Goal: Task Accomplishment & Management: Submit feedback/report problem

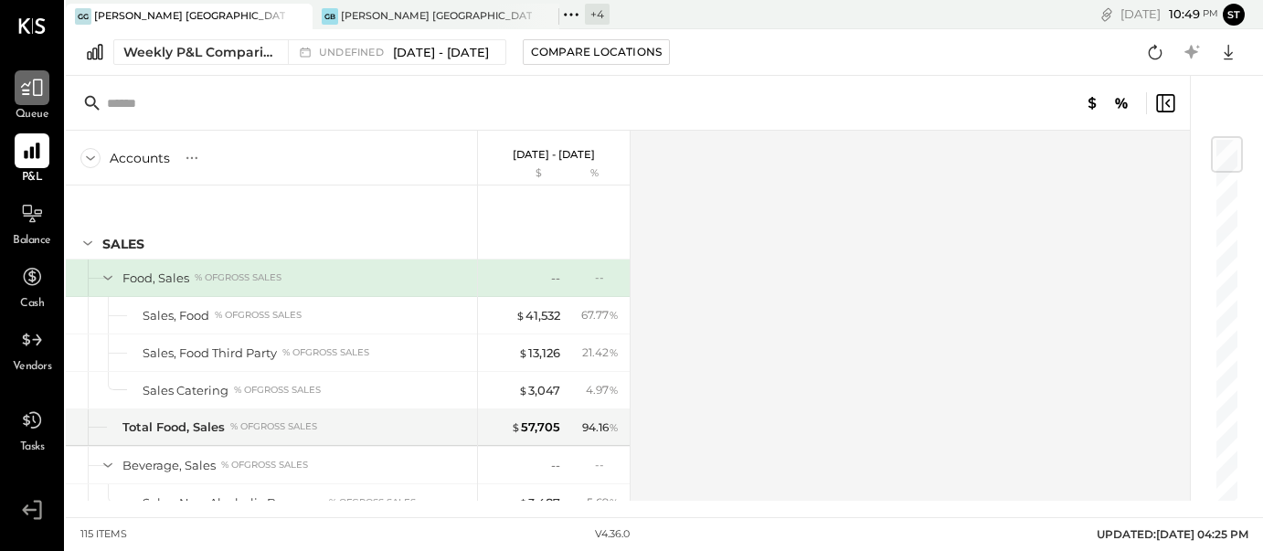
click at [39, 85] on icon at bounding box center [32, 88] width 24 height 24
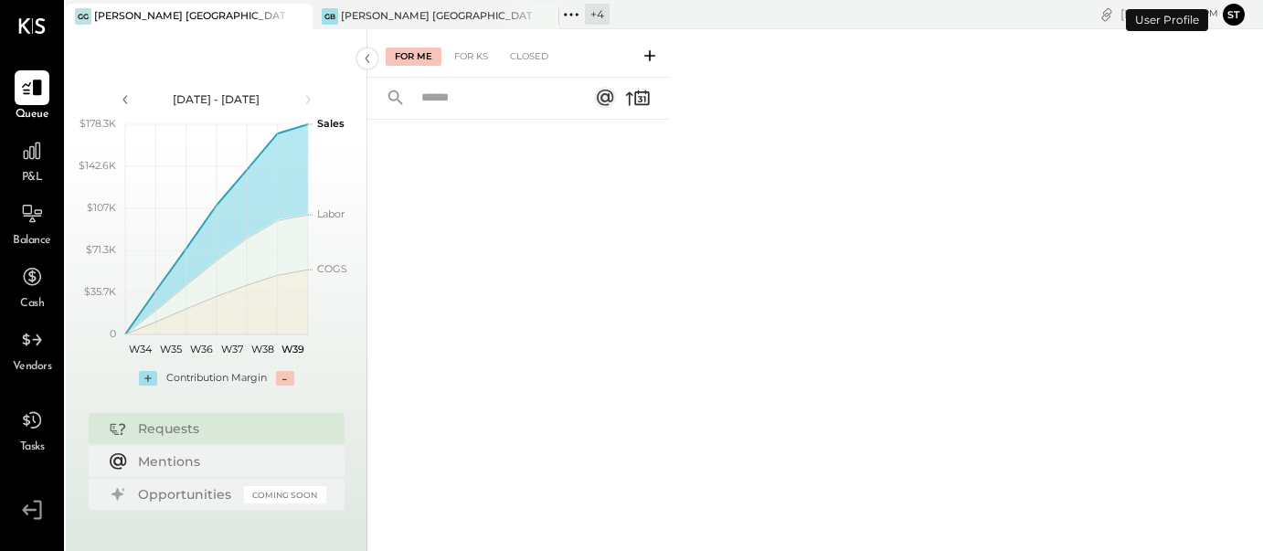
click at [303, 15] on icon at bounding box center [296, 16] width 23 height 22
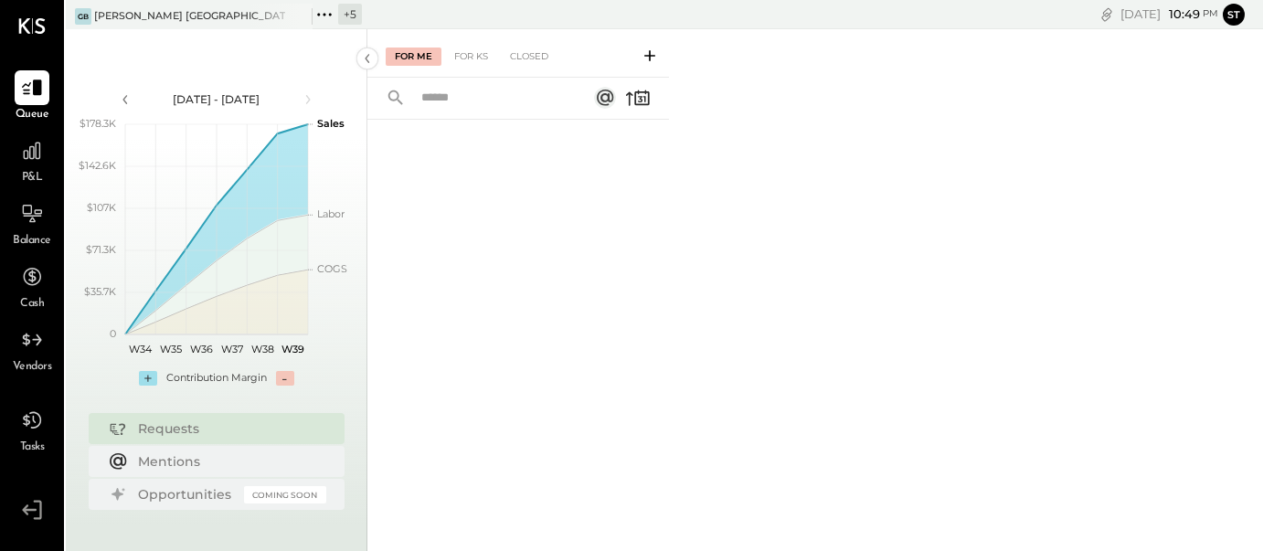
click at [342, 17] on div "+ 5" at bounding box center [350, 14] width 24 height 21
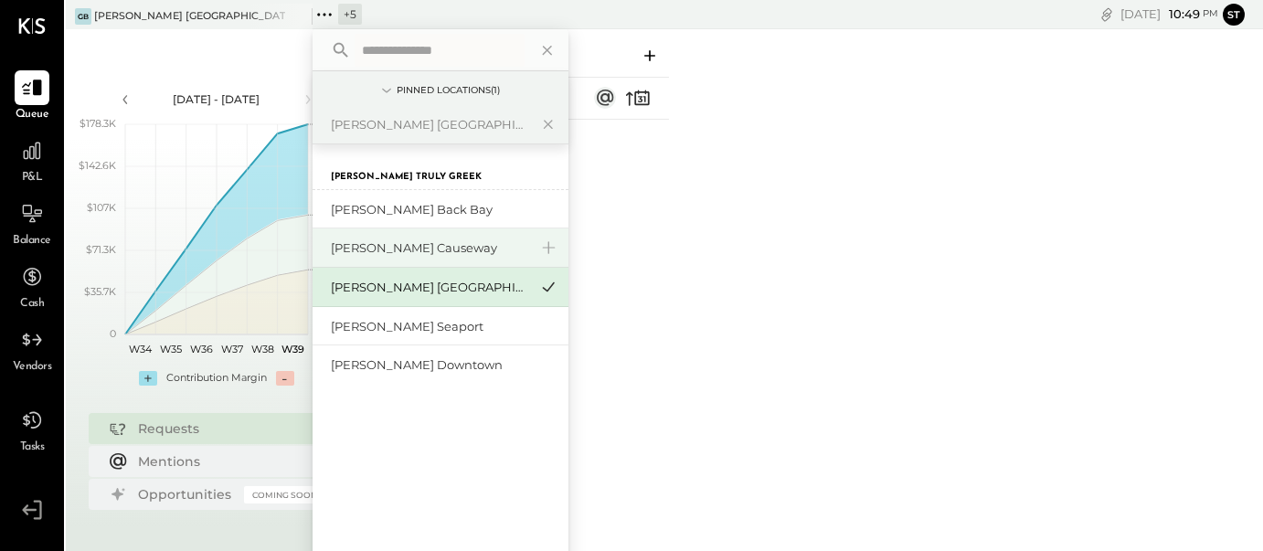
click at [413, 253] on div "[PERSON_NAME] Causeway" at bounding box center [429, 247] width 197 height 17
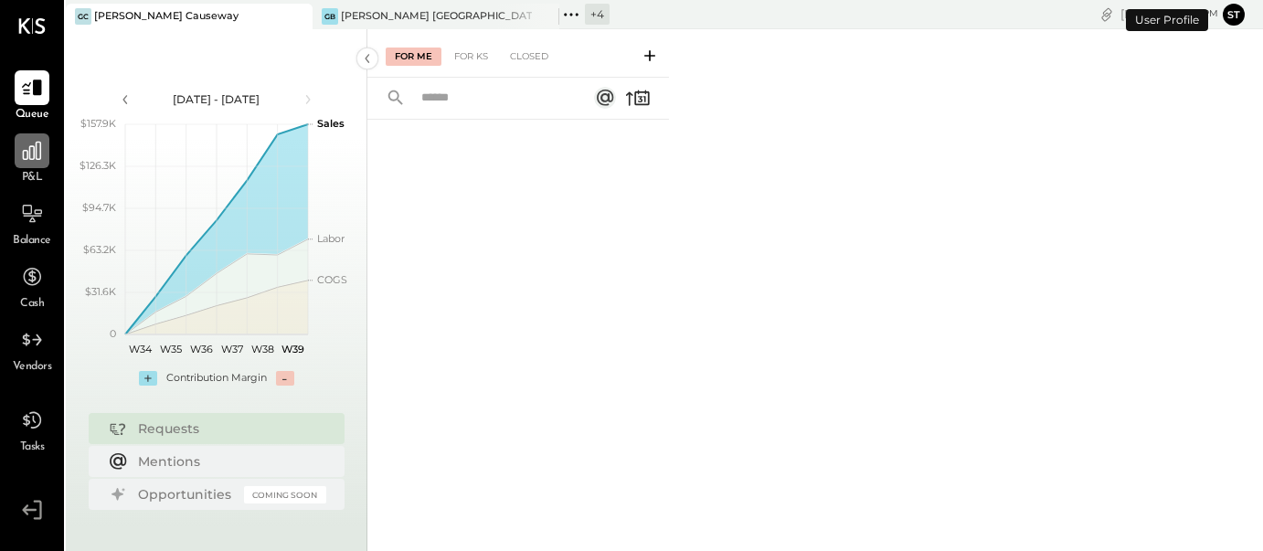
click at [34, 166] on div at bounding box center [32, 150] width 35 height 35
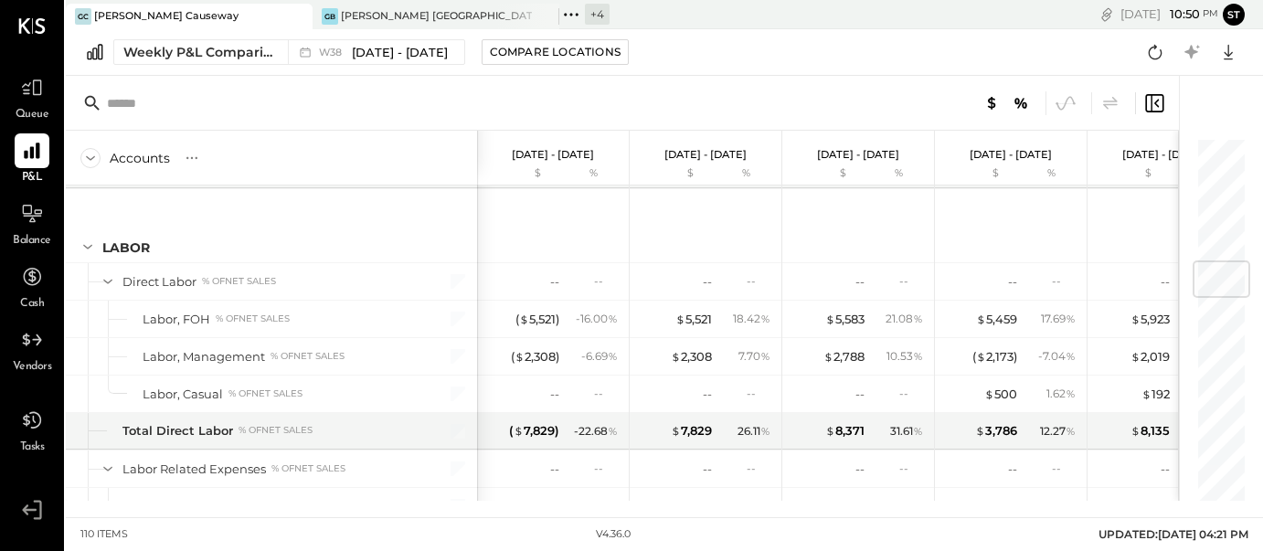
scroll to position [1063, 0]
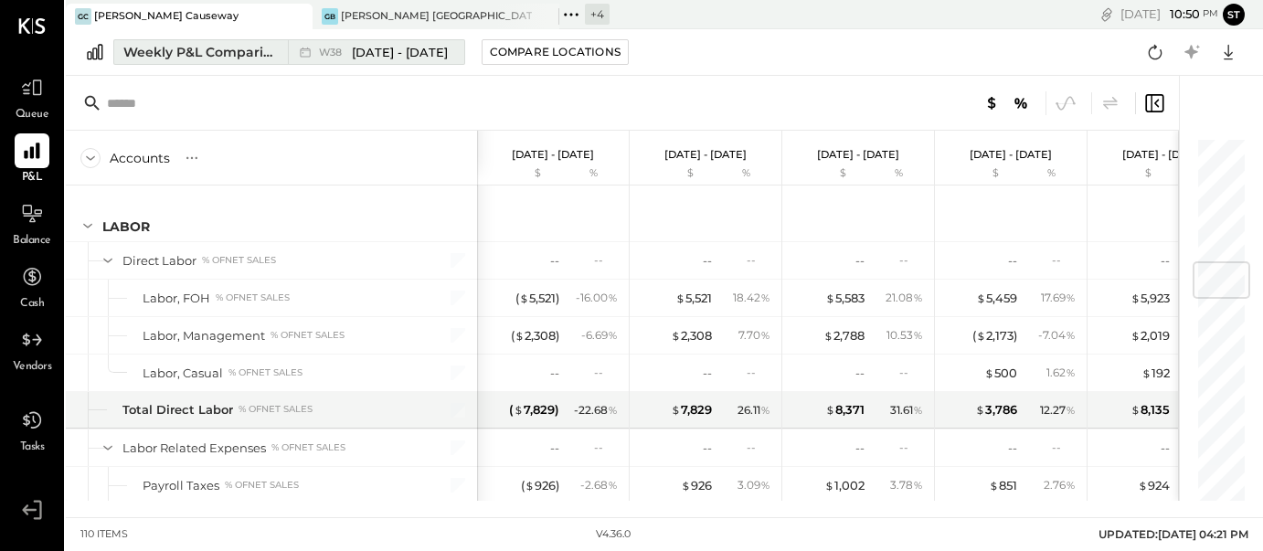
click at [402, 58] on span "[DATE] - [DATE]" at bounding box center [400, 52] width 96 height 17
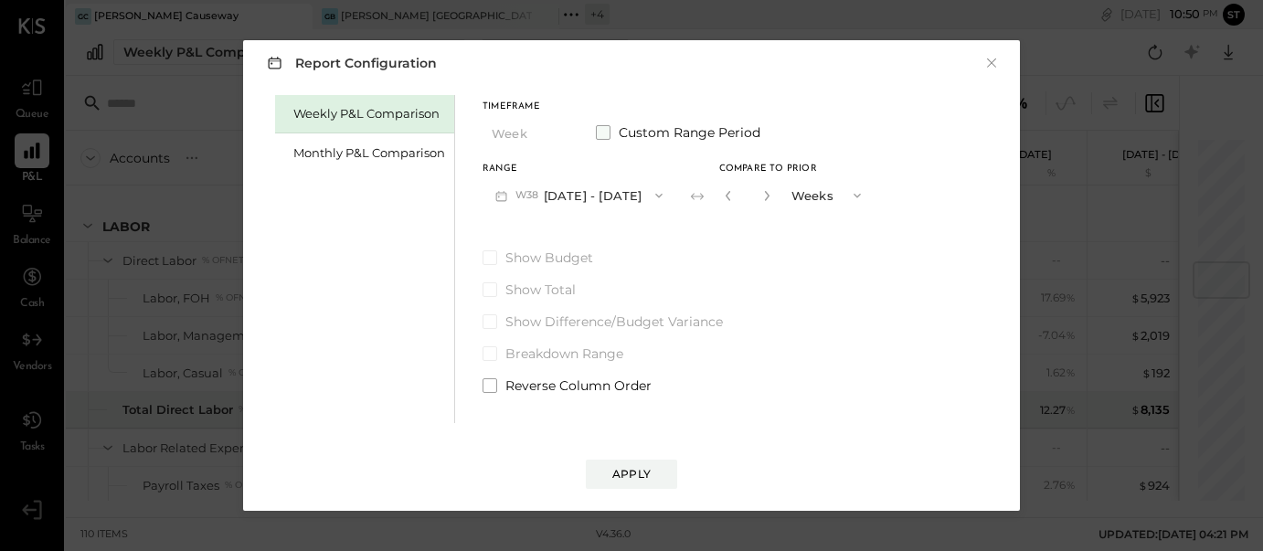
click at [602, 130] on span at bounding box center [603, 132] width 15 height 15
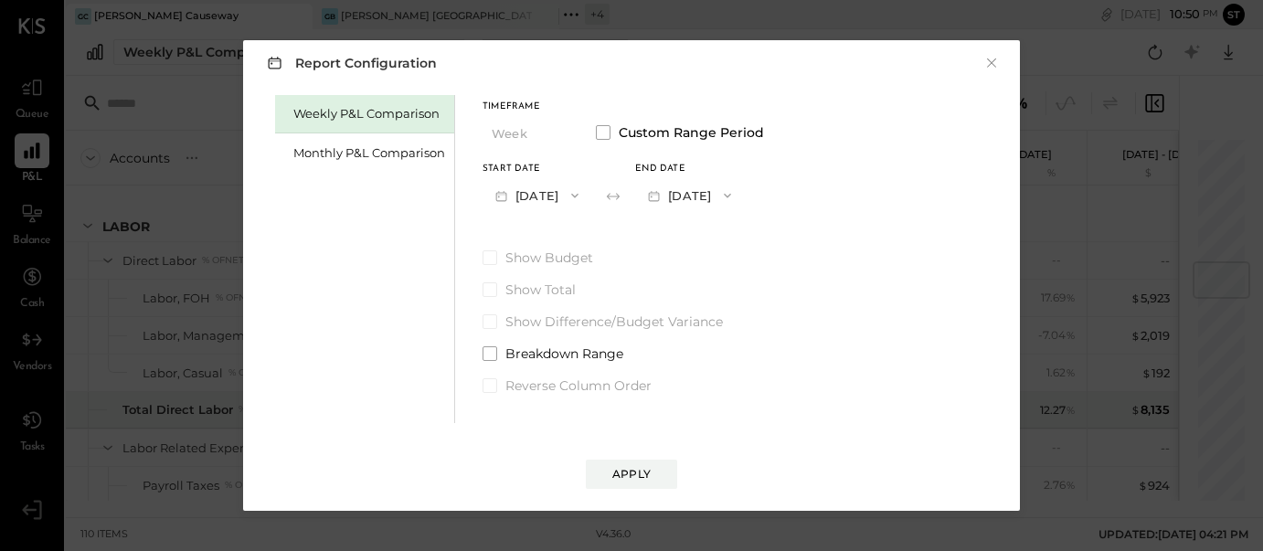
click at [543, 199] on button "[DATE]" at bounding box center [536, 195] width 109 height 34
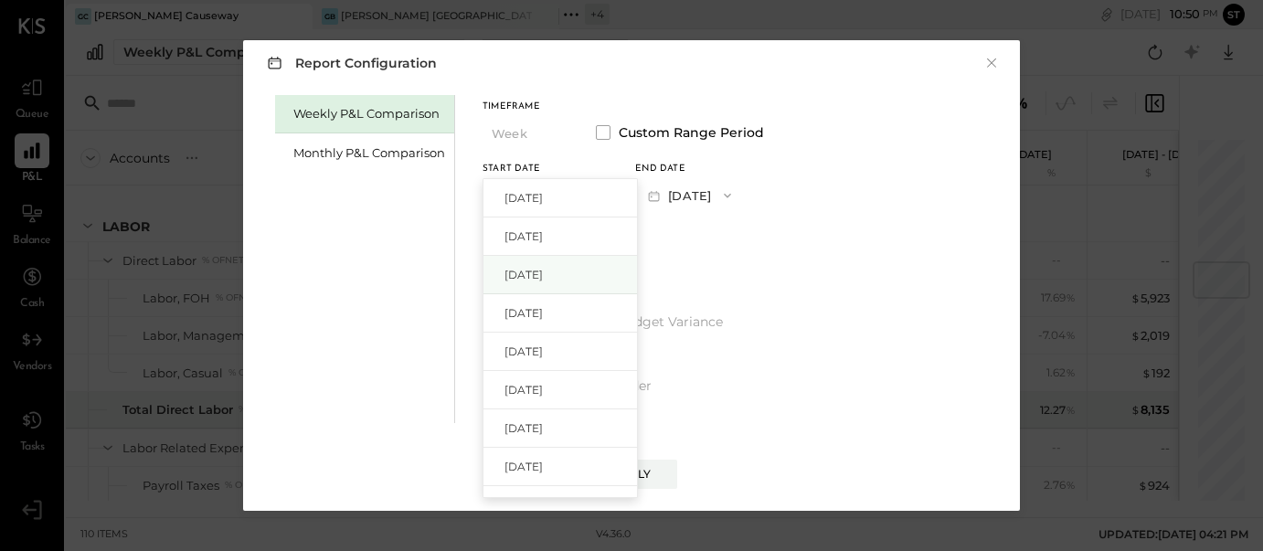
click at [540, 275] on span "[DATE]" at bounding box center [523, 275] width 38 height 16
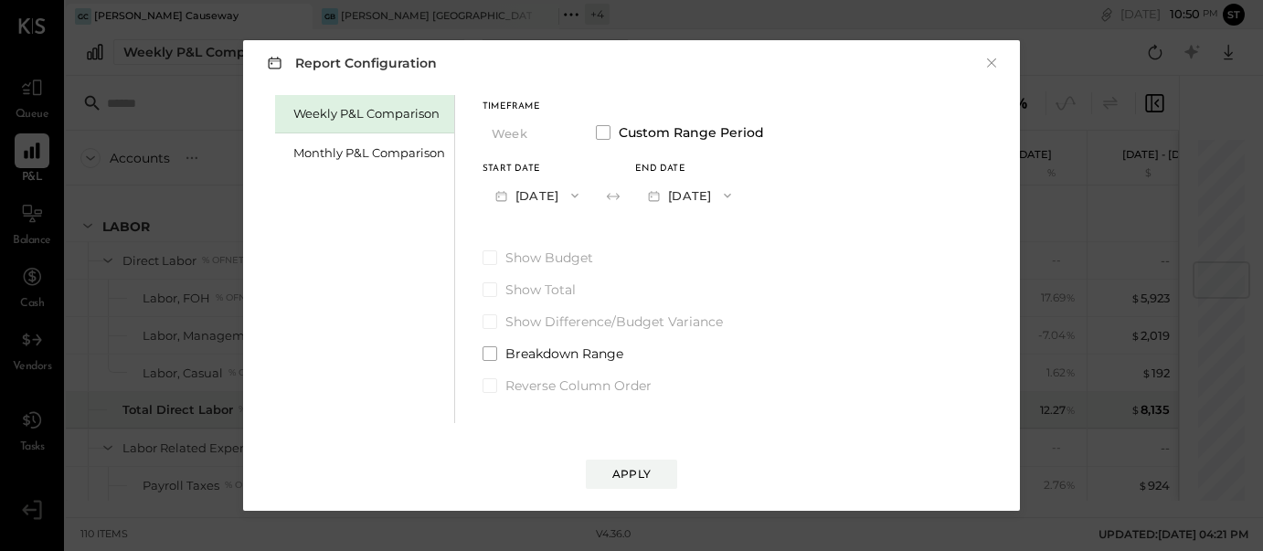
click at [735, 198] on icon "button" at bounding box center [727, 195] width 15 height 15
click at [748, 236] on div "[DATE]" at bounding box center [712, 236] width 153 height 38
click at [650, 473] on div "Apply" at bounding box center [631, 474] width 38 height 16
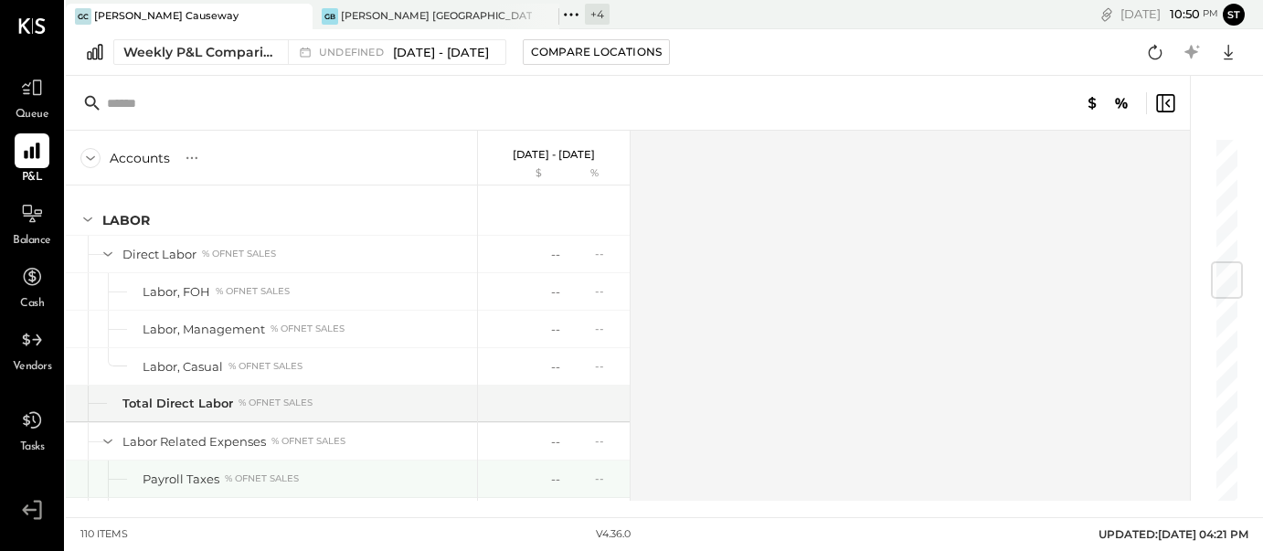
scroll to position [1066, 0]
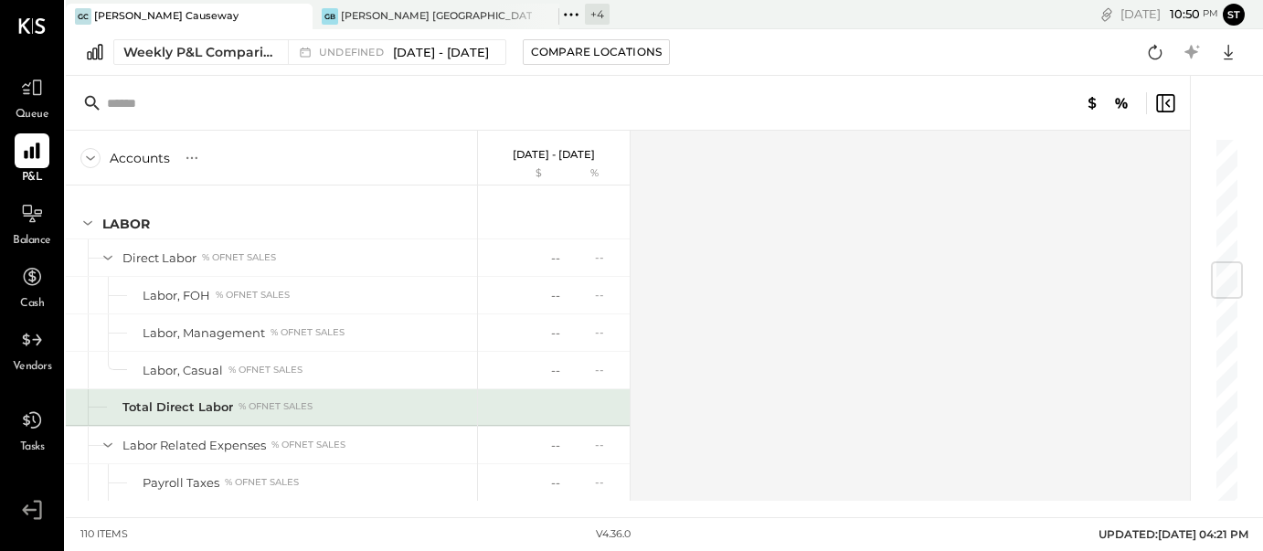
click at [451, 402] on div "Total Direct Labor % of NET SALES" at bounding box center [295, 406] width 347 height 17
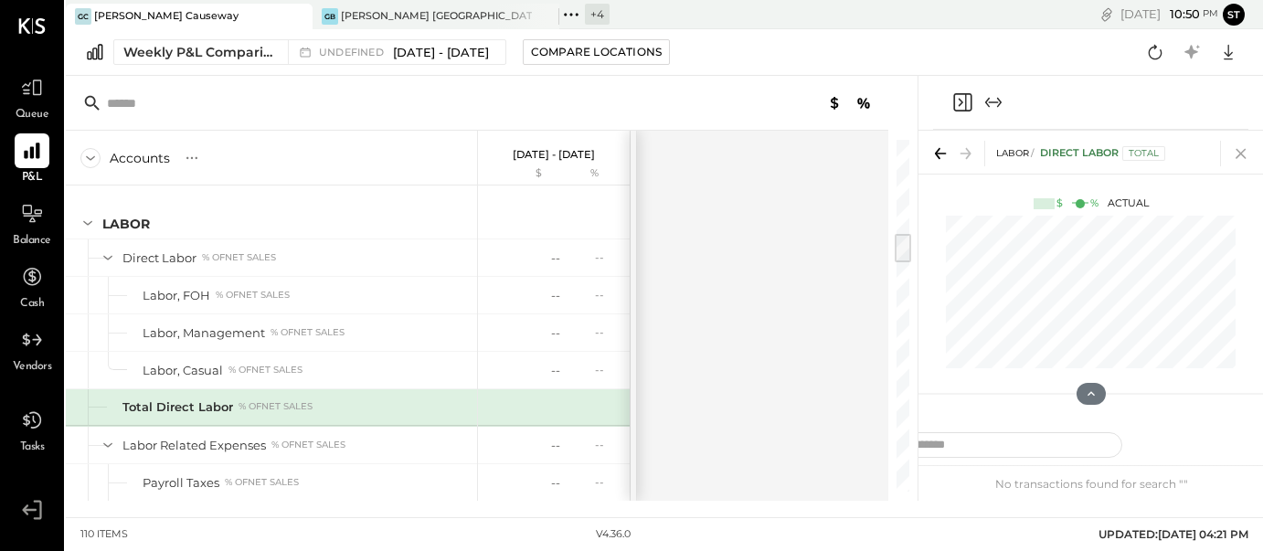
click at [1242, 145] on icon at bounding box center [1241, 154] width 26 height 26
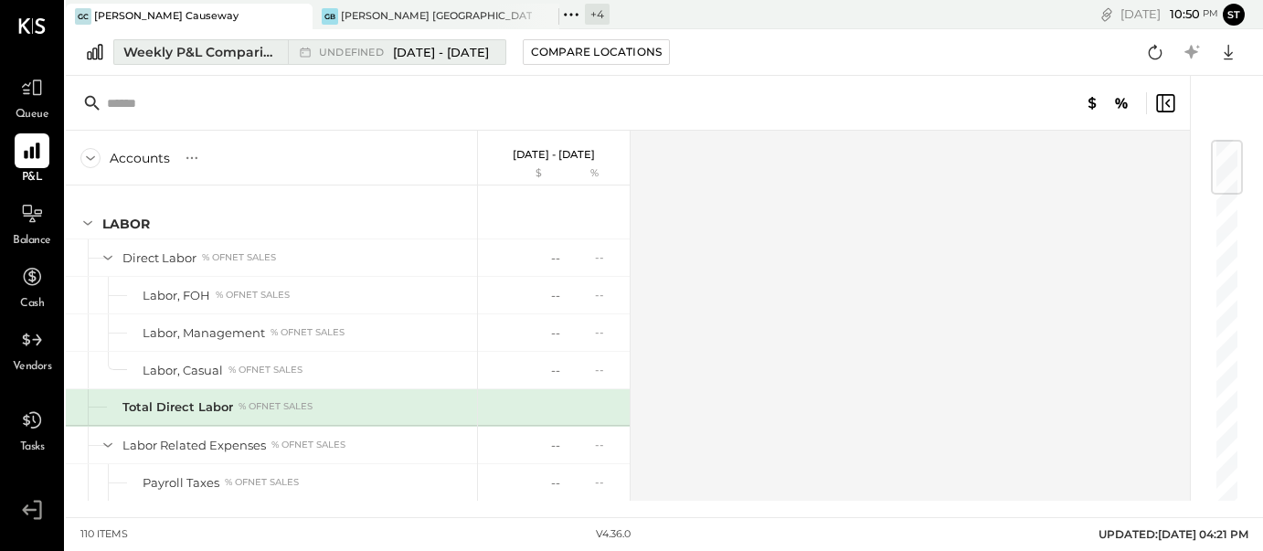
click at [427, 58] on span "[DATE] - [DATE]" at bounding box center [441, 52] width 96 height 17
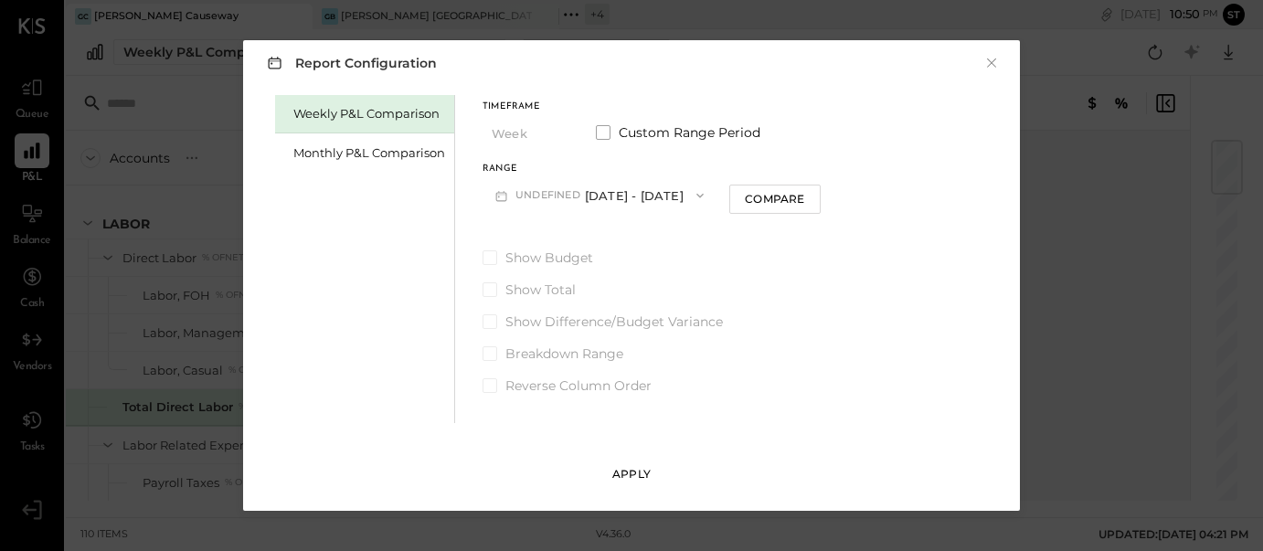
click at [640, 467] on div "Apply" at bounding box center [631, 474] width 38 height 16
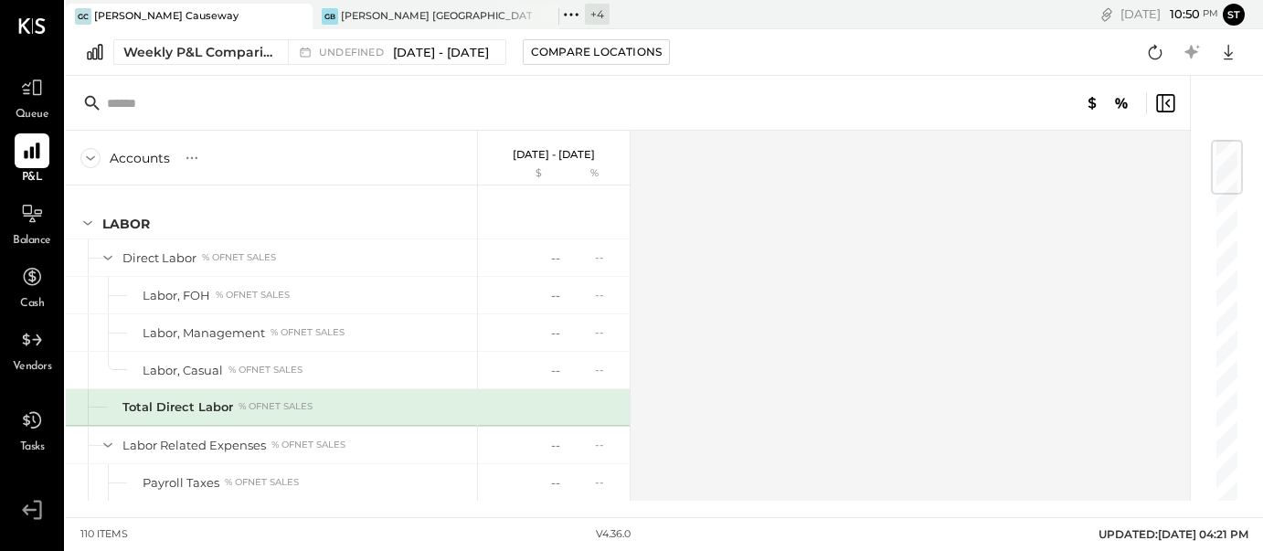
click at [91, 158] on icon at bounding box center [90, 158] width 9 height 5
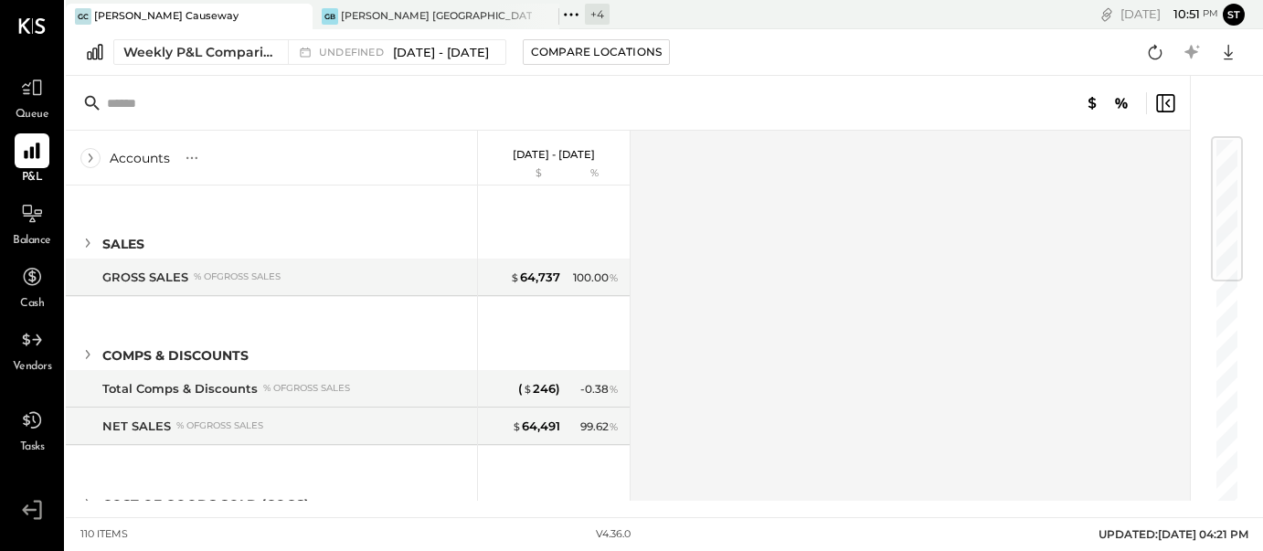
click at [101, 160] on div "Accounts S % GL" at bounding box center [271, 158] width 411 height 55
click at [88, 153] on icon at bounding box center [90, 158] width 20 height 20
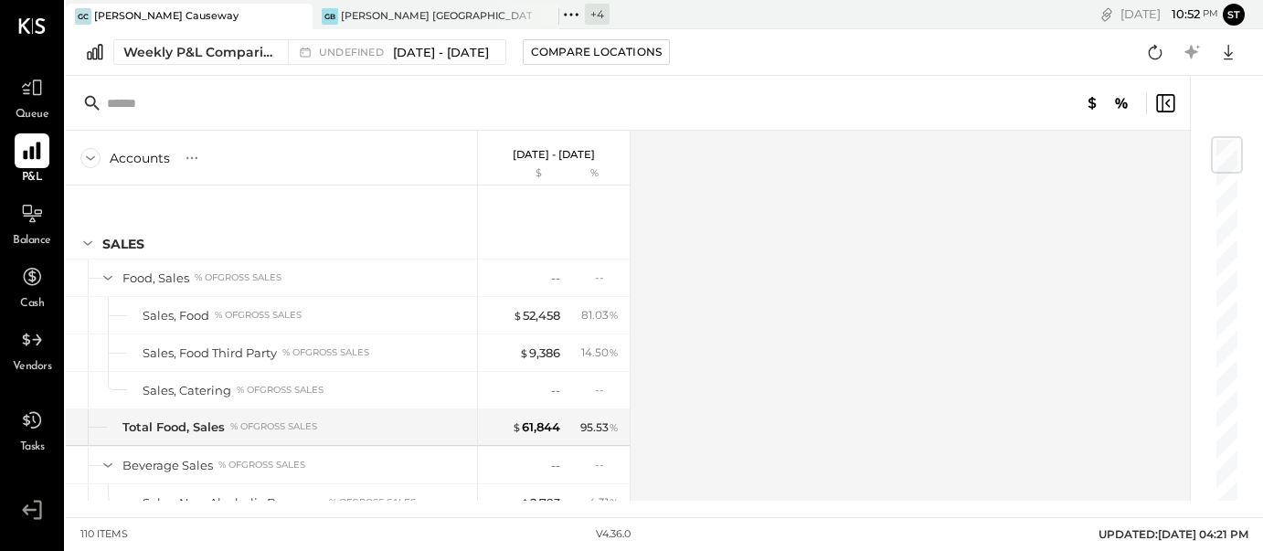
click at [44, 163] on icon at bounding box center [32, 151] width 24 height 24
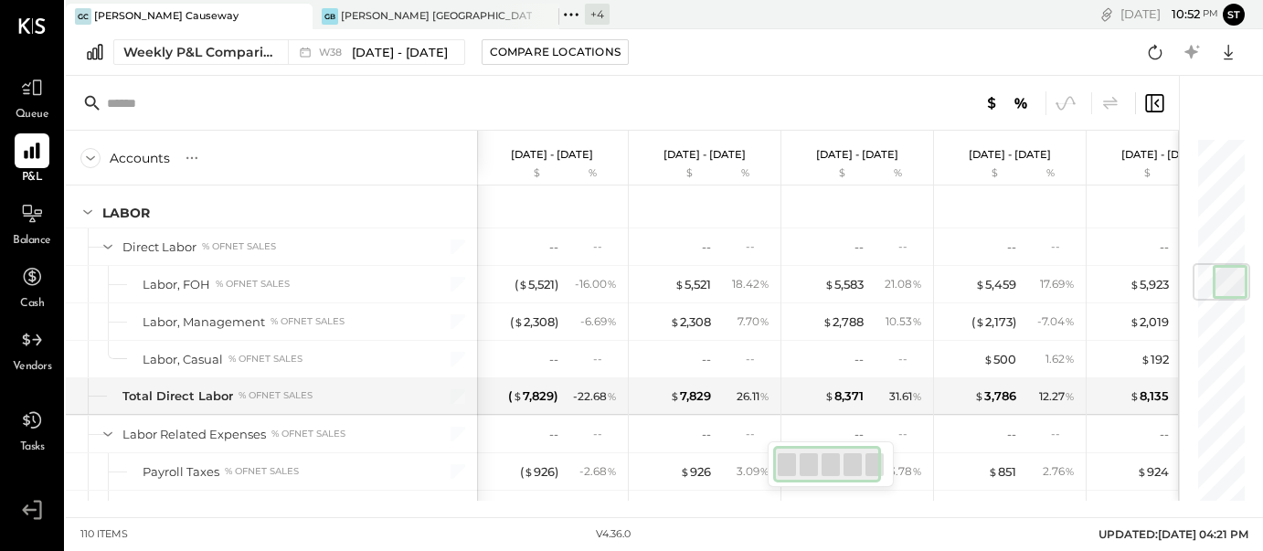
scroll to position [1078, 0]
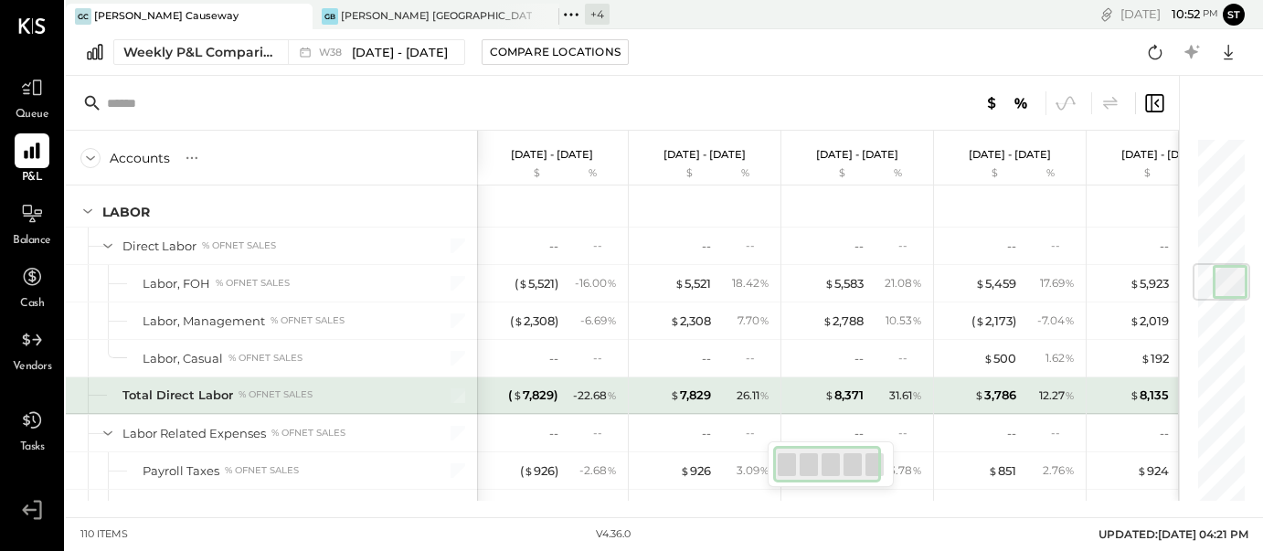
click at [558, 396] on div "( $ 7,829 ) - 22.68 %" at bounding box center [553, 395] width 137 height 37
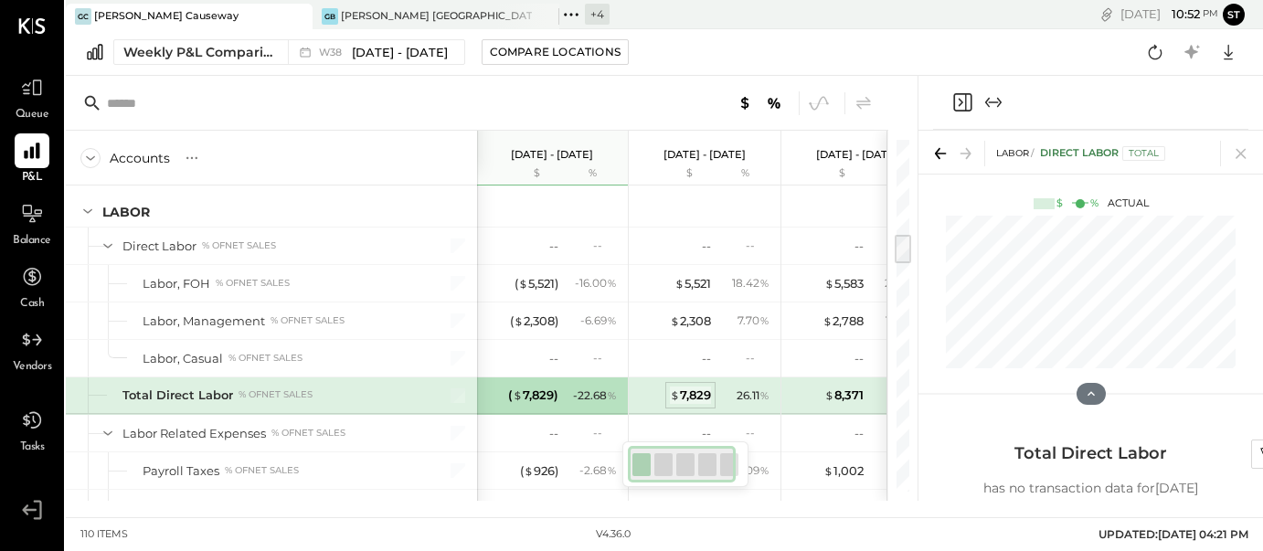
click at [694, 396] on div "$ 7,829" at bounding box center [690, 394] width 41 height 17
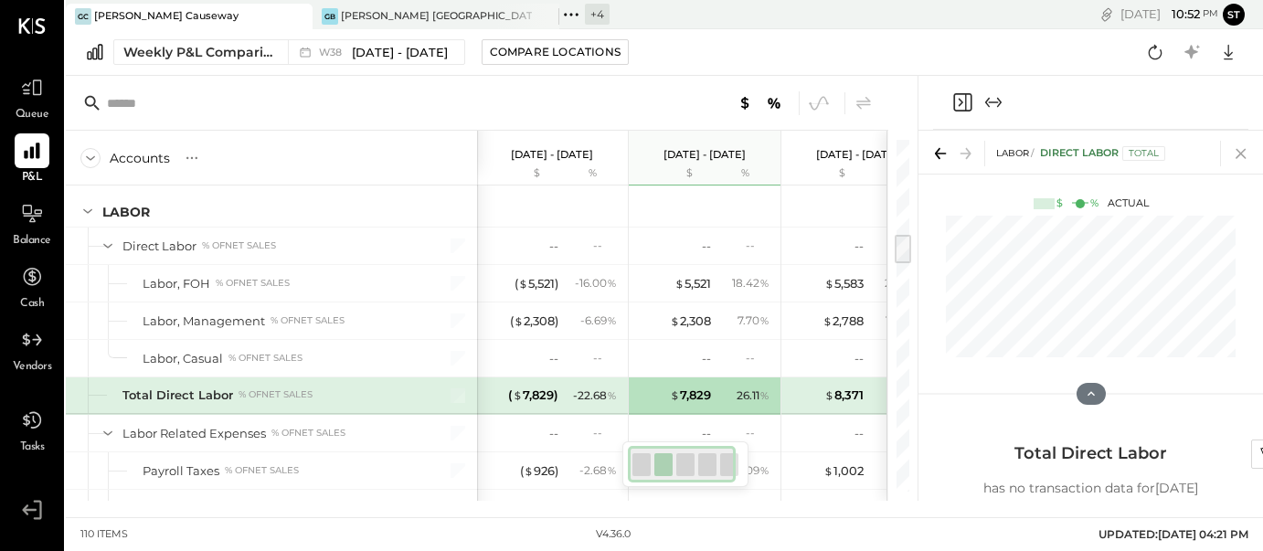
click at [1241, 154] on icon at bounding box center [1240, 154] width 10 height 10
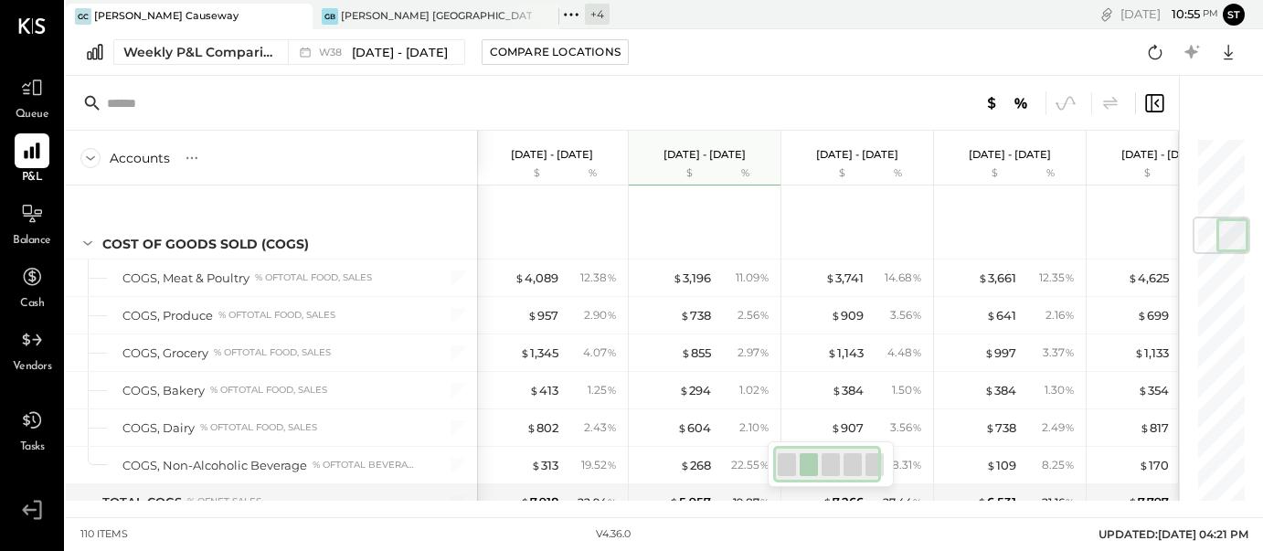
scroll to position [605, 0]
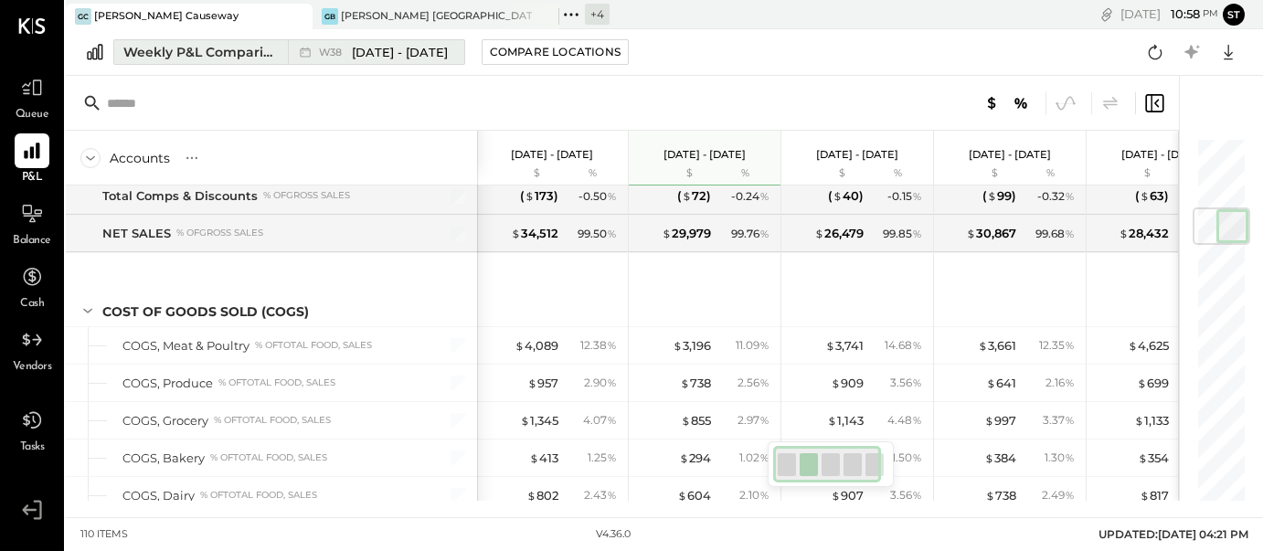
click at [394, 53] on span "[DATE] - [DATE]" at bounding box center [400, 52] width 96 height 17
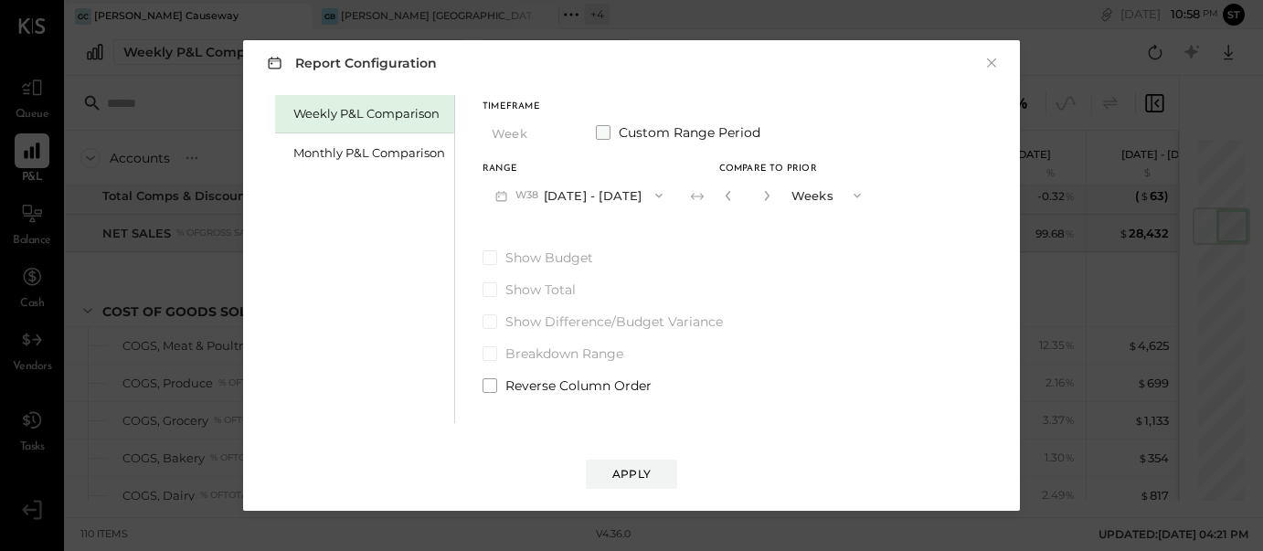
click at [606, 128] on span at bounding box center [603, 132] width 15 height 15
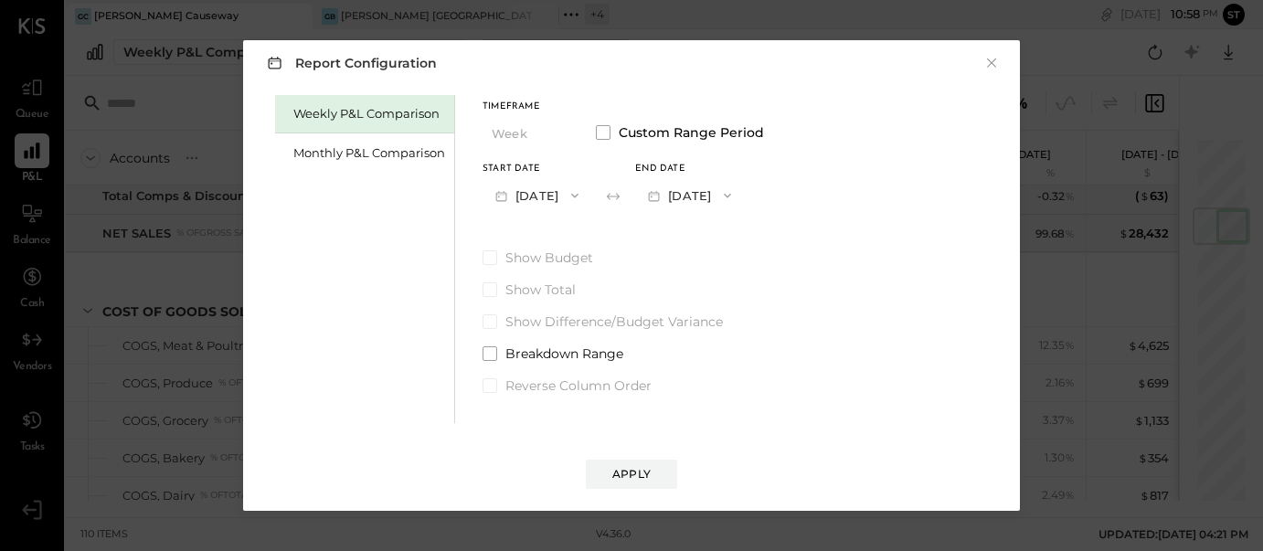
click at [560, 197] on button "[DATE]" at bounding box center [536, 195] width 109 height 34
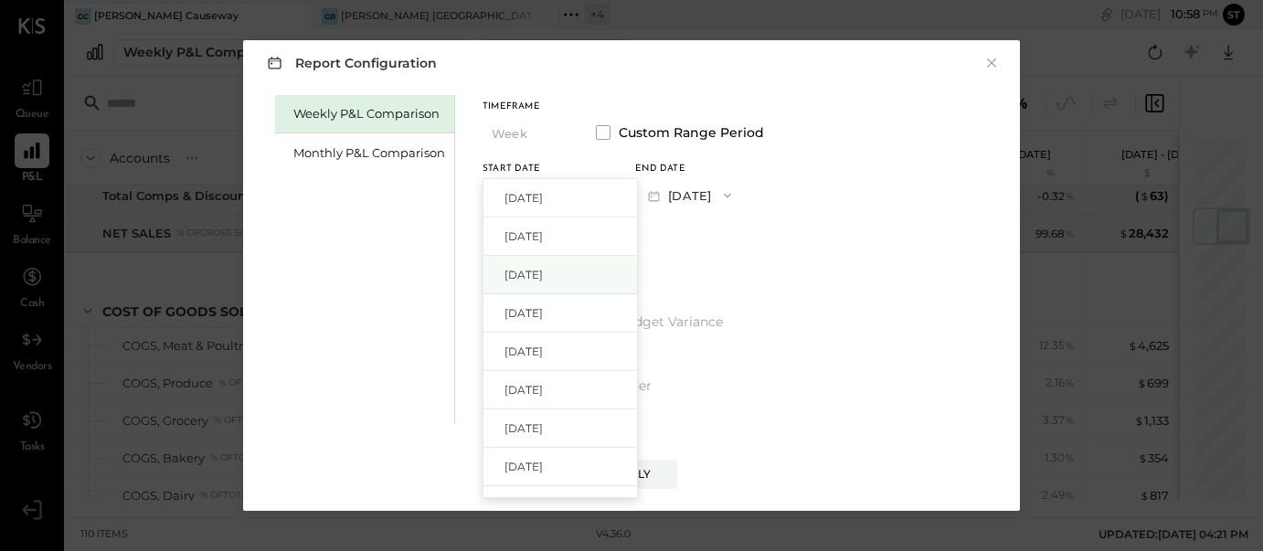
click at [566, 282] on div "[DATE]" at bounding box center [559, 275] width 153 height 38
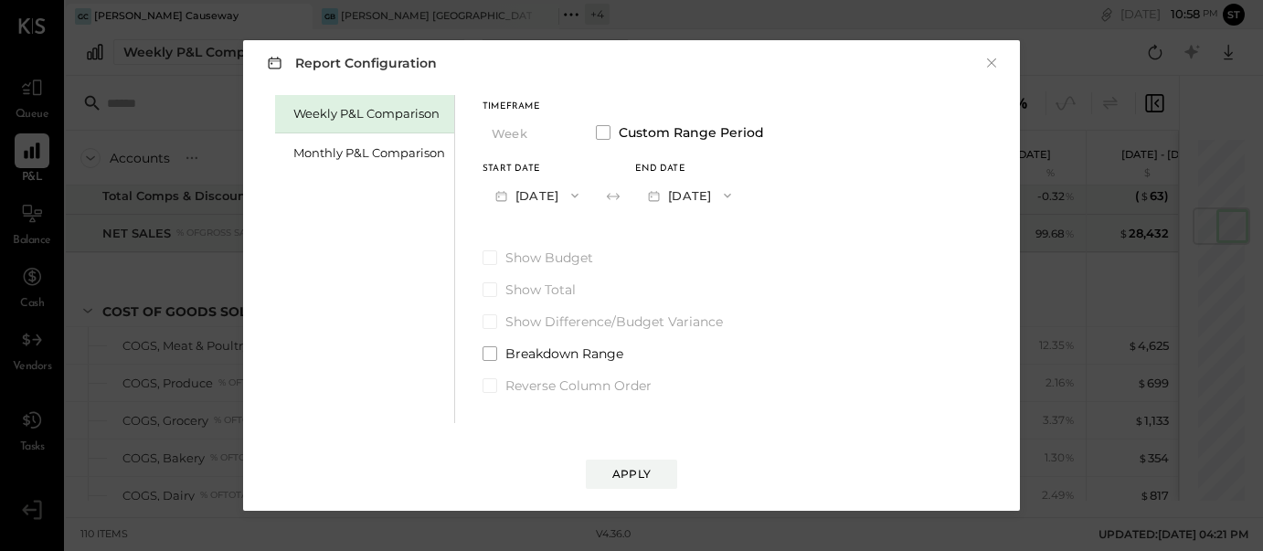
click at [735, 195] on span "button" at bounding box center [723, 195] width 24 height 15
click at [751, 235] on div "[DATE]" at bounding box center [712, 236] width 153 height 38
click at [647, 474] on div "Apply" at bounding box center [631, 474] width 38 height 16
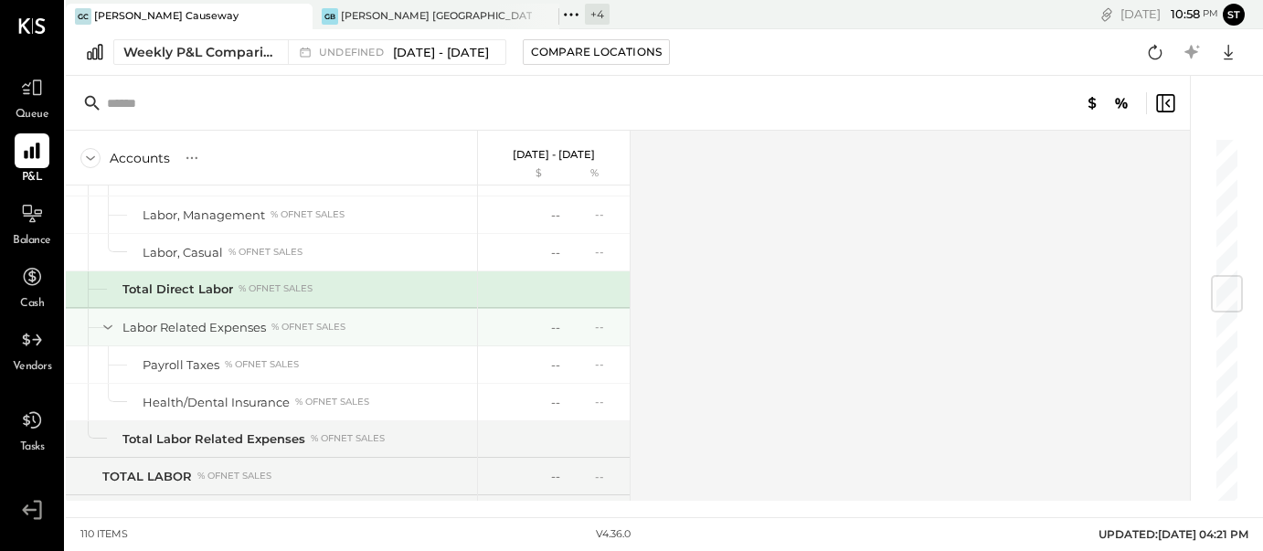
scroll to position [1179, 0]
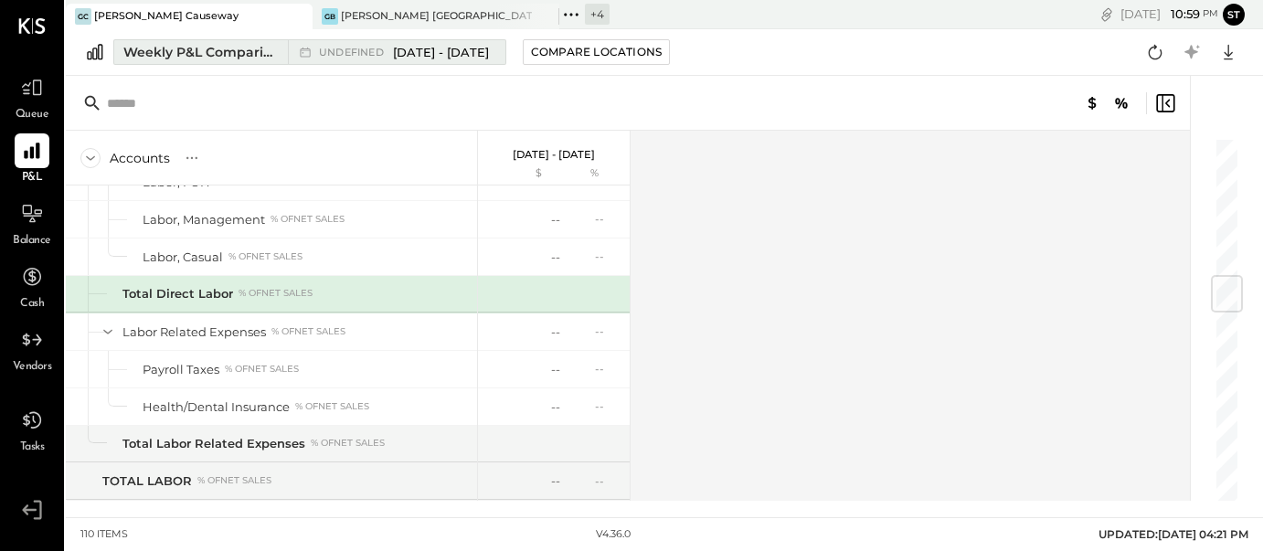
click at [218, 52] on div "Weekly P&L Comparison" at bounding box center [199, 52] width 153 height 18
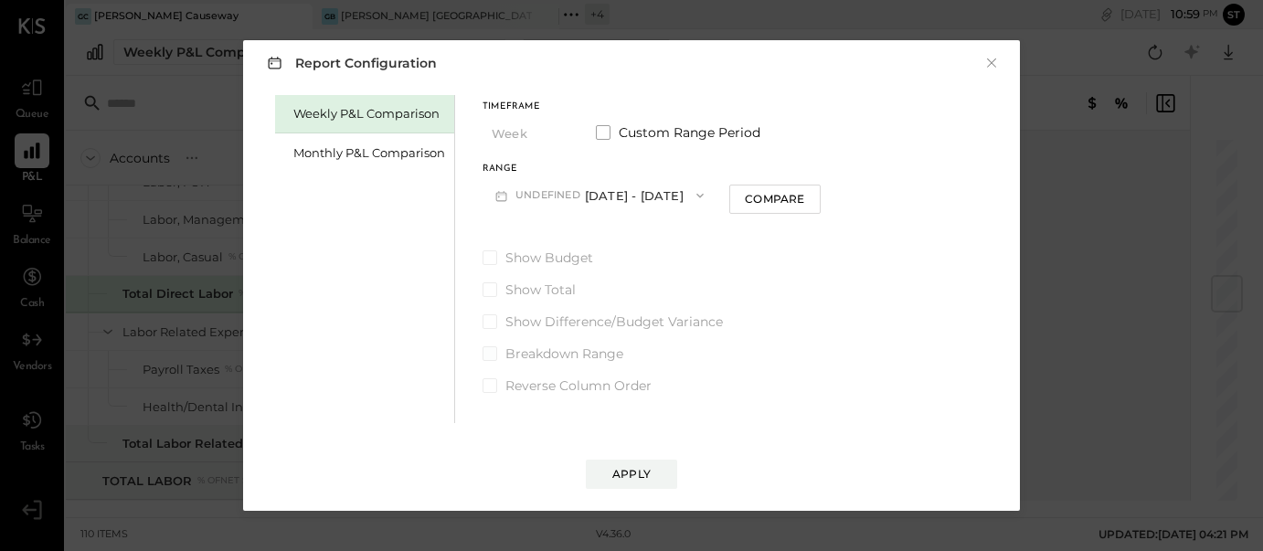
click at [486, 353] on span at bounding box center [489, 353] width 15 height 15
click at [644, 197] on button "undefined [DATE] - [DATE]" at bounding box center [599, 195] width 234 height 34
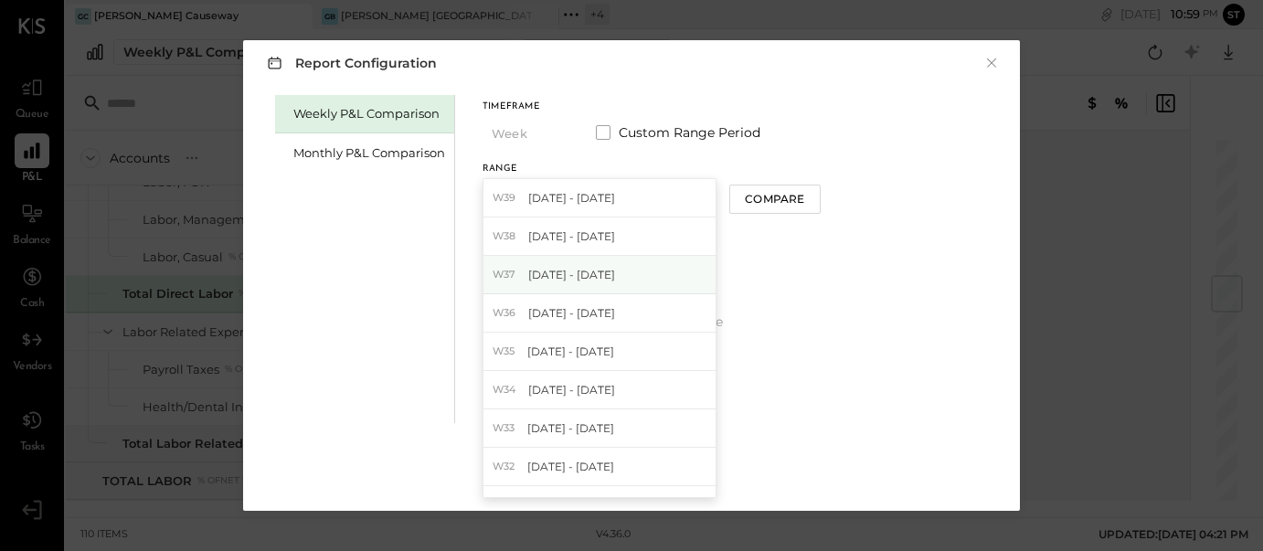
click at [605, 275] on span "[DATE] - [DATE]" at bounding box center [571, 275] width 87 height 16
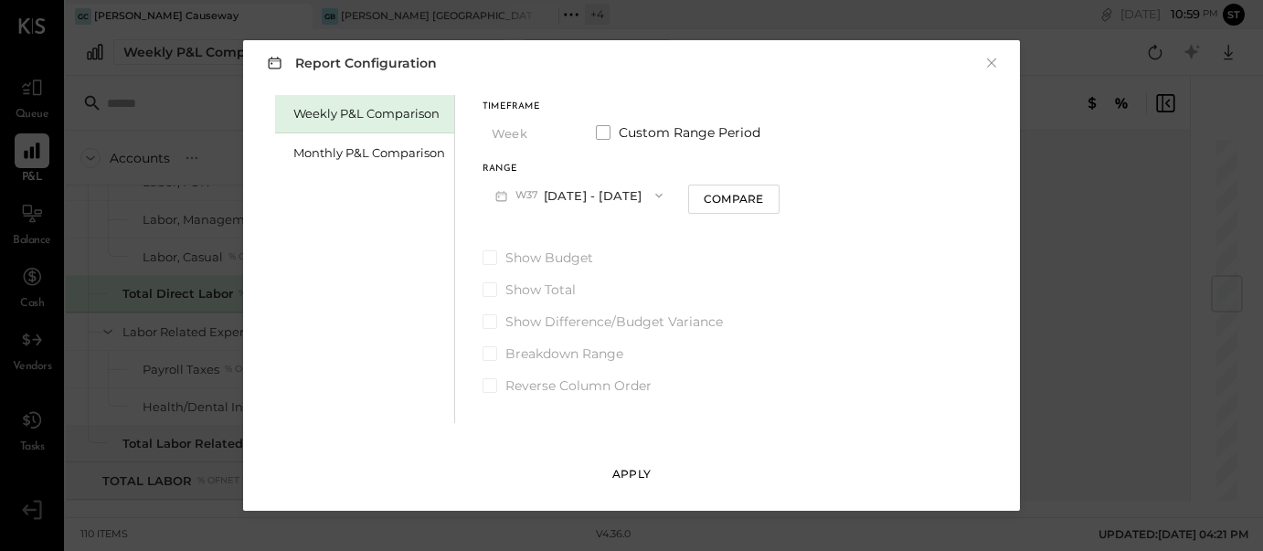
click at [653, 471] on button "Apply" at bounding box center [631, 474] width 91 height 29
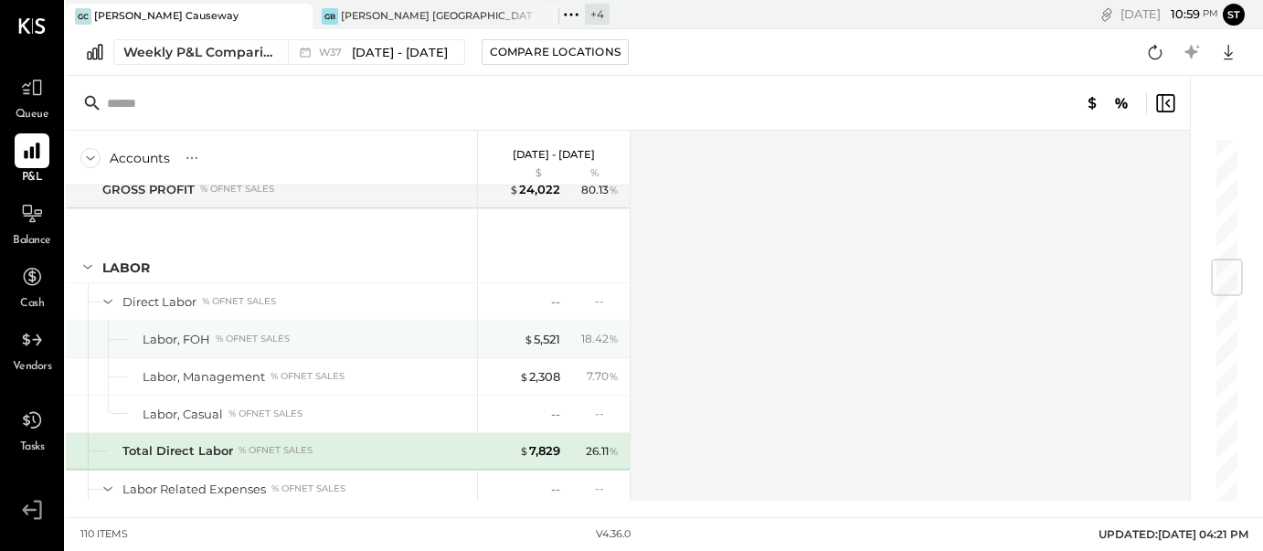
scroll to position [1020, 0]
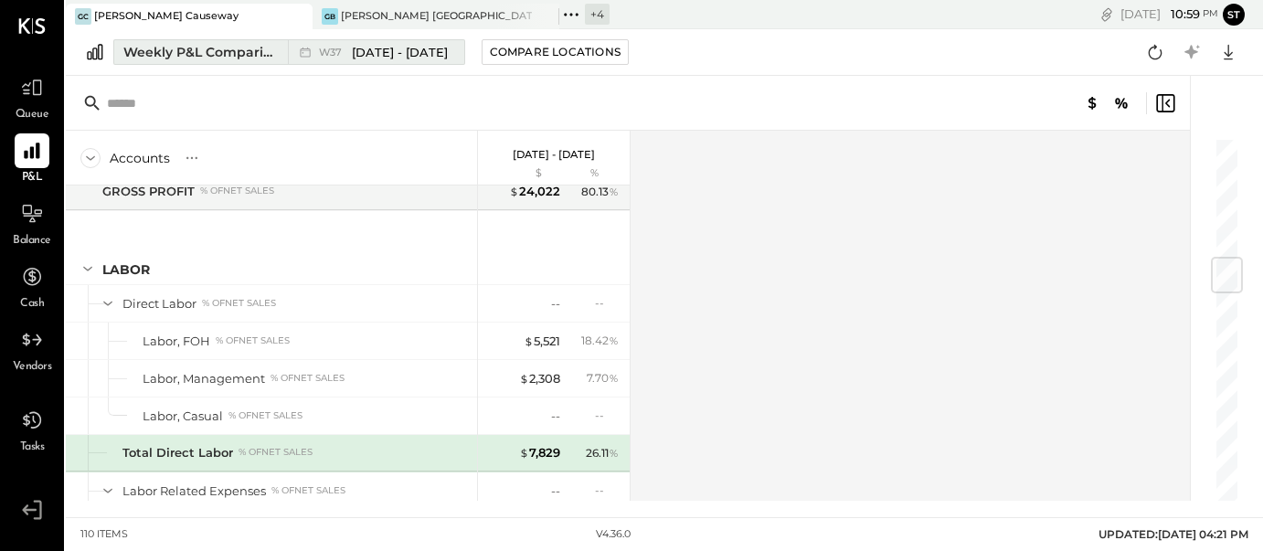
click at [401, 48] on span "[DATE] - [DATE]" at bounding box center [400, 52] width 96 height 17
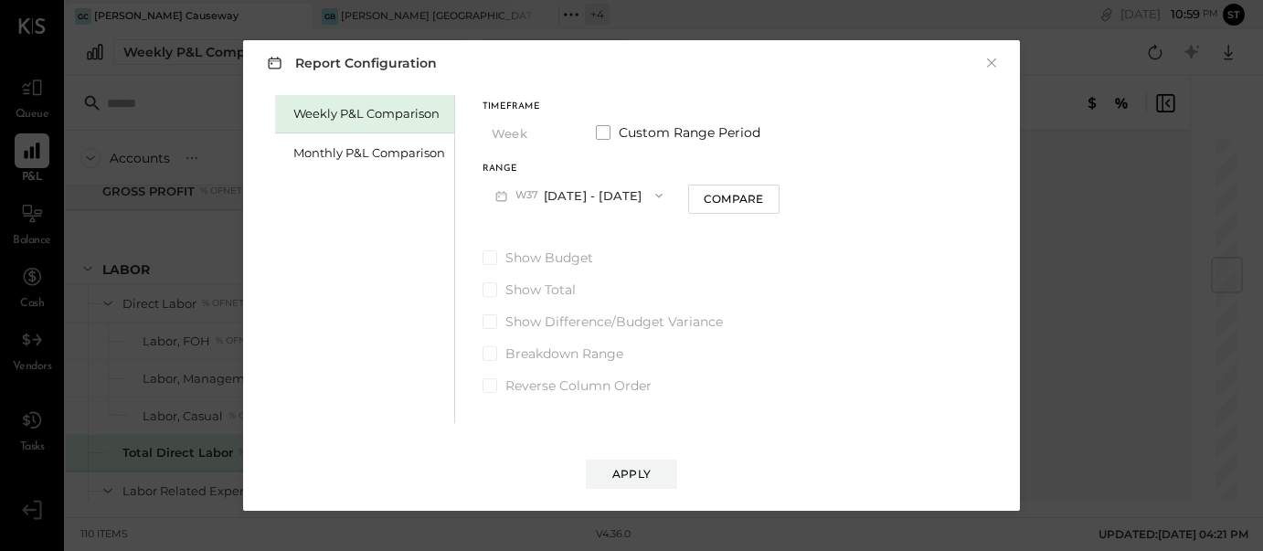
click at [571, 196] on button "W37 [DATE] - [DATE]" at bounding box center [578, 195] width 193 height 34
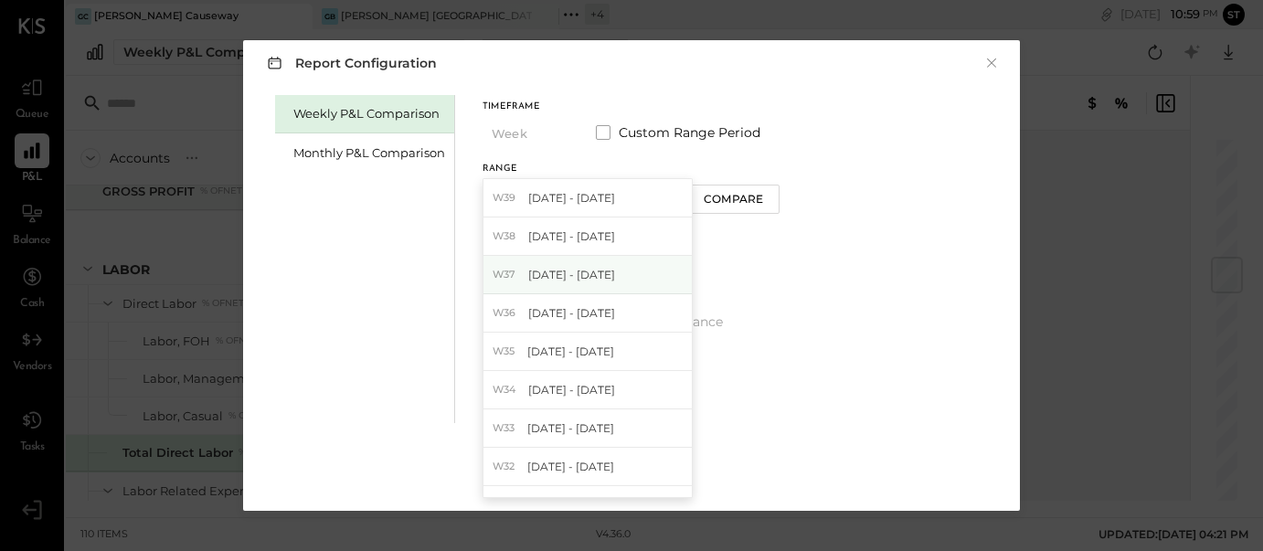
click at [574, 276] on span "[DATE] - [DATE]" at bounding box center [571, 275] width 87 height 16
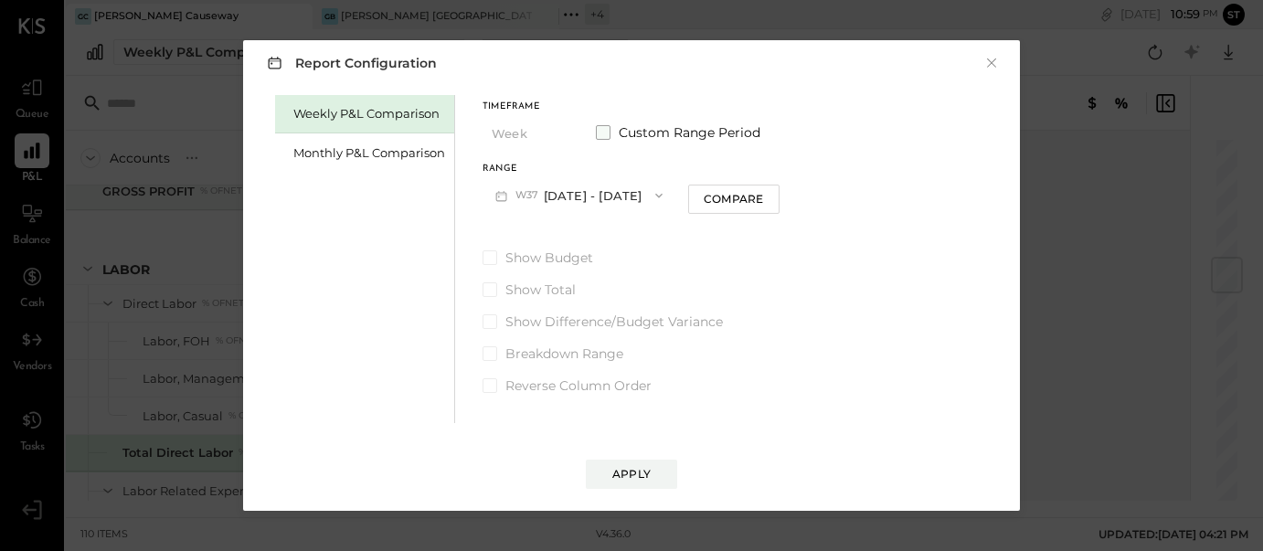
click at [603, 131] on span at bounding box center [603, 132] width 15 height 15
click at [735, 196] on icon "button" at bounding box center [727, 195] width 15 height 15
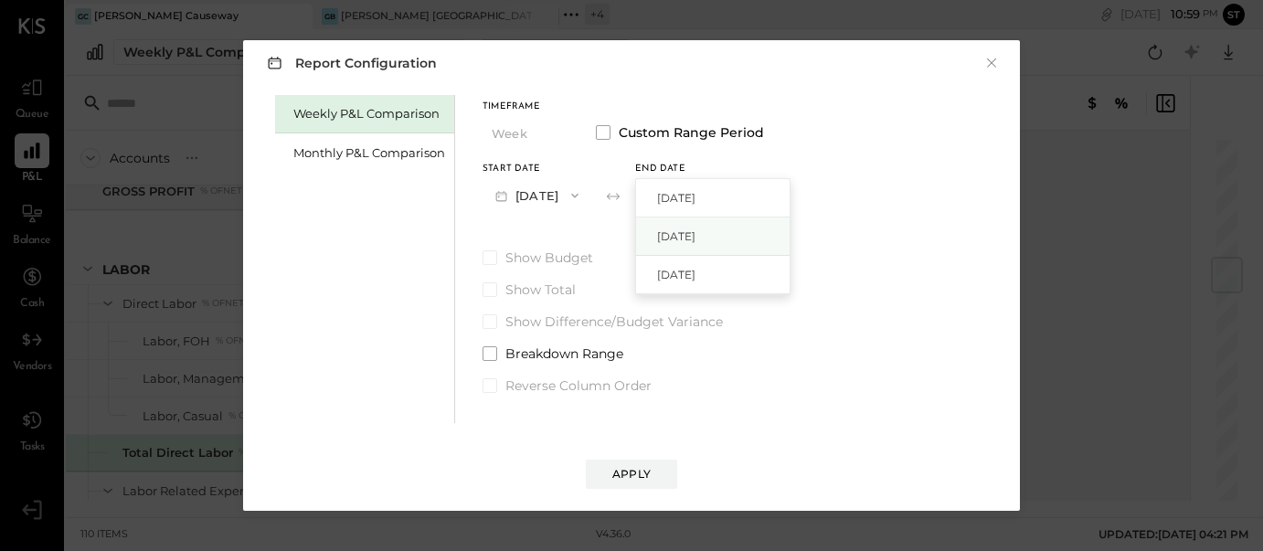
click at [749, 236] on div "[DATE]" at bounding box center [712, 236] width 153 height 38
click at [633, 470] on div "Apply" at bounding box center [631, 474] width 38 height 16
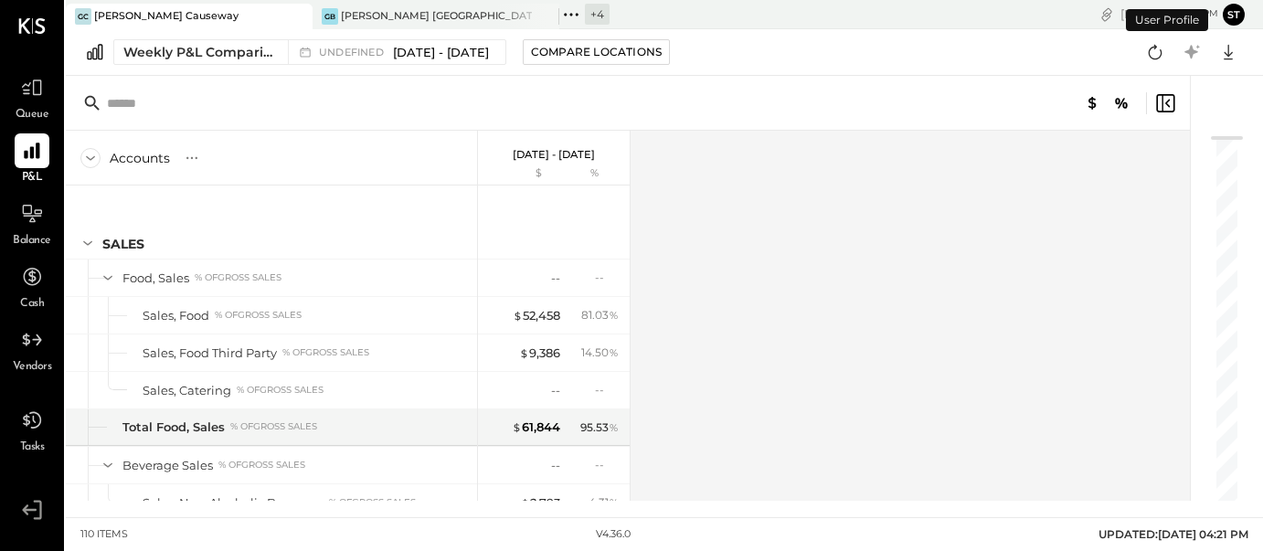
scroll to position [1112, 0]
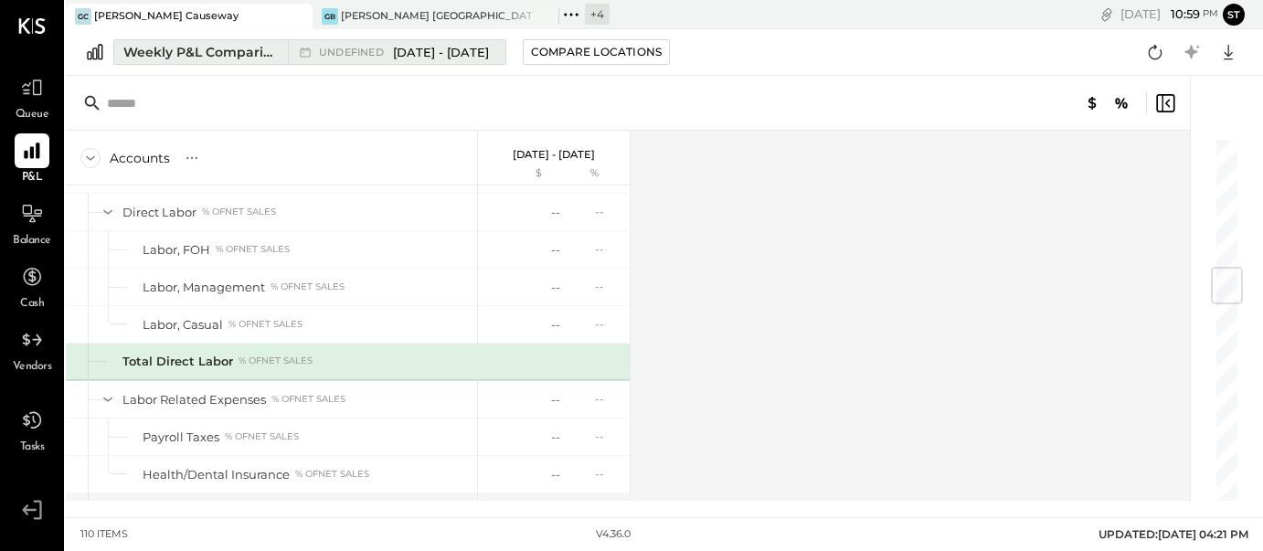
click at [419, 49] on span "[DATE] - [DATE]" at bounding box center [441, 52] width 96 height 17
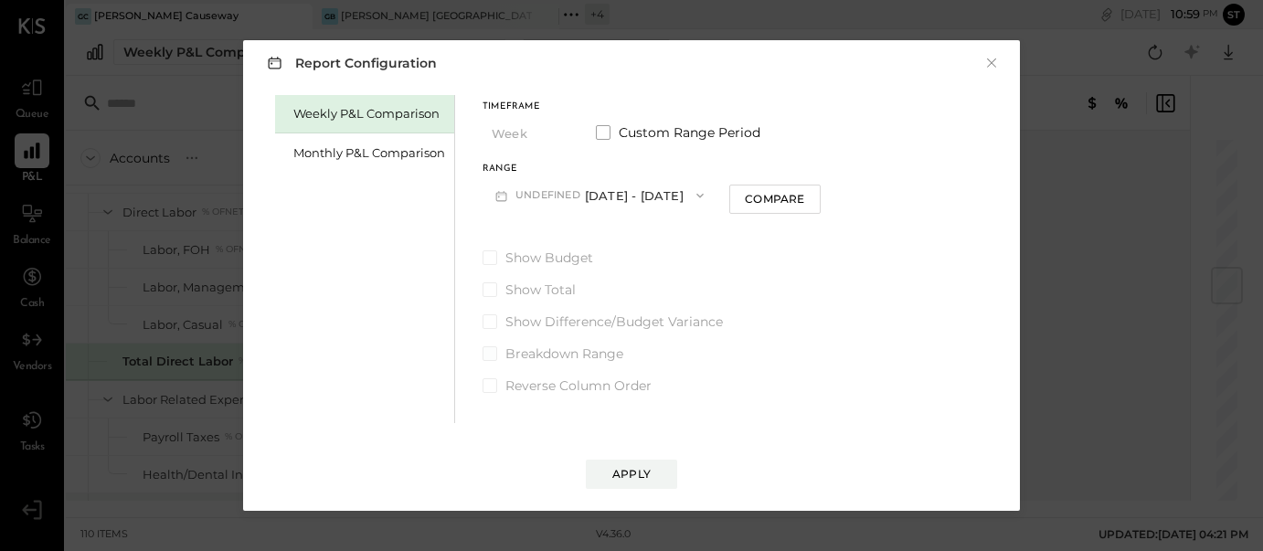
click at [490, 356] on span at bounding box center [489, 353] width 15 height 15
click at [485, 315] on span at bounding box center [489, 321] width 15 height 15
click at [693, 196] on icon "button" at bounding box center [700, 195] width 15 height 15
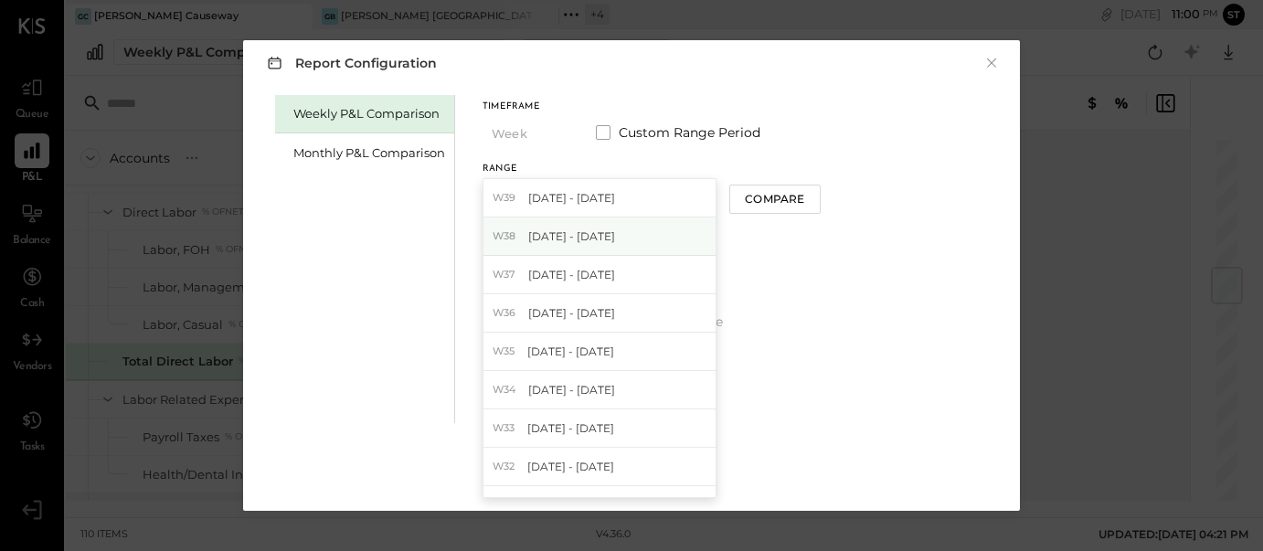
click at [668, 233] on div "W38 [DATE] - [DATE]" at bounding box center [599, 236] width 232 height 38
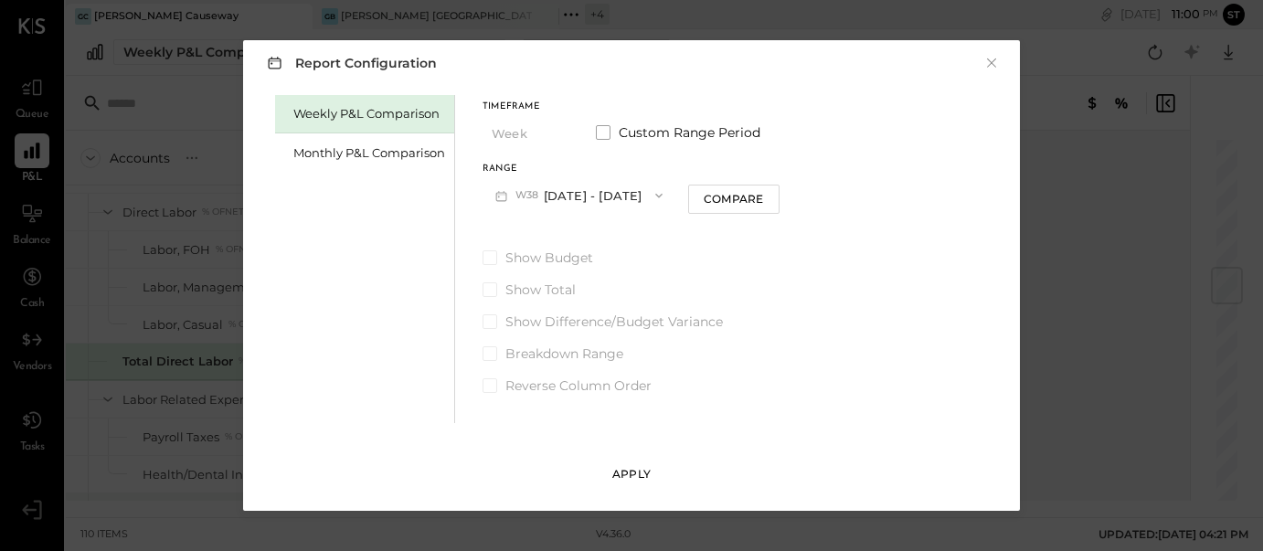
click at [634, 467] on div "Apply" at bounding box center [631, 474] width 38 height 16
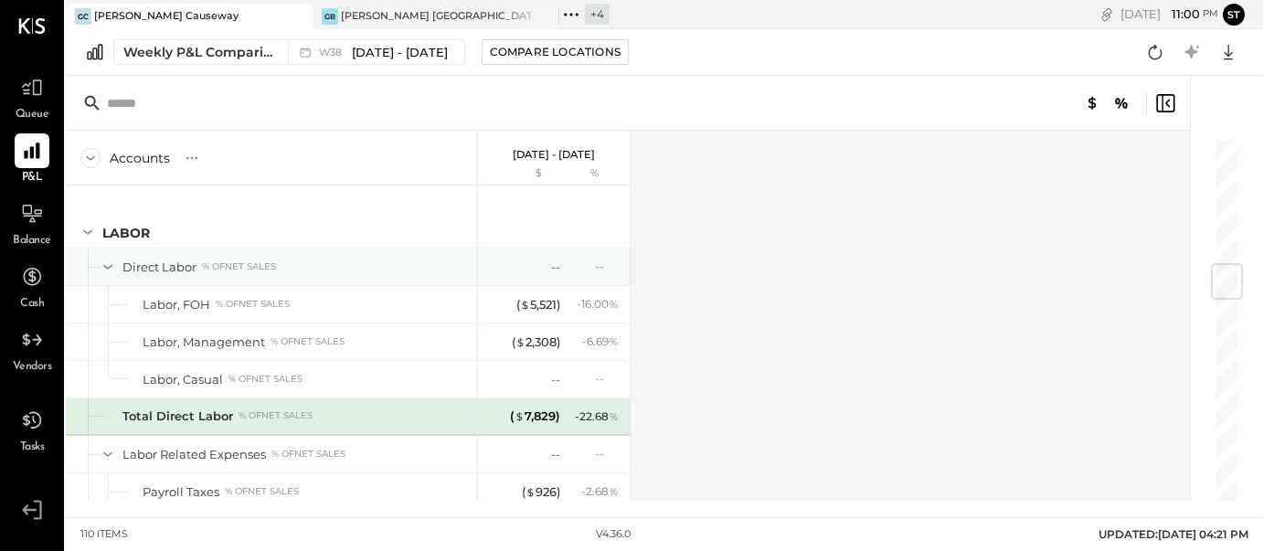
scroll to position [1093, 0]
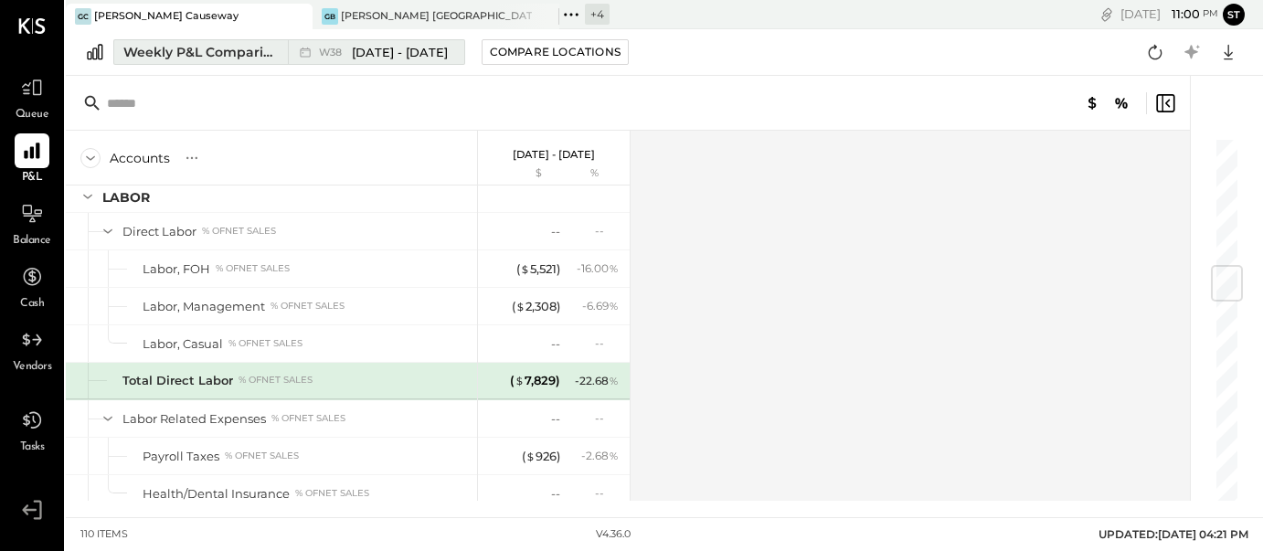
click at [409, 48] on span "[DATE] - [DATE]" at bounding box center [400, 52] width 96 height 17
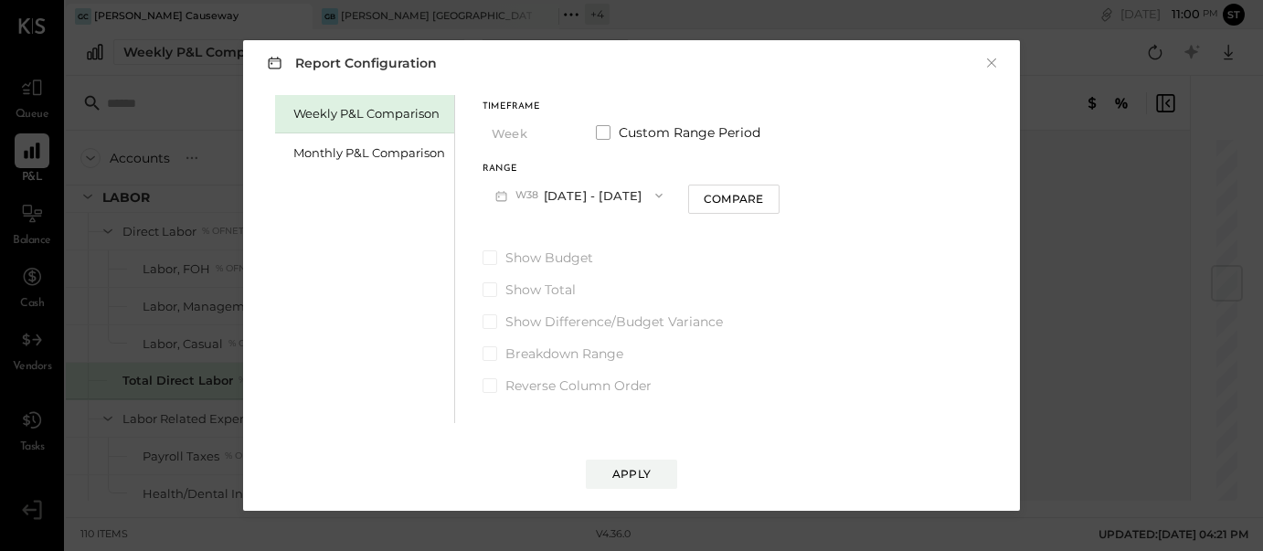
click at [661, 197] on icon "button" at bounding box center [658, 195] width 15 height 15
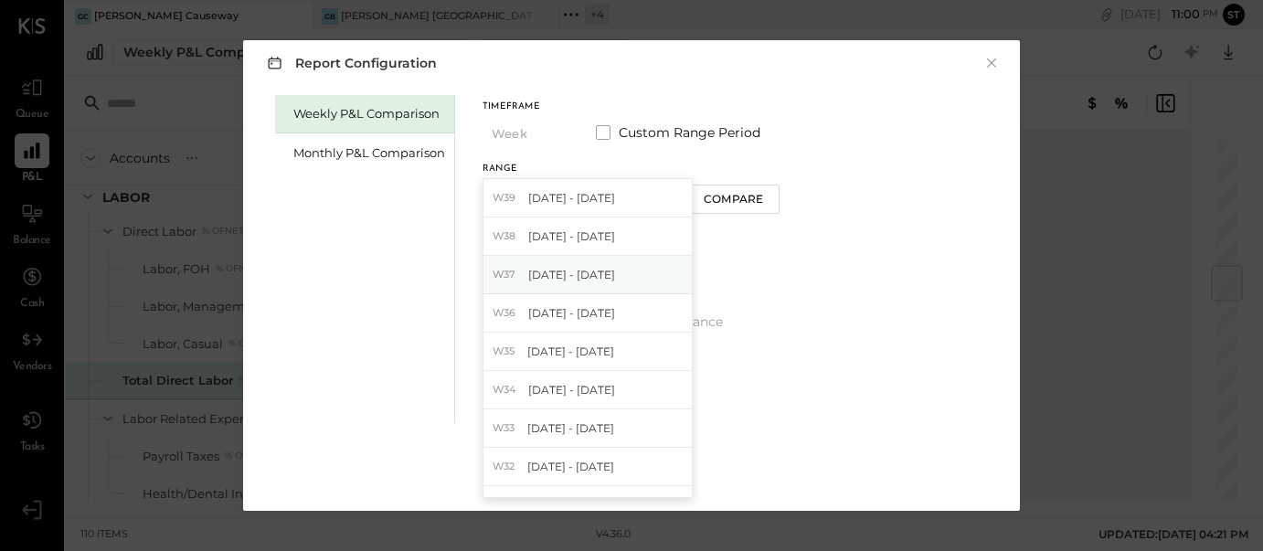
click at [588, 274] on span "[DATE] - [DATE]" at bounding box center [571, 275] width 87 height 16
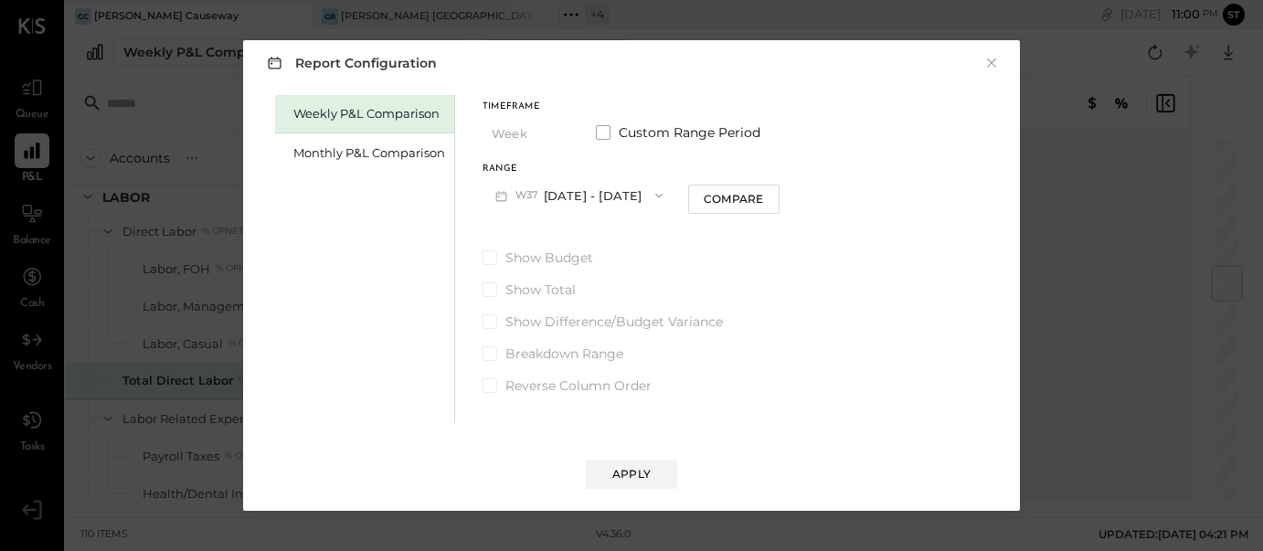
click at [651, 195] on icon "button" at bounding box center [658, 195] width 15 height 15
click at [783, 286] on div "Weekly P&L Comparison Monthly P&L Comparison Timeframe Week Custom Range Period…" at bounding box center [631, 256] width 740 height 333
click at [651, 197] on icon "button" at bounding box center [658, 195] width 15 height 15
click at [597, 131] on span at bounding box center [603, 132] width 15 height 15
click at [558, 200] on button "[DATE]" at bounding box center [536, 195] width 109 height 34
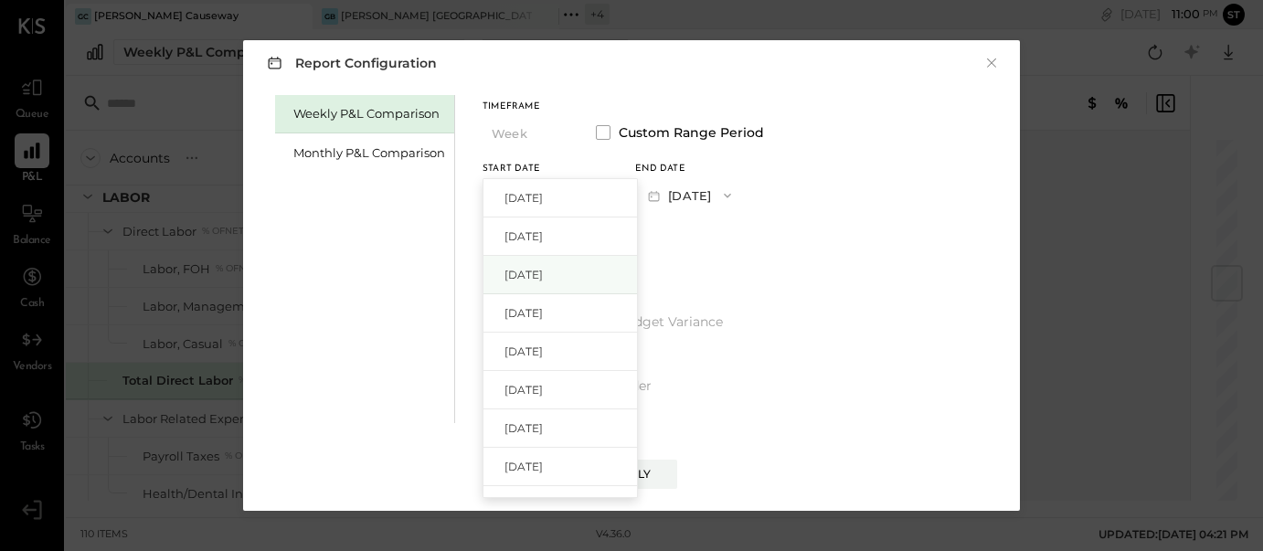
click at [570, 273] on div "[DATE]" at bounding box center [559, 275] width 153 height 38
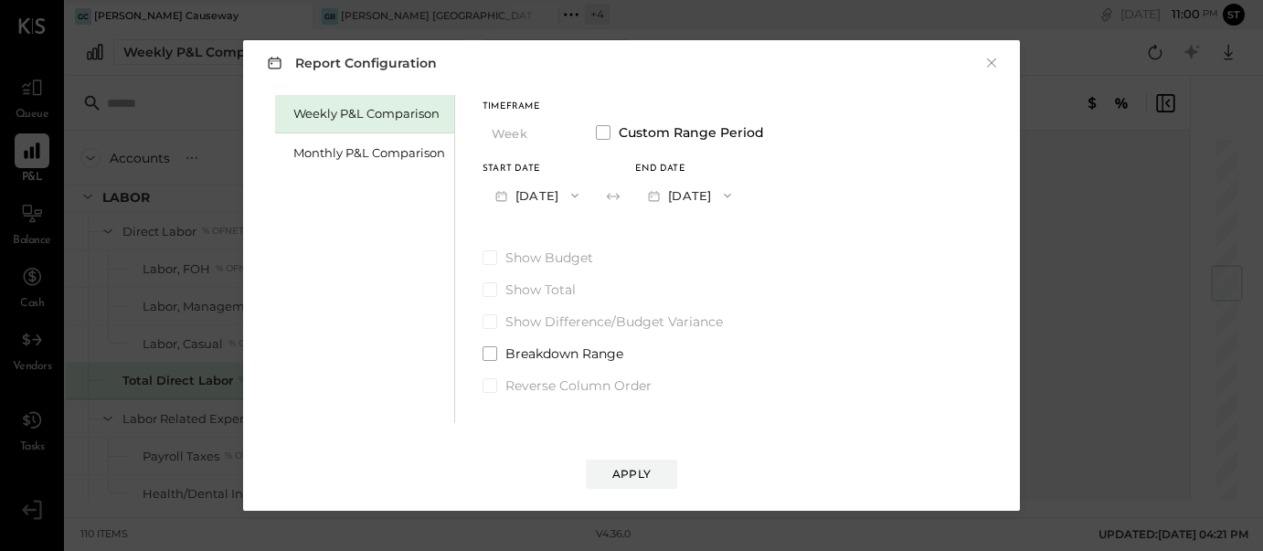
click at [735, 196] on icon "button" at bounding box center [727, 195] width 15 height 15
click at [759, 239] on div "[DATE]" at bounding box center [712, 236] width 153 height 38
click at [494, 353] on span at bounding box center [489, 353] width 15 height 15
click at [640, 473] on div "Apply" at bounding box center [631, 474] width 38 height 16
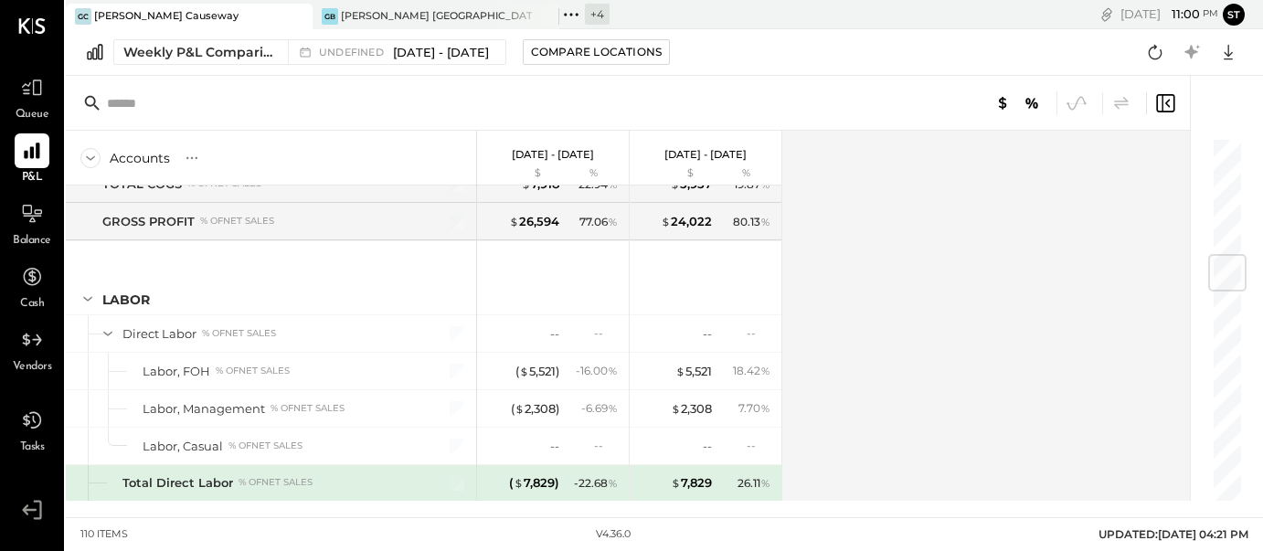
scroll to position [1096, 0]
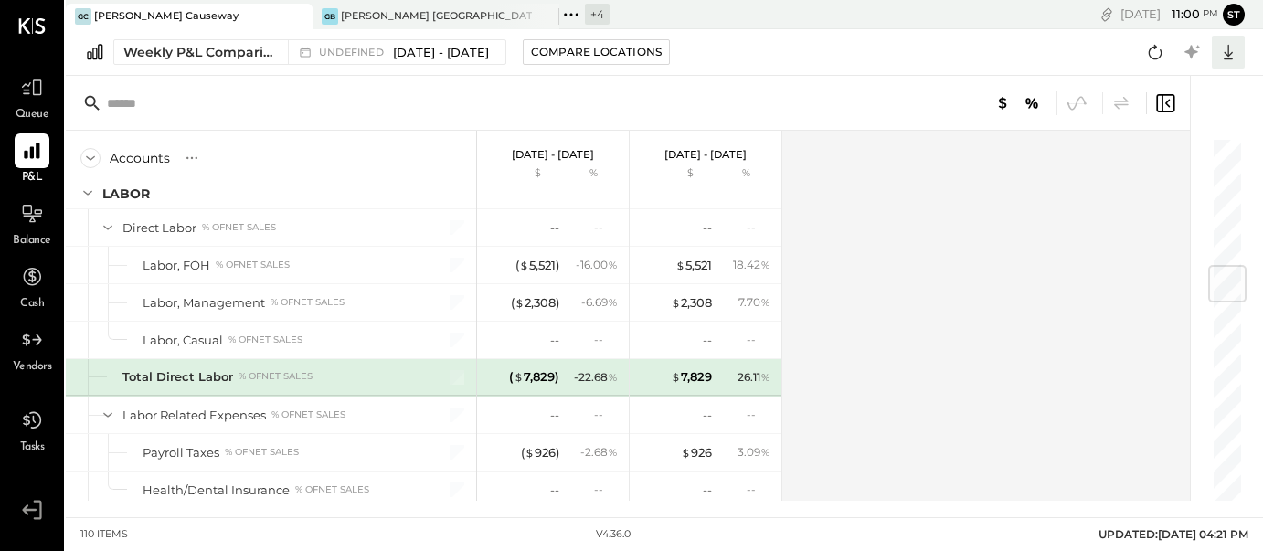
click at [1228, 55] on icon at bounding box center [1227, 53] width 9 height 16
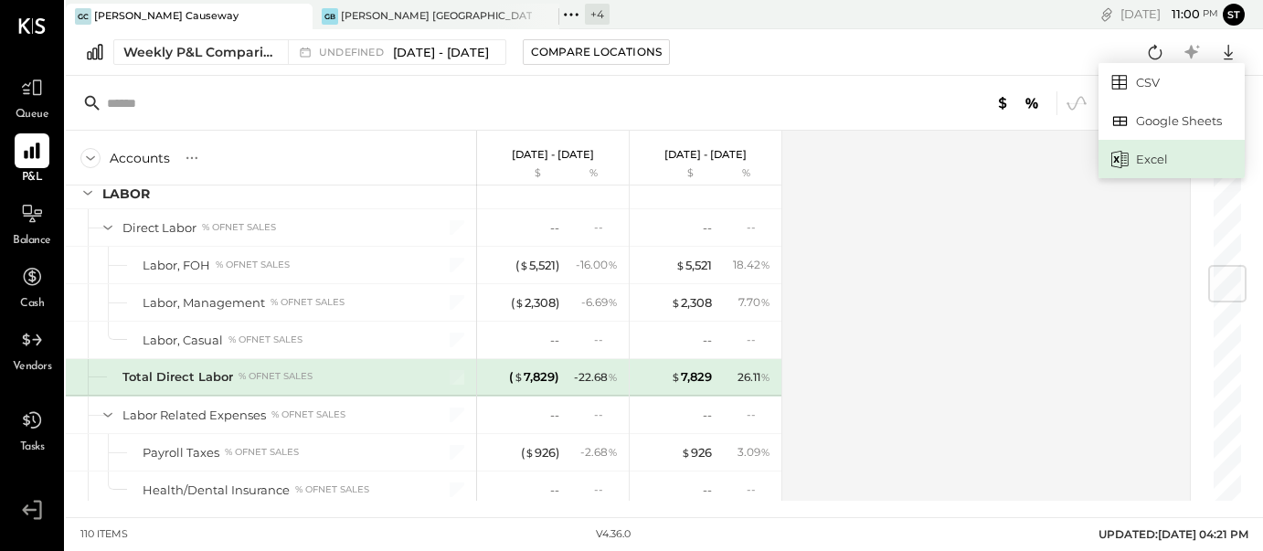
click at [1170, 164] on div "Excel" at bounding box center [1171, 159] width 146 height 38
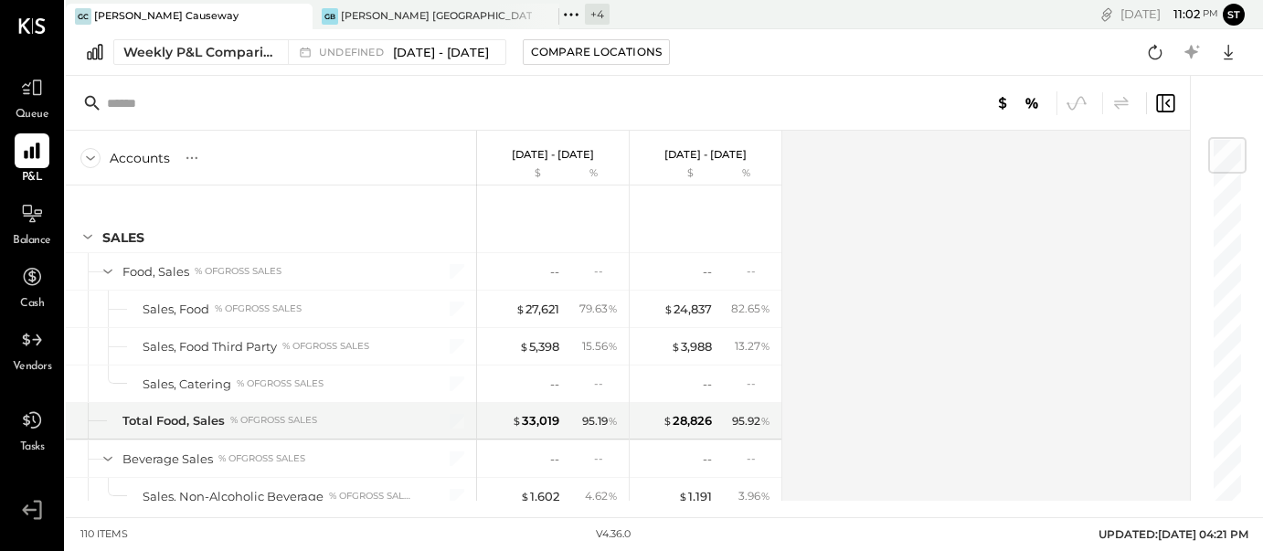
scroll to position [0, 0]
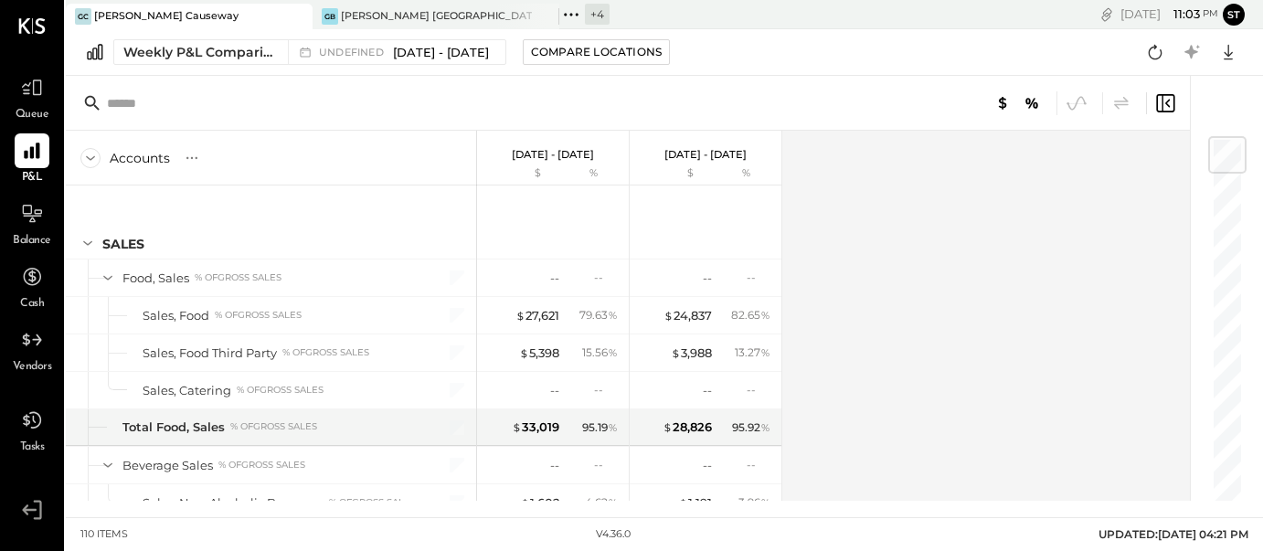
click at [567, 11] on icon at bounding box center [571, 15] width 24 height 24
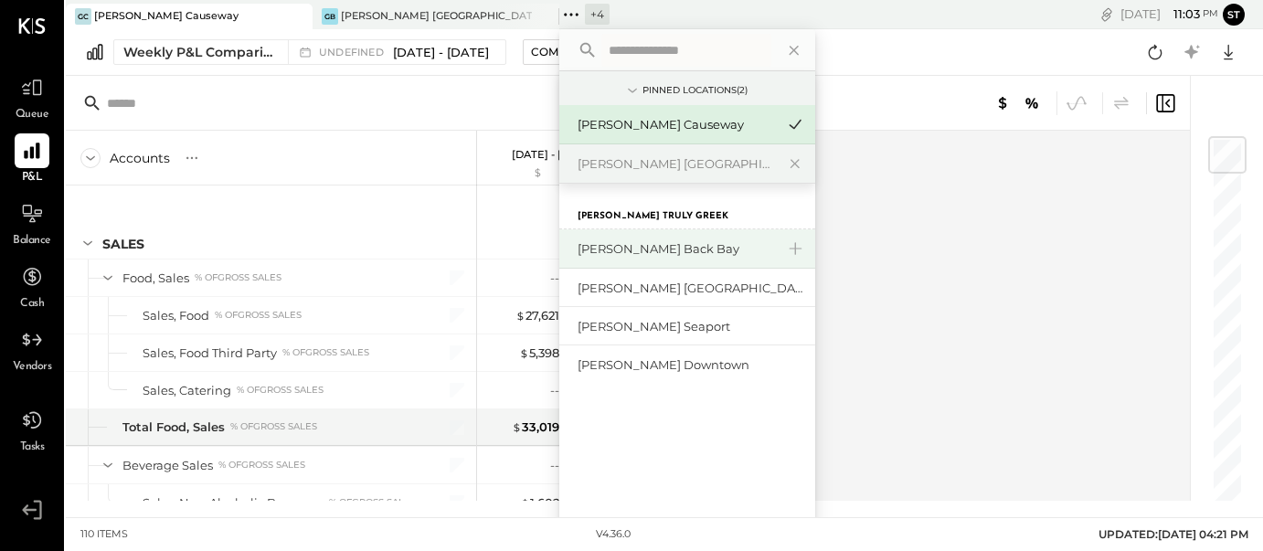
click at [645, 249] on div "[PERSON_NAME] Back Bay" at bounding box center [675, 248] width 197 height 17
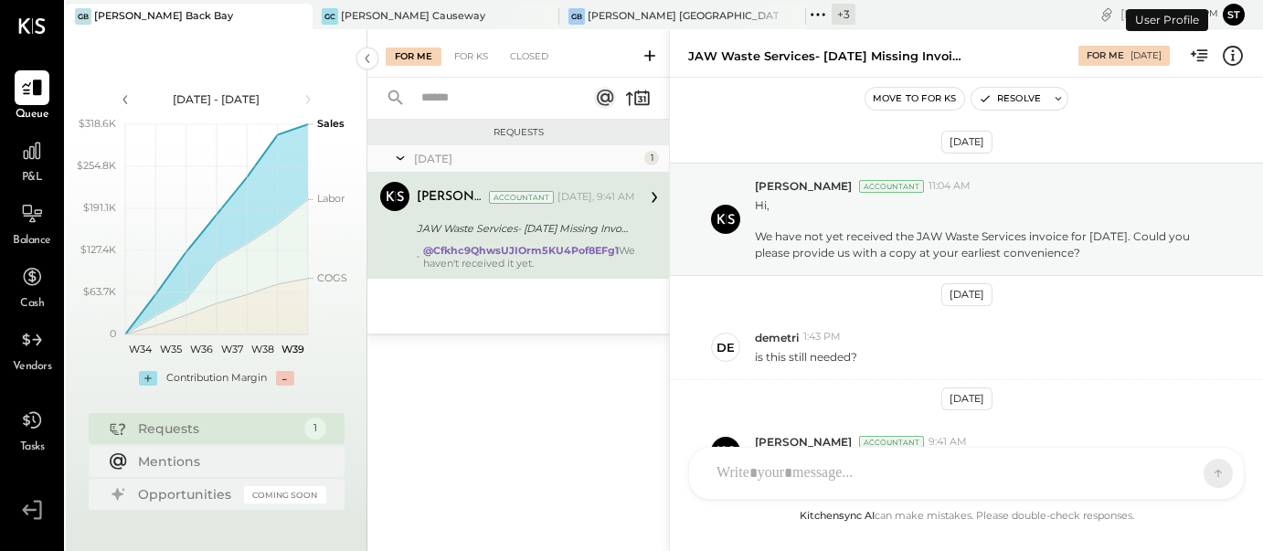
scroll to position [114, 0]
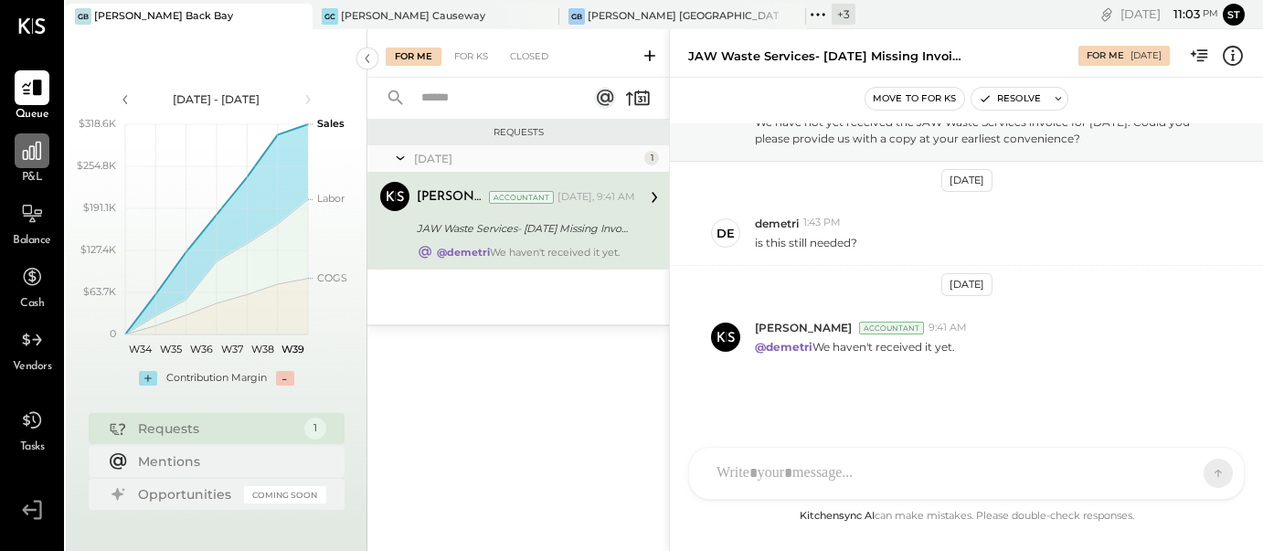
click at [31, 156] on icon at bounding box center [32, 151] width 24 height 24
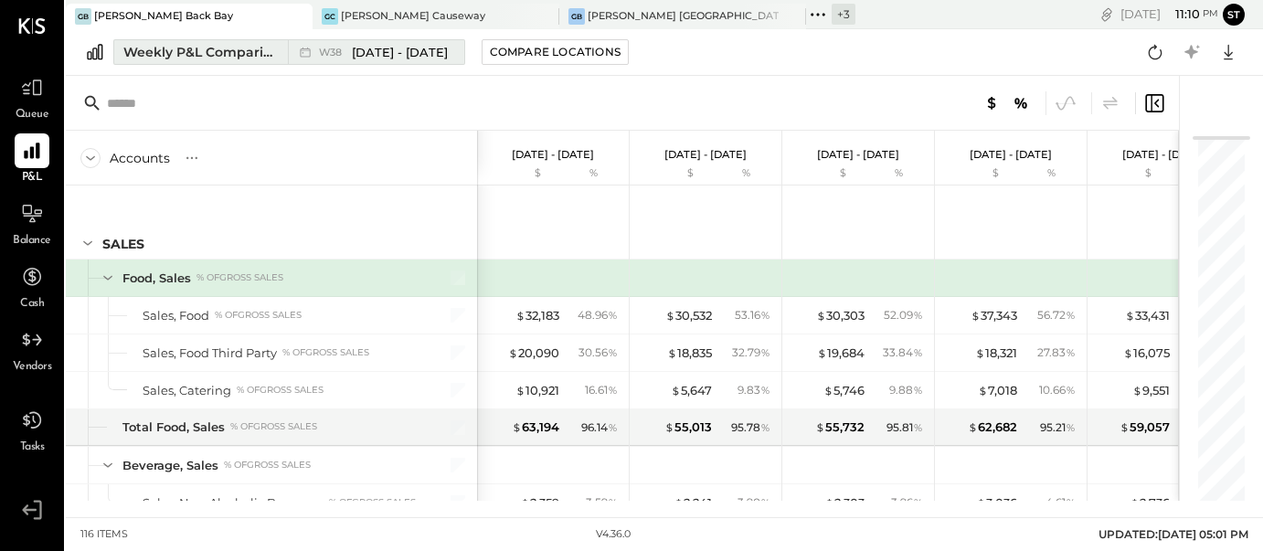
click at [396, 57] on span "[DATE] - [DATE]" at bounding box center [400, 52] width 96 height 17
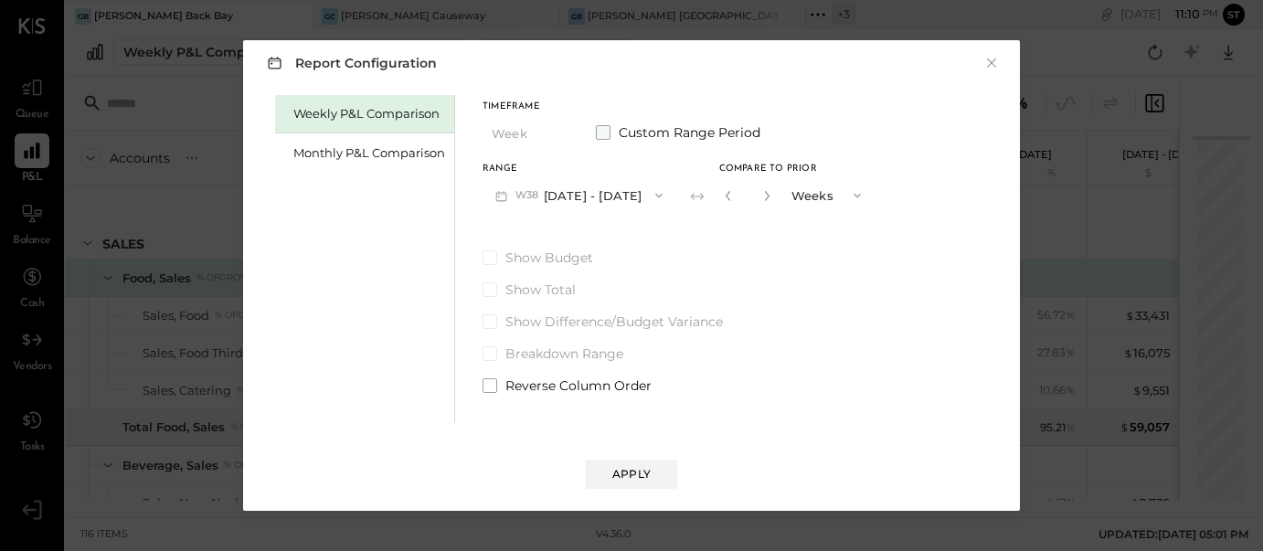
click at [602, 133] on span at bounding box center [603, 132] width 15 height 15
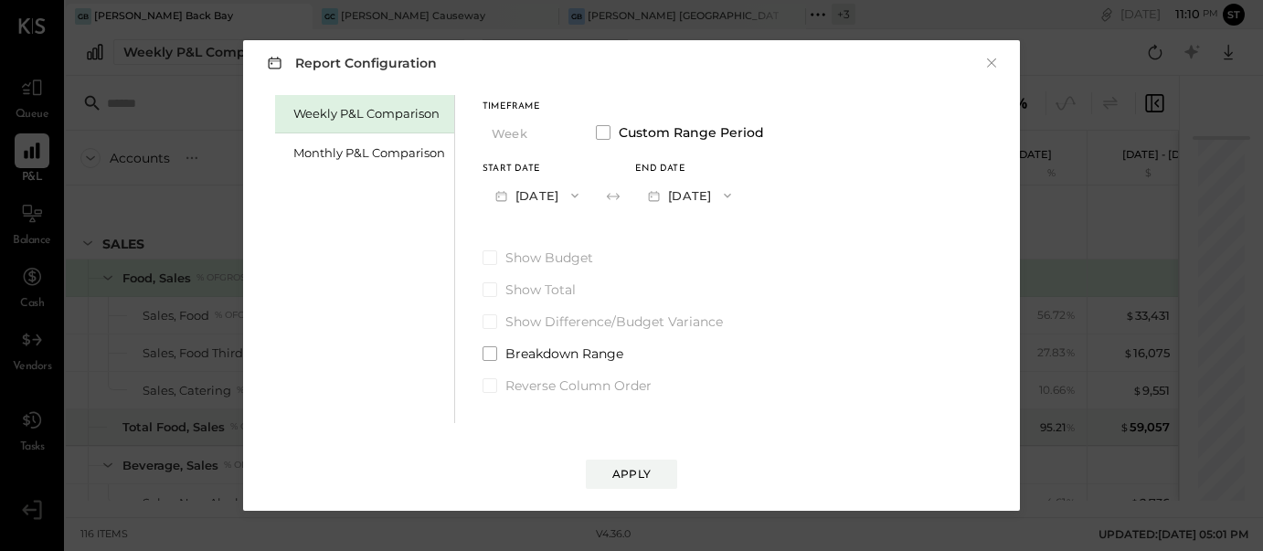
click at [566, 196] on button "[DATE]" at bounding box center [536, 195] width 109 height 34
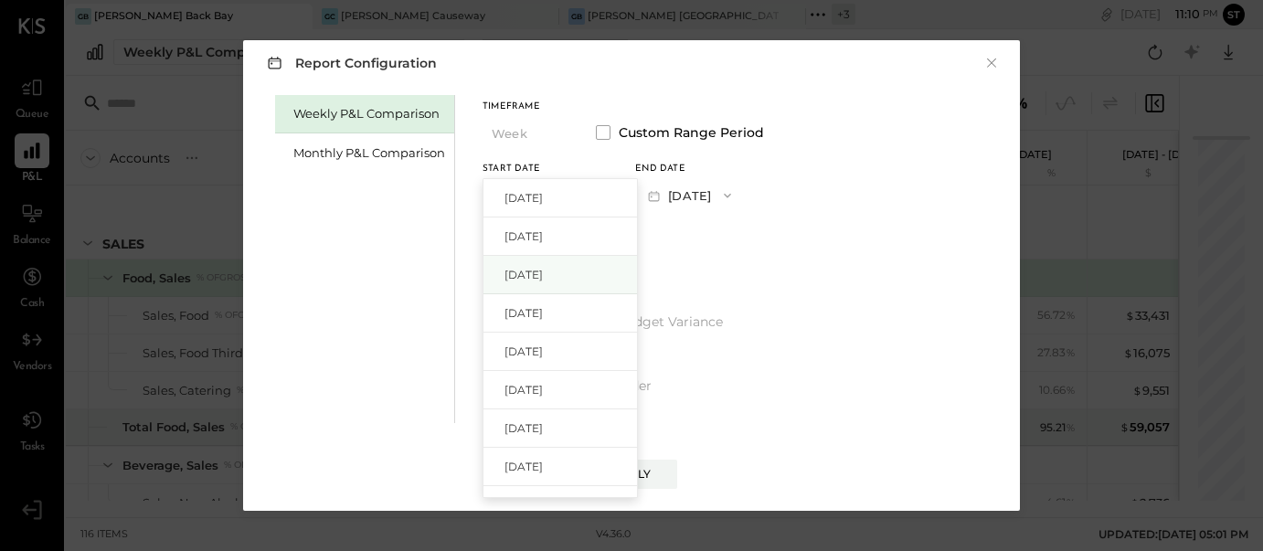
click at [543, 277] on span "[DATE]" at bounding box center [523, 275] width 38 height 16
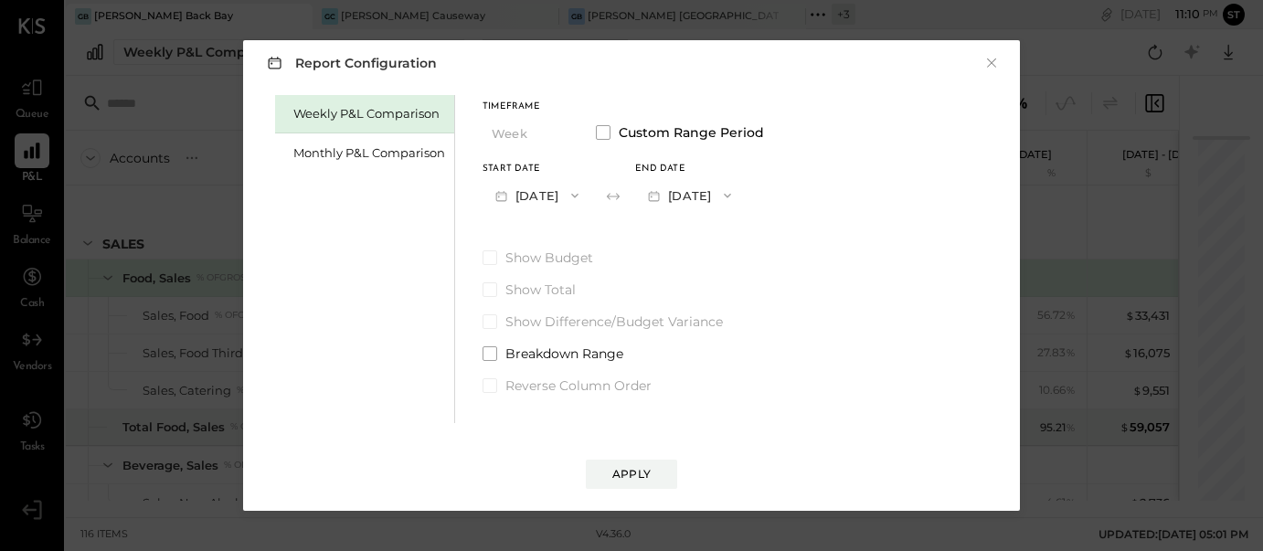
click at [735, 196] on icon "button" at bounding box center [727, 195] width 15 height 15
click at [760, 232] on div "[DATE]" at bounding box center [712, 236] width 153 height 38
click at [490, 356] on span at bounding box center [489, 353] width 15 height 15
click at [625, 473] on div "Apply" at bounding box center [631, 474] width 38 height 16
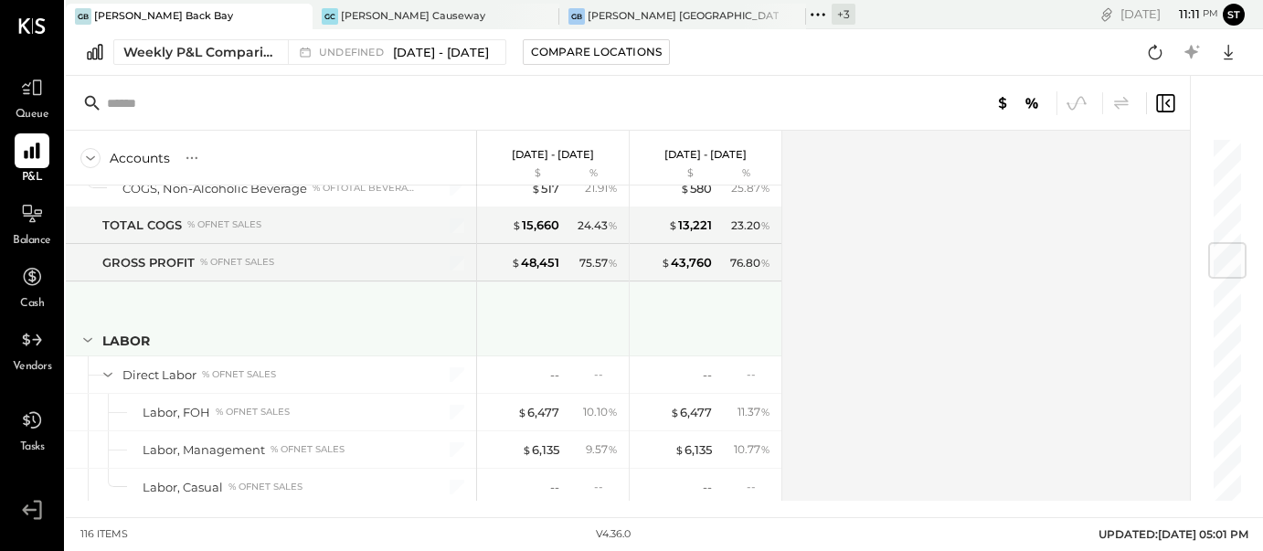
scroll to position [897, 0]
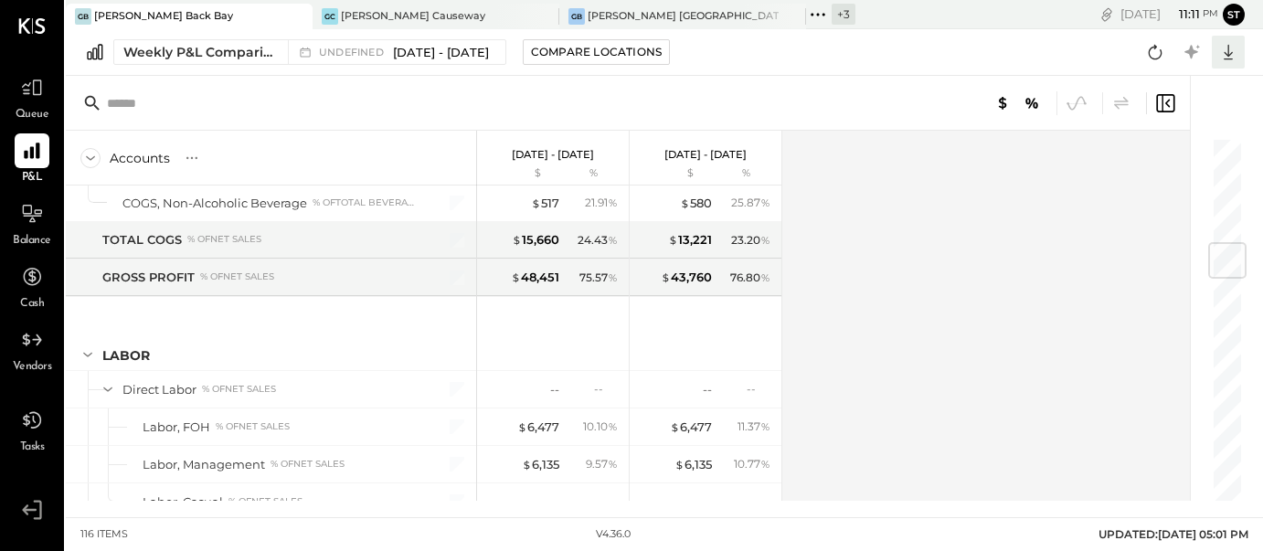
click at [1225, 54] on icon at bounding box center [1227, 53] width 9 height 16
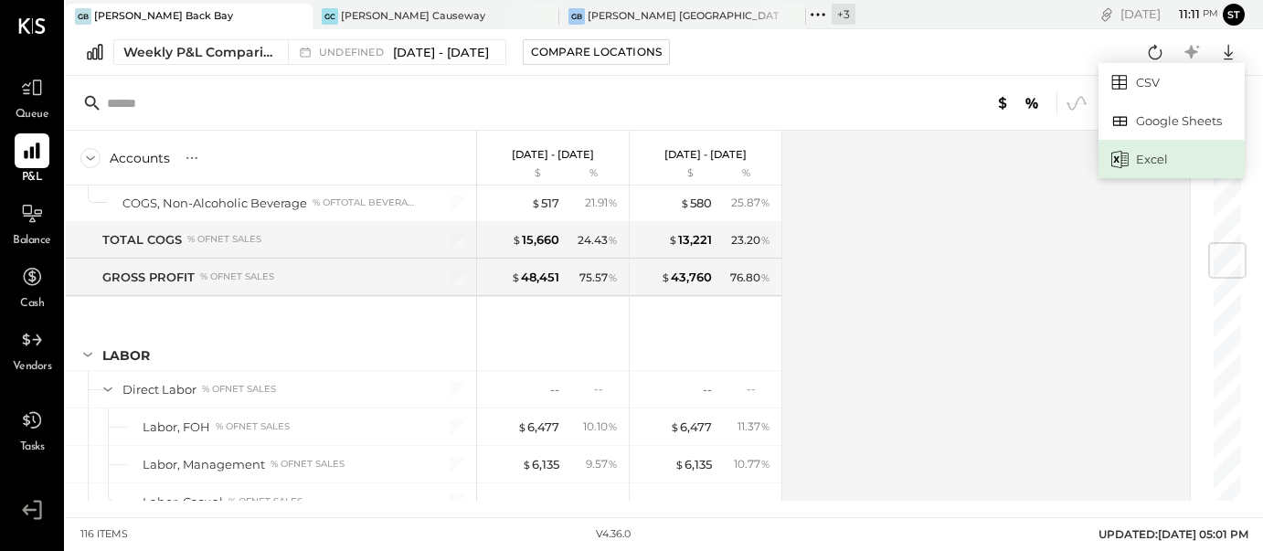
click at [1159, 169] on div "Excel" at bounding box center [1171, 159] width 146 height 38
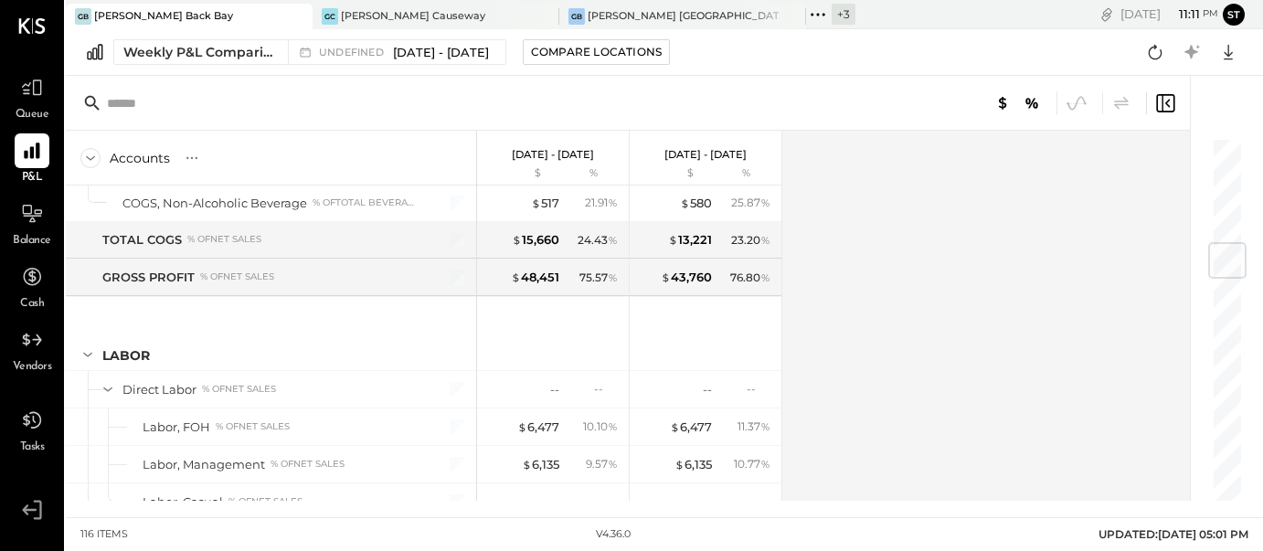
click at [685, 116] on div at bounding box center [628, 103] width 1124 height 55
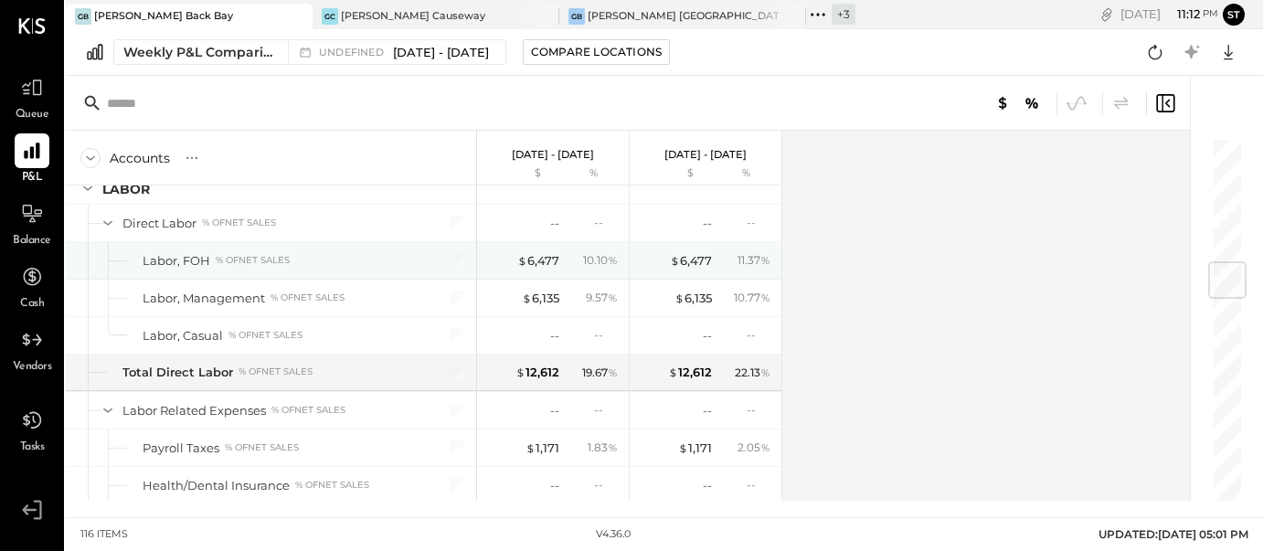
scroll to position [1064, 0]
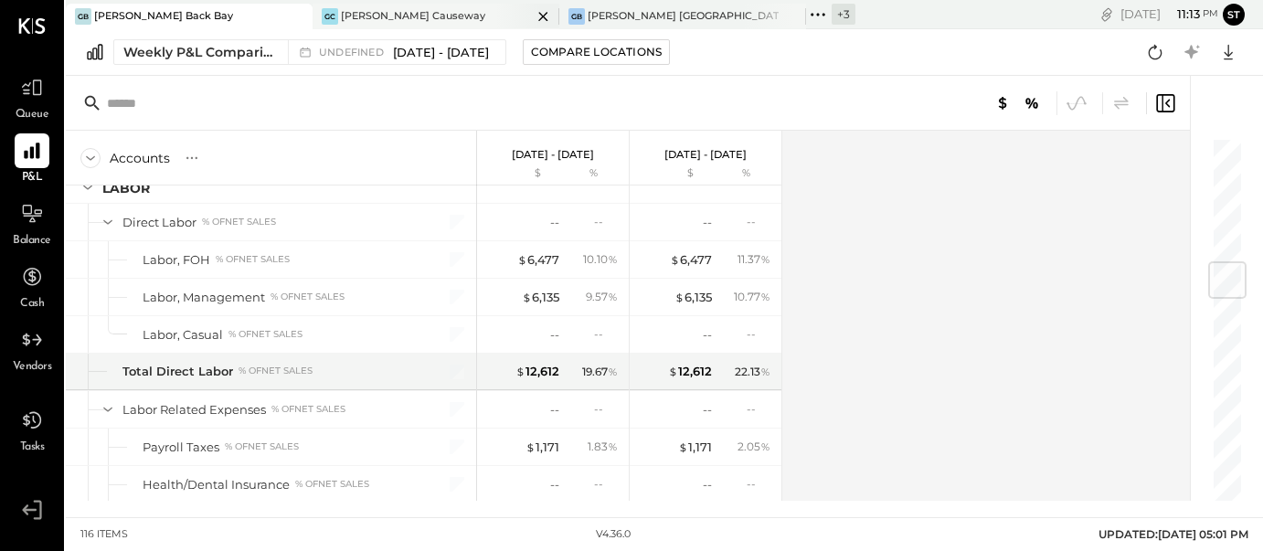
click at [372, 14] on div "[PERSON_NAME] Causeway" at bounding box center [413, 16] width 144 height 15
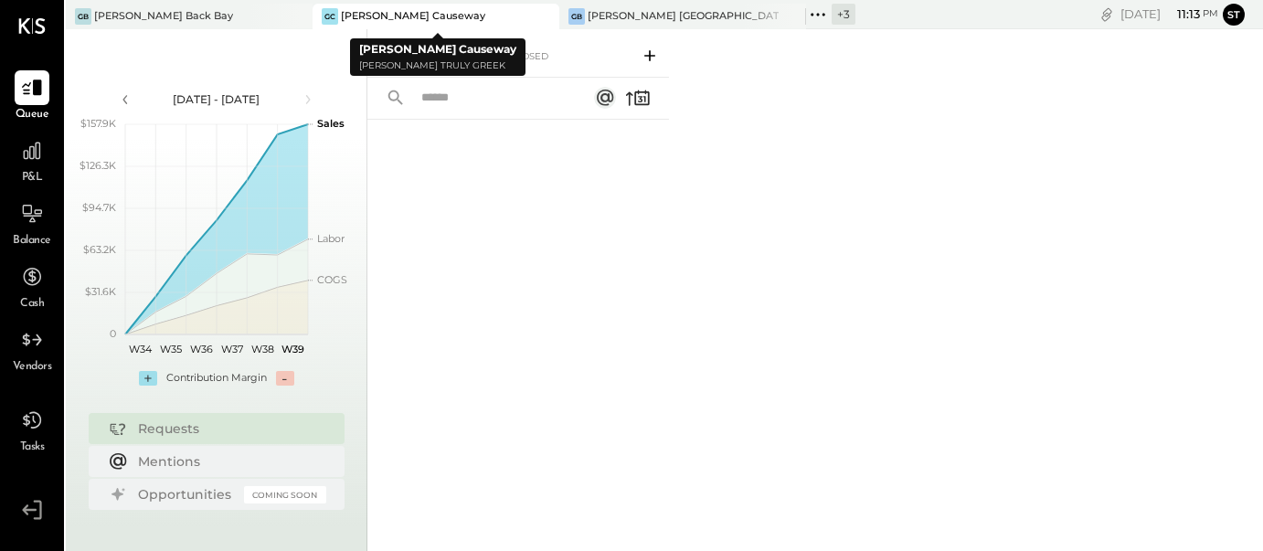
click at [532, 15] on icon at bounding box center [543, 16] width 23 height 22
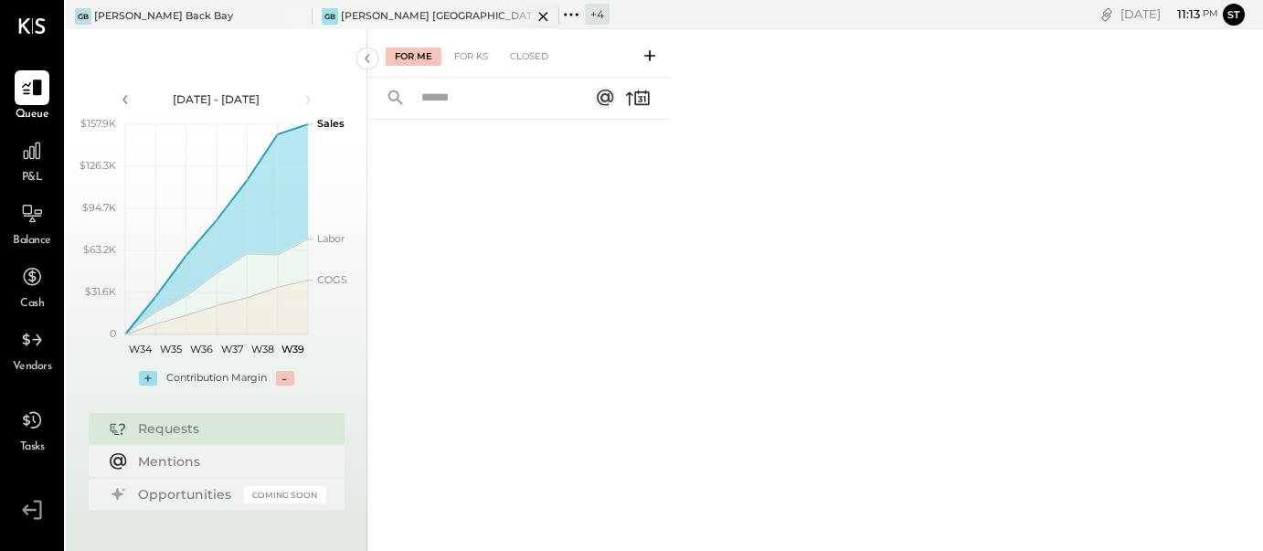
click at [545, 14] on icon at bounding box center [542, 16] width 9 height 9
click at [350, 15] on div "+ 5" at bounding box center [350, 14] width 24 height 21
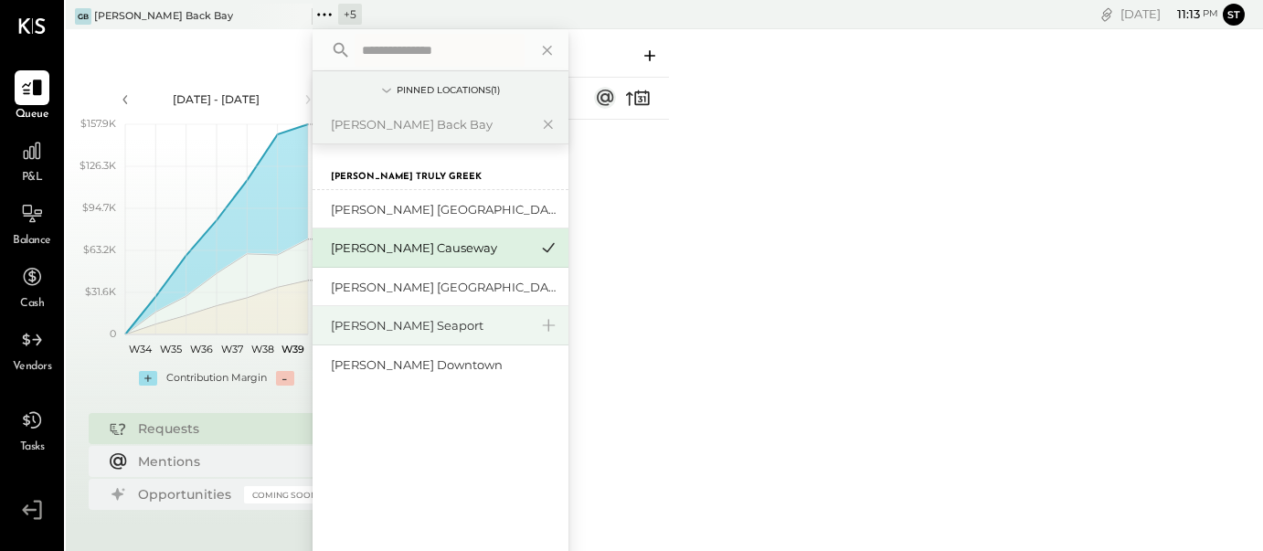
click at [433, 328] on div "[PERSON_NAME] Seaport" at bounding box center [429, 325] width 197 height 17
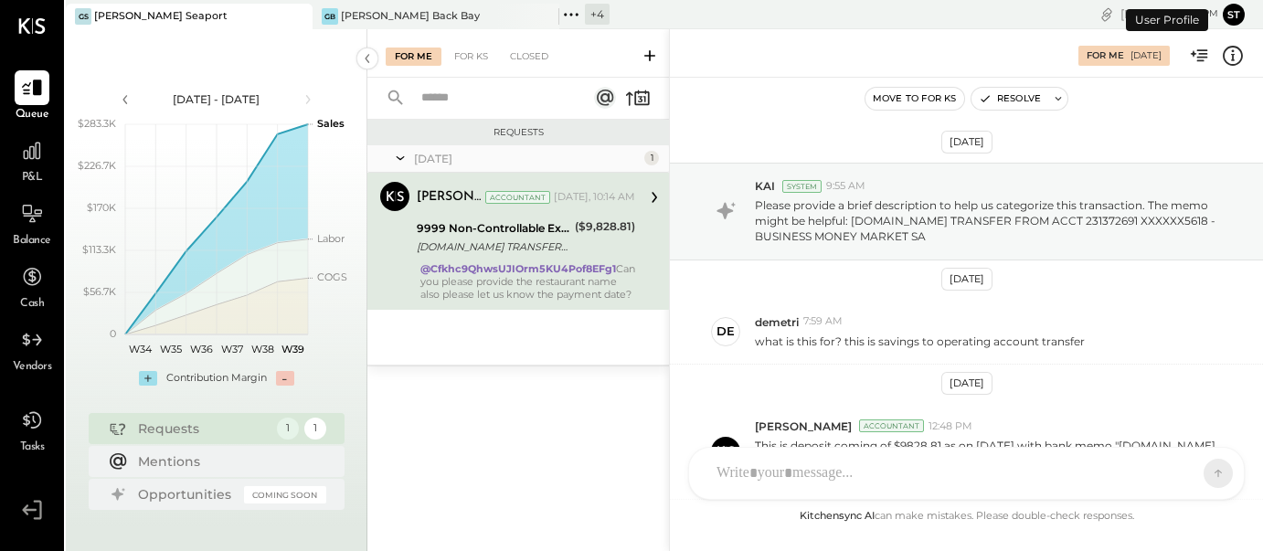
scroll to position [354, 0]
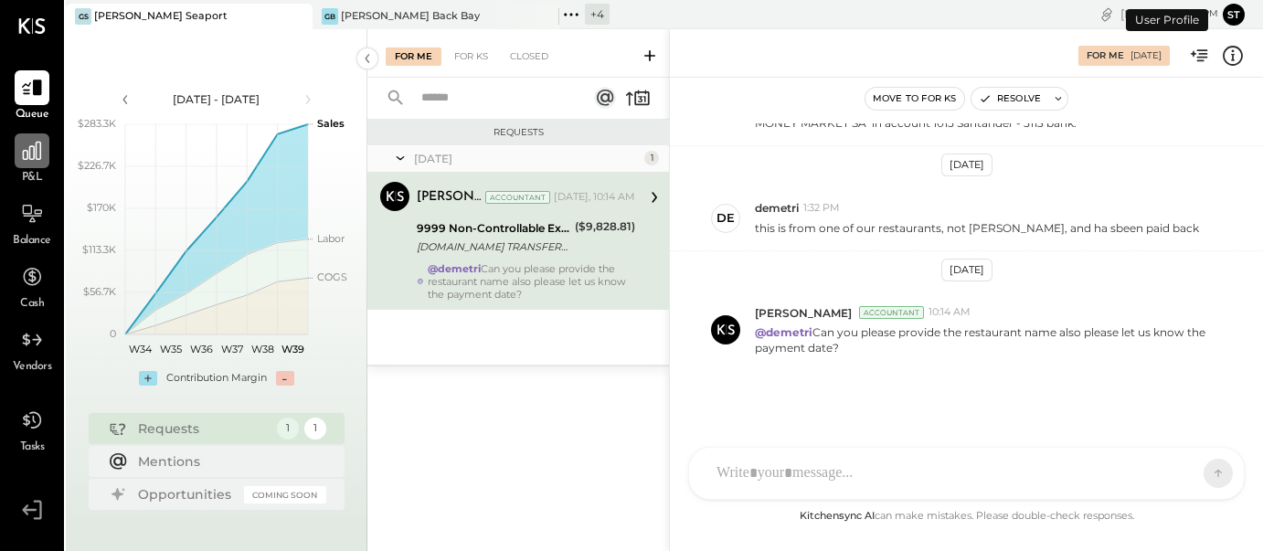
click at [26, 157] on icon at bounding box center [32, 151] width 24 height 24
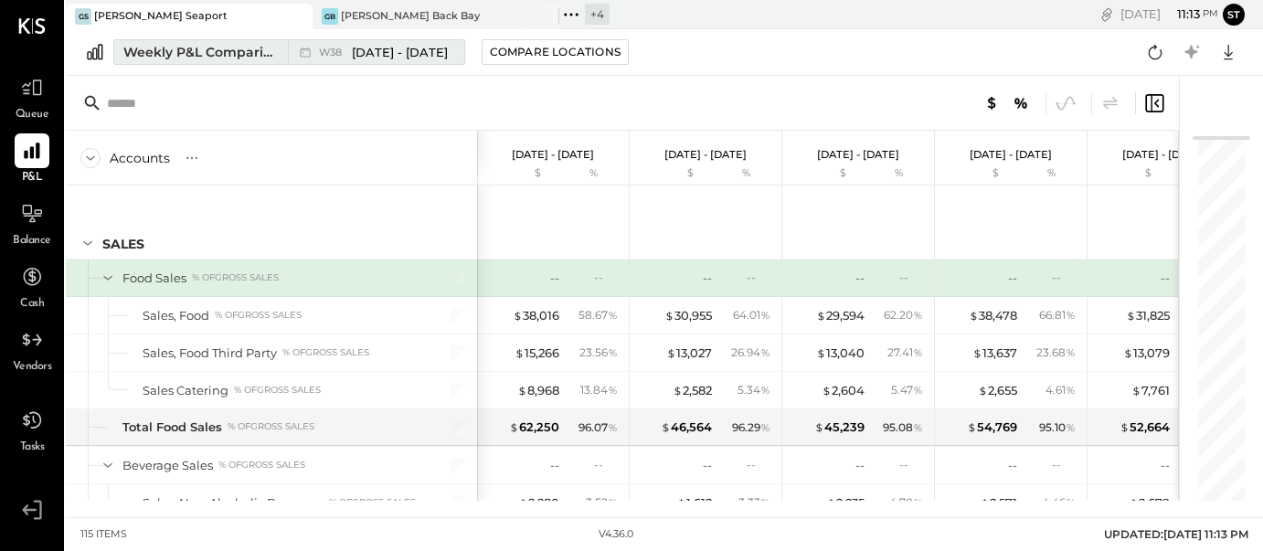
click at [396, 49] on span "[DATE] - [DATE]" at bounding box center [400, 52] width 96 height 17
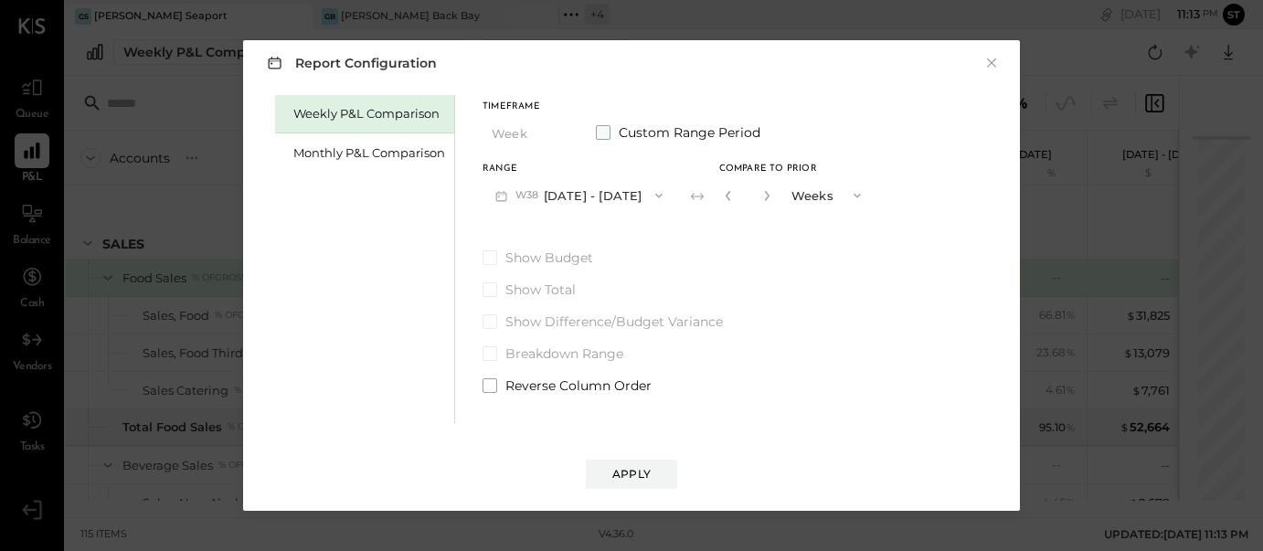
click at [600, 133] on span at bounding box center [603, 132] width 15 height 15
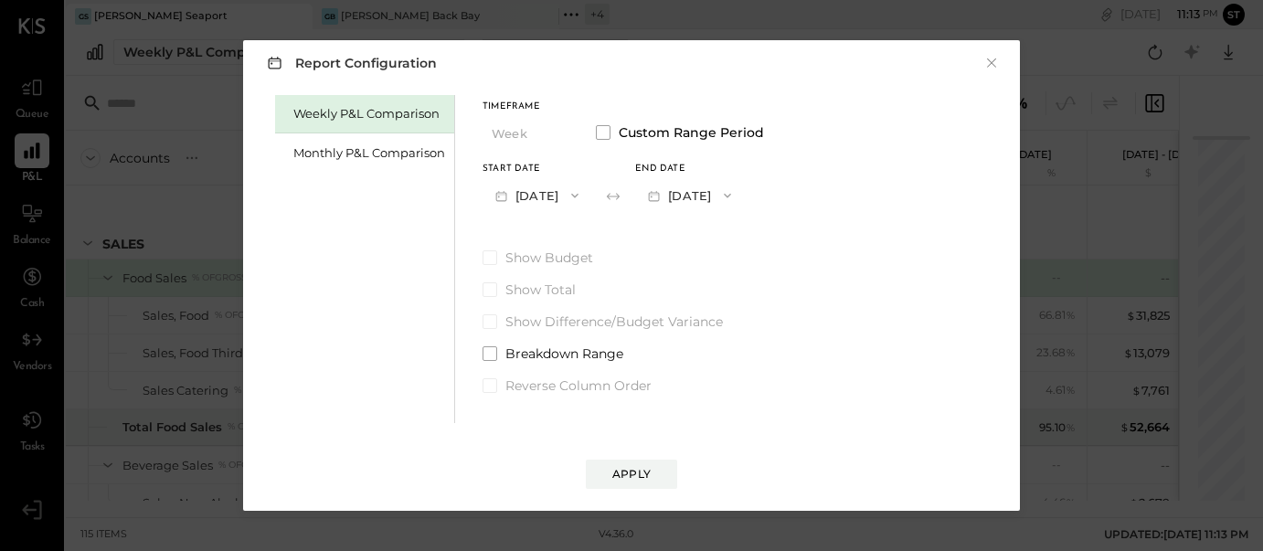
click at [566, 199] on button "[DATE]" at bounding box center [536, 195] width 109 height 34
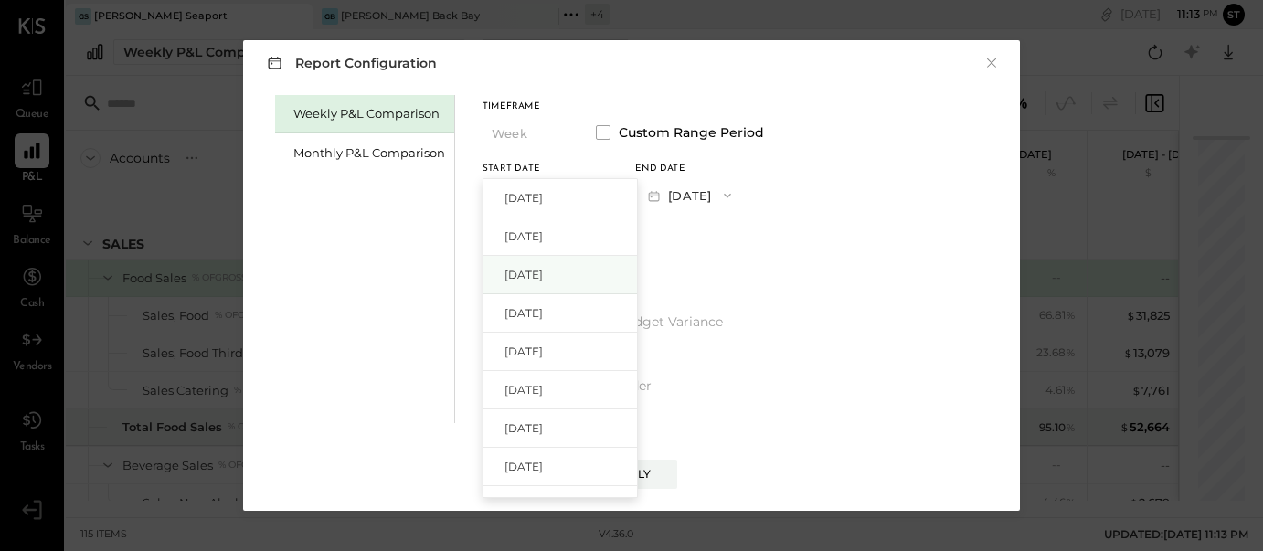
click at [543, 271] on span "[DATE]" at bounding box center [523, 275] width 38 height 16
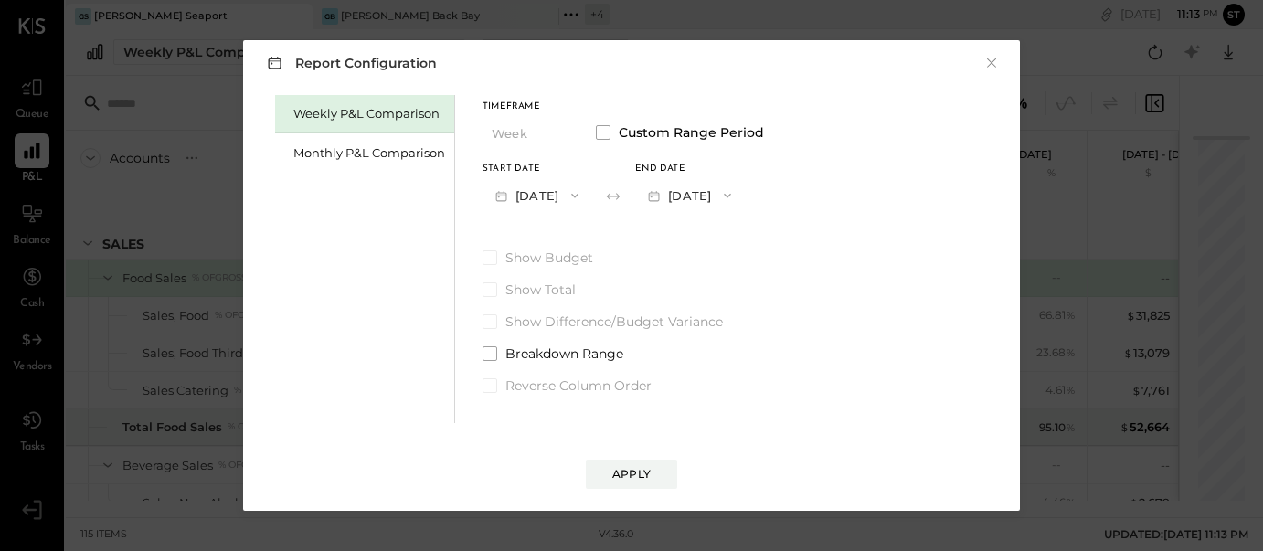
click at [735, 198] on icon "button" at bounding box center [727, 195] width 15 height 15
click at [695, 238] on span "[DATE]" at bounding box center [676, 236] width 38 height 16
click at [484, 354] on span at bounding box center [489, 353] width 15 height 15
click at [618, 478] on div "Apply" at bounding box center [631, 474] width 38 height 16
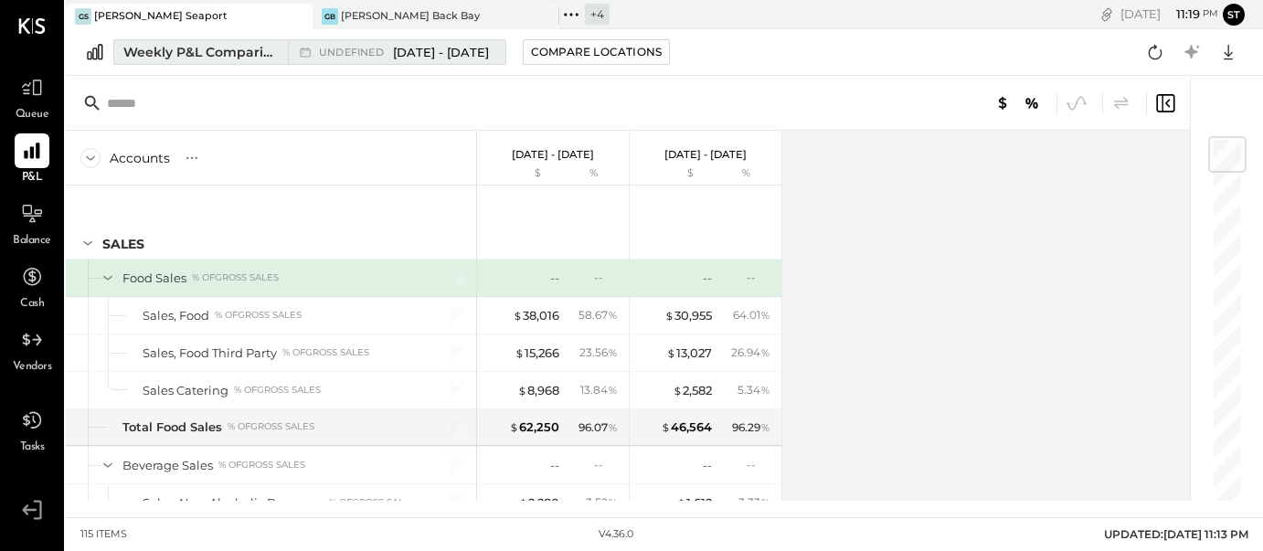
click at [415, 51] on span "[DATE] - [DATE]" at bounding box center [441, 52] width 96 height 17
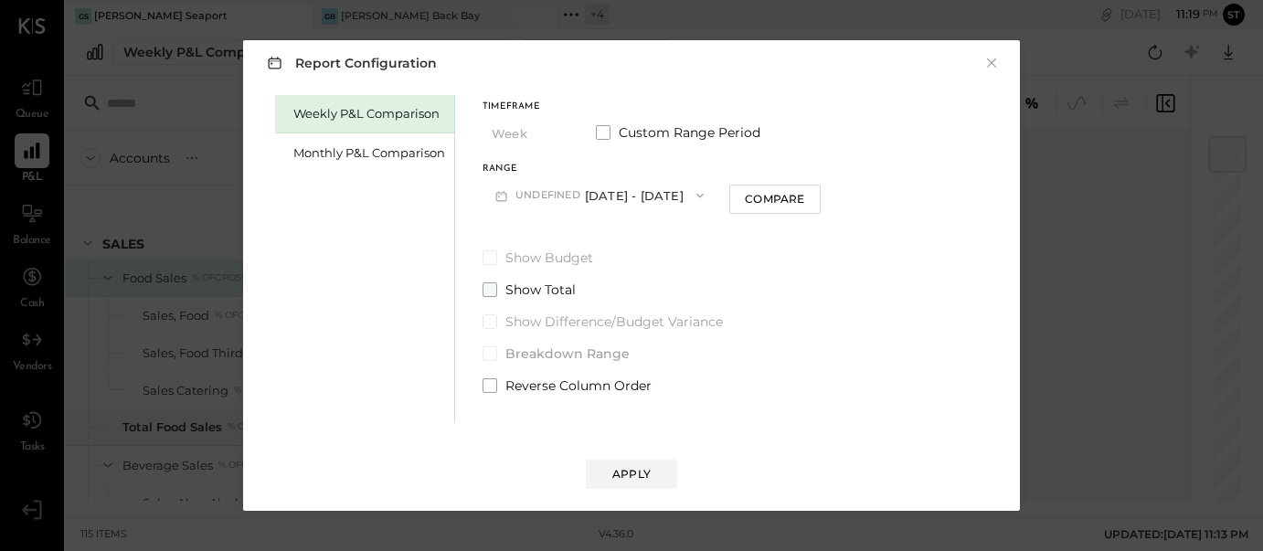
click at [488, 287] on span at bounding box center [489, 289] width 15 height 15
click at [624, 472] on div "Apply" at bounding box center [631, 474] width 38 height 16
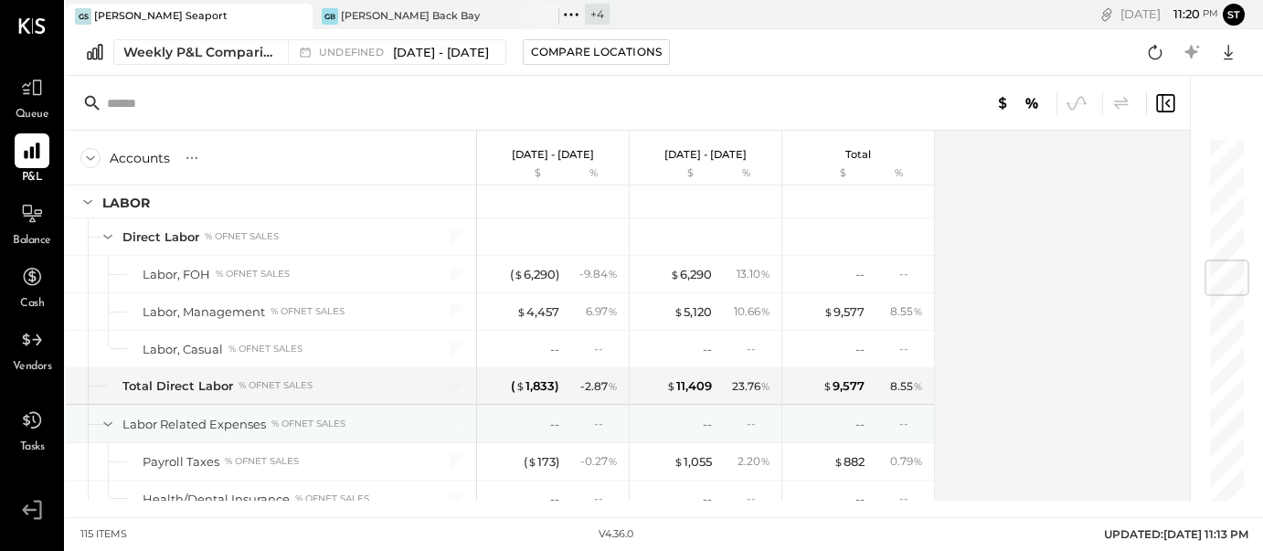
scroll to position [1052, 0]
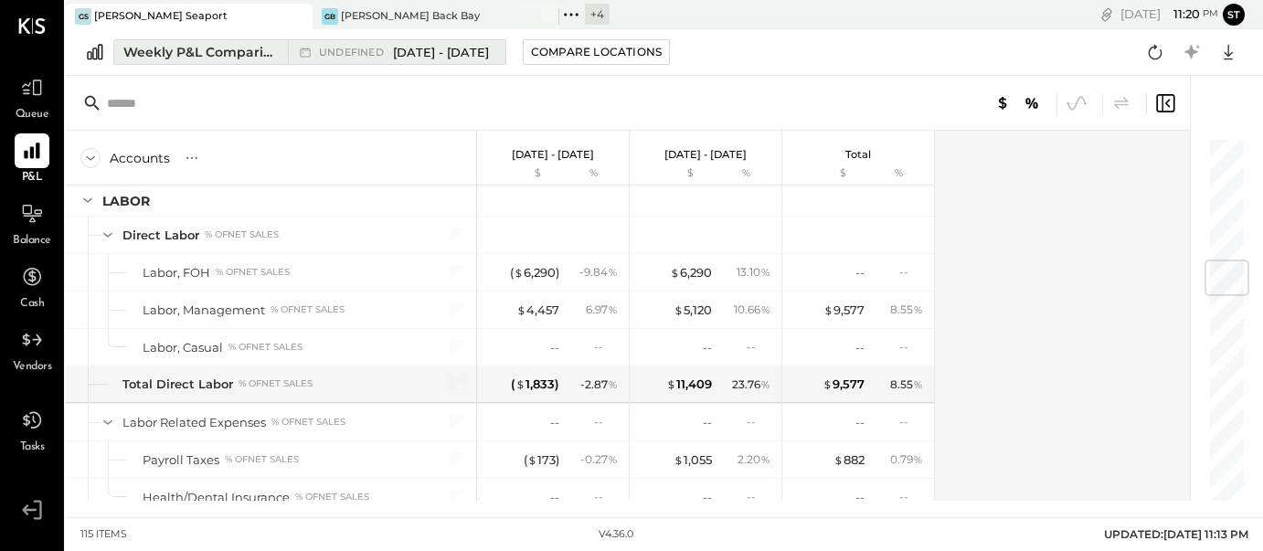
click at [418, 58] on span "[DATE] - [DATE]" at bounding box center [441, 52] width 96 height 17
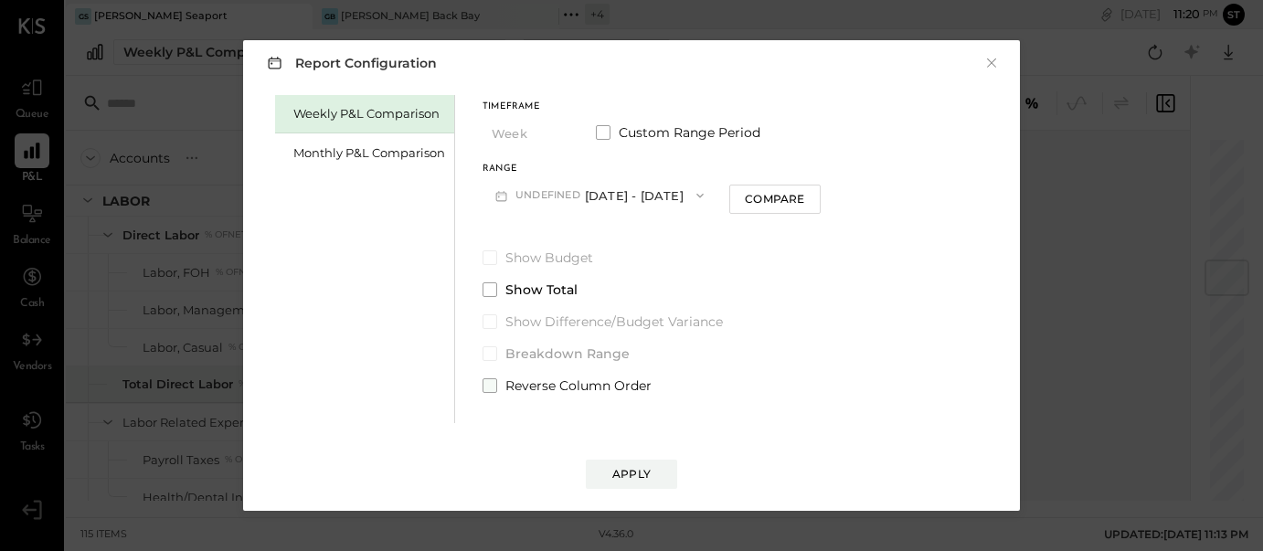
click at [490, 383] on span at bounding box center [489, 385] width 15 height 15
click at [640, 480] on div "Apply" at bounding box center [631, 474] width 38 height 16
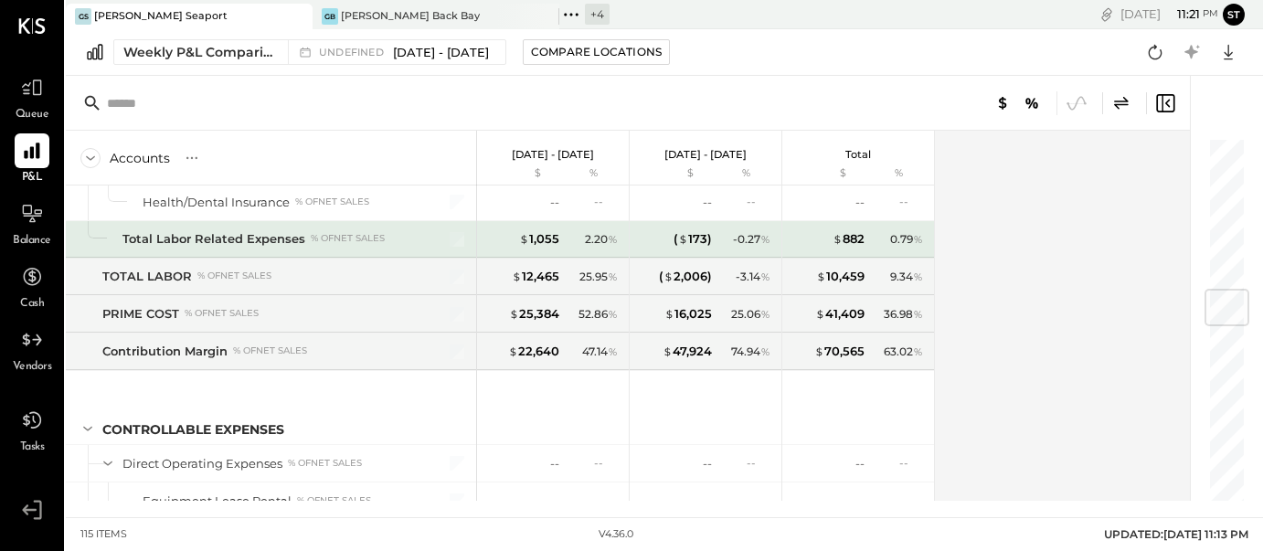
scroll to position [1290, 0]
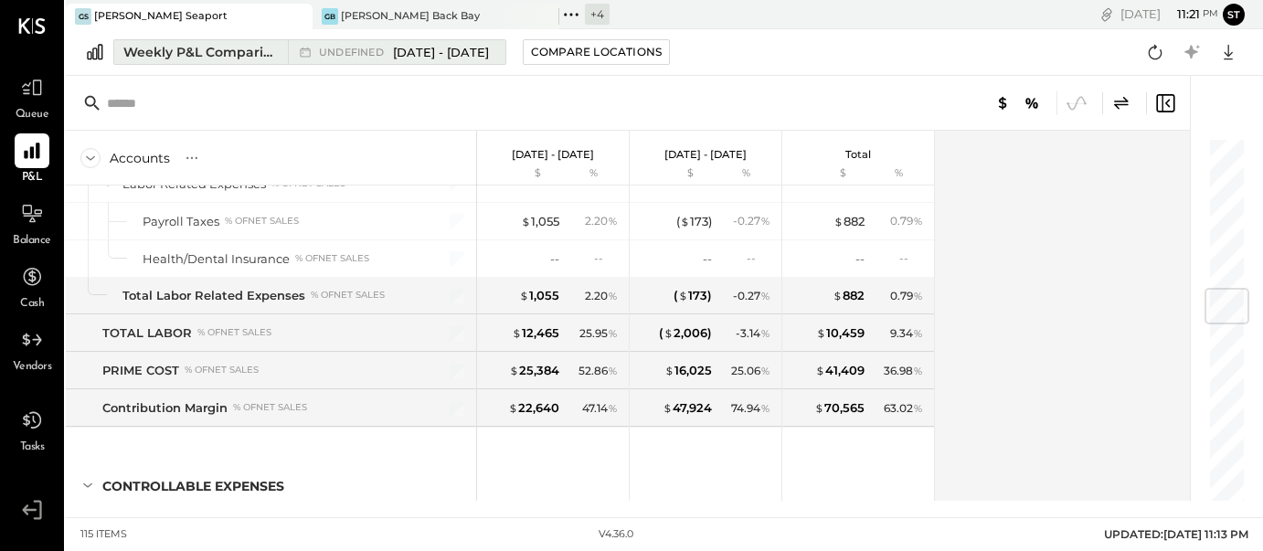
click at [430, 55] on span "[DATE] - [DATE]" at bounding box center [441, 52] width 96 height 17
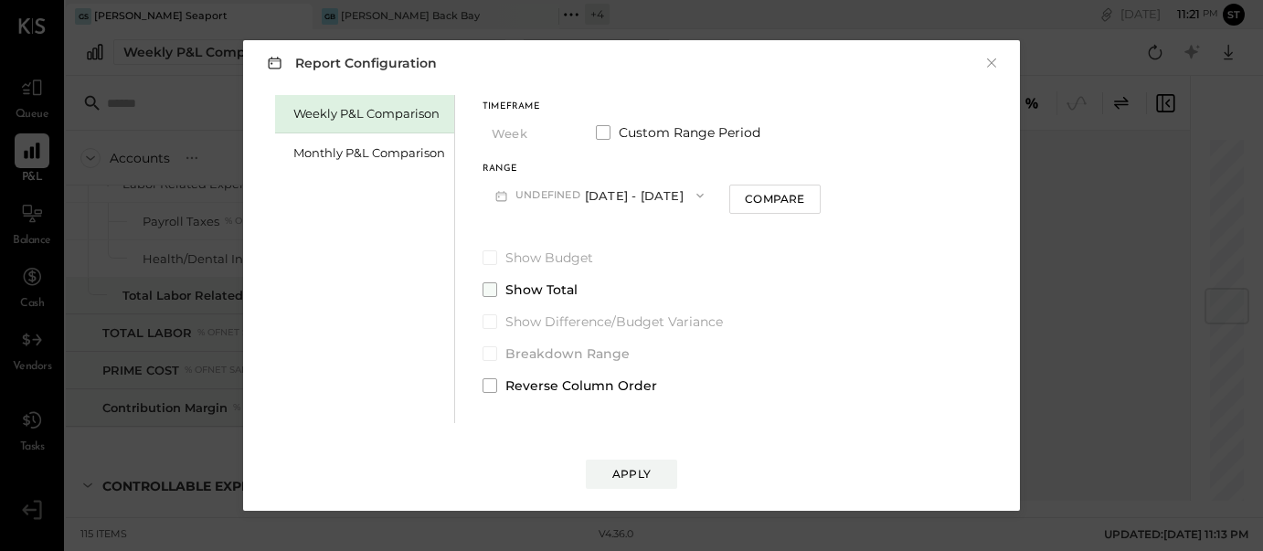
click at [492, 286] on span at bounding box center [489, 289] width 15 height 15
click at [492, 388] on span at bounding box center [489, 385] width 15 height 15
click at [645, 473] on div "Apply" at bounding box center [631, 474] width 38 height 16
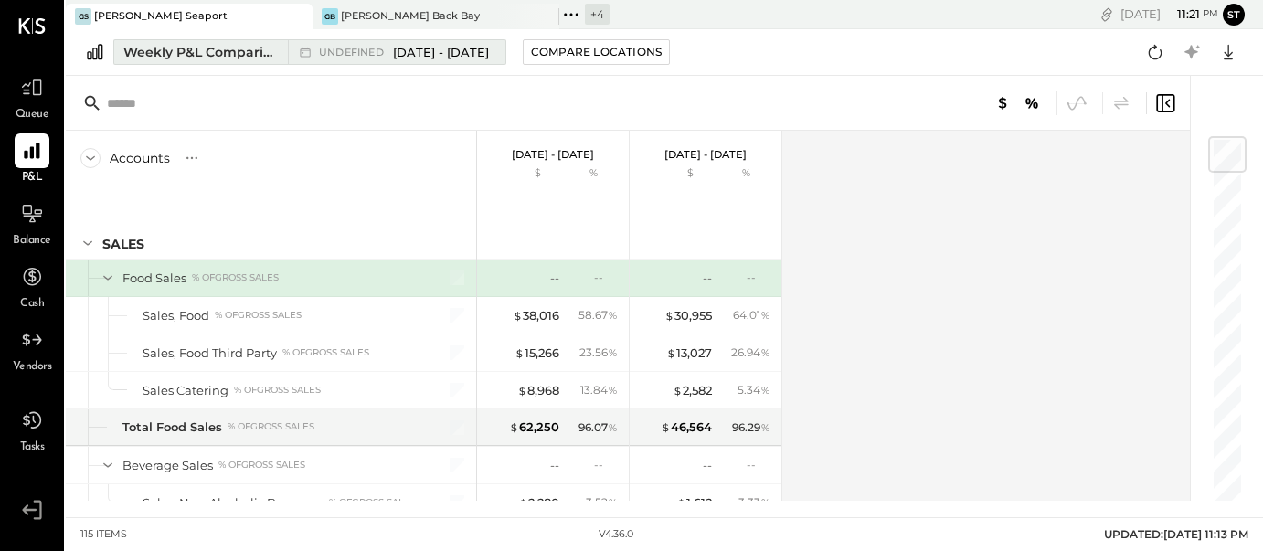
click at [447, 58] on span "[DATE] - [DATE]" at bounding box center [441, 52] width 96 height 17
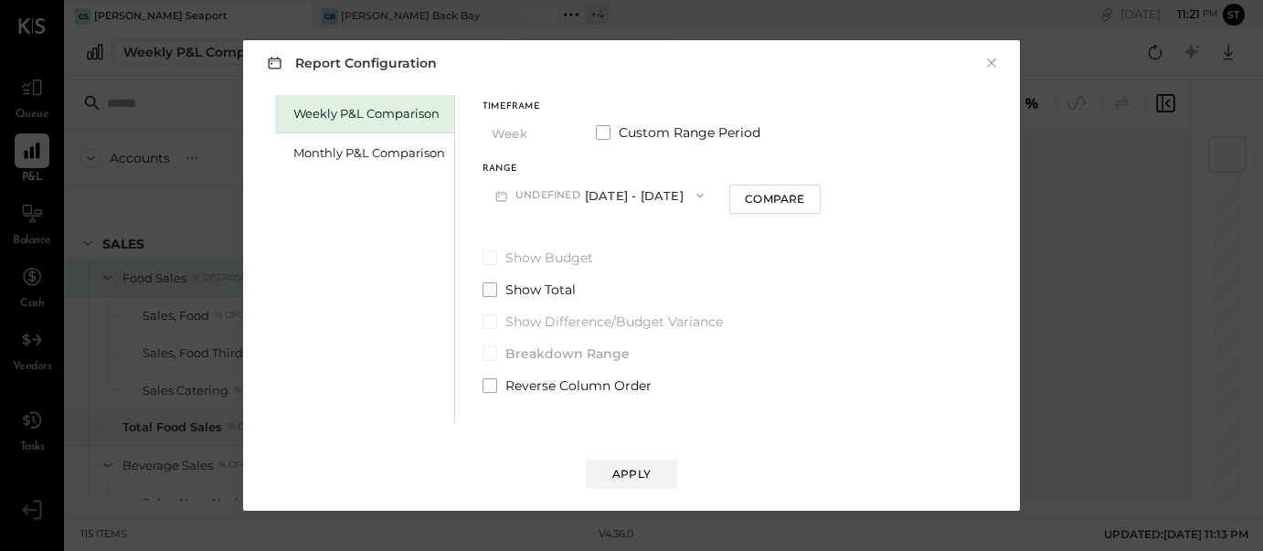
click at [493, 289] on span at bounding box center [489, 289] width 15 height 15
click at [491, 353] on span at bounding box center [489, 353] width 15 height 15
click at [630, 479] on div "Apply" at bounding box center [631, 474] width 38 height 16
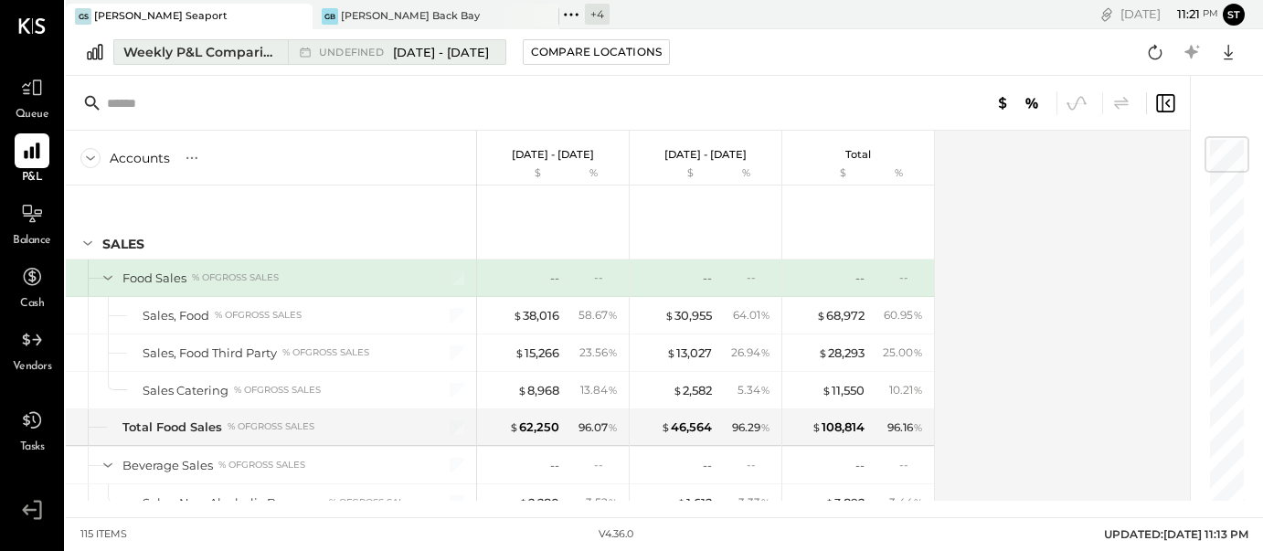
click at [458, 50] on span "[DATE] - [DATE]" at bounding box center [441, 52] width 96 height 17
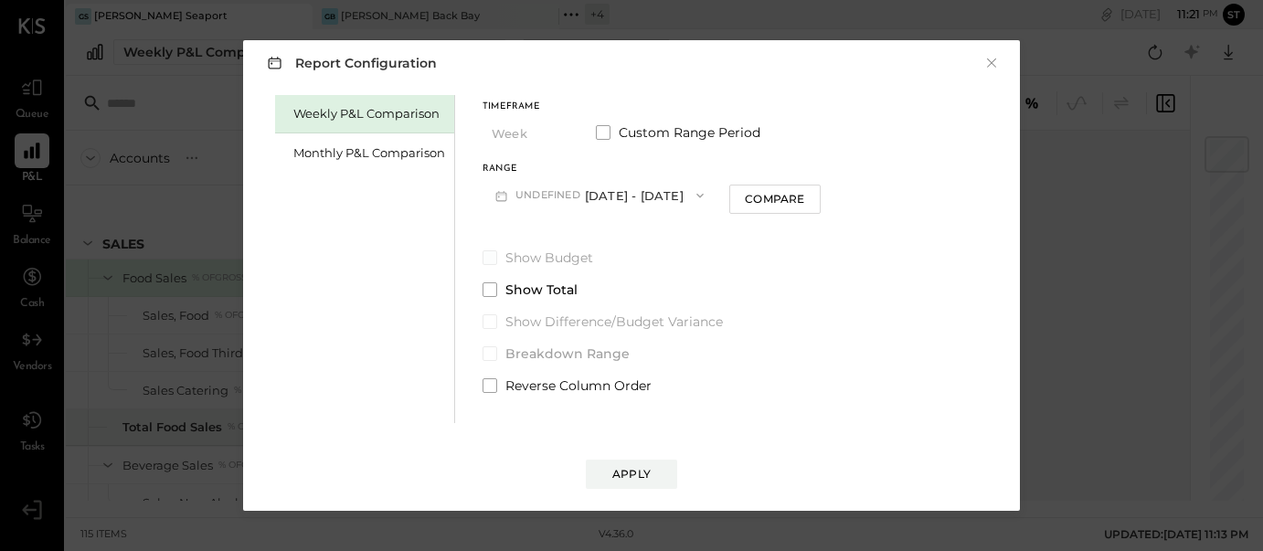
click at [488, 260] on span at bounding box center [489, 257] width 15 height 15
click at [488, 286] on span at bounding box center [489, 289] width 15 height 15
click at [386, 148] on div "Monthly P&L Comparison" at bounding box center [369, 152] width 152 height 17
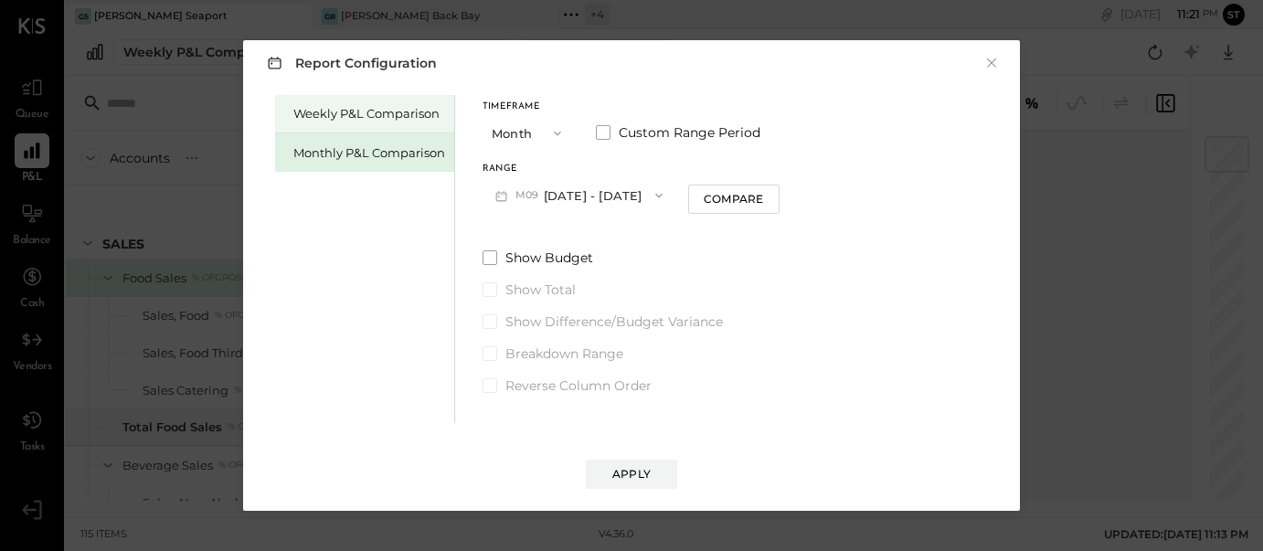
click at [386, 114] on div "Weekly P&L Comparison" at bounding box center [369, 113] width 152 height 17
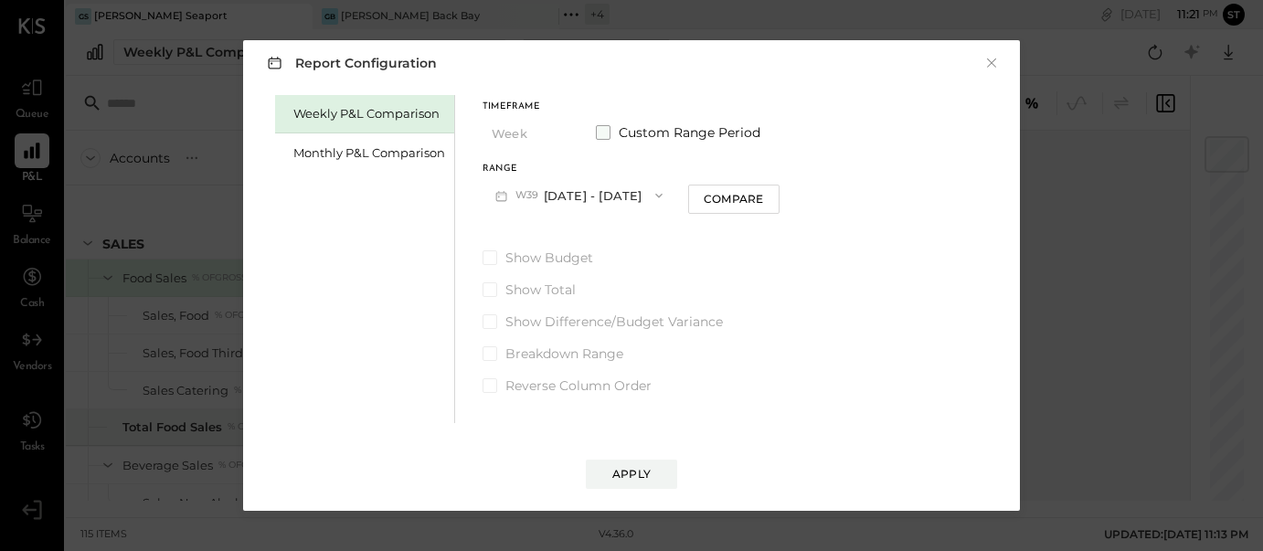
click at [599, 131] on span at bounding box center [603, 132] width 15 height 15
click at [554, 192] on button "[DATE]" at bounding box center [536, 195] width 109 height 34
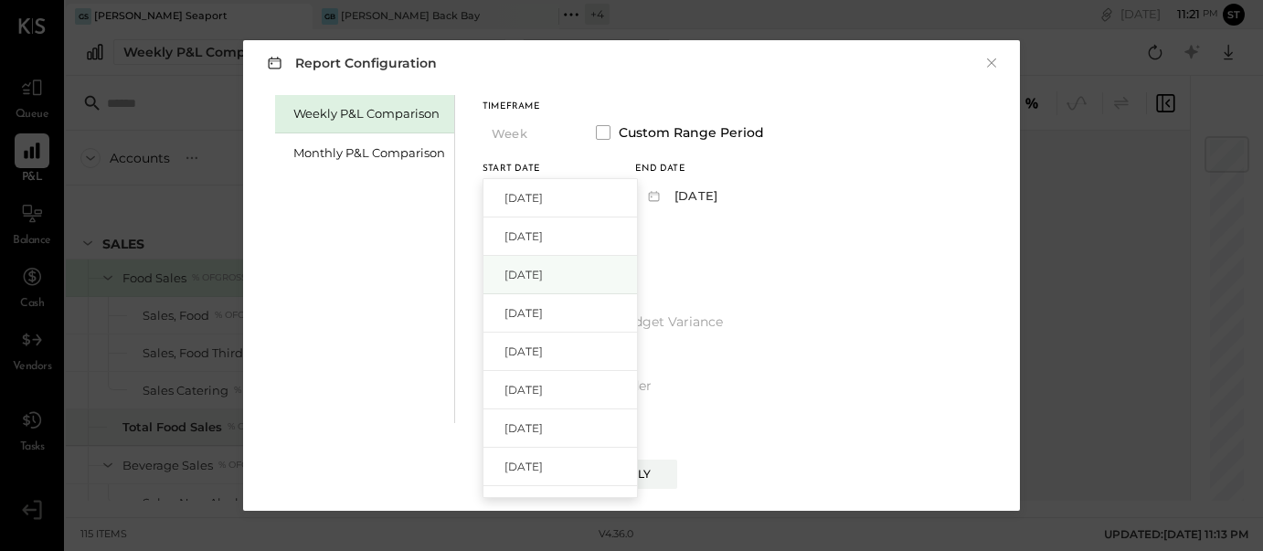
click at [537, 270] on span "[DATE]" at bounding box center [523, 275] width 38 height 16
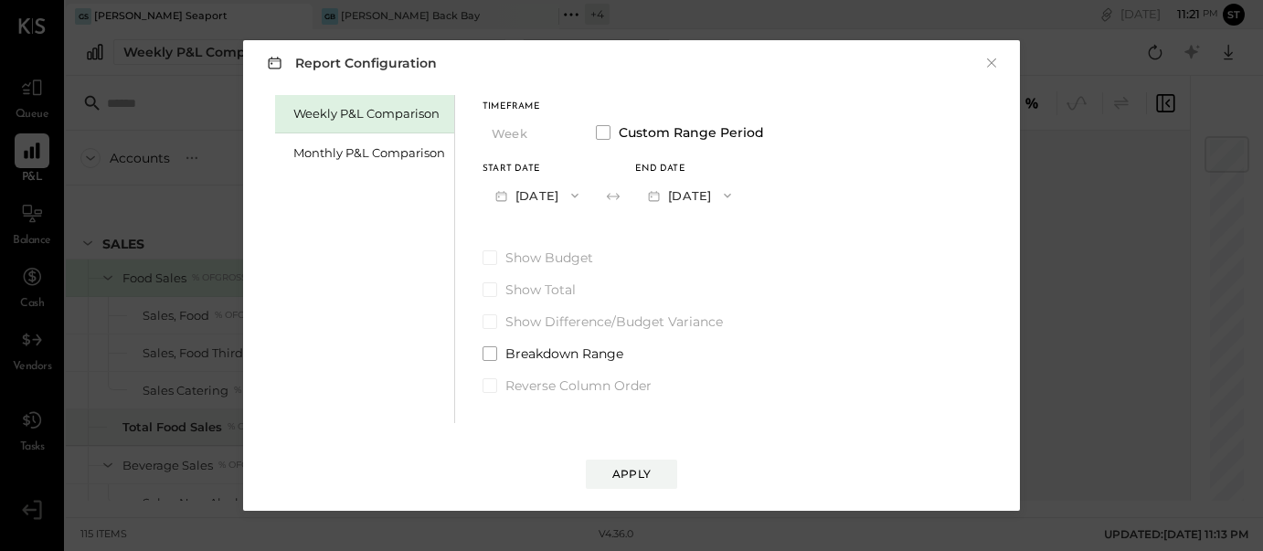
click at [735, 194] on span "button" at bounding box center [723, 195] width 24 height 15
click at [695, 237] on span "[DATE]" at bounding box center [676, 236] width 38 height 16
click at [634, 474] on div "Apply" at bounding box center [631, 474] width 38 height 16
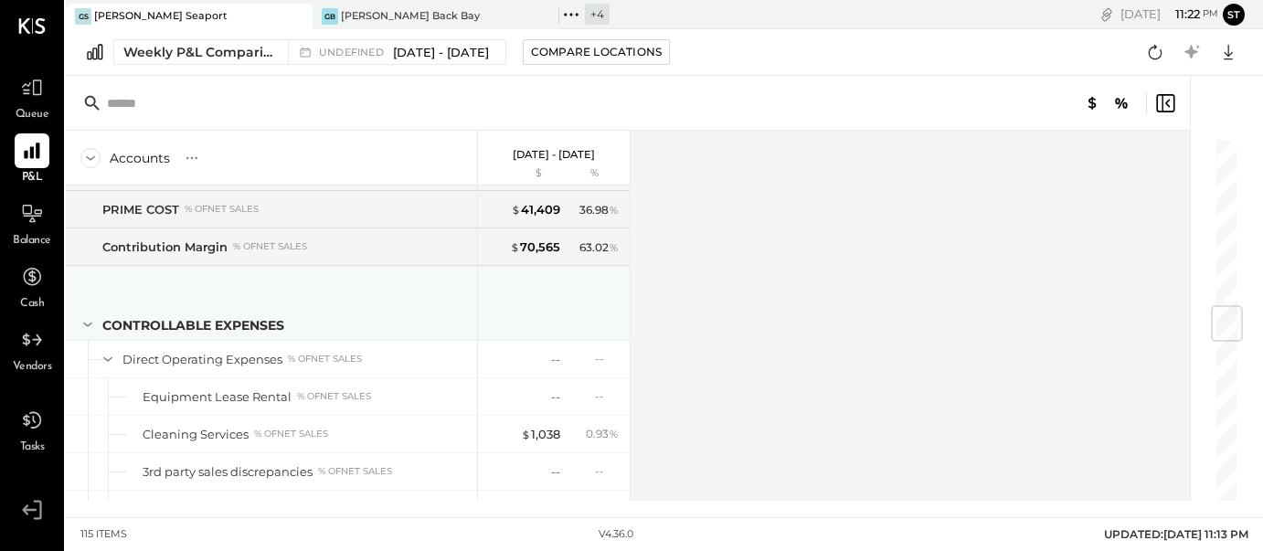
scroll to position [1433, 0]
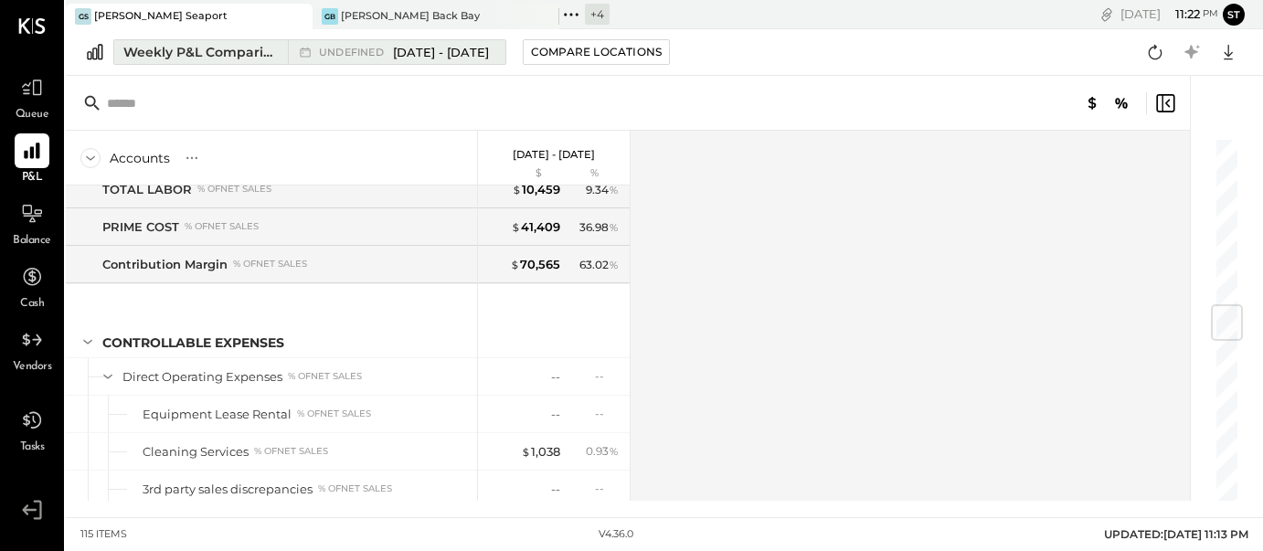
click at [416, 54] on span "[DATE] - [DATE]" at bounding box center [441, 52] width 96 height 17
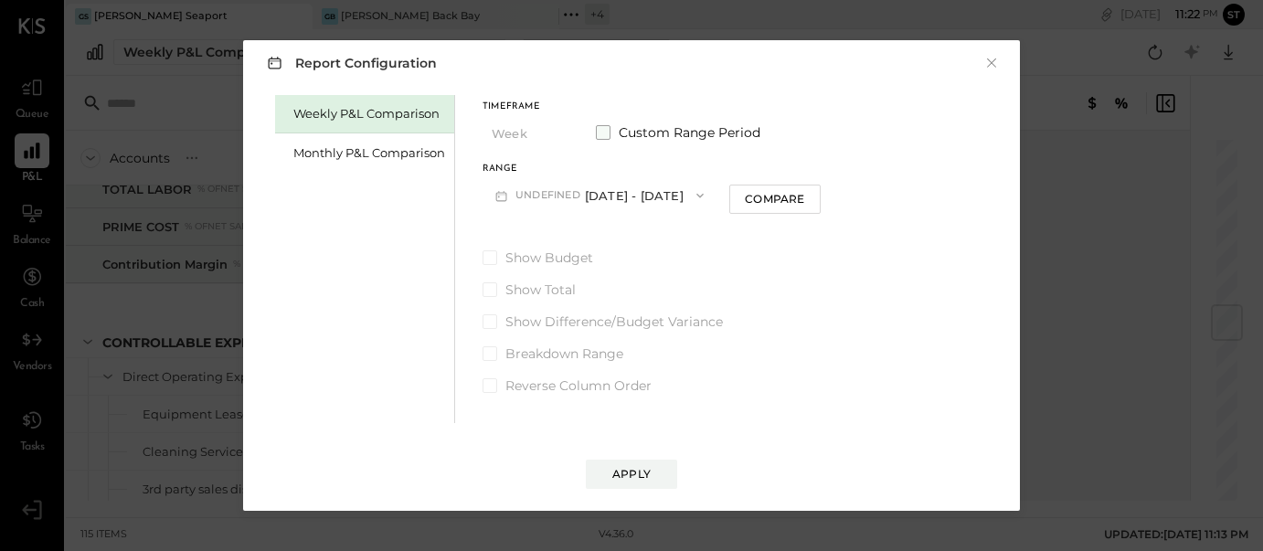
click at [599, 136] on span at bounding box center [603, 132] width 15 height 15
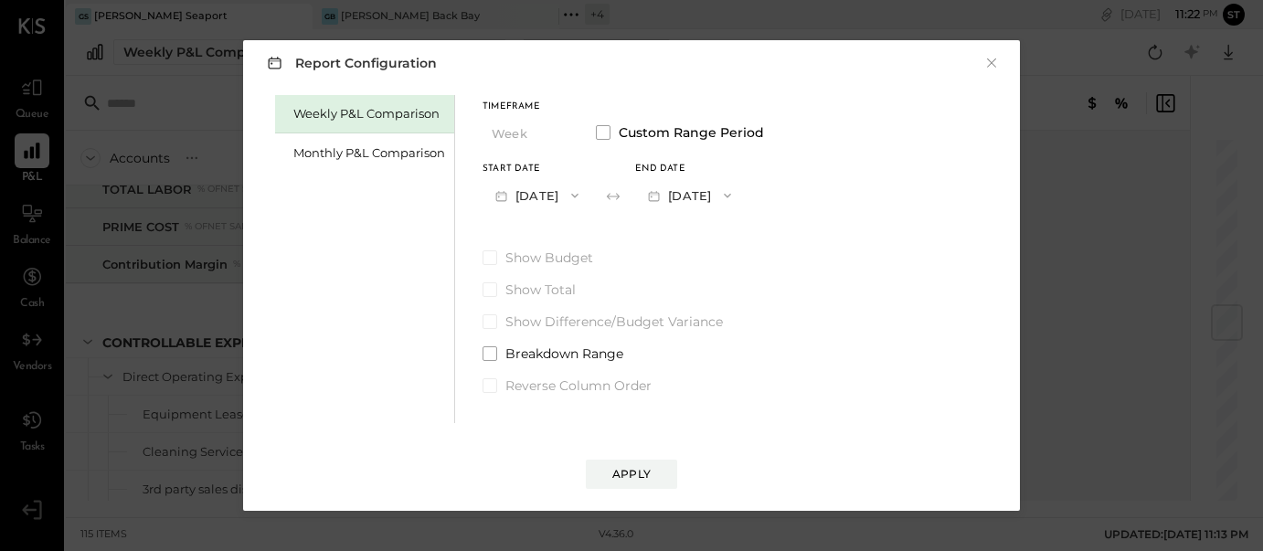
click at [717, 301] on div "Show Budget Show Total Show Difference/Budget Variance Breakdown Range Reverse …" at bounding box center [622, 321] width 281 height 146
click at [492, 354] on span at bounding box center [489, 353] width 15 height 15
click at [651, 477] on button "Apply" at bounding box center [631, 474] width 91 height 29
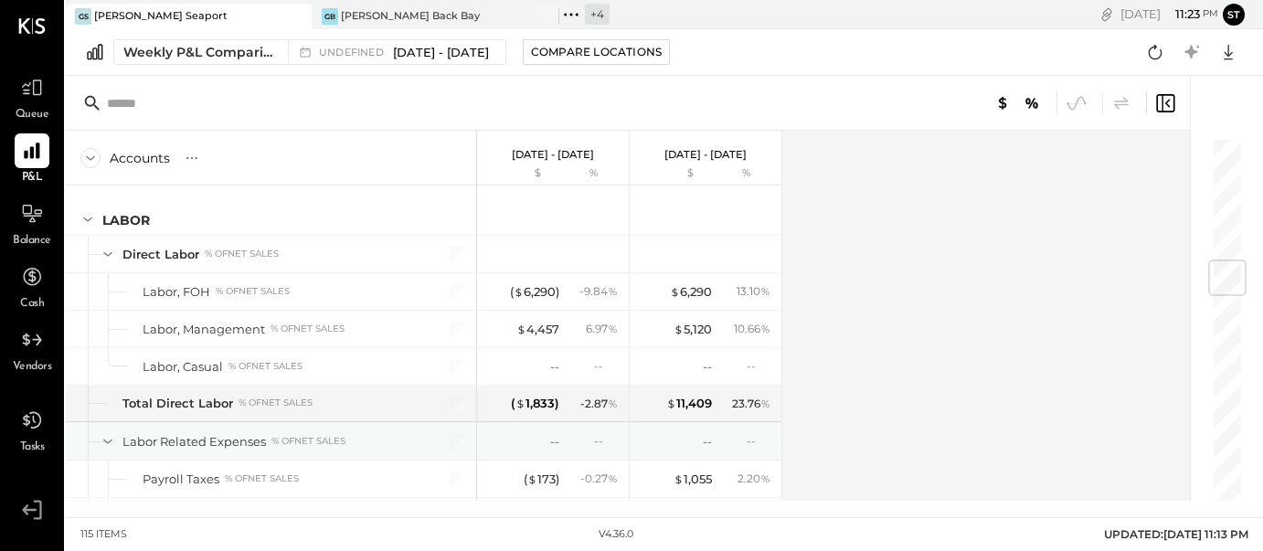
scroll to position [1028, 0]
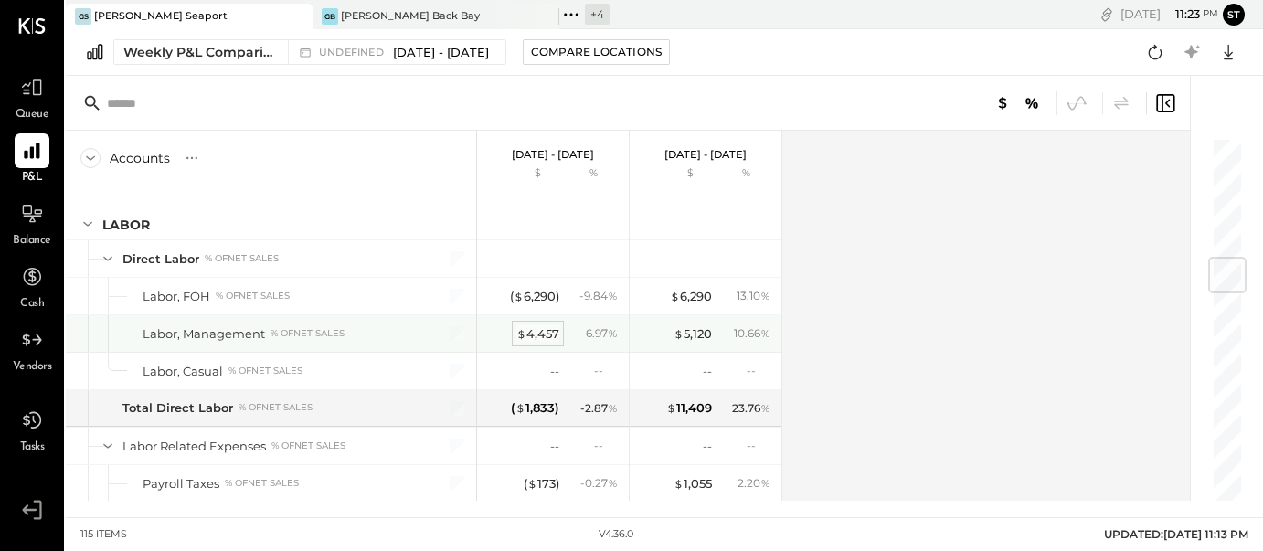
click at [534, 331] on div "$ 4,457" at bounding box center [537, 333] width 43 height 17
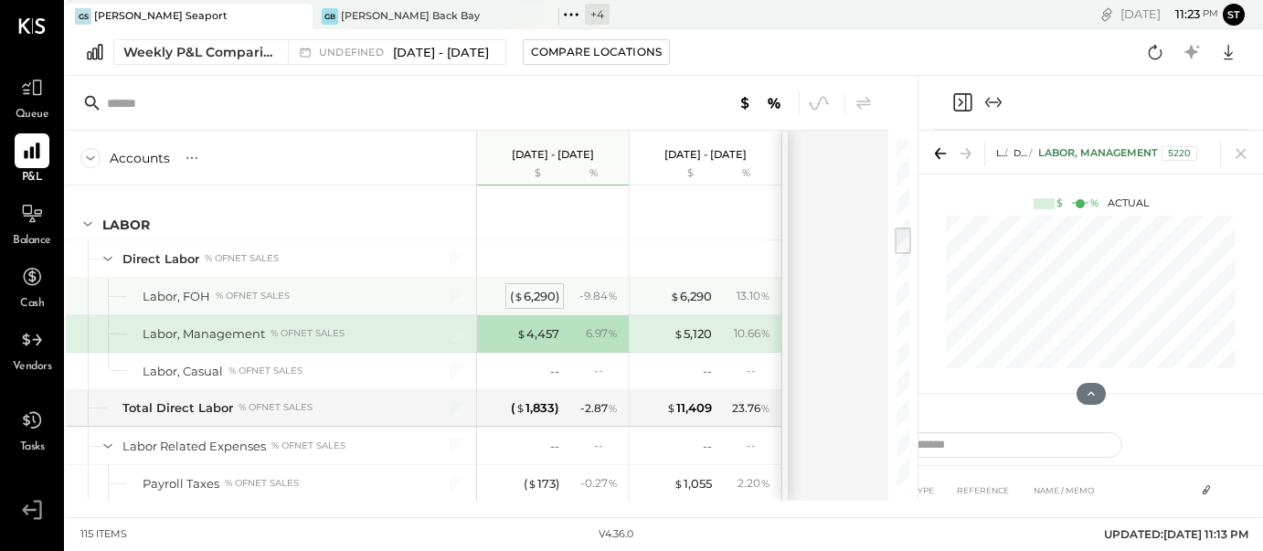
click at [534, 296] on div "( $ 6,290 )" at bounding box center [534, 296] width 49 height 17
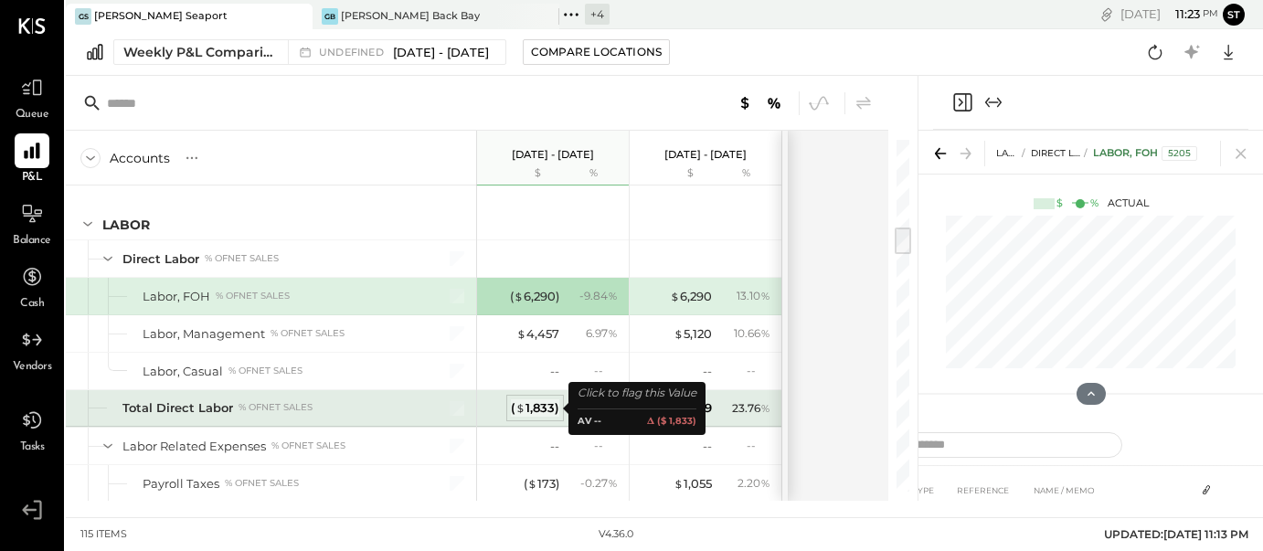
click at [555, 401] on div "( $ 1,833 )" at bounding box center [535, 407] width 48 height 17
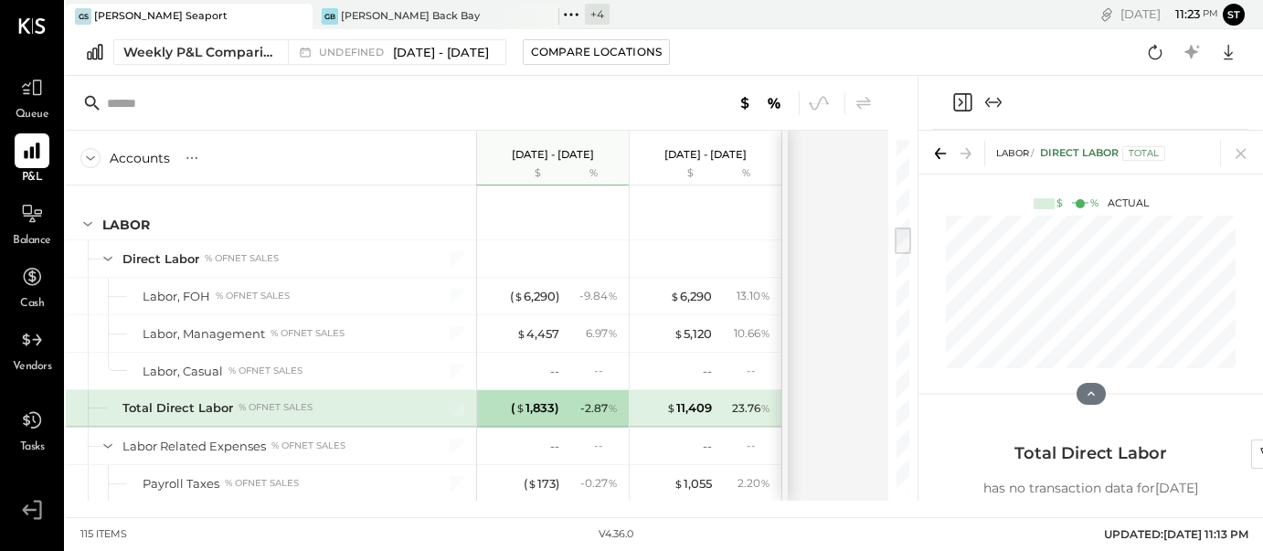
click at [598, 411] on div "- 2.87 %" at bounding box center [598, 408] width 37 height 16
click at [1095, 388] on icon at bounding box center [1091, 394] width 16 height 16
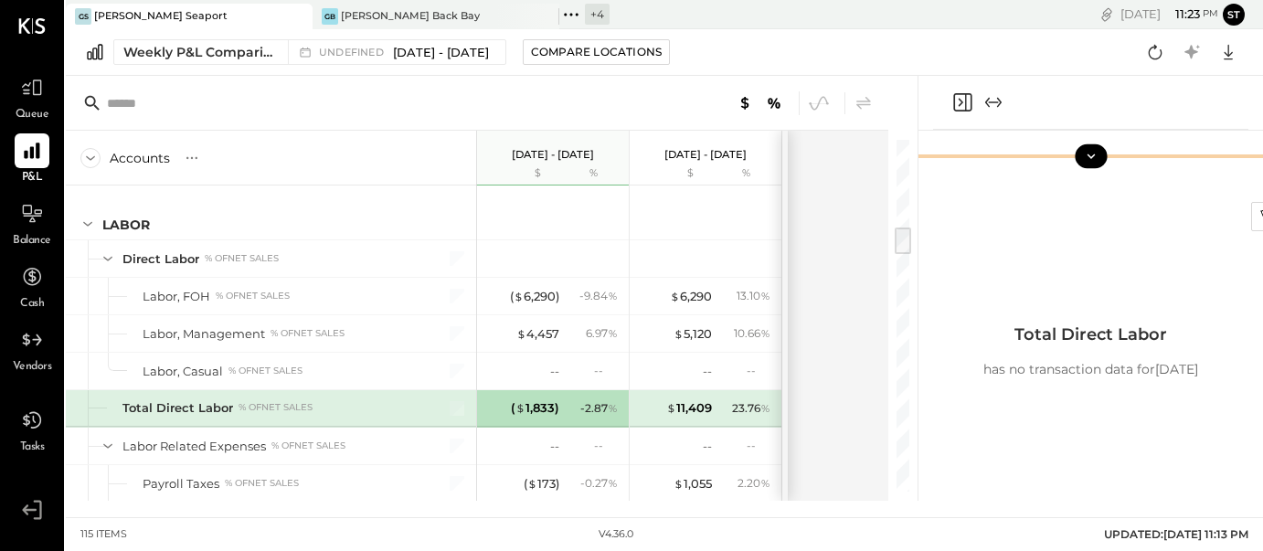
click at [1093, 162] on icon at bounding box center [1091, 156] width 16 height 16
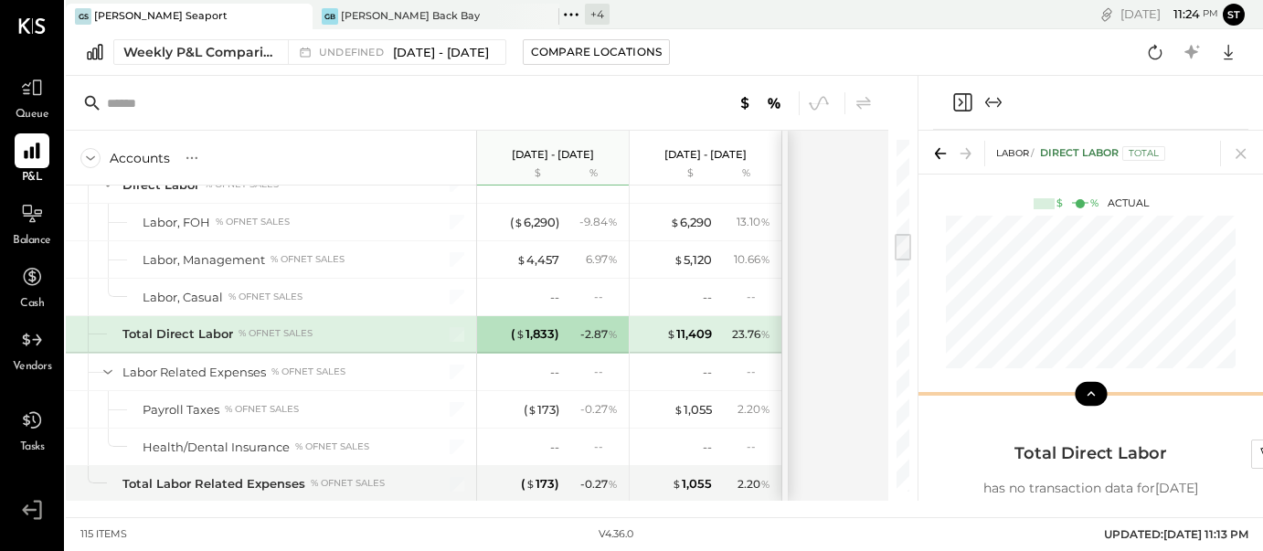
scroll to position [1092, 0]
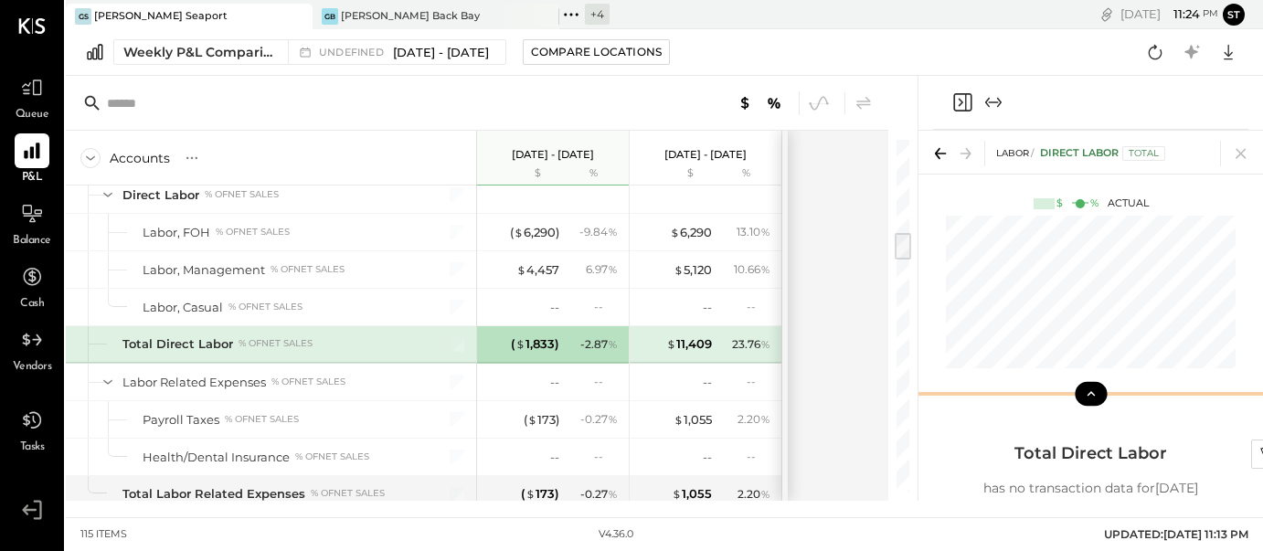
drag, startPoint x: 903, startPoint y: 243, endPoint x: 911, endPoint y: 248, distance: 9.9
click at [911, 248] on div "Accounts S % GL Sep 15 - 21, 2025 $ % Sep 8 - 14, 2025 $ % SALES Food Sales % o…" at bounding box center [491, 288] width 851 height 425
click at [1240, 156] on icon at bounding box center [1241, 154] width 26 height 26
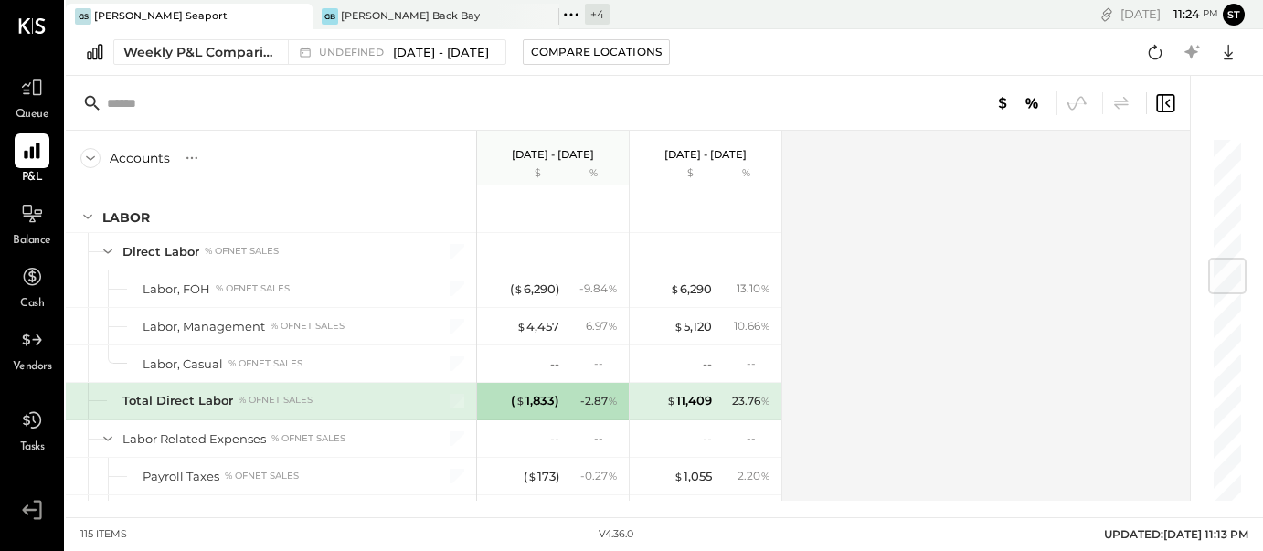
scroll to position [1033, 0]
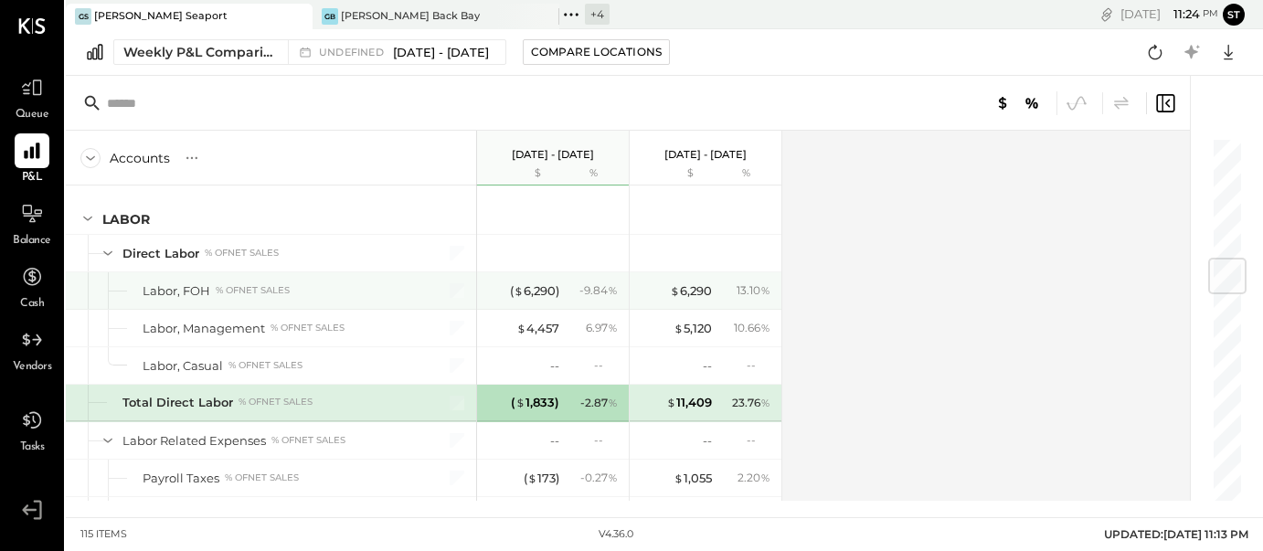
click at [588, 288] on div "- 9.84 %" at bounding box center [598, 290] width 38 height 16
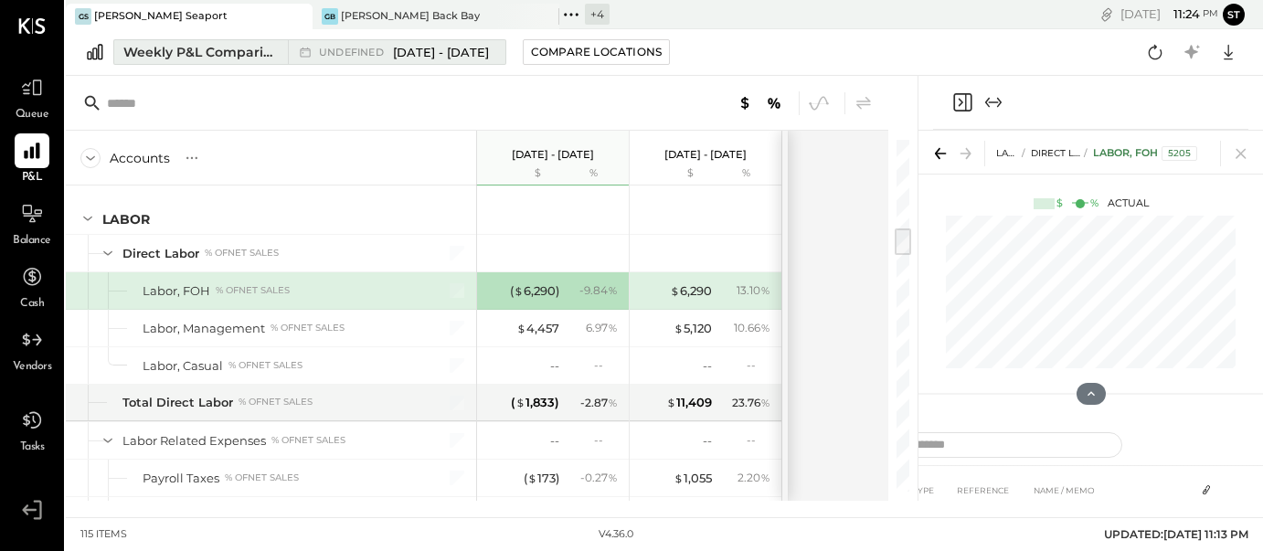
click at [435, 47] on span "[DATE] - [DATE]" at bounding box center [441, 52] width 96 height 17
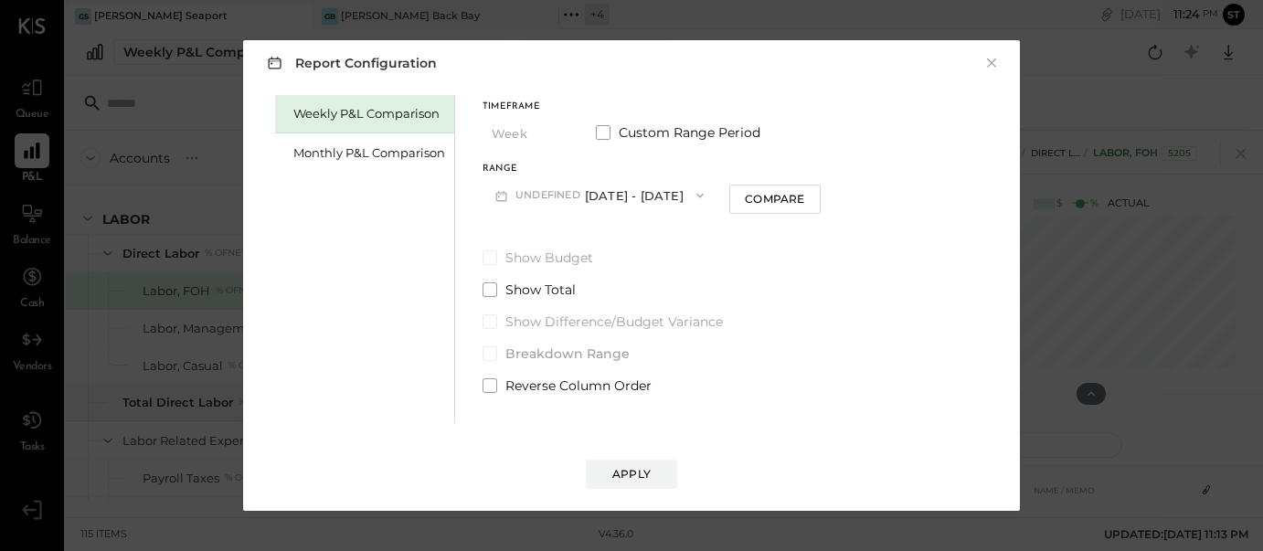
click at [618, 192] on button "undefined [DATE] - [DATE]" at bounding box center [599, 195] width 234 height 34
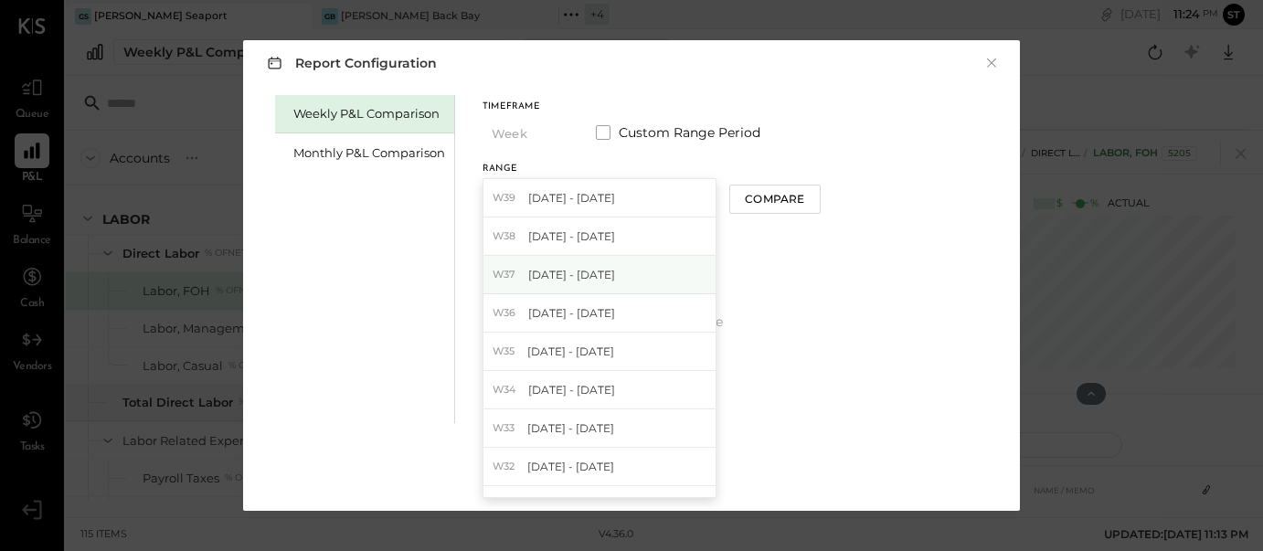
click at [571, 277] on span "[DATE] - [DATE]" at bounding box center [571, 275] width 87 height 16
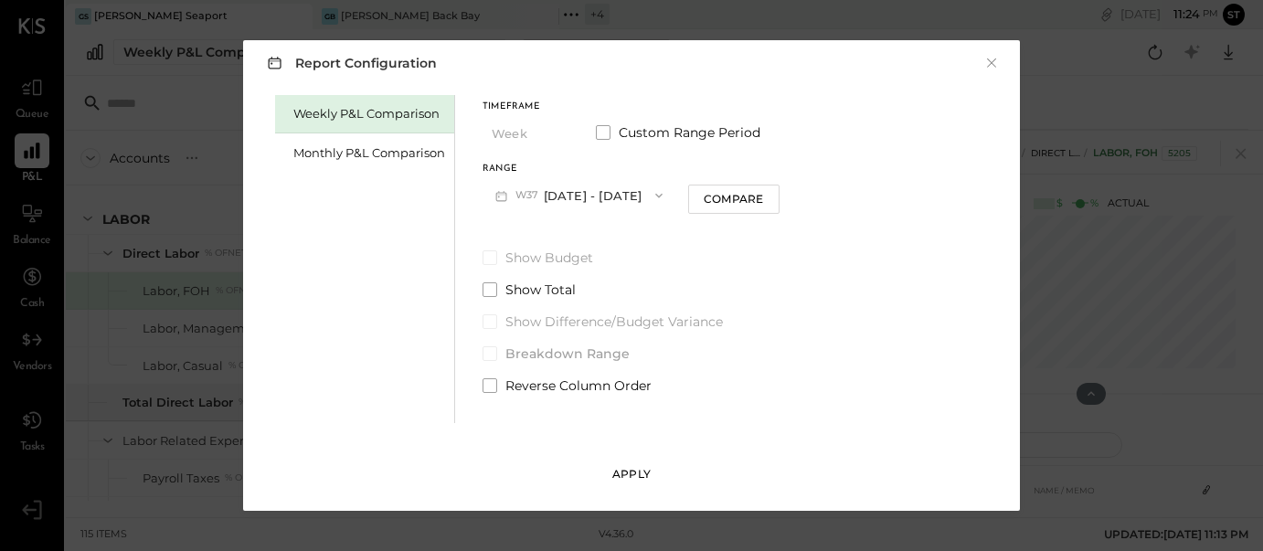
click at [645, 477] on div "Apply" at bounding box center [631, 474] width 38 height 16
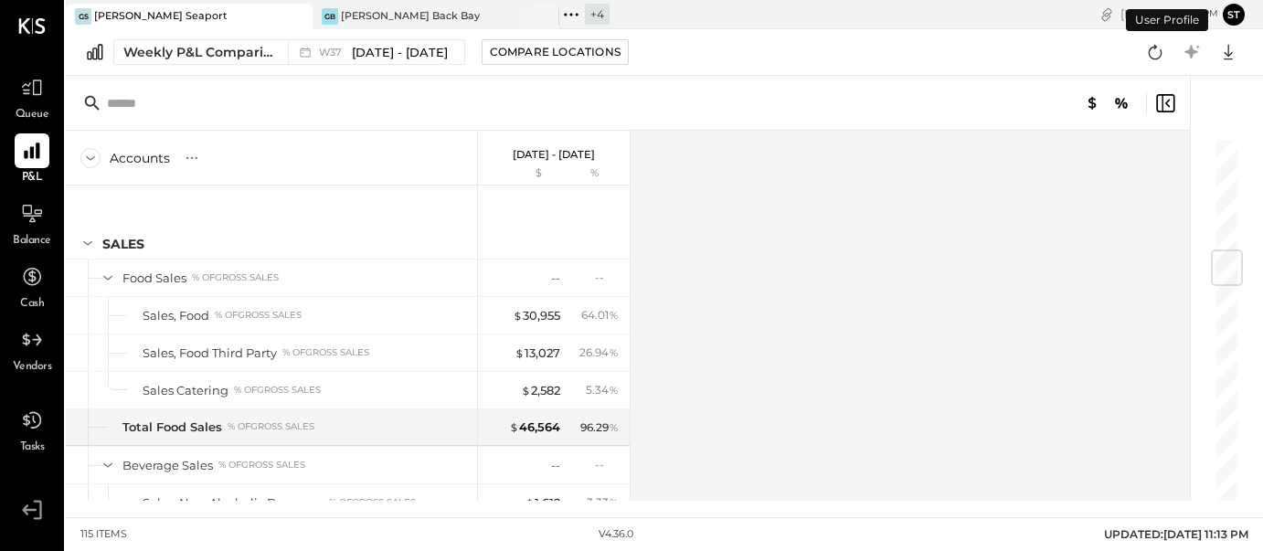
scroll to position [962, 0]
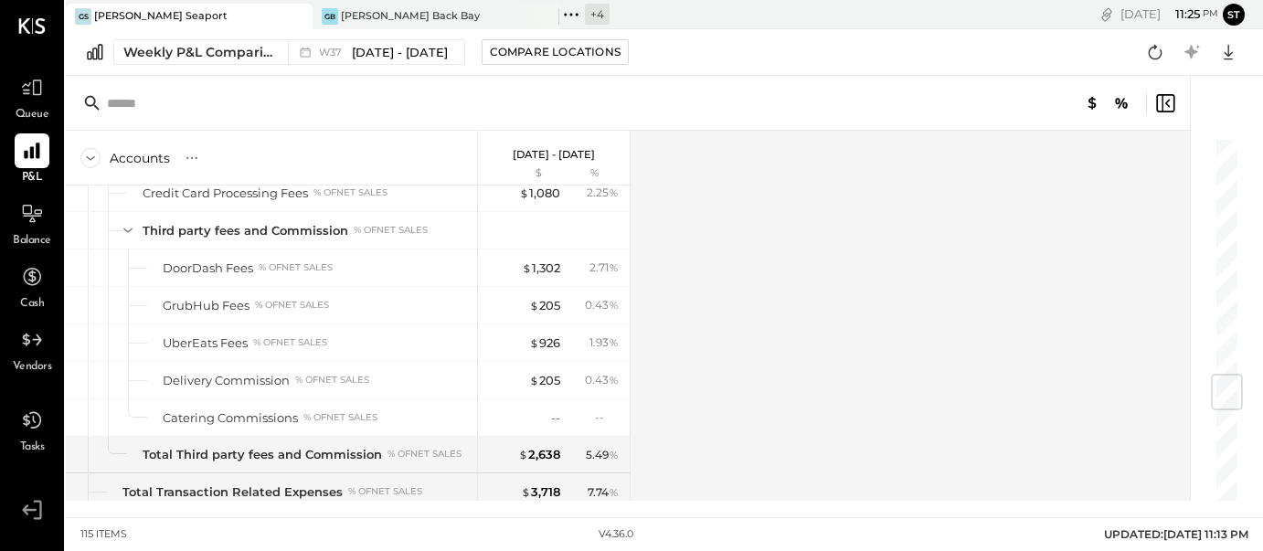
scroll to position [1895, 0]
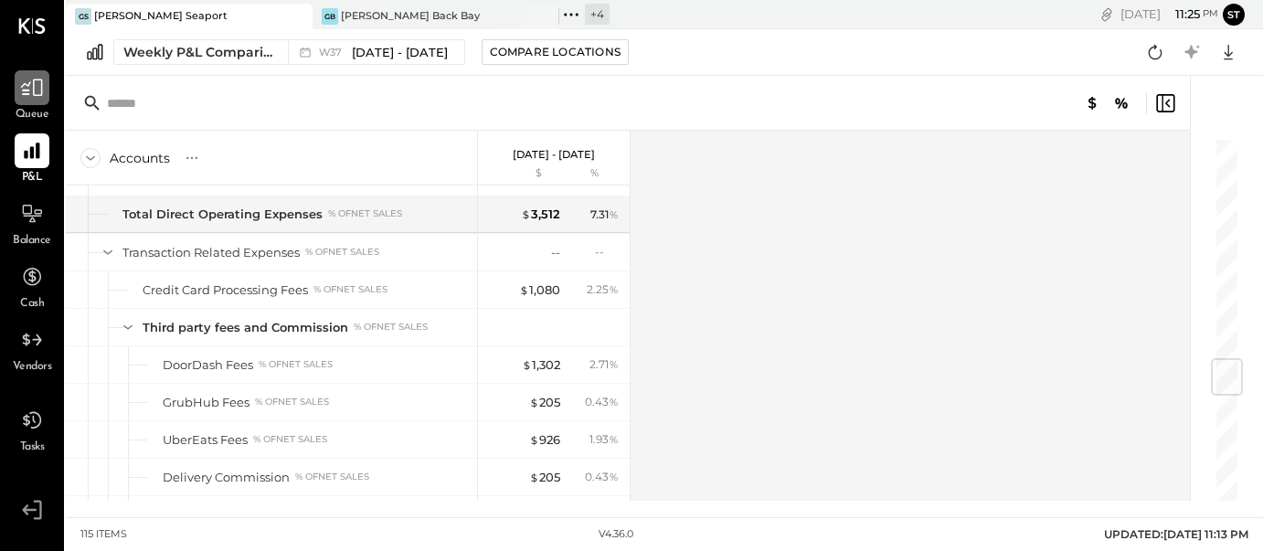
click at [29, 100] on div at bounding box center [32, 87] width 35 height 35
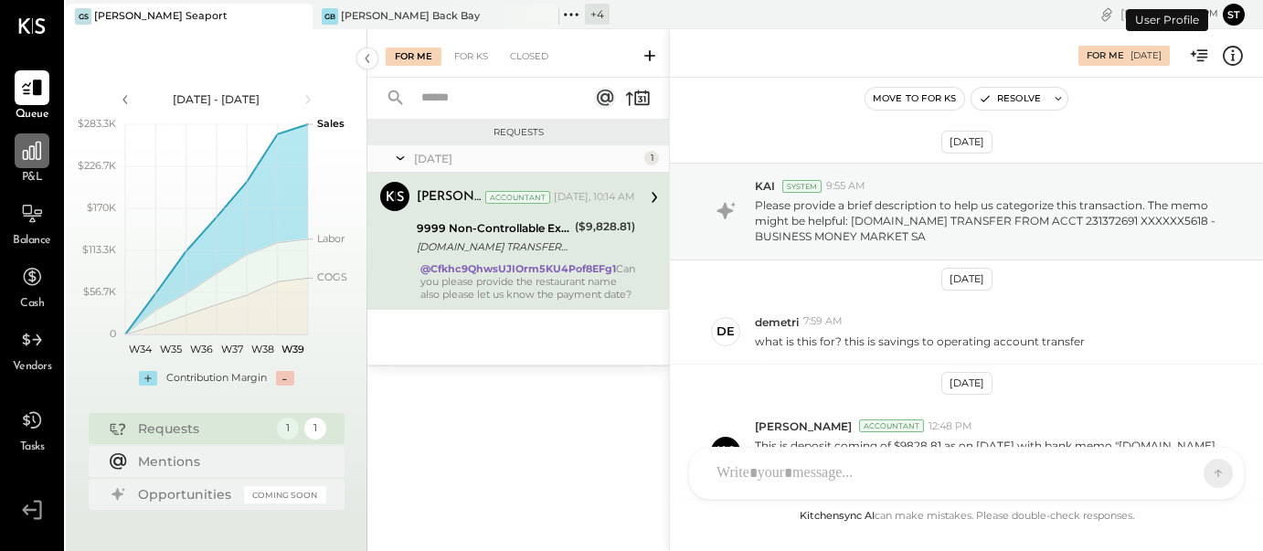
scroll to position [354, 0]
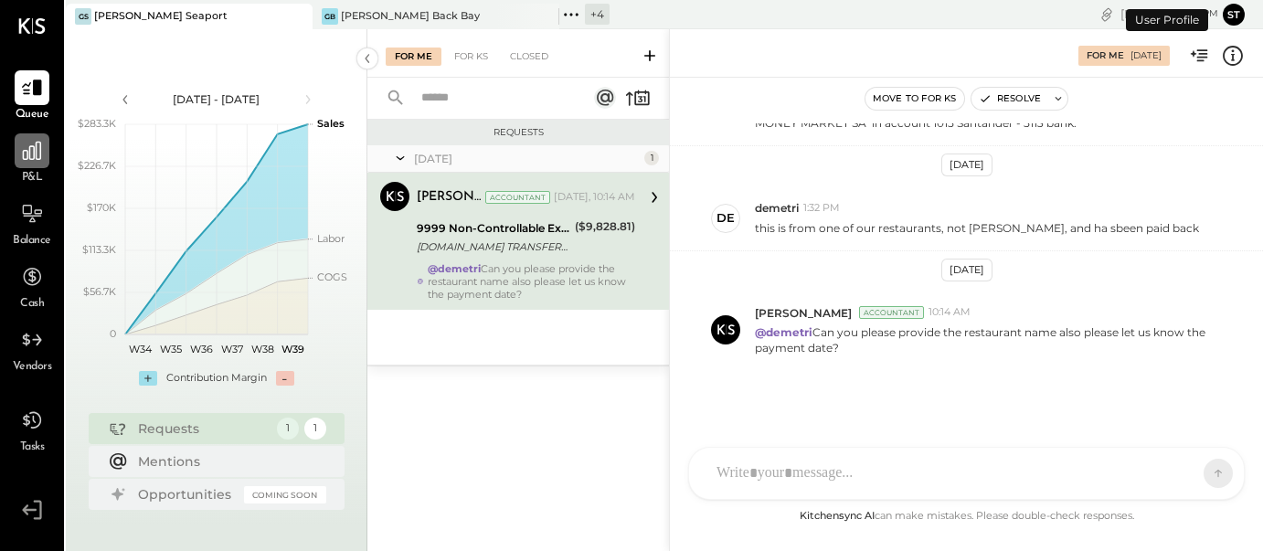
click at [33, 153] on icon at bounding box center [32, 151] width 24 height 24
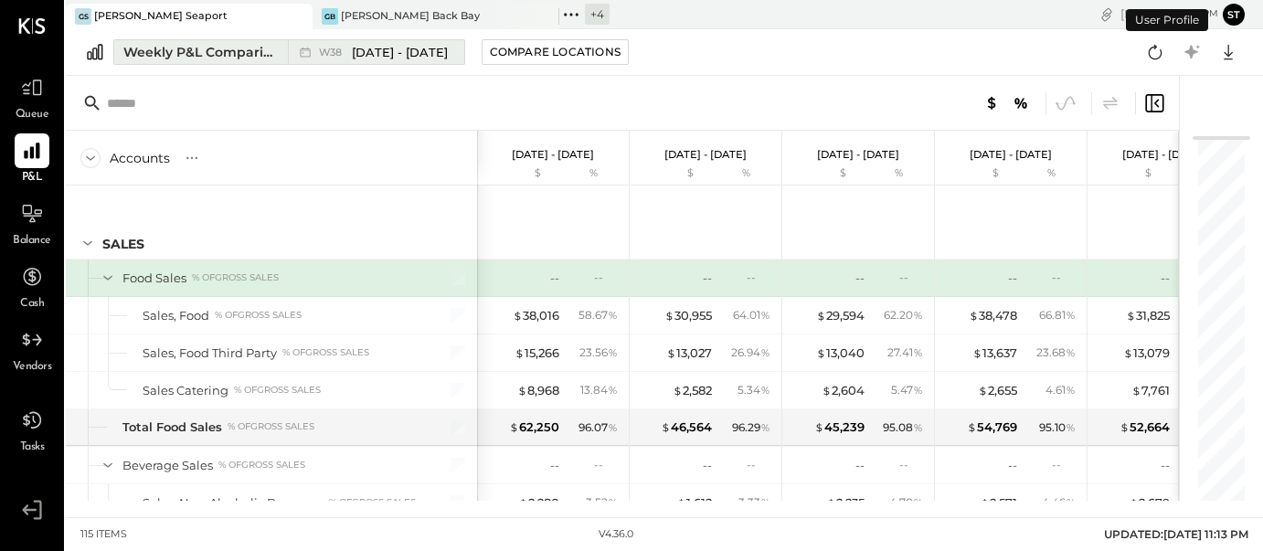
click at [406, 60] on div "W38 Sep 15 - 21, 2025" at bounding box center [371, 52] width 167 height 24
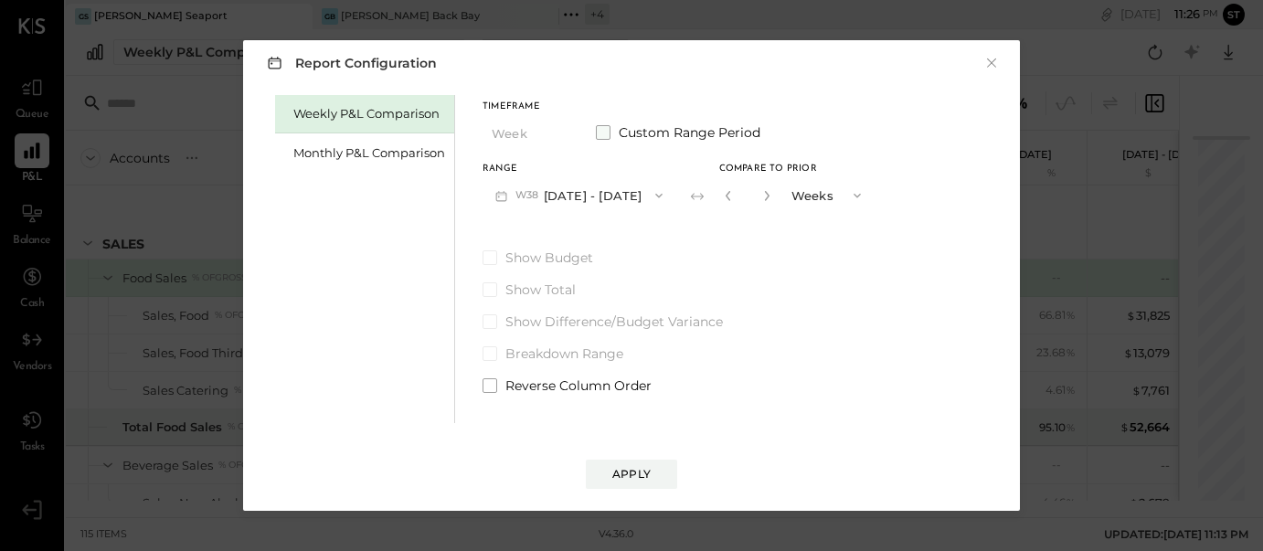
click at [602, 133] on span at bounding box center [603, 132] width 15 height 15
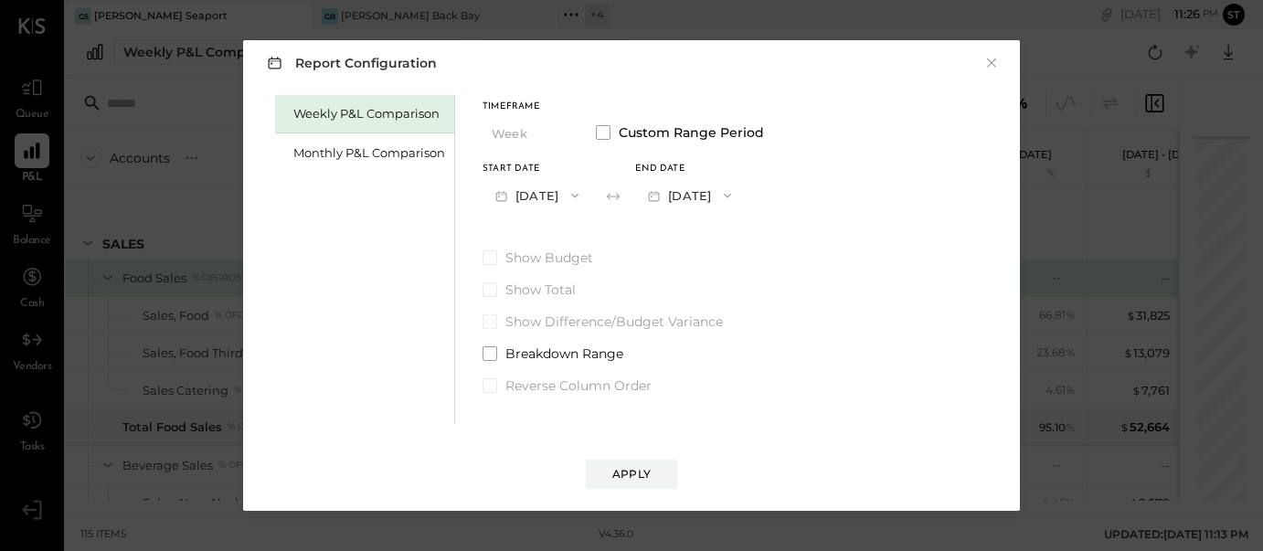
click at [564, 195] on button "[DATE]" at bounding box center [536, 195] width 109 height 34
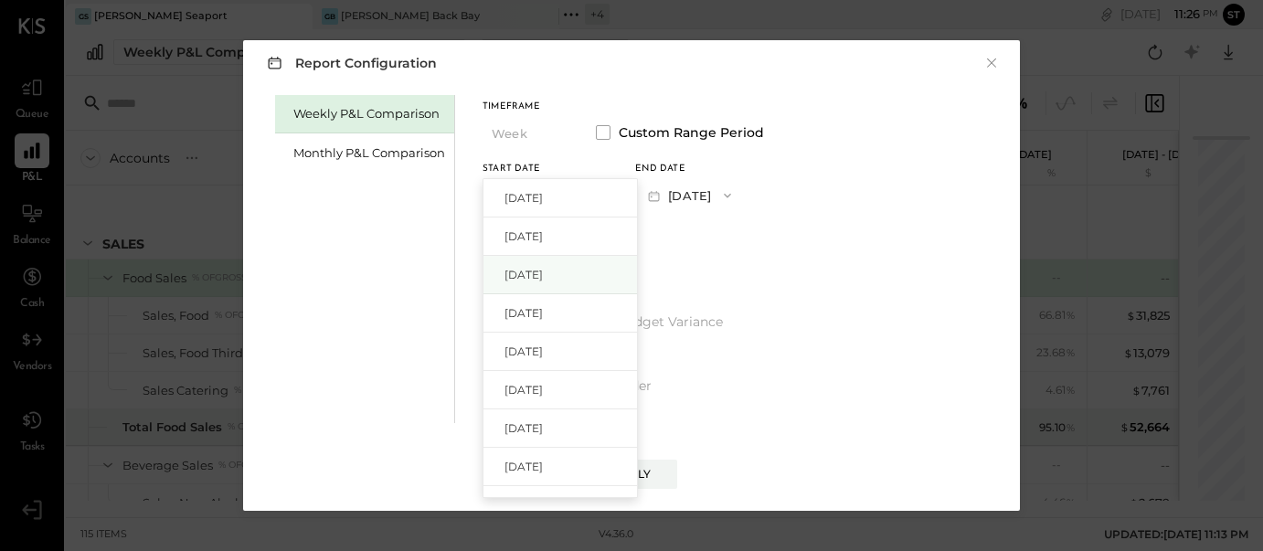
click at [543, 271] on span "[DATE]" at bounding box center [523, 275] width 38 height 16
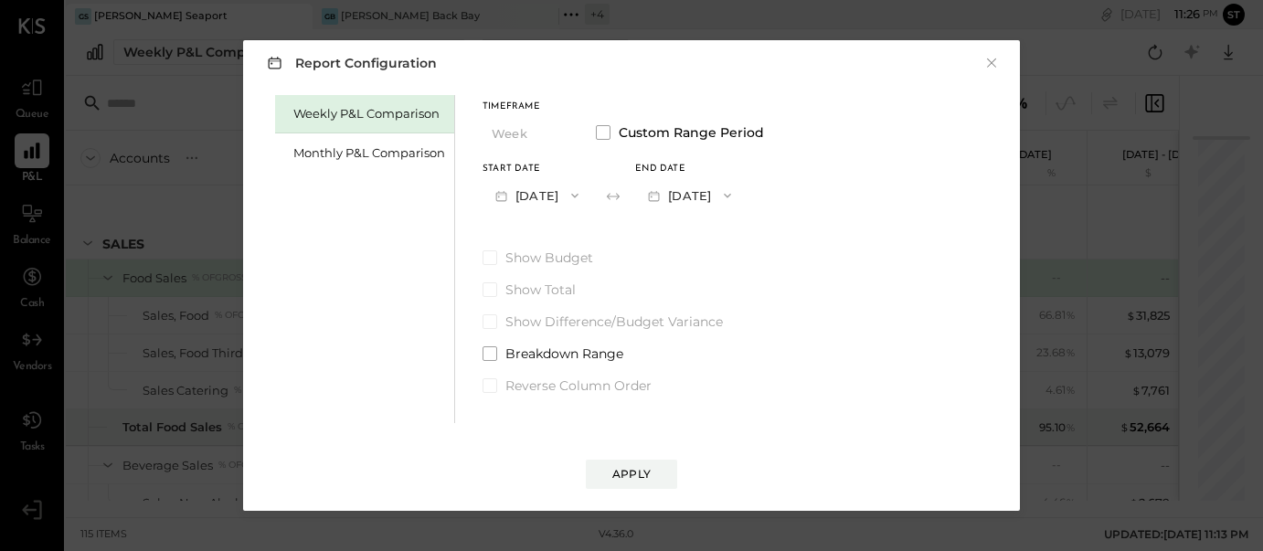
click at [735, 192] on icon "button" at bounding box center [727, 195] width 15 height 15
click at [695, 239] on span "[DATE]" at bounding box center [676, 236] width 38 height 16
click at [640, 472] on div "Apply" at bounding box center [631, 474] width 38 height 16
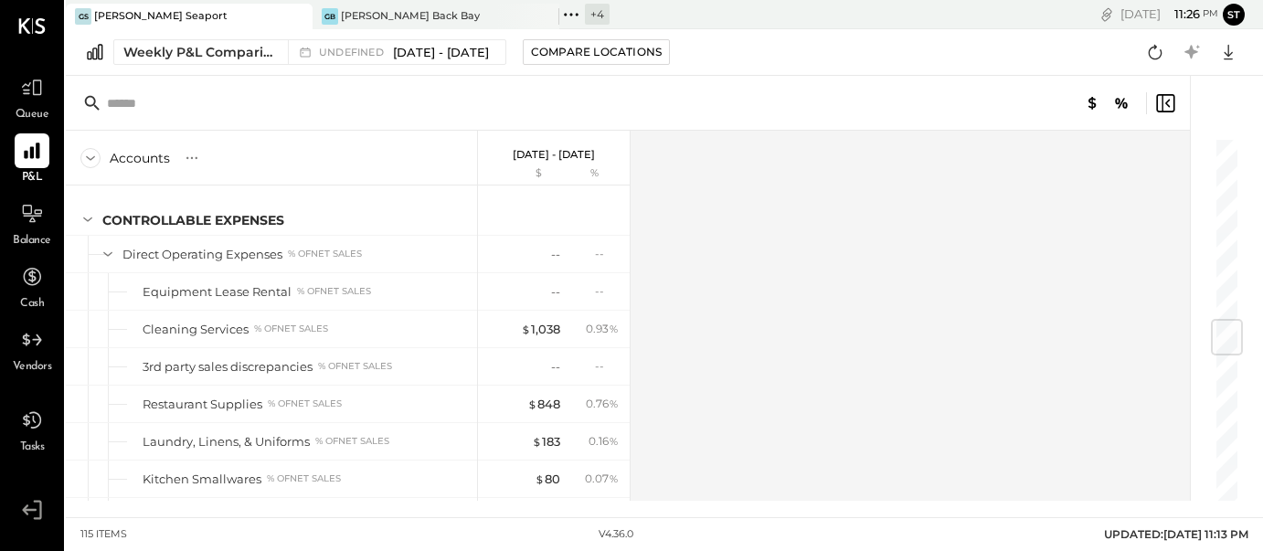
scroll to position [1569, 0]
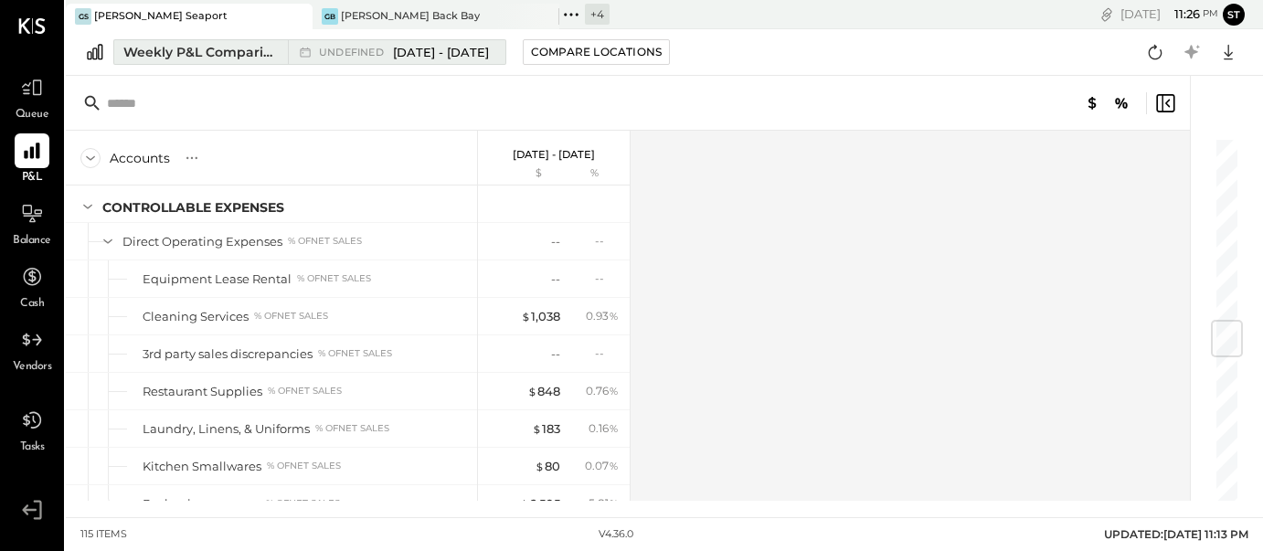
click at [438, 55] on span "[DATE] - [DATE]" at bounding box center [441, 52] width 96 height 17
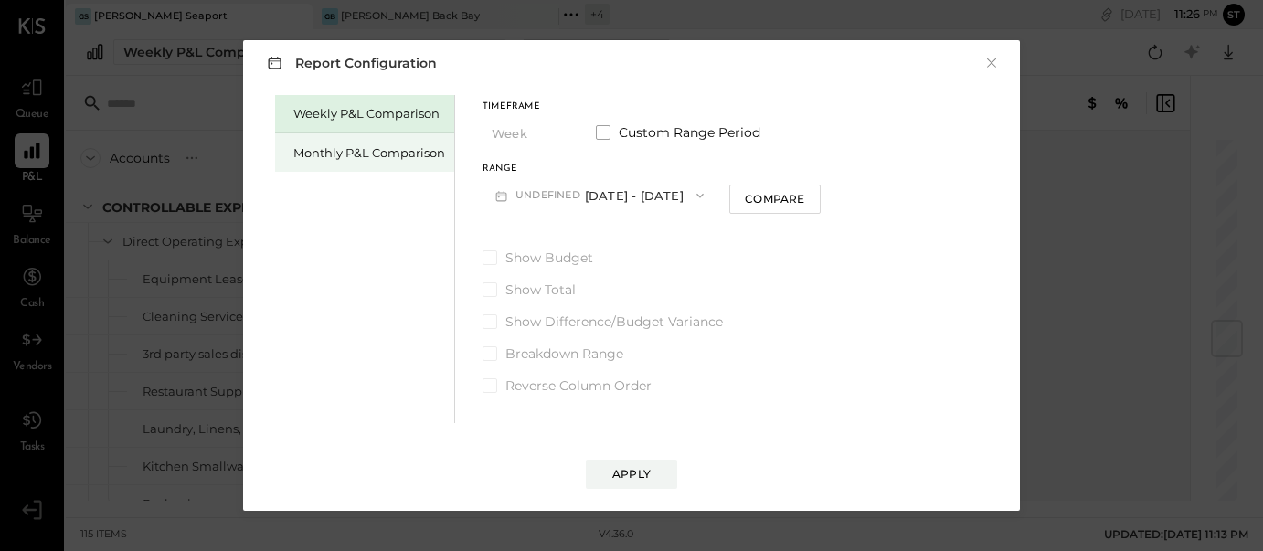
click at [406, 151] on div "Monthly P&L Comparison" at bounding box center [369, 152] width 152 height 17
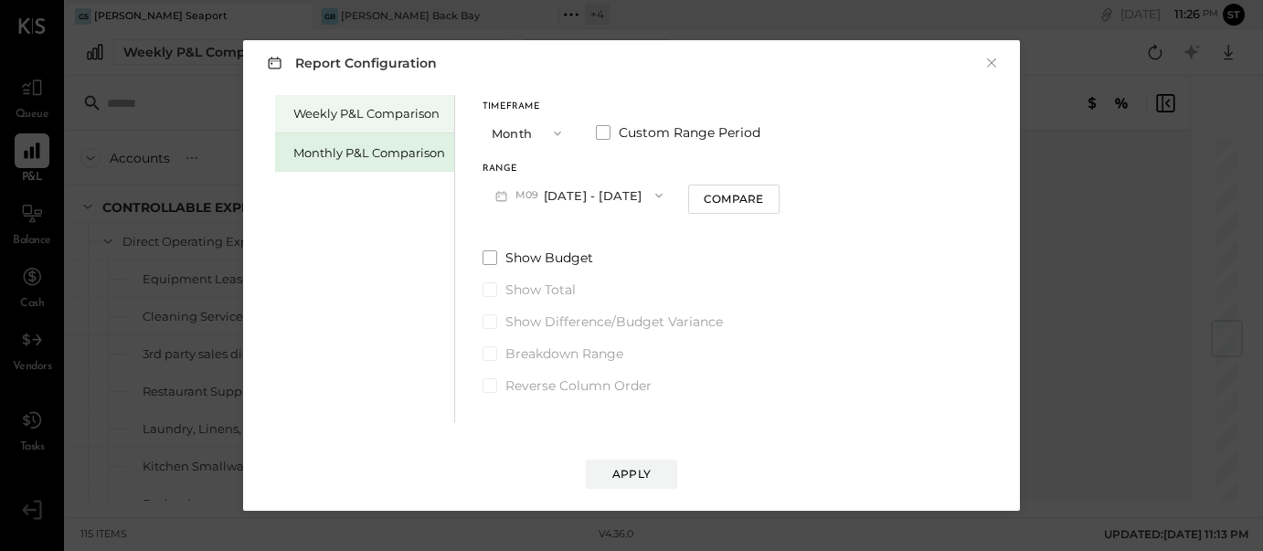
click at [392, 107] on div "Weekly P&L Comparison" at bounding box center [369, 113] width 152 height 17
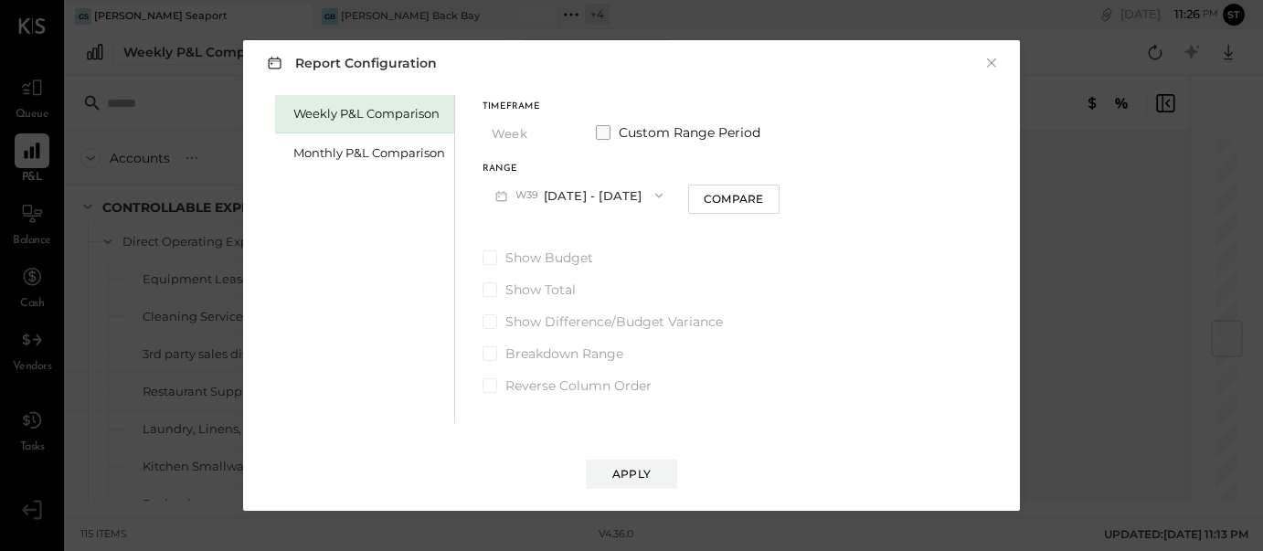
click at [603, 139] on span at bounding box center [603, 132] width 15 height 15
click at [582, 194] on icon "button" at bounding box center [574, 195] width 15 height 15
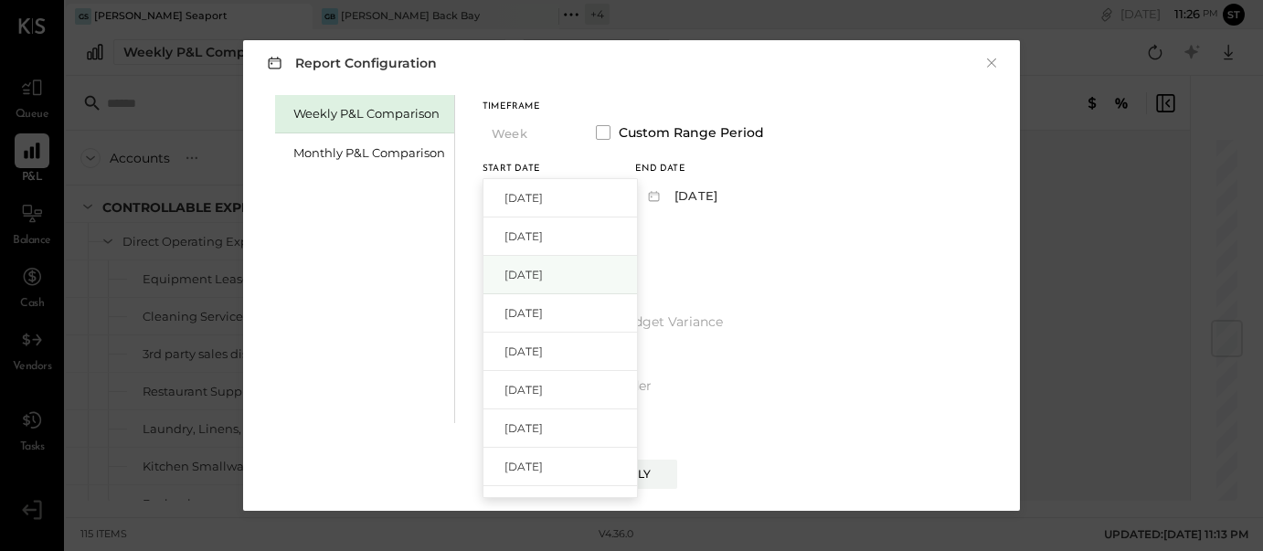
click at [566, 264] on div "[DATE]" at bounding box center [559, 275] width 153 height 38
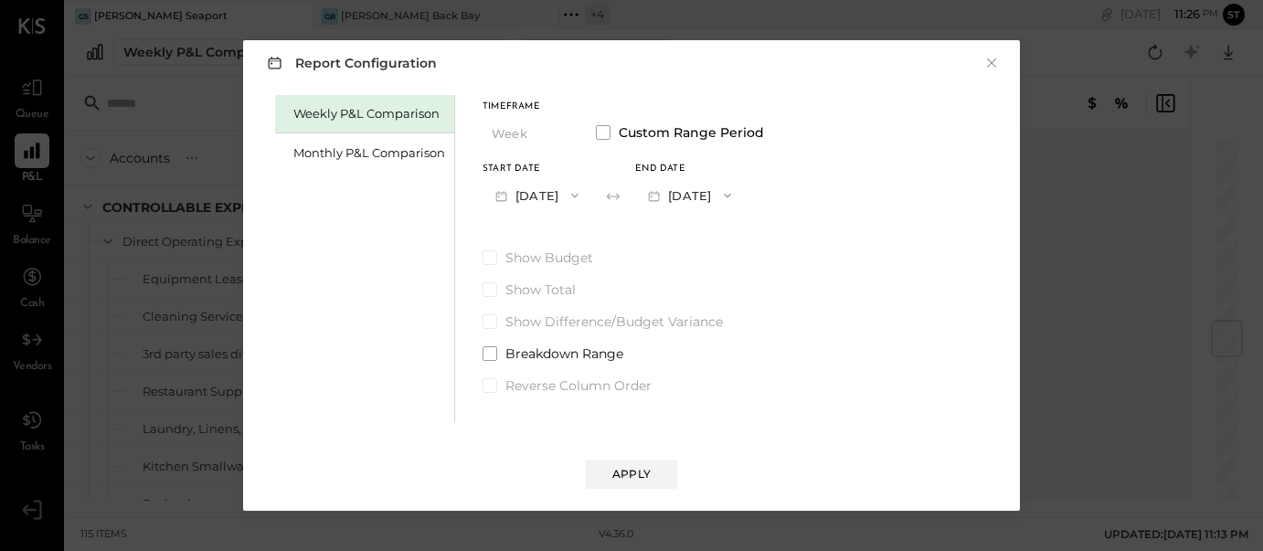
click at [731, 196] on icon "button" at bounding box center [727, 196] width 7 height 5
click at [767, 224] on div "[DATE]" at bounding box center [712, 236] width 153 height 38
click at [490, 354] on span at bounding box center [489, 353] width 15 height 15
click at [640, 472] on div "Apply" at bounding box center [631, 474] width 38 height 16
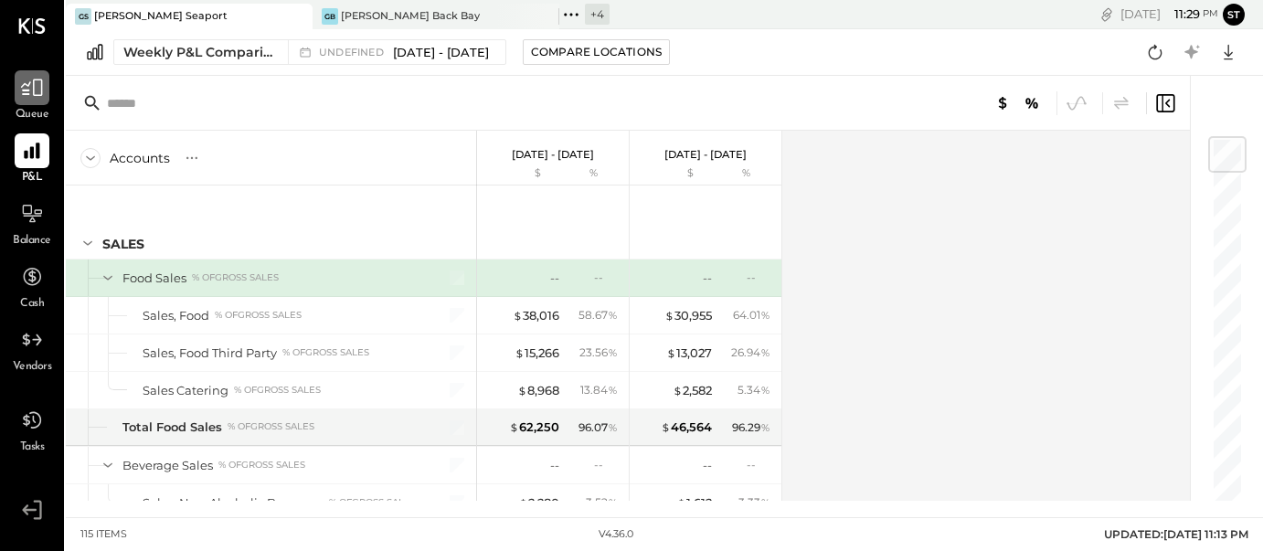
click at [26, 97] on icon at bounding box center [32, 88] width 24 height 24
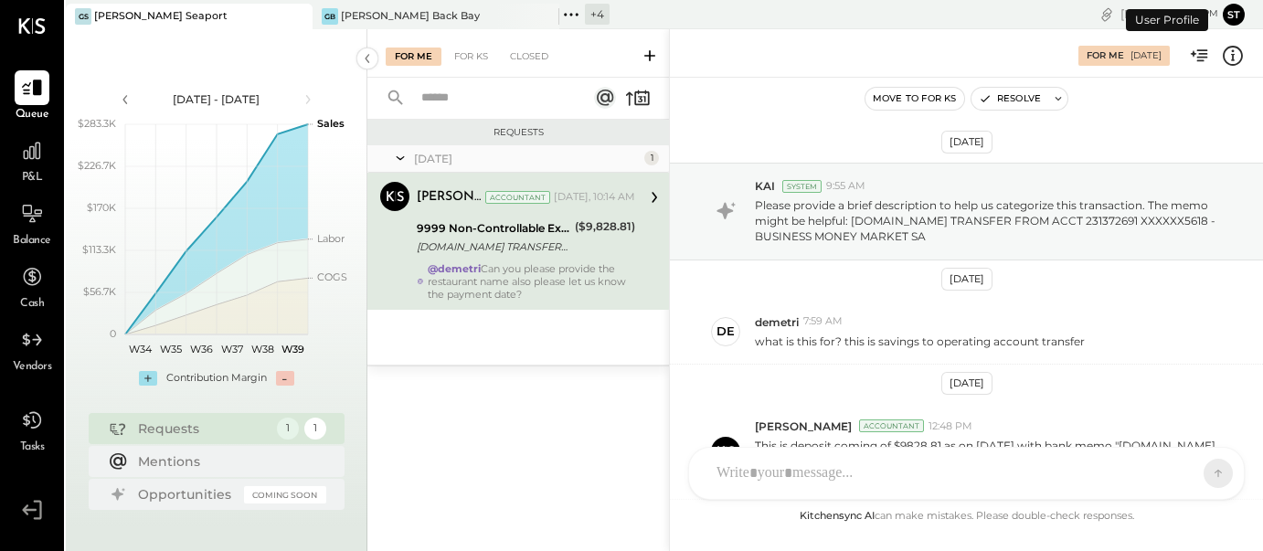
scroll to position [354, 0]
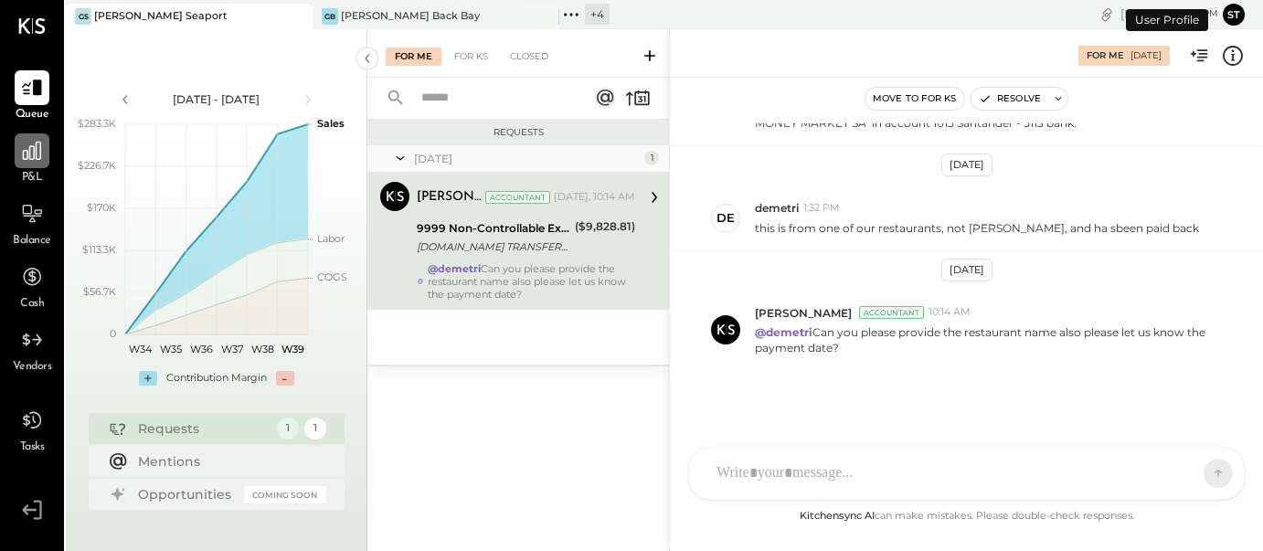
click at [33, 164] on div at bounding box center [32, 150] width 35 height 35
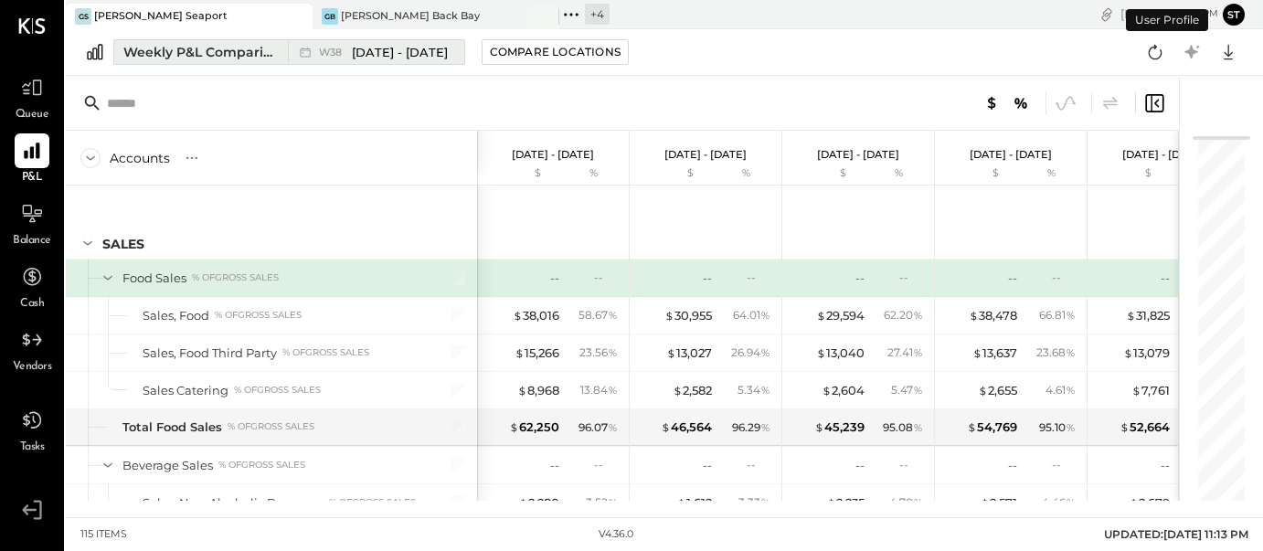
click at [388, 46] on span "[DATE] - [DATE]" at bounding box center [400, 52] width 96 height 17
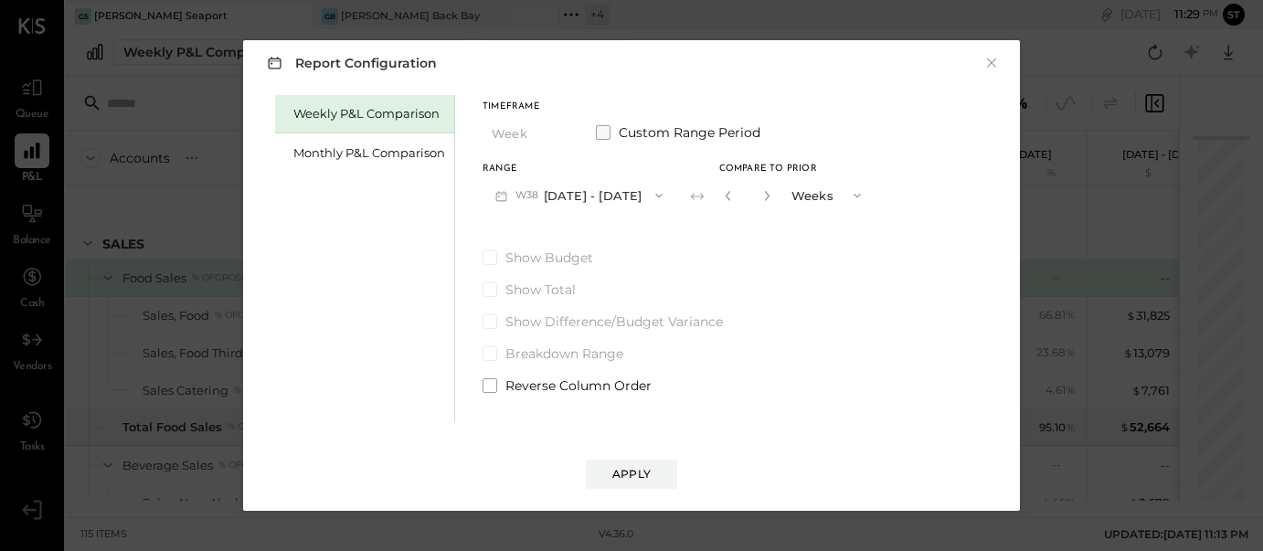
click at [602, 135] on span at bounding box center [603, 132] width 15 height 15
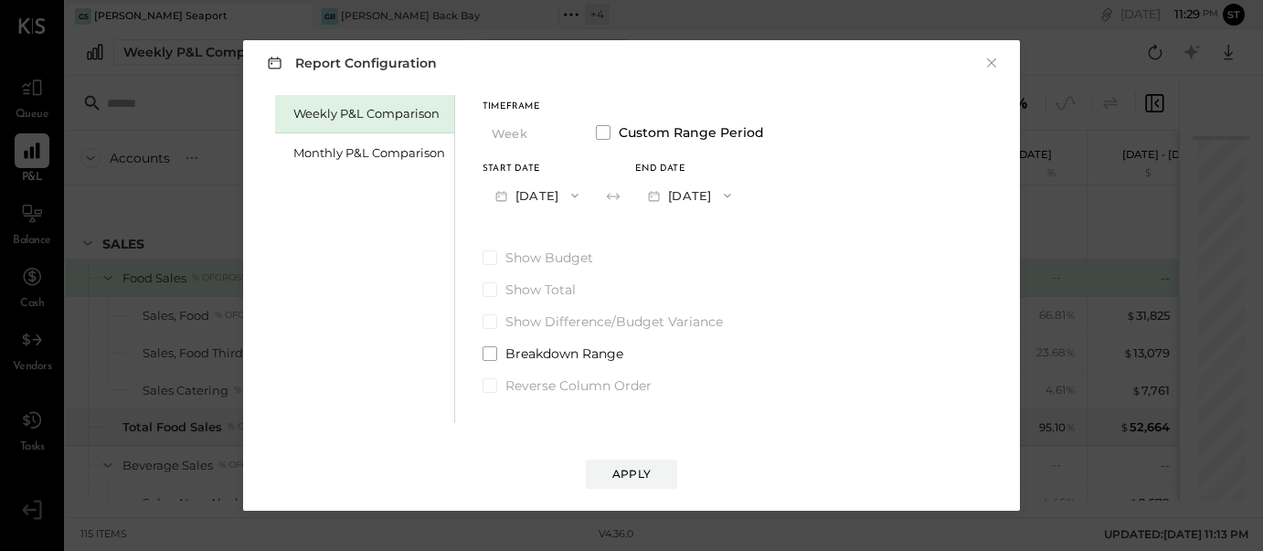
click at [558, 196] on button "[DATE]" at bounding box center [536, 195] width 109 height 34
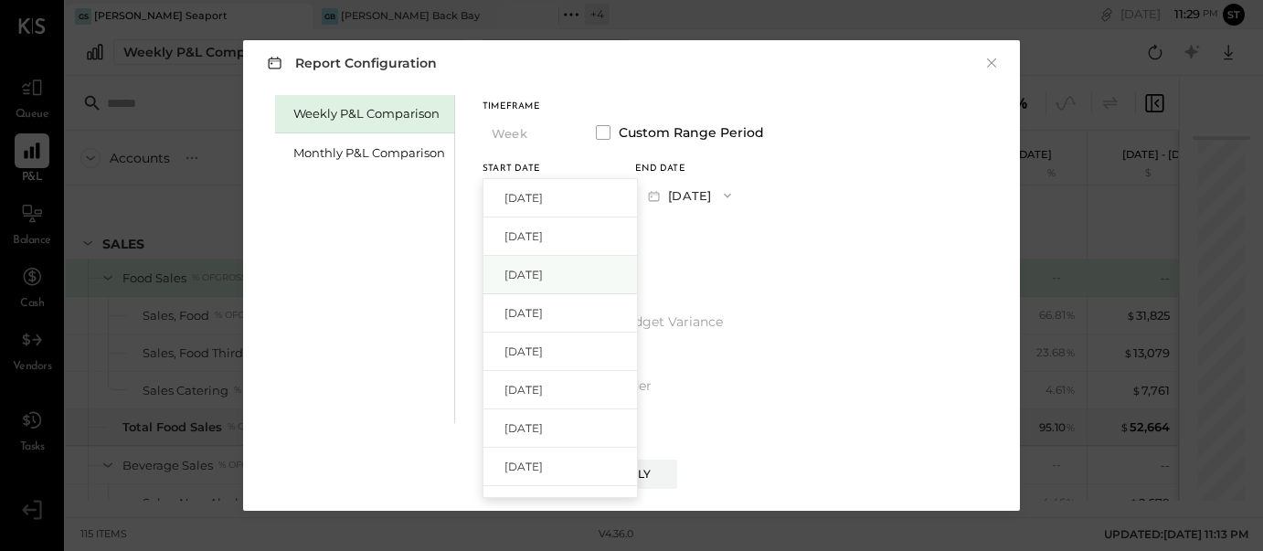
click at [548, 282] on div "[DATE]" at bounding box center [559, 275] width 153 height 38
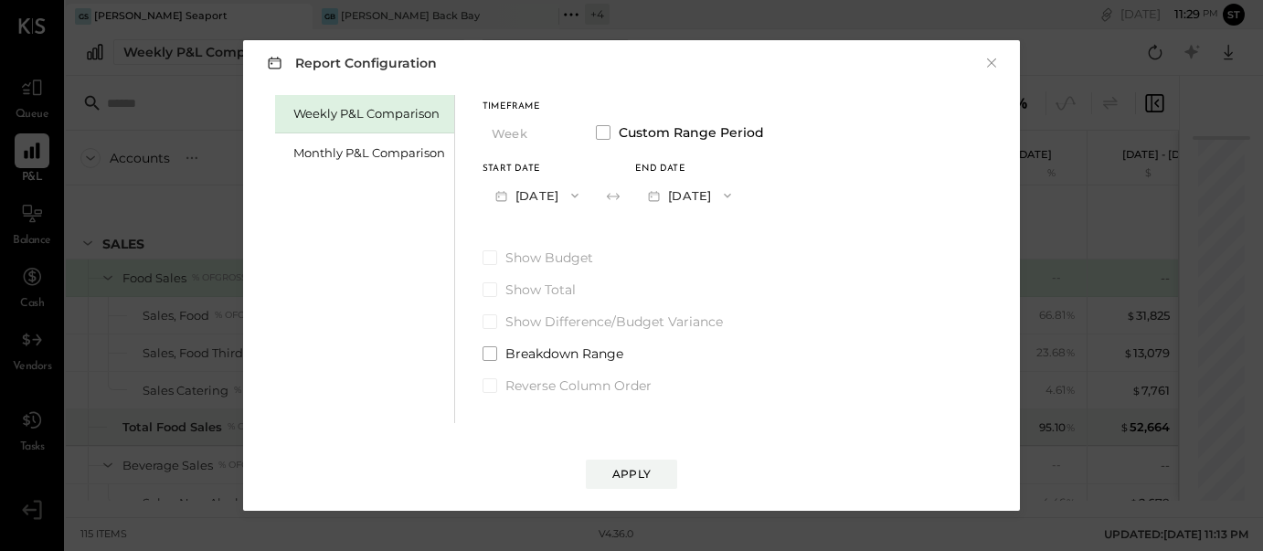
click at [735, 198] on button "[DATE]" at bounding box center [689, 195] width 109 height 34
click at [695, 239] on span "[DATE]" at bounding box center [676, 236] width 38 height 16
click at [632, 478] on div "Apply" at bounding box center [631, 474] width 38 height 16
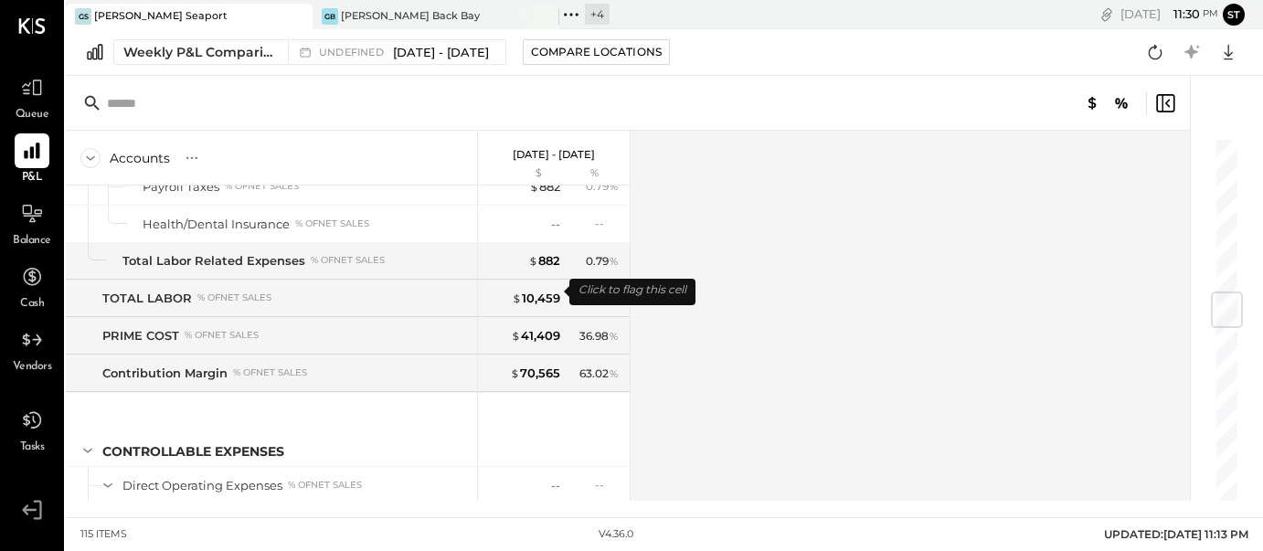
scroll to position [1293, 0]
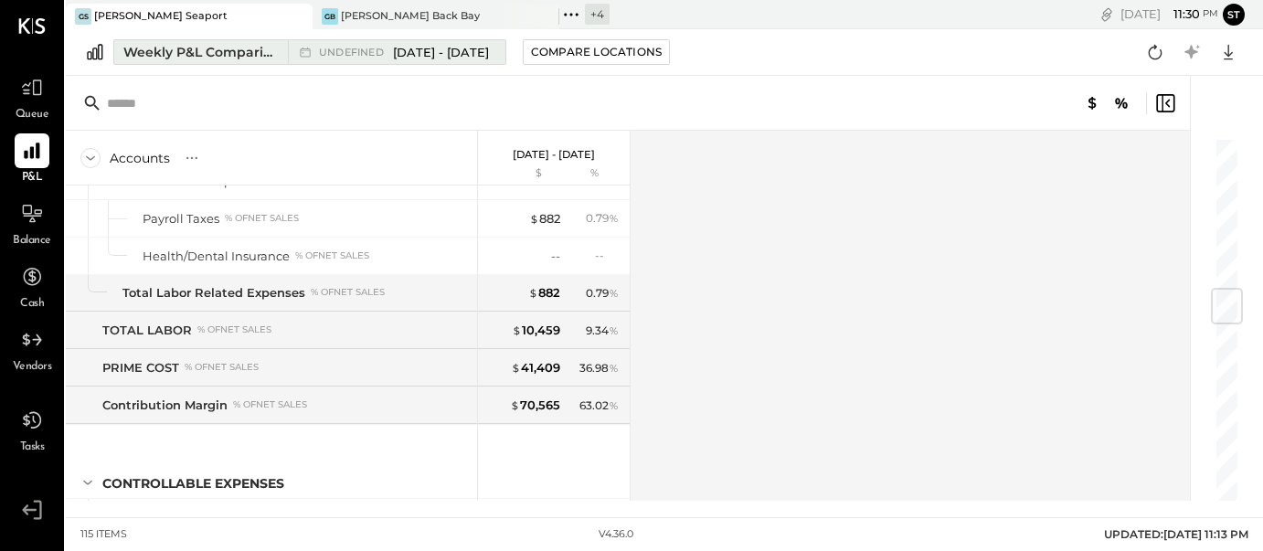
click at [404, 55] on span "[DATE] - [DATE]" at bounding box center [441, 52] width 96 height 17
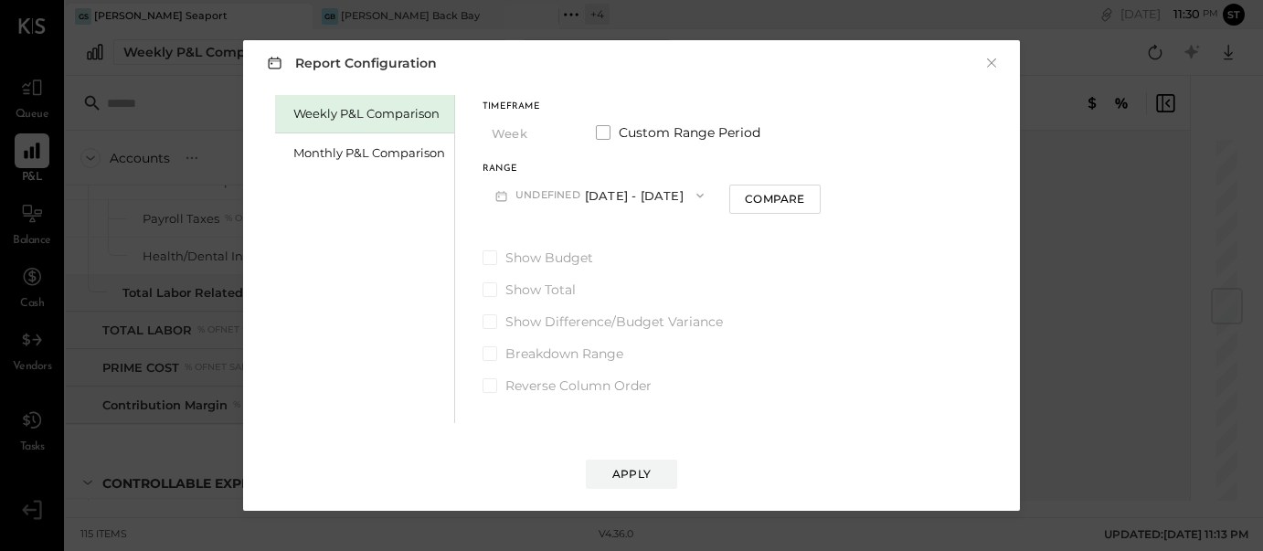
click at [674, 196] on button "undefined [DATE] - [DATE]" at bounding box center [599, 195] width 234 height 34
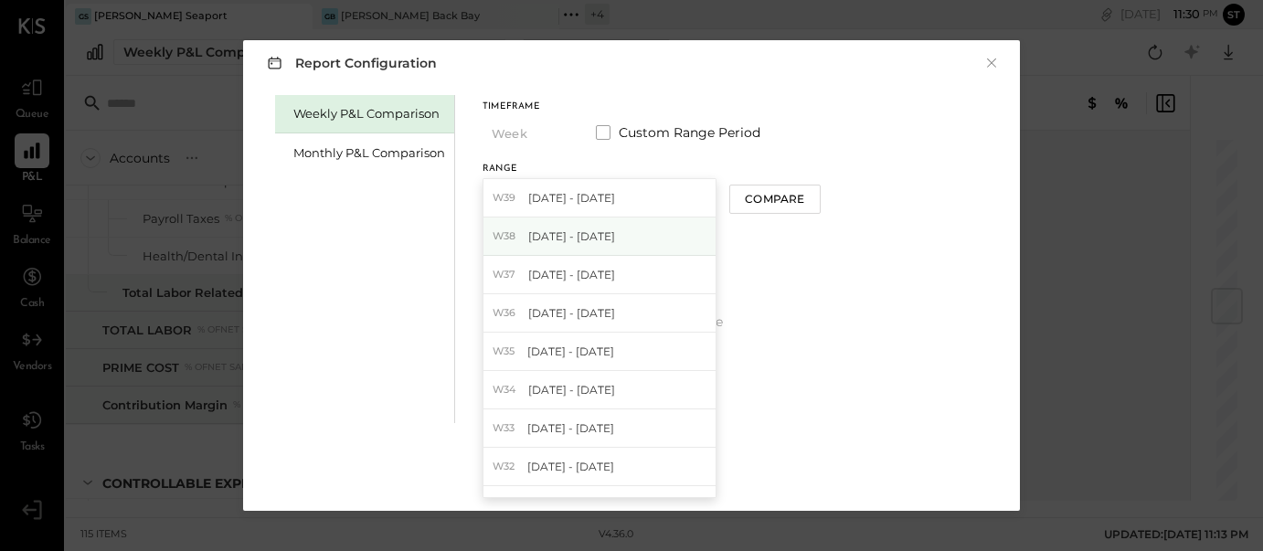
click at [629, 227] on div "W38 [DATE] - [DATE]" at bounding box center [599, 236] width 232 height 38
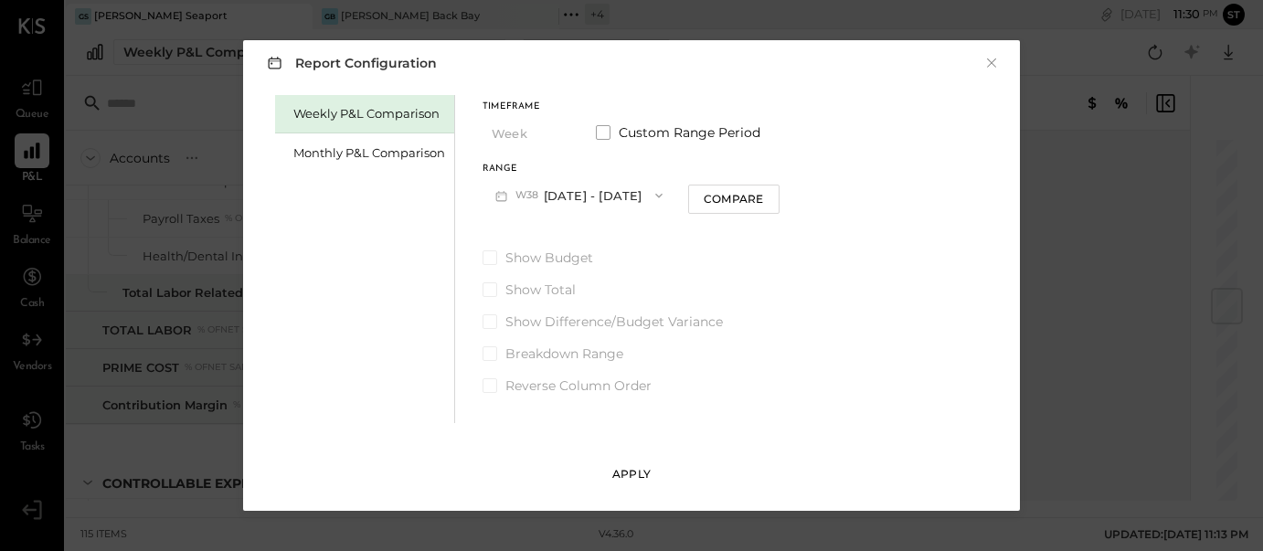
click at [638, 476] on div "Apply" at bounding box center [631, 474] width 38 height 16
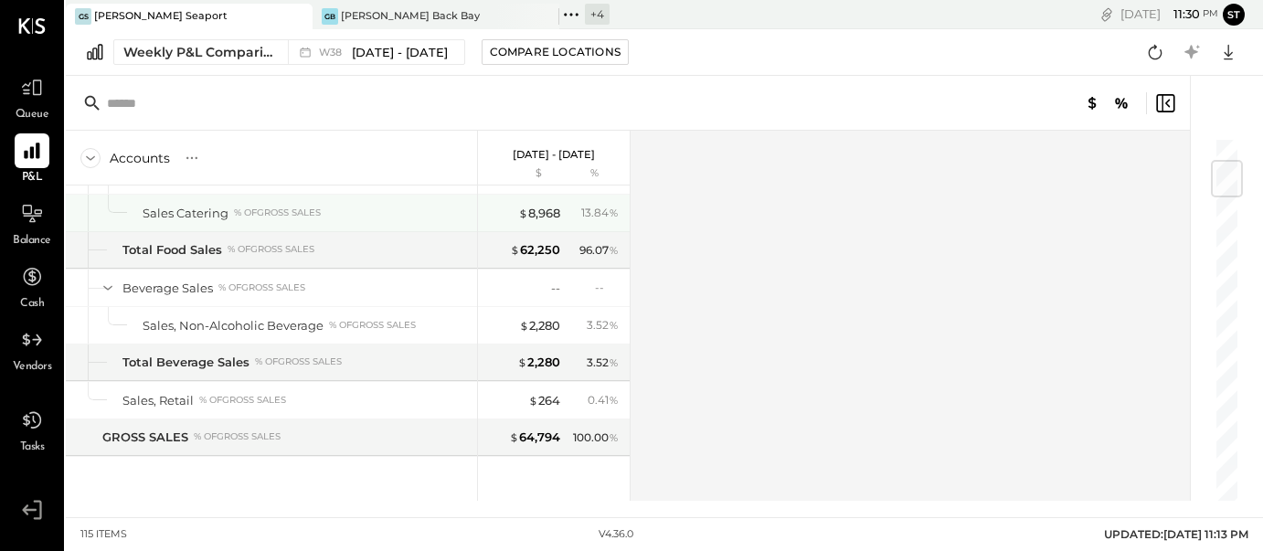
scroll to position [210, 0]
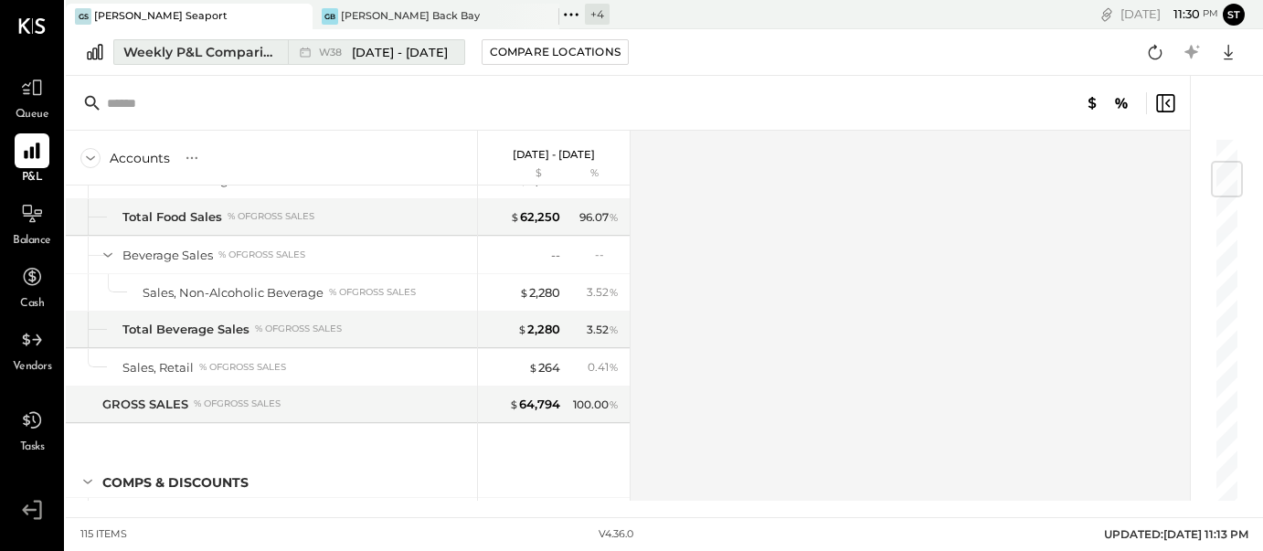
click at [407, 54] on span "[DATE] - [DATE]" at bounding box center [400, 52] width 96 height 17
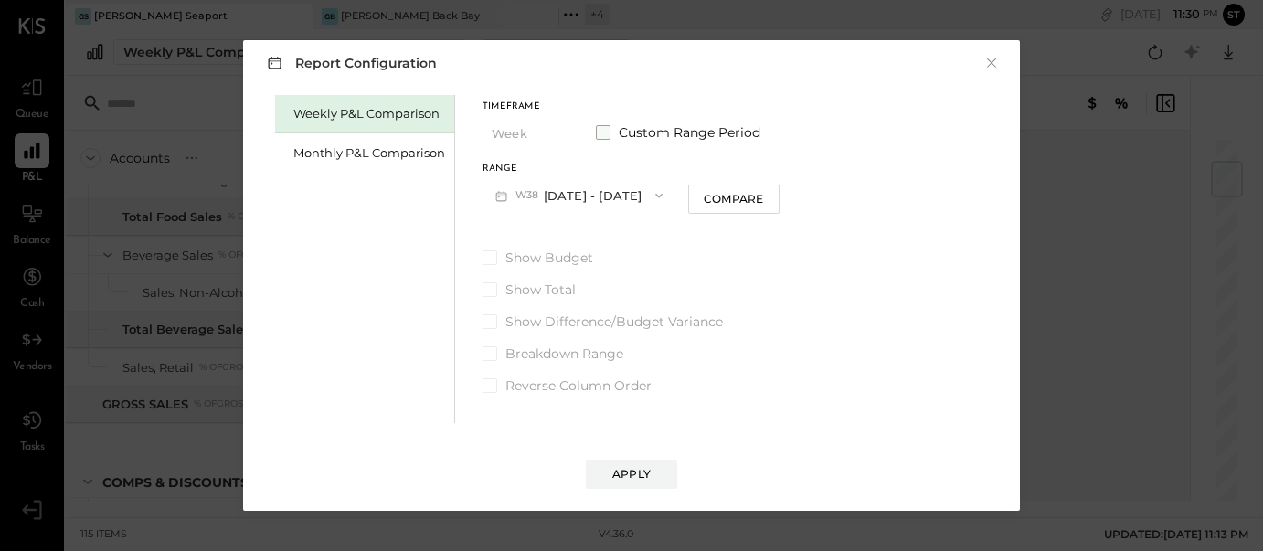
click at [600, 136] on span at bounding box center [603, 132] width 15 height 15
click at [557, 202] on button "[DATE]" at bounding box center [536, 195] width 109 height 34
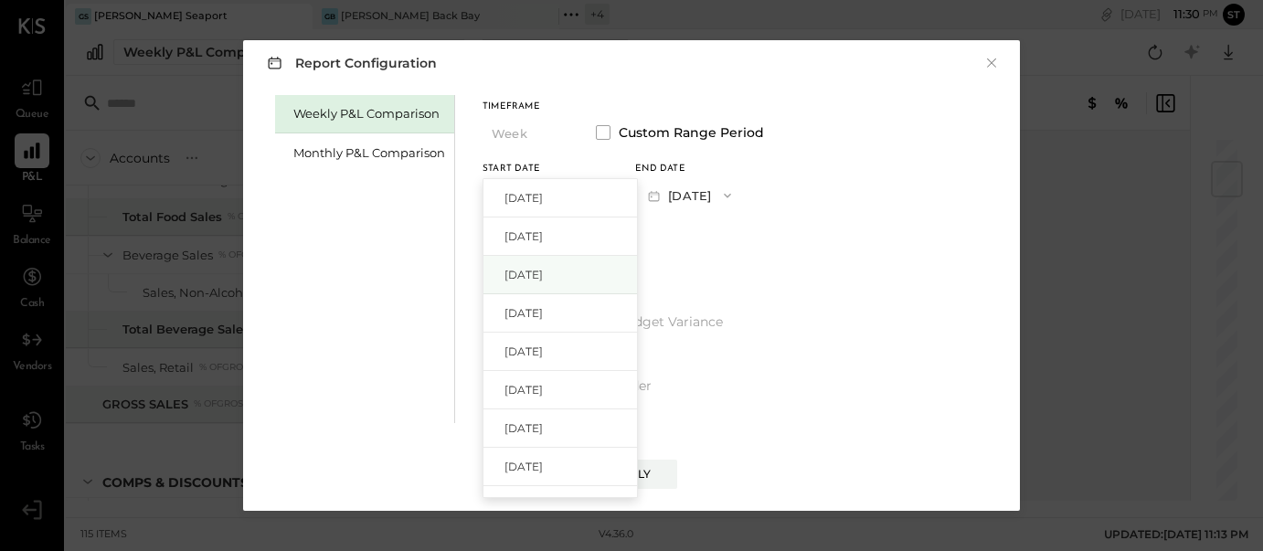
click at [543, 273] on span "[DATE]" at bounding box center [523, 275] width 38 height 16
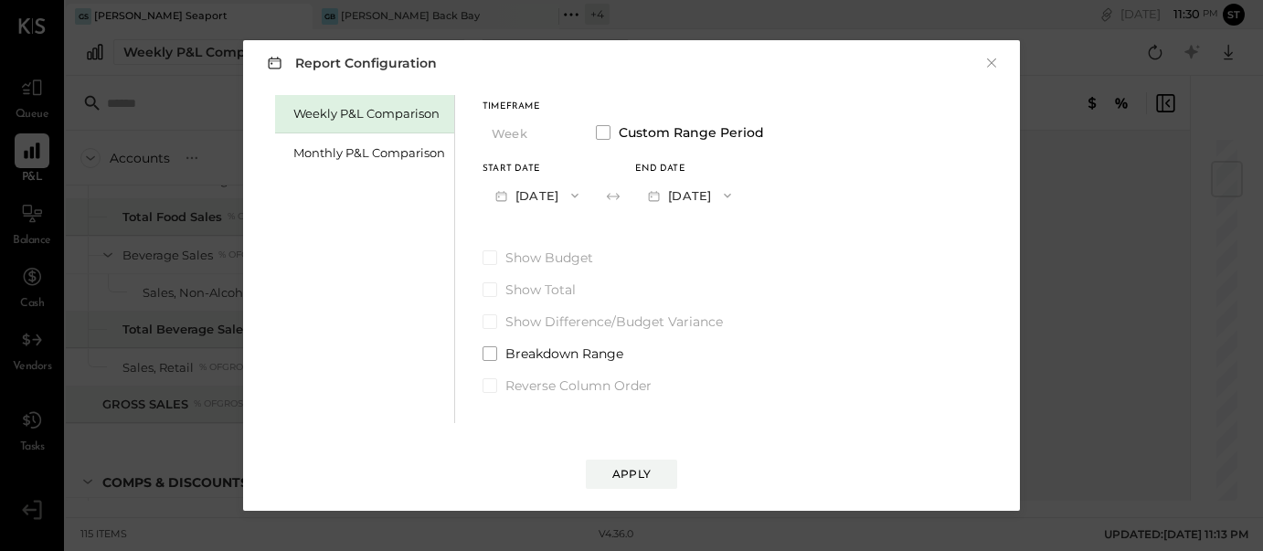
click at [744, 191] on button "[DATE]" at bounding box center [689, 195] width 109 height 34
click at [695, 241] on span "[DATE]" at bounding box center [676, 236] width 38 height 16
click at [487, 355] on span at bounding box center [489, 353] width 15 height 15
click at [629, 473] on div "Apply" at bounding box center [631, 474] width 38 height 16
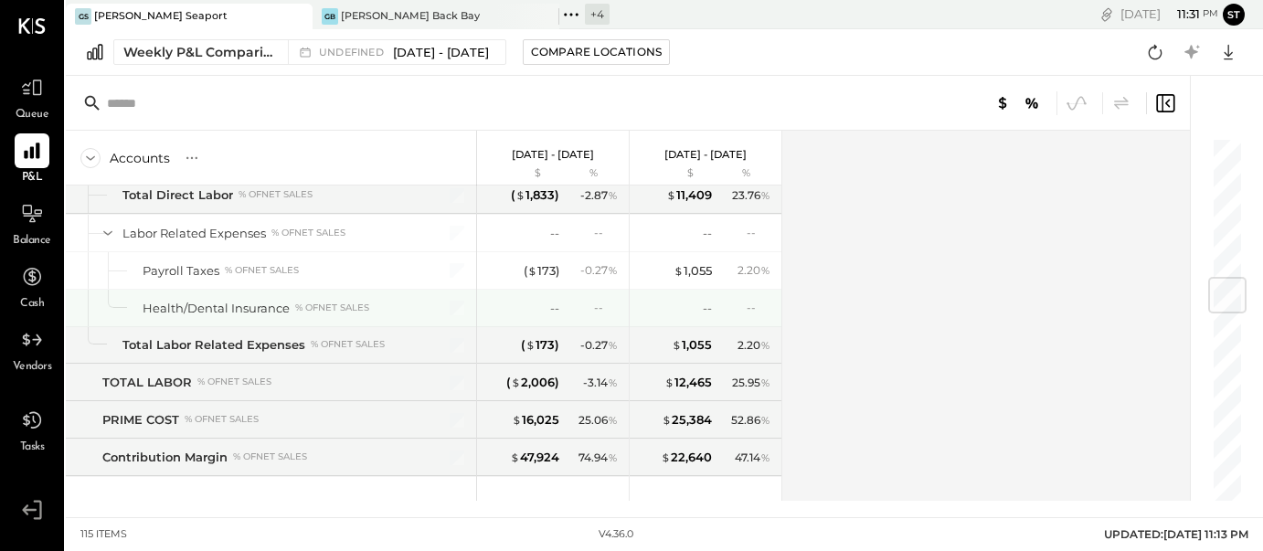
scroll to position [1175, 0]
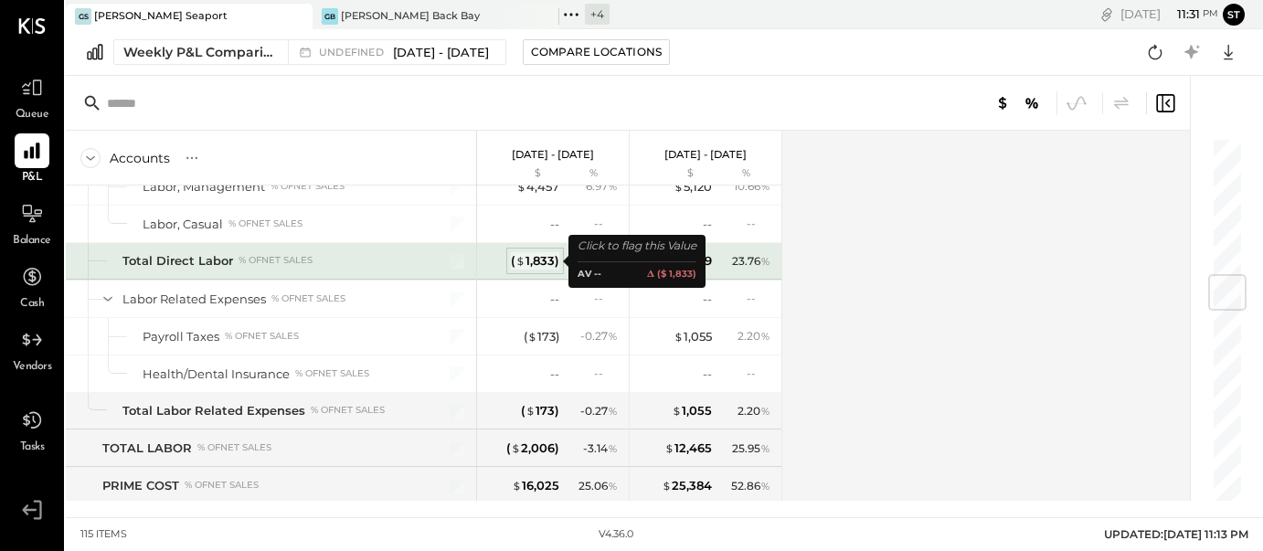
click at [532, 263] on div "( $ 1,833 )" at bounding box center [535, 260] width 48 height 17
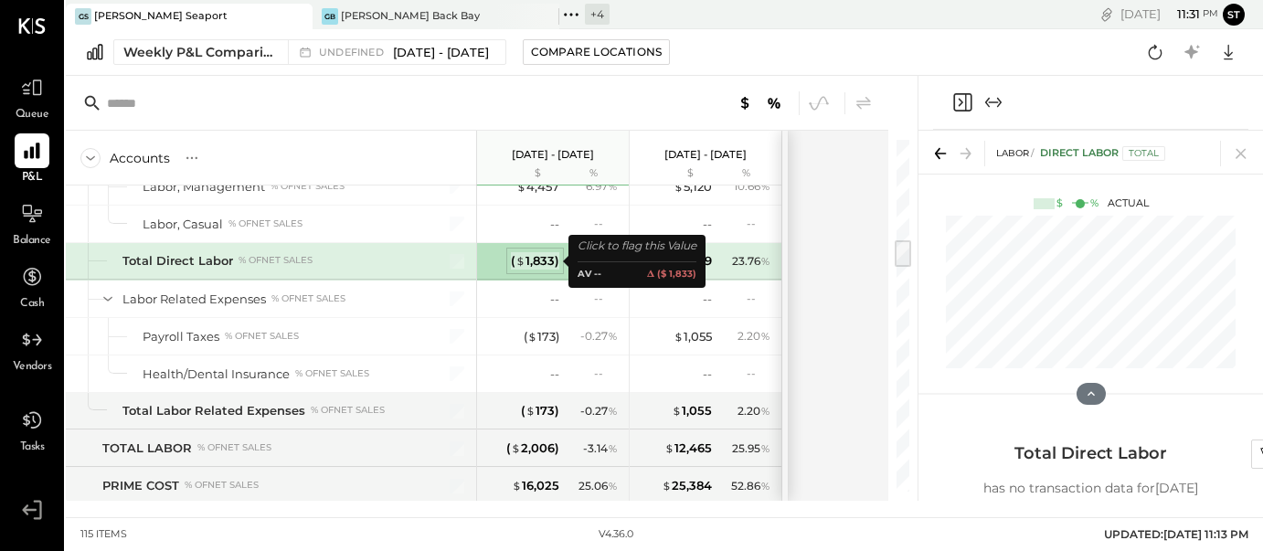
click at [534, 259] on div "( $ 1,833 )" at bounding box center [535, 260] width 48 height 17
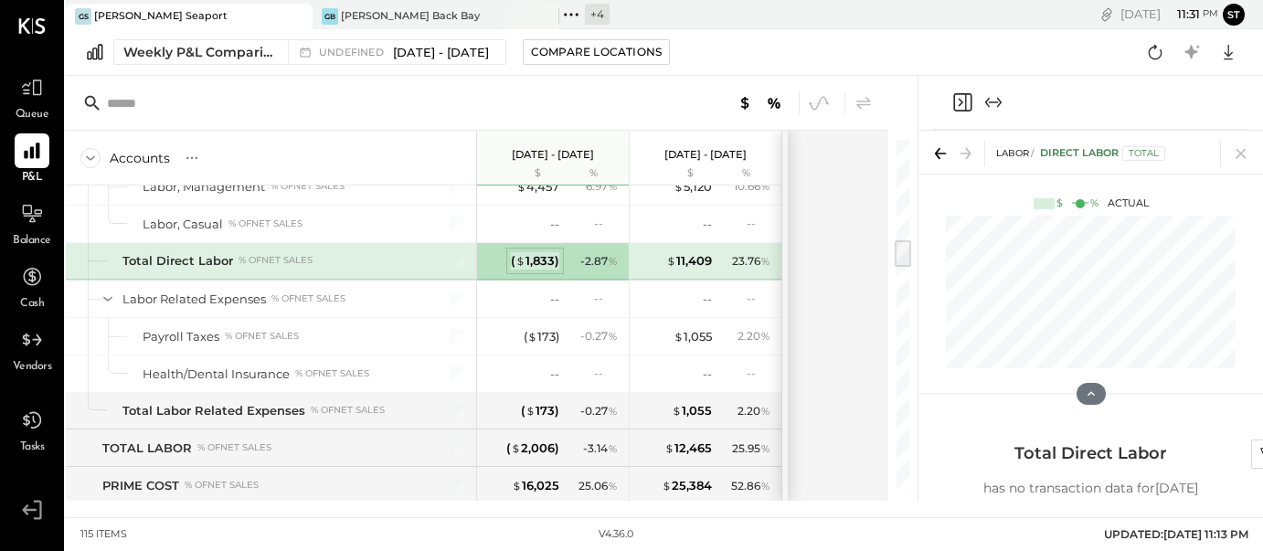
click at [540, 253] on div "( $ 1,833 )" at bounding box center [535, 260] width 48 height 17
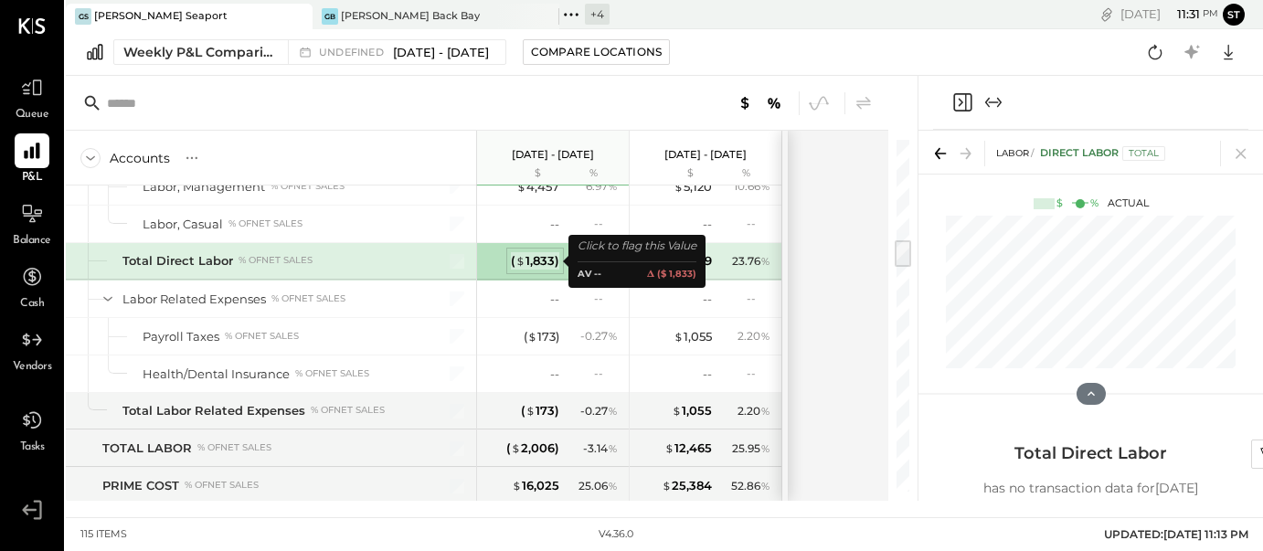
click at [540, 253] on div "( $ 1,833 )" at bounding box center [535, 260] width 48 height 17
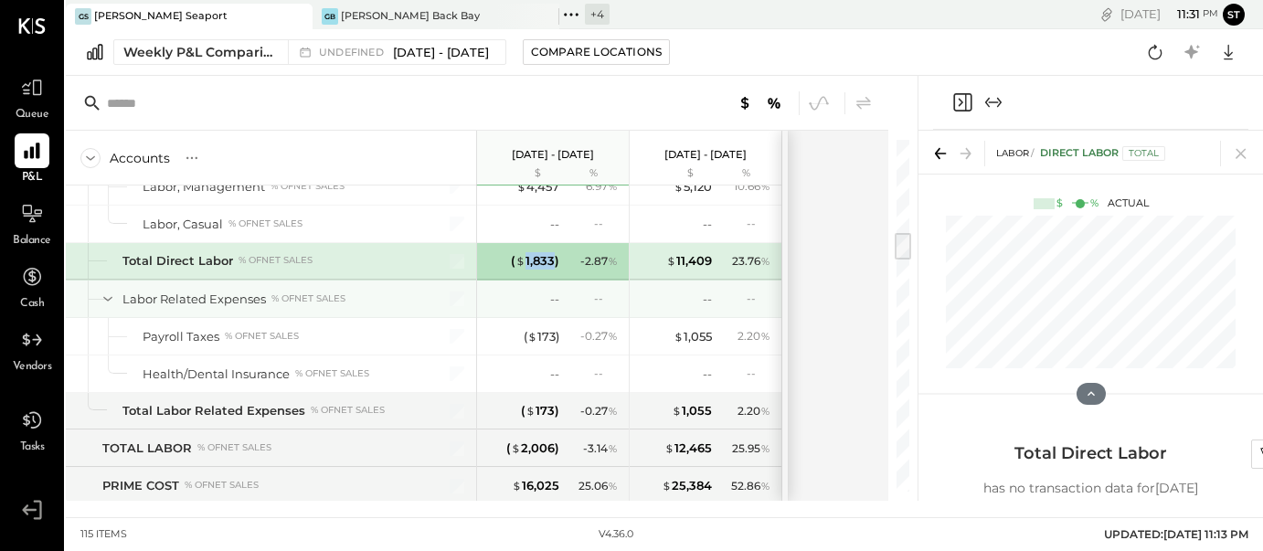
scroll to position [1086, 0]
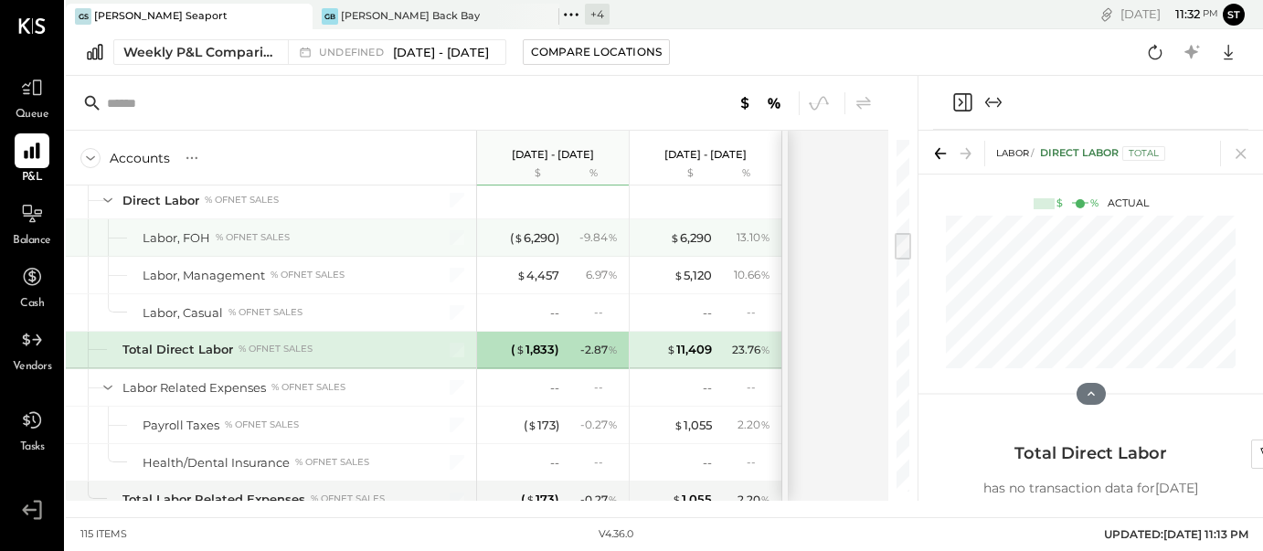
click at [587, 236] on div "- 9.84 %" at bounding box center [598, 237] width 38 height 16
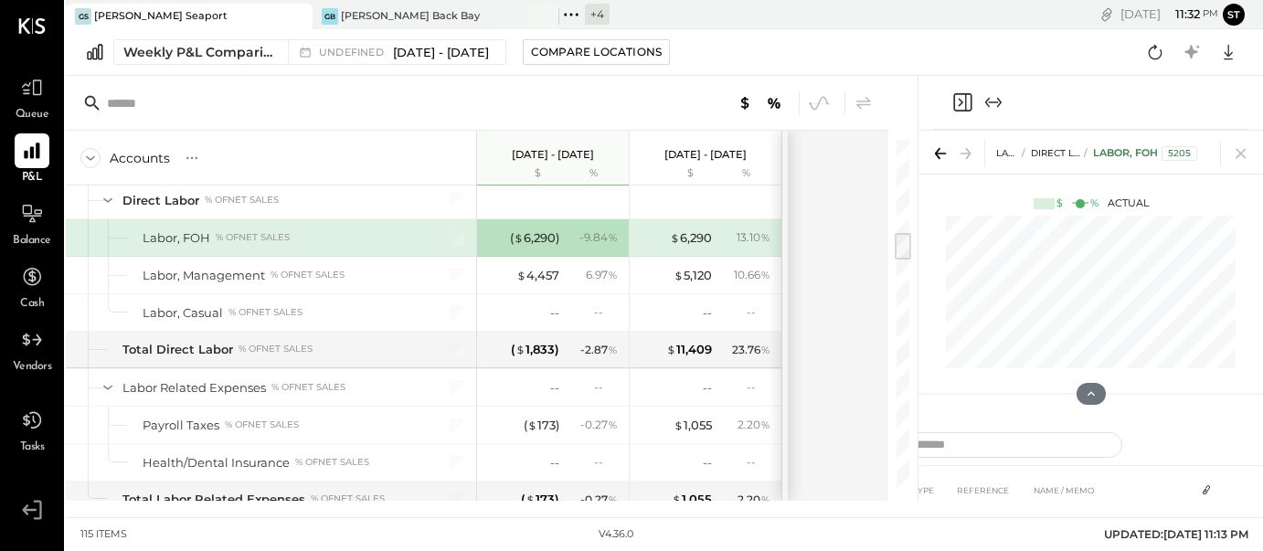
click at [587, 236] on div "- 9.84 %" at bounding box center [598, 237] width 38 height 16
click at [609, 57] on div "Compare Locations" at bounding box center [596, 52] width 131 height 16
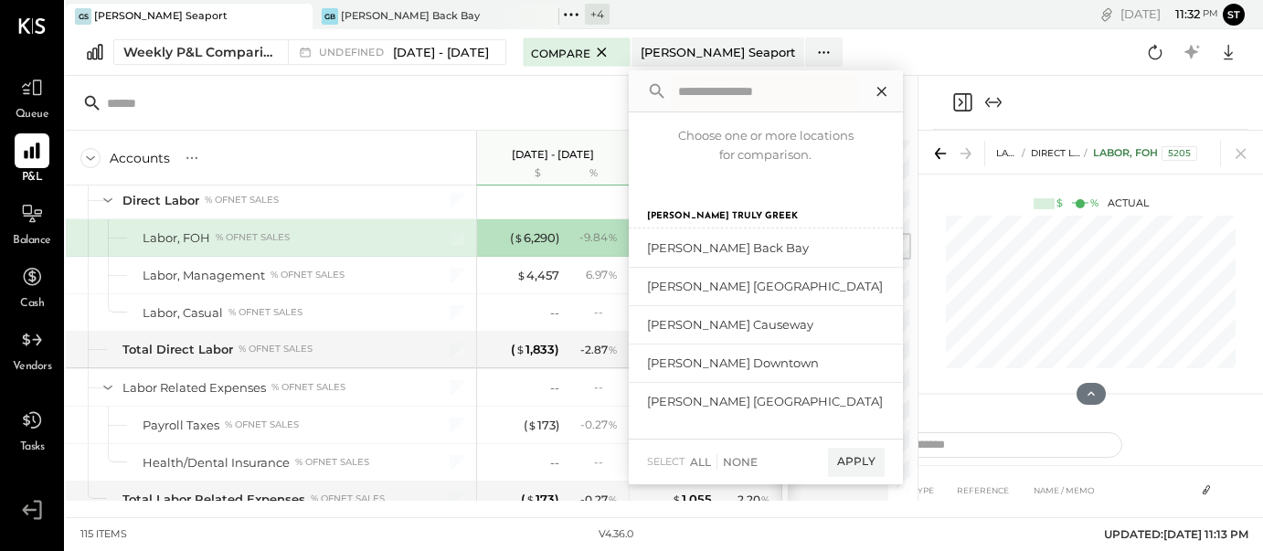
click at [877, 92] on icon at bounding box center [880, 91] width 9 height 9
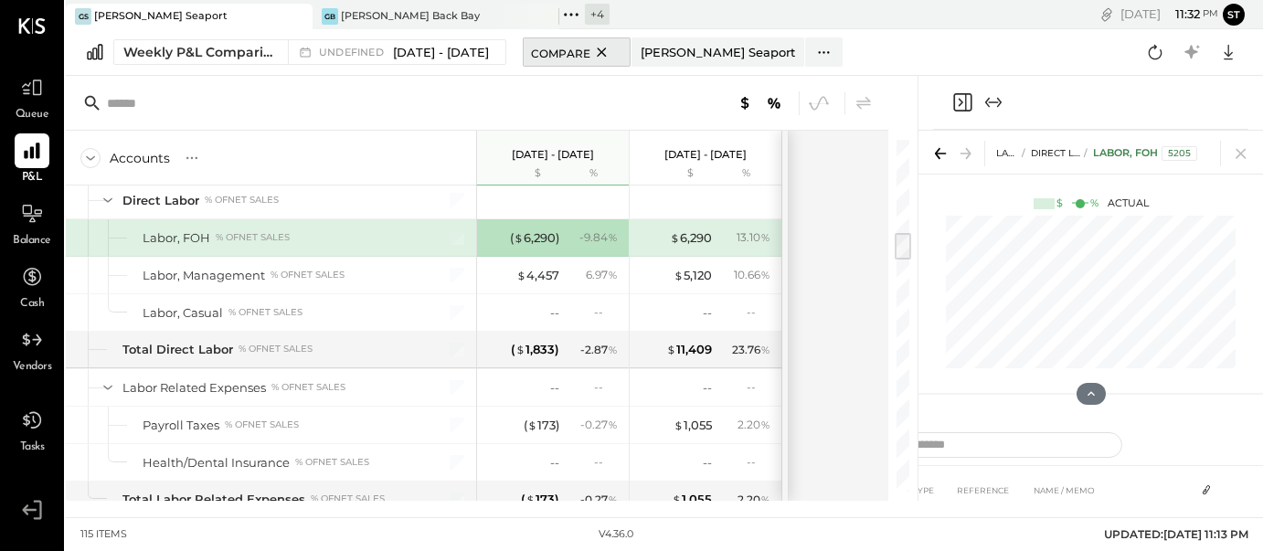
click at [597, 56] on icon at bounding box center [601, 52] width 23 height 22
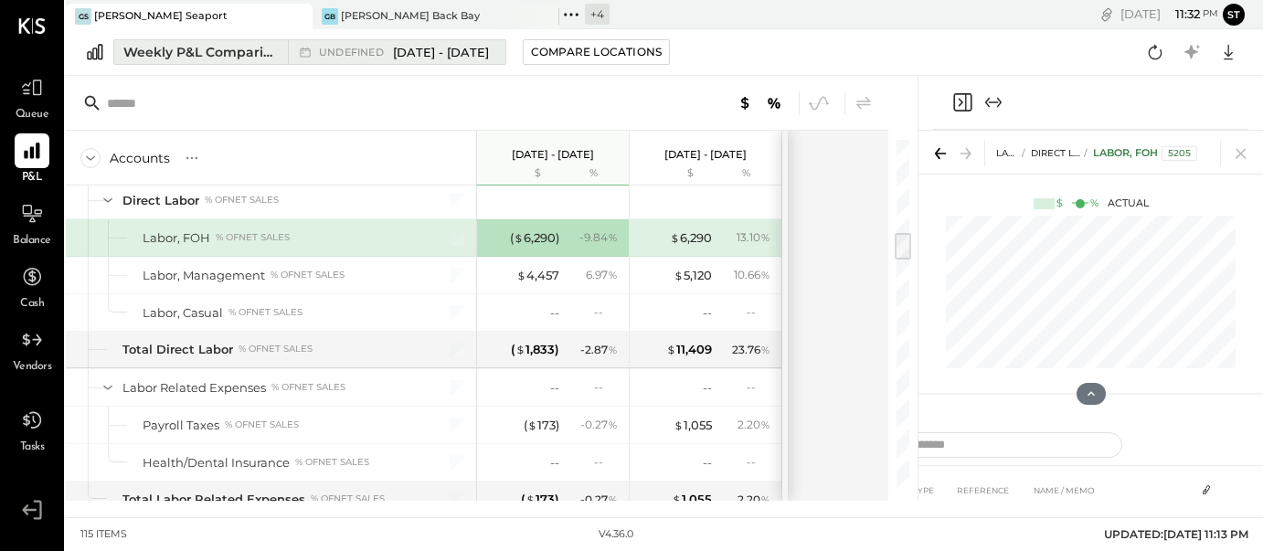
click at [229, 55] on div "Weekly P&L Comparison" at bounding box center [199, 52] width 153 height 18
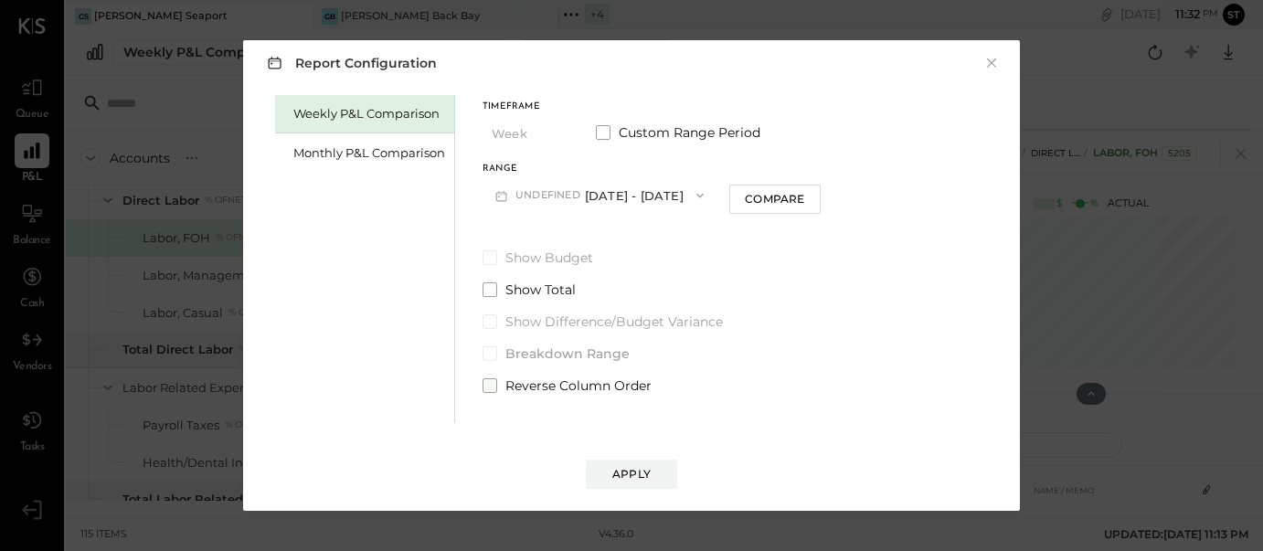
click at [493, 381] on span at bounding box center [489, 385] width 15 height 15
click at [639, 476] on div "Apply" at bounding box center [631, 474] width 38 height 16
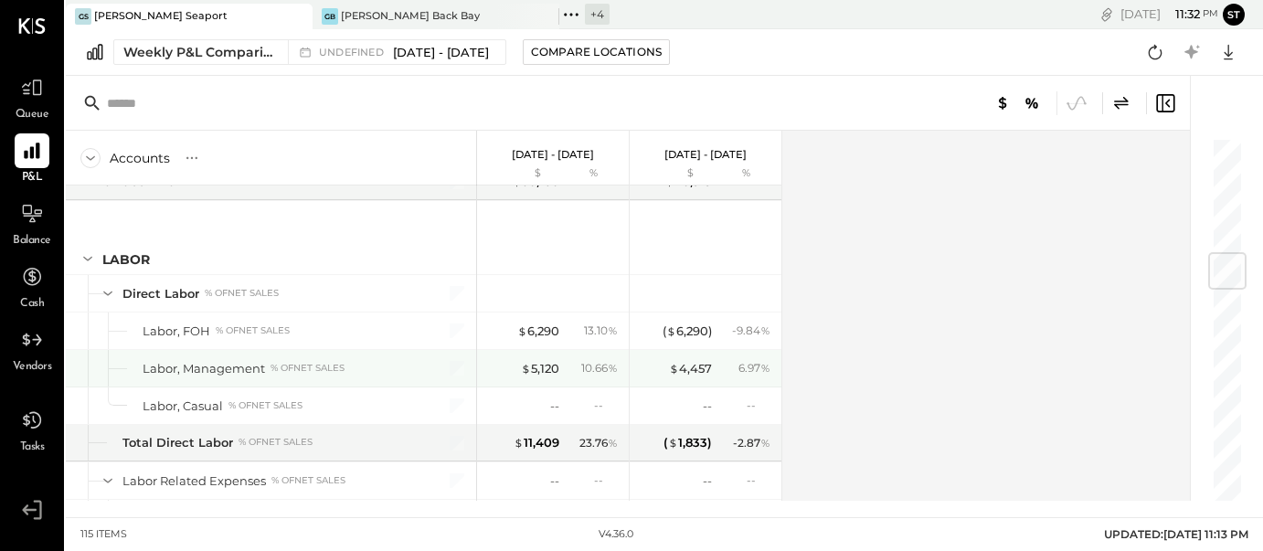
scroll to position [997, 0]
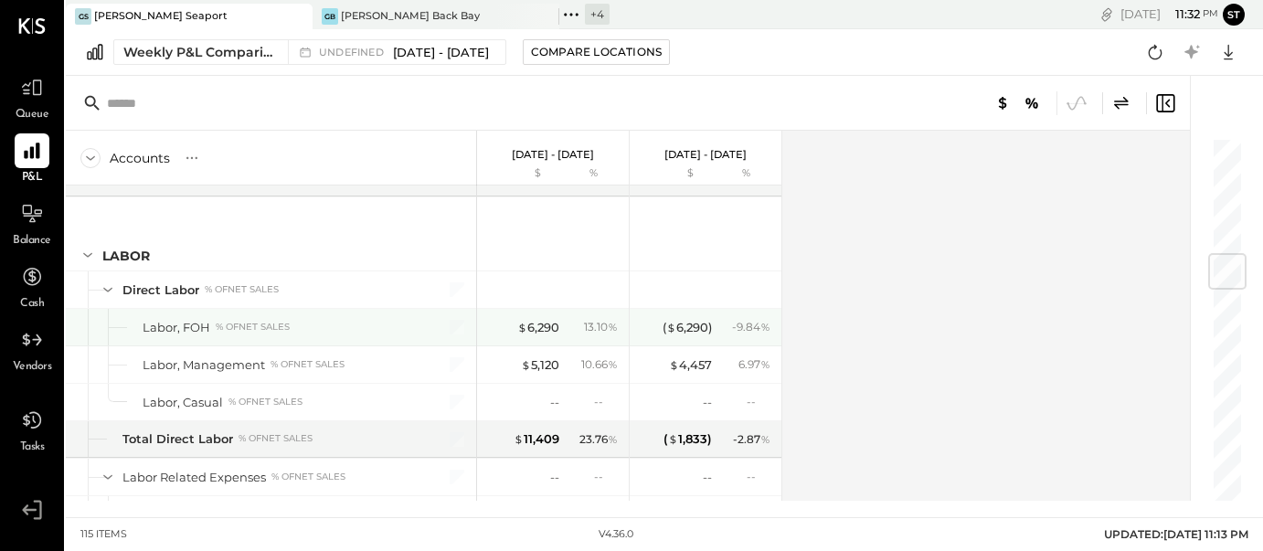
click at [370, 329] on div "Labor, FOH % of NET SALES" at bounding box center [279, 327] width 272 height 17
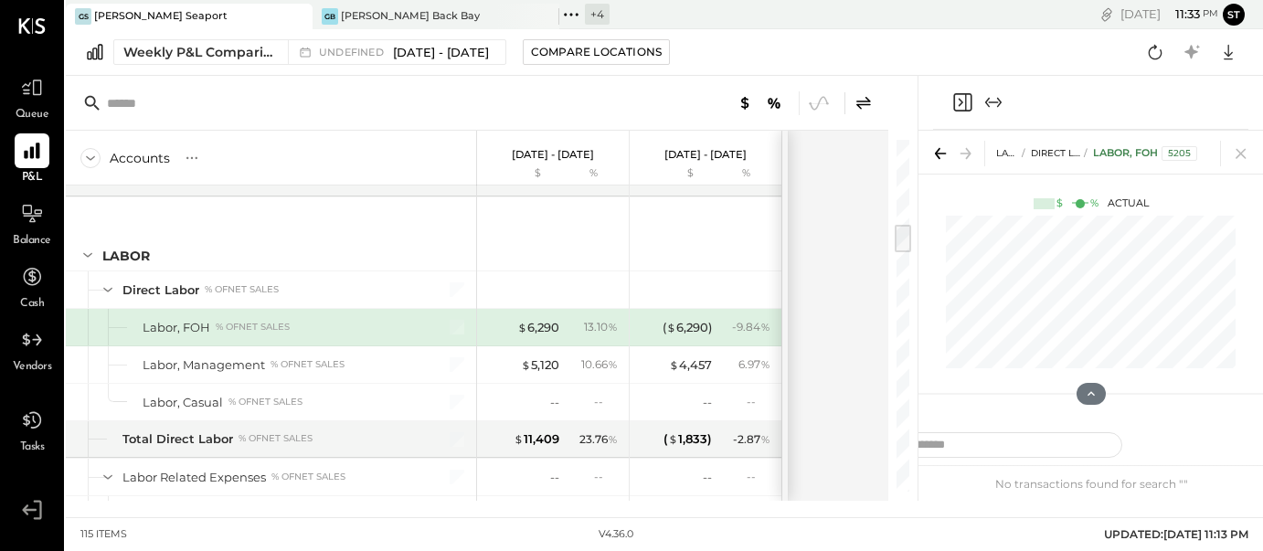
click at [1177, 153] on div "5205" at bounding box center [1179, 153] width 36 height 15
click at [1147, 154] on div "Labor, FOH 5205" at bounding box center [1145, 153] width 104 height 15
click at [1119, 154] on div "Labor, FOH 5205" at bounding box center [1145, 153] width 104 height 15
click at [1060, 153] on span "Direct Labor" at bounding box center [1066, 153] width 70 height 12
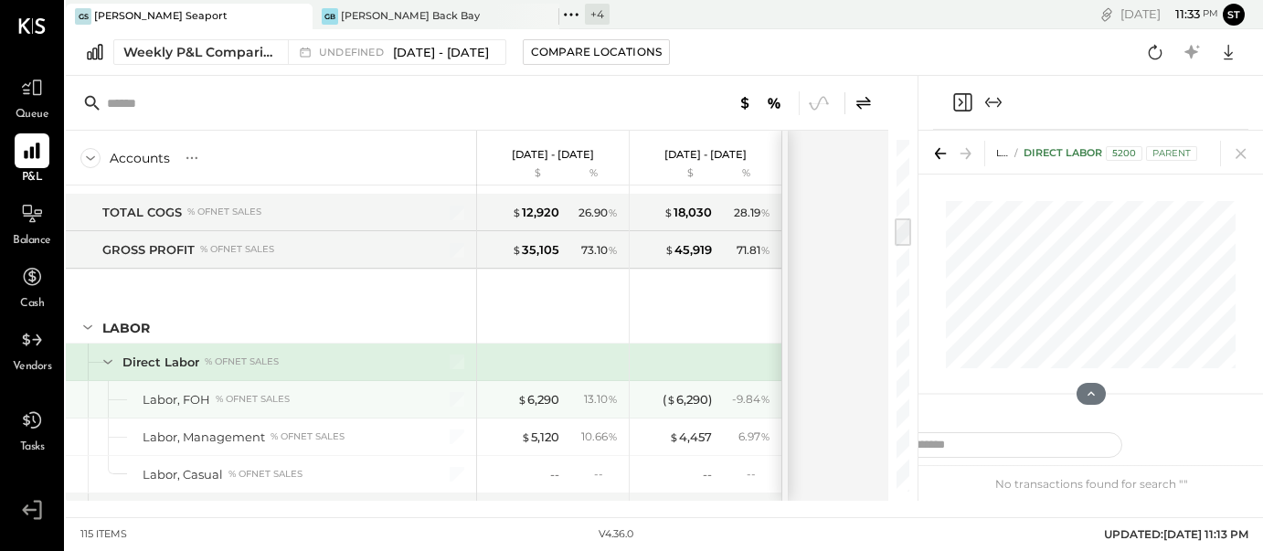
click at [725, 399] on div "- 9.84 %" at bounding box center [745, 399] width 59 height 16
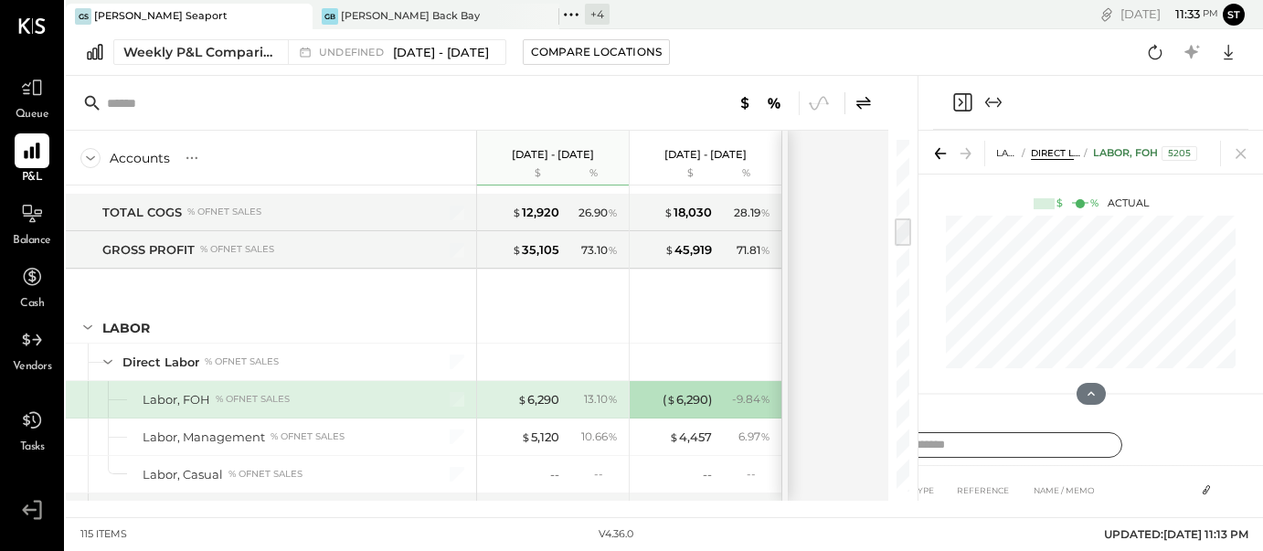
click at [975, 445] on input "text" at bounding box center [985, 445] width 274 height 26
click at [1096, 392] on icon at bounding box center [1091, 394] width 16 height 16
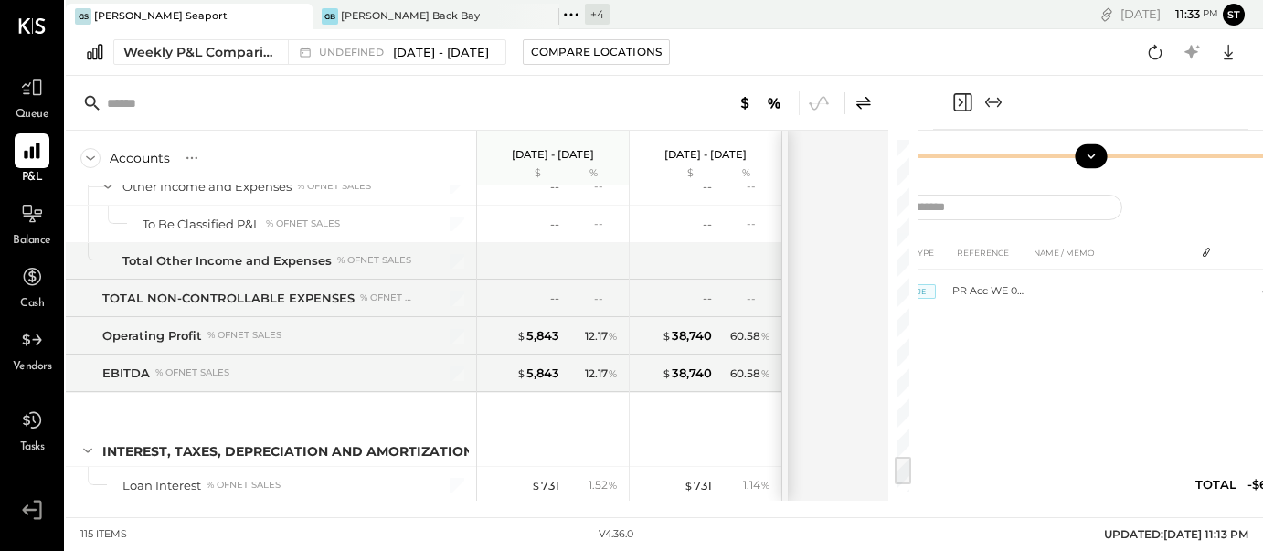
scroll to position [3806, 0]
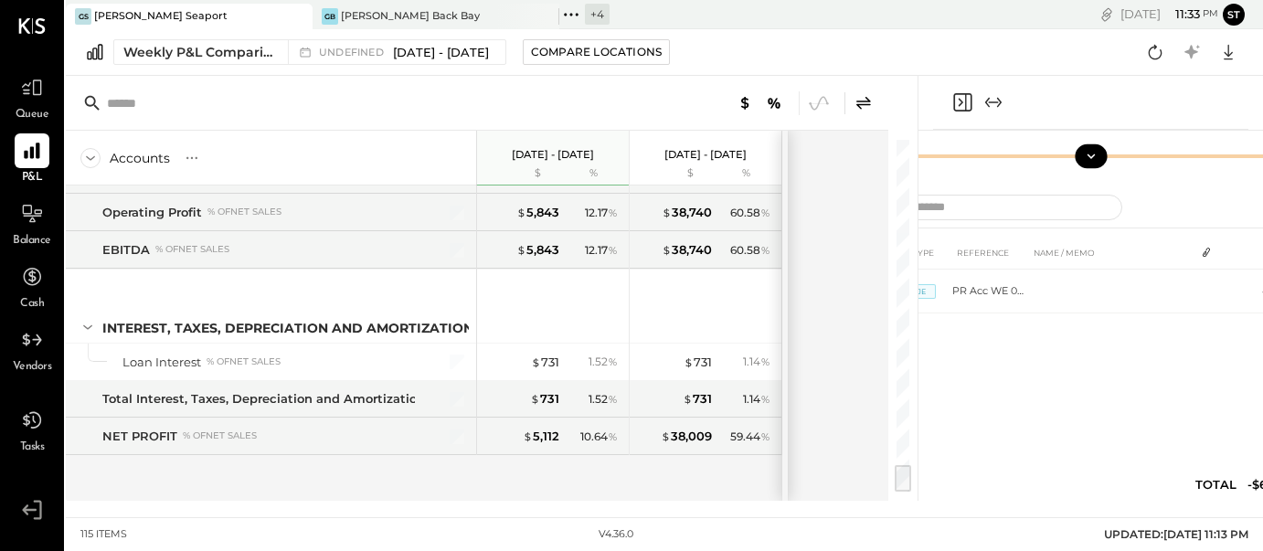
click at [865, 102] on icon at bounding box center [863, 103] width 22 height 22
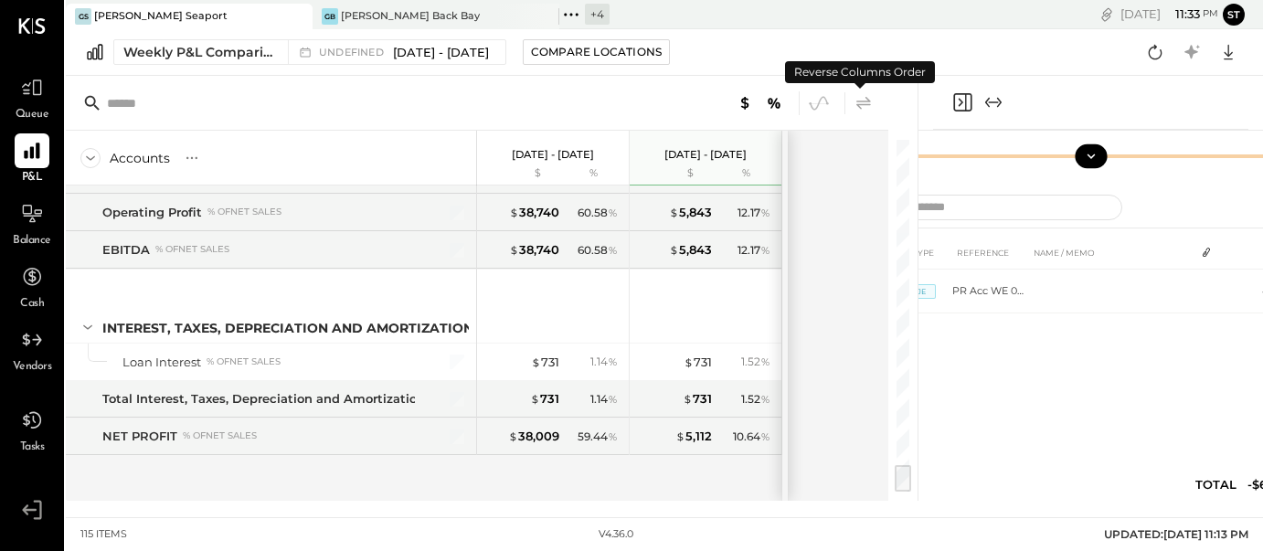
click at [865, 102] on icon at bounding box center [863, 103] width 22 height 22
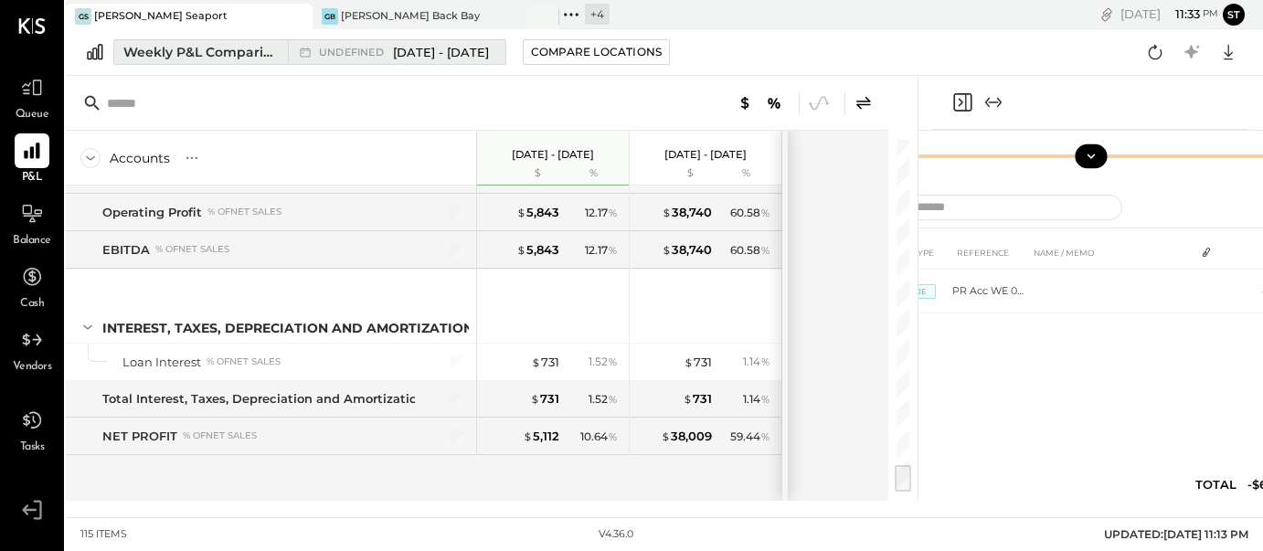
click at [445, 54] on span "[DATE] - [DATE]" at bounding box center [441, 52] width 96 height 17
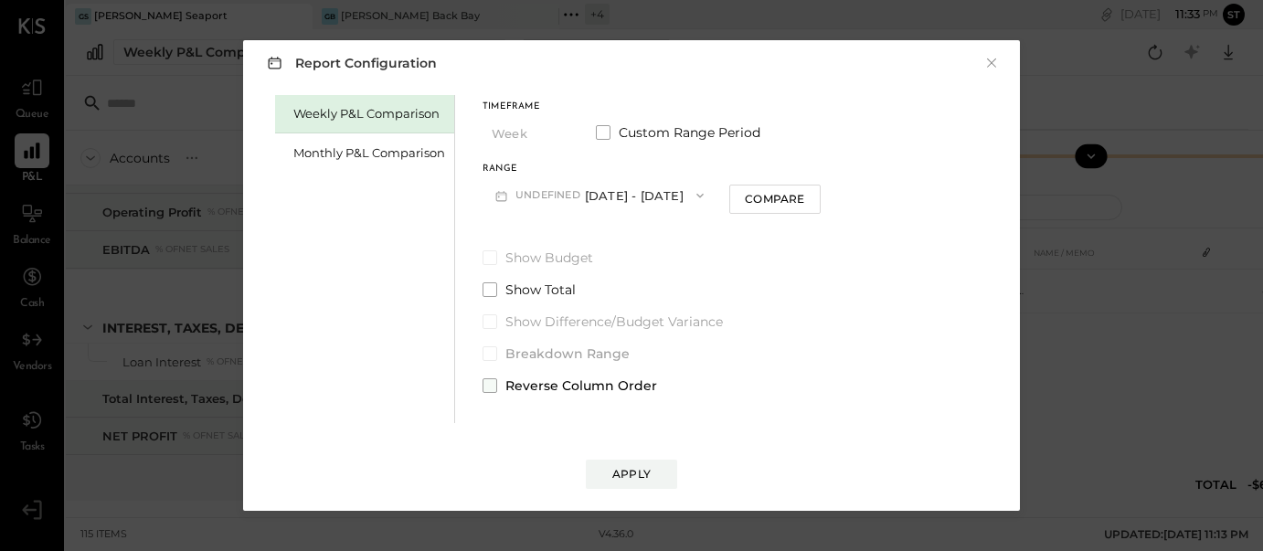
click at [489, 383] on span at bounding box center [489, 385] width 15 height 15
click at [629, 466] on div "Apply" at bounding box center [631, 474] width 38 height 16
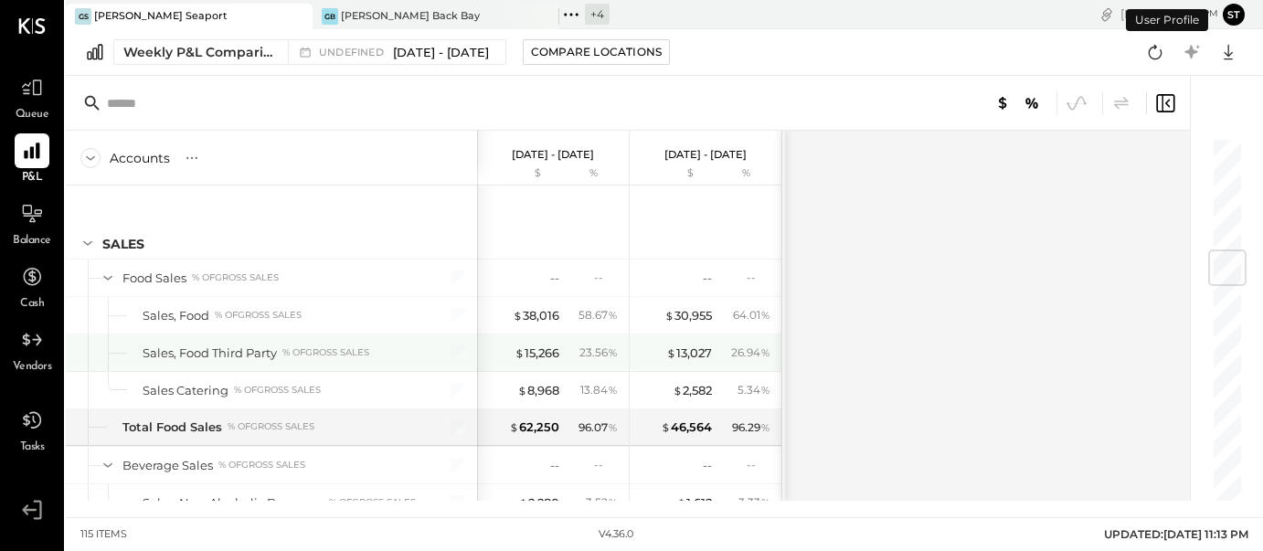
scroll to position [962, 0]
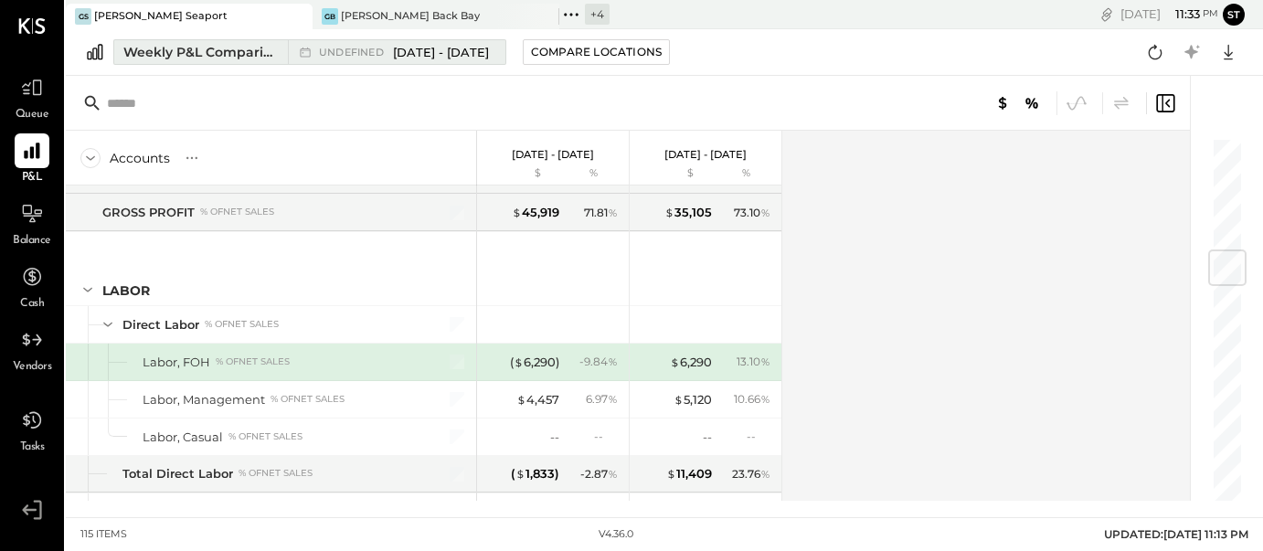
click at [439, 58] on span "[DATE] - [DATE]" at bounding box center [441, 52] width 96 height 17
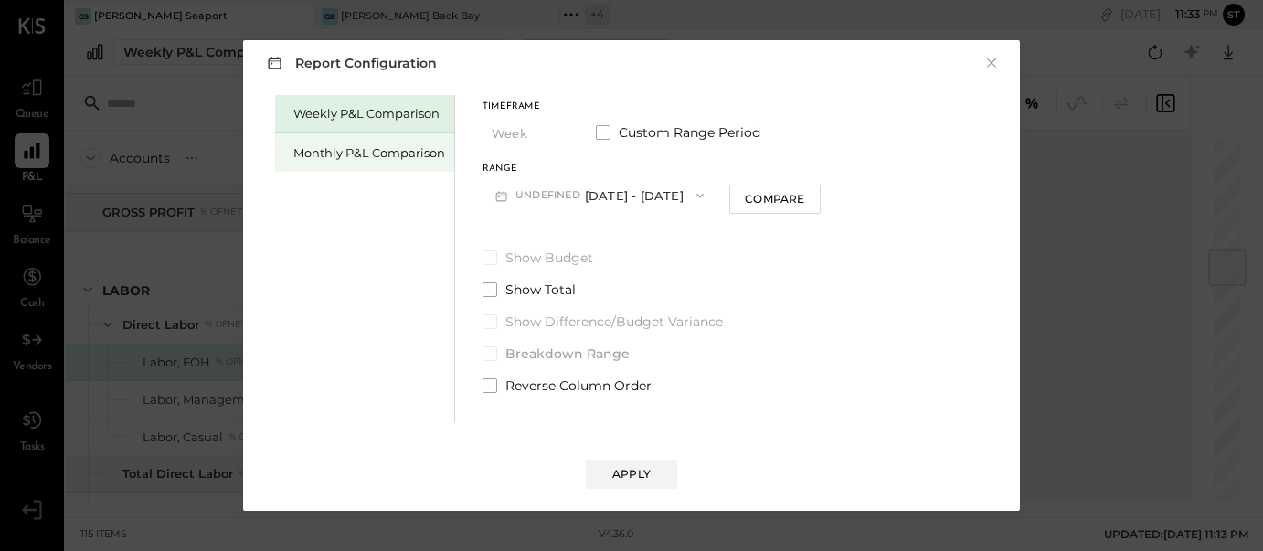
click at [405, 163] on div "Monthly P&L Comparison" at bounding box center [364, 152] width 179 height 38
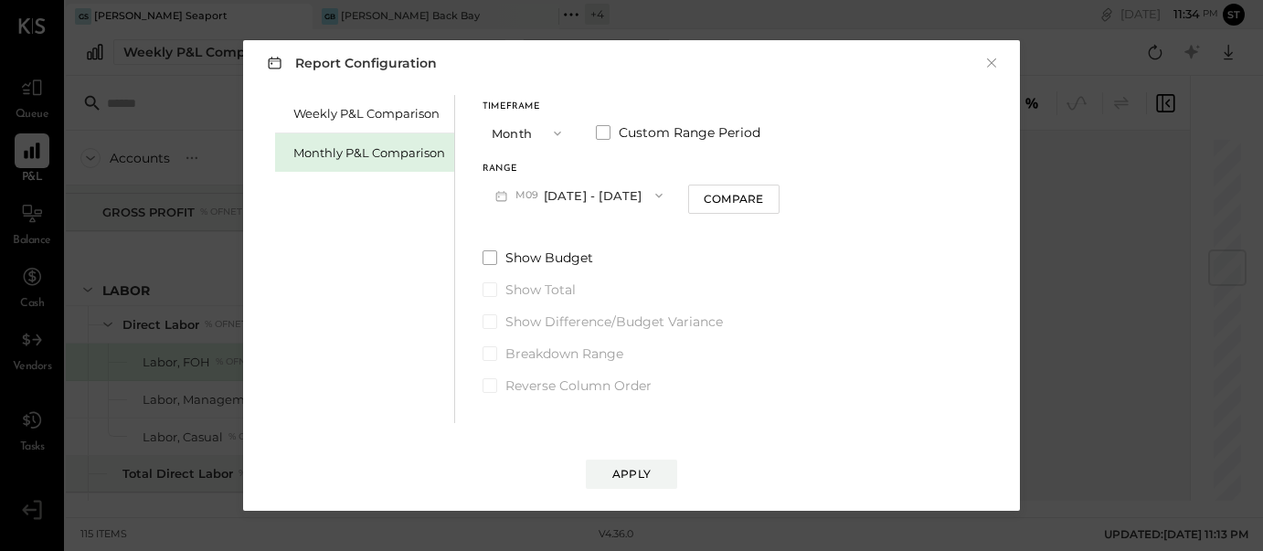
click at [380, 88] on div "Report Configuration × Weekly P&L Comparison Monthly P&L Comparison Timeframe M…" at bounding box center [631, 275] width 777 height 470
click at [383, 107] on div "Weekly P&L Comparison" at bounding box center [369, 113] width 152 height 17
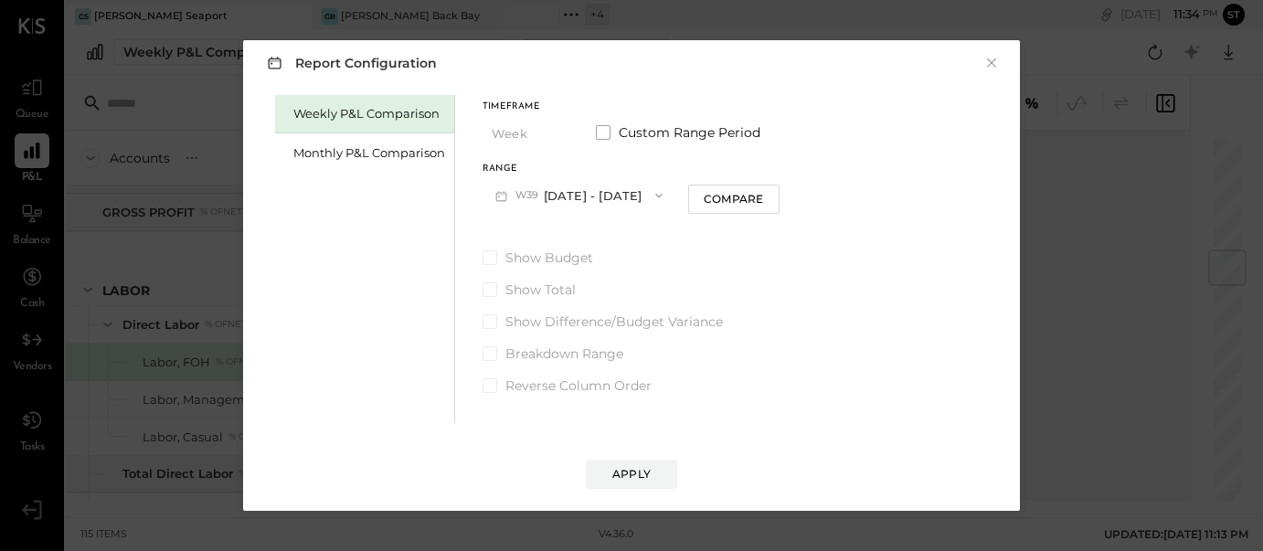
click at [591, 196] on button "W39 [DATE] - [DATE]" at bounding box center [578, 195] width 193 height 34
click at [606, 132] on span at bounding box center [603, 132] width 15 height 15
click at [557, 193] on button "[DATE]" at bounding box center [536, 195] width 109 height 34
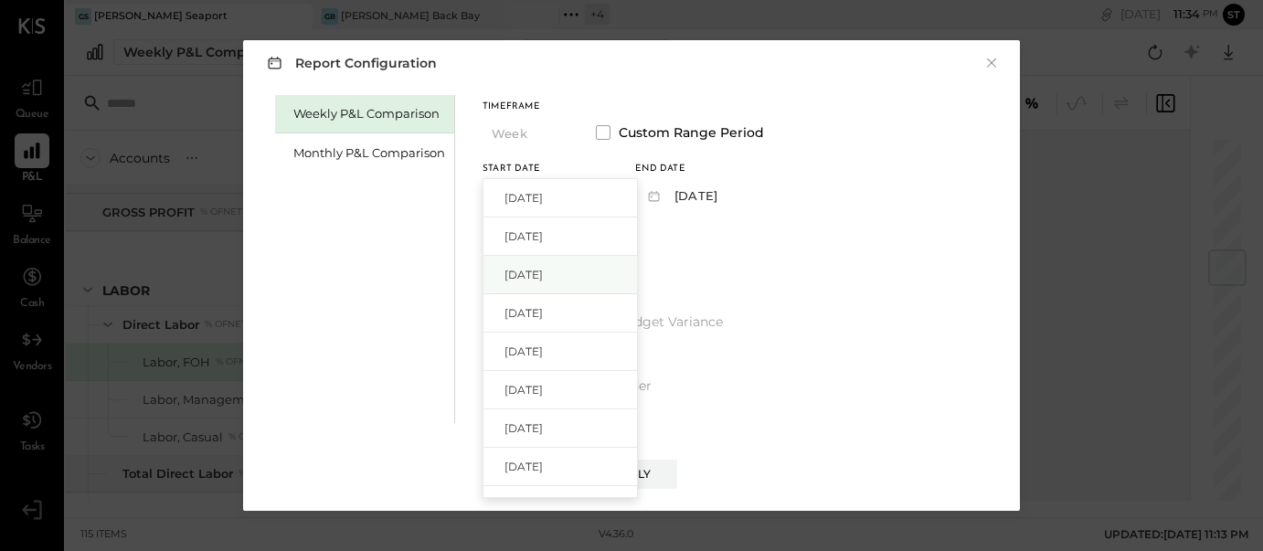
click at [543, 270] on span "[DATE]" at bounding box center [523, 275] width 38 height 16
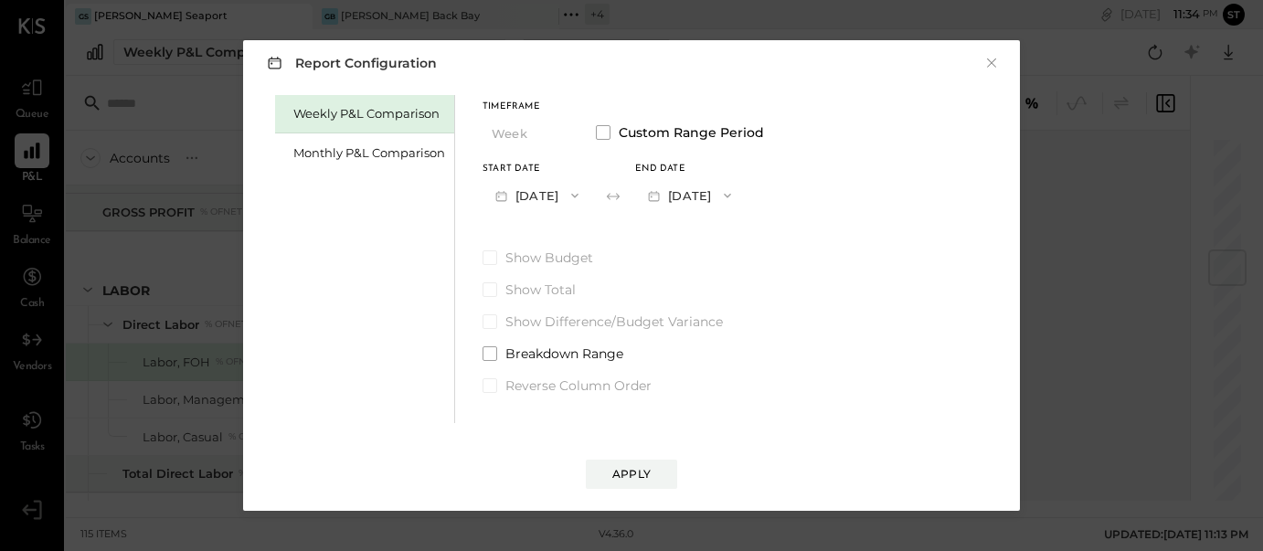
click at [735, 201] on icon "button" at bounding box center [727, 195] width 15 height 15
click at [759, 238] on div "[DATE]" at bounding box center [712, 236] width 153 height 38
click at [649, 482] on button "Apply" at bounding box center [631, 474] width 91 height 29
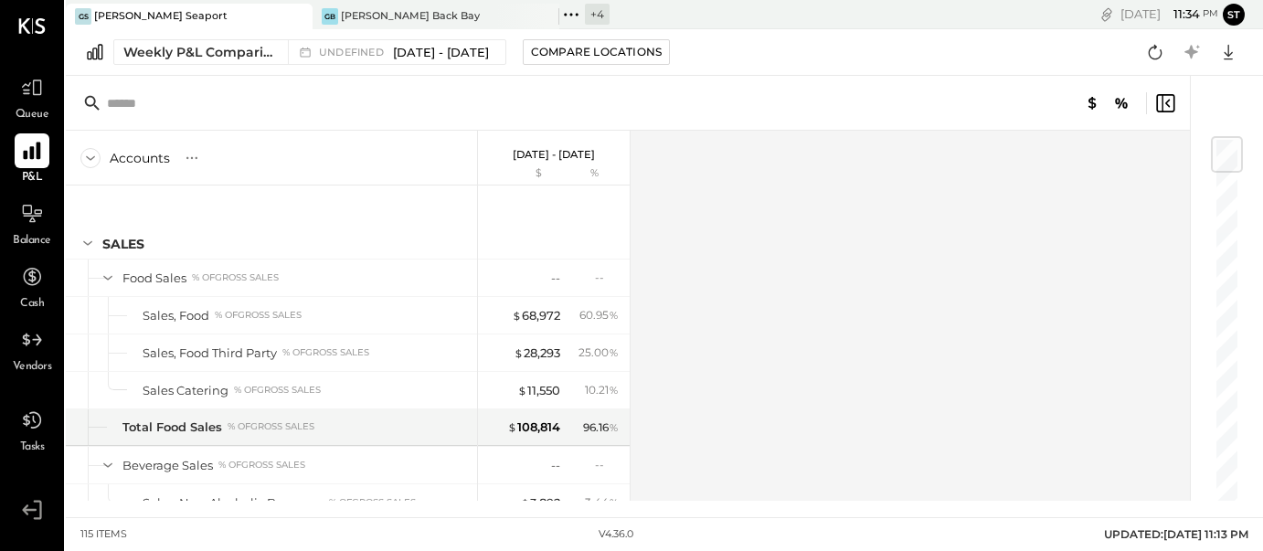
click at [36, 156] on icon at bounding box center [32, 151] width 24 height 24
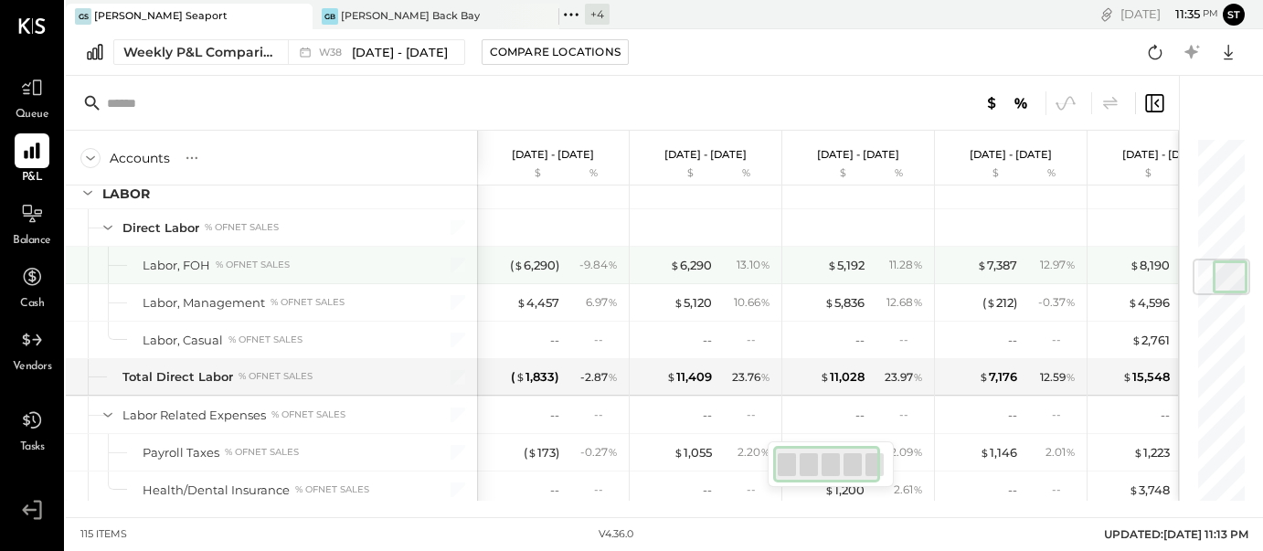
scroll to position [1061, 0]
click at [597, 263] on div "- 9.84 %" at bounding box center [598, 263] width 38 height 16
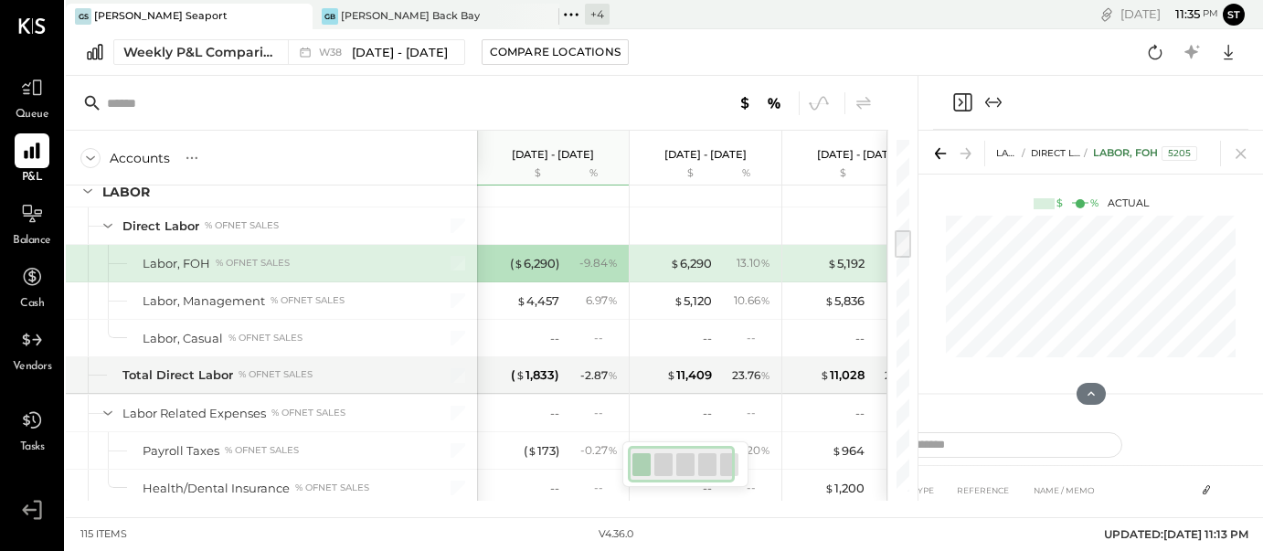
click at [297, 17] on icon at bounding box center [295, 16] width 9 height 9
click at [329, 16] on icon at bounding box center [324, 15] width 24 height 24
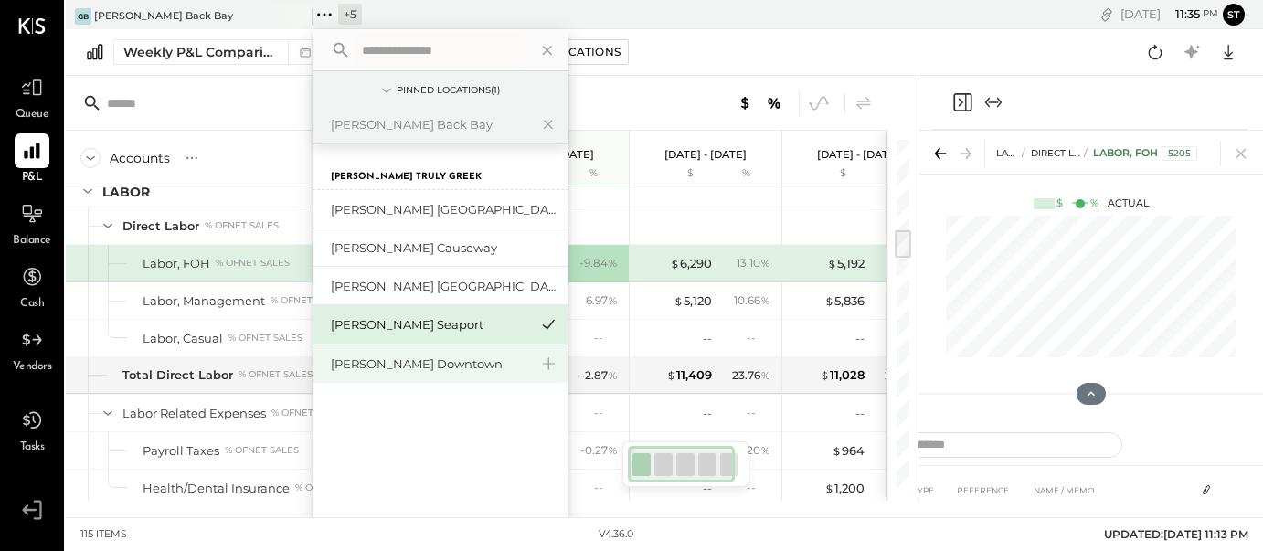
click at [419, 360] on div "[PERSON_NAME] Downtown" at bounding box center [429, 363] width 197 height 17
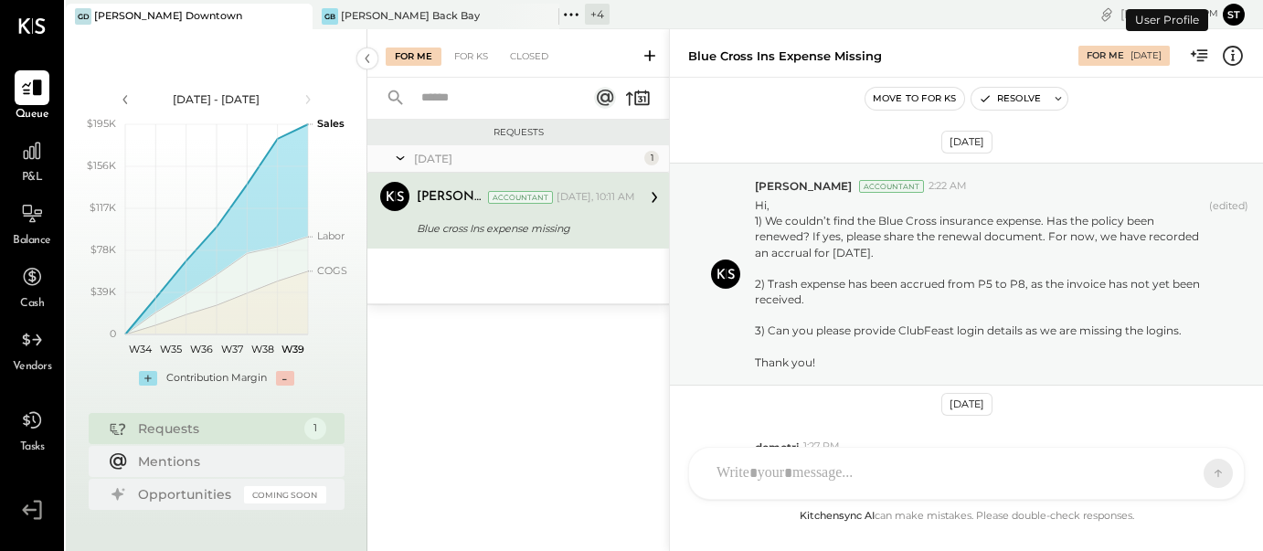
scroll to position [254, 0]
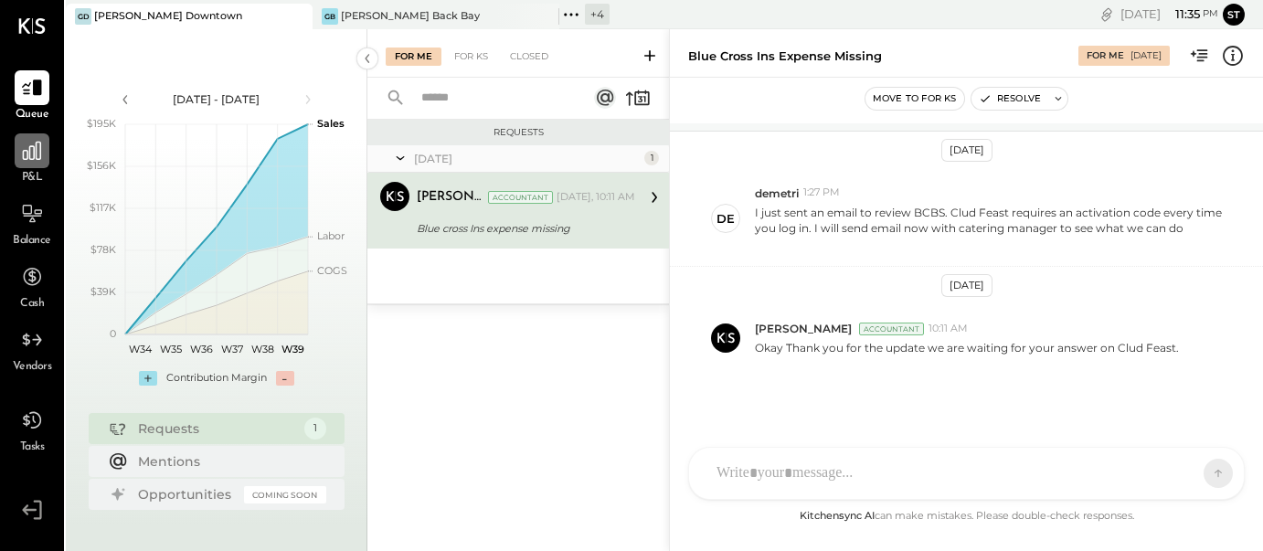
click at [32, 160] on icon at bounding box center [32, 151] width 18 height 18
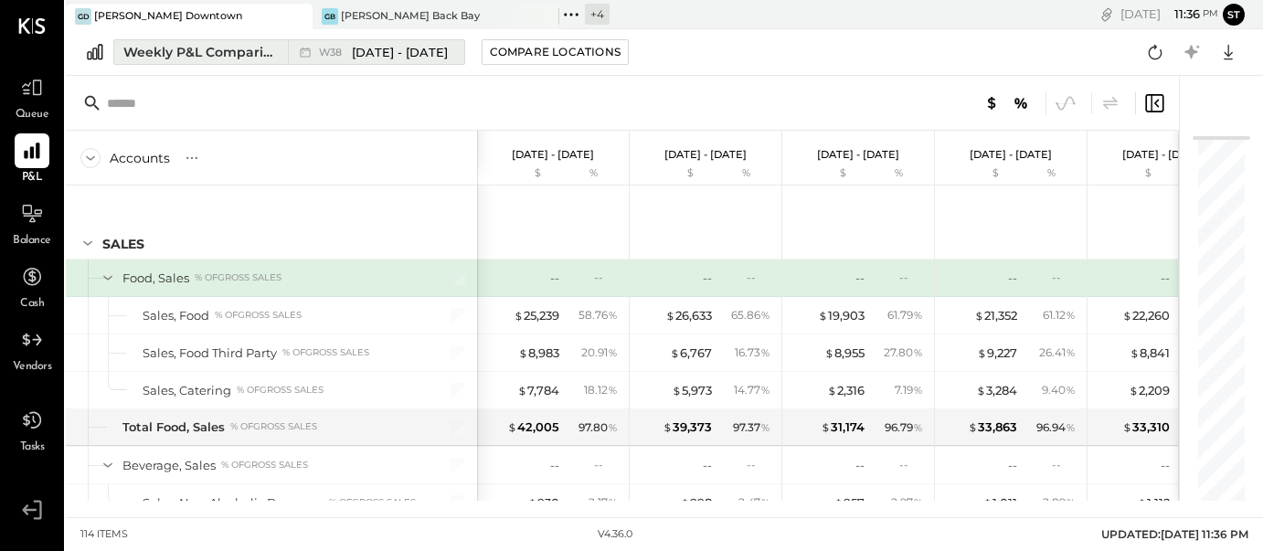
click at [393, 54] on span "[DATE] - [DATE]" at bounding box center [400, 52] width 96 height 17
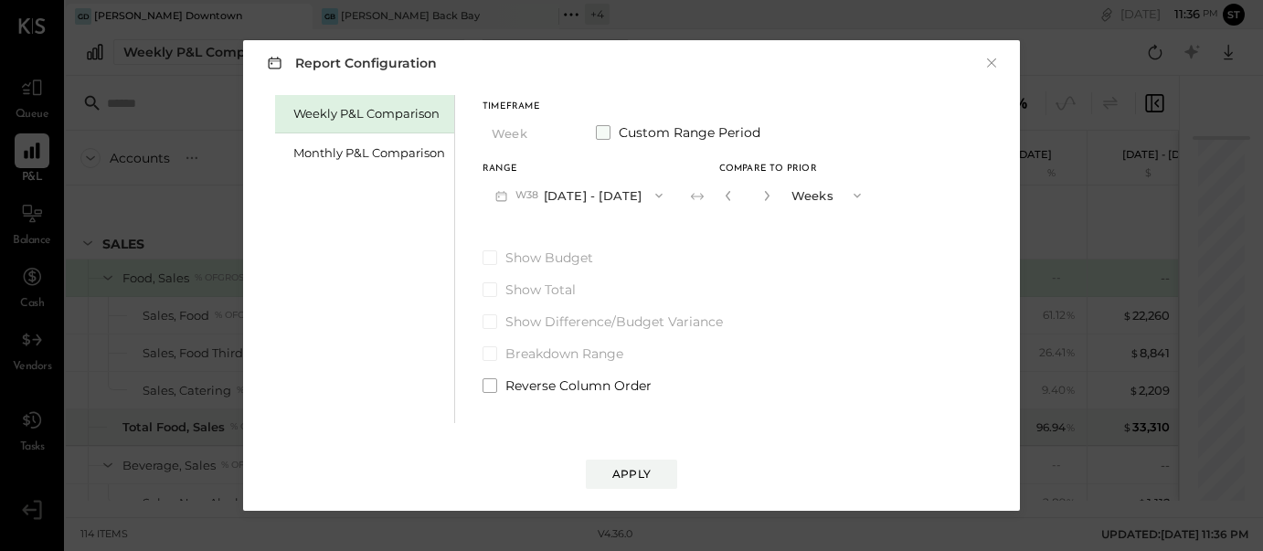
click at [602, 130] on span at bounding box center [603, 132] width 15 height 15
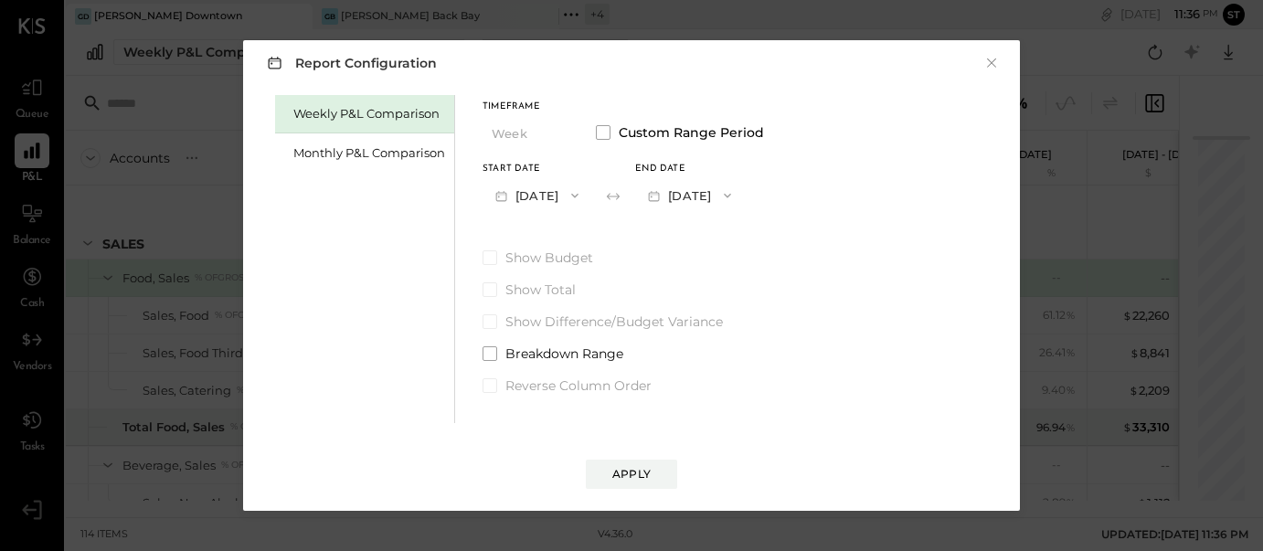
click at [567, 196] on button "[DATE]" at bounding box center [536, 195] width 109 height 34
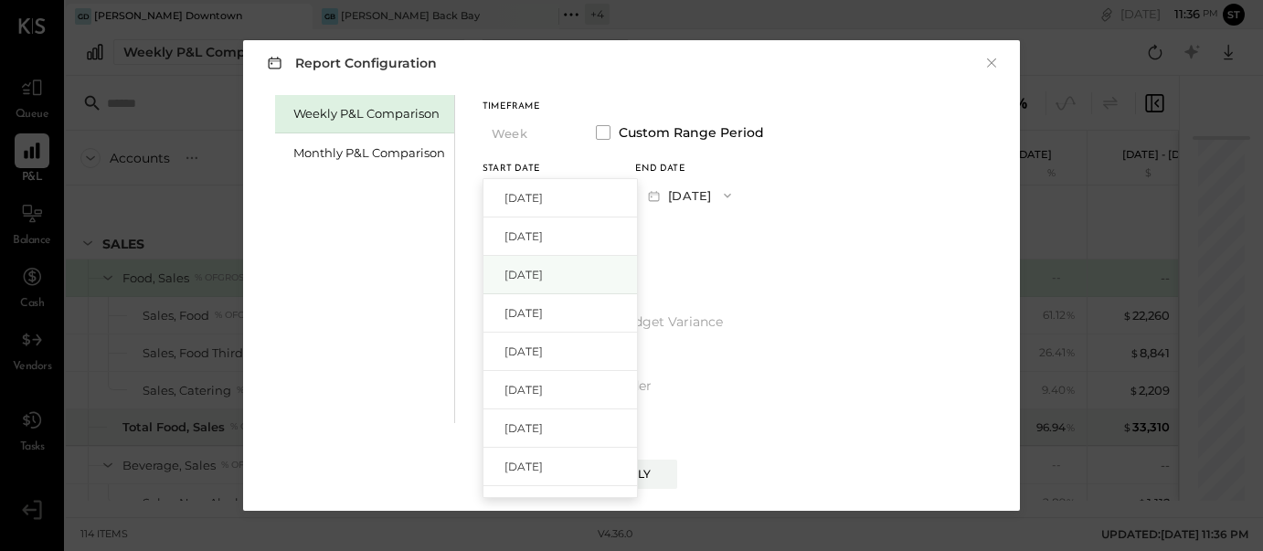
click at [543, 278] on span "[DATE]" at bounding box center [523, 275] width 38 height 16
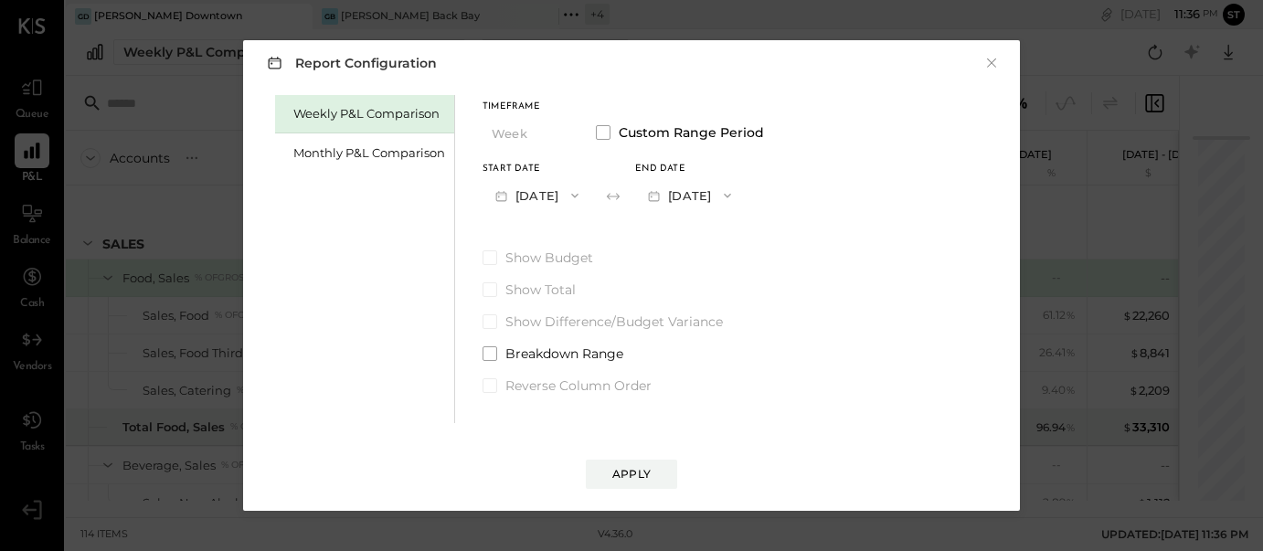
click at [735, 193] on icon "button" at bounding box center [727, 195] width 15 height 15
click at [695, 235] on span "[DATE]" at bounding box center [676, 236] width 38 height 16
click at [640, 473] on div "Apply" at bounding box center [631, 474] width 38 height 16
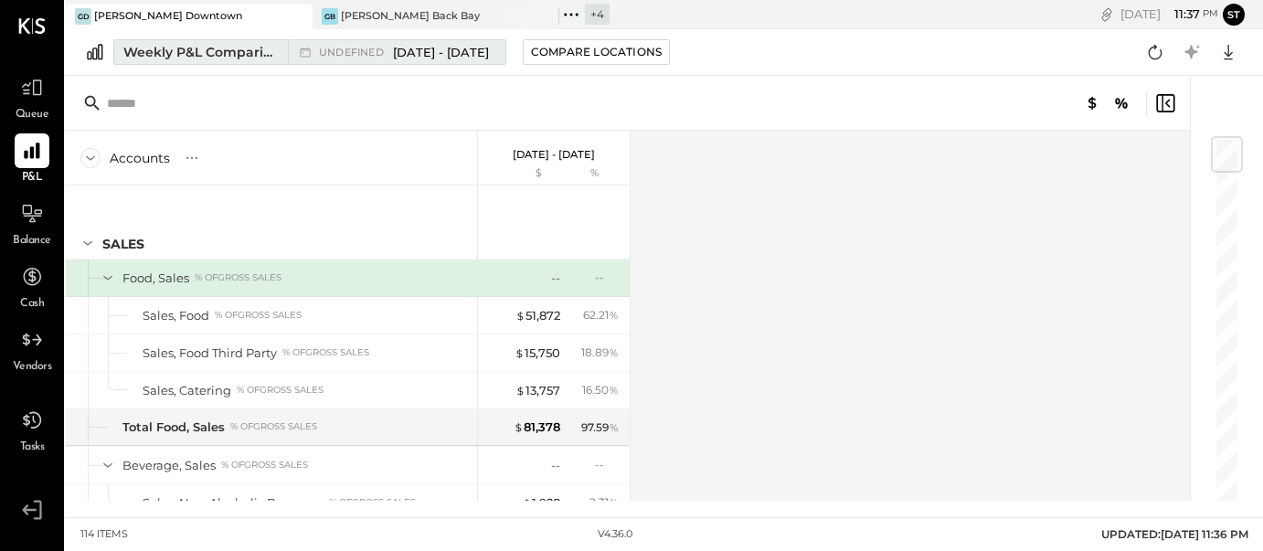
click at [404, 47] on span "[DATE] - [DATE]" at bounding box center [441, 52] width 96 height 17
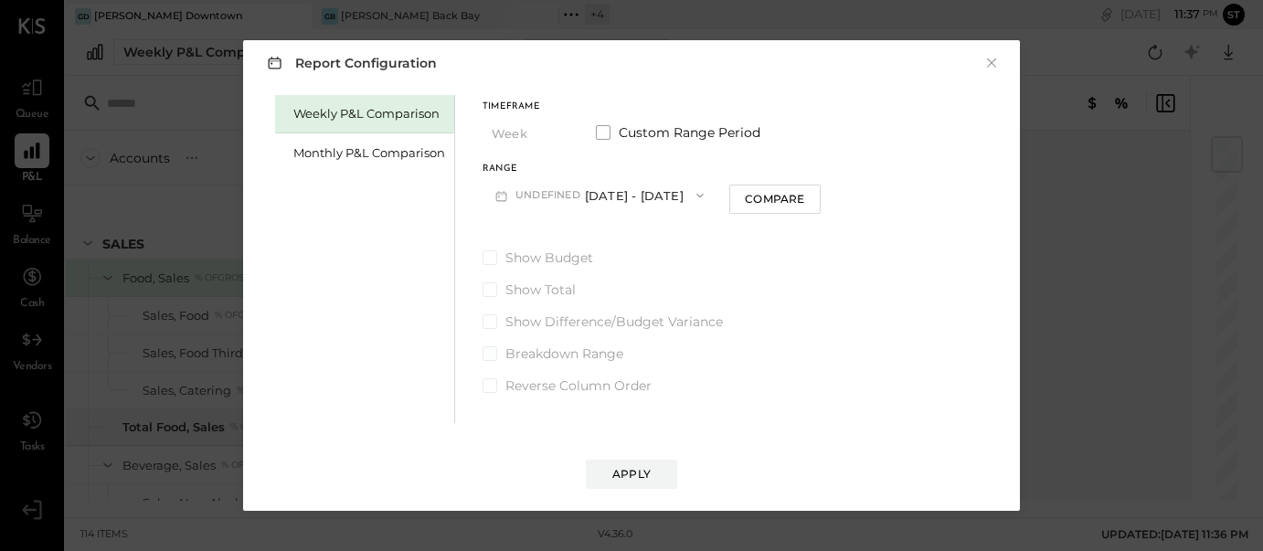
click at [490, 353] on span at bounding box center [489, 353] width 15 height 15
click at [640, 194] on button "undefined [DATE] - [DATE]" at bounding box center [599, 195] width 234 height 34
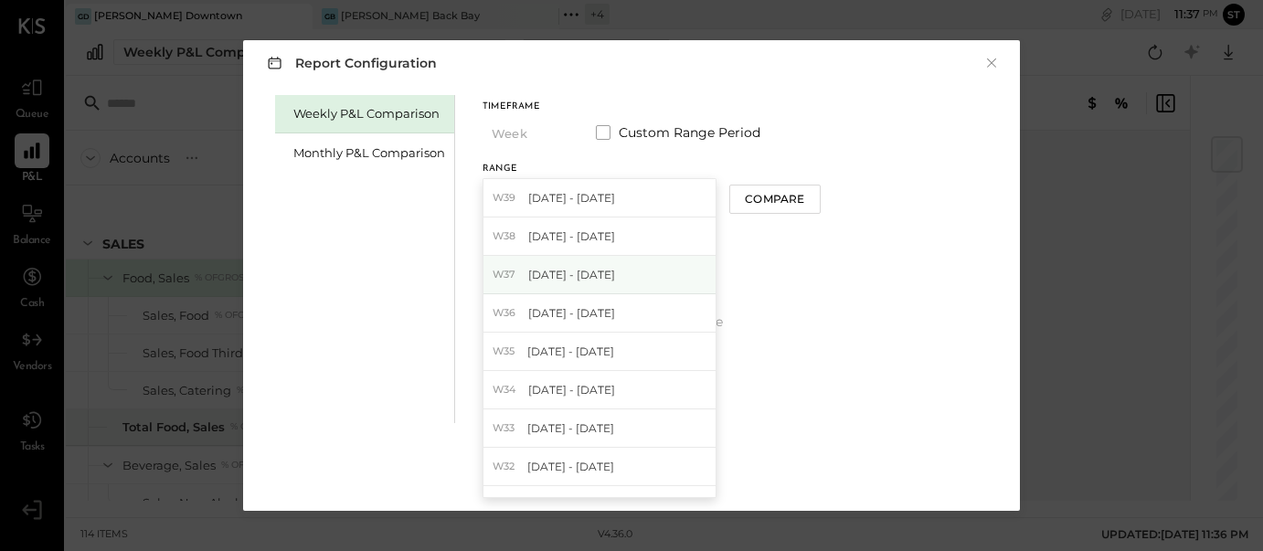
click at [594, 275] on span "[DATE] - [DATE]" at bounding box center [571, 275] width 87 height 16
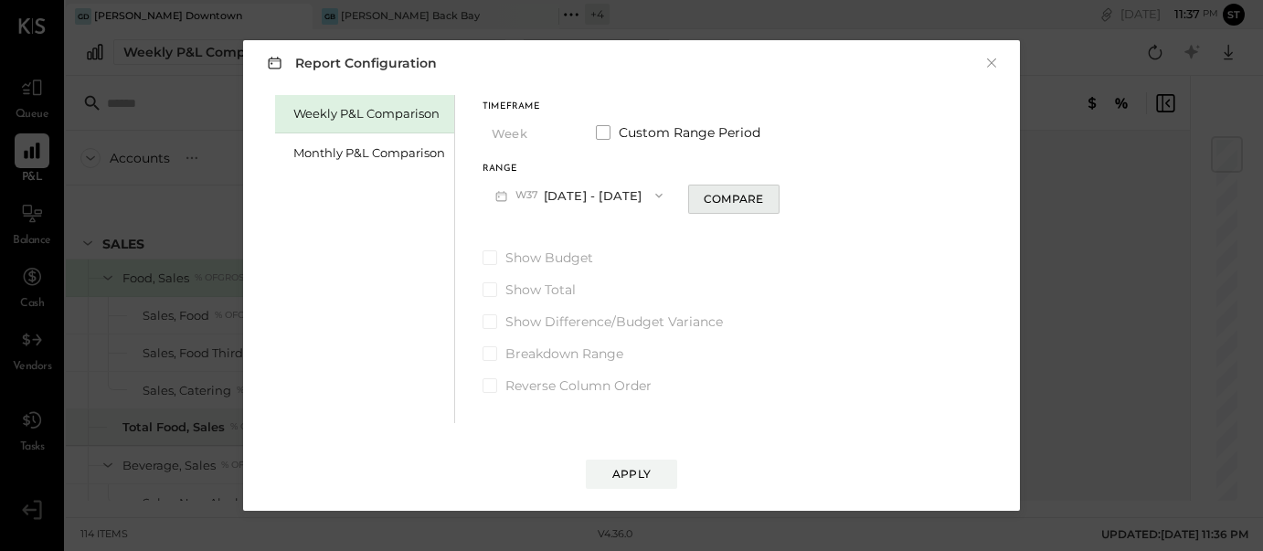
click at [739, 204] on div "Compare" at bounding box center [732, 199] width 59 height 16
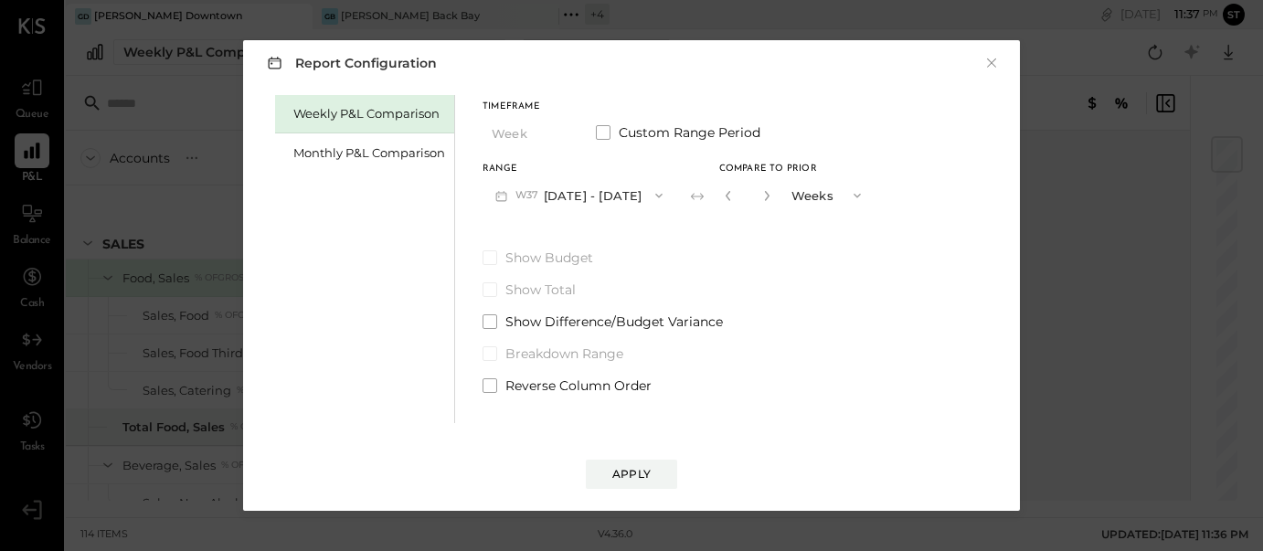
click at [841, 197] on span "button" at bounding box center [853, 195] width 24 height 15
click at [719, 201] on div "*" at bounding box center [747, 195] width 57 height 34
click at [723, 198] on icon "button" at bounding box center [728, 195] width 11 height 11
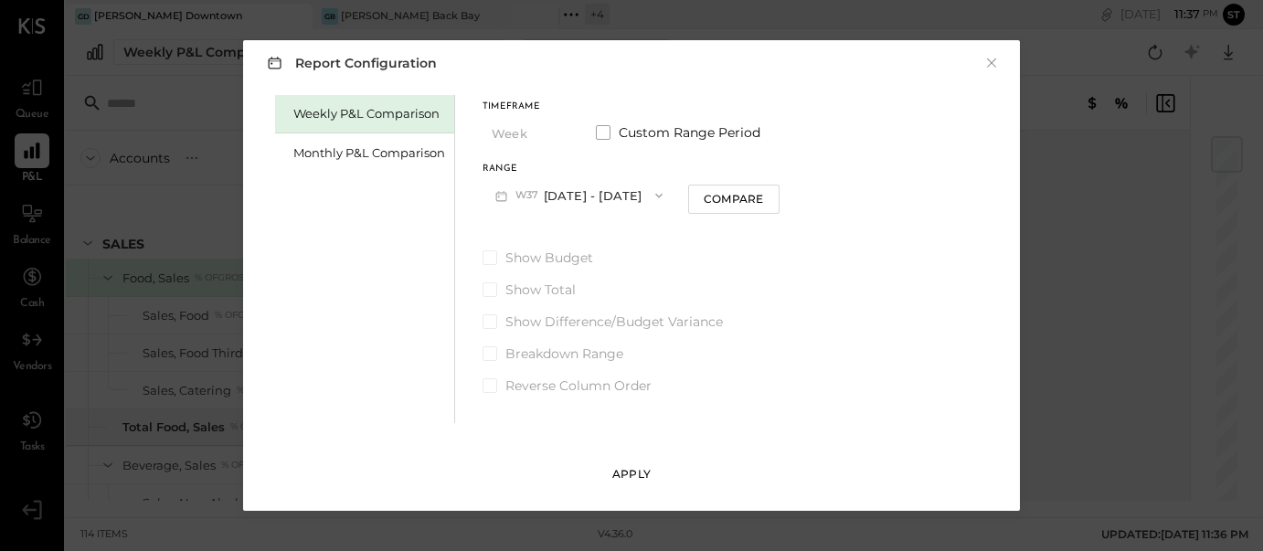
click at [629, 476] on div "Apply" at bounding box center [631, 474] width 38 height 16
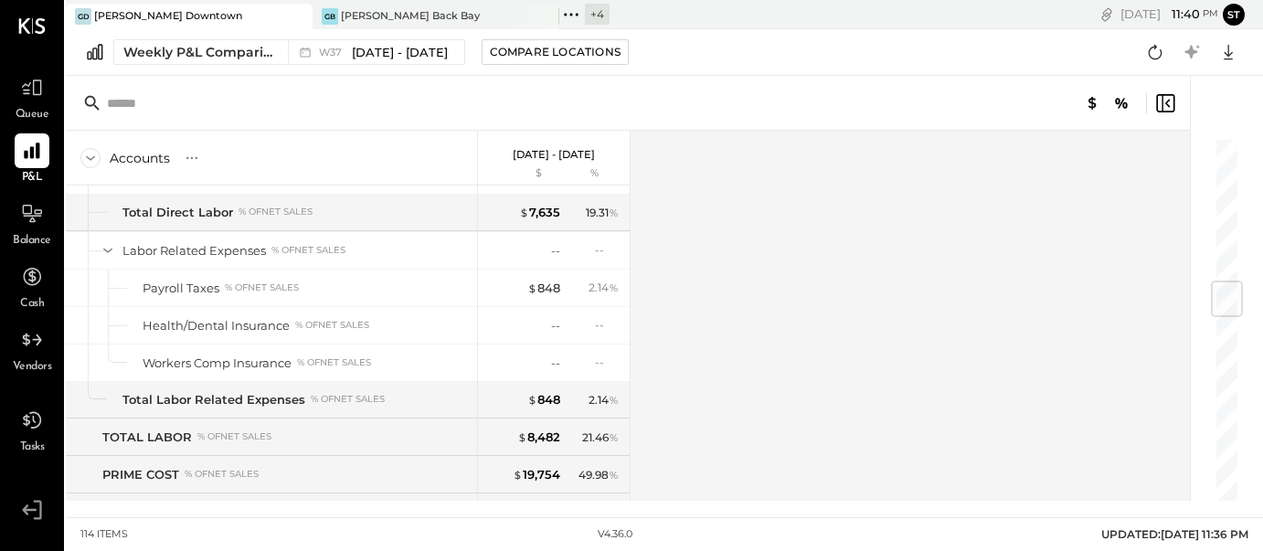
scroll to position [1221, 0]
click at [382, 51] on span "[DATE] - [DATE]" at bounding box center [400, 52] width 96 height 17
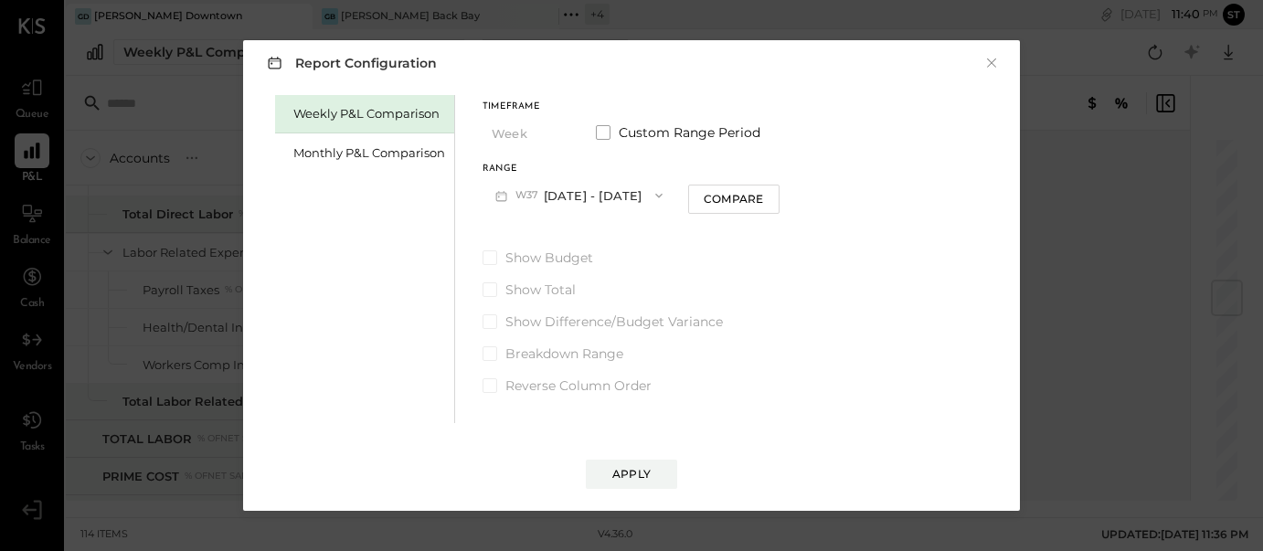
click at [581, 191] on button "W37 [DATE] - [DATE]" at bounding box center [578, 195] width 193 height 34
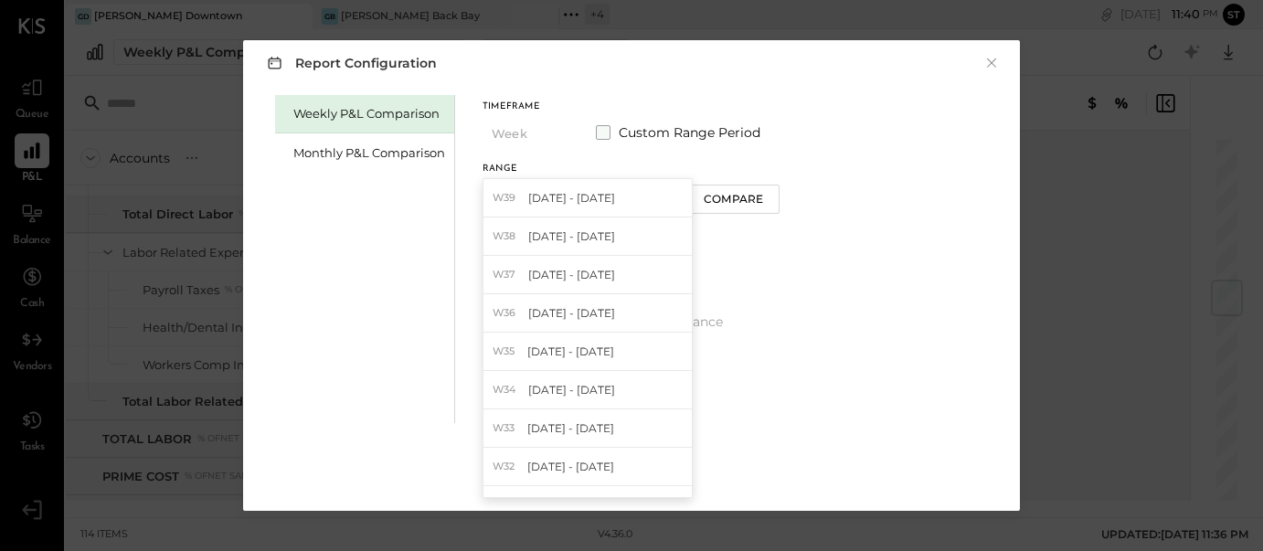
click at [603, 132] on span at bounding box center [603, 132] width 15 height 15
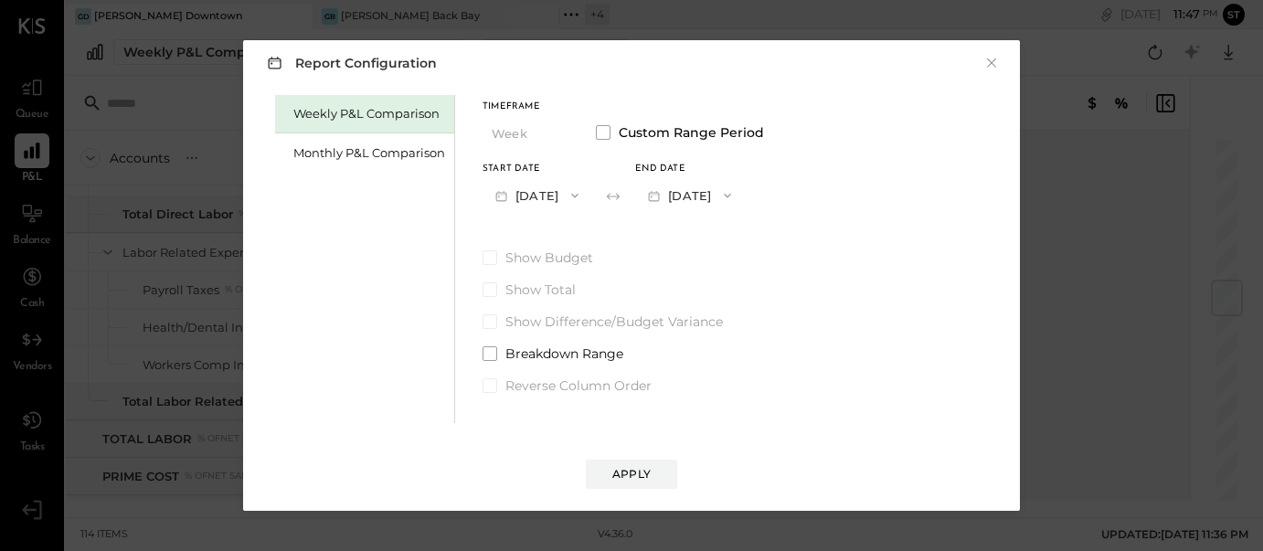
click at [732, 194] on button "[DATE]" at bounding box center [689, 195] width 109 height 34
click at [695, 237] on span "[DATE]" at bounding box center [676, 236] width 38 height 16
click at [634, 470] on div "Apply" at bounding box center [631, 474] width 38 height 16
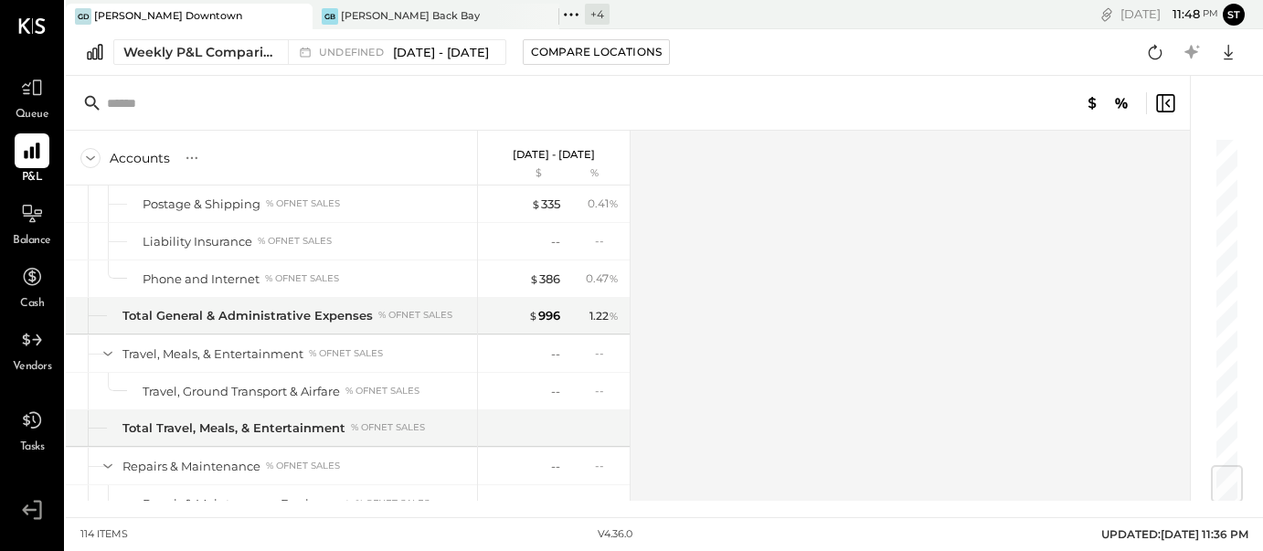
scroll to position [2807, 0]
click at [42, 88] on icon at bounding box center [32, 87] width 22 height 17
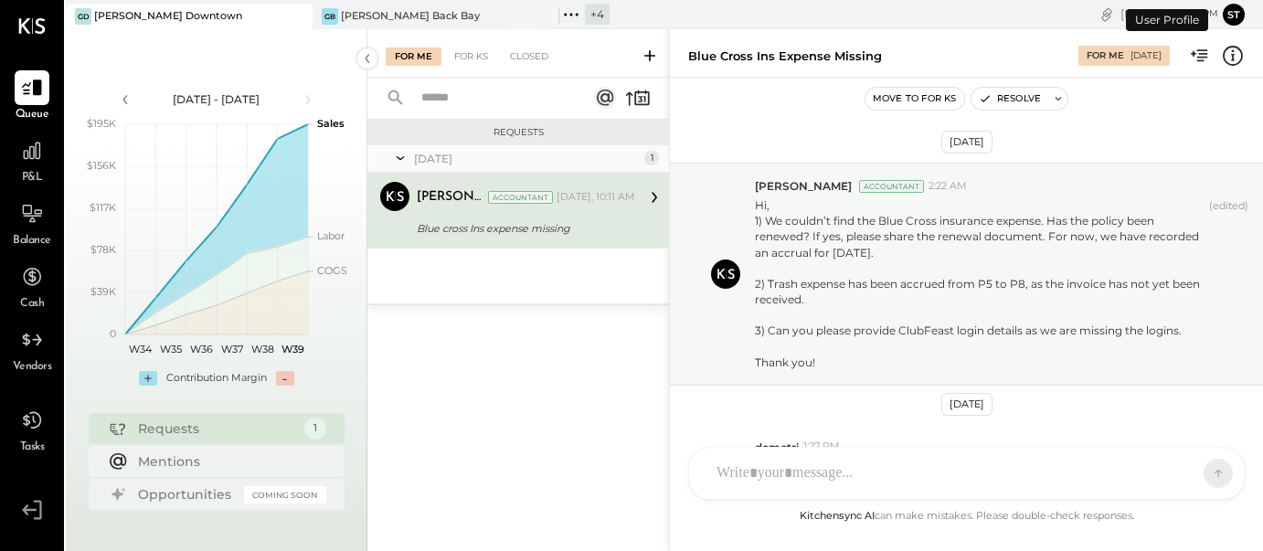
scroll to position [254, 0]
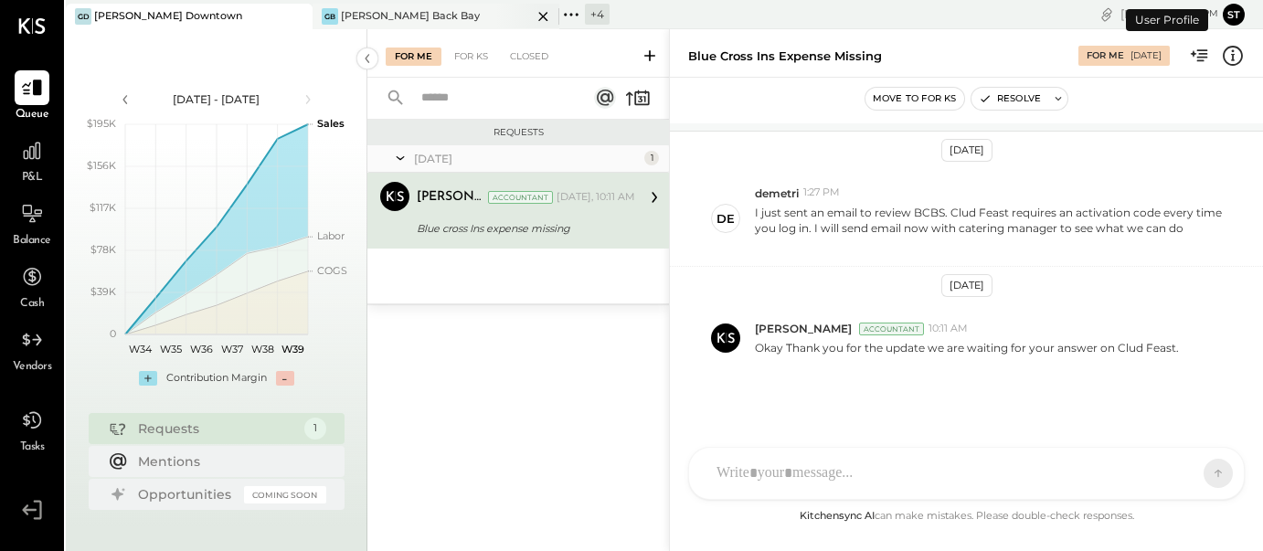
click at [433, 16] on div "GB [PERSON_NAME] Back Bay" at bounding box center [421, 16] width 219 height 16
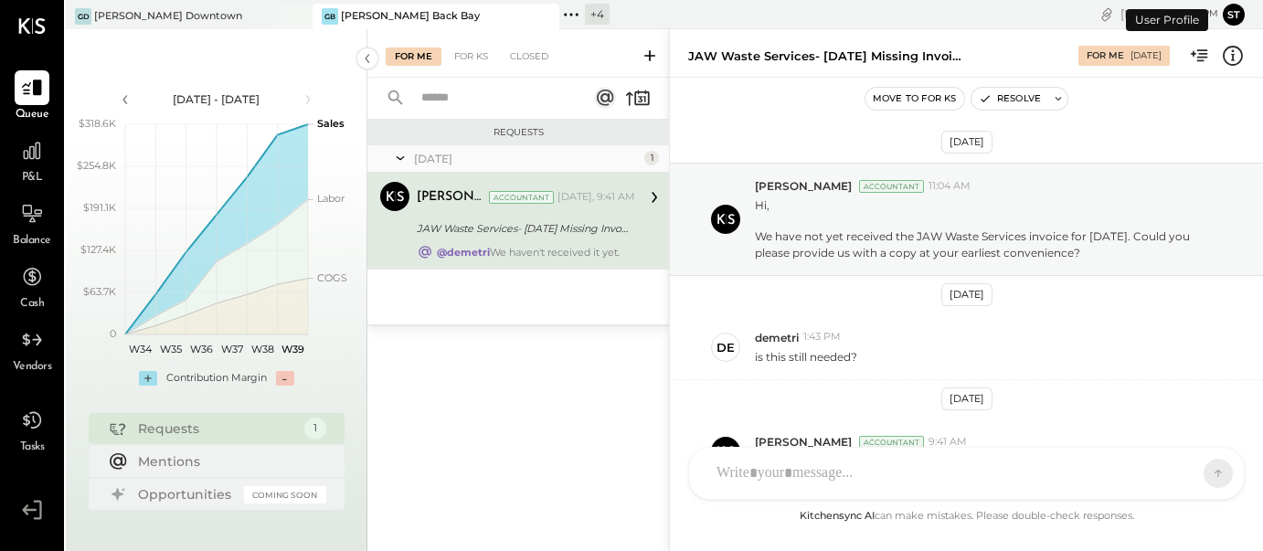
scroll to position [114, 0]
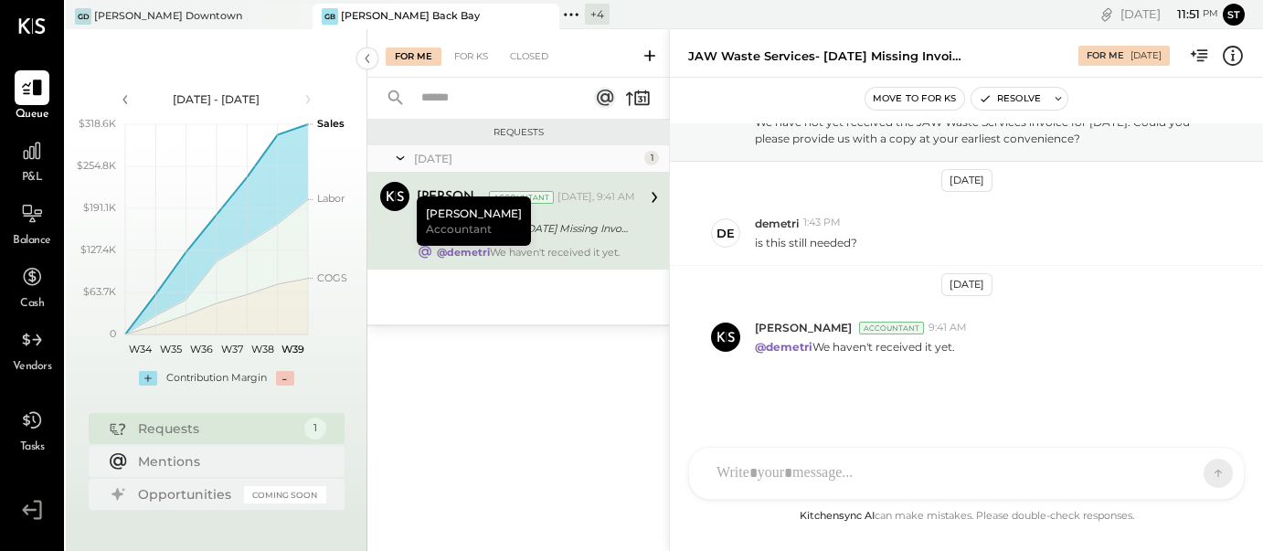
click at [565, 10] on icon at bounding box center [571, 15] width 24 height 24
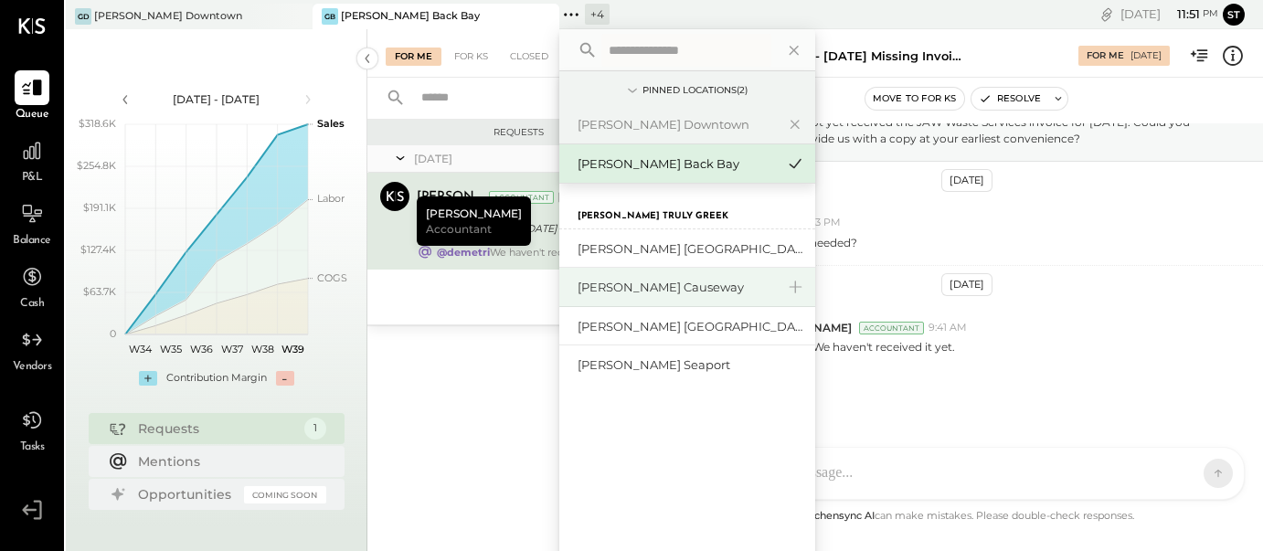
click at [613, 291] on div "[PERSON_NAME] Causeway" at bounding box center [675, 287] width 197 height 17
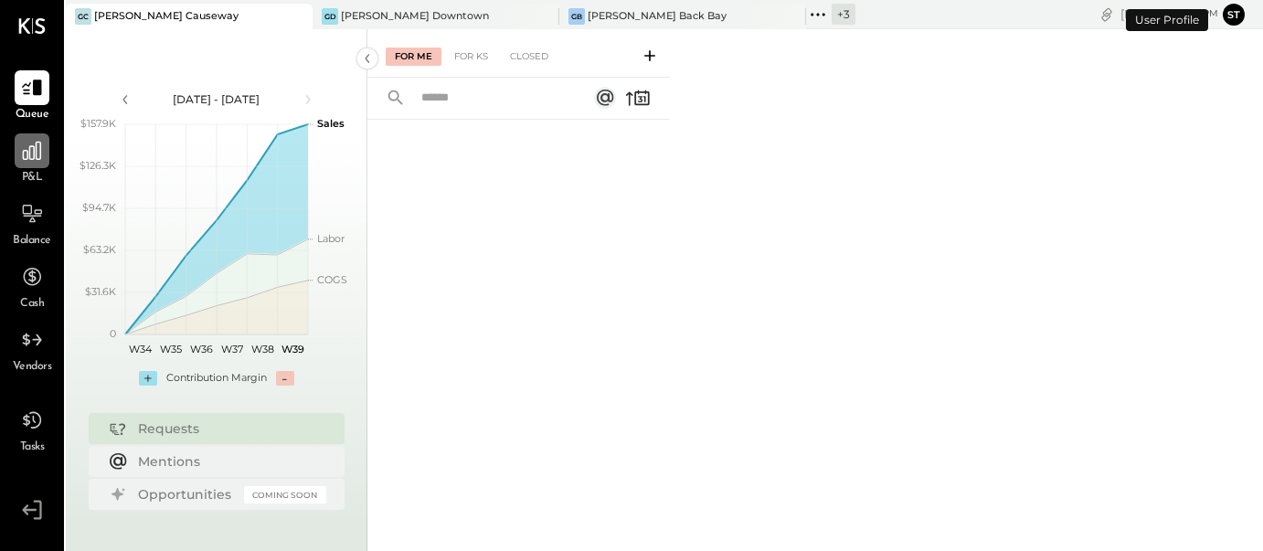
click at [40, 160] on icon at bounding box center [32, 151] width 18 height 18
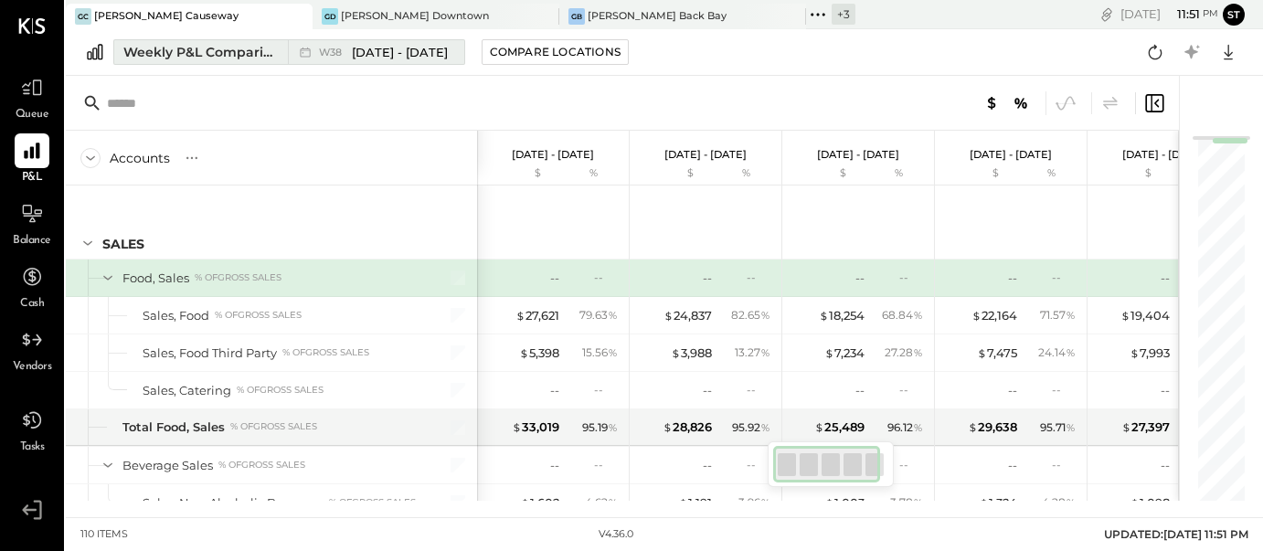
click at [403, 48] on span "[DATE] - [DATE]" at bounding box center [400, 52] width 96 height 17
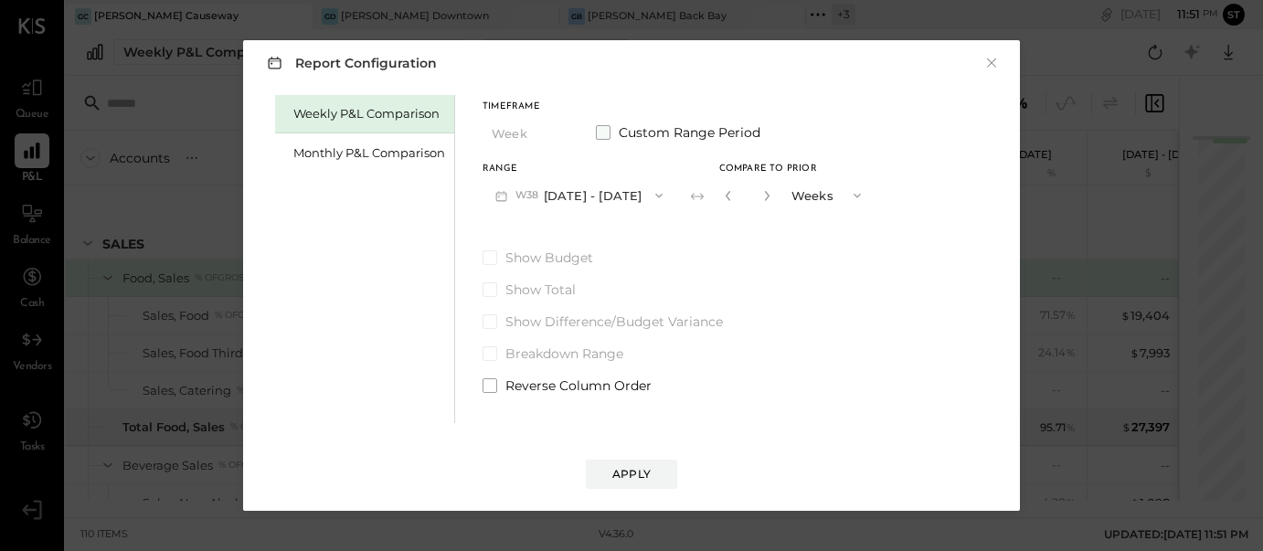
click at [600, 134] on span at bounding box center [603, 132] width 15 height 15
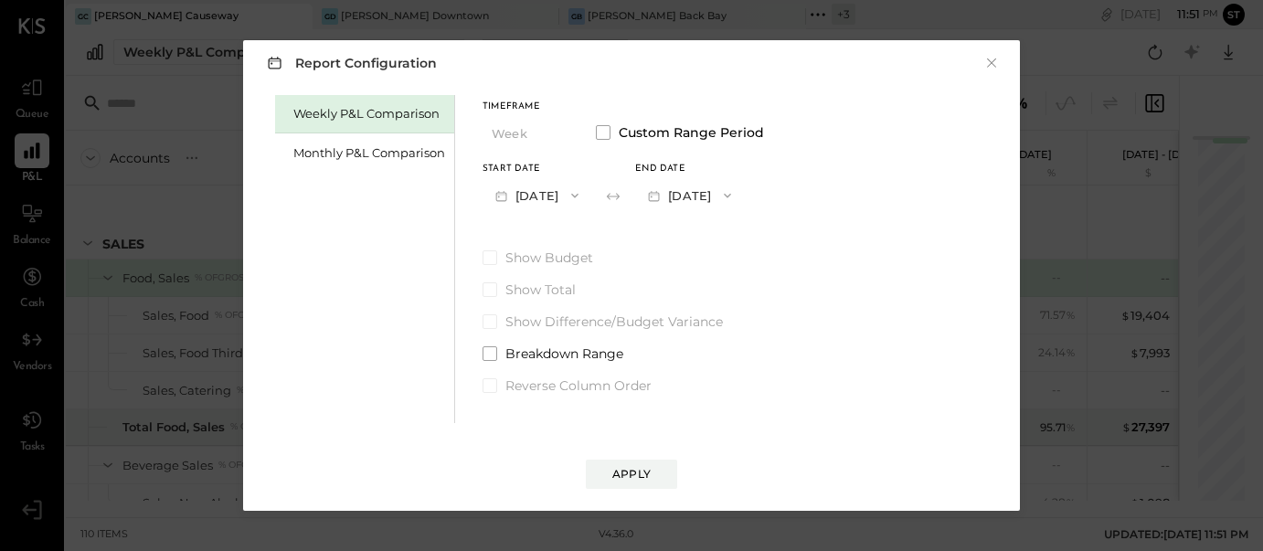
click at [566, 197] on button "[DATE]" at bounding box center [536, 195] width 109 height 34
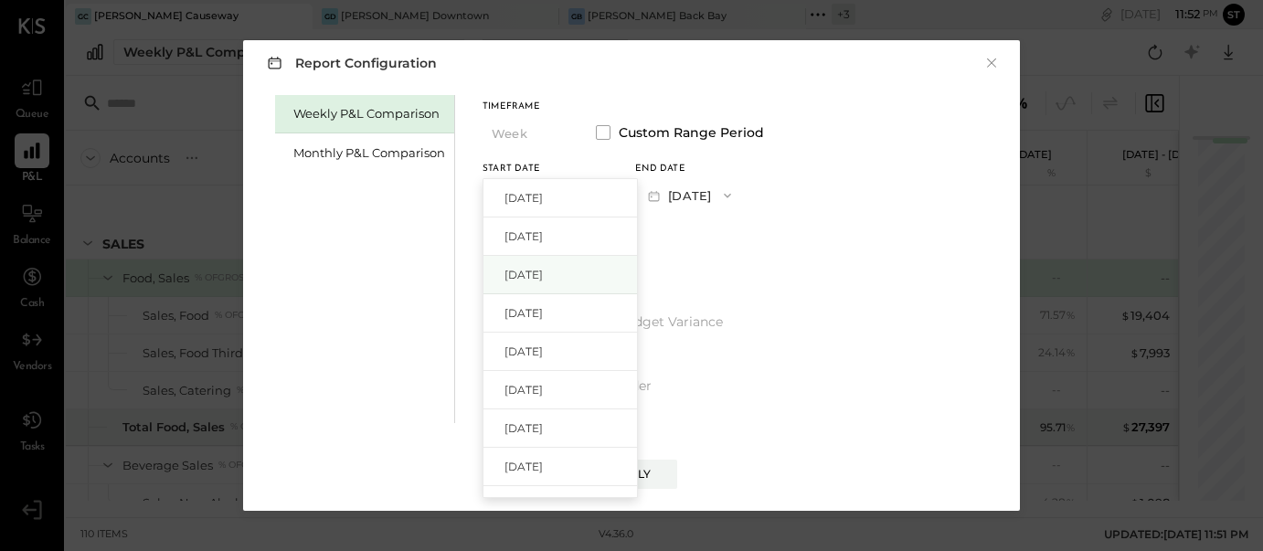
click at [543, 269] on span "[DATE]" at bounding box center [523, 275] width 38 height 16
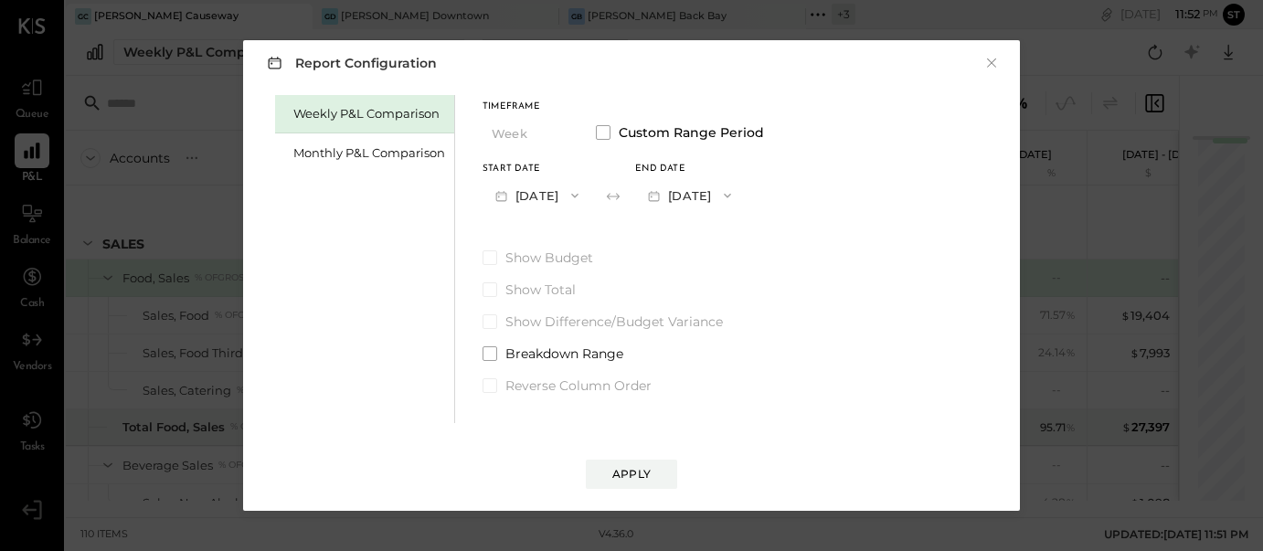
click at [735, 195] on icon "button" at bounding box center [727, 195] width 15 height 15
click at [695, 240] on span "[DATE]" at bounding box center [676, 236] width 38 height 16
click at [643, 477] on div "Apply" at bounding box center [631, 474] width 38 height 16
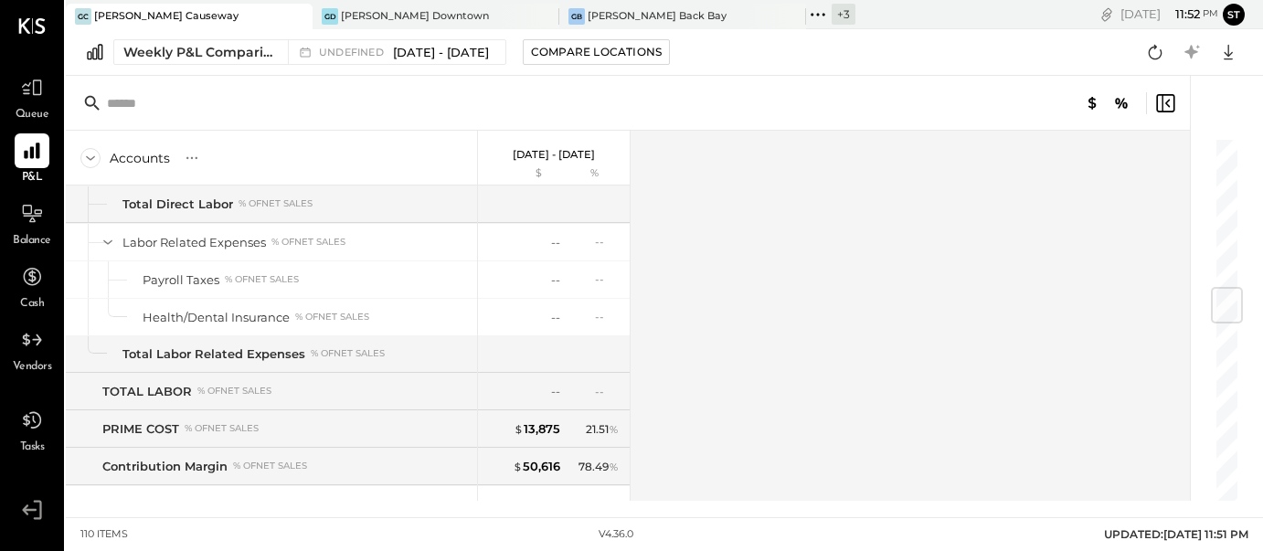
scroll to position [1328, 0]
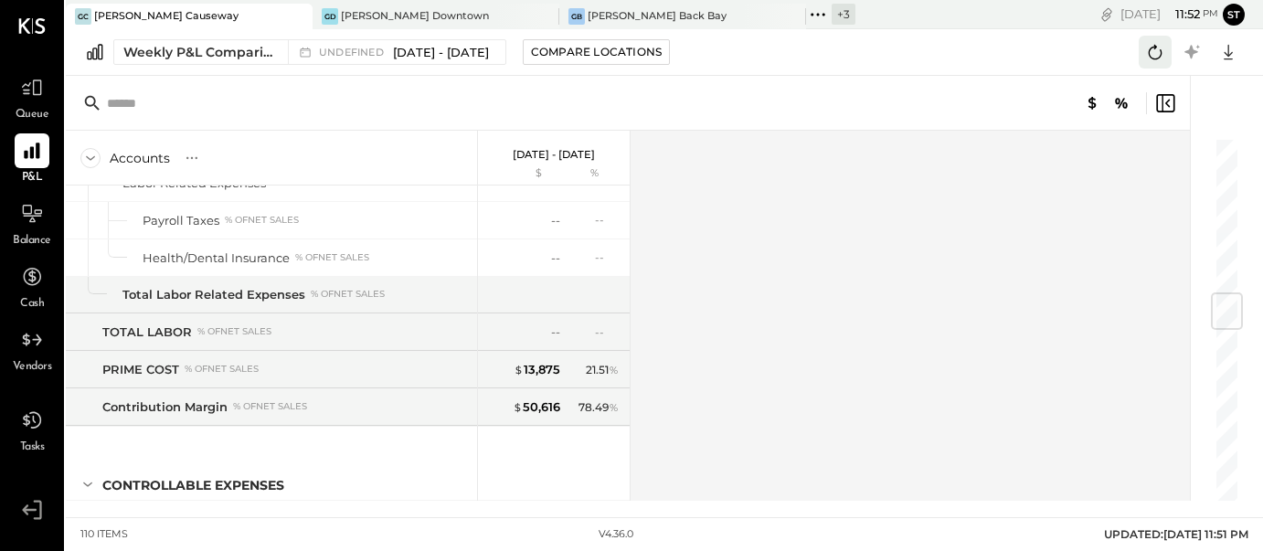
click at [1159, 51] on icon at bounding box center [1155, 52] width 24 height 24
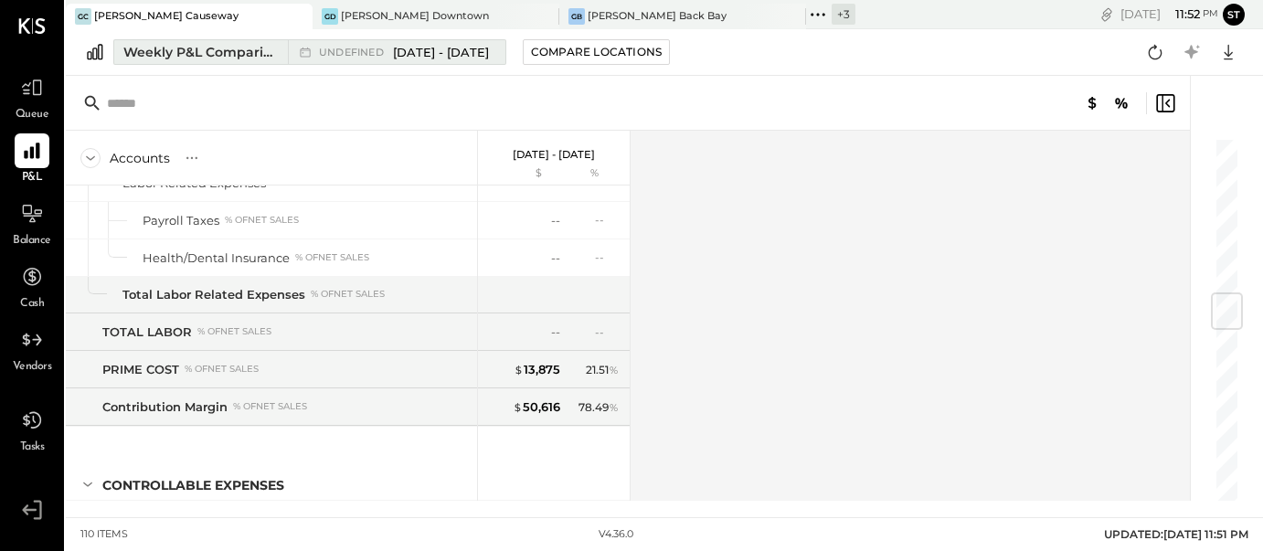
click at [421, 48] on span "[DATE] - [DATE]" at bounding box center [441, 52] width 96 height 17
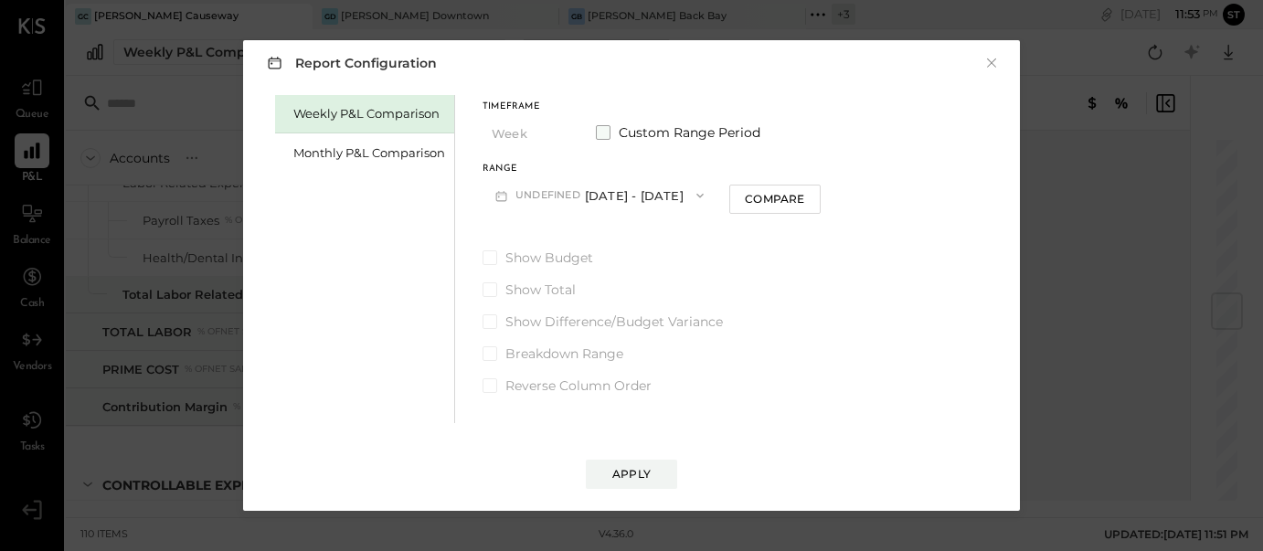
click at [601, 135] on span at bounding box center [603, 132] width 15 height 15
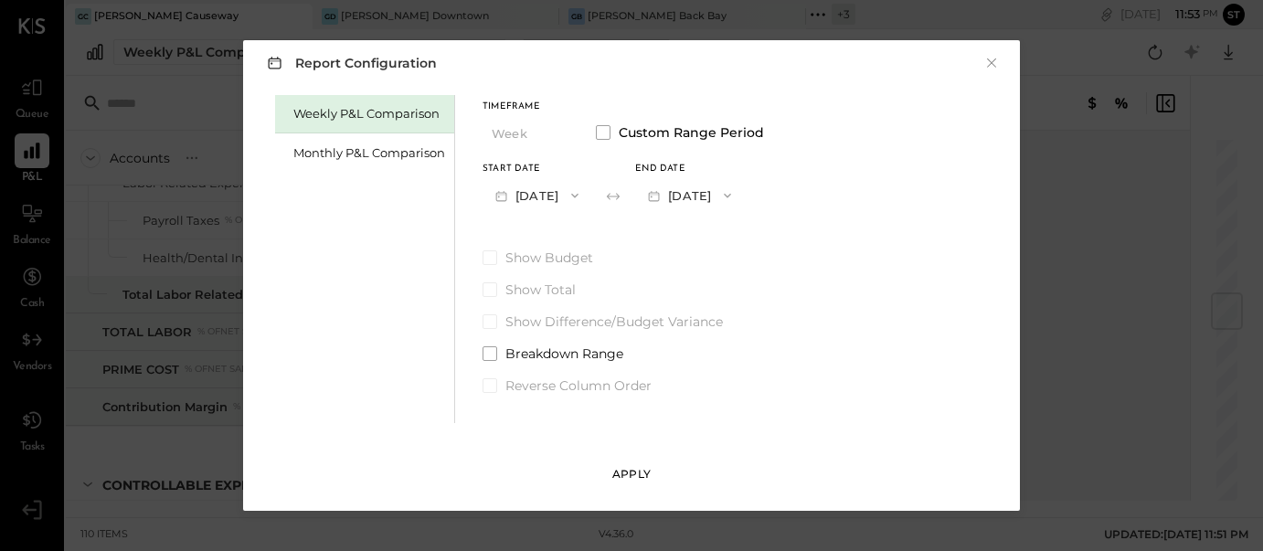
click at [621, 472] on div "Apply" at bounding box center [631, 474] width 38 height 16
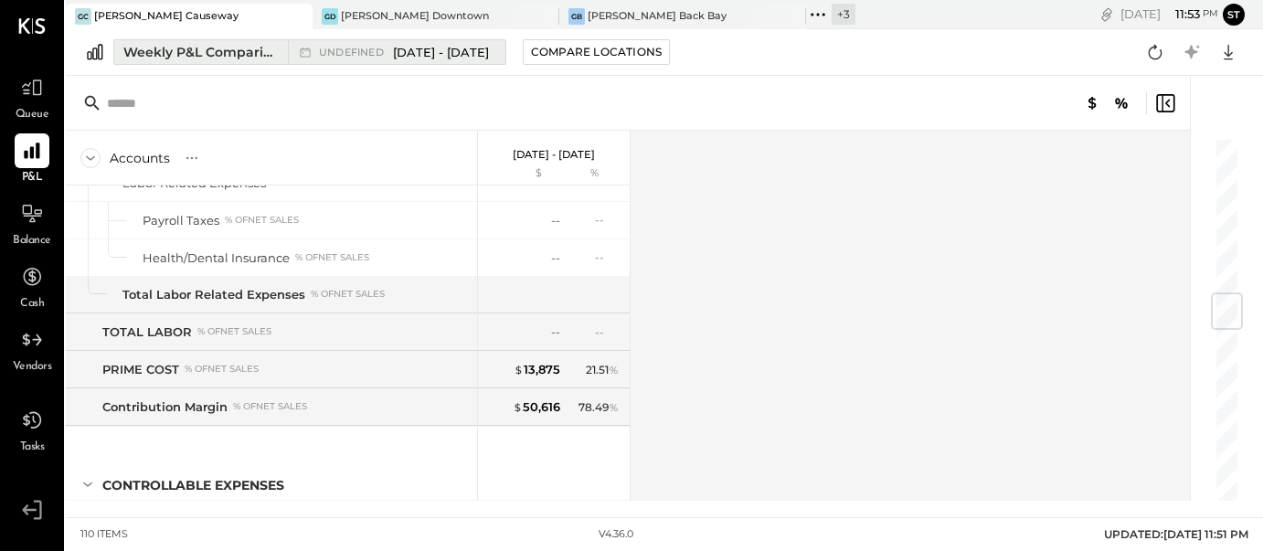
click at [429, 58] on span "[DATE] - [DATE]" at bounding box center [441, 52] width 96 height 17
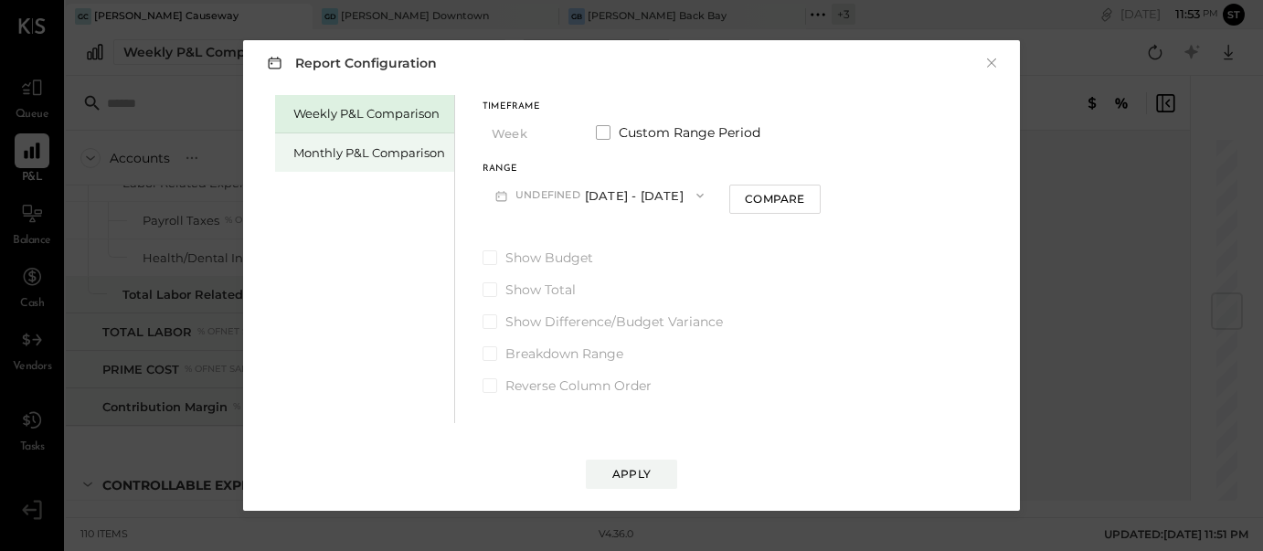
click at [391, 155] on div "Monthly P&L Comparison" at bounding box center [369, 152] width 152 height 17
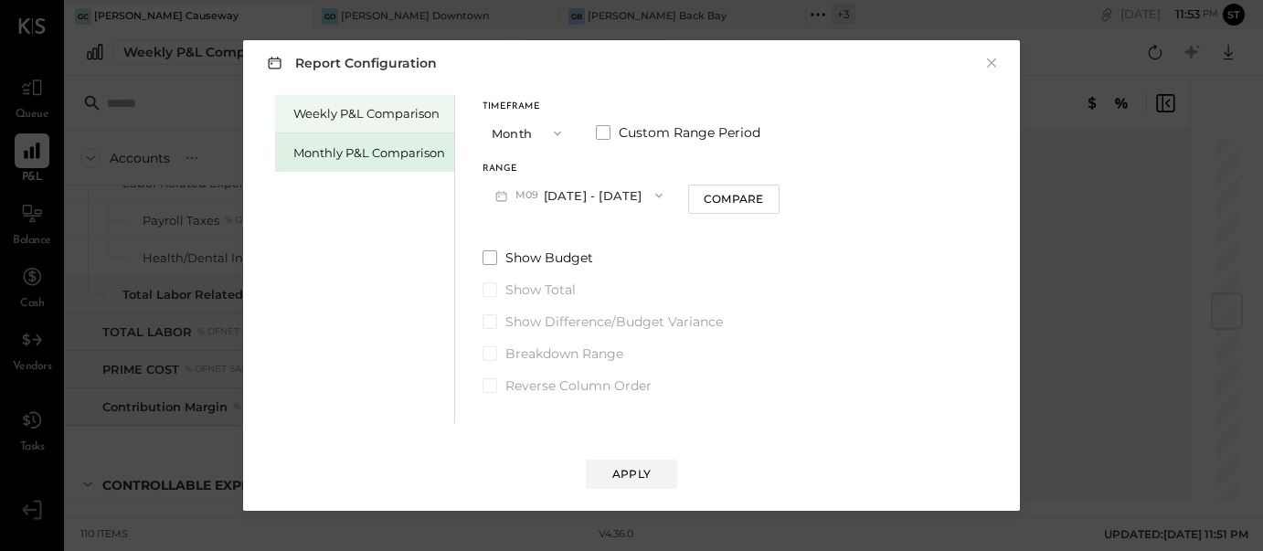
click at [385, 115] on div "Weekly P&L Comparison" at bounding box center [369, 113] width 152 height 17
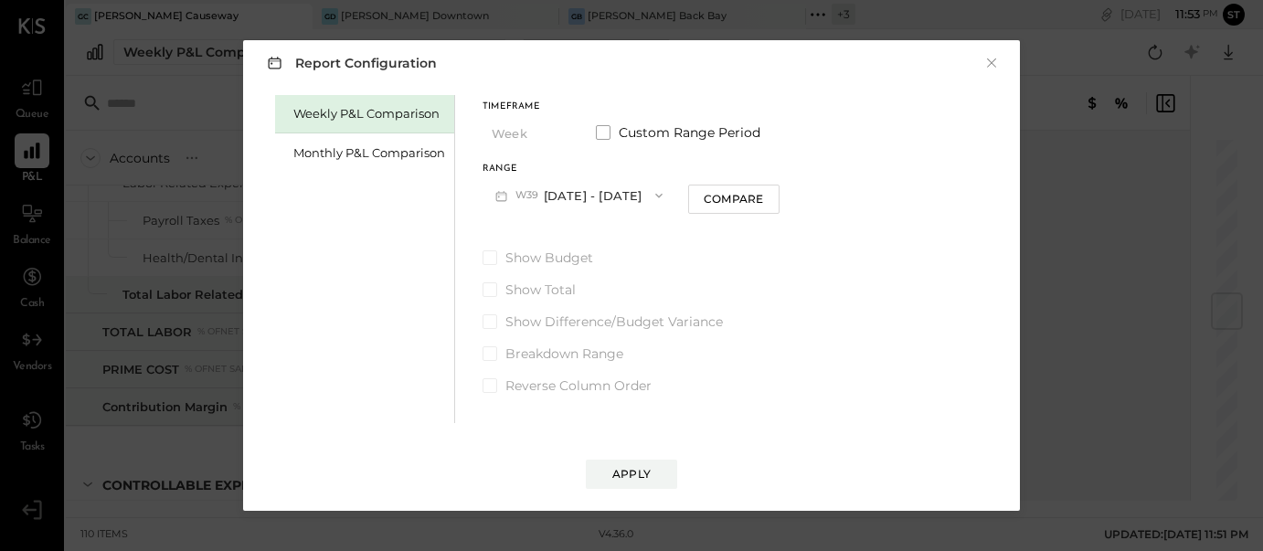
click at [604, 199] on button "W39 [DATE] - [DATE]" at bounding box center [578, 195] width 193 height 34
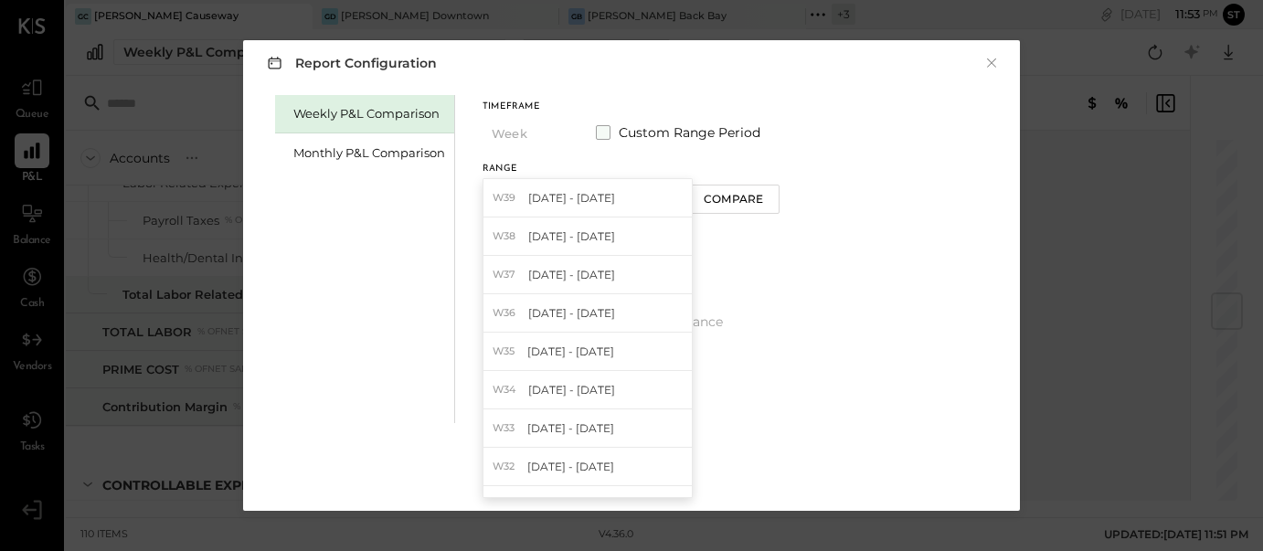
click at [603, 127] on span at bounding box center [603, 132] width 15 height 15
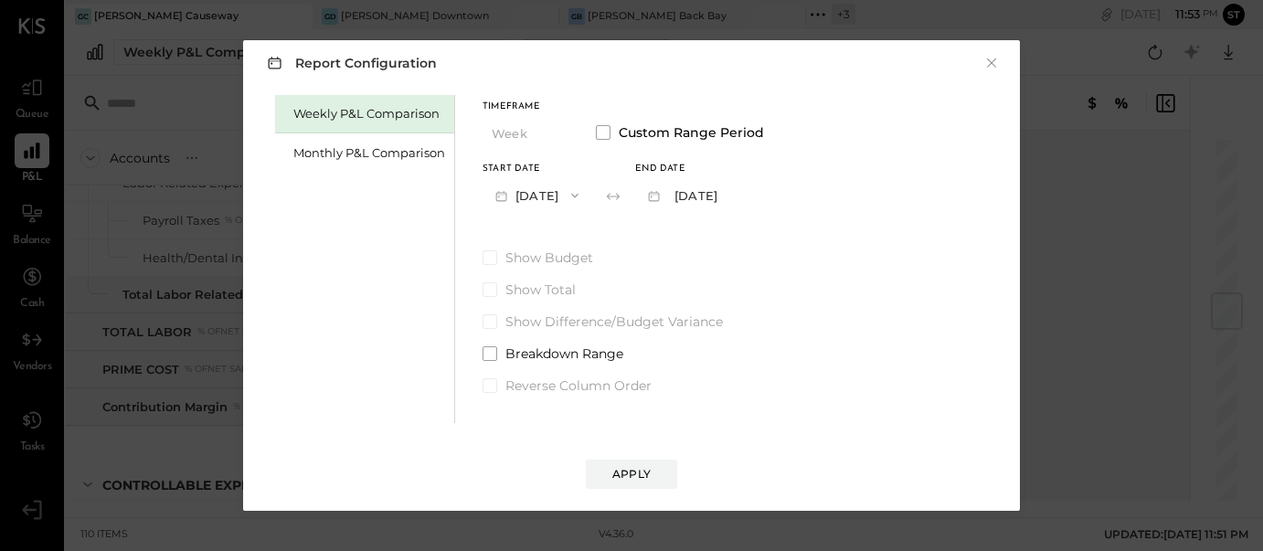
click at [564, 198] on button "[DATE]" at bounding box center [536, 195] width 109 height 34
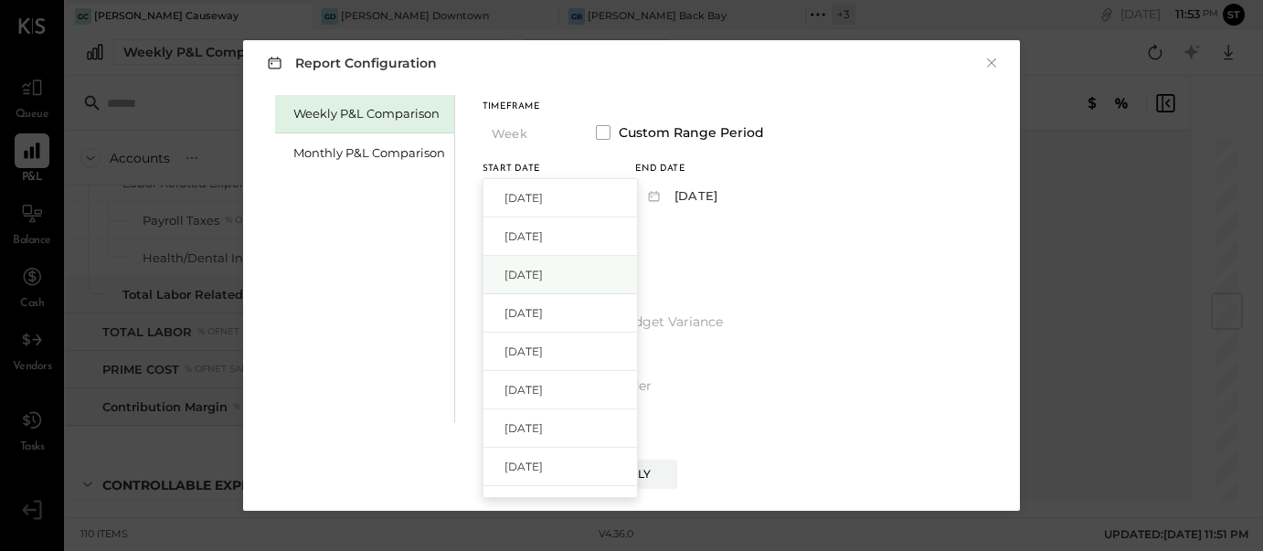
click at [543, 274] on span "[DATE]" at bounding box center [523, 275] width 38 height 16
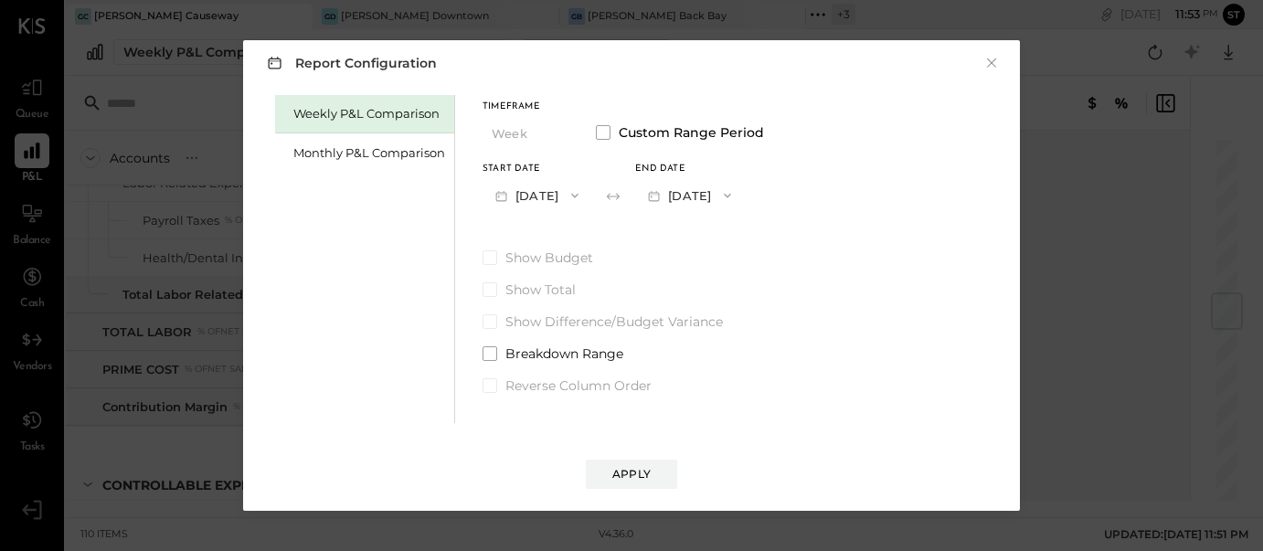
click at [735, 199] on icon "button" at bounding box center [727, 195] width 15 height 15
click at [695, 236] on span "[DATE]" at bounding box center [676, 236] width 38 height 16
click at [629, 471] on div "Apply" at bounding box center [631, 474] width 38 height 16
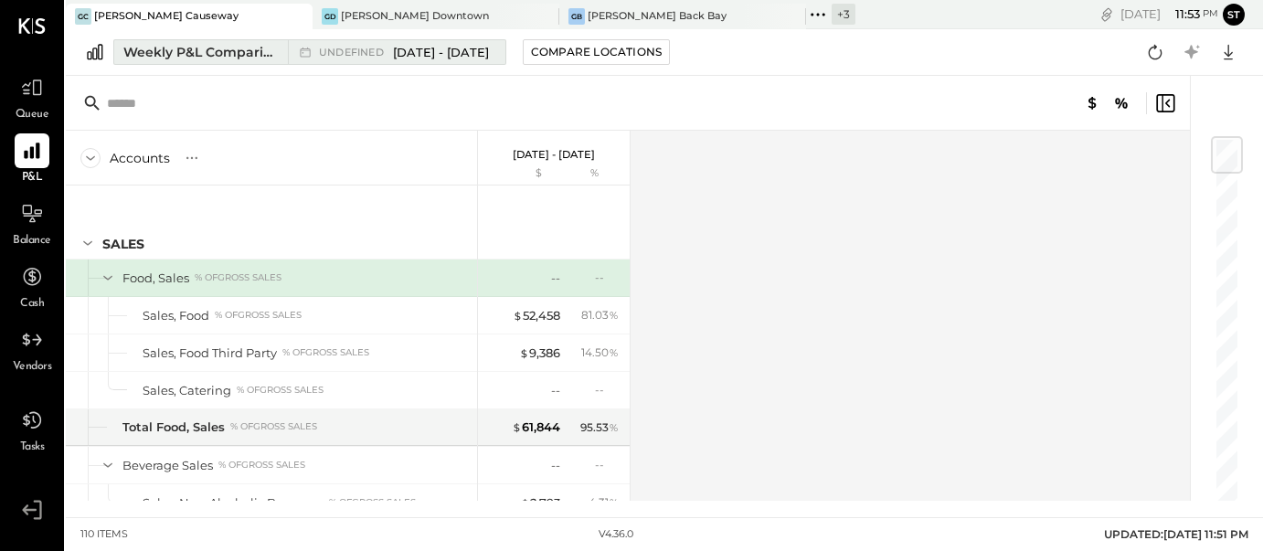
click at [415, 47] on span "[DATE] - [DATE]" at bounding box center [441, 52] width 96 height 17
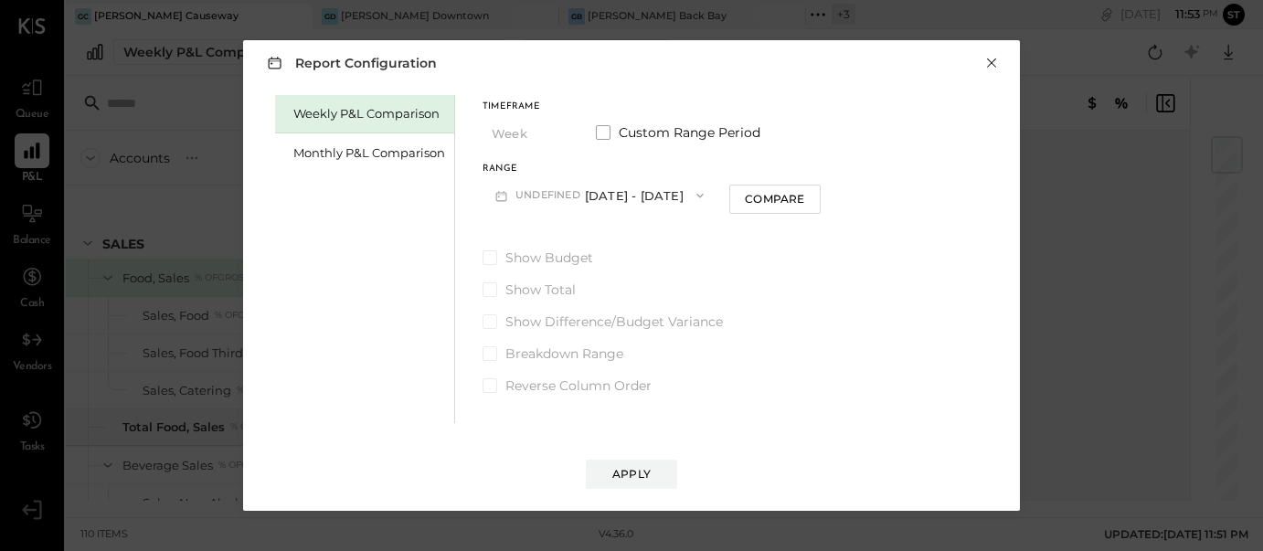
click at [986, 64] on button "×" at bounding box center [991, 63] width 16 height 18
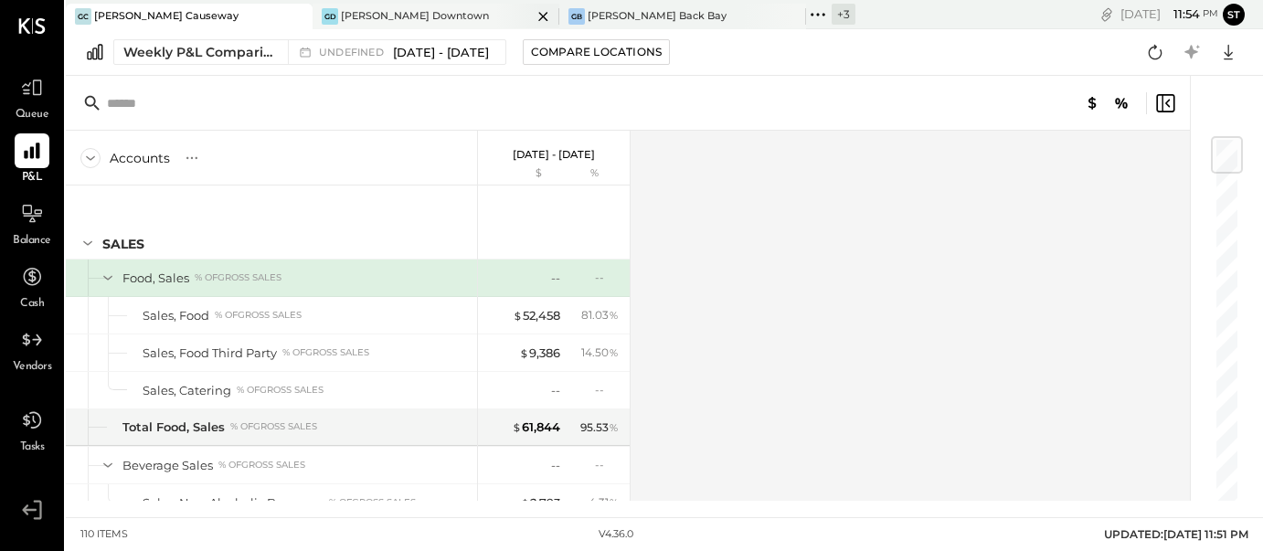
click at [532, 17] on icon at bounding box center [543, 16] width 23 height 22
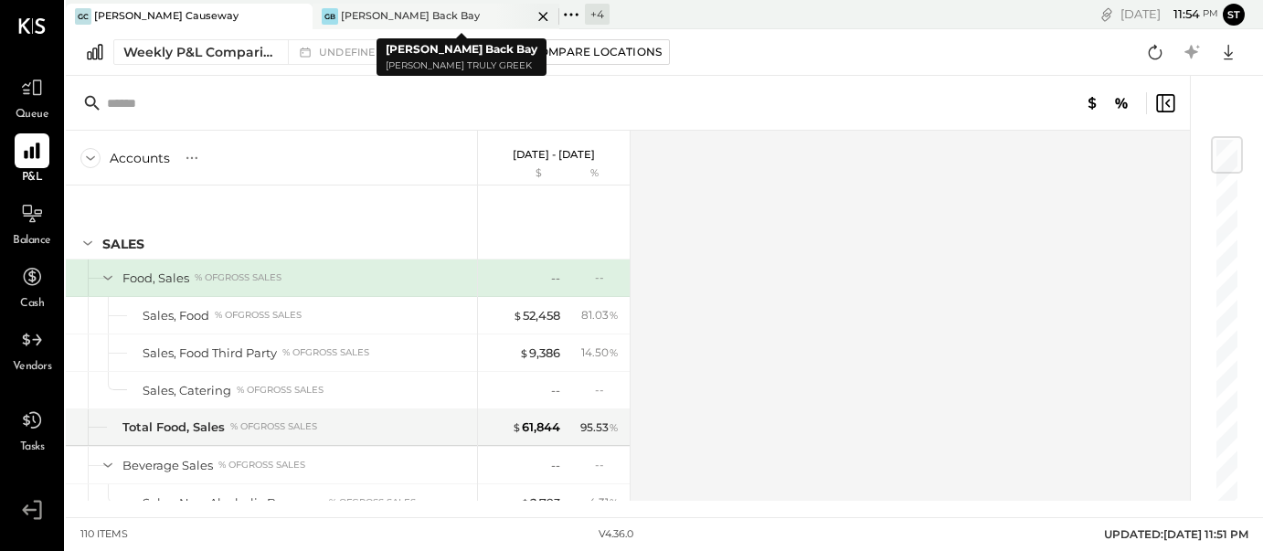
click at [430, 17] on div "GB [PERSON_NAME] Back Bay" at bounding box center [421, 16] width 219 height 16
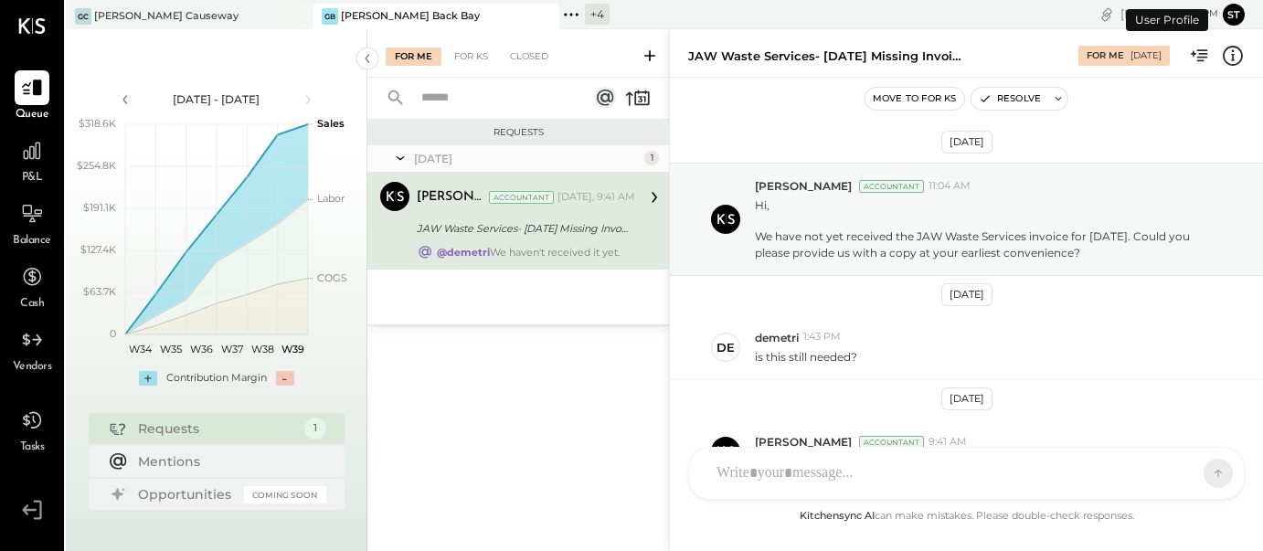
scroll to position [114, 0]
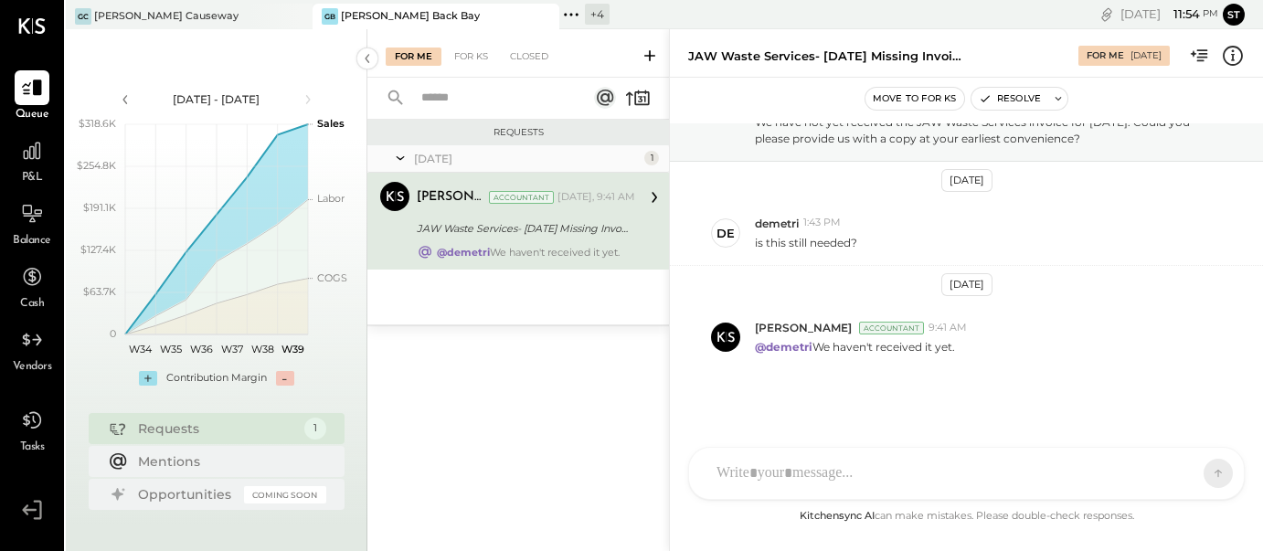
click at [575, 16] on icon at bounding box center [571, 15] width 24 height 24
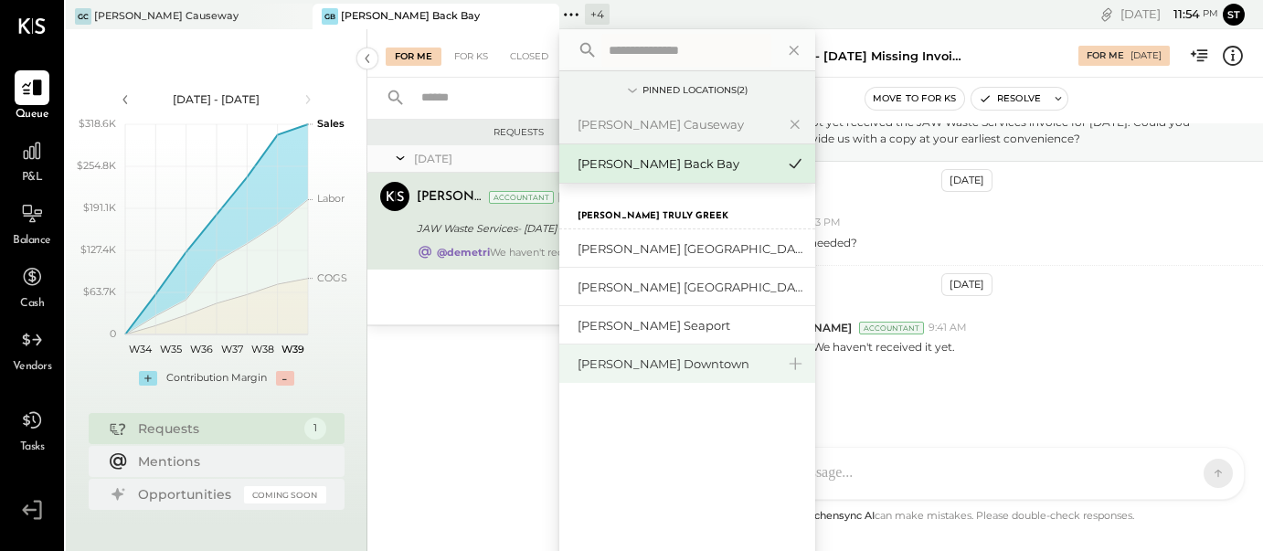
click at [645, 361] on div "[PERSON_NAME] Downtown" at bounding box center [675, 363] width 197 height 17
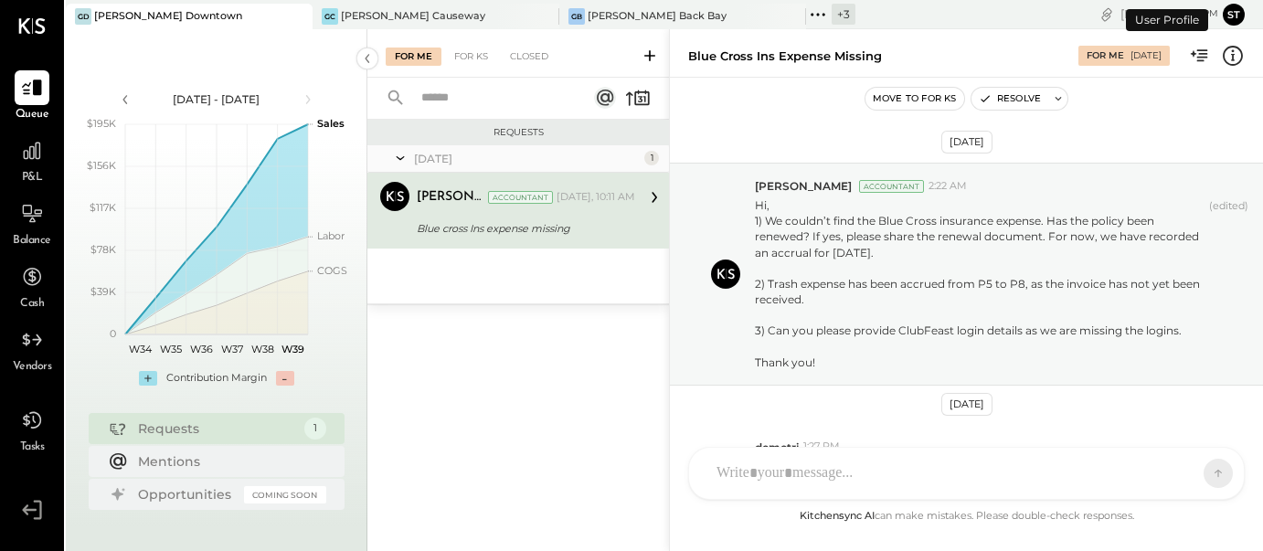
scroll to position [254, 0]
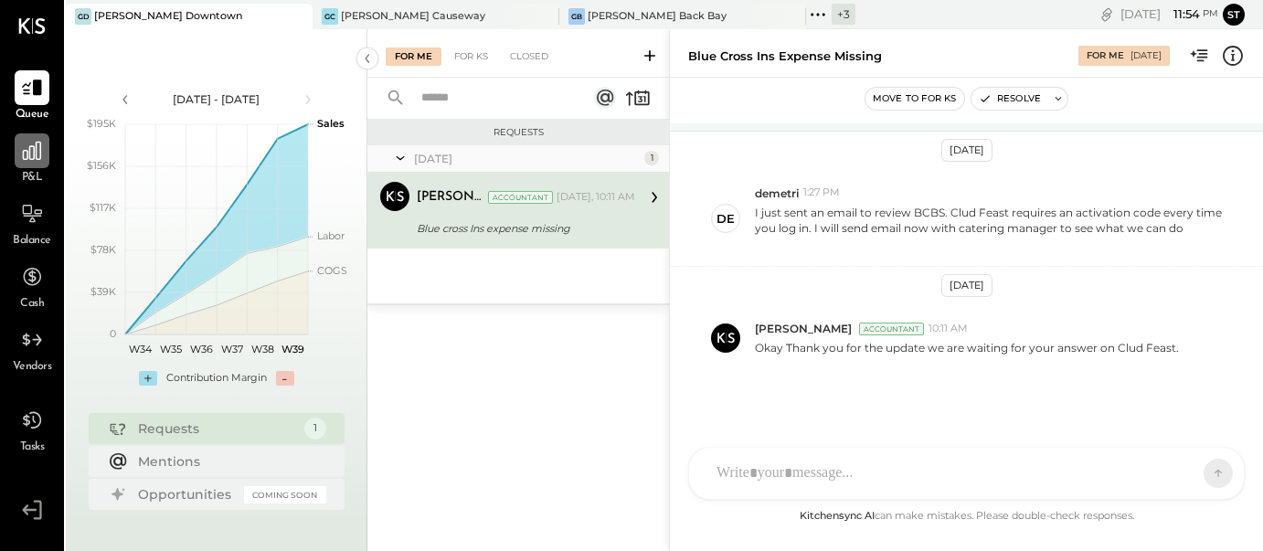
click at [28, 157] on icon at bounding box center [32, 151] width 24 height 24
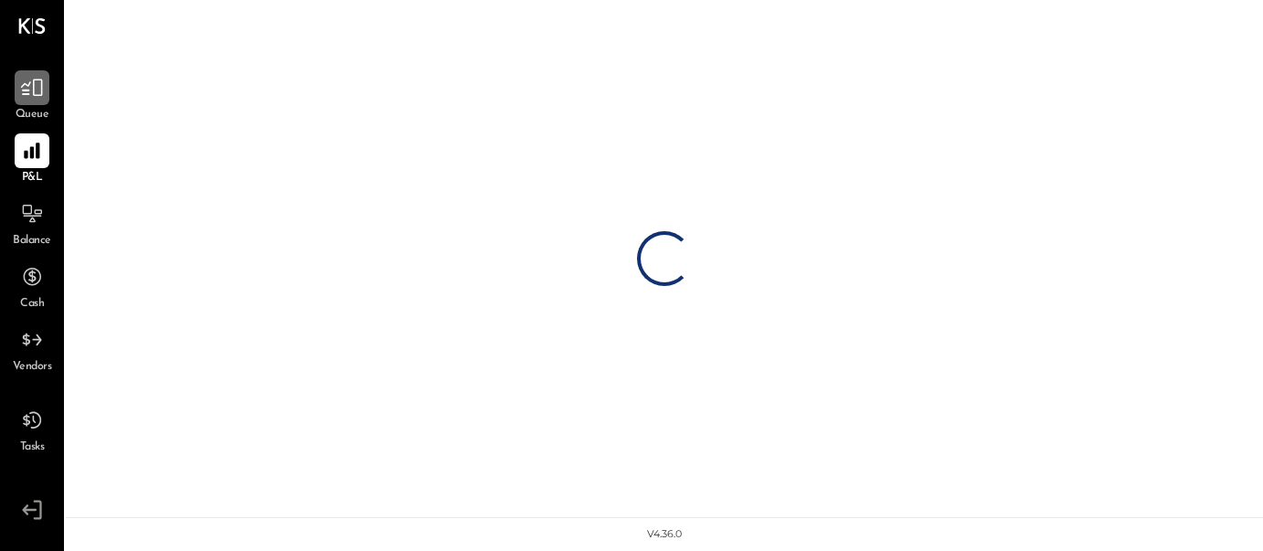
click at [33, 90] on icon at bounding box center [32, 88] width 24 height 24
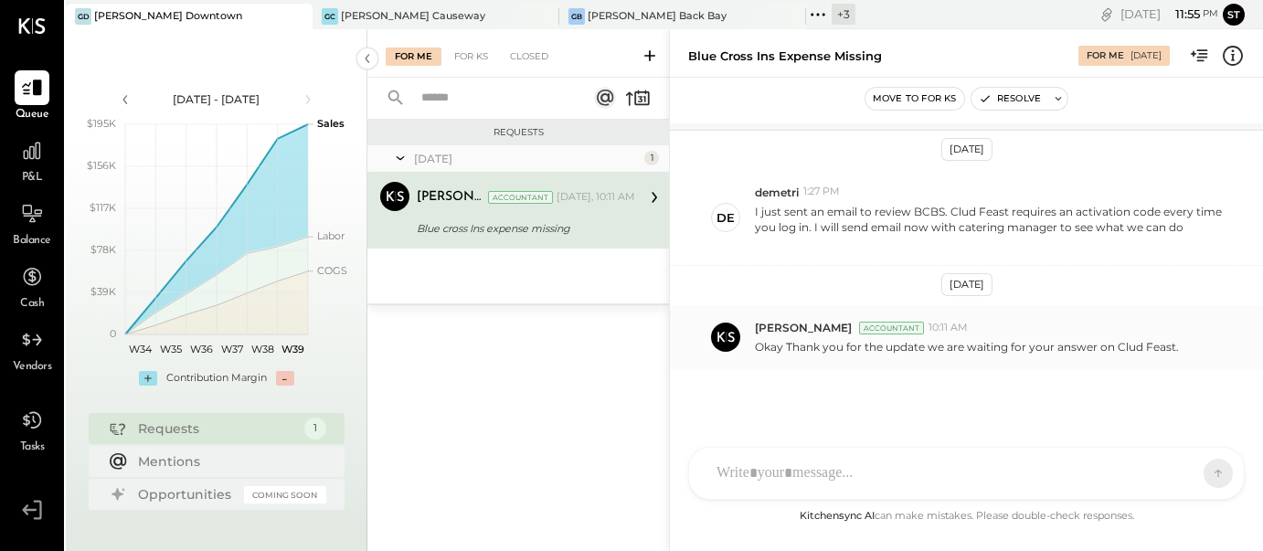
scroll to position [254, 0]
click at [33, 152] on icon at bounding box center [32, 151] width 24 height 24
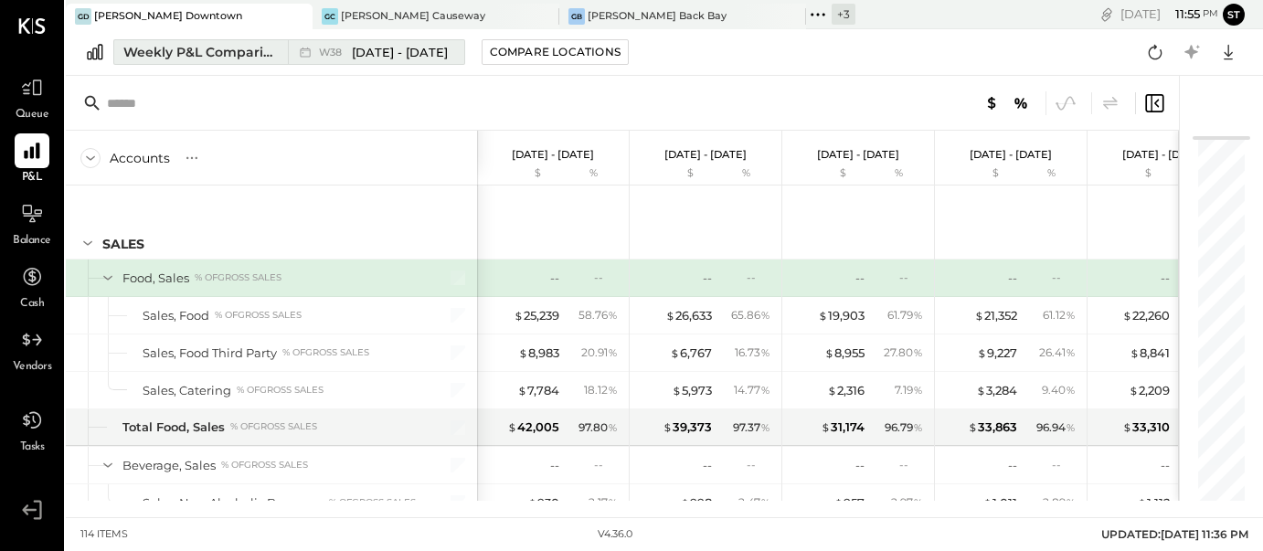
click at [387, 46] on span "[DATE] - [DATE]" at bounding box center [400, 52] width 96 height 17
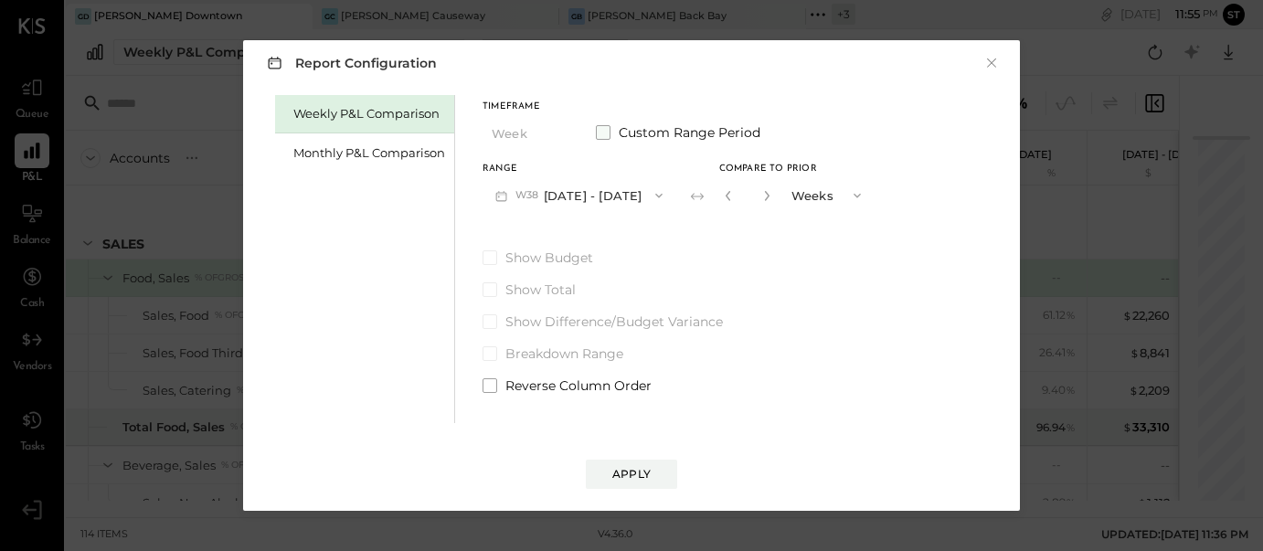
click at [599, 130] on span at bounding box center [603, 132] width 15 height 15
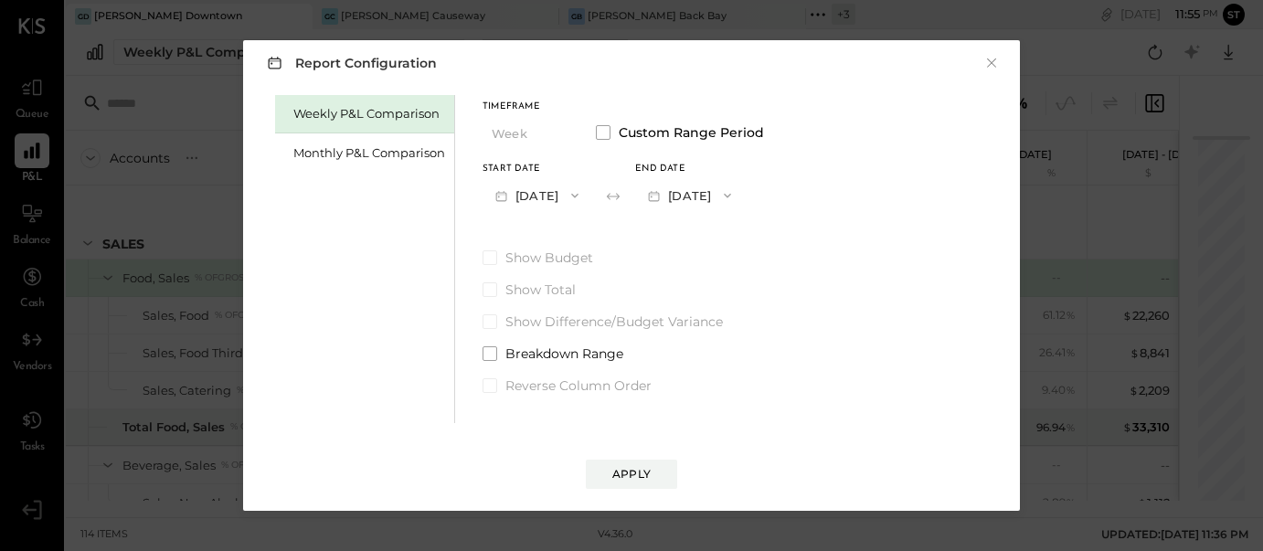
click at [556, 191] on button "[DATE]" at bounding box center [536, 195] width 109 height 34
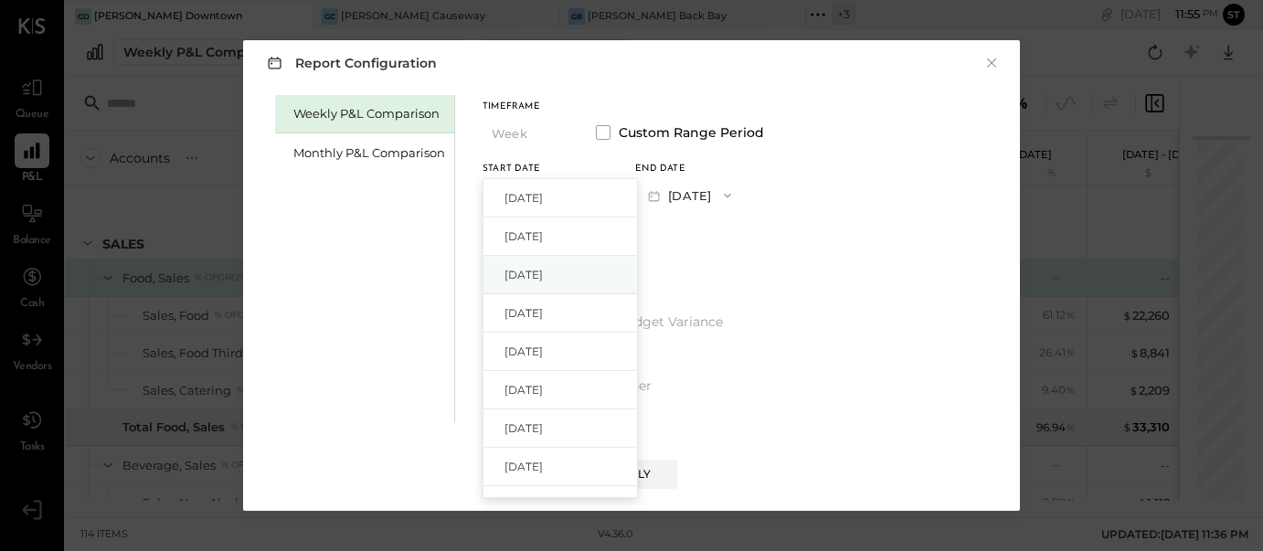
click at [543, 272] on span "[DATE]" at bounding box center [523, 275] width 38 height 16
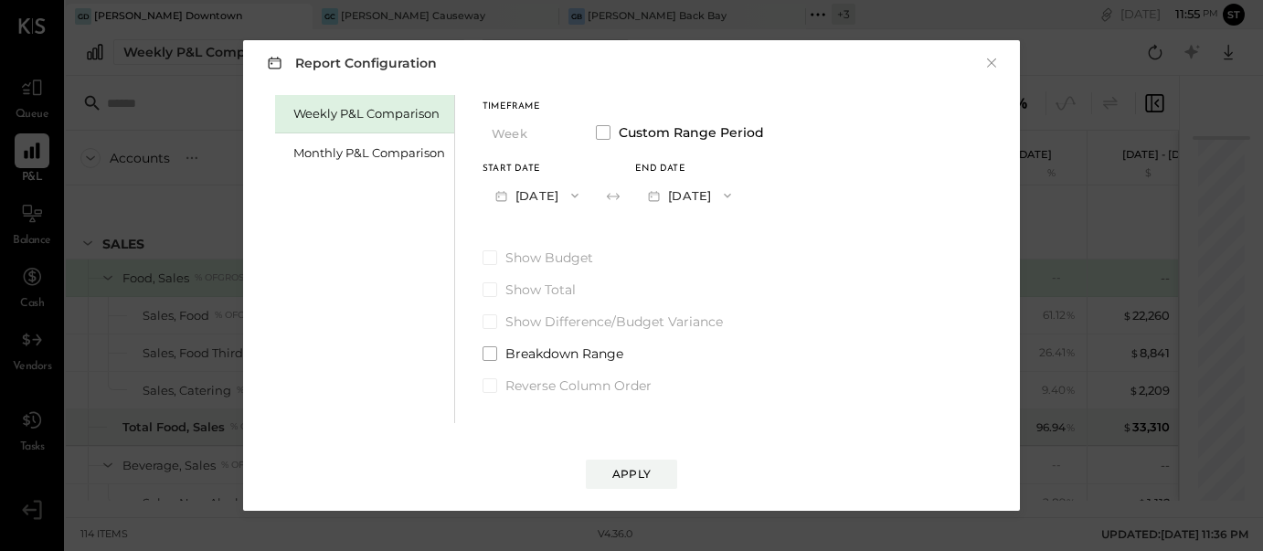
click at [735, 196] on icon "button" at bounding box center [727, 195] width 15 height 15
click at [752, 238] on div "[DATE]" at bounding box center [712, 236] width 153 height 38
click at [640, 476] on div "Apply" at bounding box center [631, 474] width 38 height 16
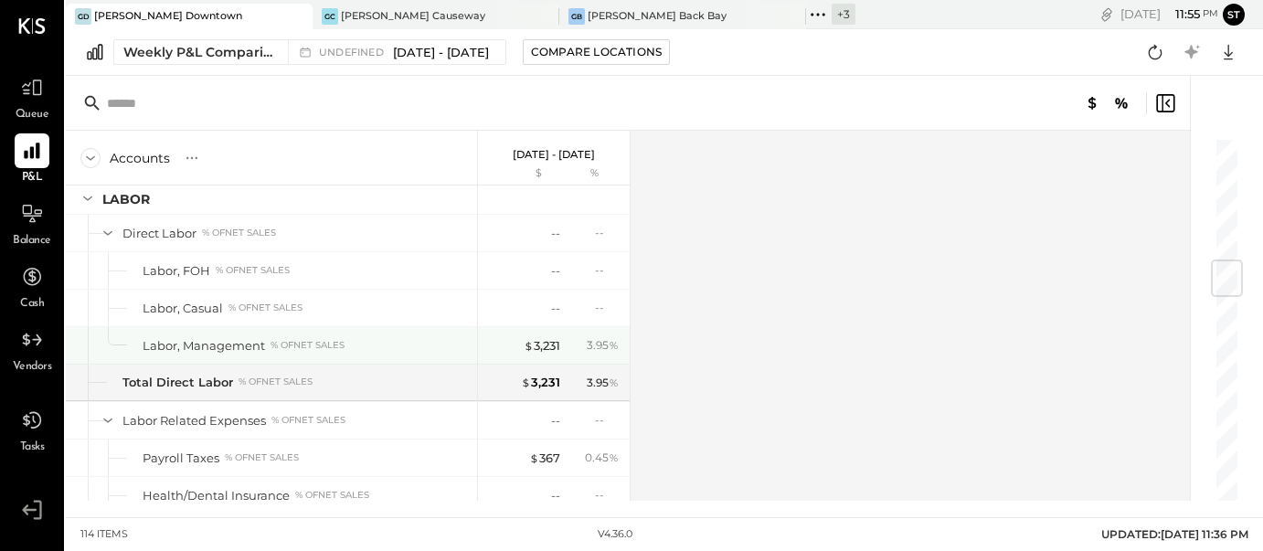
scroll to position [1051, 0]
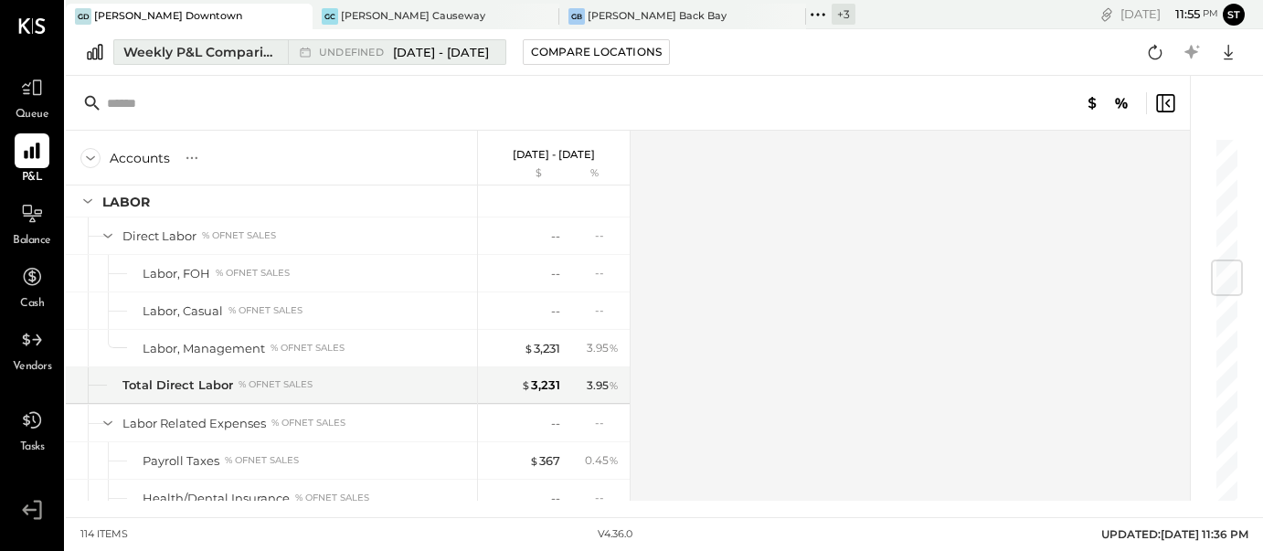
click at [432, 61] on div "undefined [DATE] - [DATE]" at bounding box center [392, 52] width 208 height 24
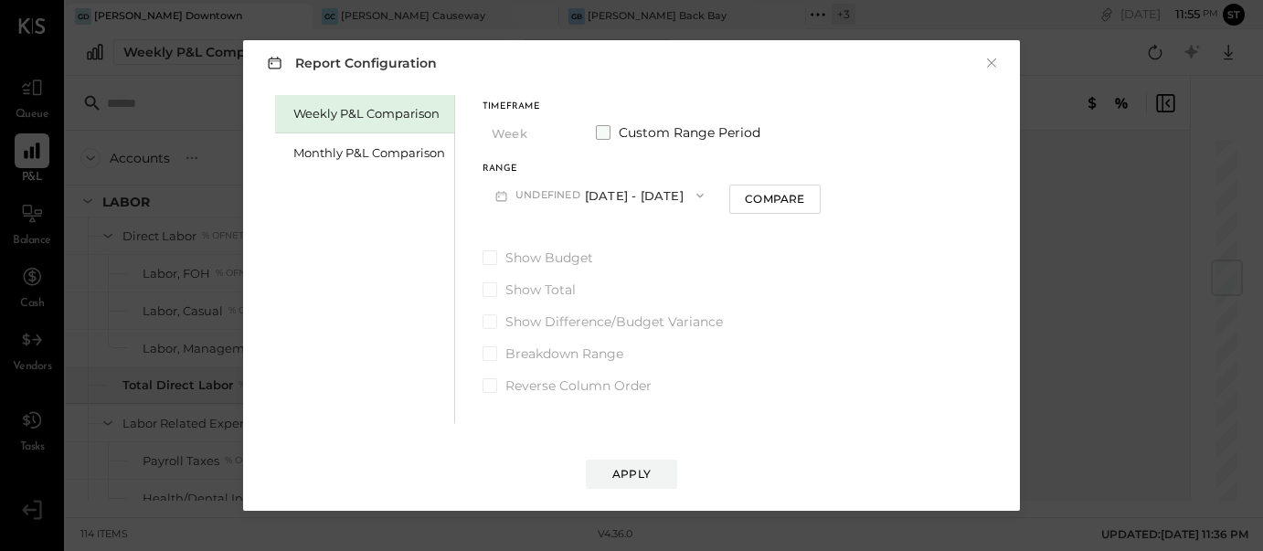
click at [603, 134] on span at bounding box center [603, 132] width 15 height 15
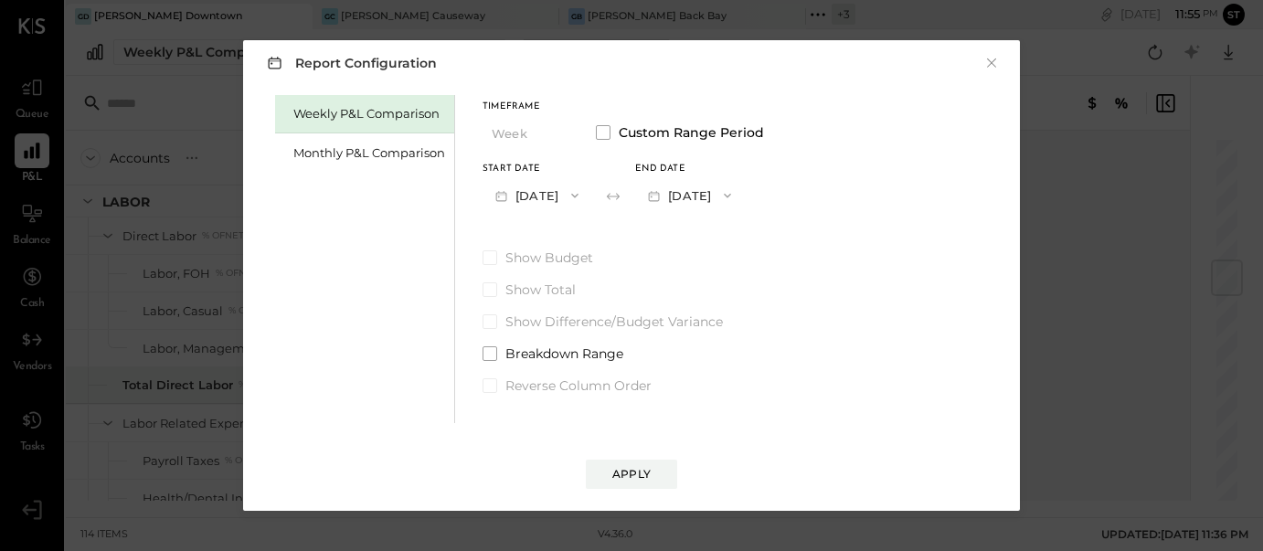
click at [582, 196] on icon "button" at bounding box center [574, 195] width 15 height 15
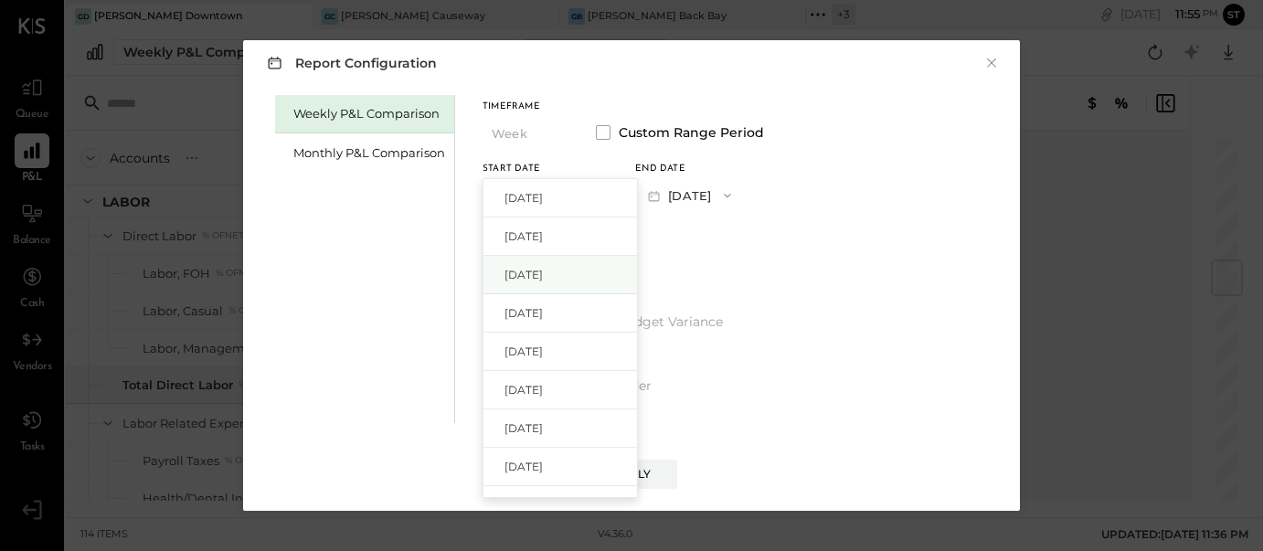
click at [585, 258] on div "[DATE]" at bounding box center [559, 275] width 153 height 38
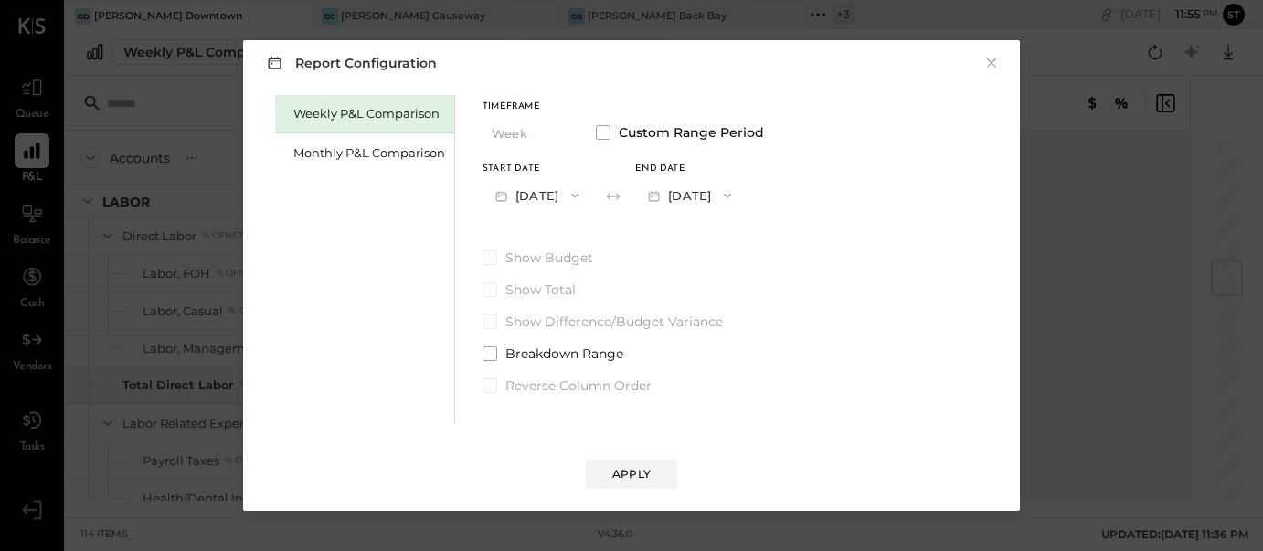
click at [735, 195] on icon "button" at bounding box center [727, 195] width 15 height 15
click at [695, 238] on span "[DATE]" at bounding box center [676, 236] width 38 height 16
click at [625, 479] on div "Apply" at bounding box center [631, 474] width 38 height 16
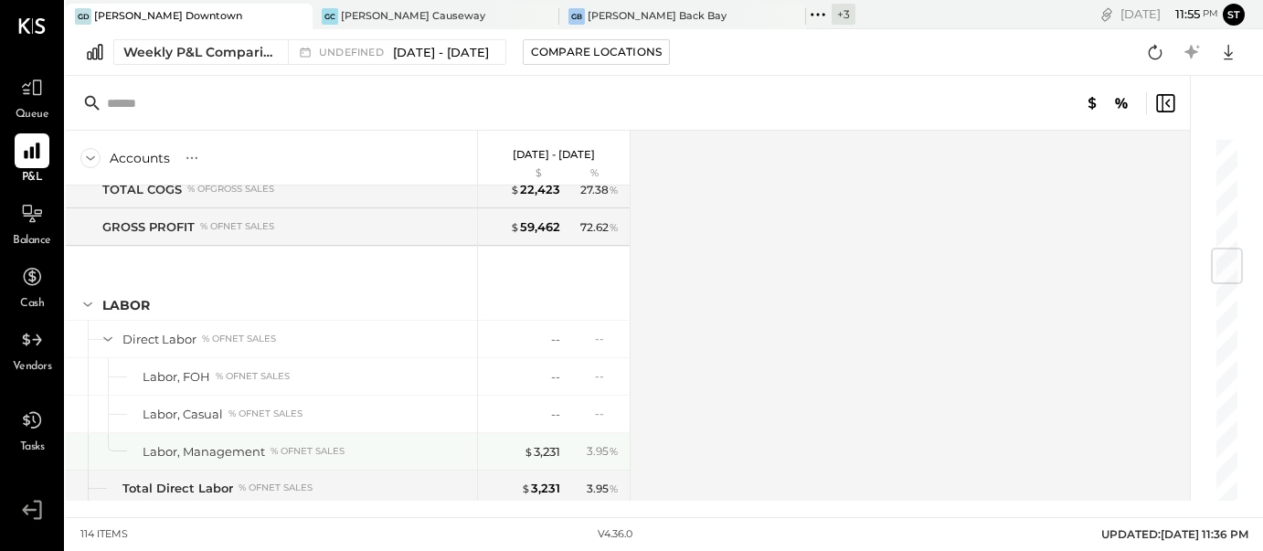
scroll to position [946, 0]
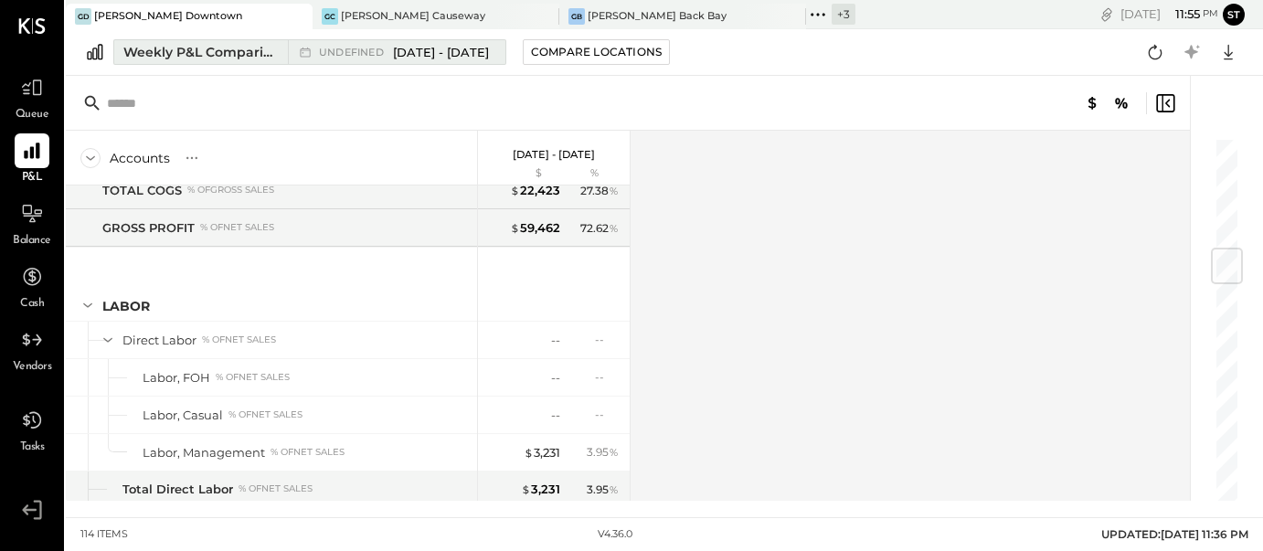
click at [425, 59] on span "[DATE] - [DATE]" at bounding box center [441, 52] width 96 height 17
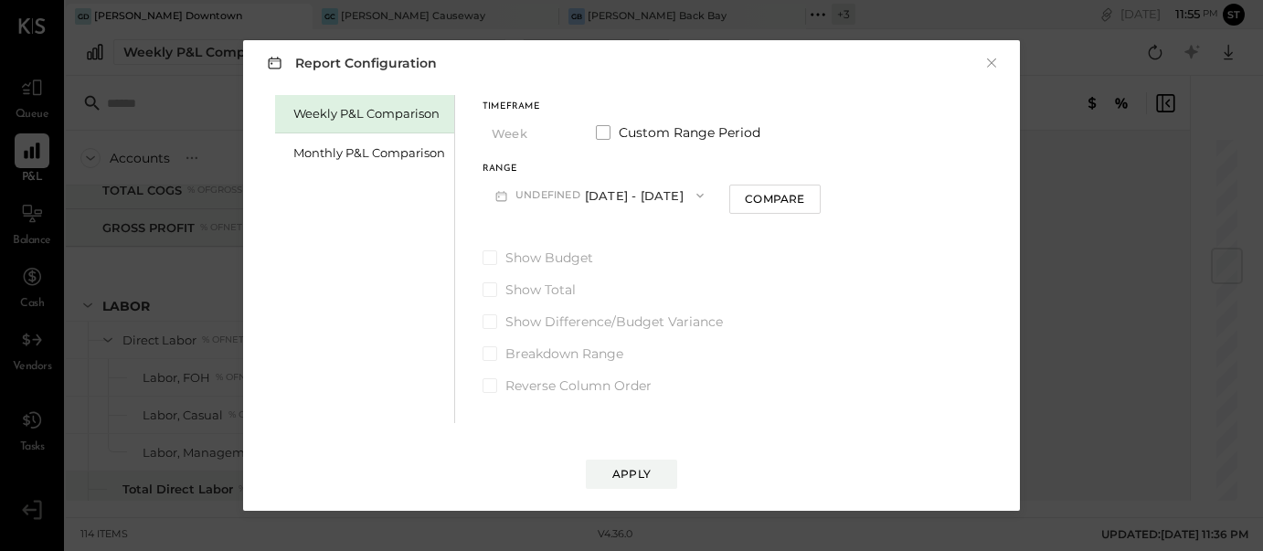
click at [617, 213] on div "Timeframe Week Custom Range Period Range undefined [DATE] - [DATE] Compare Show…" at bounding box center [651, 245] width 338 height 300
click at [617, 201] on button "undefined [DATE] - [DATE]" at bounding box center [599, 195] width 234 height 34
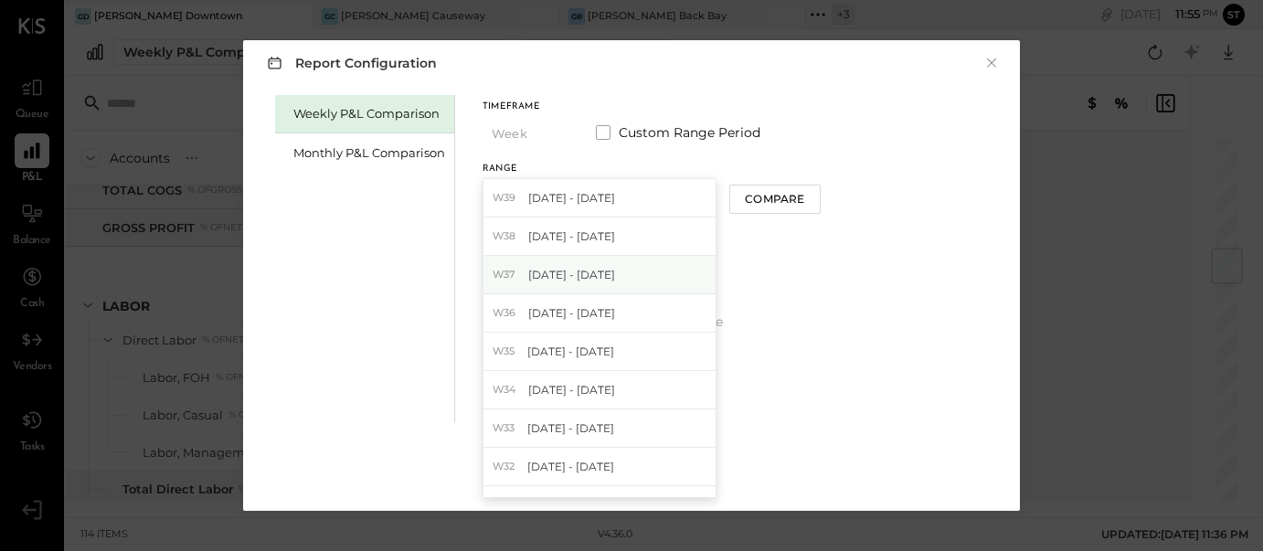
click at [595, 279] on span "[DATE] - [DATE]" at bounding box center [571, 275] width 87 height 16
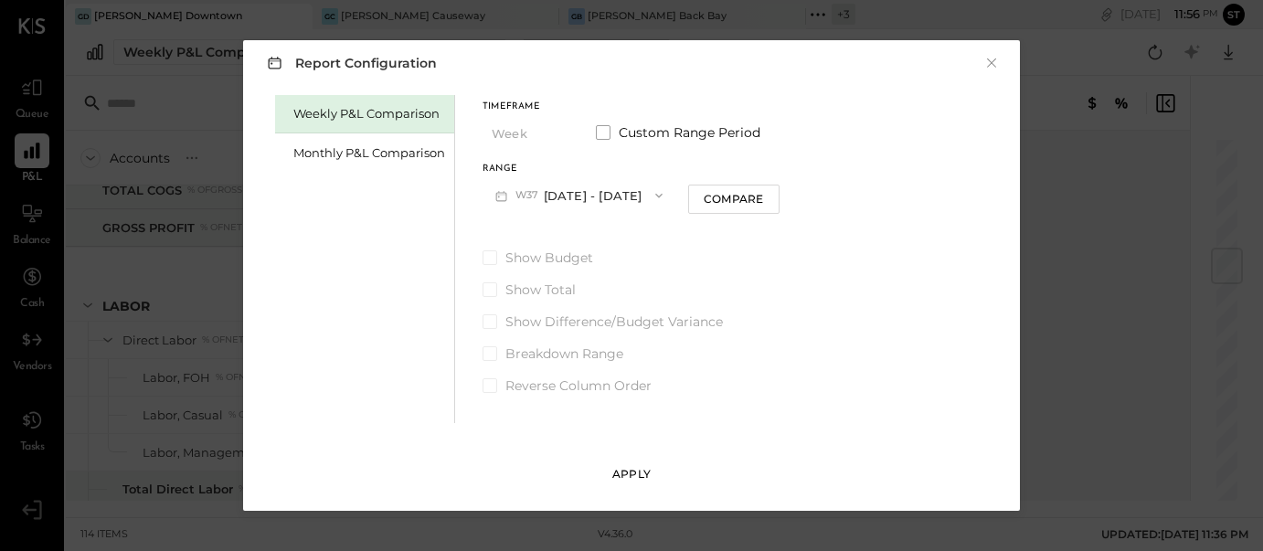
click at [640, 479] on div "Apply" at bounding box center [631, 474] width 38 height 16
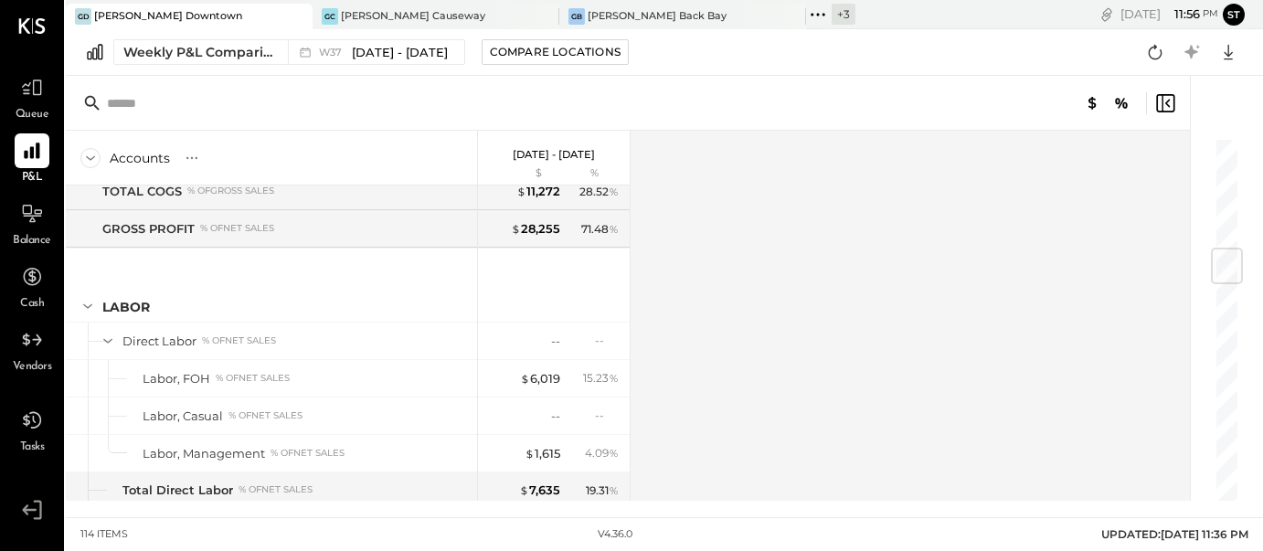
scroll to position [956, 0]
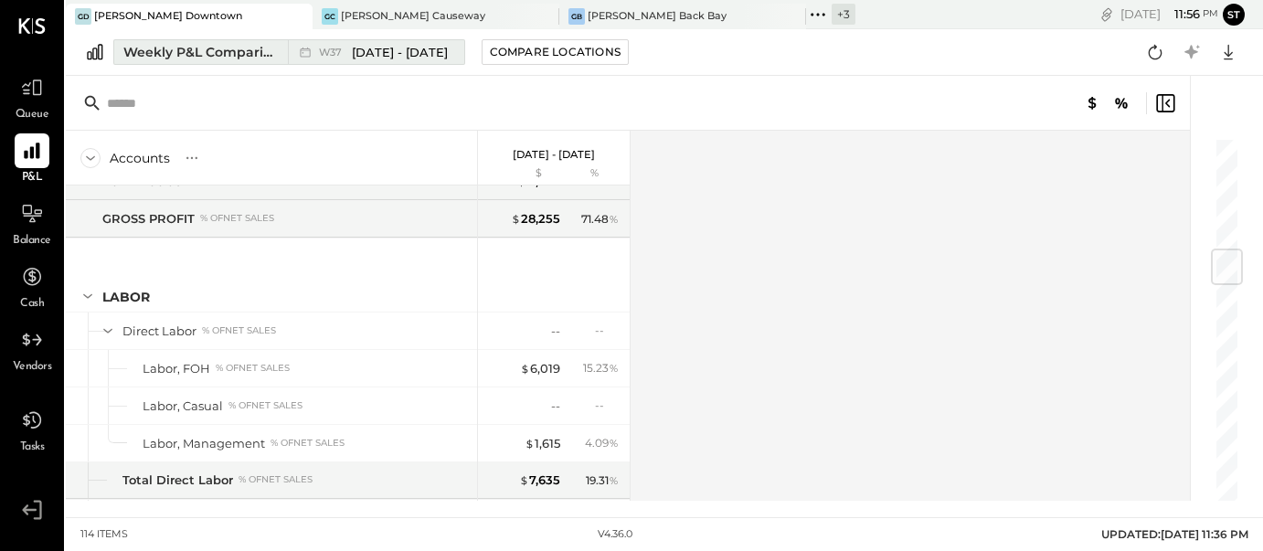
click at [412, 58] on span "[DATE] - [DATE]" at bounding box center [400, 52] width 96 height 17
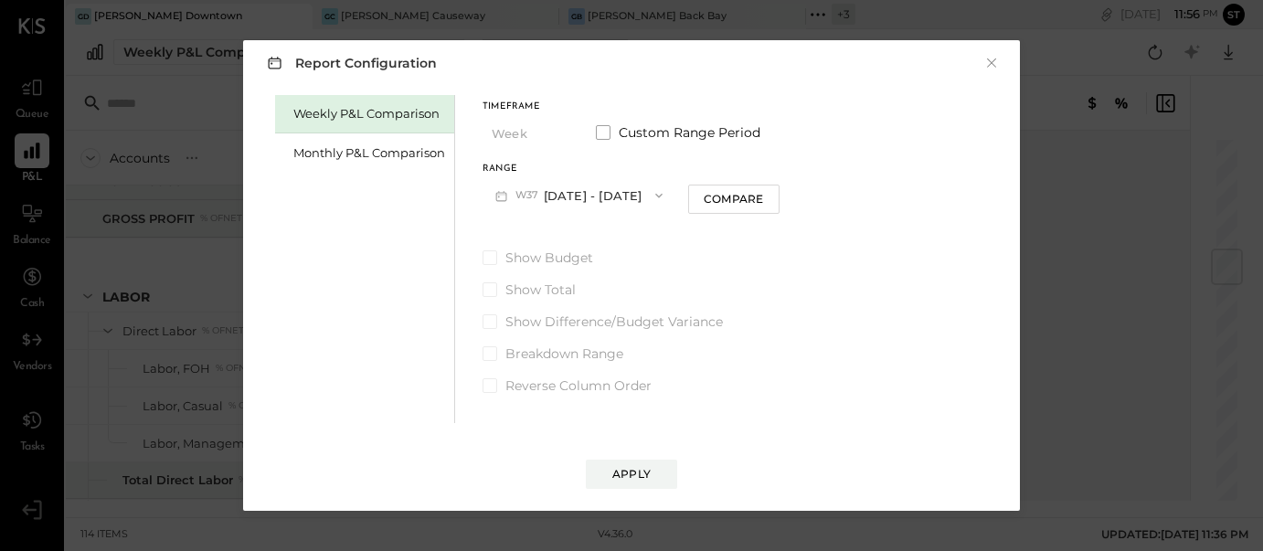
click at [651, 201] on icon "button" at bounding box center [658, 195] width 15 height 15
click at [598, 134] on span at bounding box center [603, 132] width 15 height 15
click at [582, 196] on span "button" at bounding box center [570, 195] width 24 height 15
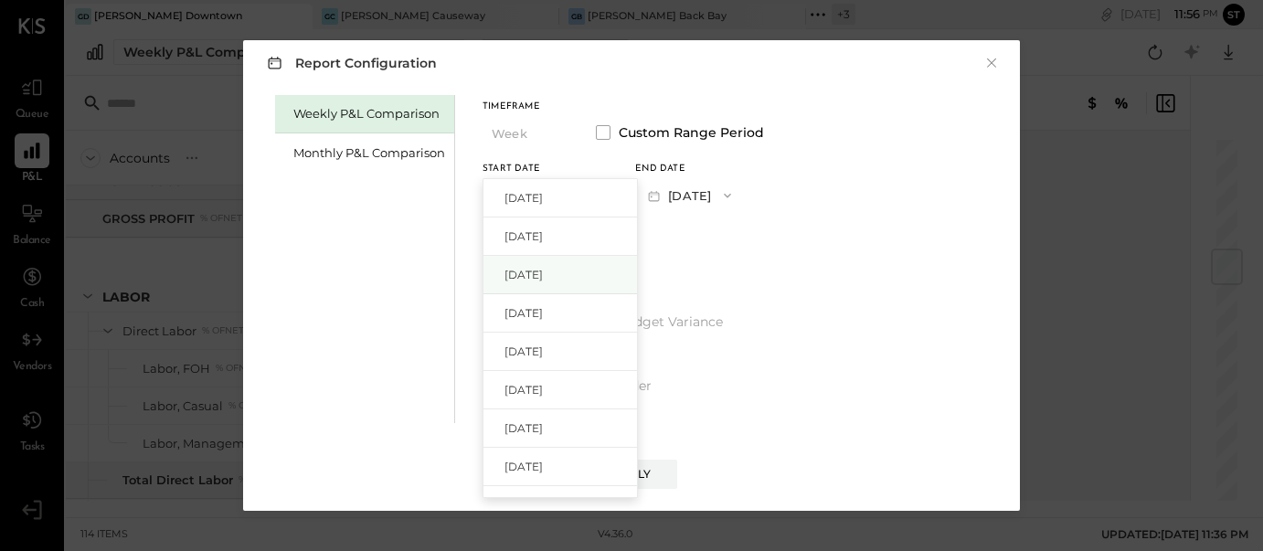
click at [570, 275] on div "[DATE]" at bounding box center [559, 275] width 153 height 38
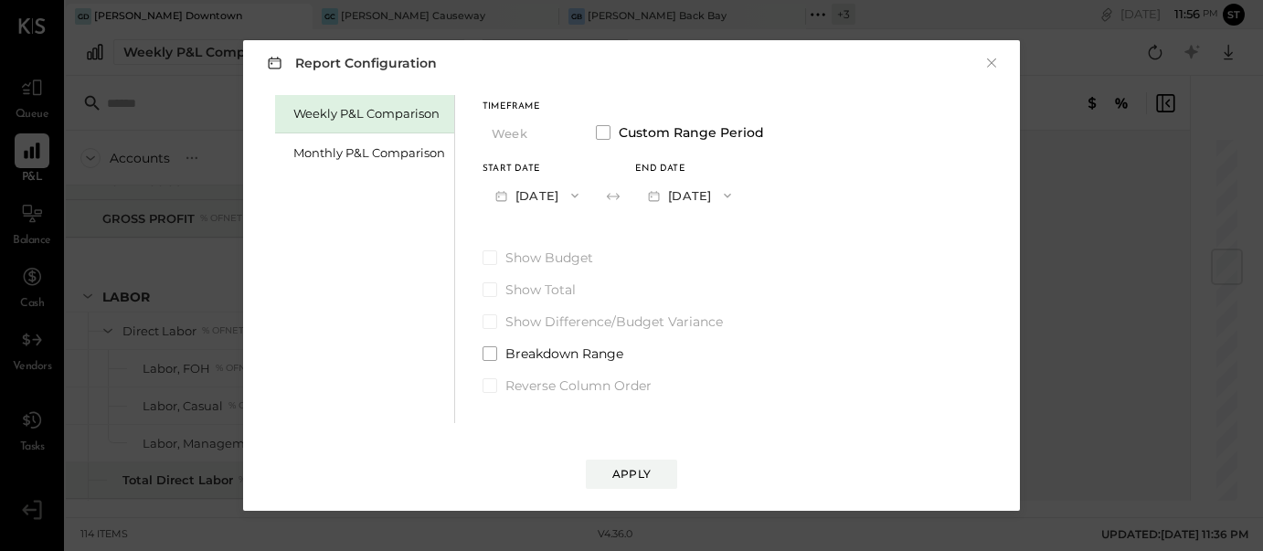
click at [735, 199] on icon "button" at bounding box center [727, 195] width 15 height 15
click at [744, 245] on div "[DATE]" at bounding box center [712, 236] width 153 height 38
click at [486, 354] on span at bounding box center [489, 353] width 15 height 15
click at [639, 479] on div "Apply" at bounding box center [631, 474] width 38 height 16
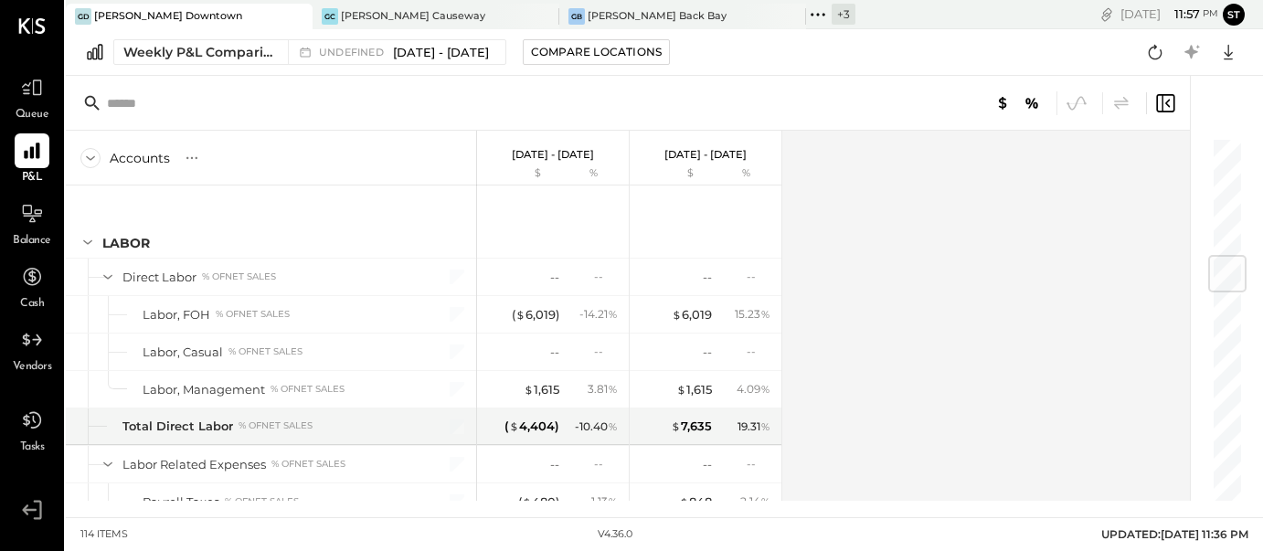
scroll to position [1017, 0]
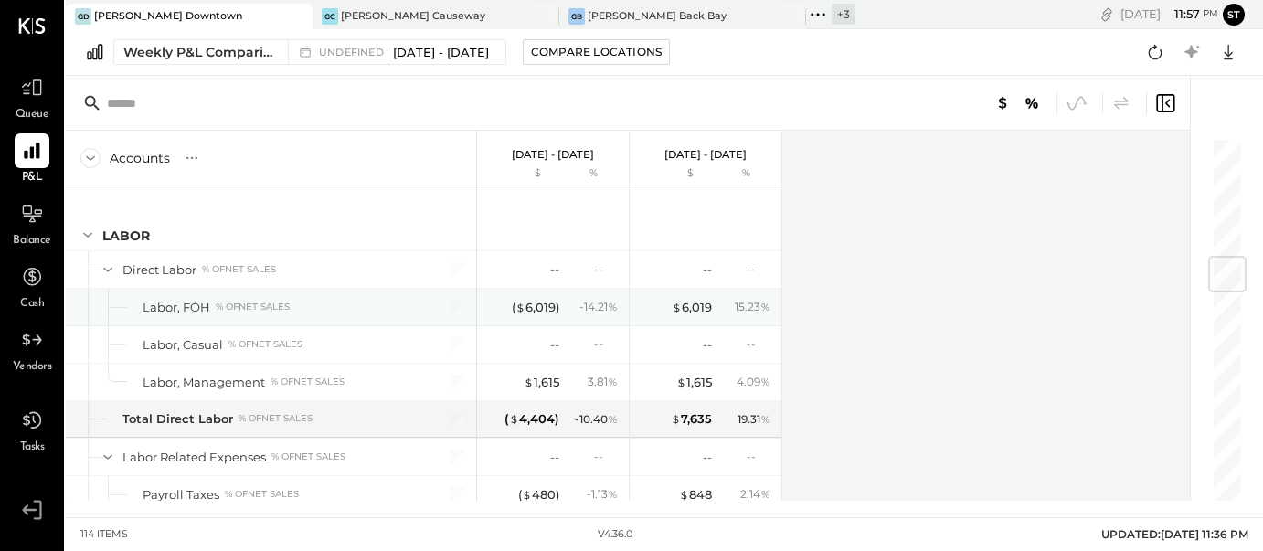
click at [565, 306] on div "- 14.21 %" at bounding box center [593, 307] width 59 height 16
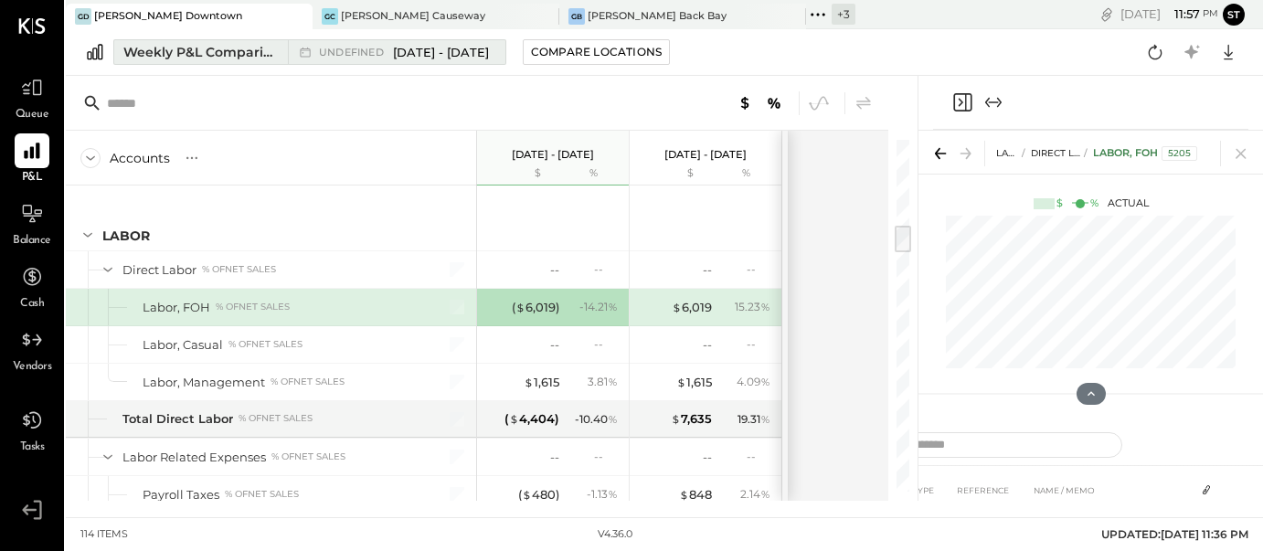
click at [418, 49] on span "[DATE] - [DATE]" at bounding box center [441, 52] width 96 height 17
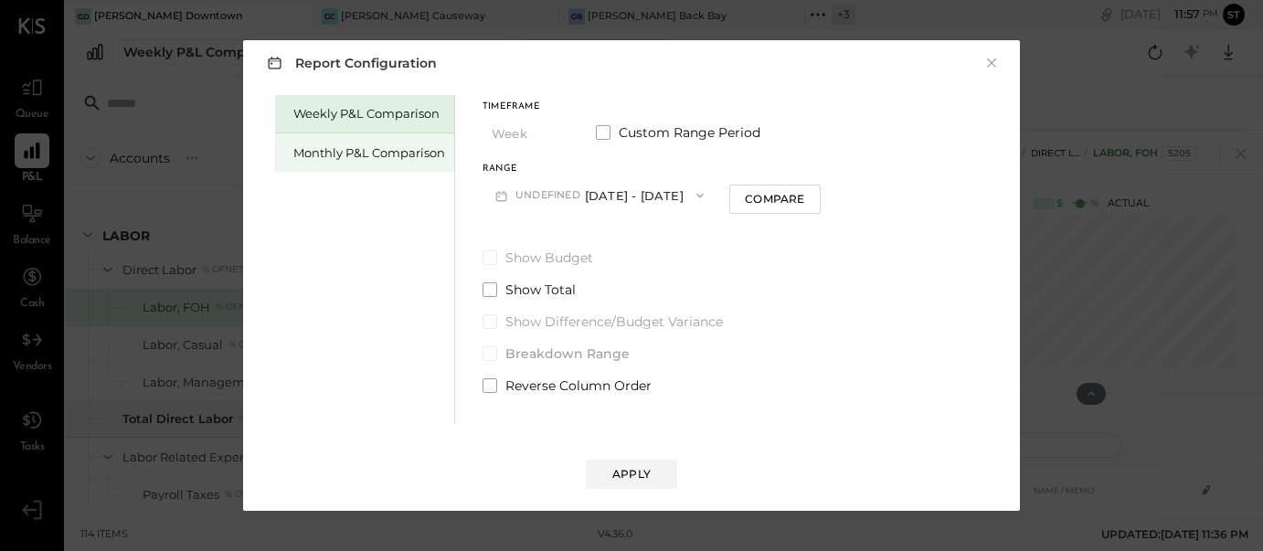
click at [396, 161] on div "Monthly P&L Comparison" at bounding box center [364, 152] width 179 height 38
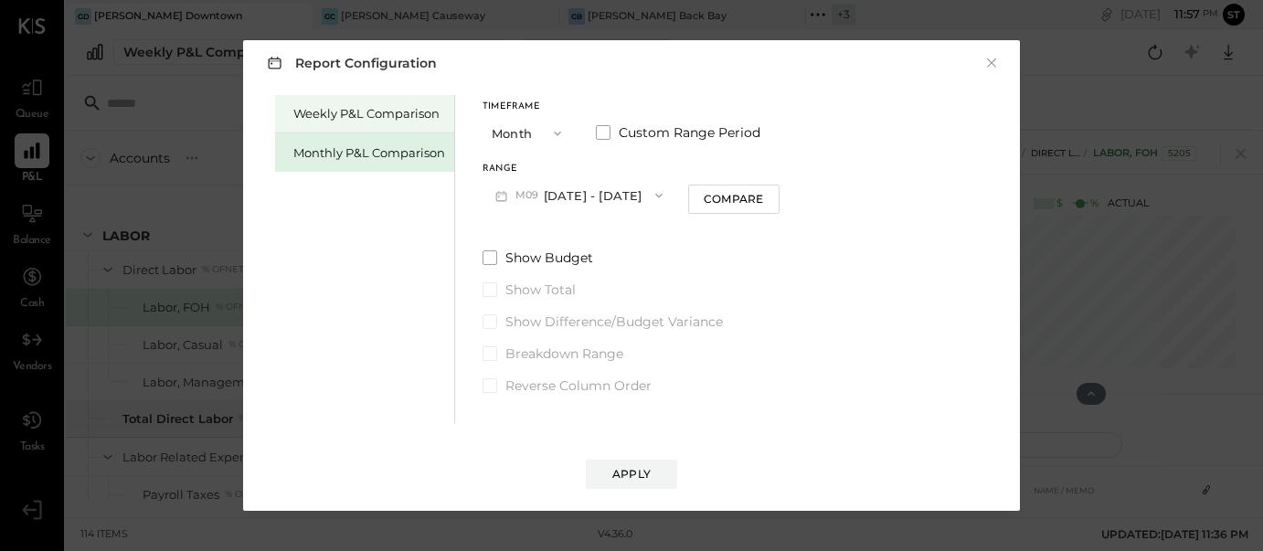
click at [382, 129] on div "Weekly P&L Comparison" at bounding box center [364, 114] width 179 height 38
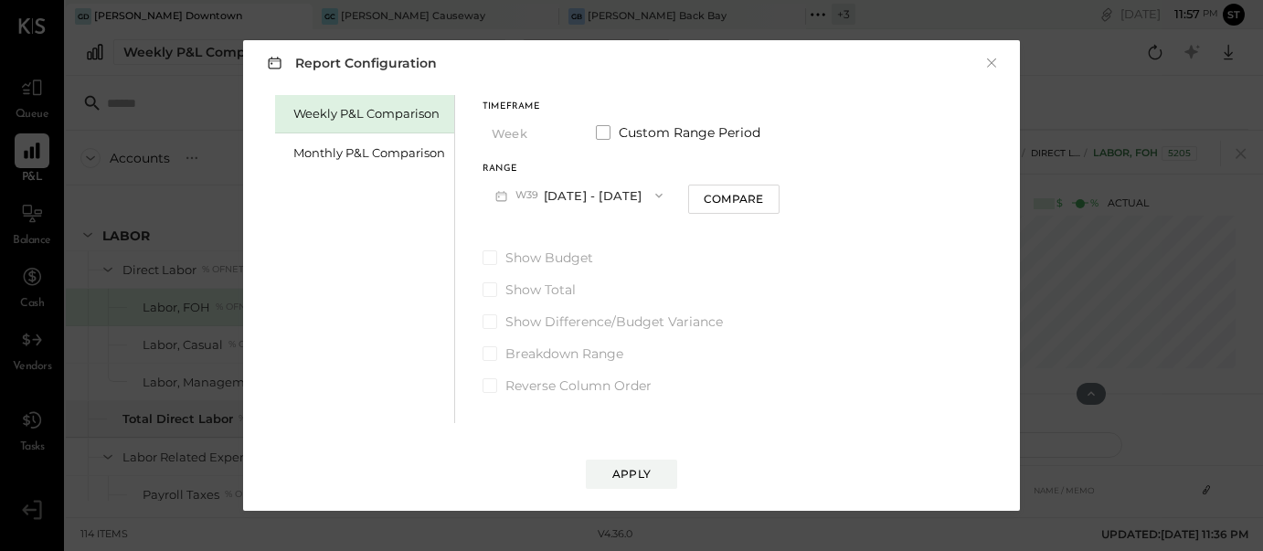
click at [594, 201] on button "W39 [DATE] - [DATE]" at bounding box center [578, 195] width 193 height 34
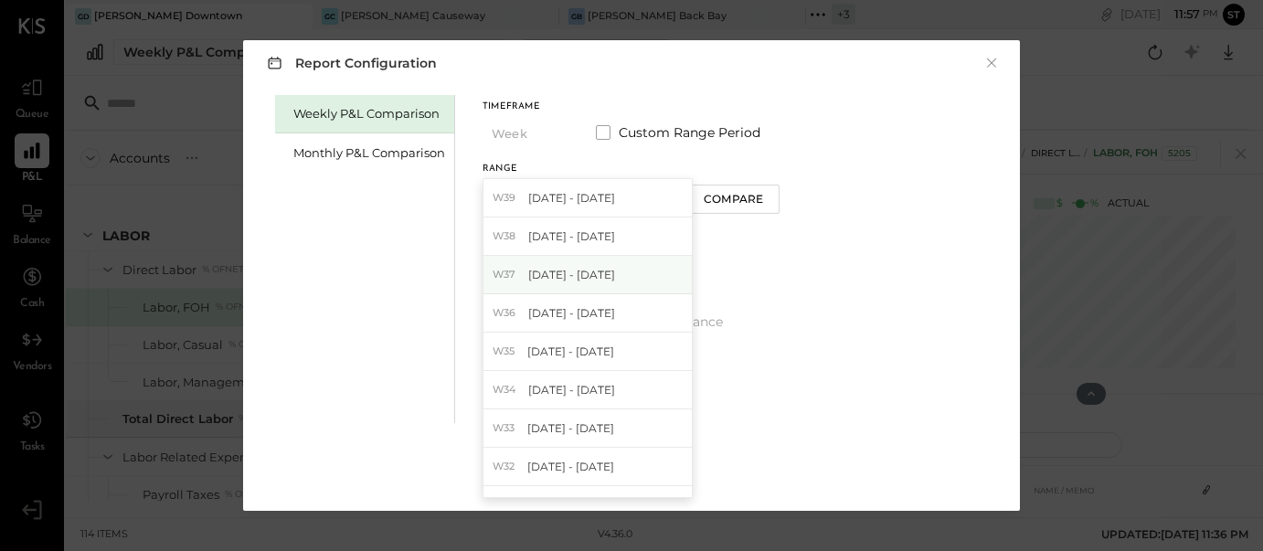
click at [587, 280] on span "[DATE] - [DATE]" at bounding box center [571, 275] width 87 height 16
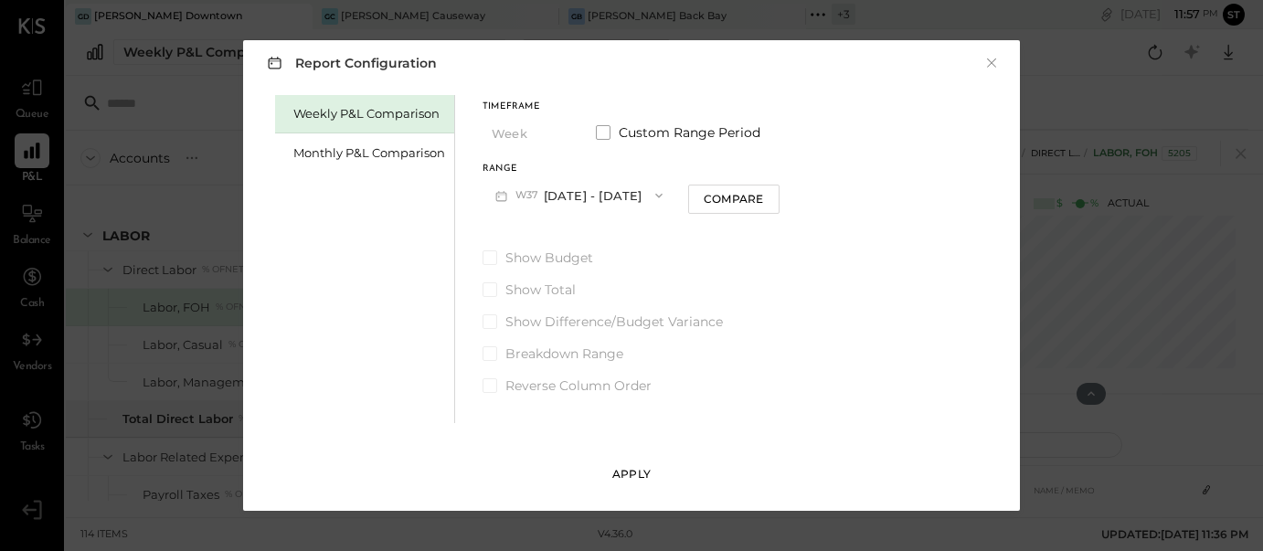
click at [632, 460] on button "Apply" at bounding box center [631, 474] width 91 height 29
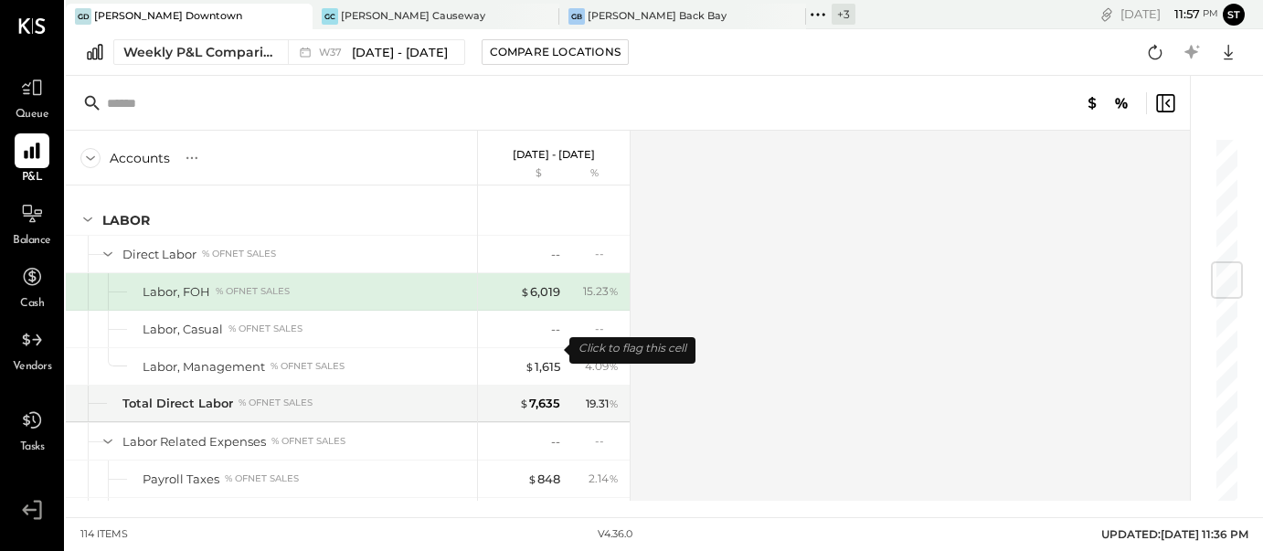
scroll to position [964, 0]
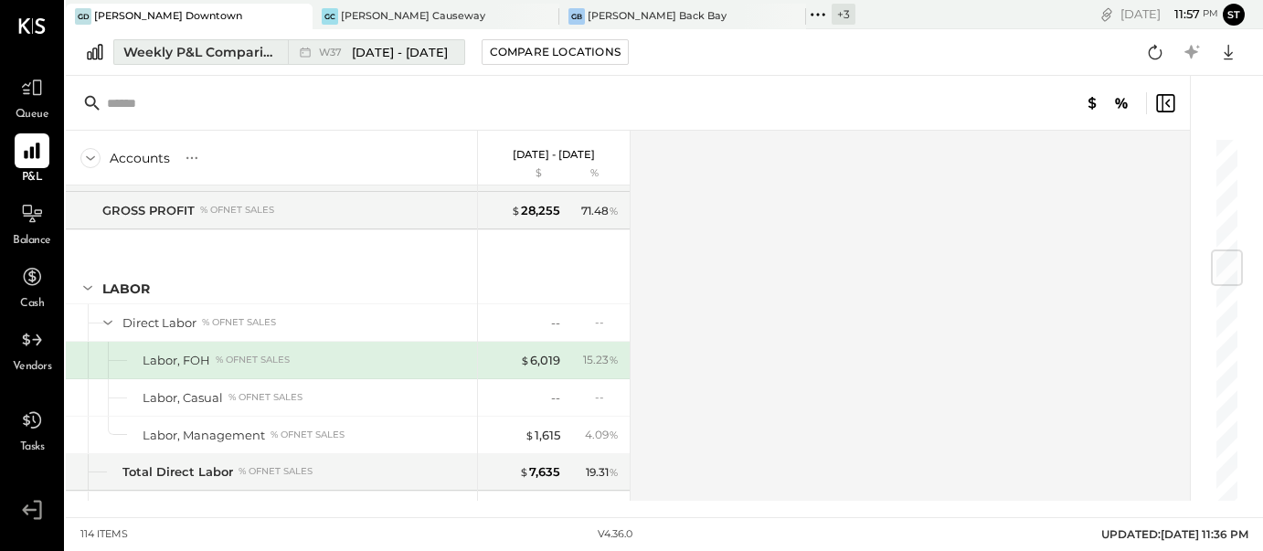
click at [400, 48] on span "[DATE] - [DATE]" at bounding box center [400, 52] width 96 height 17
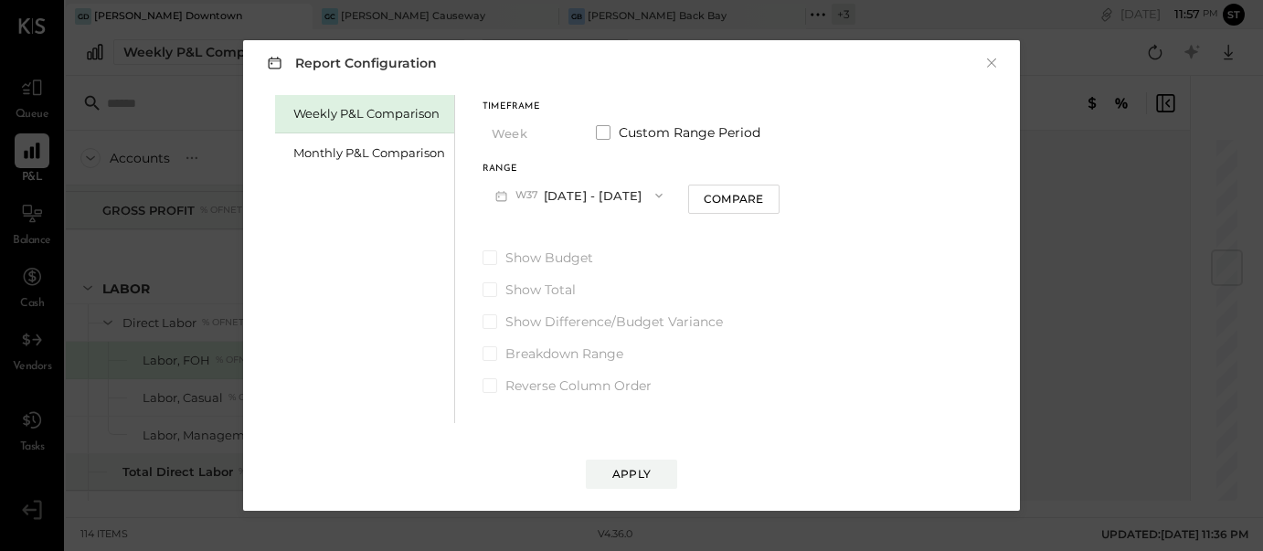
click at [651, 190] on icon "button" at bounding box center [658, 195] width 15 height 15
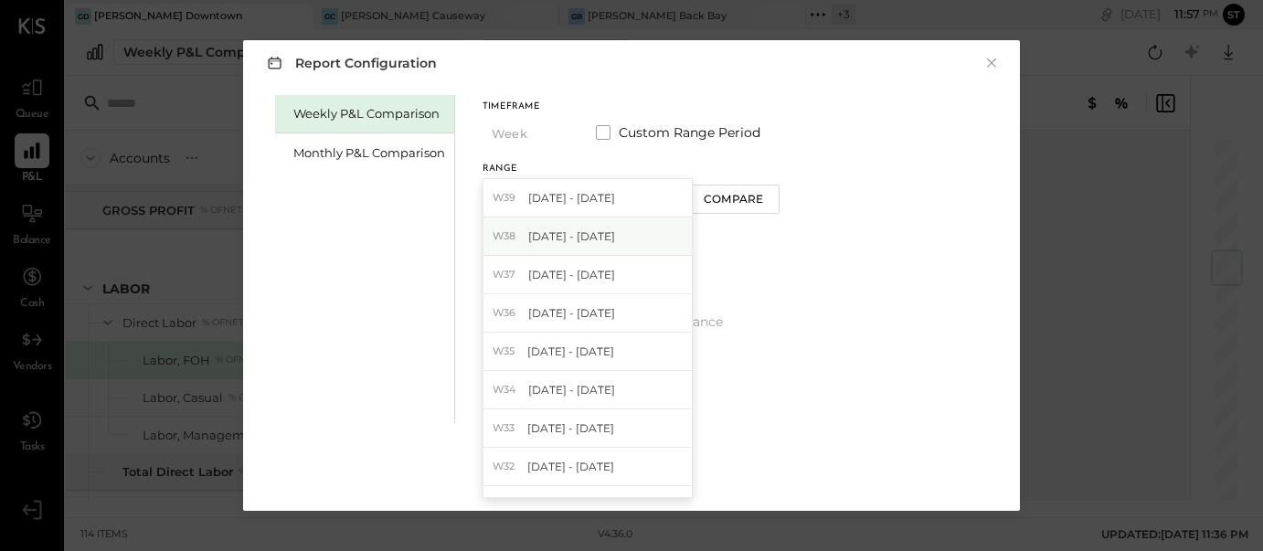
click at [620, 231] on div "W38 [DATE] - [DATE]" at bounding box center [587, 236] width 208 height 38
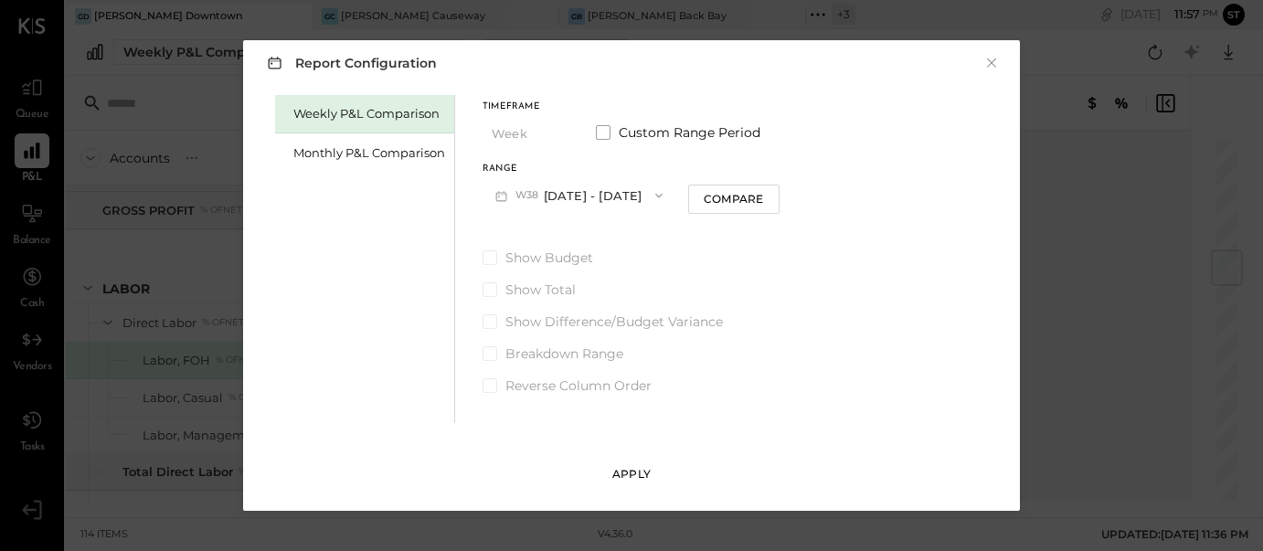
click at [650, 469] on div "Apply" at bounding box center [631, 474] width 38 height 16
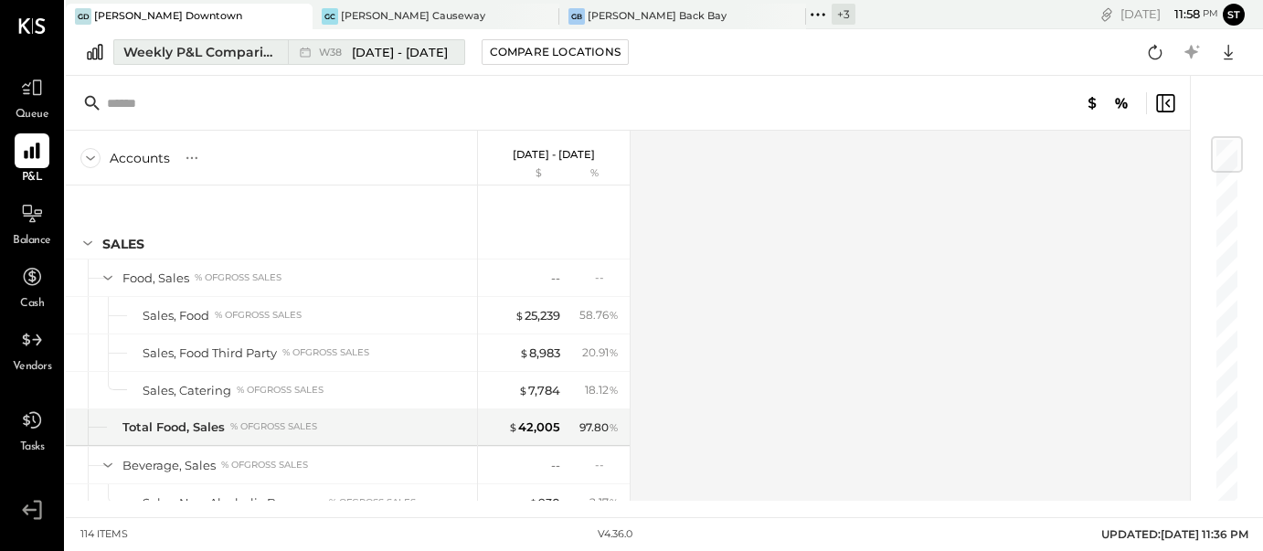
click at [410, 48] on span "[DATE] - [DATE]" at bounding box center [400, 52] width 96 height 17
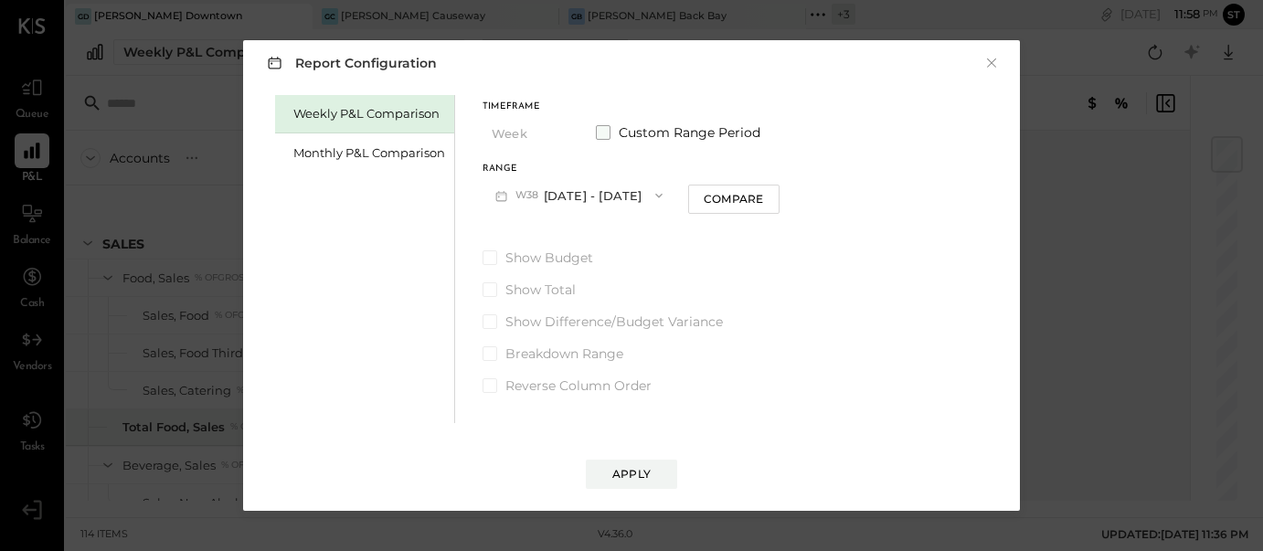
click at [601, 131] on span at bounding box center [603, 132] width 15 height 15
click at [546, 194] on button "[DATE]" at bounding box center [536, 195] width 109 height 34
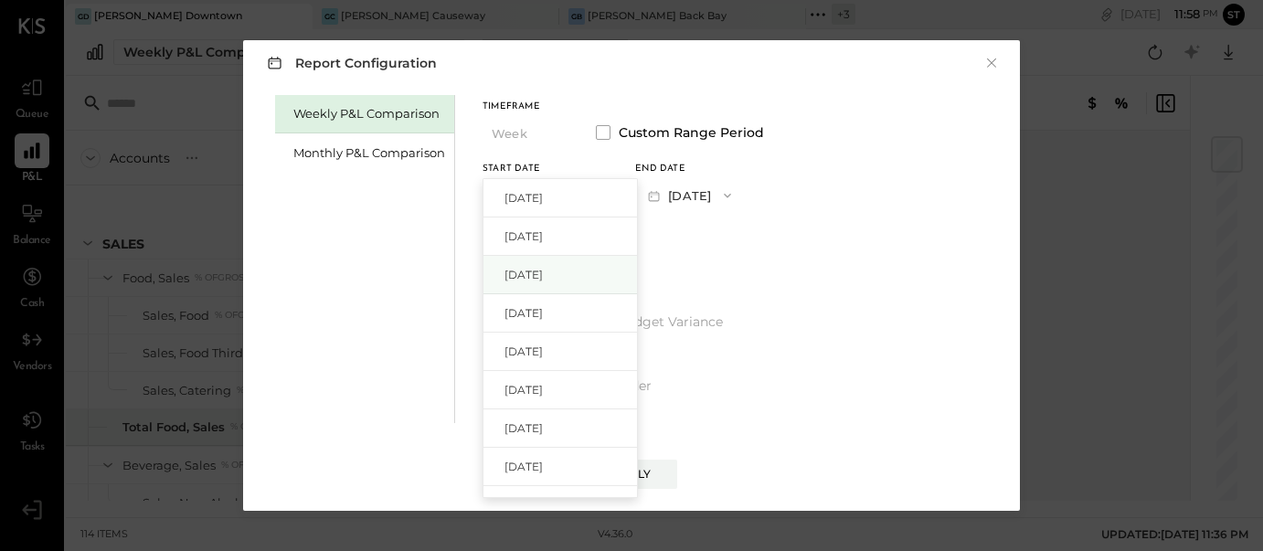
click at [531, 279] on span "[DATE]" at bounding box center [523, 275] width 38 height 16
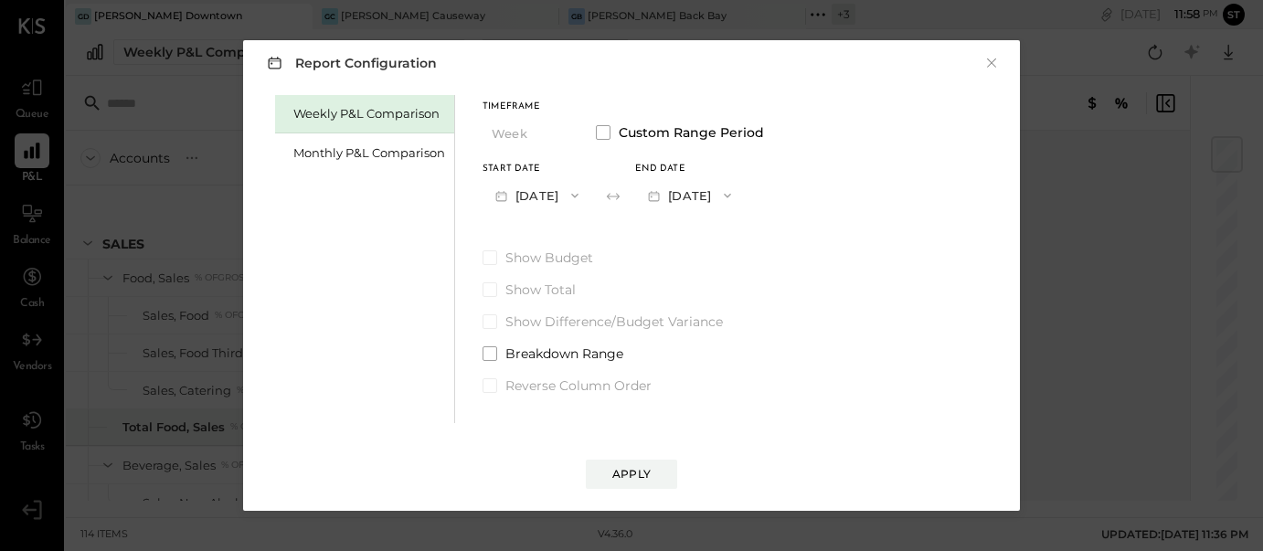
click at [735, 199] on icon "button" at bounding box center [727, 195] width 15 height 15
click at [758, 242] on div "[DATE]" at bounding box center [712, 236] width 153 height 38
click at [635, 481] on div "Apply" at bounding box center [631, 474] width 38 height 16
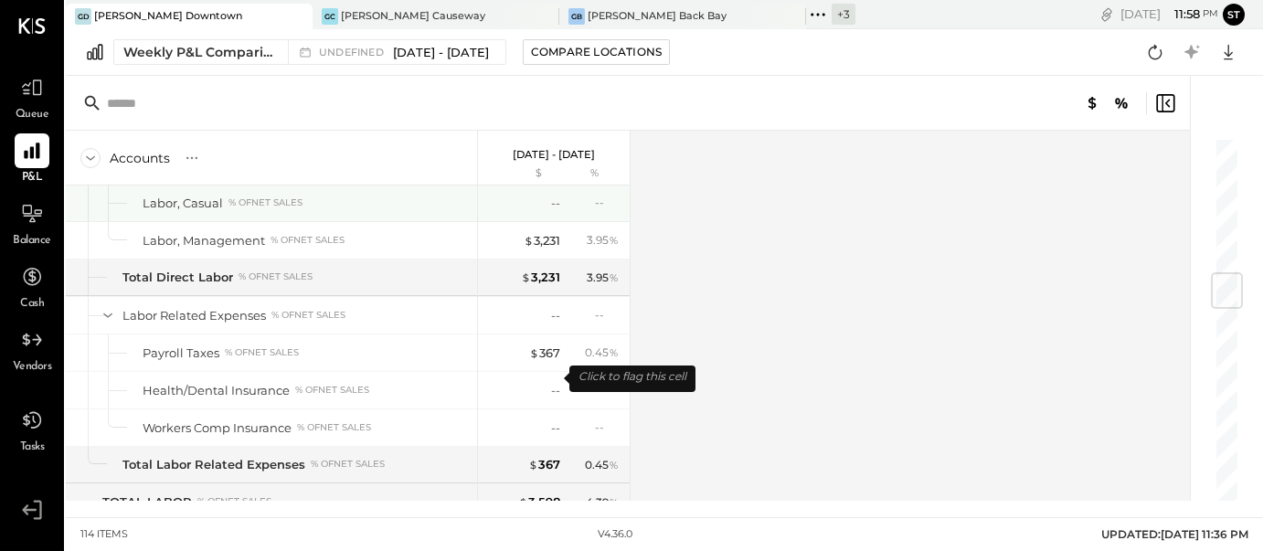
scroll to position [1162, 0]
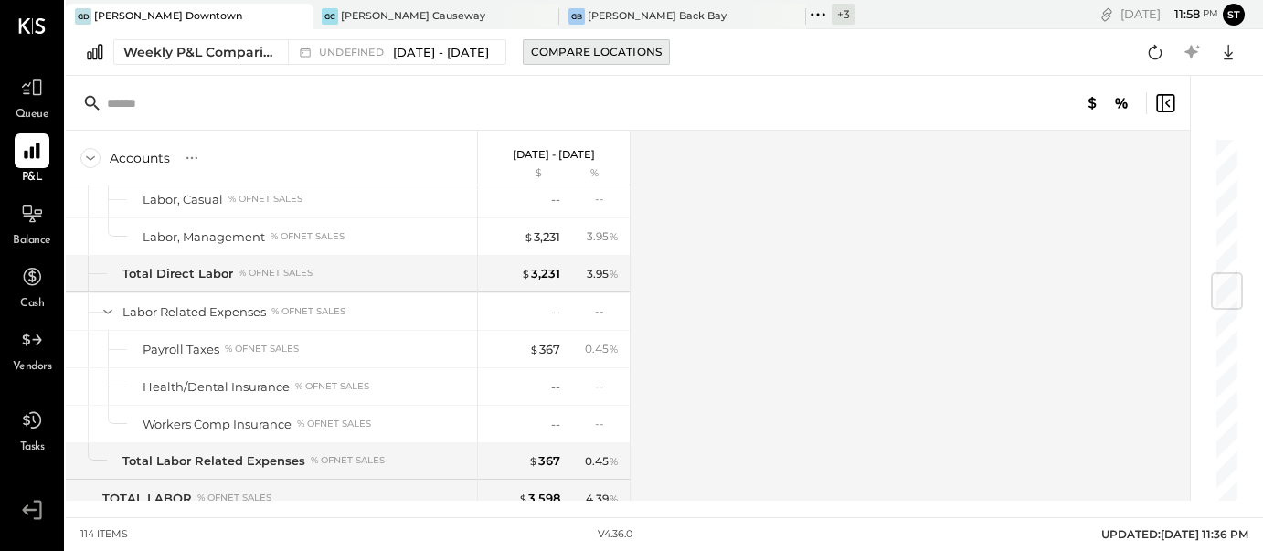
click at [575, 58] on div "Compare Locations" at bounding box center [596, 52] width 131 height 16
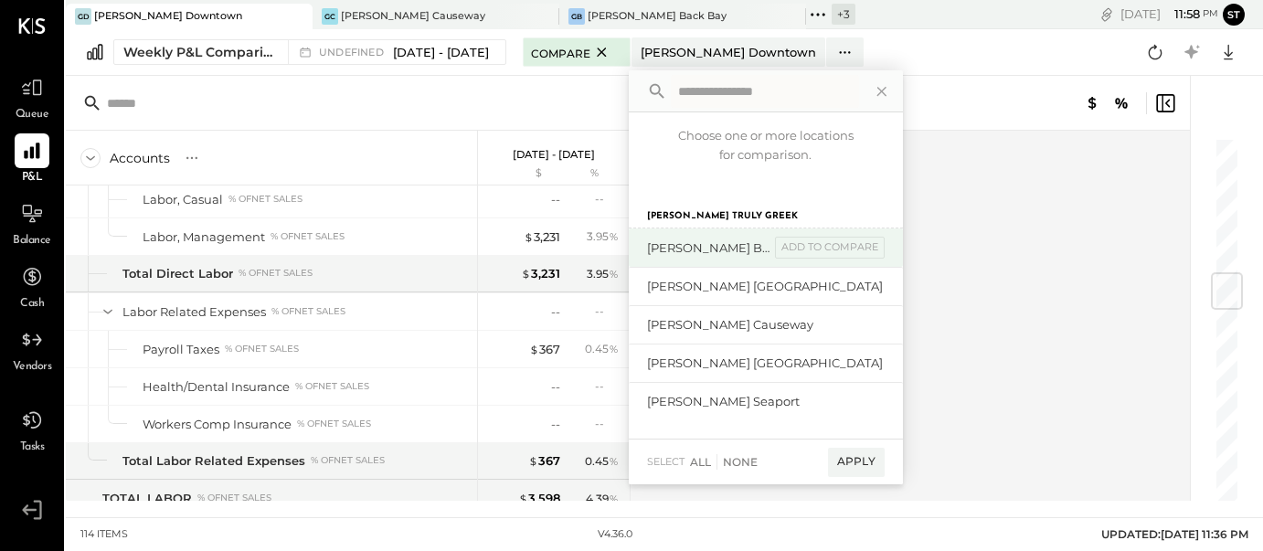
click at [706, 242] on div "[PERSON_NAME] Back Bay" at bounding box center [708, 247] width 122 height 17
click at [859, 463] on div "Apply" at bounding box center [856, 462] width 57 height 29
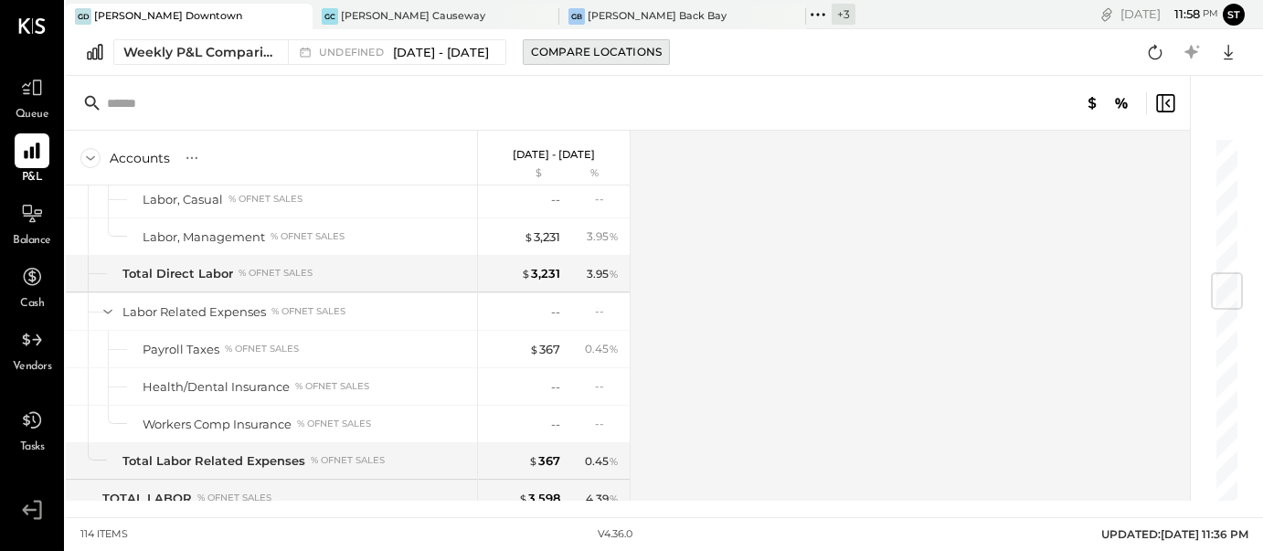
click at [591, 59] on div "Compare Locations" at bounding box center [596, 52] width 131 height 16
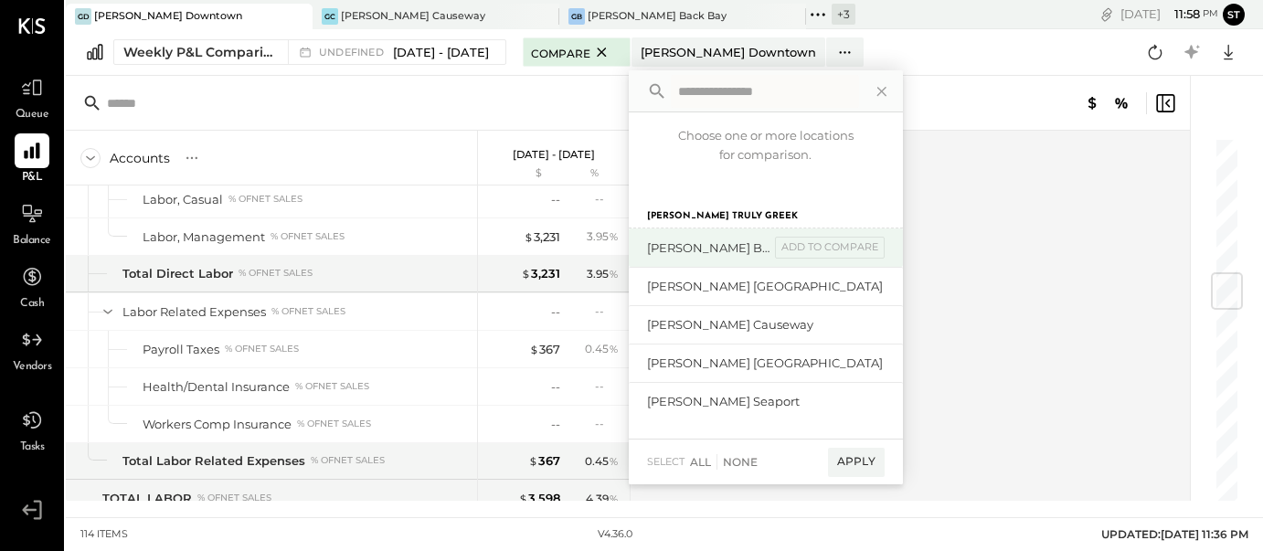
click at [703, 258] on div "[PERSON_NAME] Back Bay add to compare" at bounding box center [766, 247] width 274 height 38
click at [801, 254] on div "add to compare" at bounding box center [830, 248] width 110 height 22
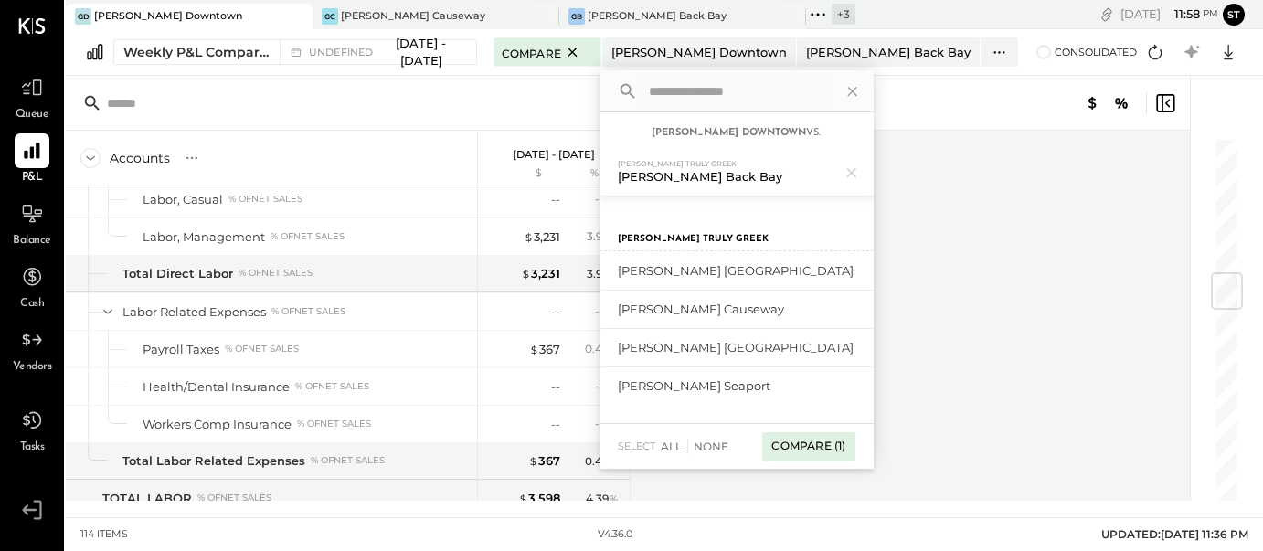
click at [841, 451] on div "Compare (1)" at bounding box center [808, 446] width 92 height 29
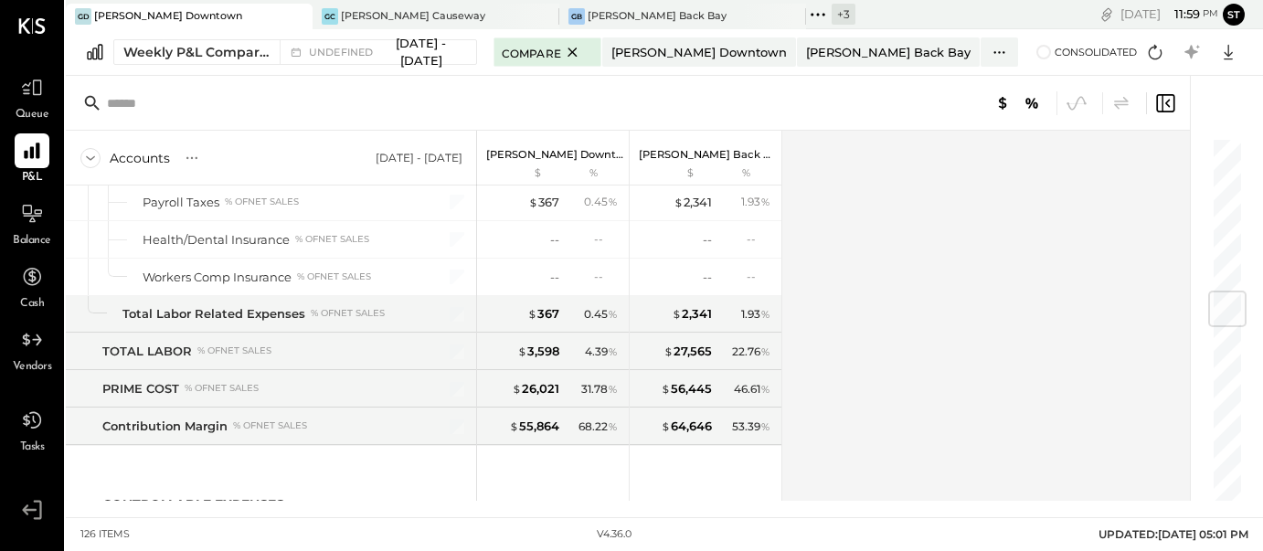
scroll to position [1320, 0]
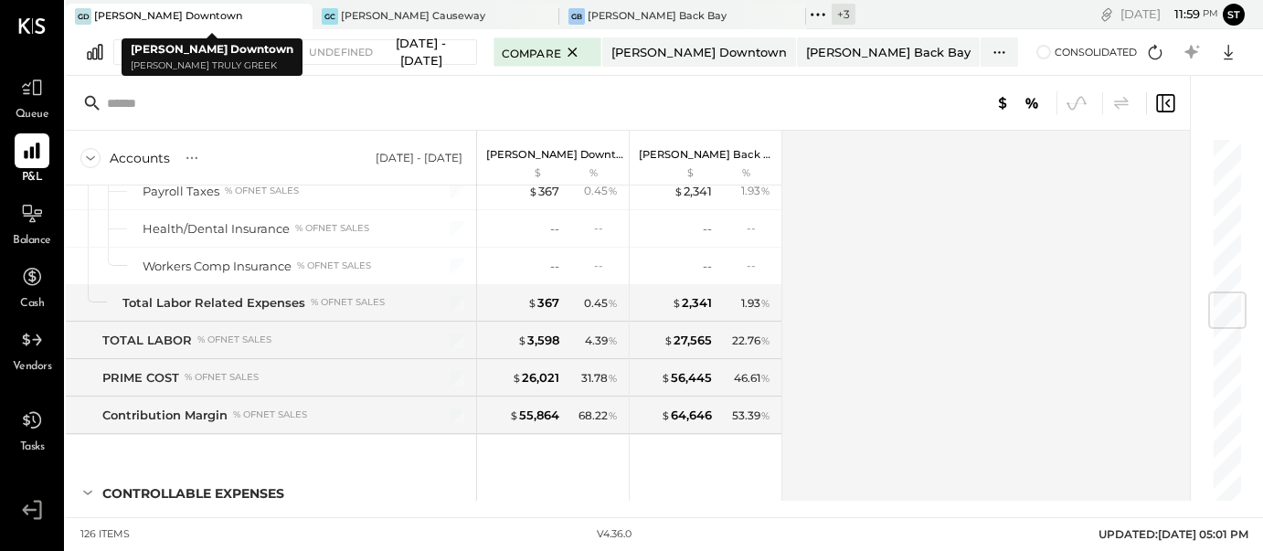
click at [288, 17] on icon at bounding box center [296, 16] width 23 height 22
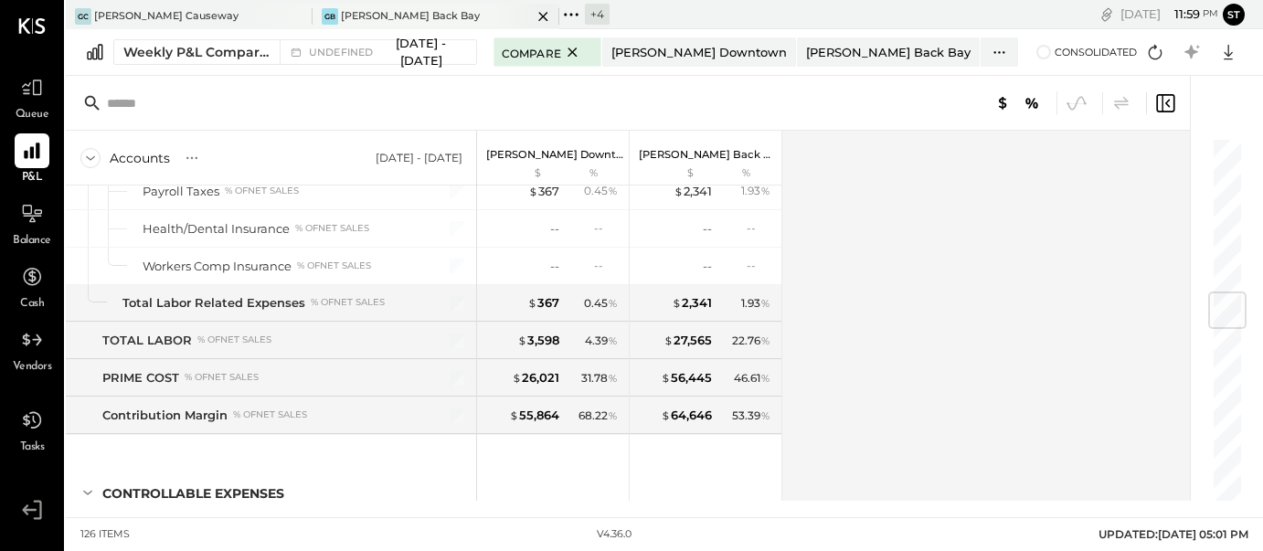
click at [412, 20] on div "[PERSON_NAME] Back Bay" at bounding box center [410, 16] width 139 height 15
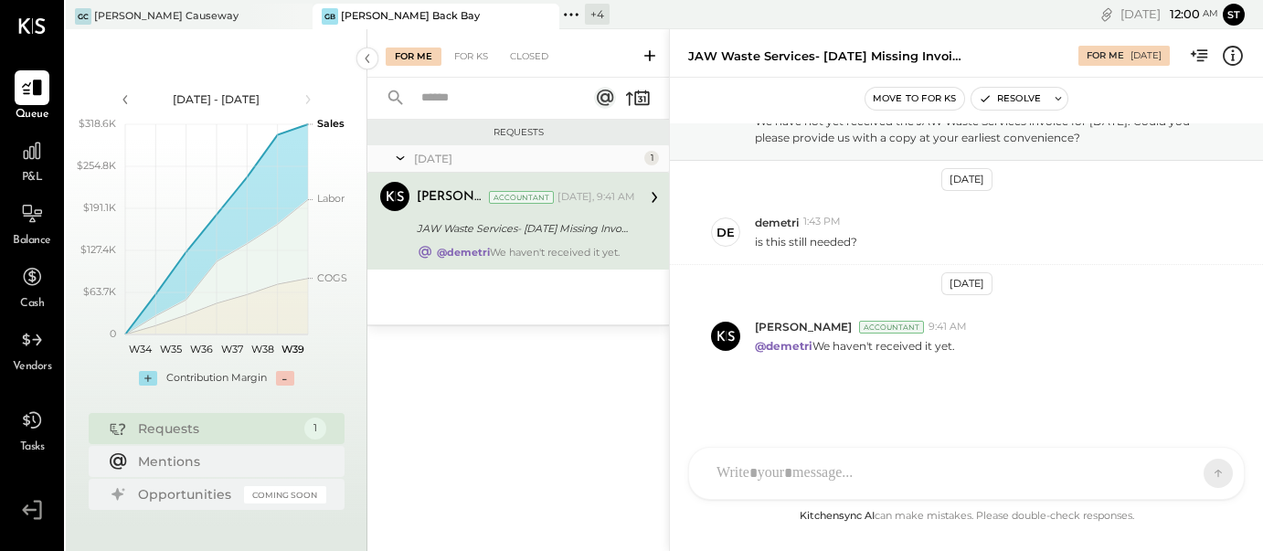
scroll to position [114, 0]
click at [653, 194] on icon at bounding box center [653, 197] width 5 height 11
click at [37, 92] on icon at bounding box center [32, 87] width 22 height 17
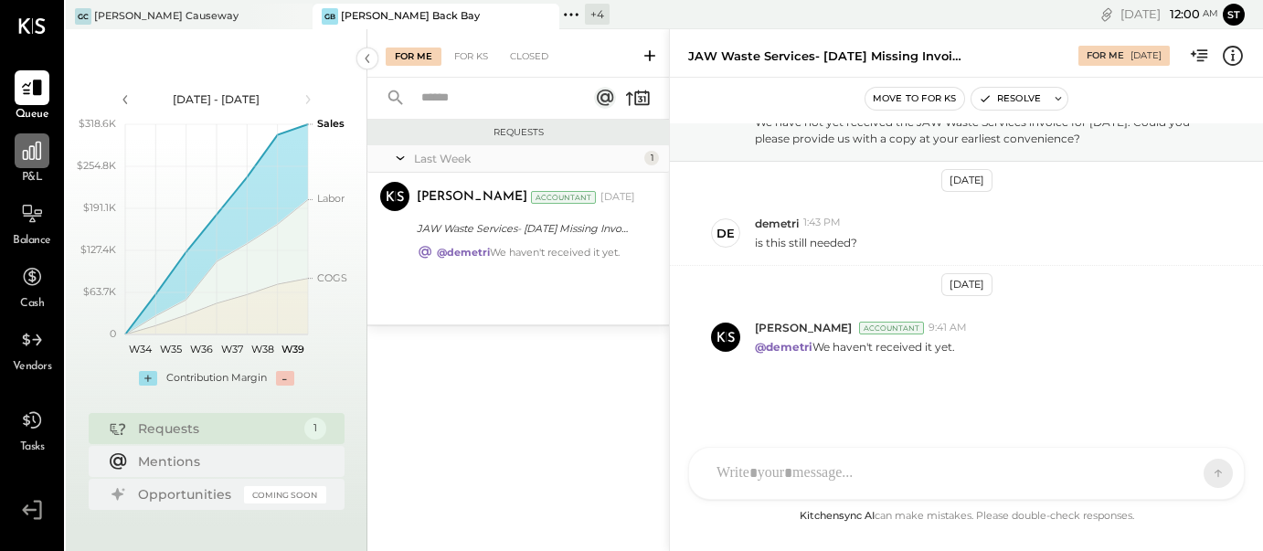
click at [36, 163] on icon at bounding box center [32, 151] width 24 height 24
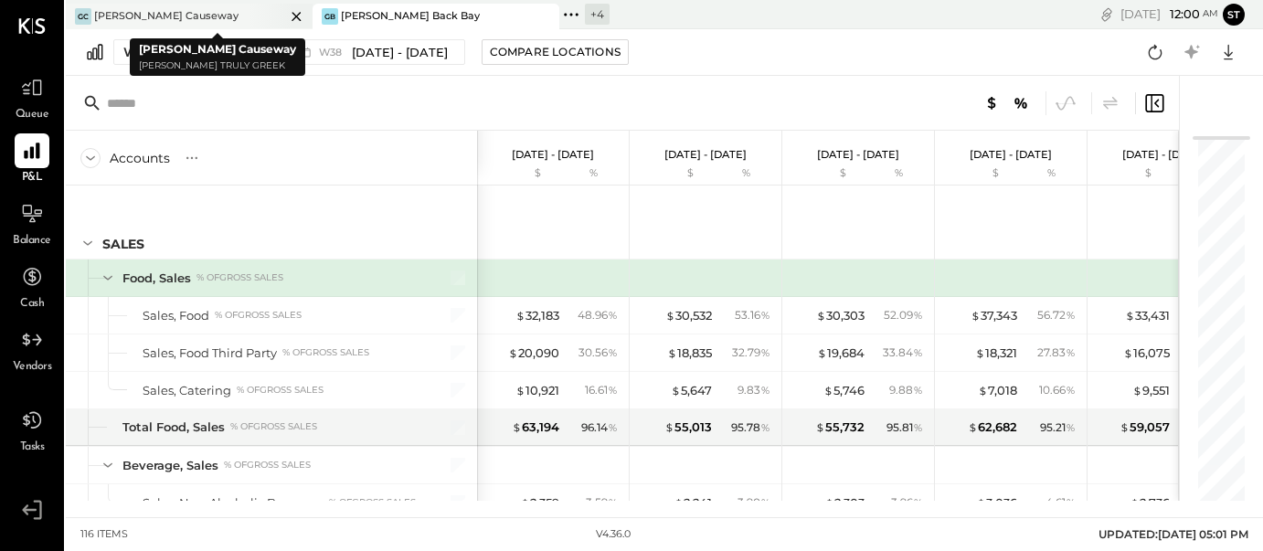
click at [296, 16] on icon at bounding box center [295, 16] width 9 height 9
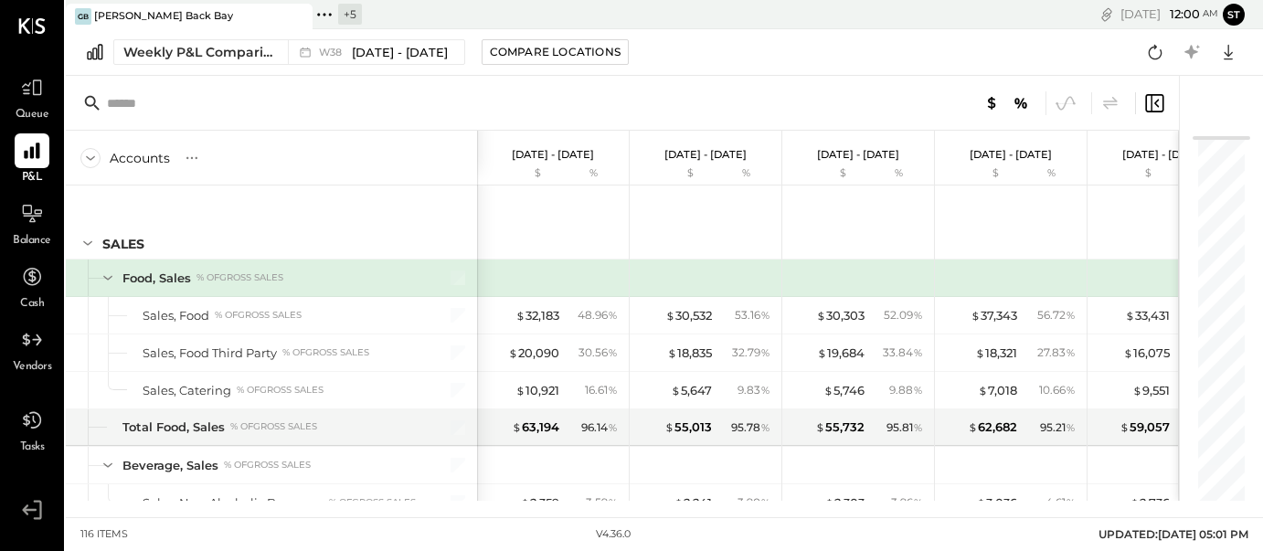
click at [328, 12] on icon at bounding box center [324, 15] width 24 height 24
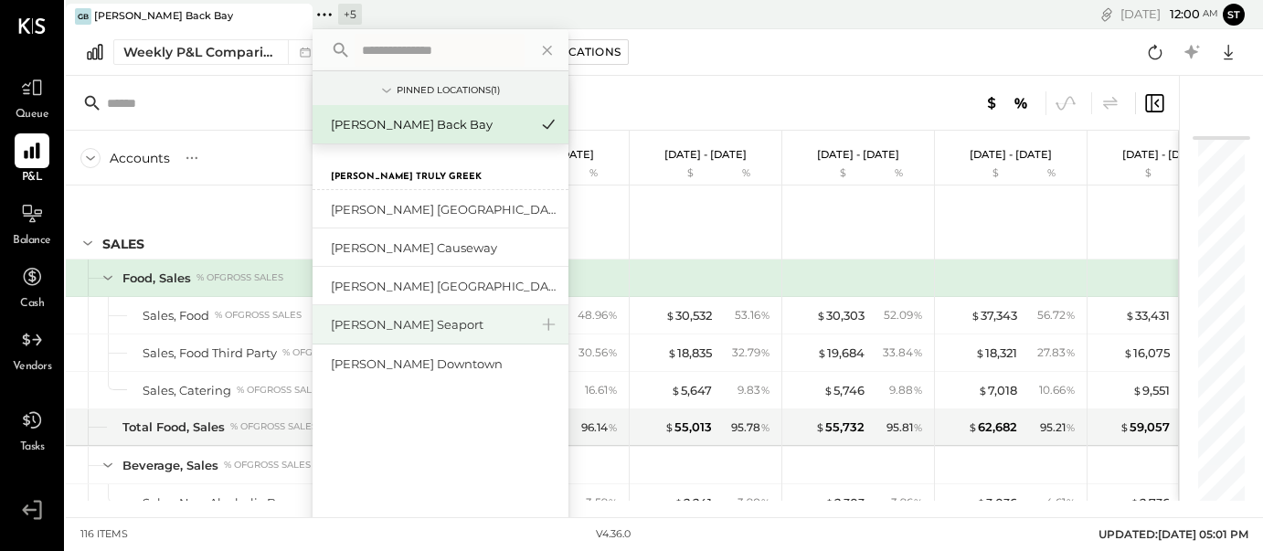
click at [428, 322] on div "[PERSON_NAME] Seaport" at bounding box center [429, 324] width 197 height 17
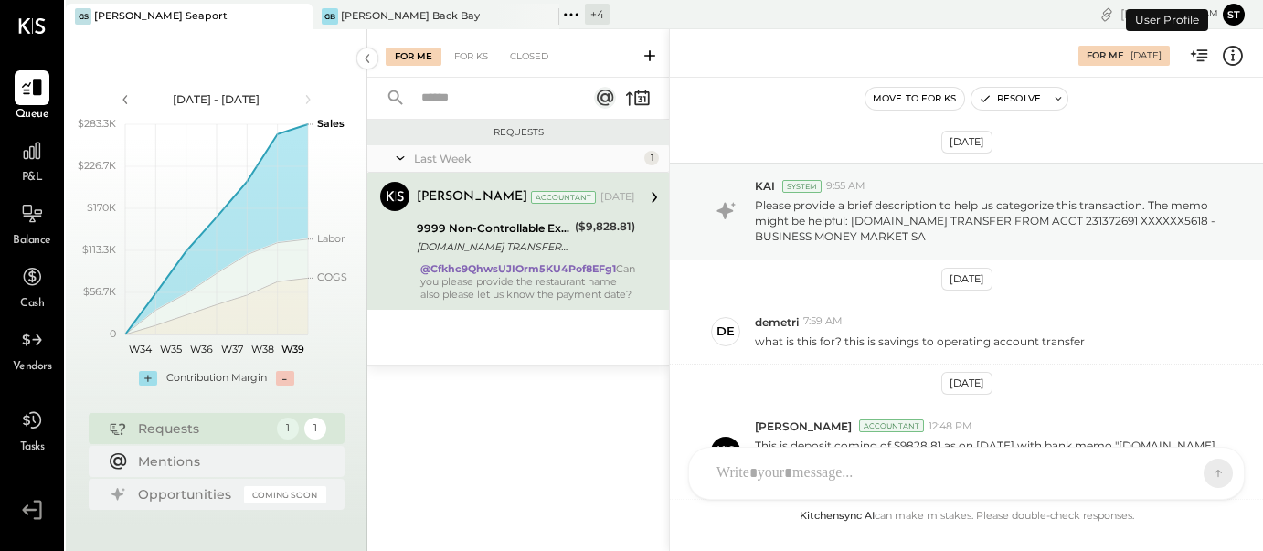
scroll to position [354, 0]
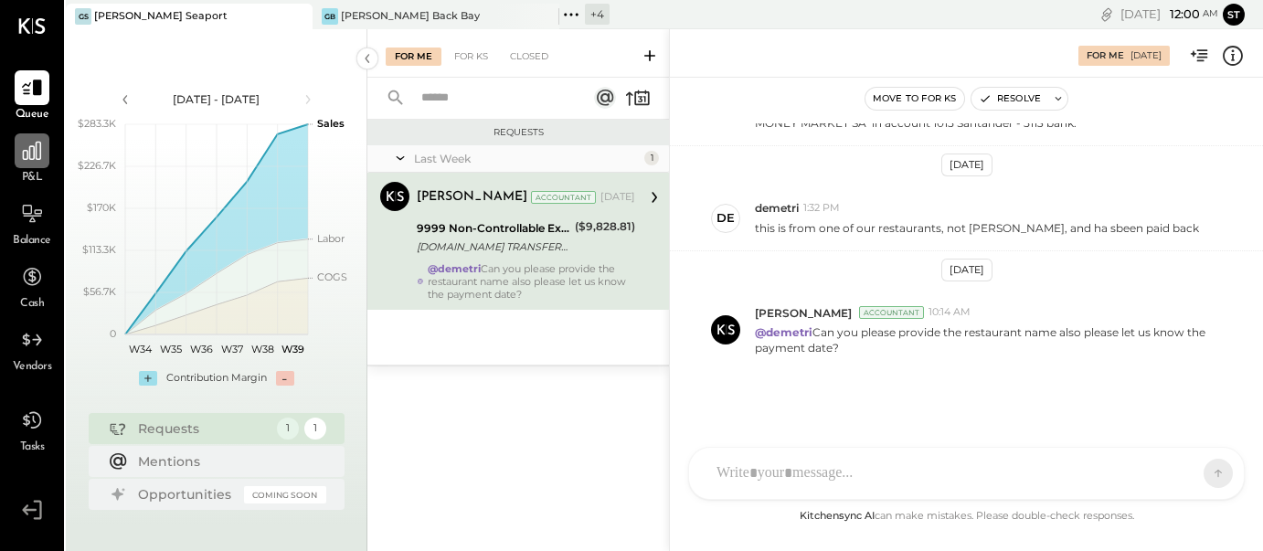
click at [32, 161] on icon at bounding box center [32, 151] width 24 height 24
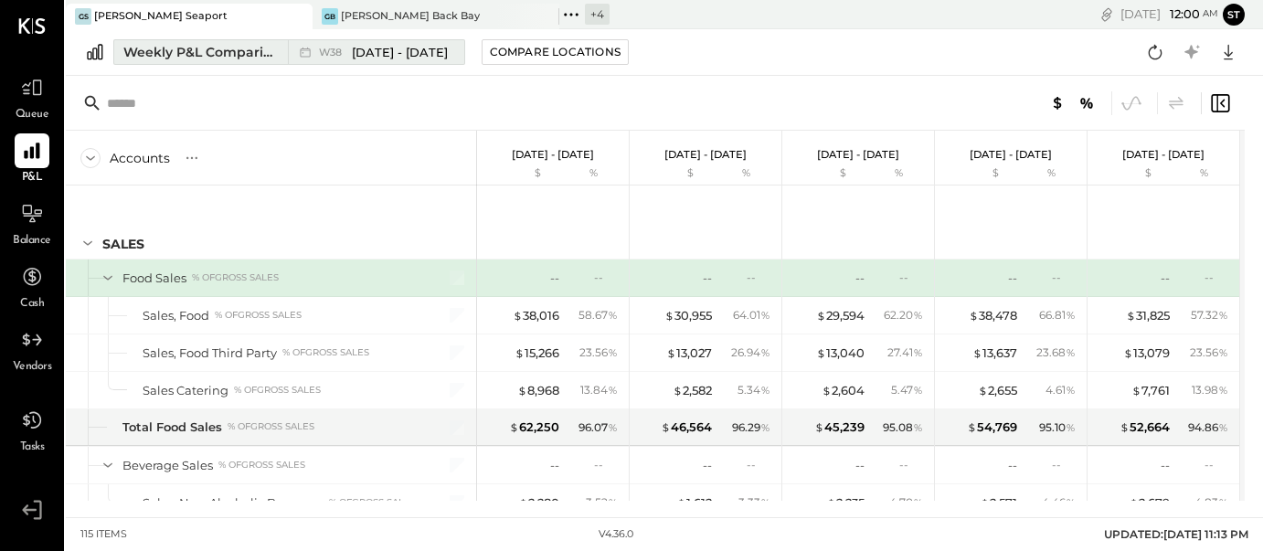
click at [396, 51] on span "[DATE] - [DATE]" at bounding box center [400, 52] width 96 height 17
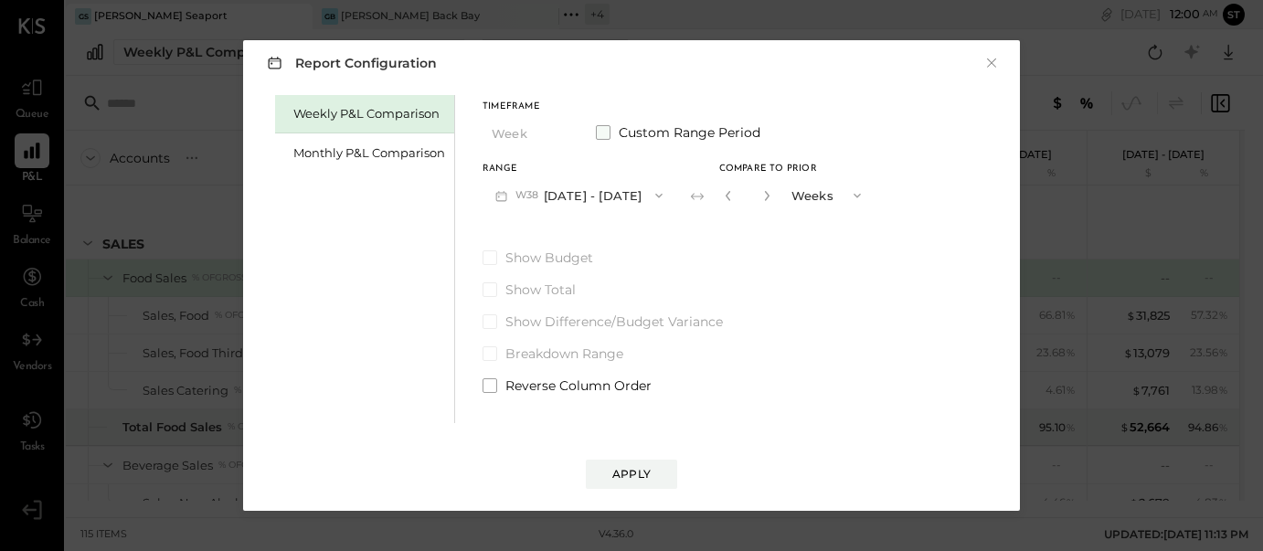
click at [604, 127] on span at bounding box center [603, 132] width 15 height 15
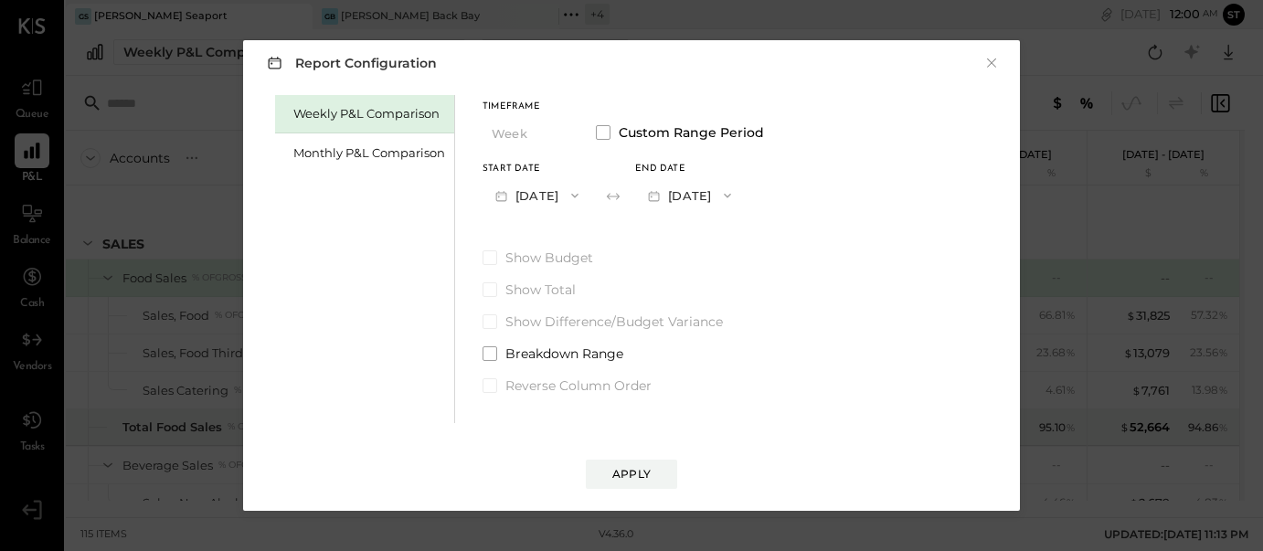
click at [557, 194] on button "[DATE]" at bounding box center [536, 195] width 109 height 34
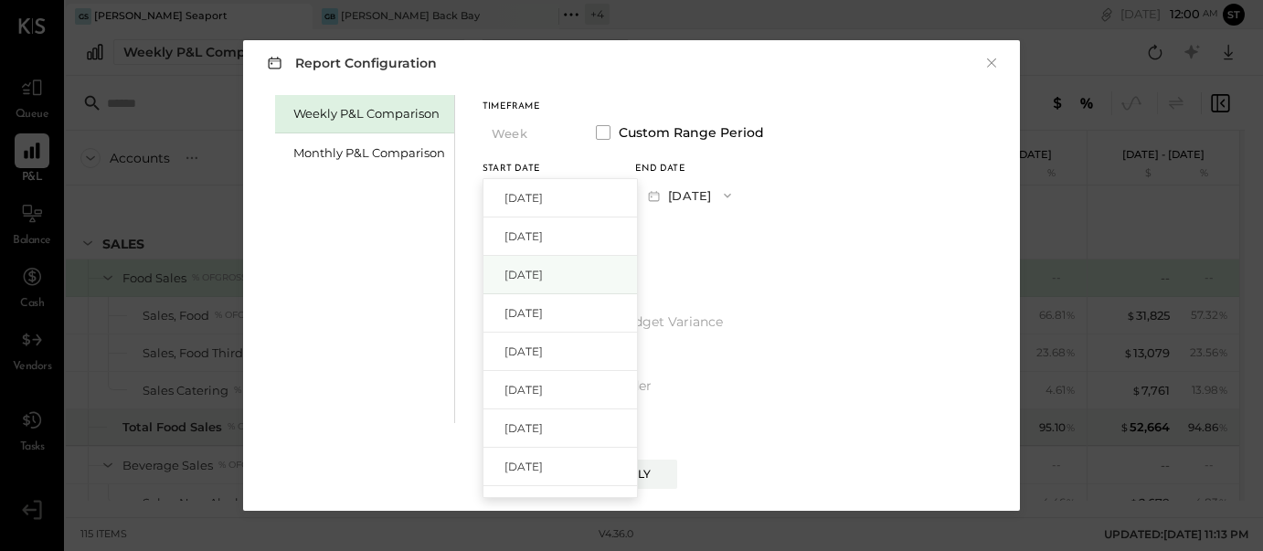
click at [539, 269] on span "[DATE]" at bounding box center [523, 275] width 38 height 16
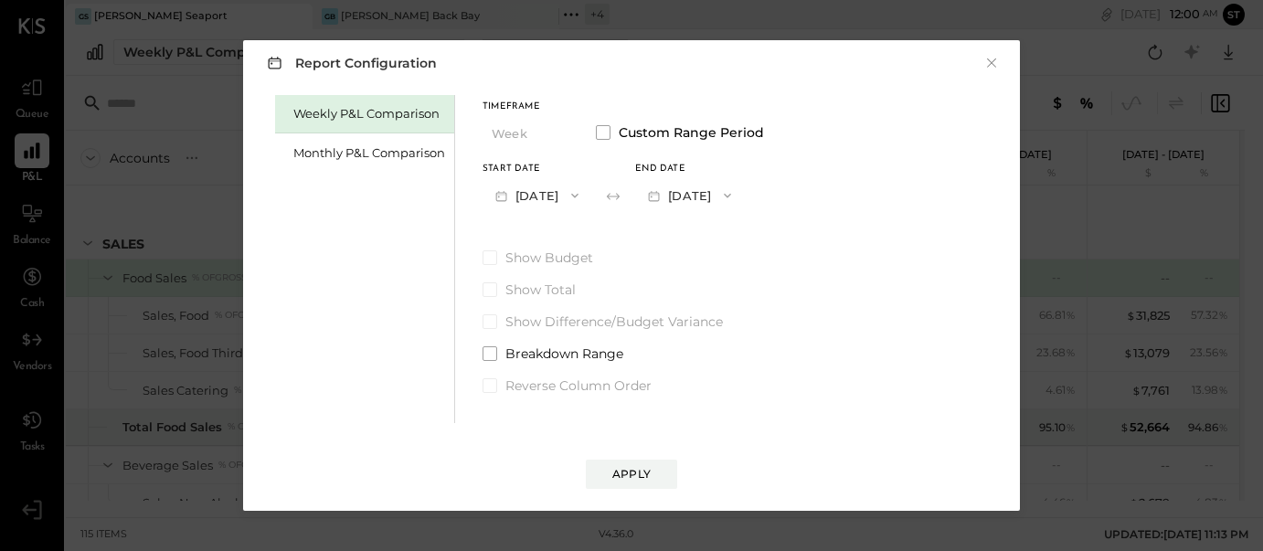
click at [735, 194] on icon "button" at bounding box center [727, 195] width 15 height 15
click at [724, 244] on div "[DATE]" at bounding box center [712, 236] width 153 height 38
click at [634, 471] on div "Apply" at bounding box center [631, 474] width 38 height 16
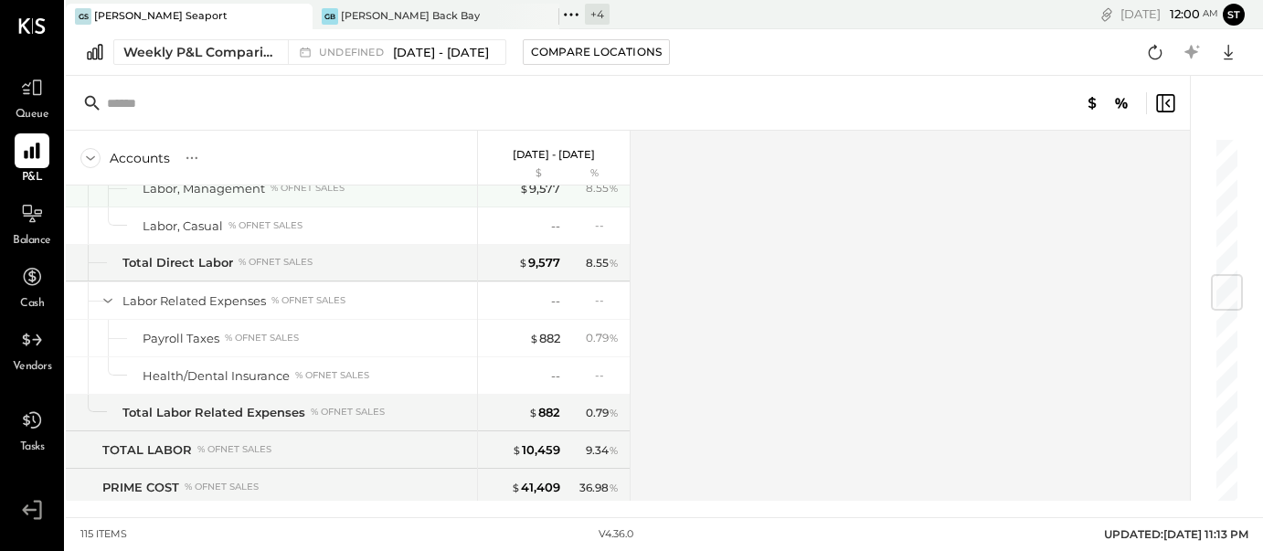
scroll to position [1175, 0]
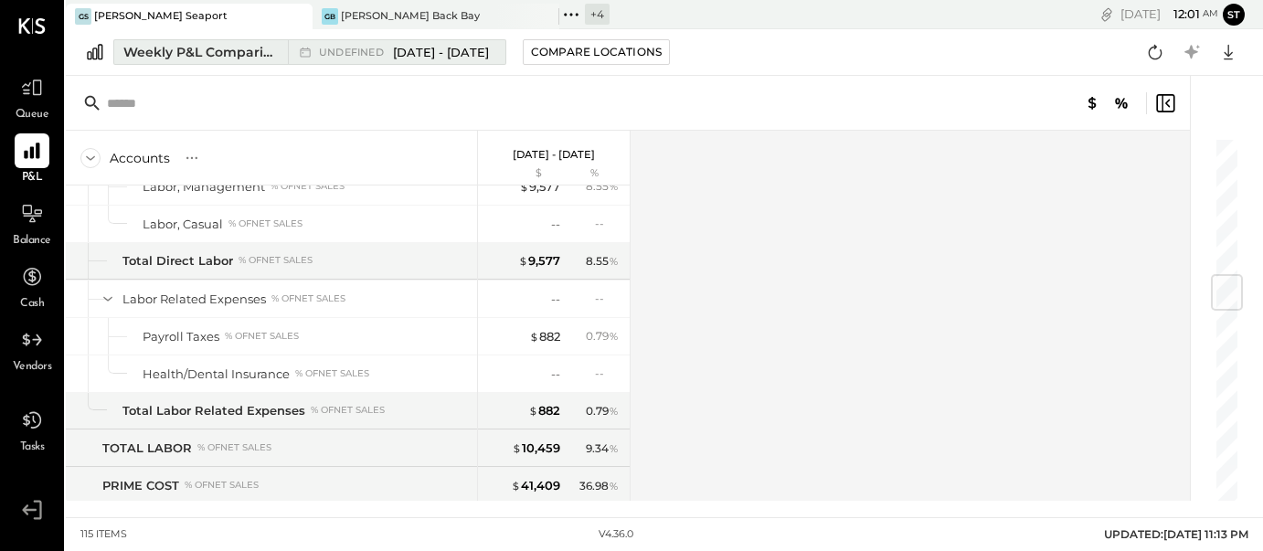
click at [422, 47] on span "[DATE] - [DATE]" at bounding box center [441, 52] width 96 height 17
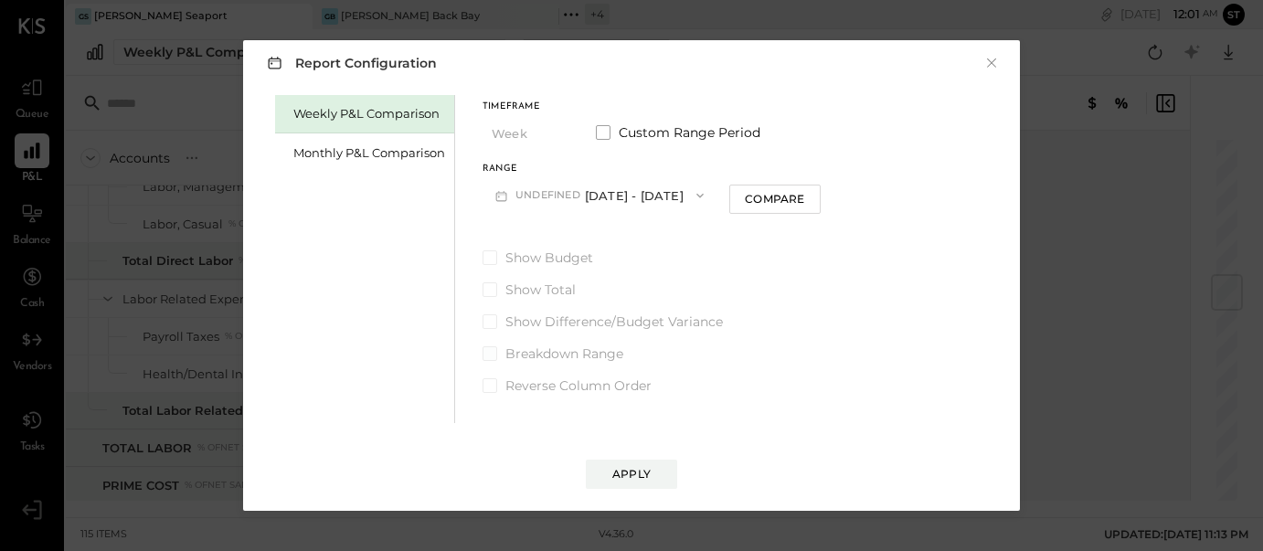
click at [494, 354] on span at bounding box center [489, 353] width 15 height 15
click at [608, 194] on button "undefined [DATE] - [DATE]" at bounding box center [599, 195] width 234 height 34
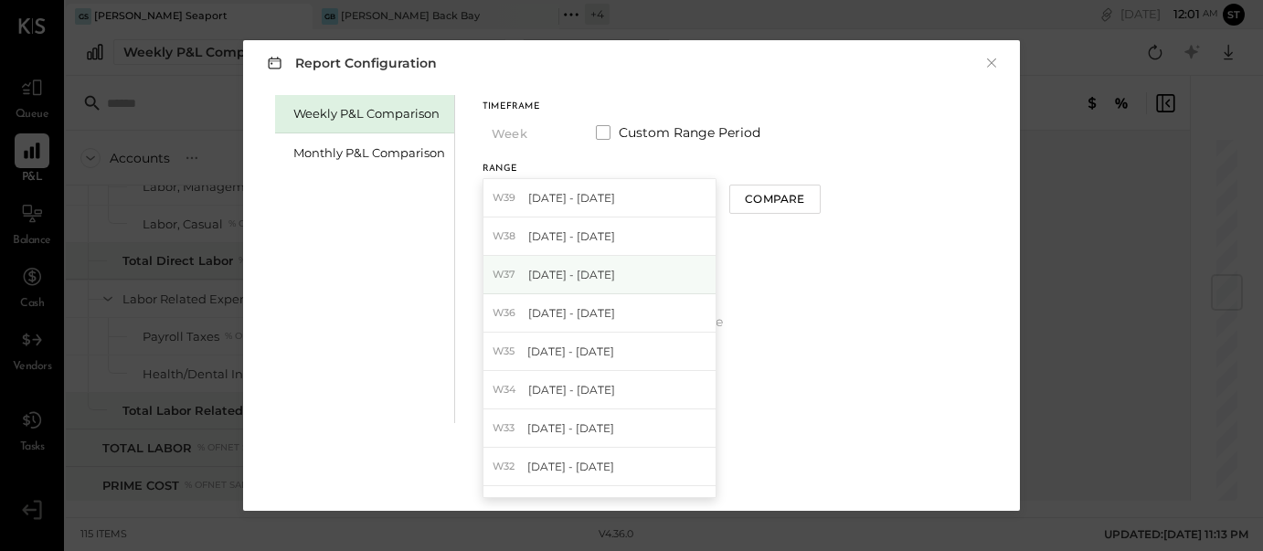
click at [592, 269] on span "[DATE] - [DATE]" at bounding box center [571, 275] width 87 height 16
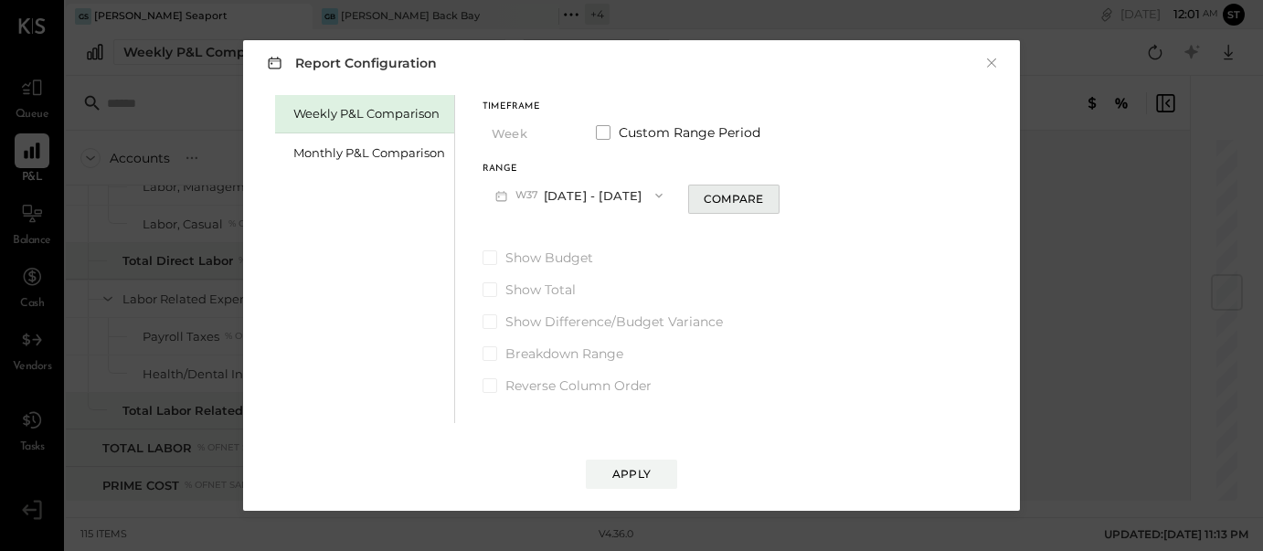
click at [714, 202] on div "Compare" at bounding box center [732, 199] width 59 height 16
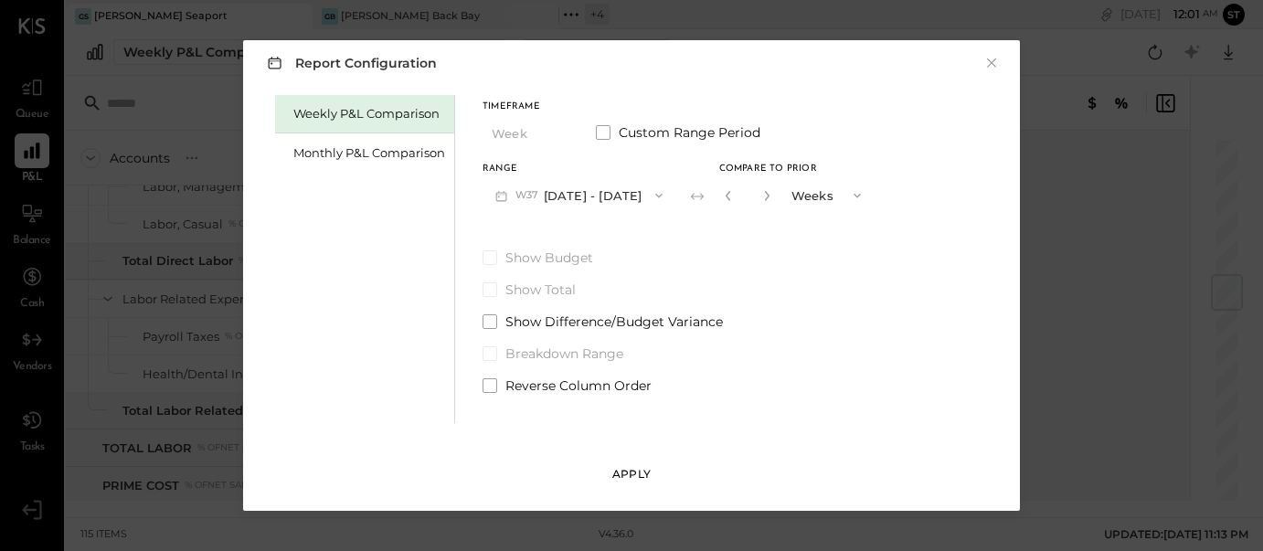
click at [655, 470] on button "Apply" at bounding box center [631, 474] width 91 height 29
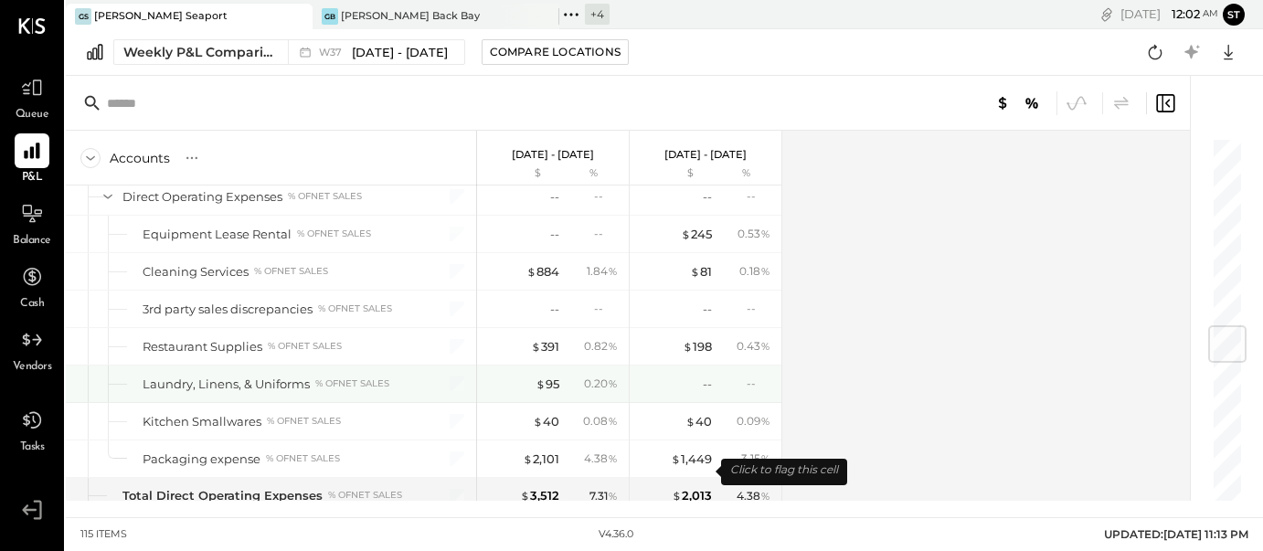
scroll to position [1620, 0]
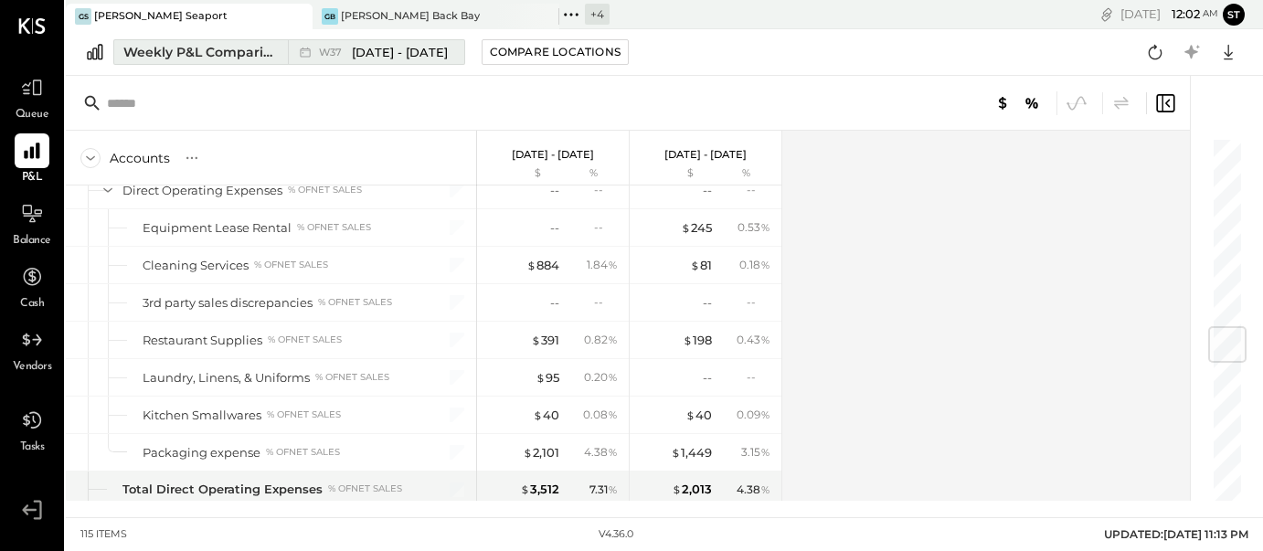
click at [375, 56] on span "[DATE] - [DATE]" at bounding box center [400, 52] width 96 height 17
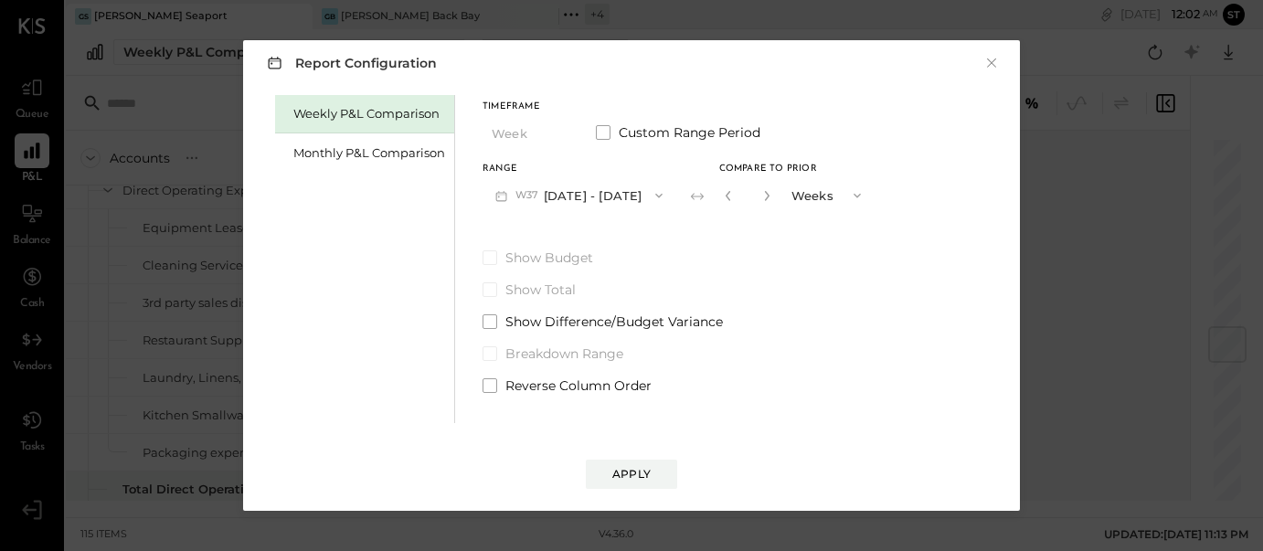
click at [567, 199] on button "W37 [DATE] - [DATE]" at bounding box center [578, 195] width 193 height 34
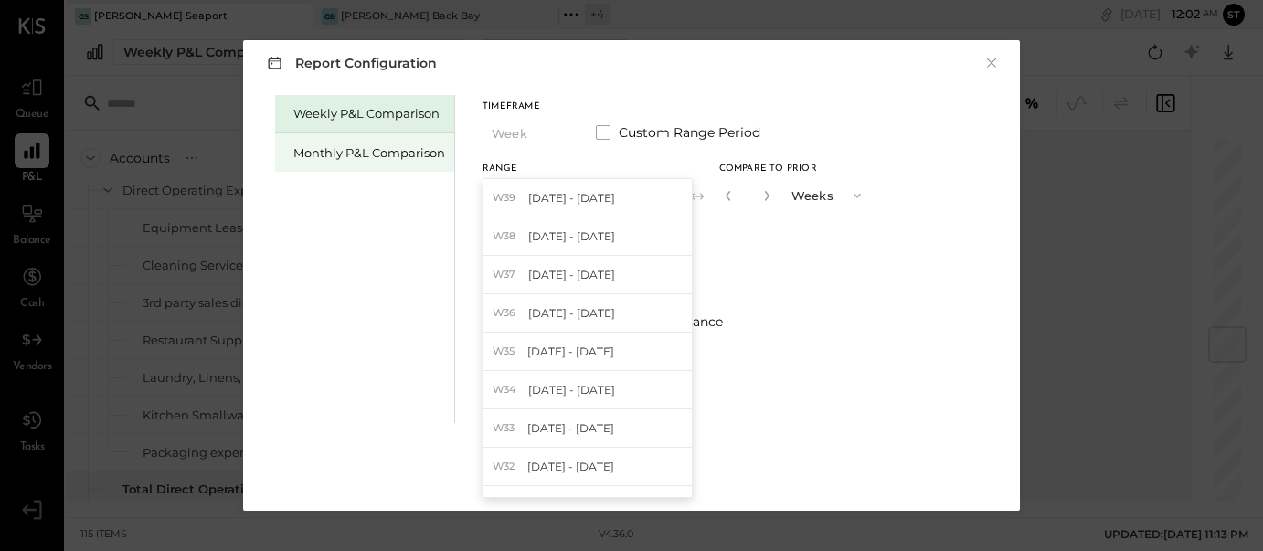
click at [396, 162] on div "Monthly P&L Comparison" at bounding box center [364, 152] width 179 height 38
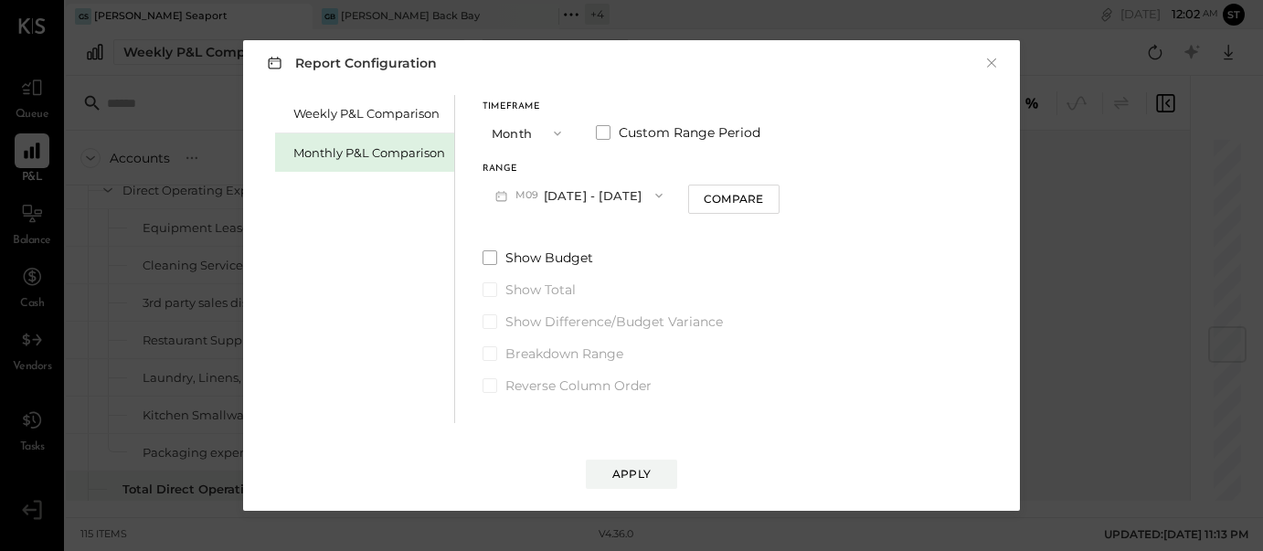
click at [591, 192] on button "M09 [DATE] - [DATE]" at bounding box center [578, 195] width 193 height 34
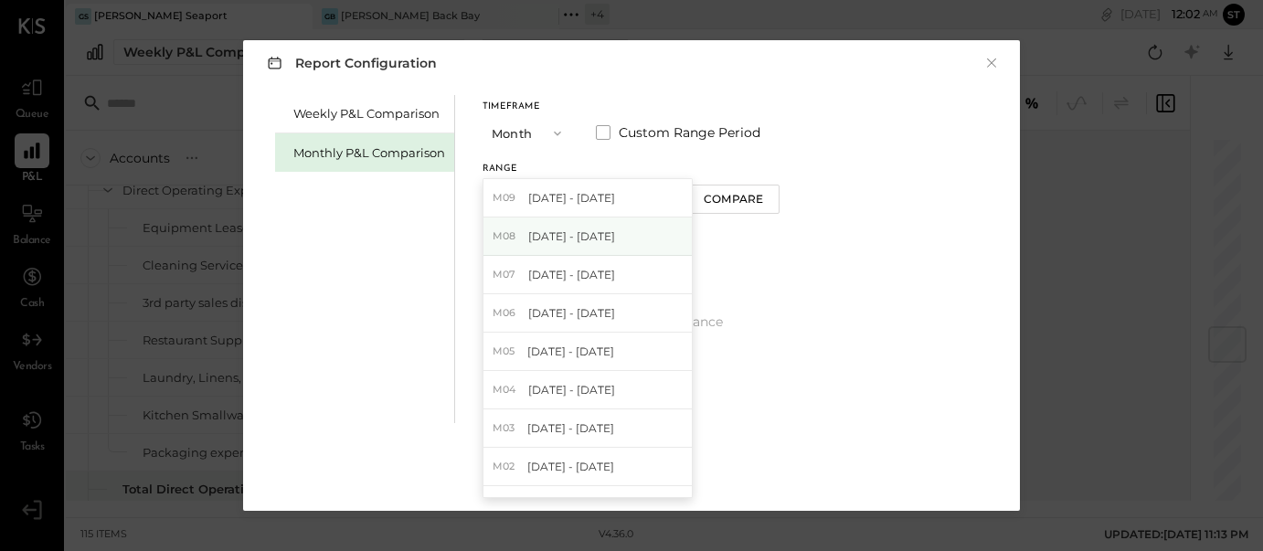
click at [583, 233] on span "[DATE] - [DATE]" at bounding box center [571, 236] width 87 height 16
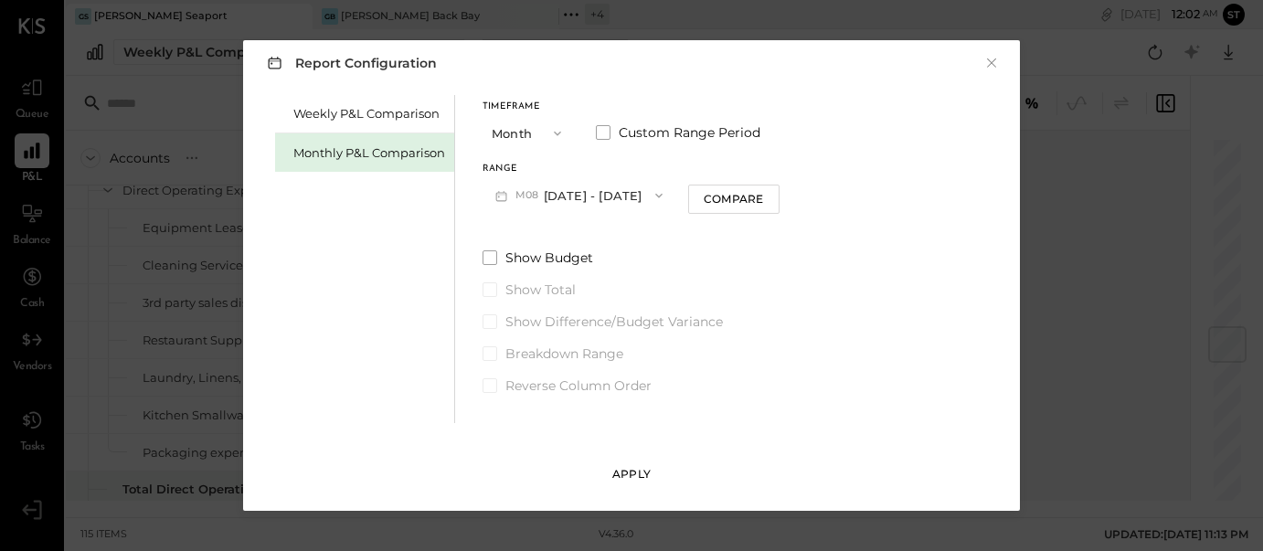
click at [629, 478] on div "Apply" at bounding box center [631, 474] width 38 height 16
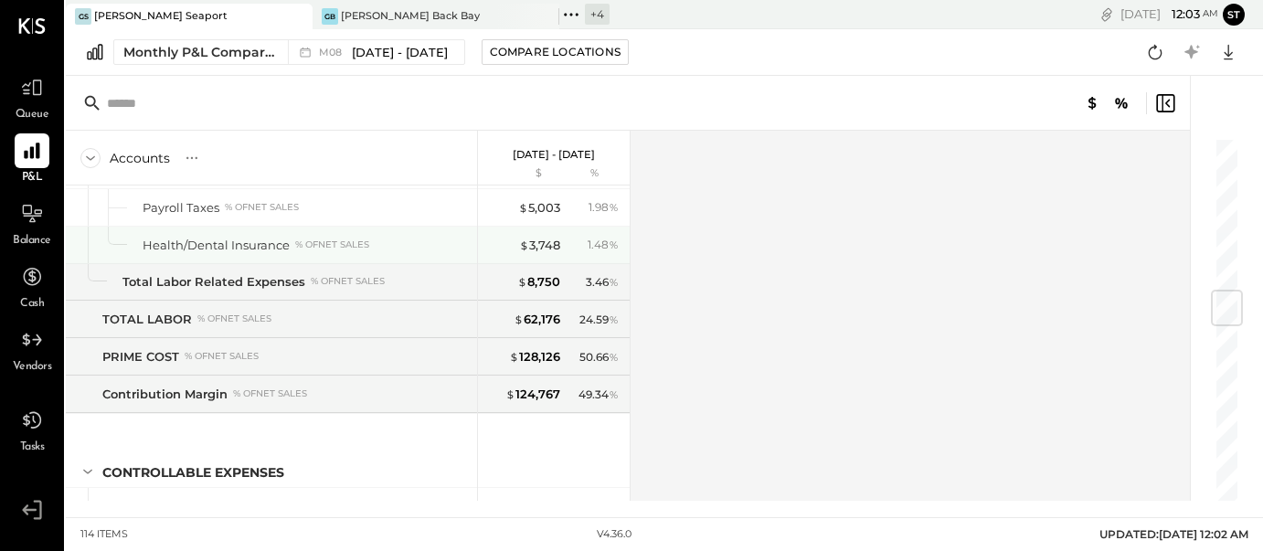
scroll to position [1318, 0]
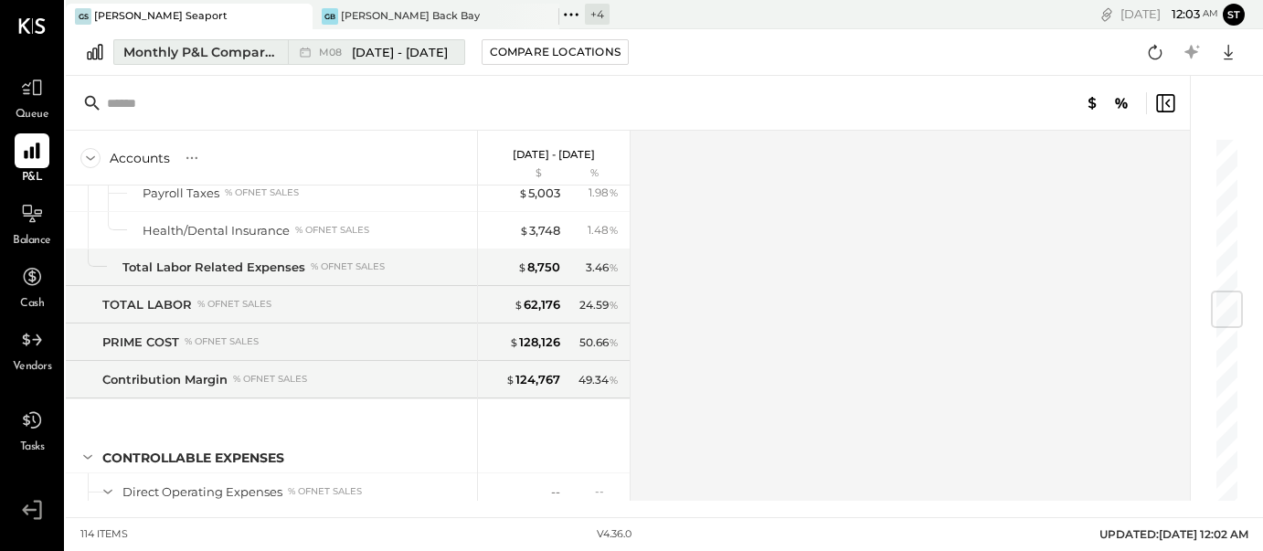
click at [411, 54] on span "[DATE] - [DATE]" at bounding box center [400, 52] width 96 height 17
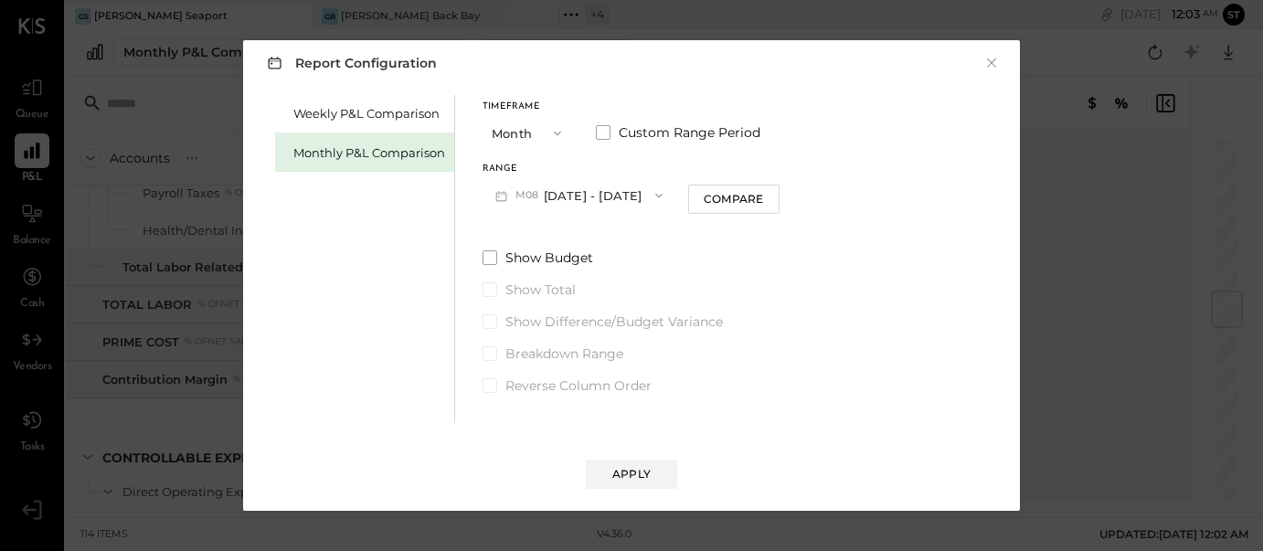
click at [651, 194] on icon "button" at bounding box center [658, 195] width 15 height 15
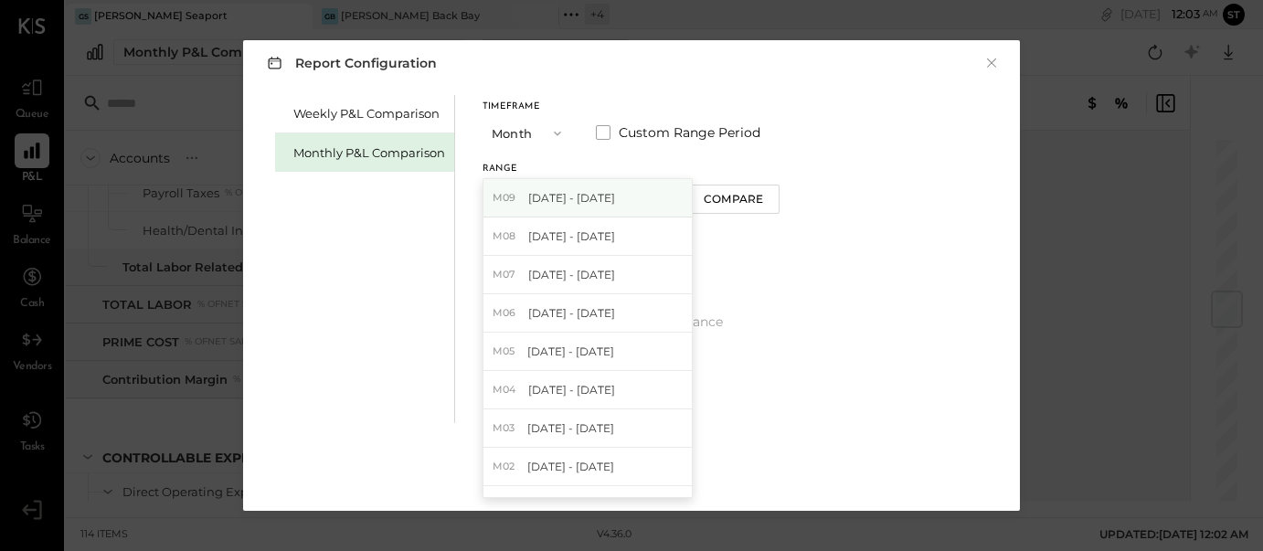
click at [595, 193] on span "[DATE] - [DATE]" at bounding box center [571, 198] width 87 height 16
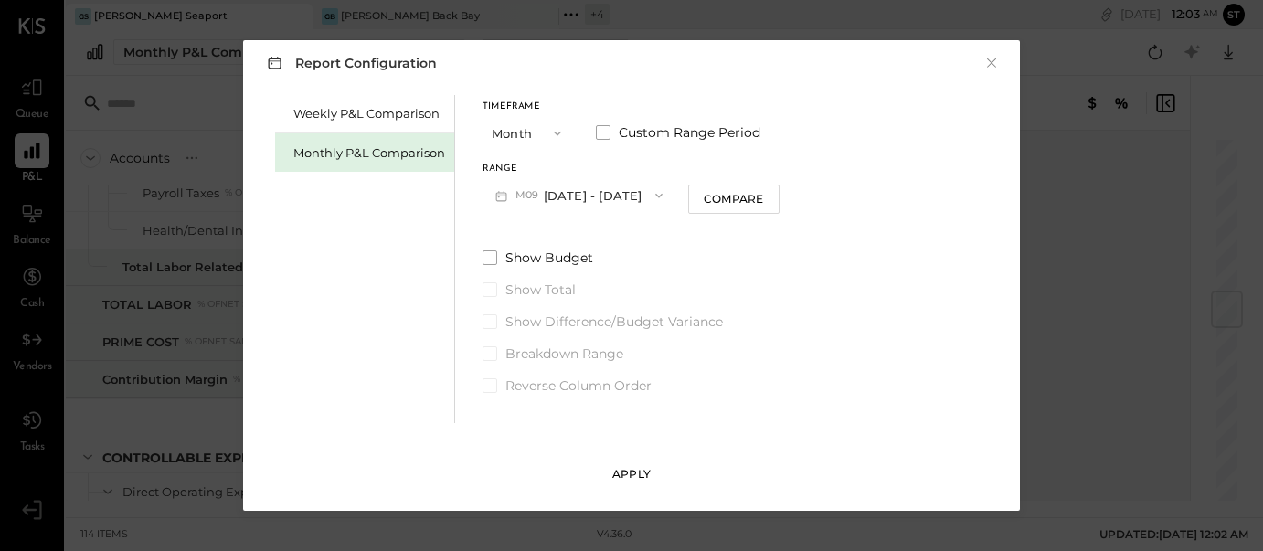
click at [629, 479] on div "Apply" at bounding box center [631, 474] width 38 height 16
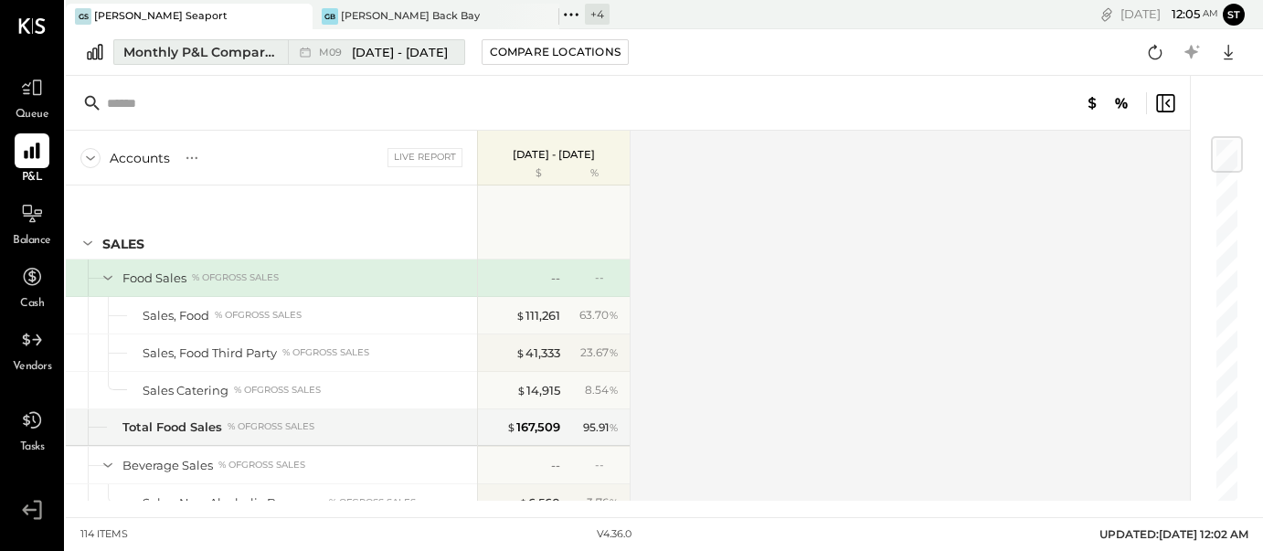
click at [380, 52] on span "[DATE] - [DATE]" at bounding box center [400, 52] width 96 height 17
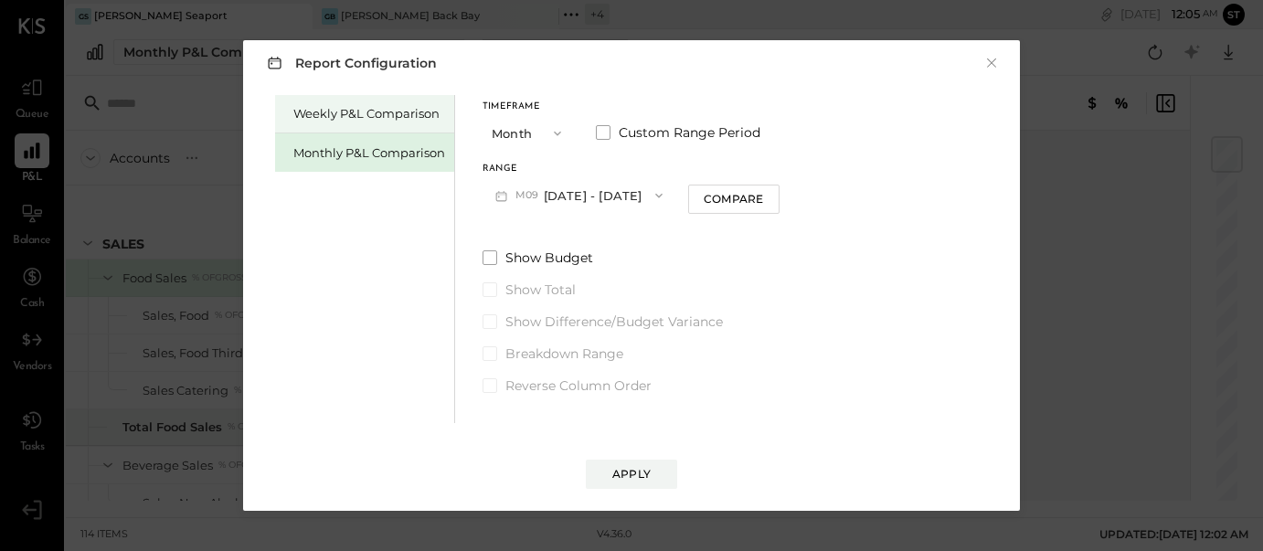
click at [372, 111] on div "Weekly P&L Comparison" at bounding box center [369, 113] width 152 height 17
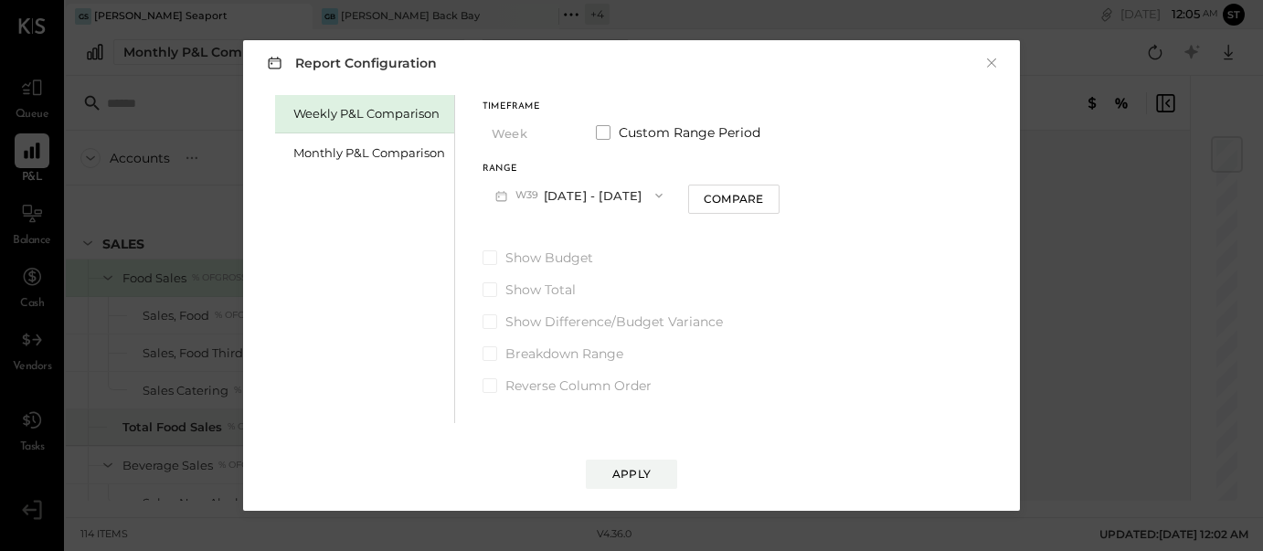
click at [603, 197] on button "W39 [DATE] - [DATE]" at bounding box center [578, 195] width 193 height 34
click at [604, 137] on span at bounding box center [603, 132] width 15 height 15
click at [574, 197] on button "[DATE]" at bounding box center [536, 195] width 109 height 34
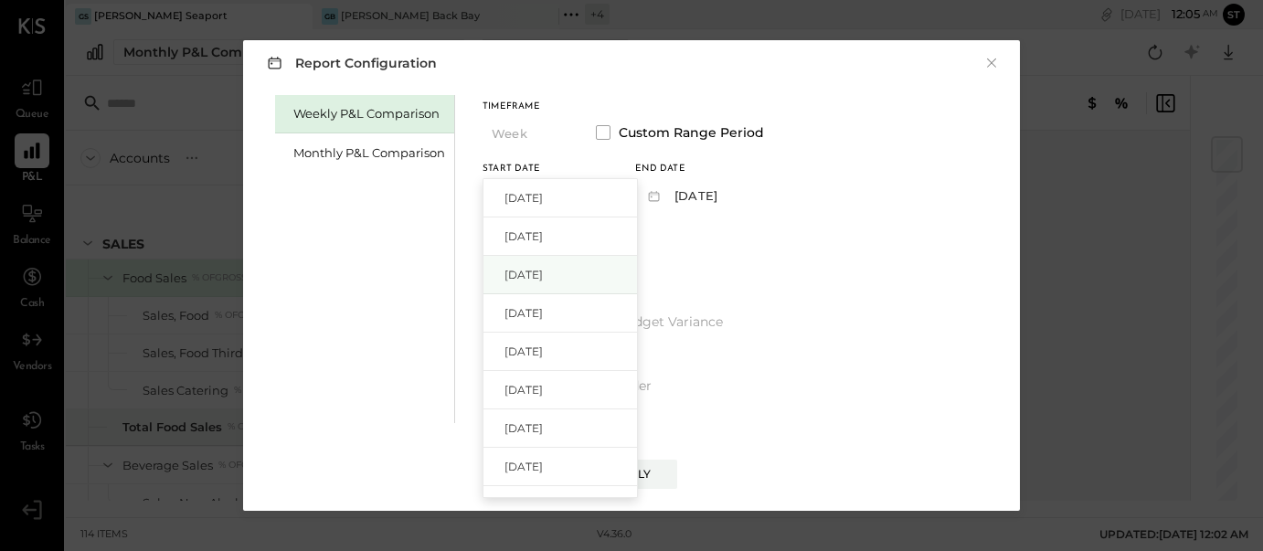
click at [543, 270] on span "[DATE]" at bounding box center [523, 275] width 38 height 16
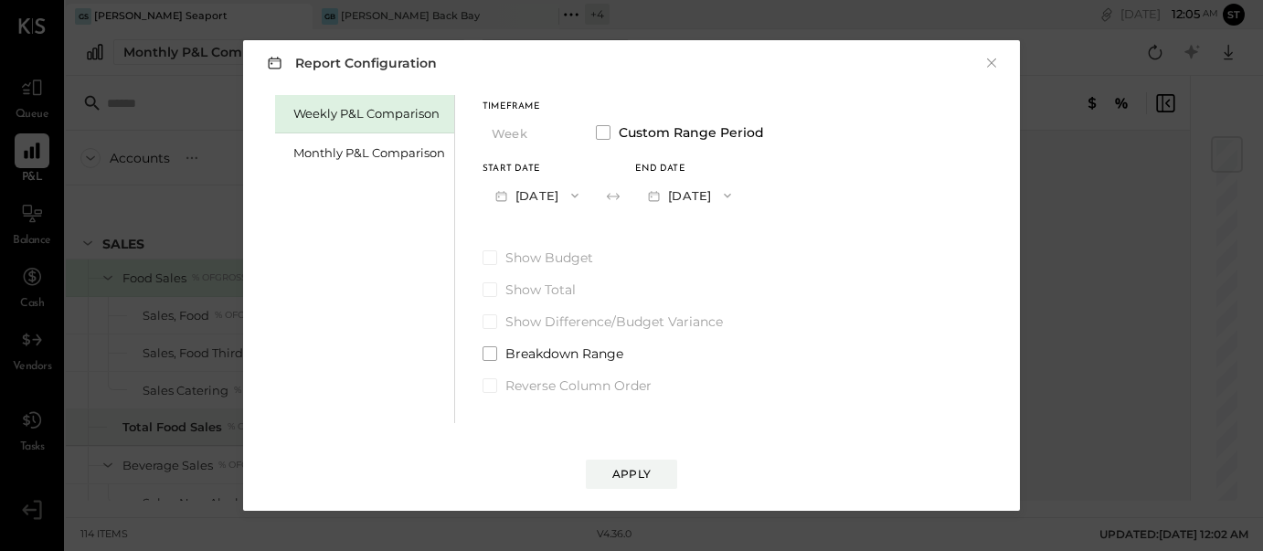
click at [735, 196] on icon "button" at bounding box center [727, 195] width 15 height 15
click at [753, 231] on div "[DATE]" at bounding box center [712, 236] width 153 height 38
click at [649, 470] on div "Apply" at bounding box center [631, 474] width 38 height 16
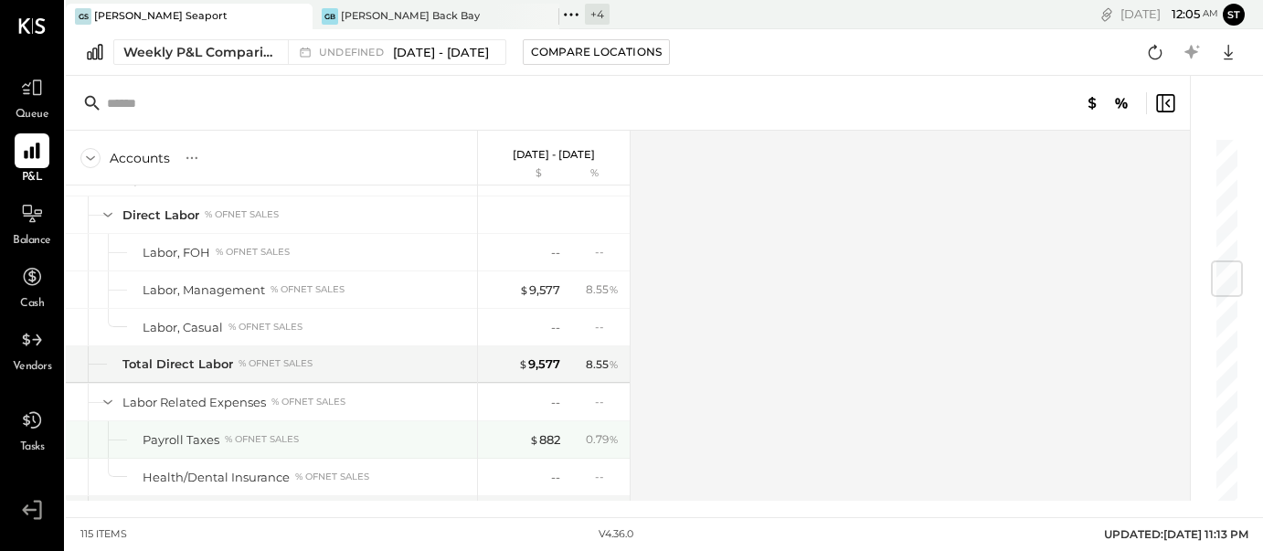
scroll to position [1055, 0]
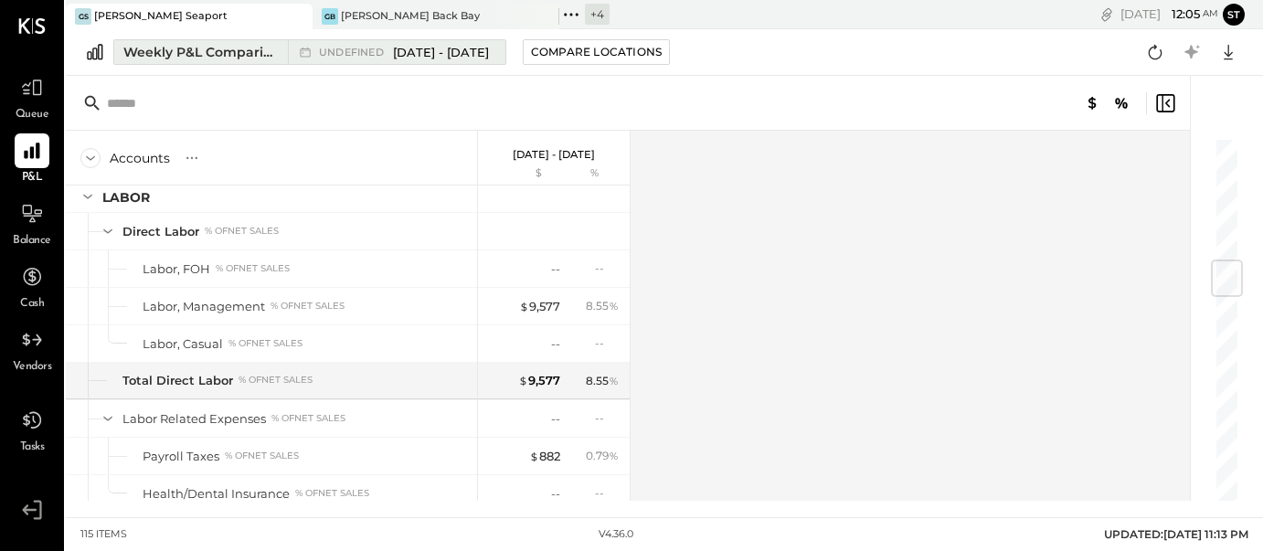
click at [428, 56] on span "[DATE] - [DATE]" at bounding box center [441, 52] width 96 height 17
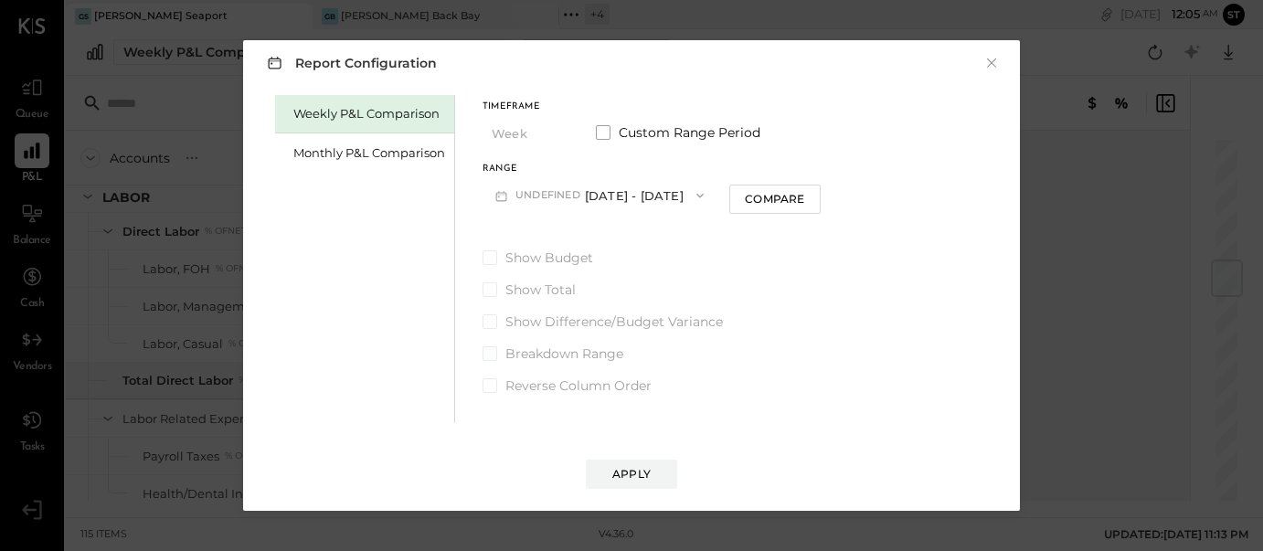
click at [492, 352] on span at bounding box center [489, 353] width 15 height 15
click at [674, 195] on button "undefined [DATE] - [DATE]" at bounding box center [599, 195] width 234 height 34
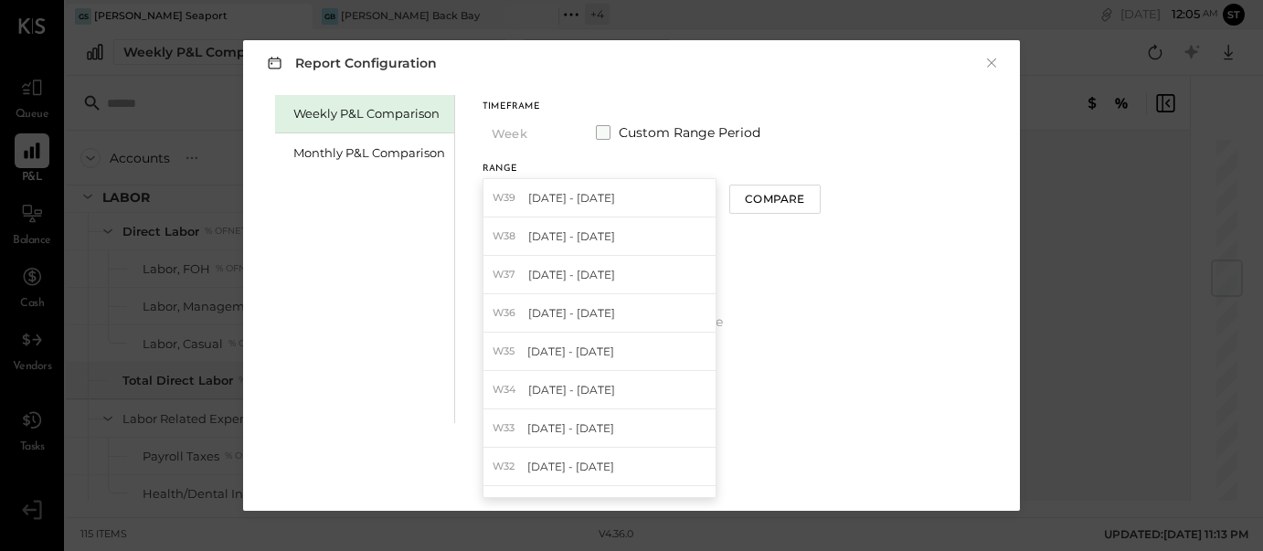
click at [597, 132] on span at bounding box center [603, 132] width 15 height 15
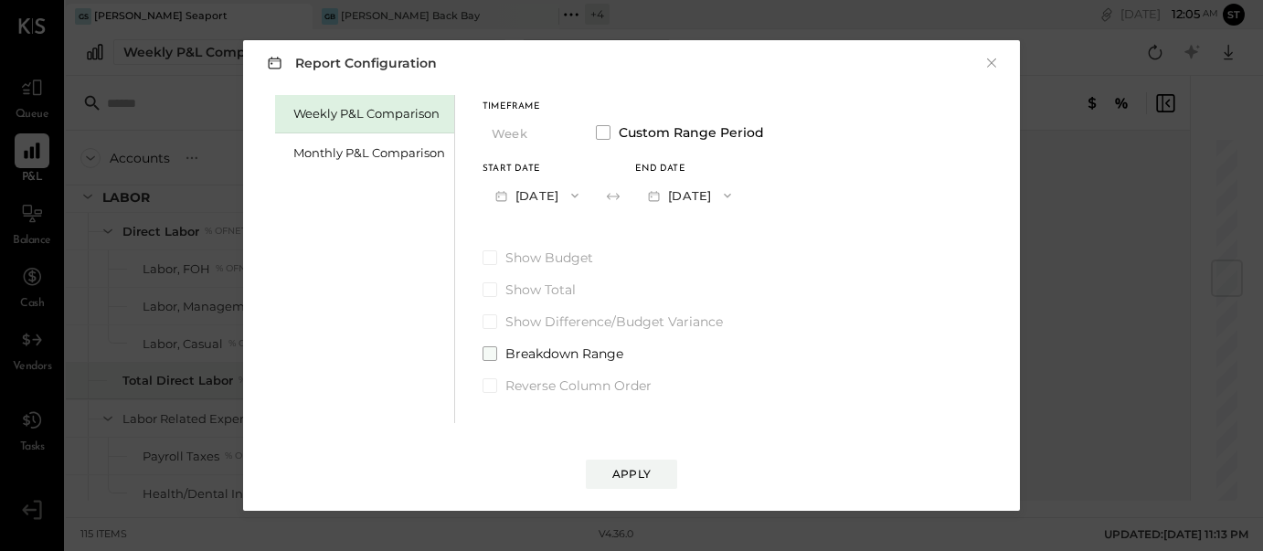
click at [491, 350] on span at bounding box center [489, 353] width 15 height 15
click at [642, 468] on div "Apply" at bounding box center [631, 474] width 38 height 16
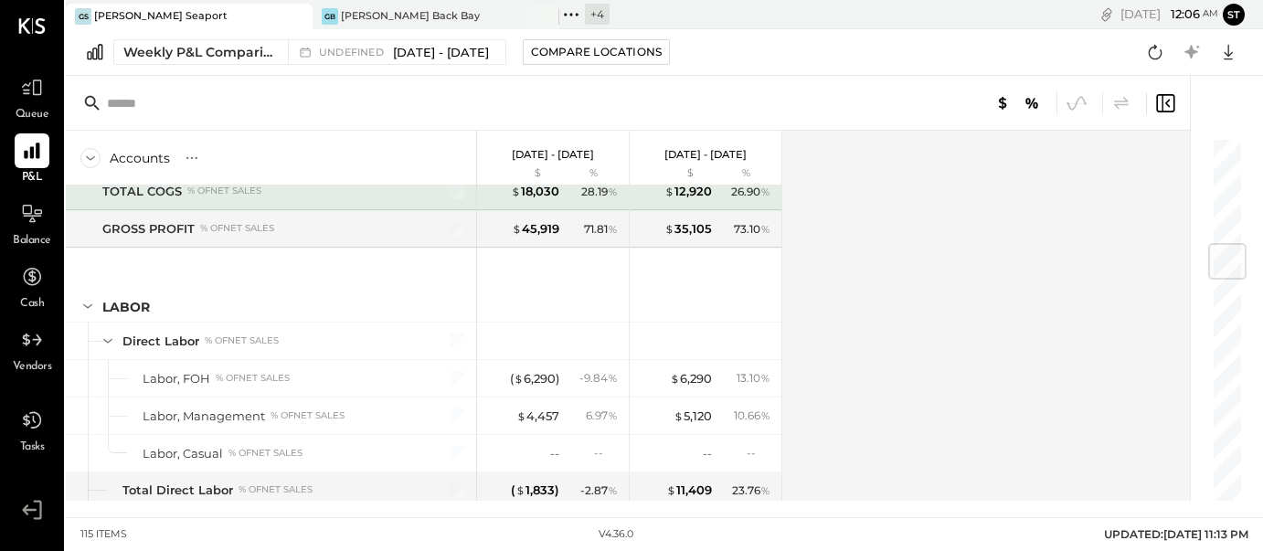
scroll to position [1009, 0]
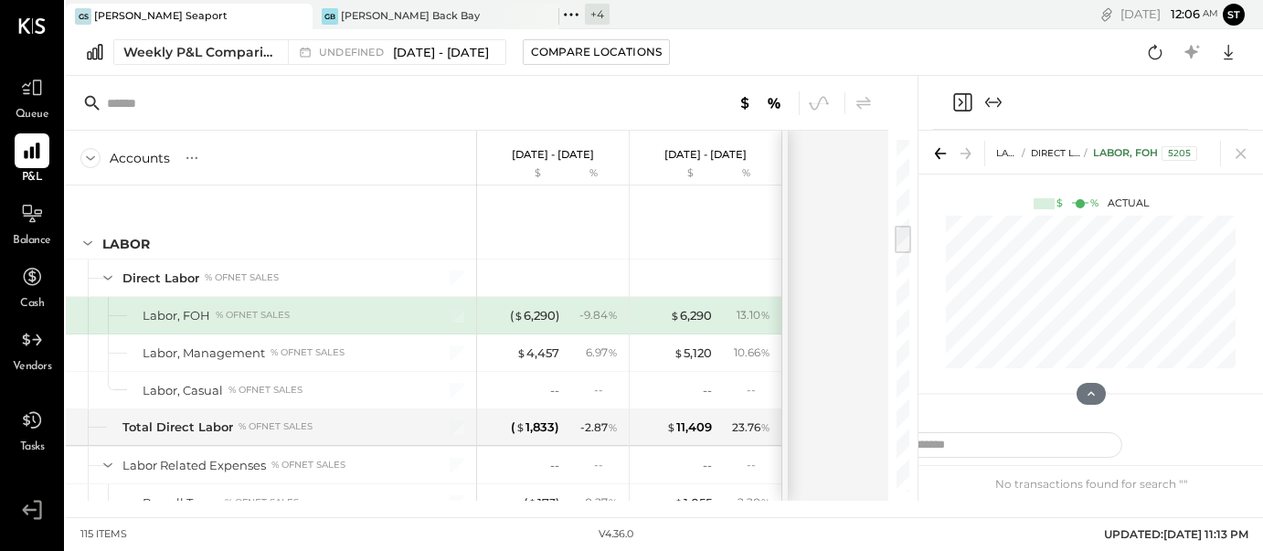
click at [1082, 202] on div at bounding box center [1079, 203] width 9 height 9
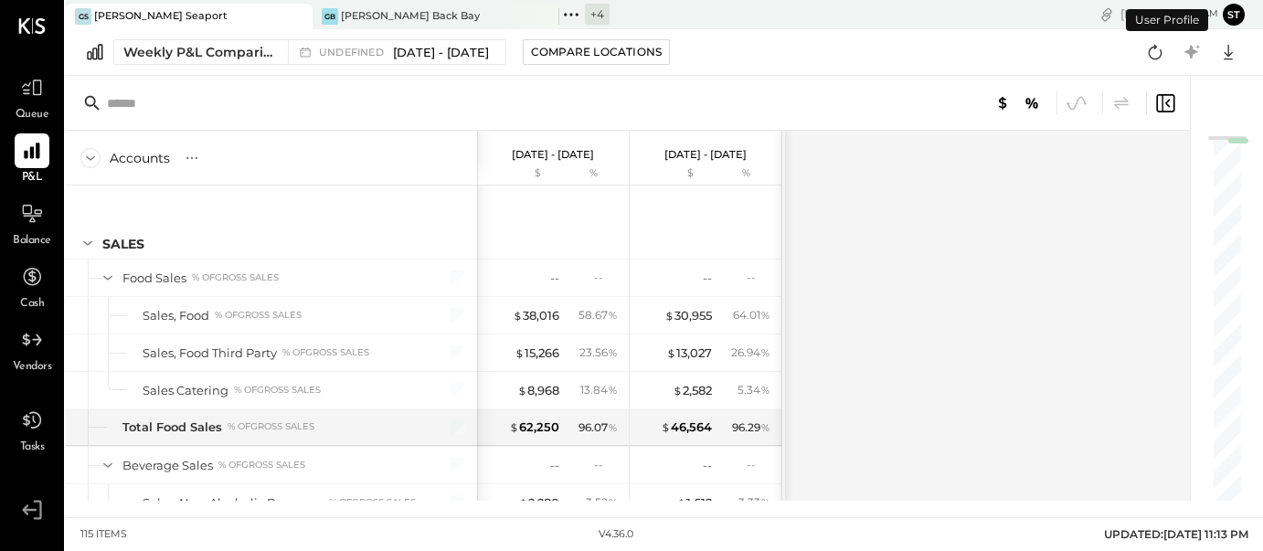
scroll to position [962, 0]
click at [440, 17] on div "GB [PERSON_NAME] Back Bay" at bounding box center [421, 16] width 219 height 16
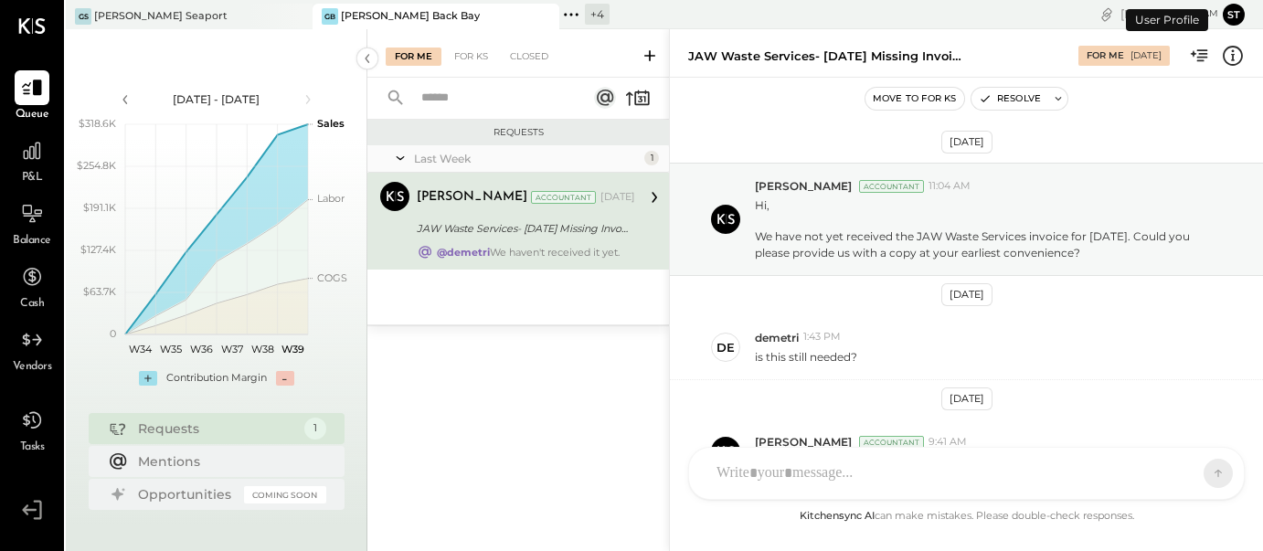
scroll to position [114, 0]
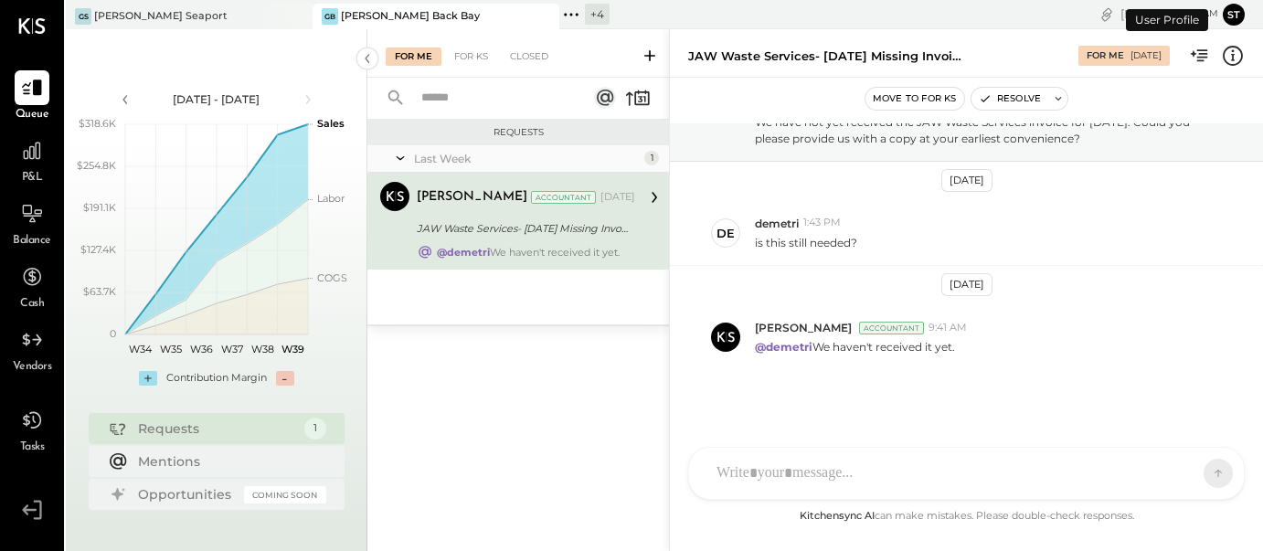
click at [566, 16] on icon at bounding box center [571, 15] width 24 height 24
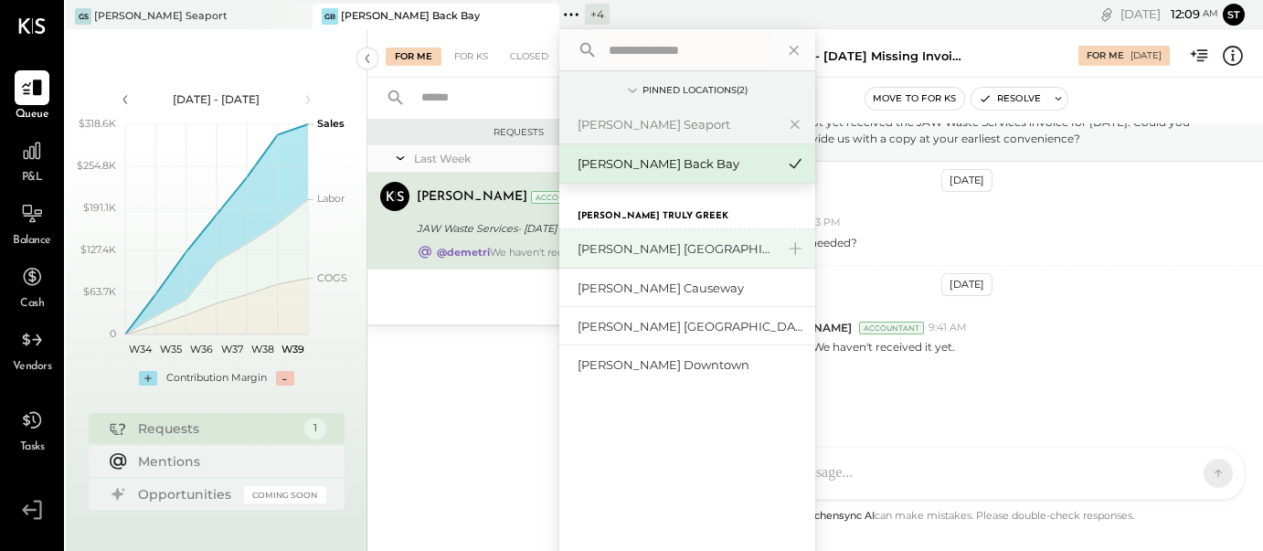
click at [652, 236] on div "[PERSON_NAME] [GEOGRAPHIC_DATA]" at bounding box center [687, 248] width 256 height 39
click at [674, 253] on div "[PERSON_NAME] [GEOGRAPHIC_DATA]" at bounding box center [675, 248] width 197 height 17
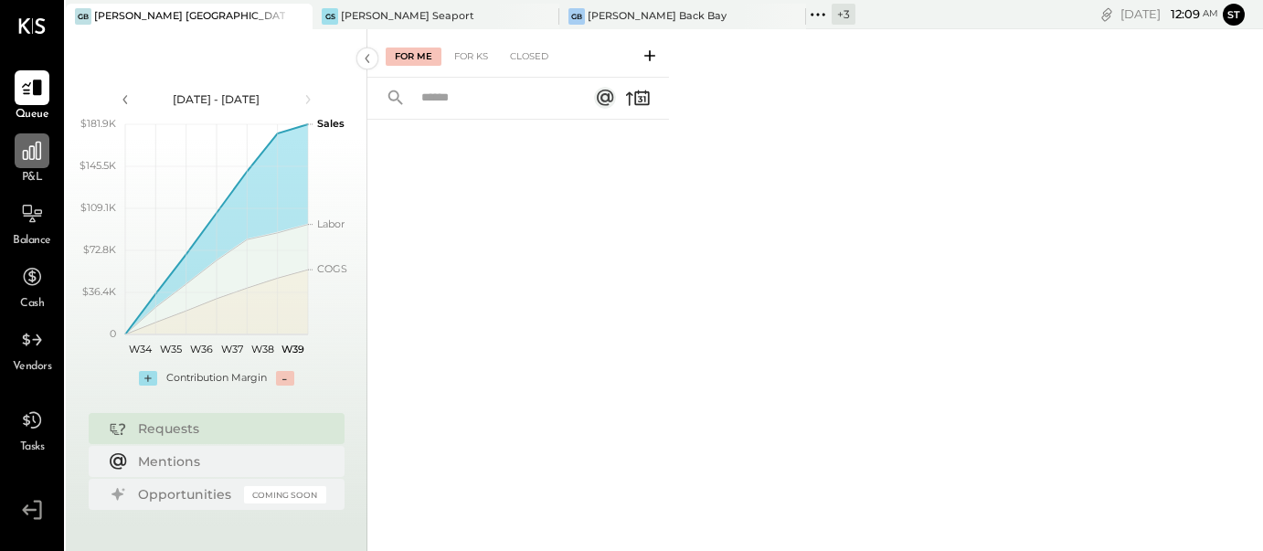
click at [33, 145] on icon at bounding box center [32, 151] width 24 height 24
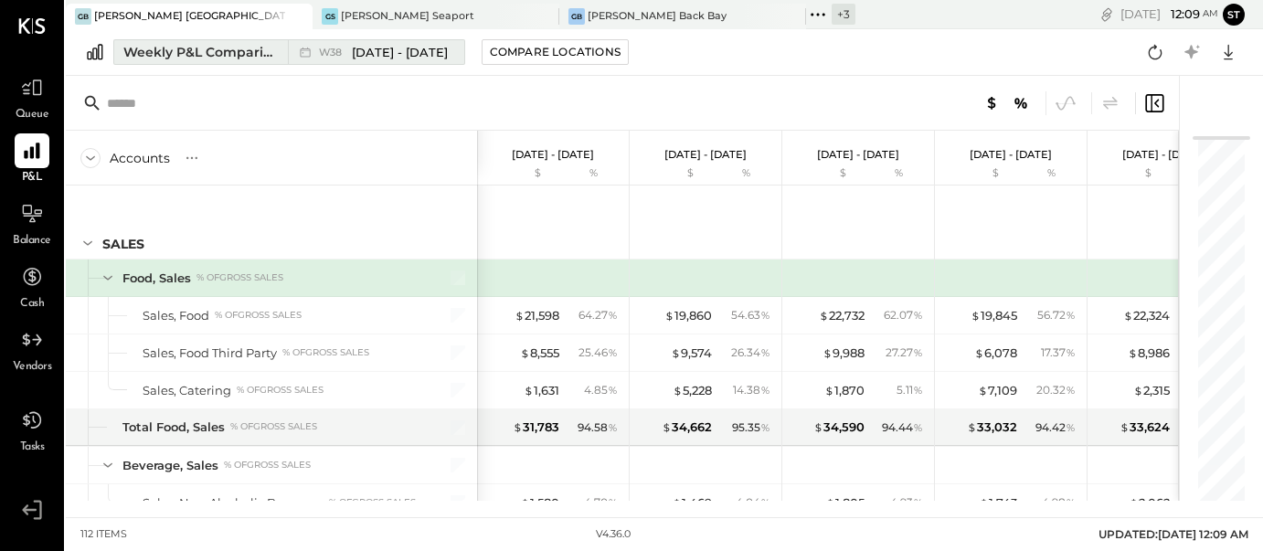
click at [407, 55] on span "[DATE] - [DATE]" at bounding box center [400, 52] width 96 height 17
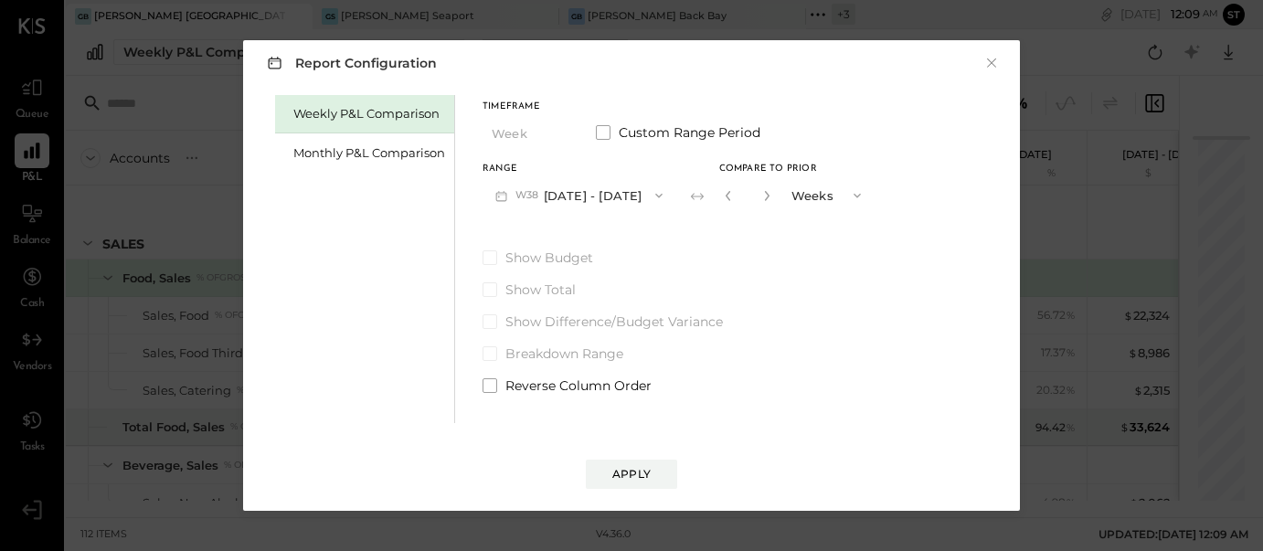
click at [566, 201] on button "W38 Sep 15 - 21, 2025" at bounding box center [578, 195] width 193 height 34
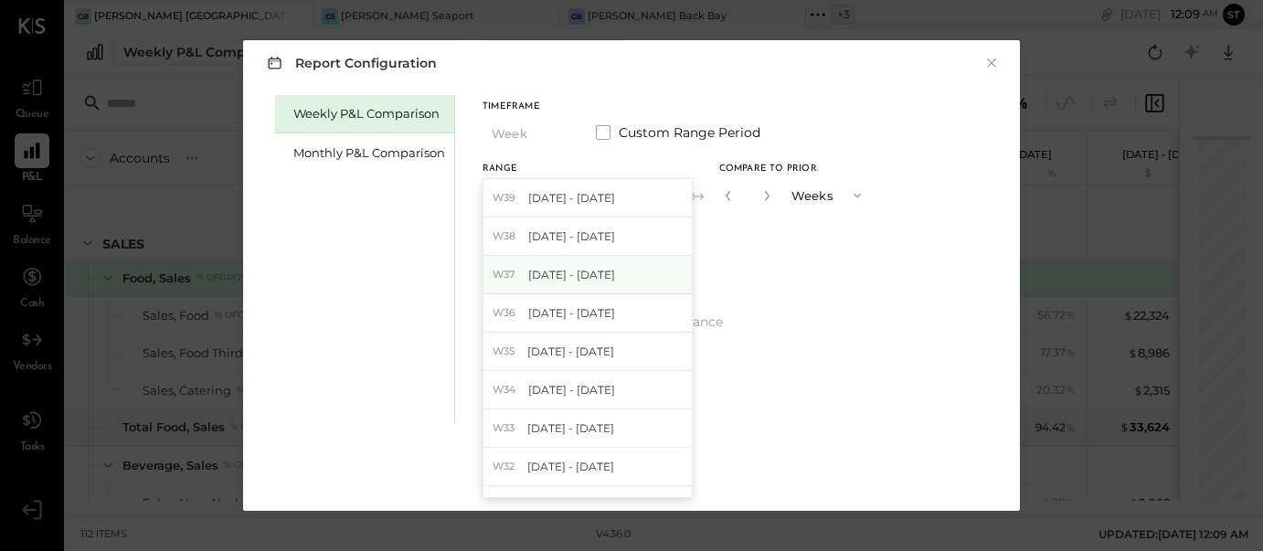
click at [562, 271] on span "[DATE] - [DATE]" at bounding box center [571, 275] width 87 height 16
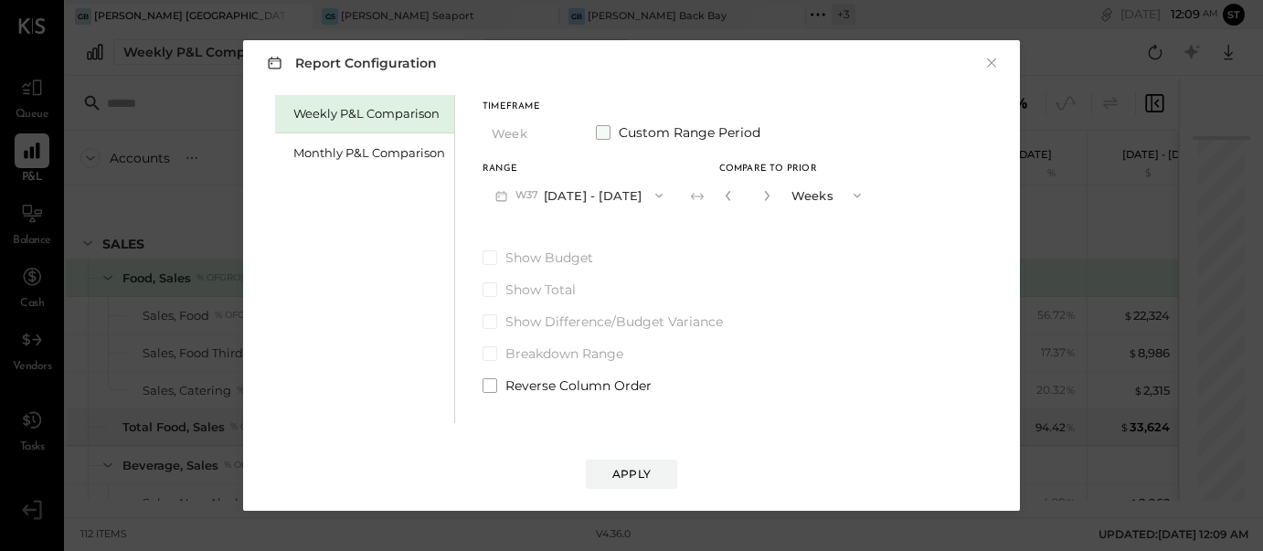
click at [605, 132] on span at bounding box center [603, 132] width 15 height 15
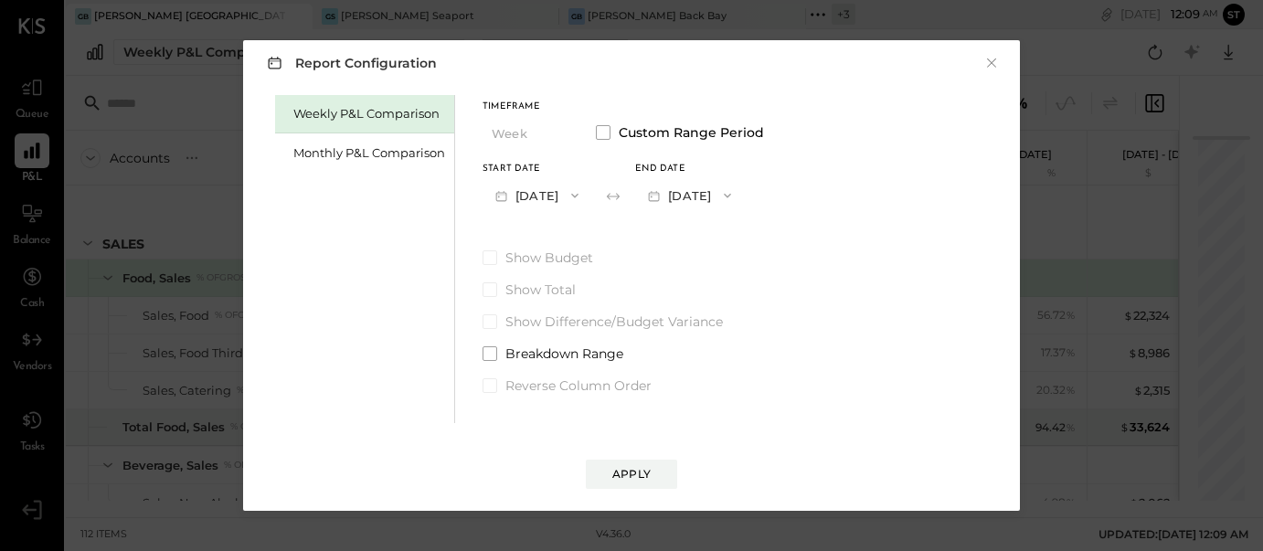
click at [570, 197] on button "[DATE]" at bounding box center [536, 195] width 109 height 34
click at [706, 297] on label "Show Total" at bounding box center [622, 289] width 281 height 18
click at [735, 201] on span "button" at bounding box center [723, 195] width 24 height 15
click at [752, 231] on div "[DATE]" at bounding box center [712, 236] width 153 height 38
click at [640, 473] on div "Apply" at bounding box center [631, 474] width 38 height 16
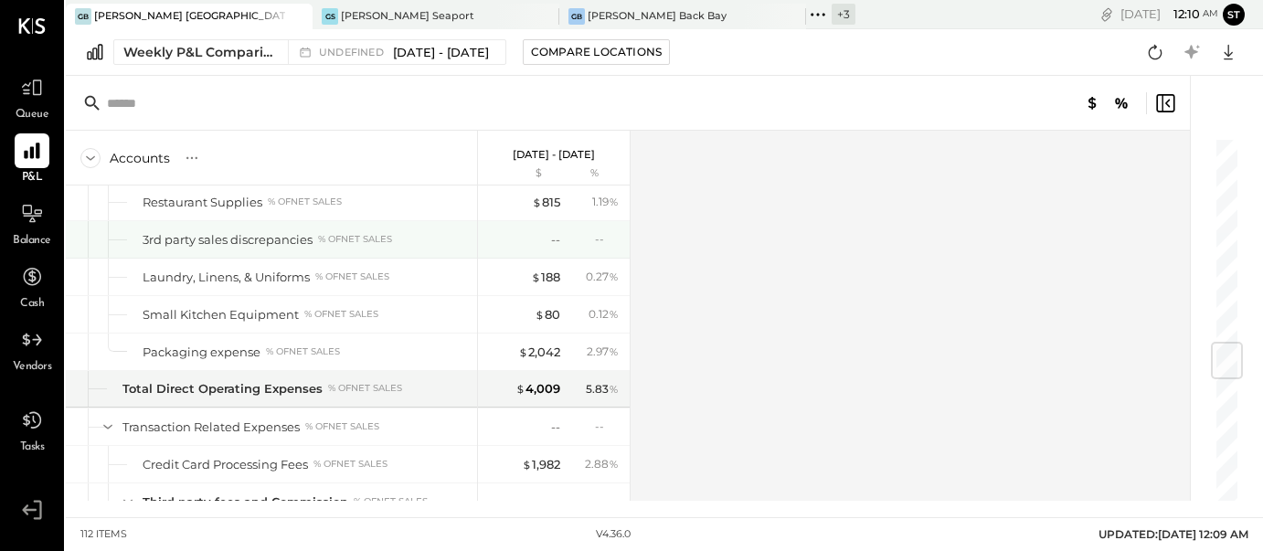
scroll to position [1749, 0]
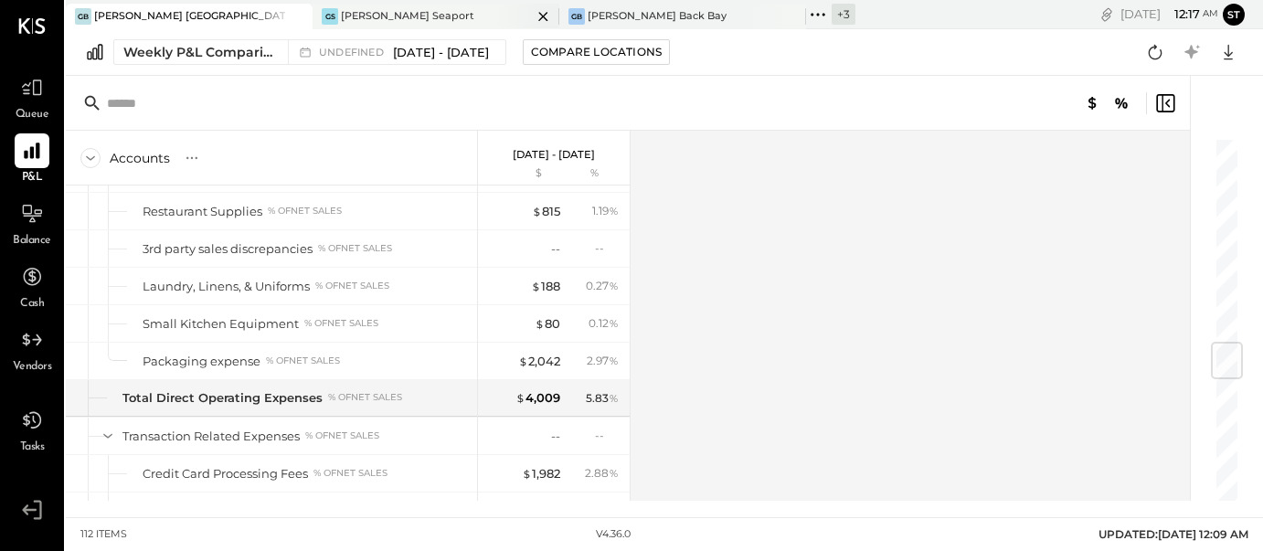
click at [532, 17] on icon at bounding box center [543, 16] width 23 height 22
click at [544, 17] on icon at bounding box center [542, 16] width 9 height 9
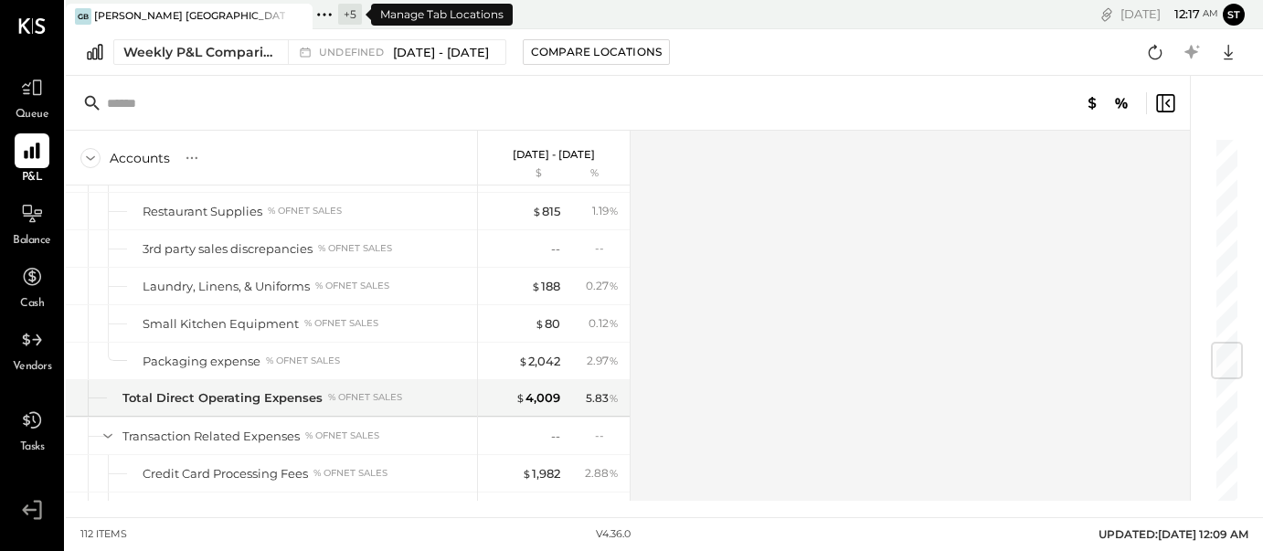
click at [317, 15] on icon at bounding box center [324, 15] width 24 height 24
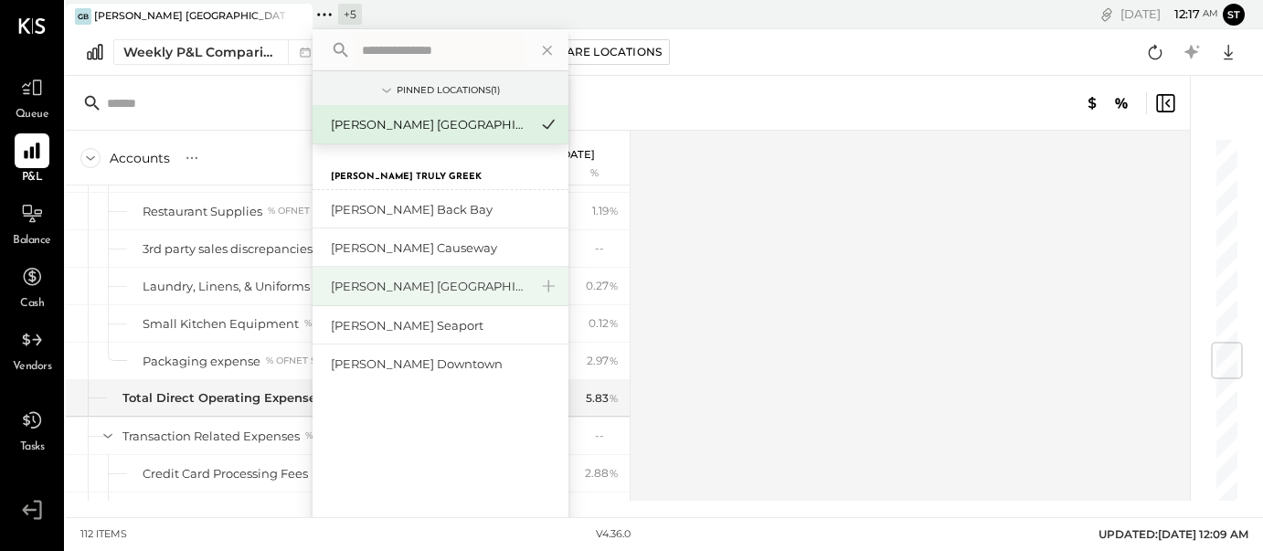
click at [430, 281] on div "[PERSON_NAME] [GEOGRAPHIC_DATA]" at bounding box center [429, 286] width 197 height 17
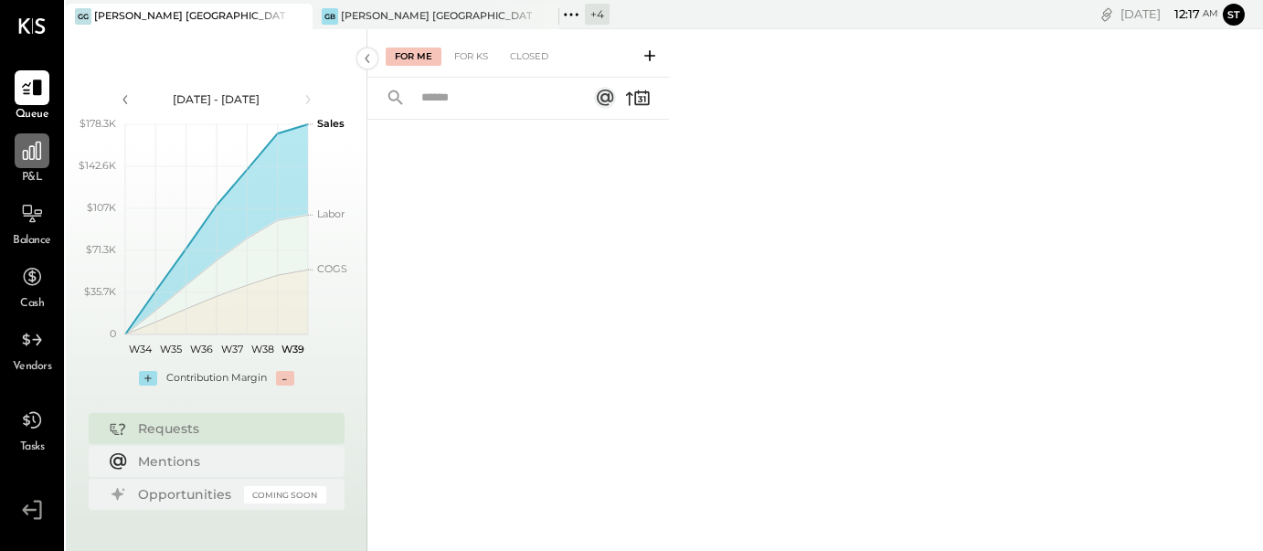
click at [30, 157] on icon at bounding box center [32, 151] width 18 height 18
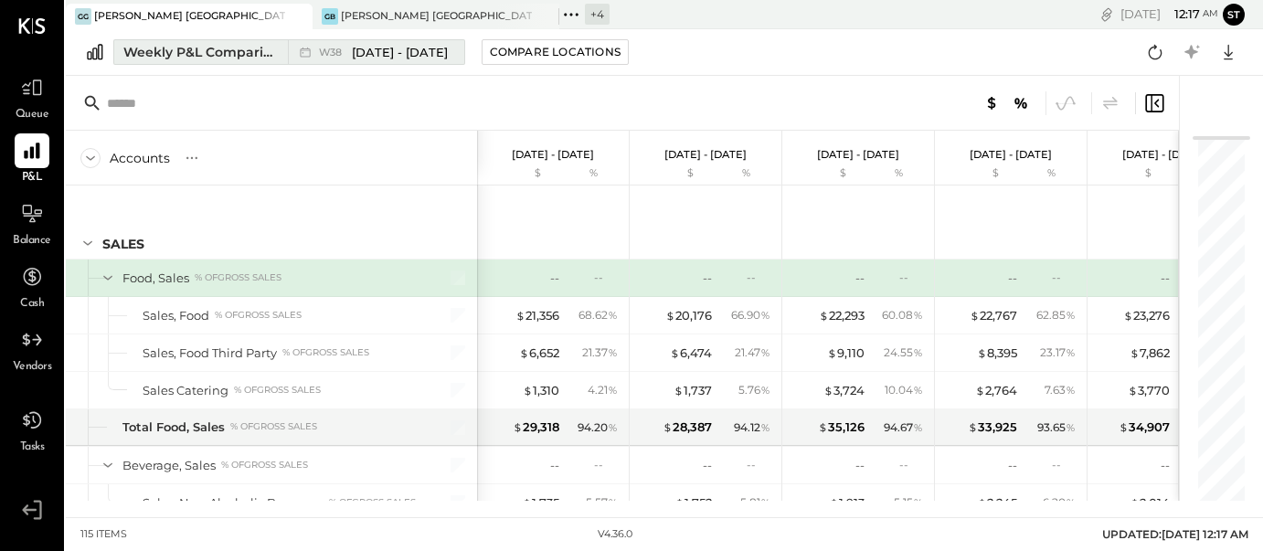
click at [400, 54] on span "[DATE] - [DATE]" at bounding box center [400, 52] width 96 height 17
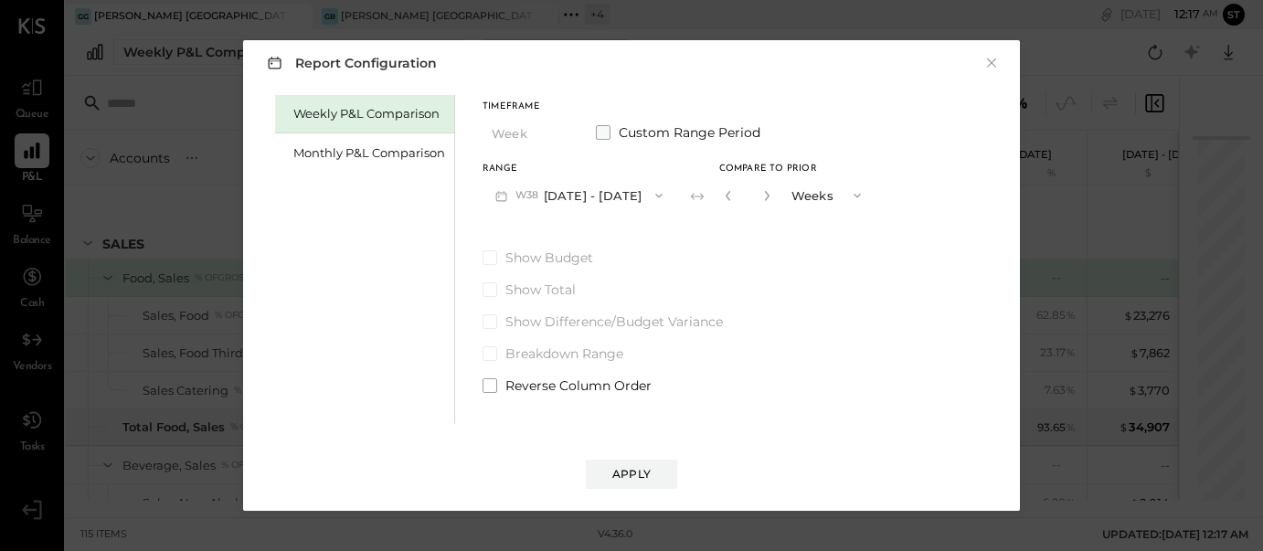
click at [605, 130] on span at bounding box center [603, 132] width 15 height 15
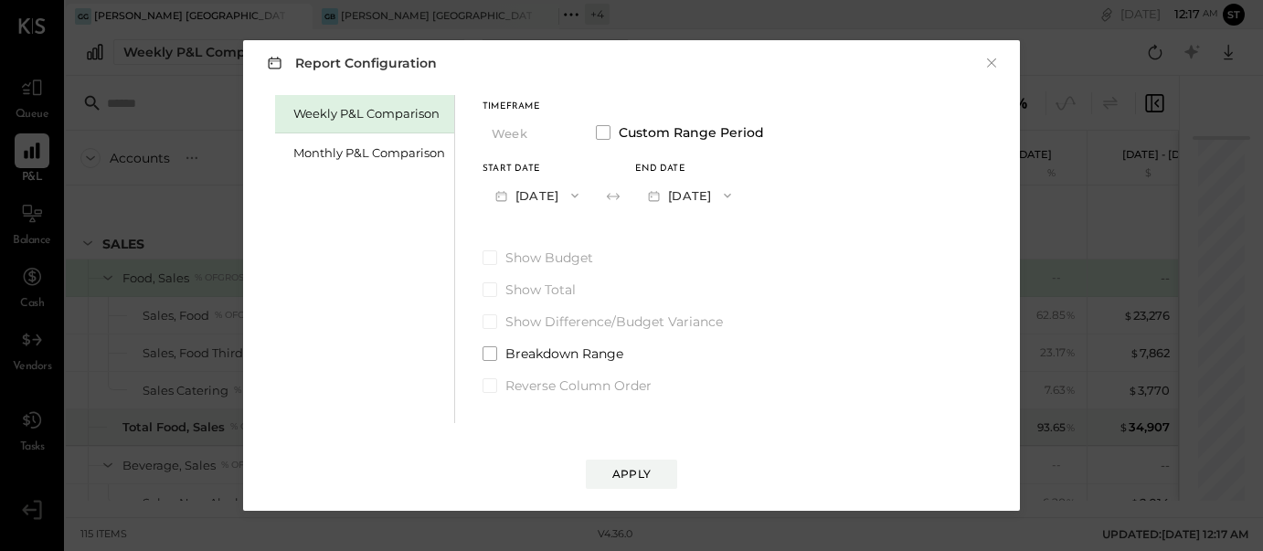
click at [580, 200] on button "[DATE]" at bounding box center [536, 195] width 109 height 34
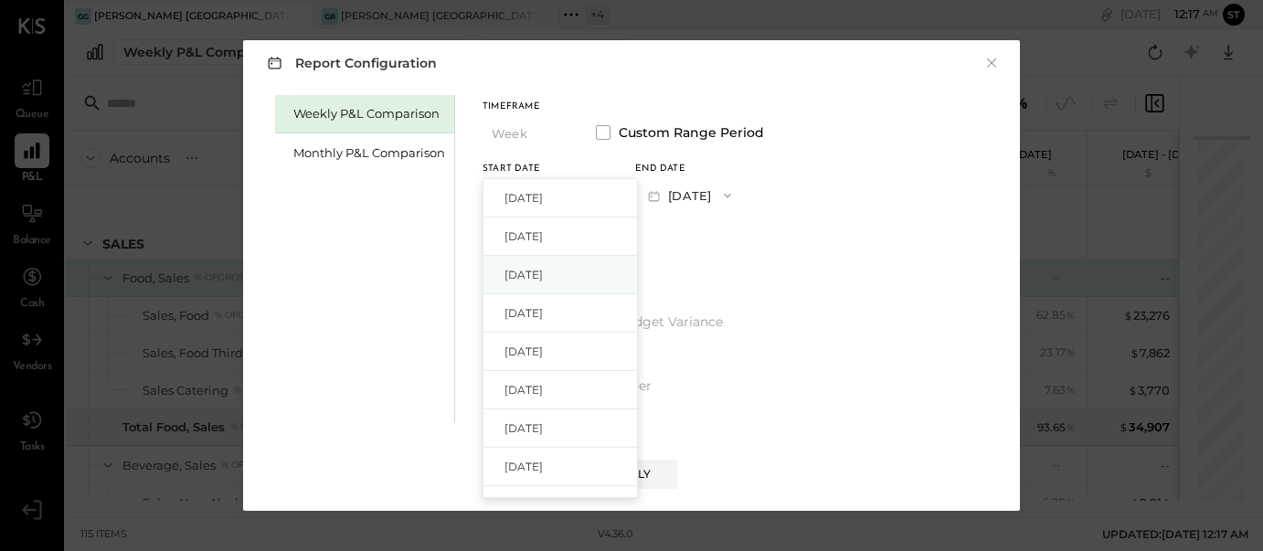
click at [567, 270] on div "[DATE]" at bounding box center [559, 275] width 153 height 38
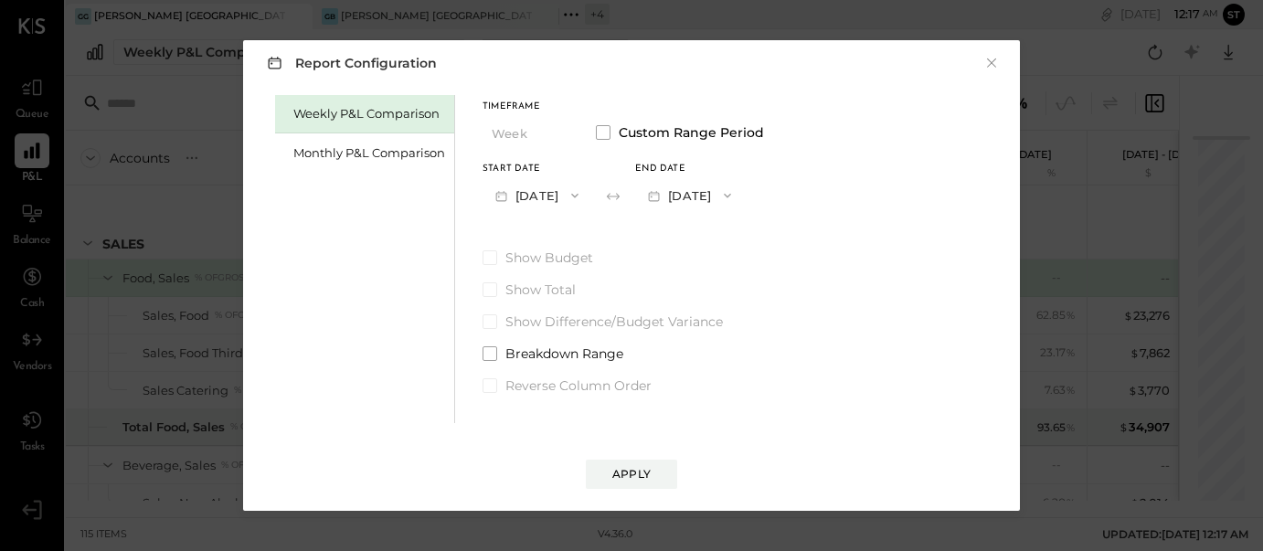
click at [735, 195] on span "button" at bounding box center [723, 195] width 24 height 15
click at [695, 237] on span "[DATE]" at bounding box center [676, 236] width 38 height 16
click at [639, 484] on button "Apply" at bounding box center [631, 474] width 91 height 29
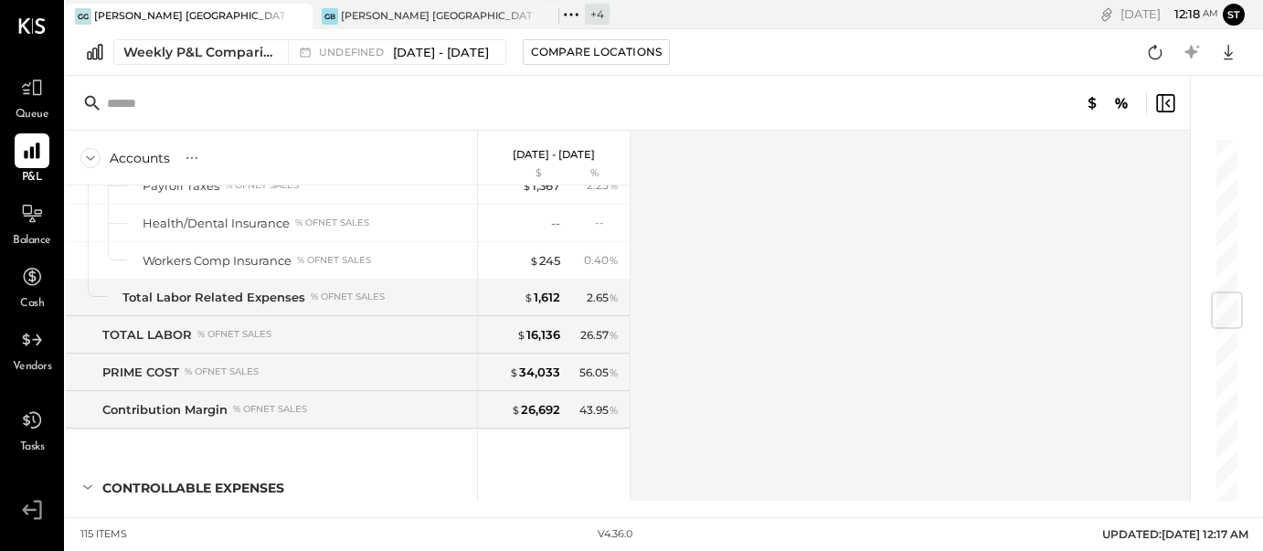
scroll to position [1329, 0]
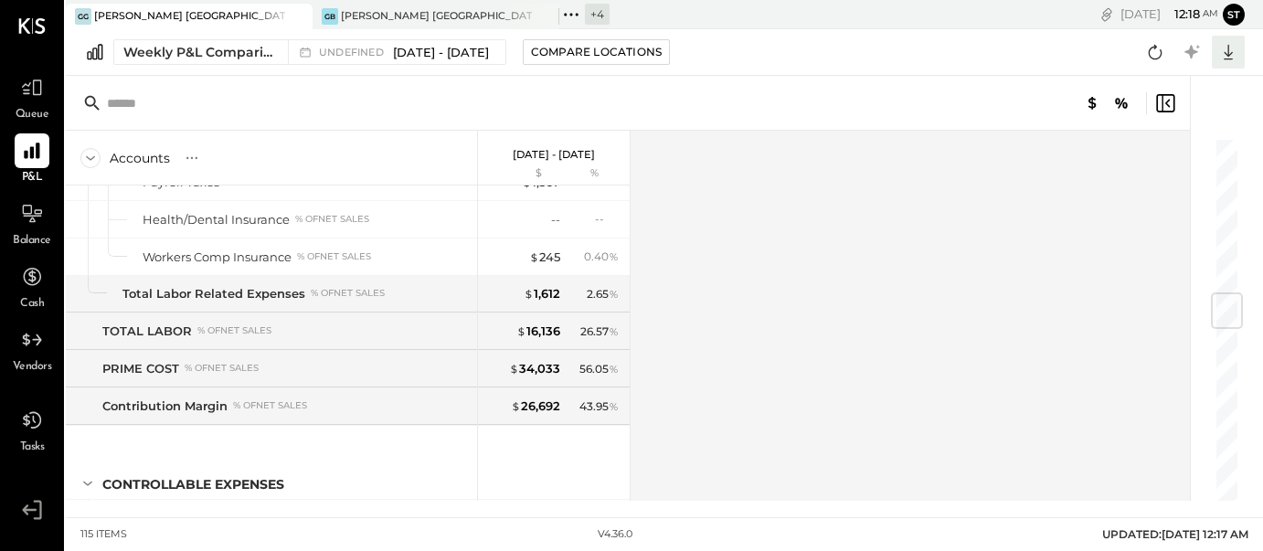
click at [1229, 53] on icon at bounding box center [1228, 52] width 24 height 24
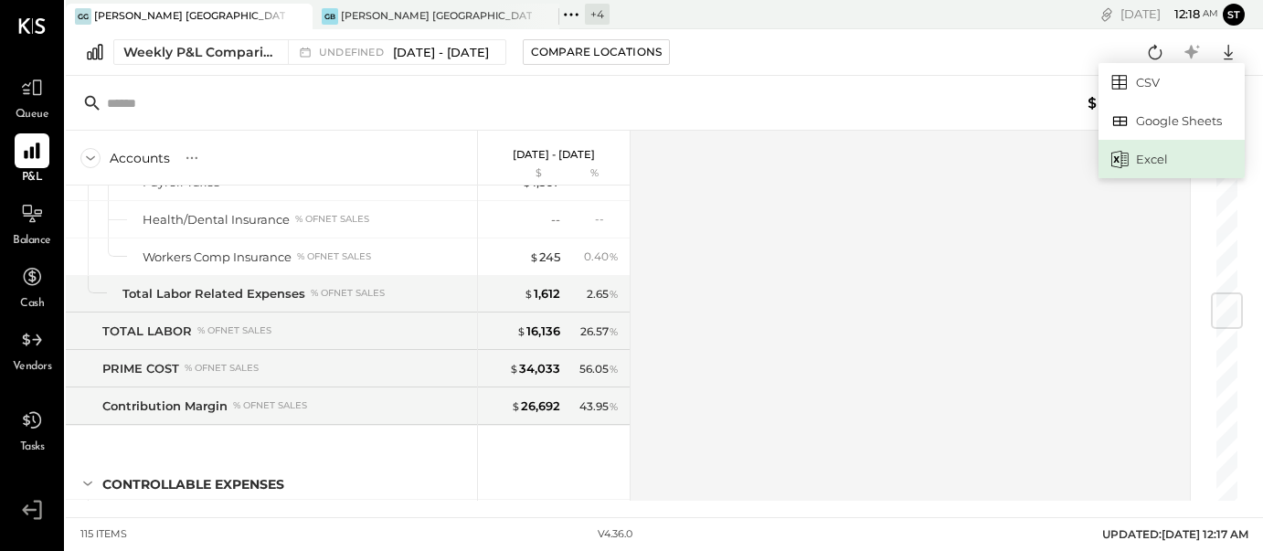
click at [1156, 148] on div "Excel" at bounding box center [1171, 159] width 146 height 38
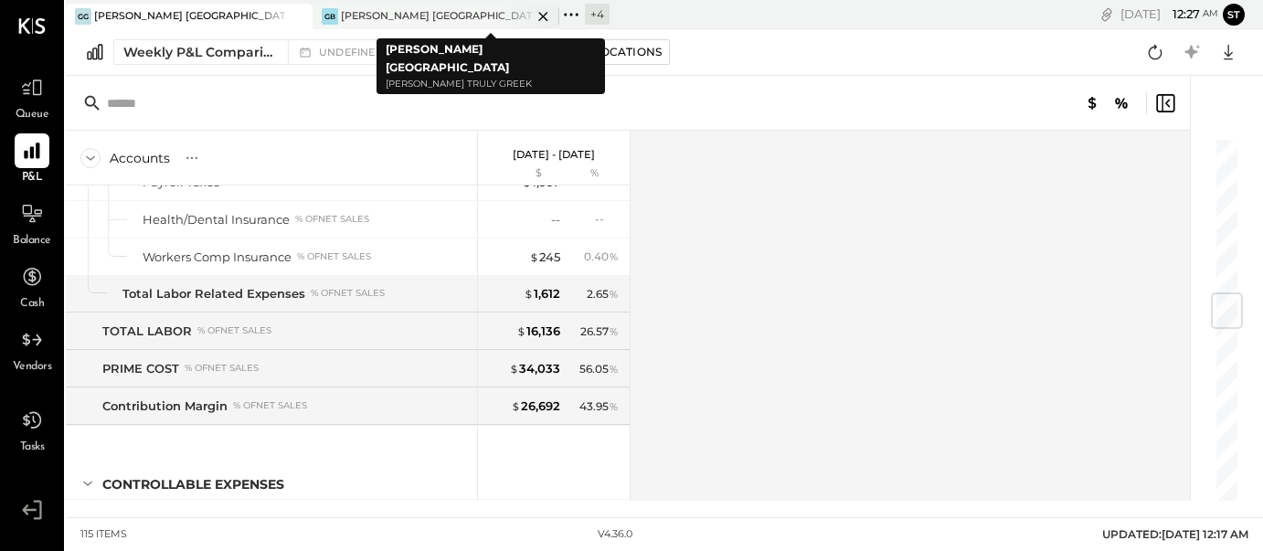
click at [493, 15] on div "GB Greco Burlington" at bounding box center [421, 16] width 219 height 16
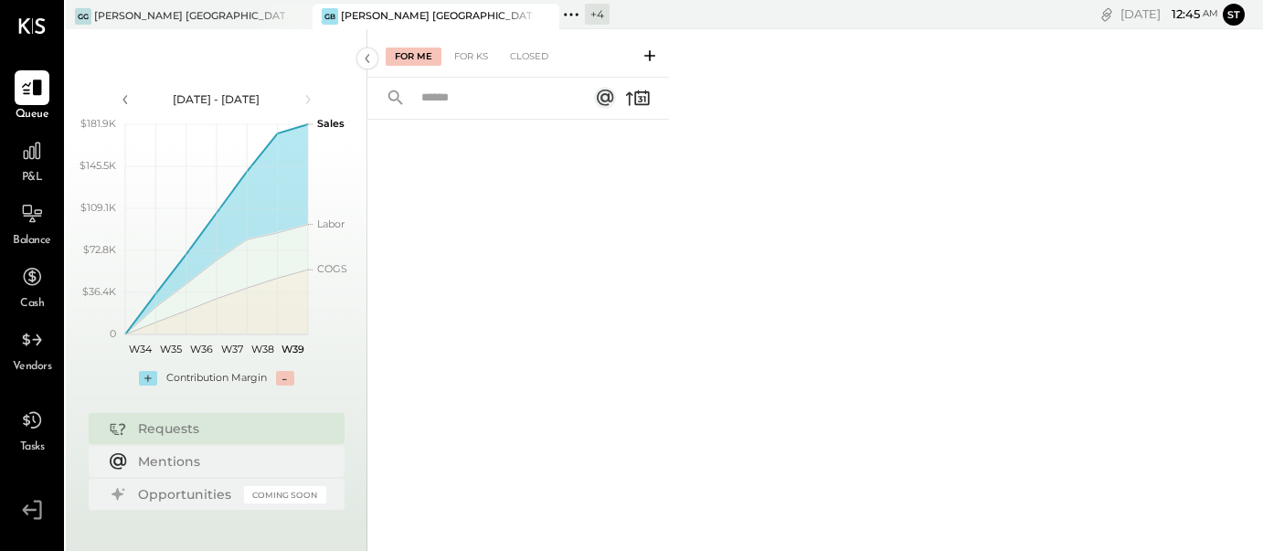
click at [441, 10] on div "GB Greco Burlington" at bounding box center [421, 16] width 219 height 16
click at [426, 18] on div "[PERSON_NAME] [GEOGRAPHIC_DATA]" at bounding box center [436, 16] width 191 height 15
click at [566, 17] on icon at bounding box center [571, 15] width 24 height 24
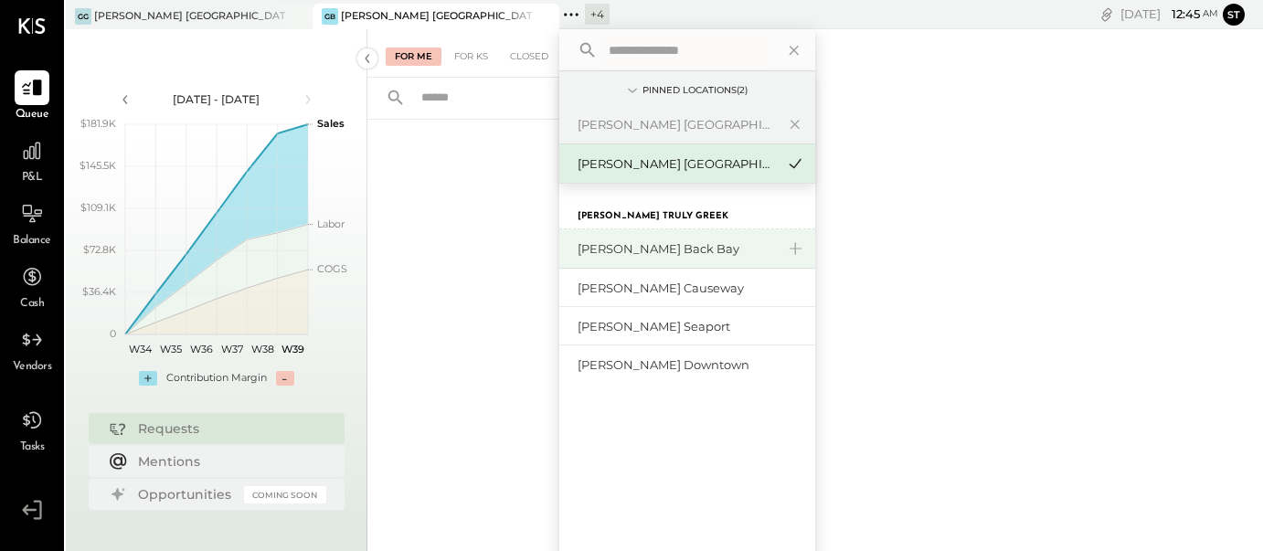
click at [619, 248] on div "[PERSON_NAME] Back Bay" at bounding box center [675, 248] width 197 height 17
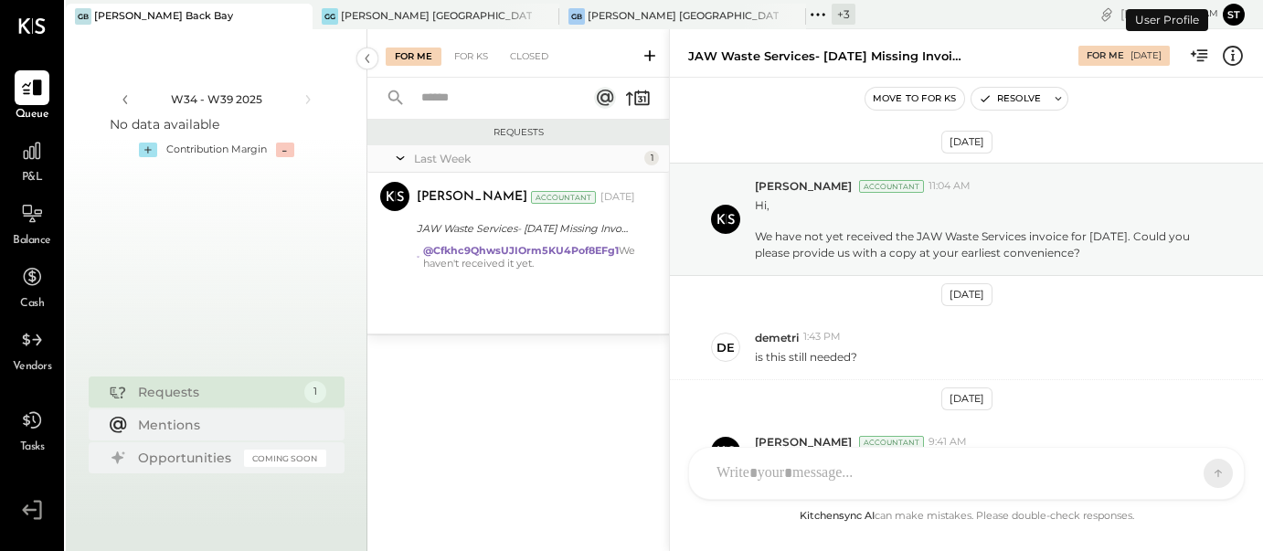
scroll to position [114, 0]
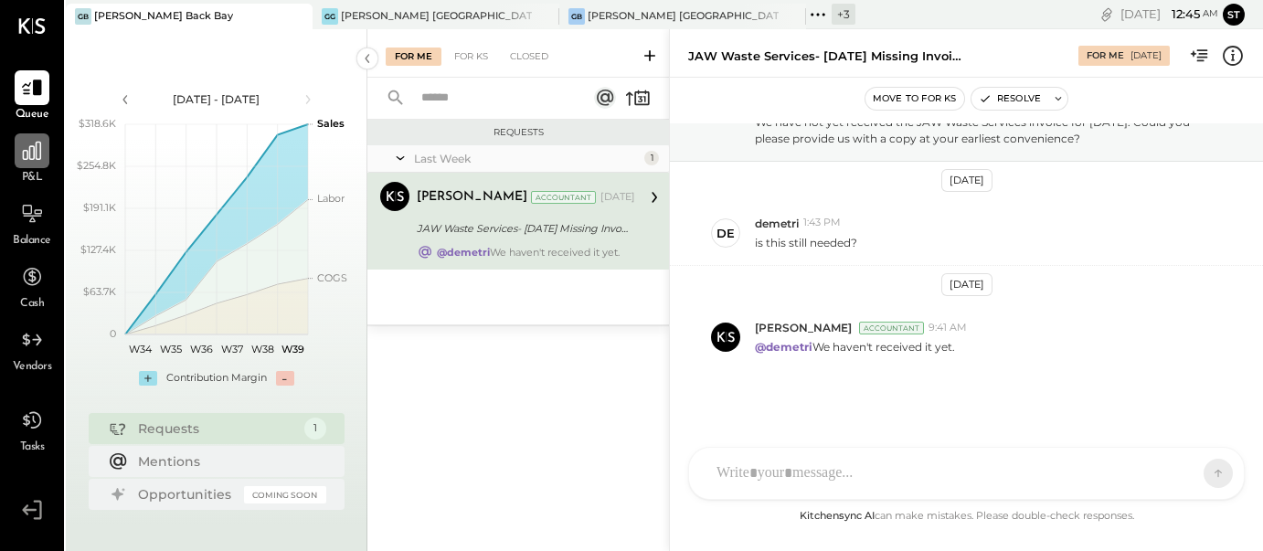
click at [31, 162] on icon at bounding box center [32, 151] width 24 height 24
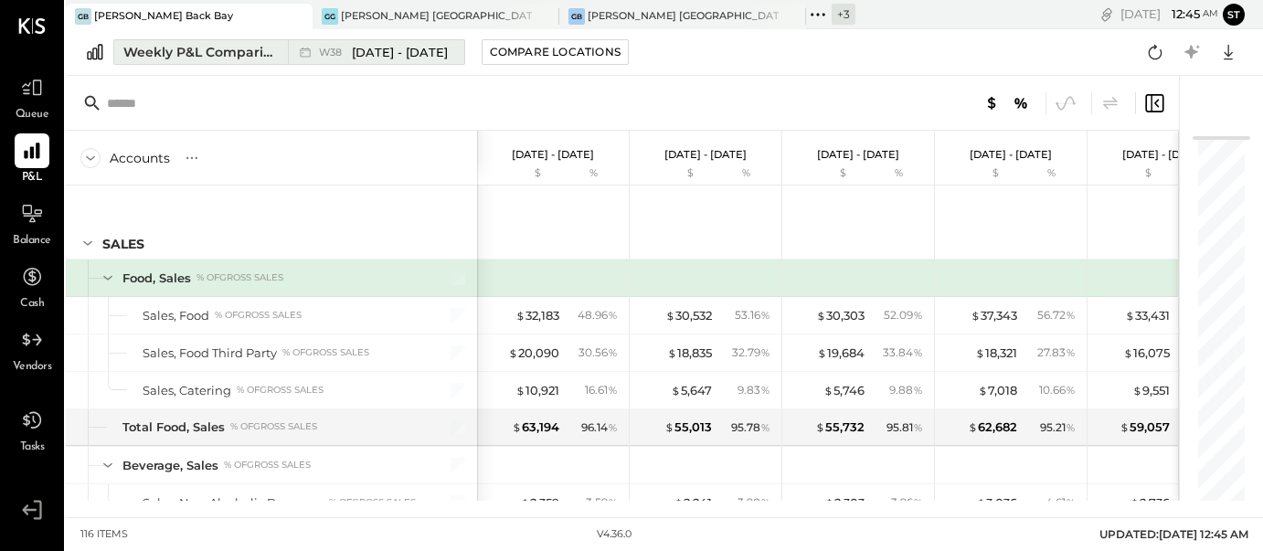
click at [399, 53] on span "[DATE] - [DATE]" at bounding box center [400, 52] width 96 height 17
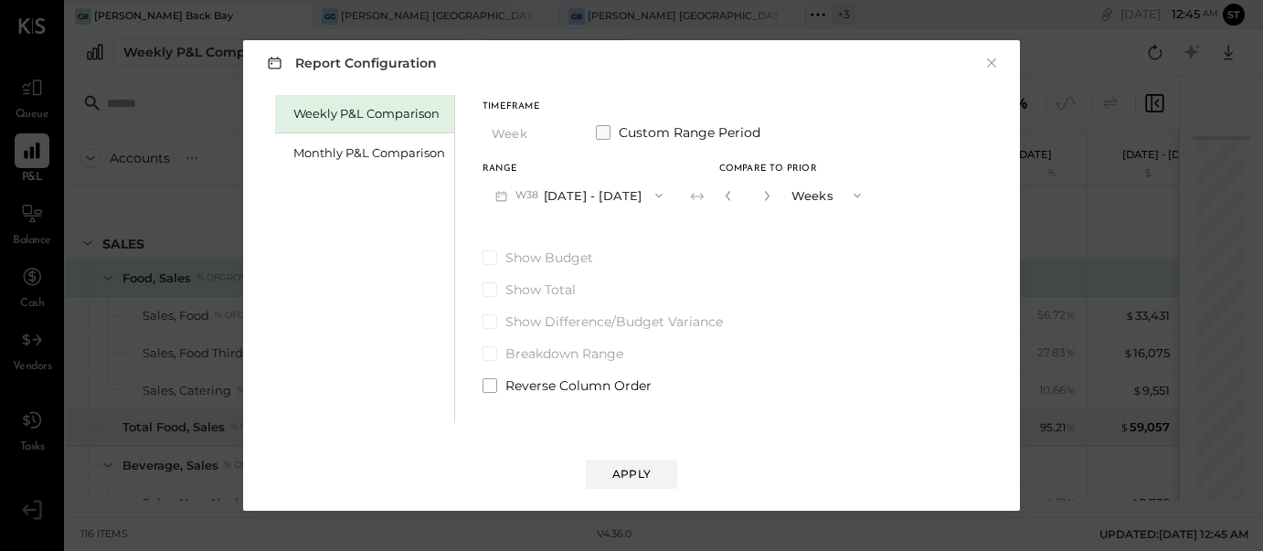
click at [600, 129] on span at bounding box center [603, 132] width 15 height 15
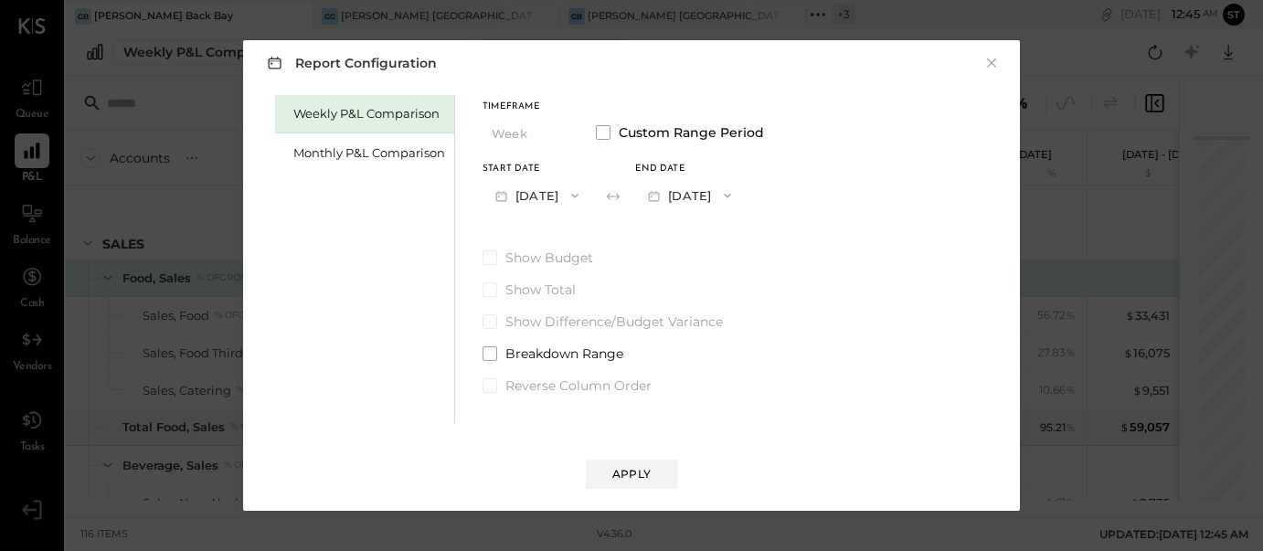
click at [556, 197] on button "[DATE]" at bounding box center [536, 195] width 109 height 34
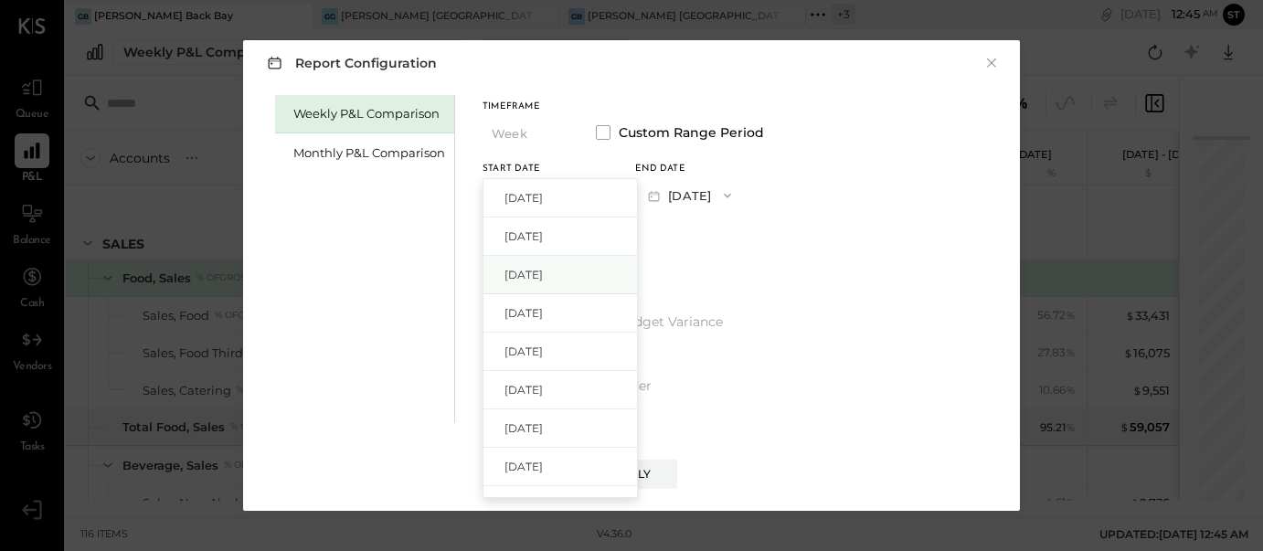
click at [543, 270] on span "[DATE]" at bounding box center [523, 275] width 38 height 16
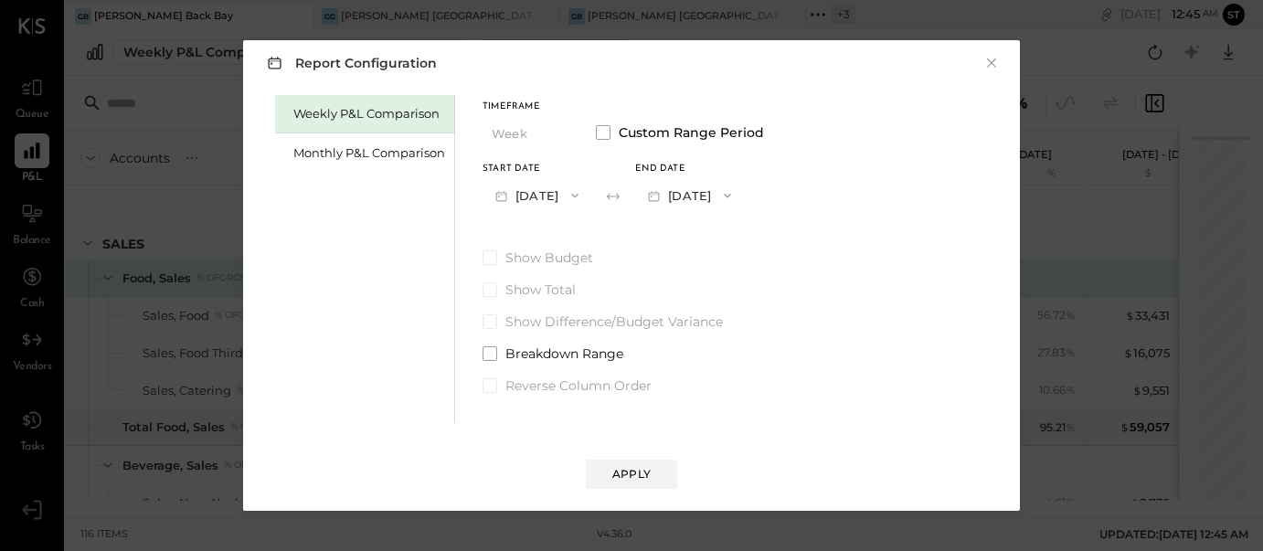
click at [808, 192] on div "Weekly P&L Comparison Monthly P&L Comparison Timeframe Week Custom Range Period…" at bounding box center [631, 256] width 740 height 333
click at [735, 191] on span "button" at bounding box center [723, 195] width 24 height 15
click at [695, 241] on span "[DATE]" at bounding box center [676, 236] width 38 height 16
click at [634, 477] on div "Apply" at bounding box center [631, 474] width 38 height 16
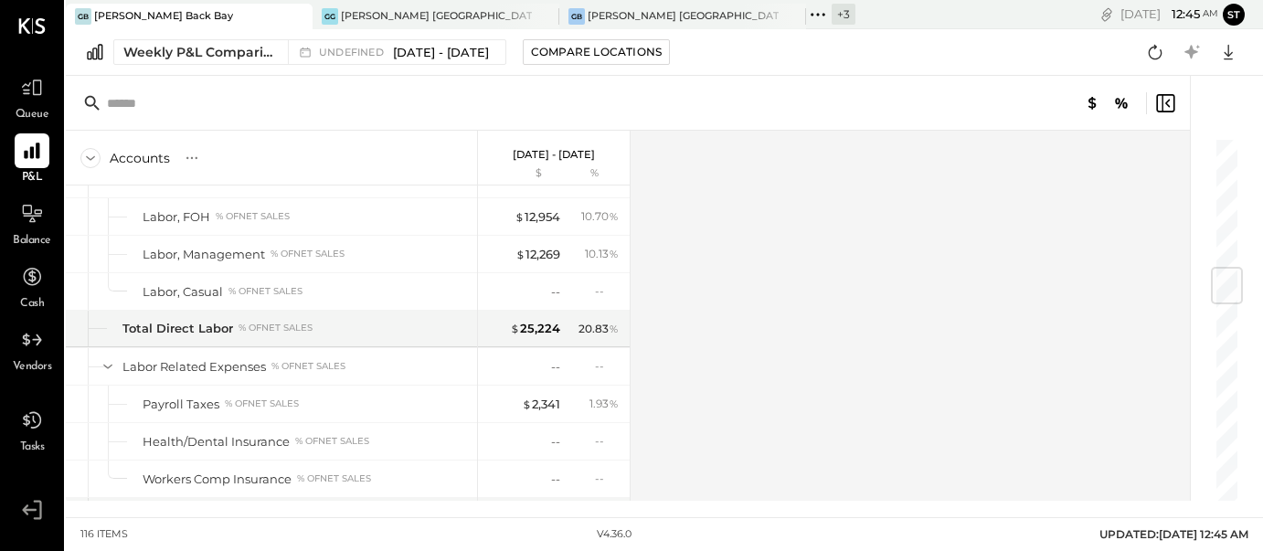
scroll to position [1115, 0]
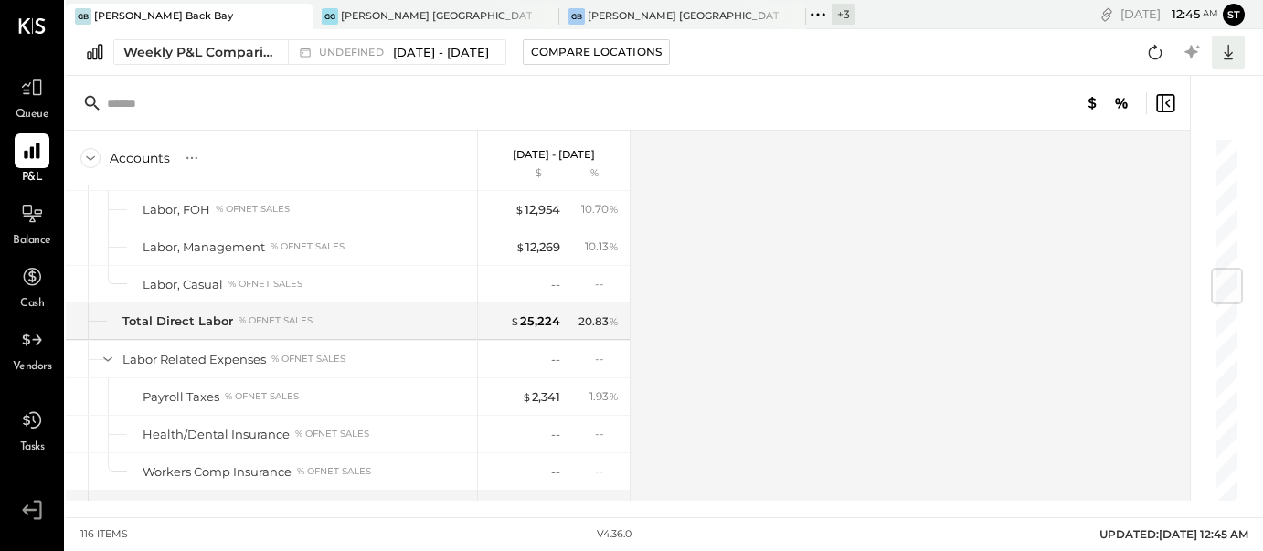
click at [1229, 57] on icon at bounding box center [1228, 52] width 24 height 24
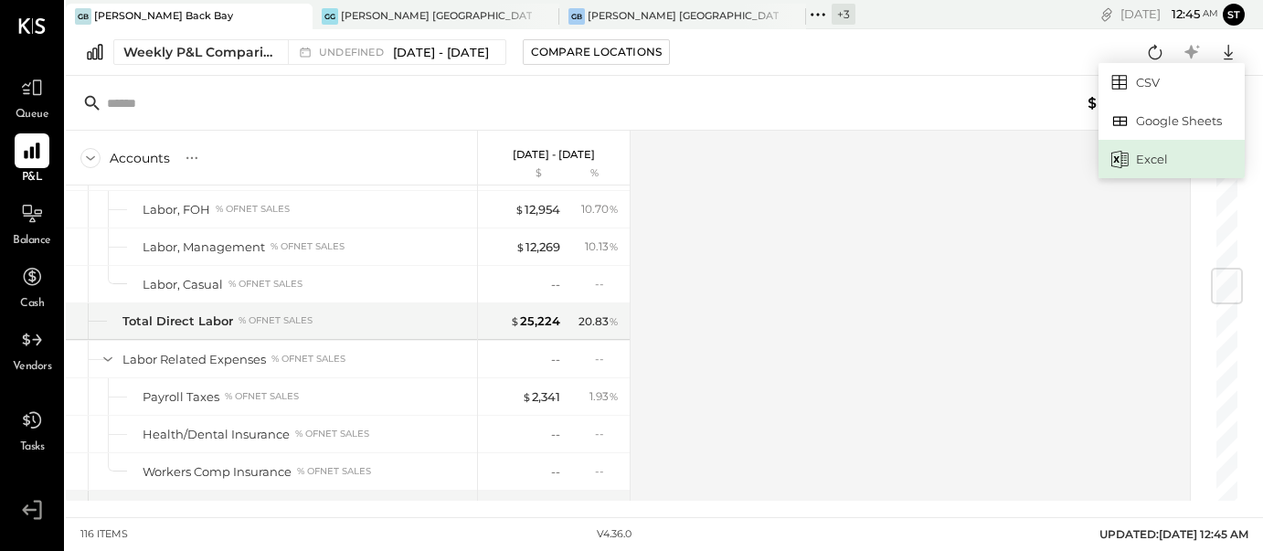
click at [1167, 153] on div "Excel" at bounding box center [1171, 159] width 146 height 38
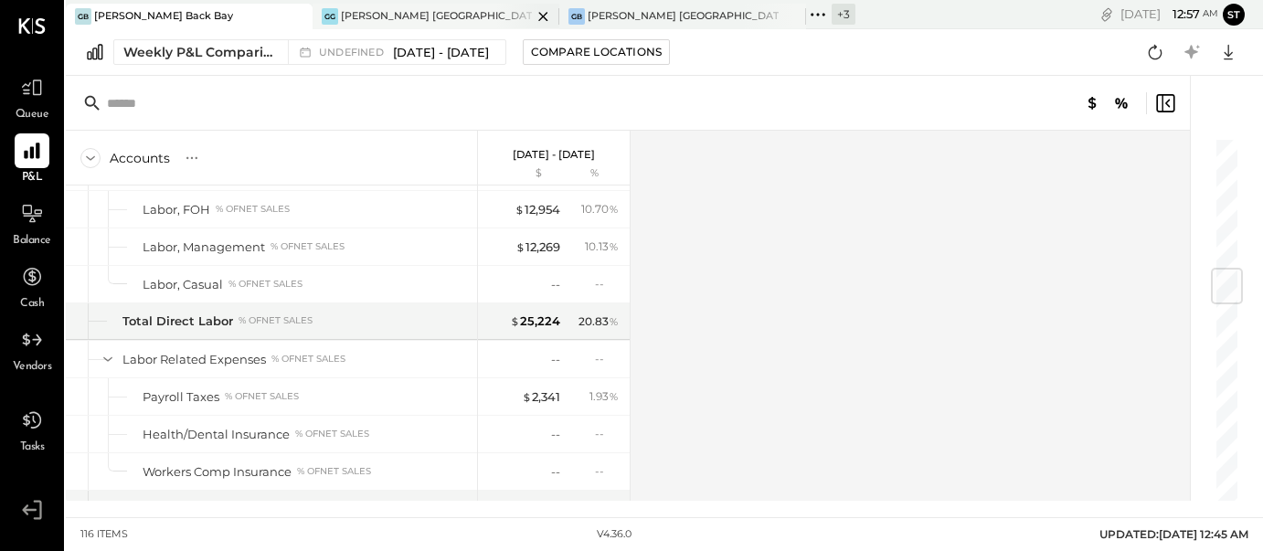
click at [435, 18] on div "GG Greco Georgetown" at bounding box center [421, 16] width 219 height 16
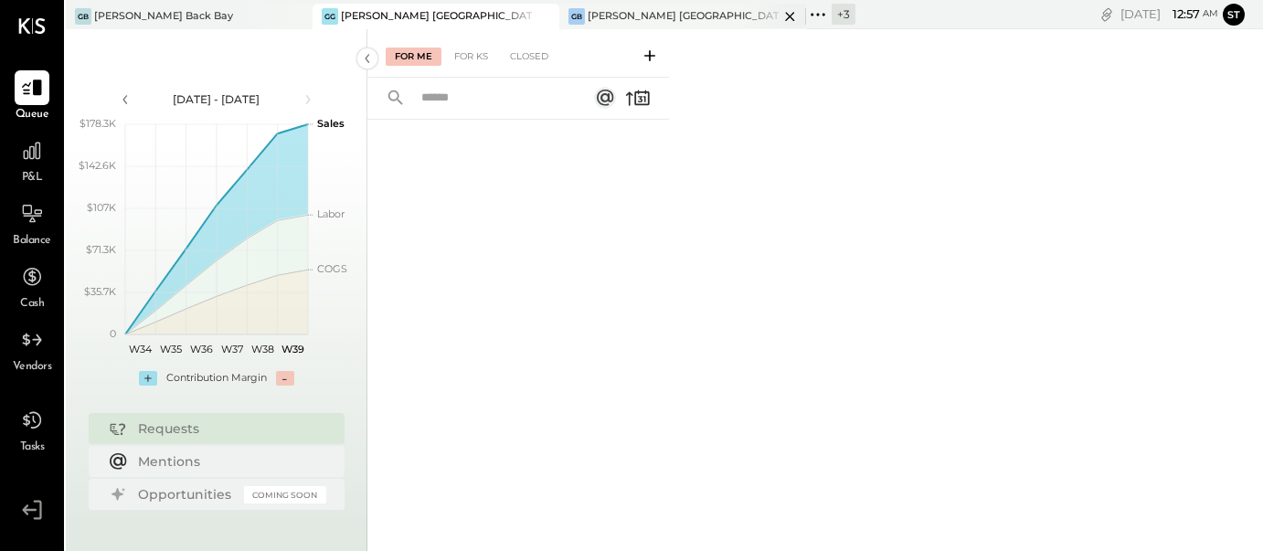
click at [778, 16] on icon at bounding box center [789, 16] width 23 height 22
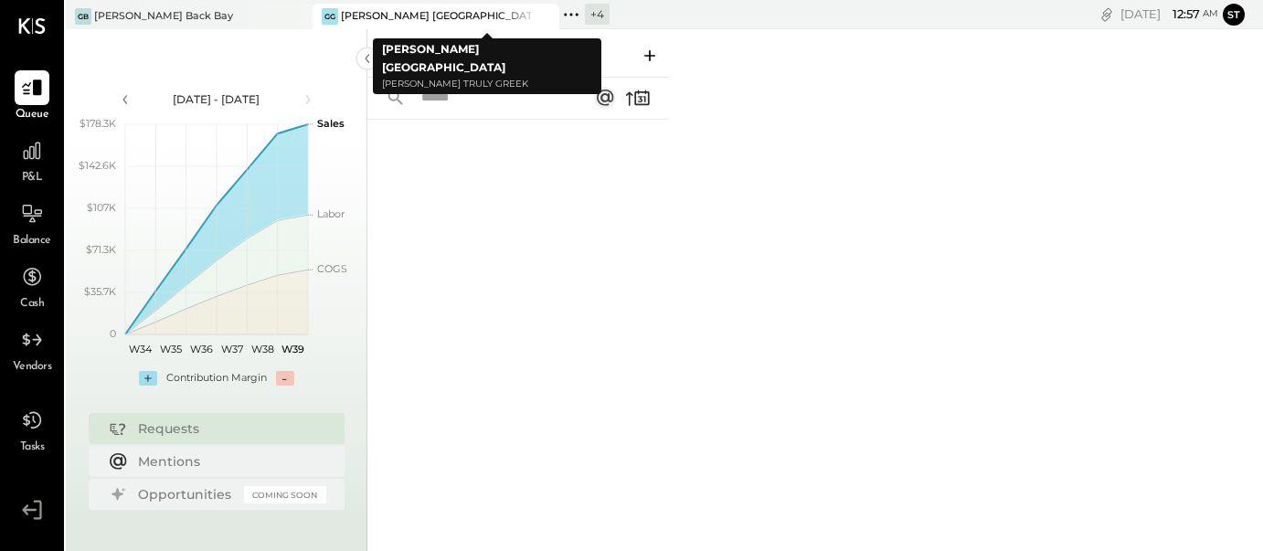
click at [548, 15] on icon at bounding box center [543, 16] width 23 height 22
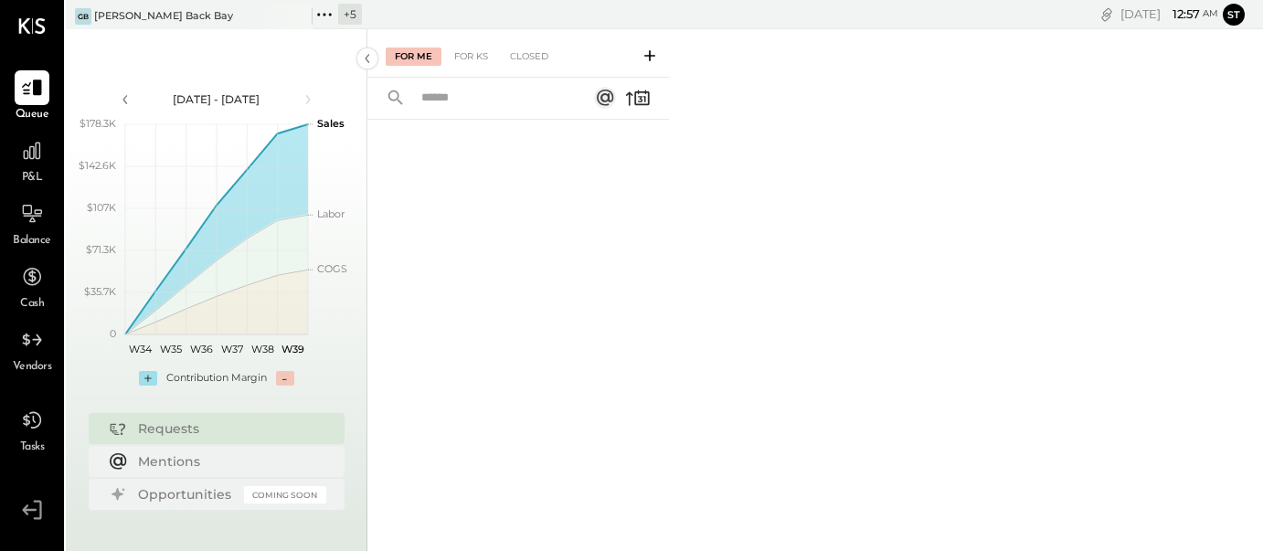
click at [354, 19] on div "+ 5" at bounding box center [350, 14] width 24 height 21
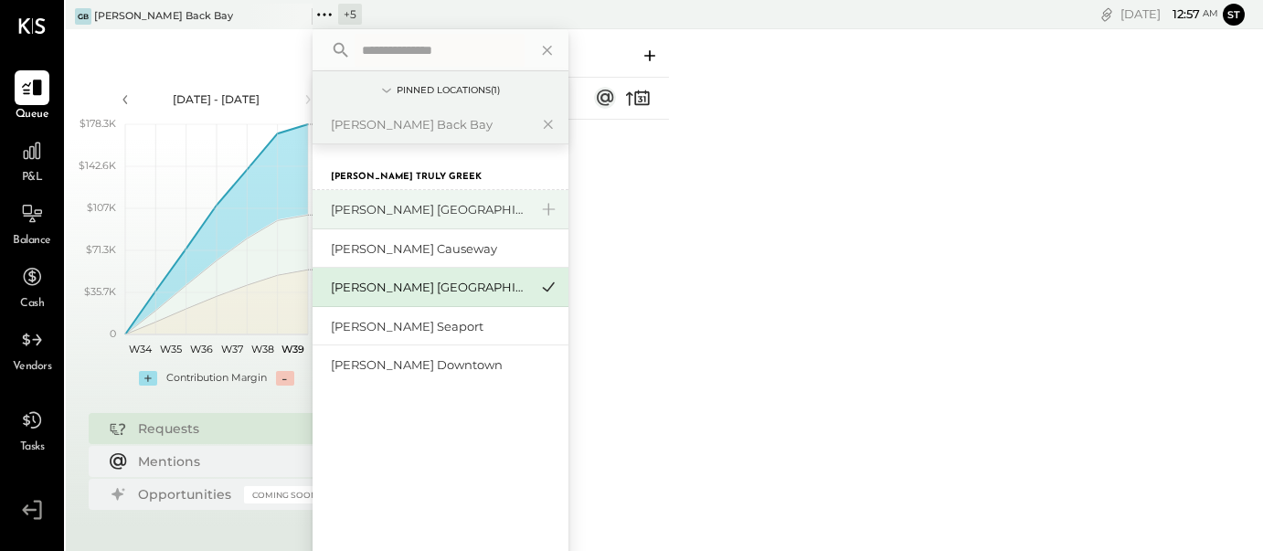
click at [428, 212] on div "[PERSON_NAME] [GEOGRAPHIC_DATA]" at bounding box center [429, 209] width 197 height 17
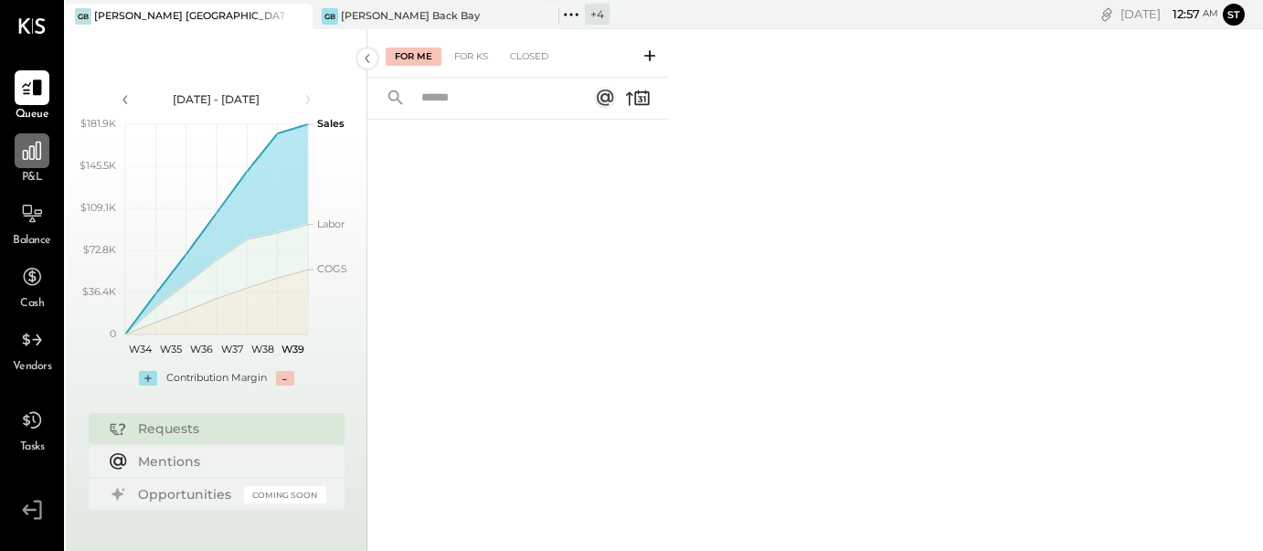
click at [30, 153] on icon at bounding box center [32, 151] width 18 height 18
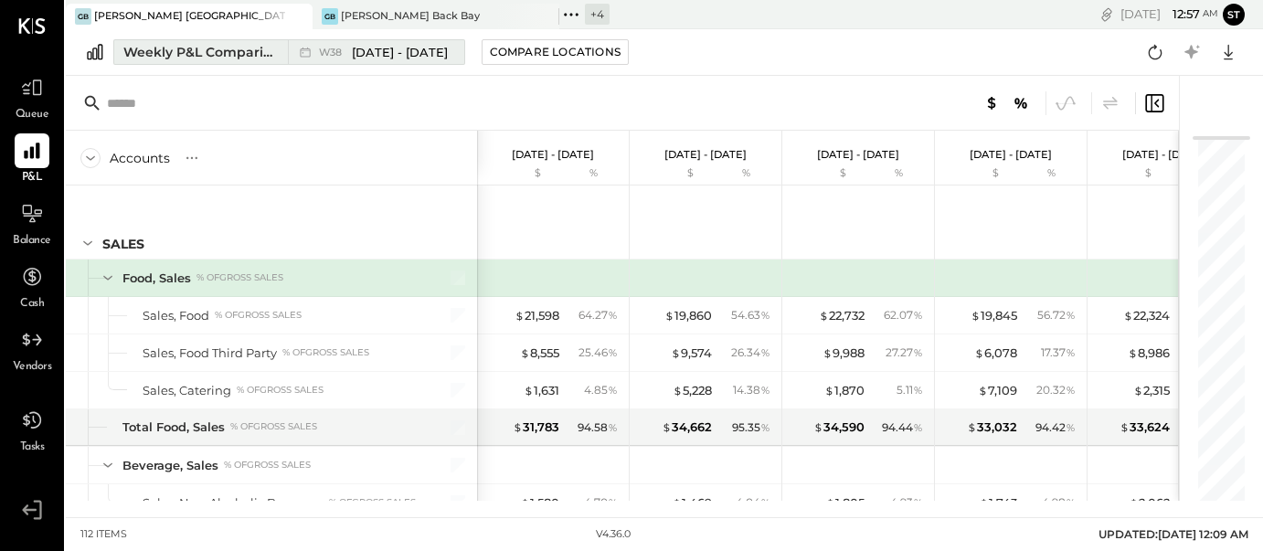
click at [392, 55] on span "[DATE] - [DATE]" at bounding box center [400, 52] width 96 height 17
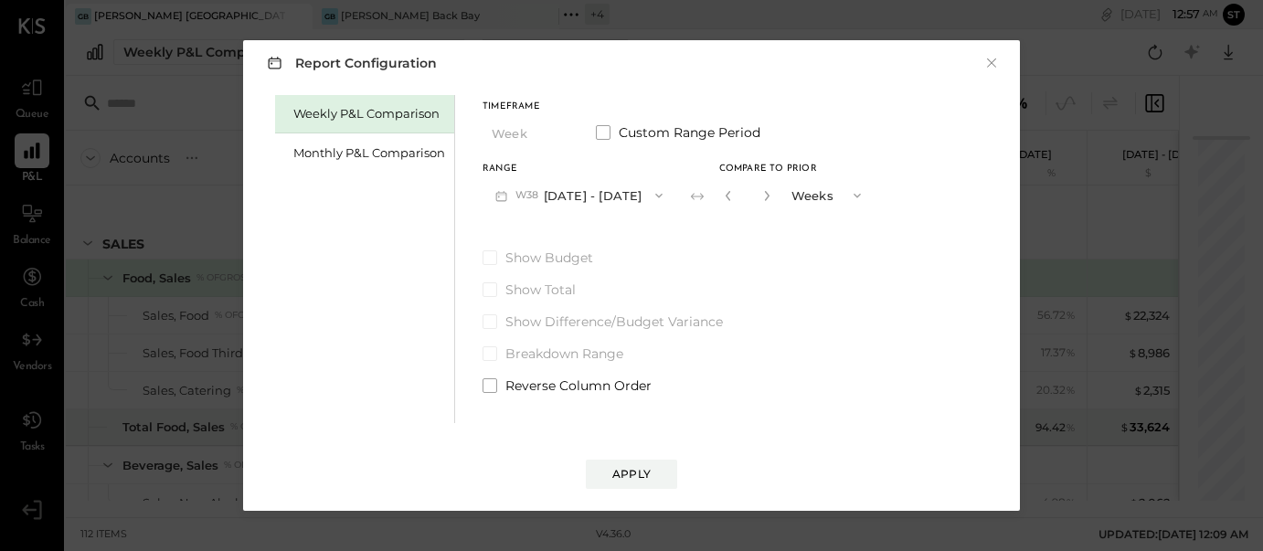
click at [593, 131] on div "Timeframe Week Custom Range Period" at bounding box center [677, 126] width 391 height 48
click at [607, 131] on span at bounding box center [603, 132] width 15 height 15
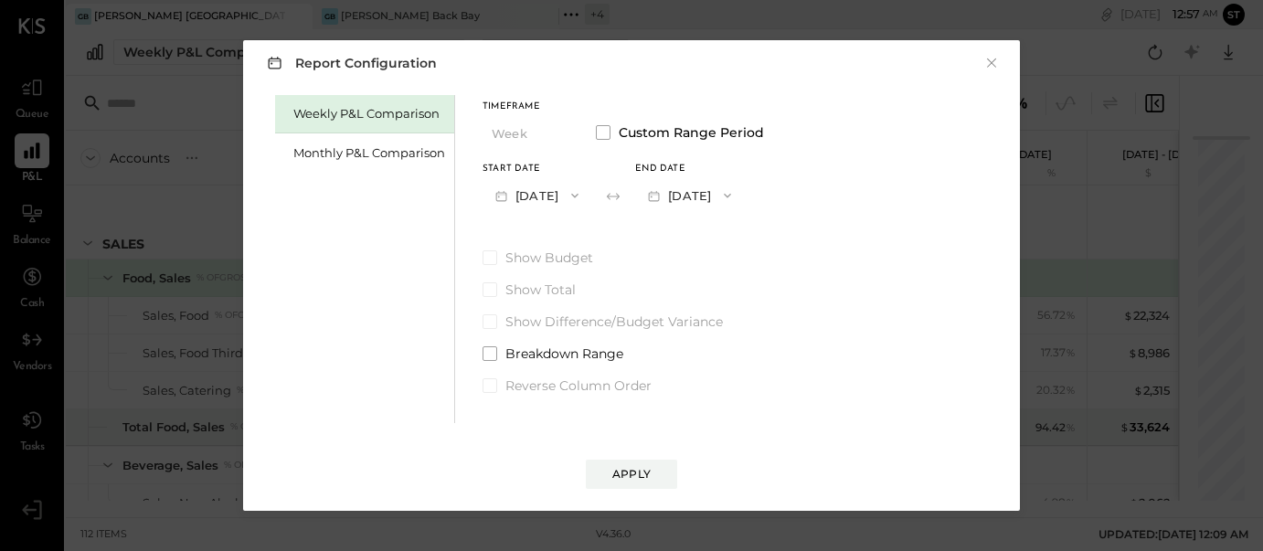
click at [585, 194] on button "[DATE]" at bounding box center [536, 195] width 109 height 34
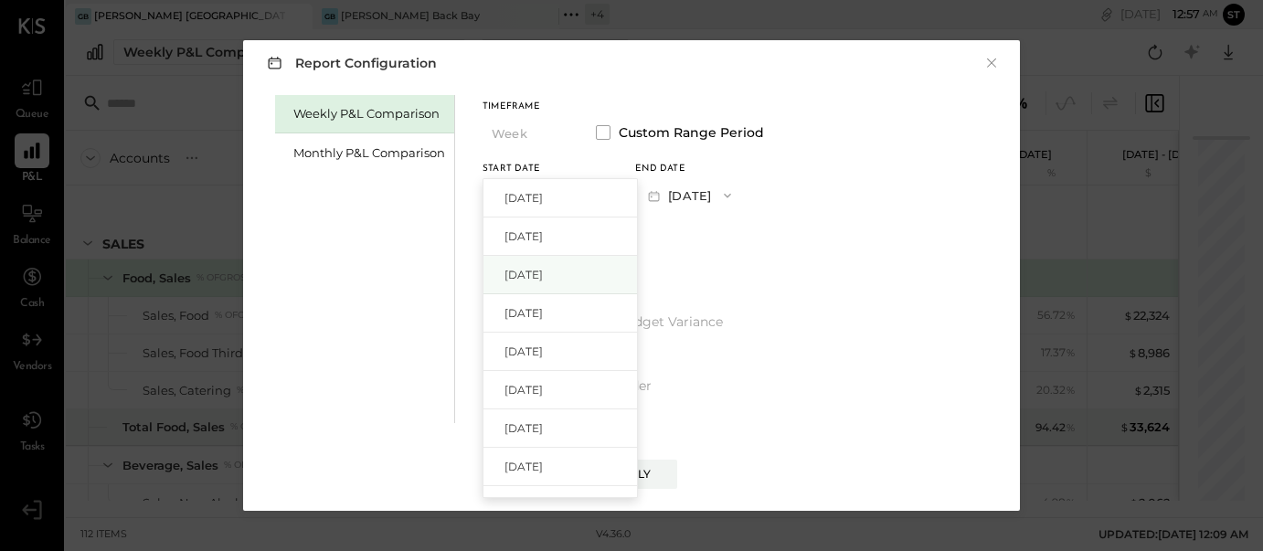
click at [543, 269] on span "[DATE]" at bounding box center [523, 275] width 38 height 16
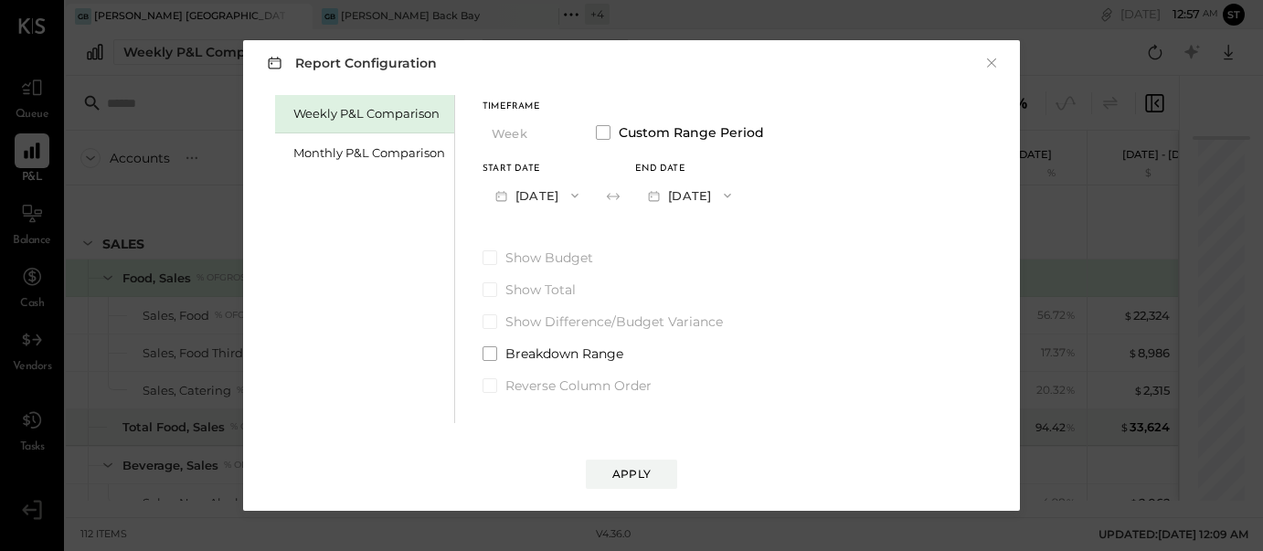
click at [735, 188] on span "button" at bounding box center [723, 195] width 24 height 15
click at [695, 228] on span "[DATE]" at bounding box center [676, 236] width 38 height 16
click at [632, 478] on div "Apply" at bounding box center [631, 474] width 38 height 16
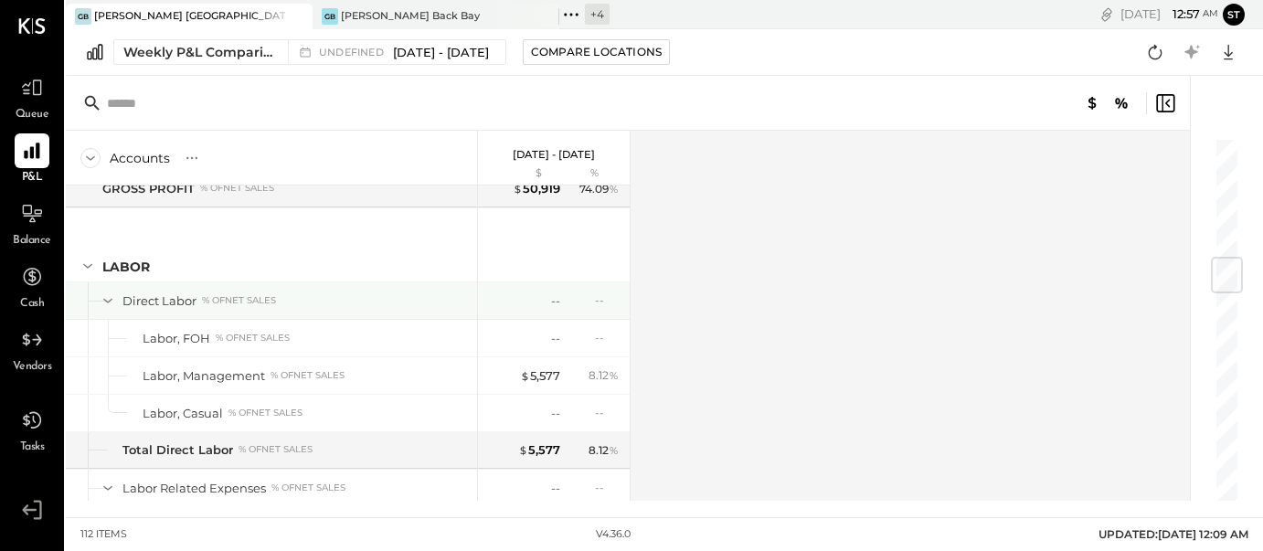
scroll to position [1027, 0]
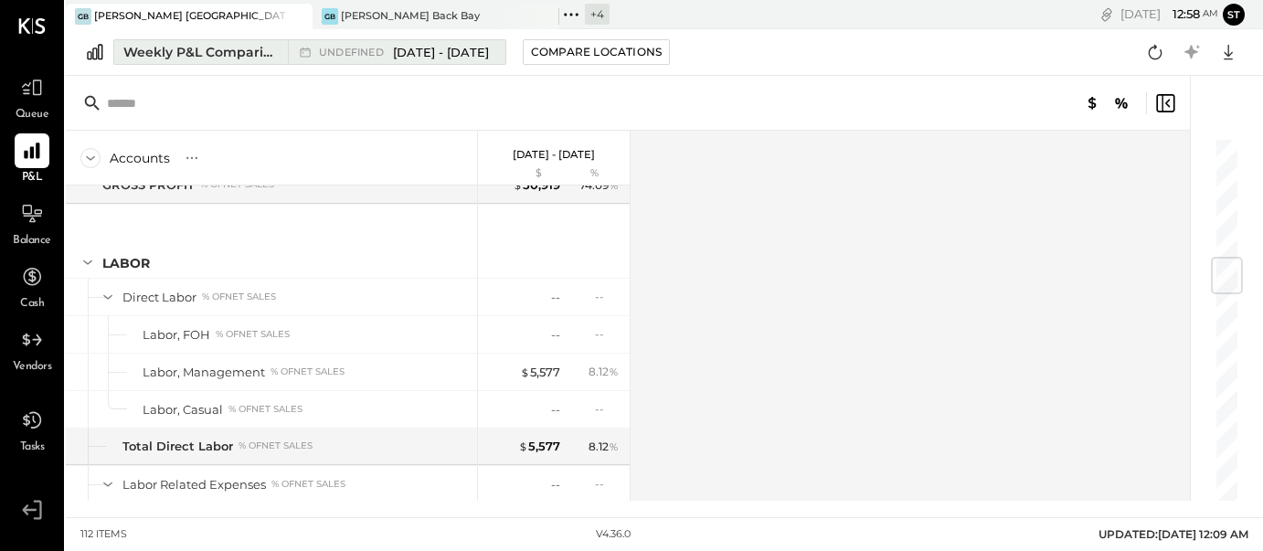
click at [411, 50] on span "[DATE] - [DATE]" at bounding box center [441, 52] width 96 height 17
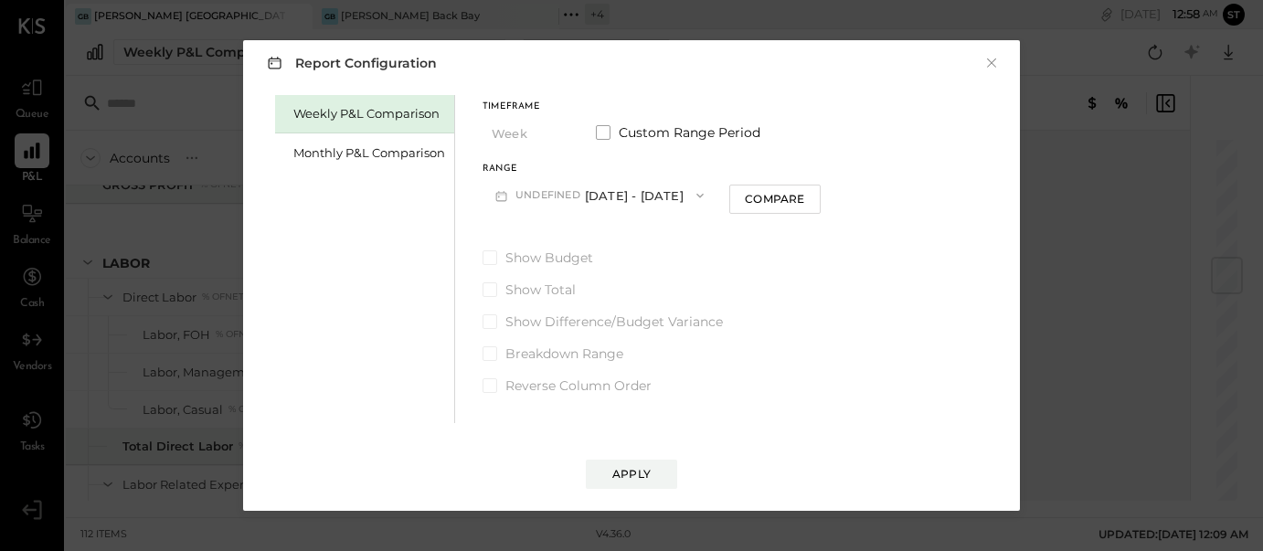
click at [202, 139] on div "Report Configuration × Weekly P&L Comparison Monthly P&L Comparison Timeframe W…" at bounding box center [631, 275] width 1263 height 551
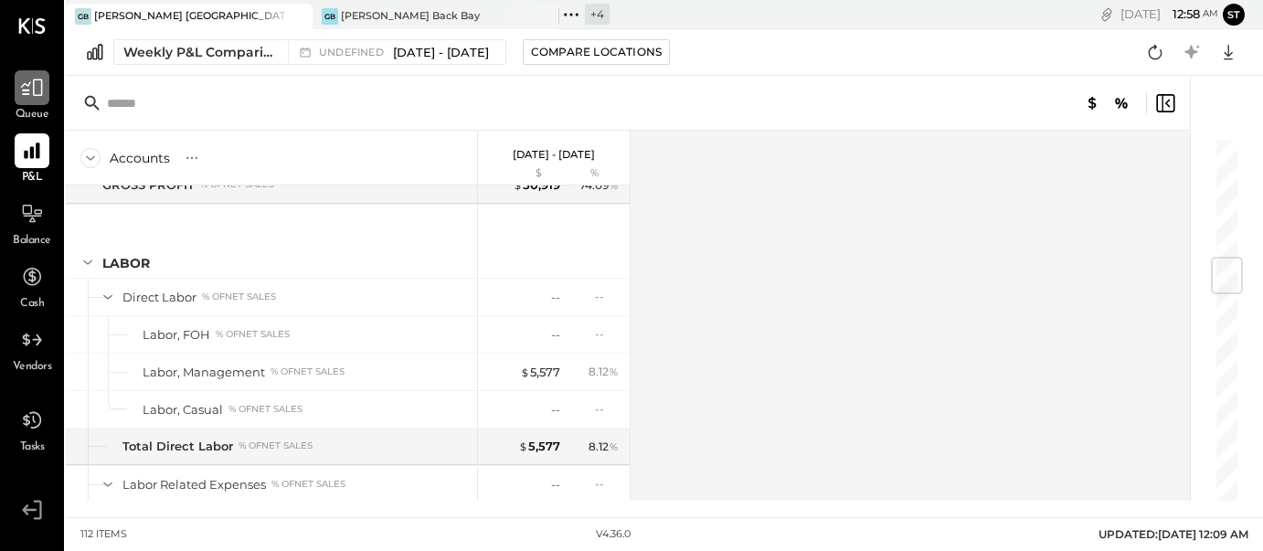
click at [26, 89] on icon at bounding box center [32, 88] width 24 height 24
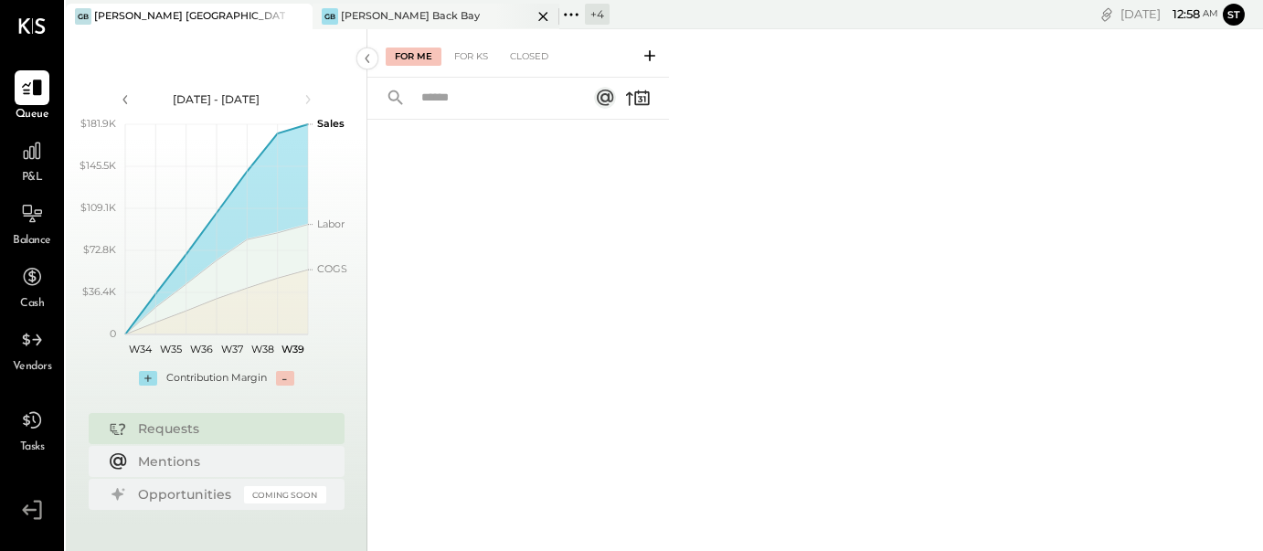
click at [397, 16] on div "[PERSON_NAME] Back Bay" at bounding box center [410, 16] width 139 height 15
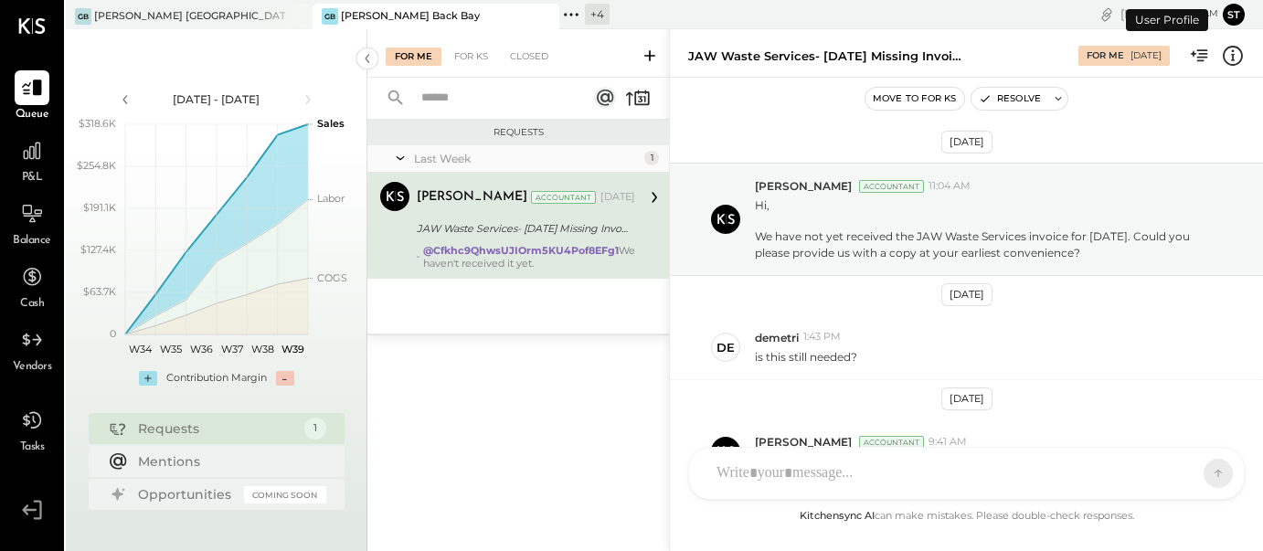
scroll to position [114, 0]
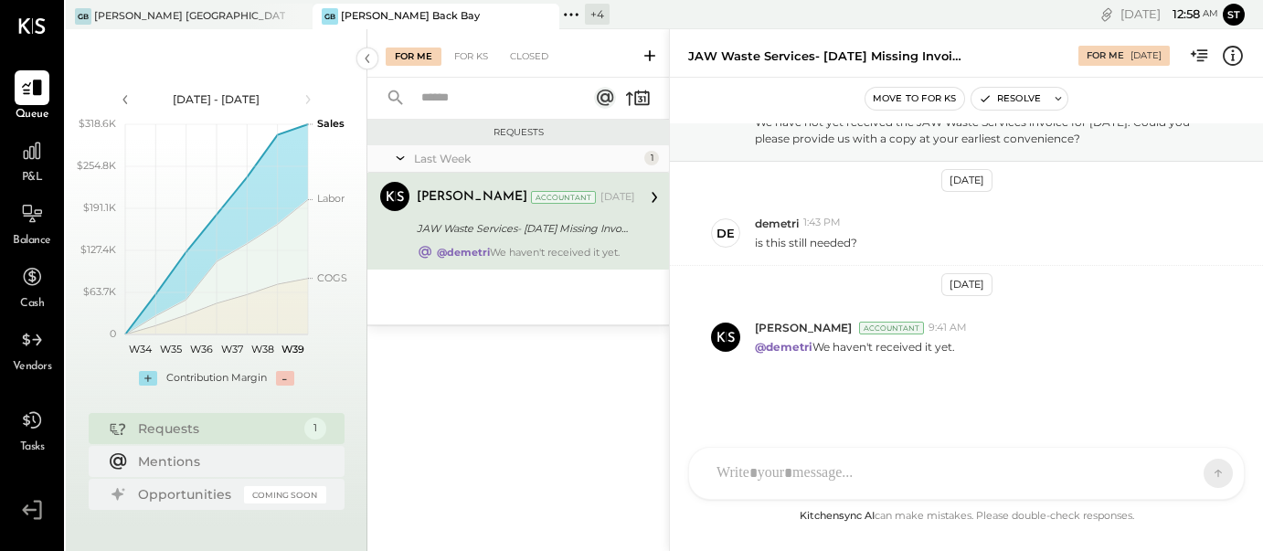
click at [752, 477] on div "D demetri S steve N nick V veronika.accounting K kayla S stefanos MG Margi Gand…" at bounding box center [966, 473] width 556 height 53
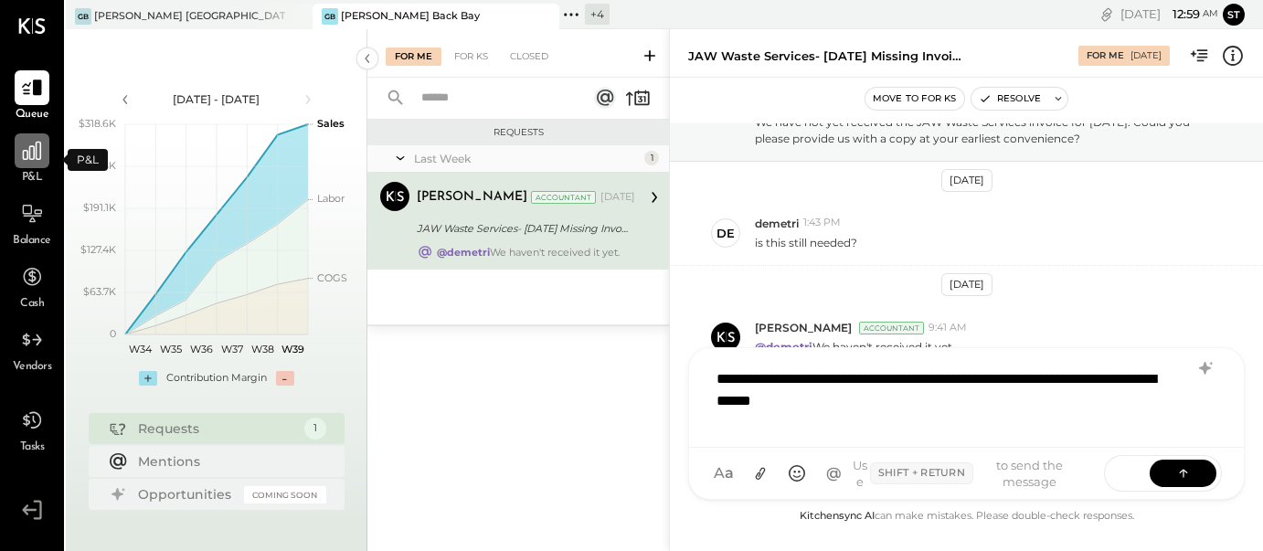
click at [35, 153] on icon at bounding box center [32, 151] width 24 height 24
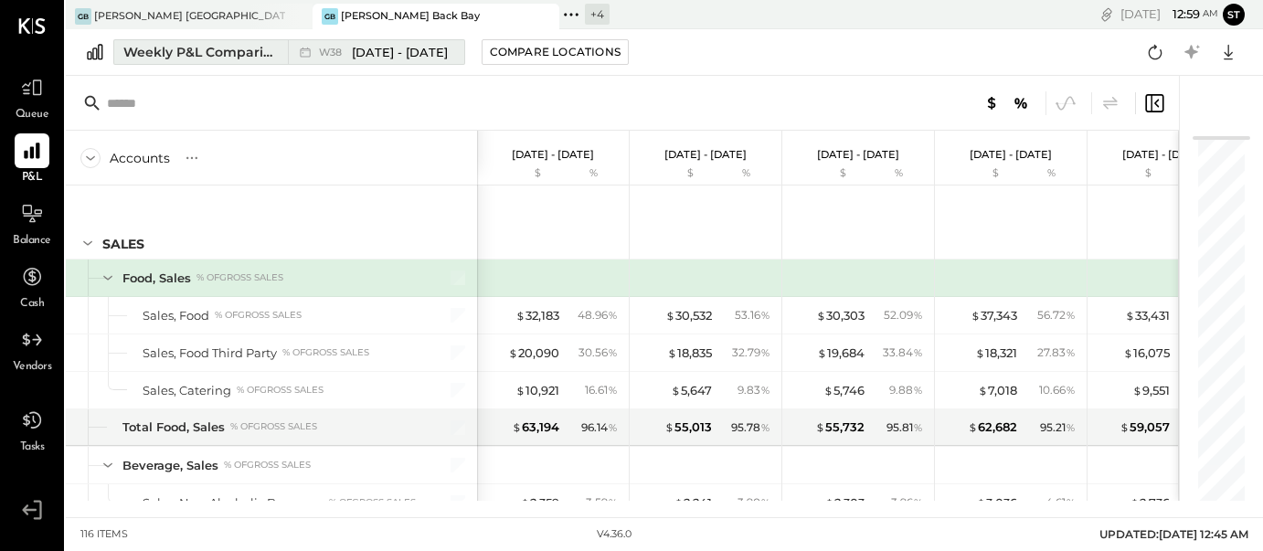
click at [407, 59] on span "[DATE] - [DATE]" at bounding box center [400, 52] width 96 height 17
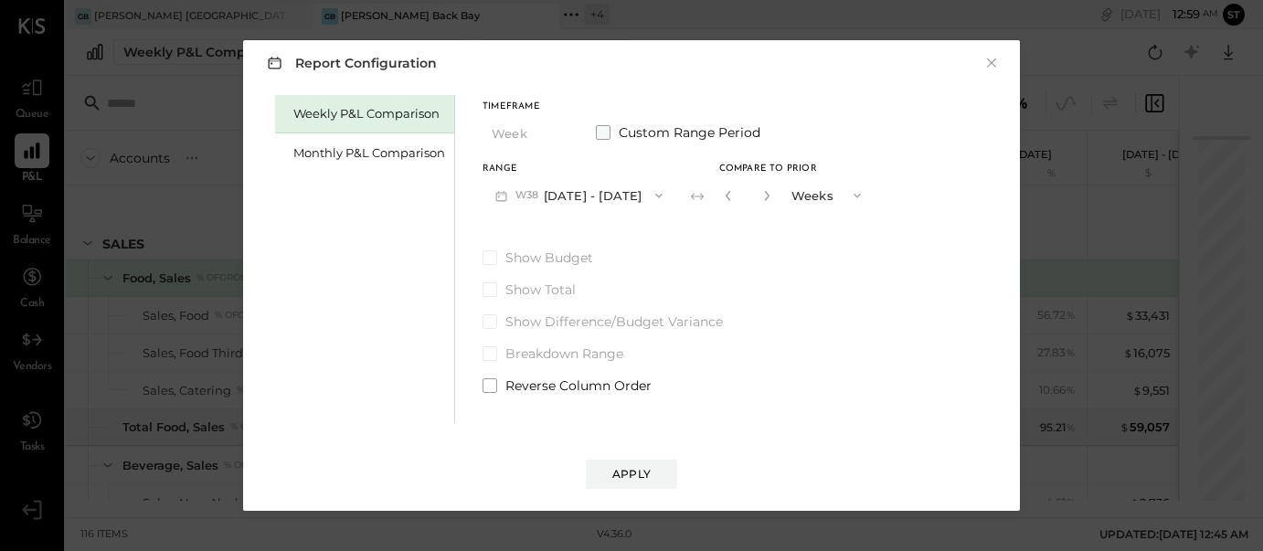
click at [600, 130] on span at bounding box center [603, 132] width 15 height 15
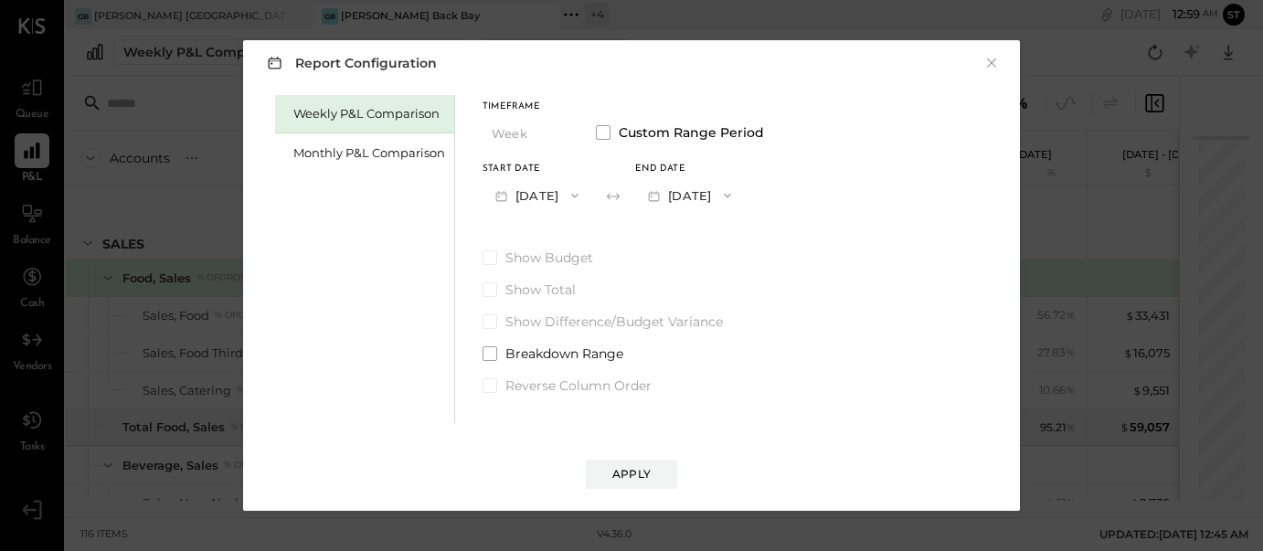
click at [576, 200] on button "[DATE]" at bounding box center [536, 195] width 109 height 34
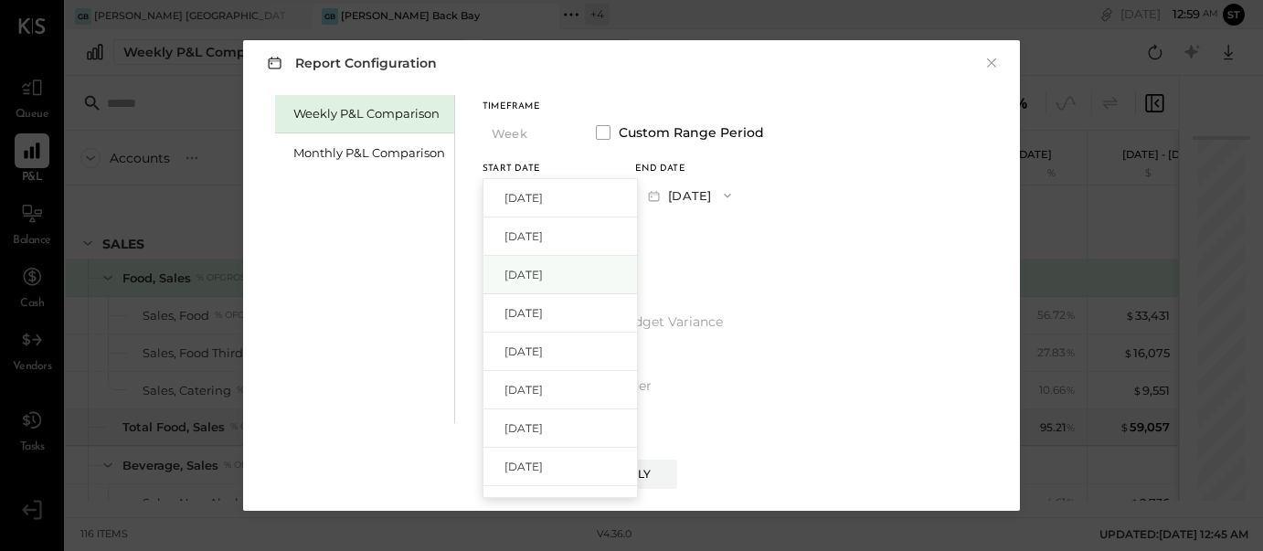
click at [575, 279] on div "[DATE]" at bounding box center [559, 275] width 153 height 38
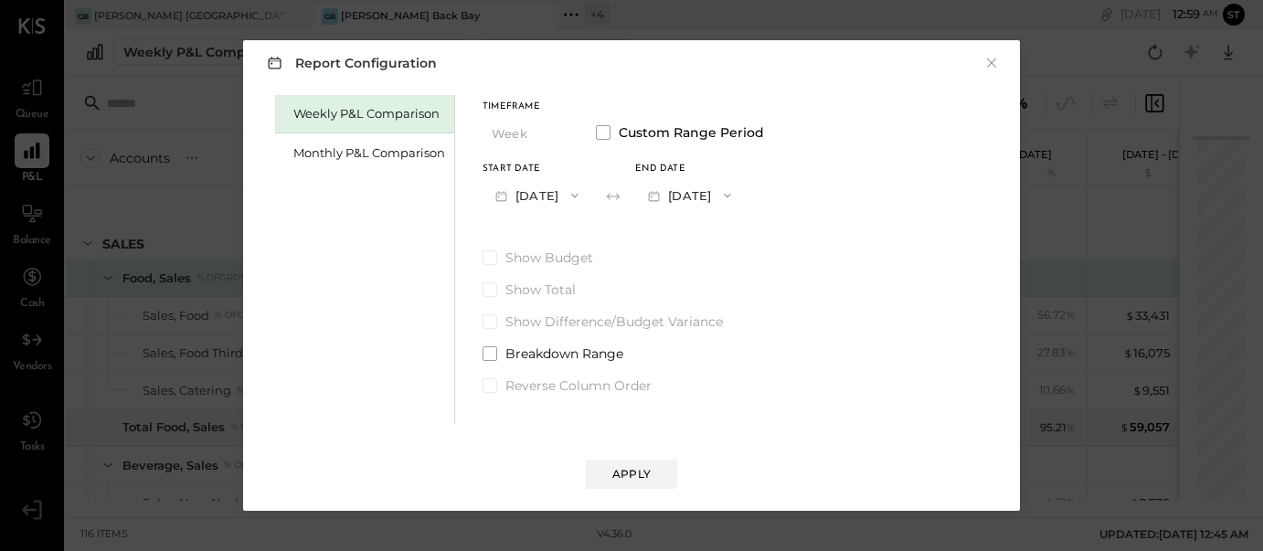
click at [735, 195] on icon "button" at bounding box center [727, 195] width 15 height 15
click at [695, 243] on span "[DATE]" at bounding box center [676, 236] width 38 height 16
click at [642, 479] on div "Apply" at bounding box center [631, 474] width 38 height 16
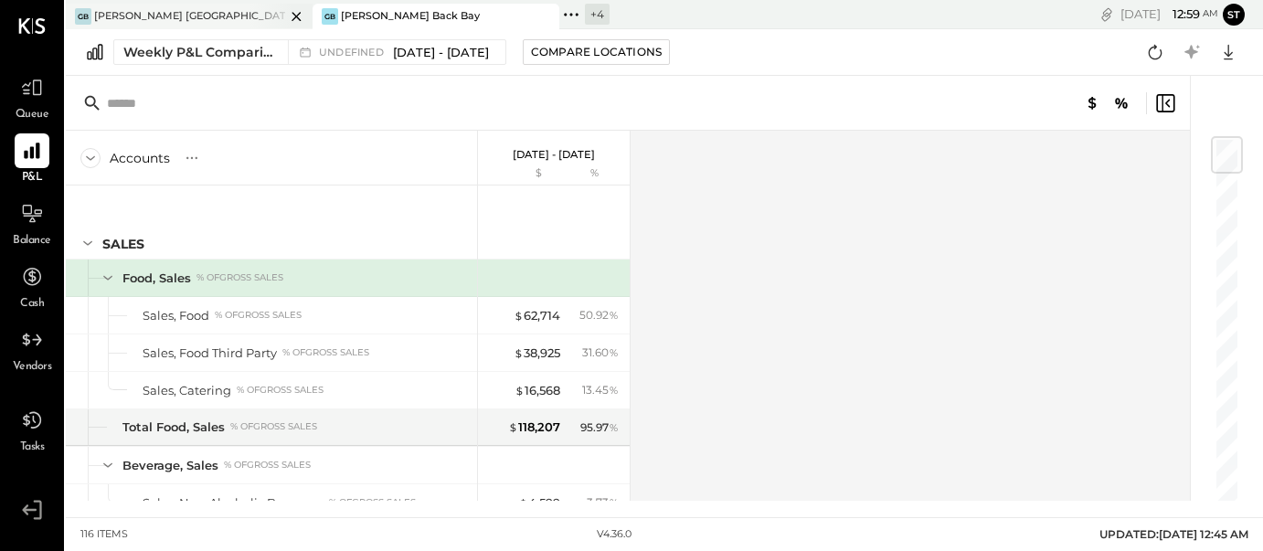
click at [232, 14] on div "GB Greco Burlington" at bounding box center [175, 16] width 219 height 16
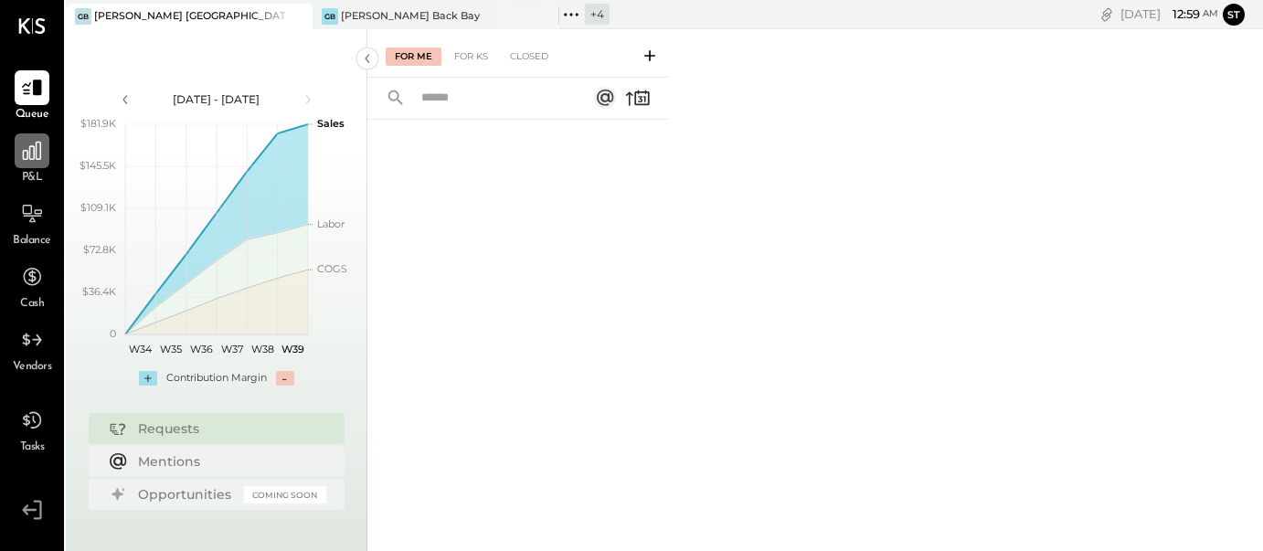
click at [34, 146] on icon at bounding box center [32, 151] width 24 height 24
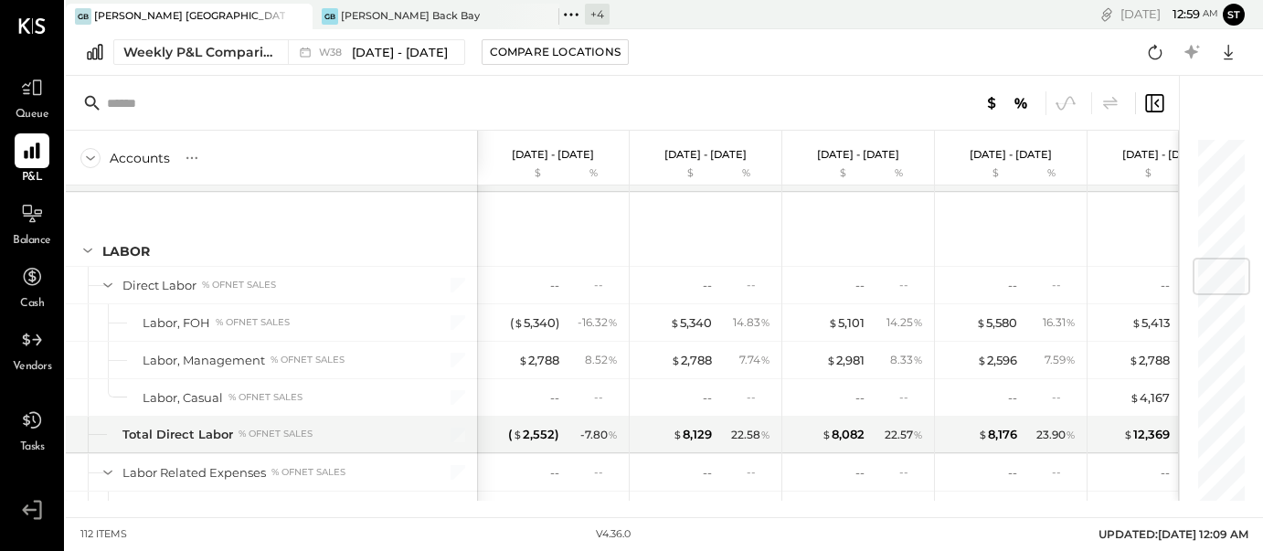
scroll to position [1041, 0]
click at [388, 55] on span "[DATE] - [DATE]" at bounding box center [400, 52] width 96 height 17
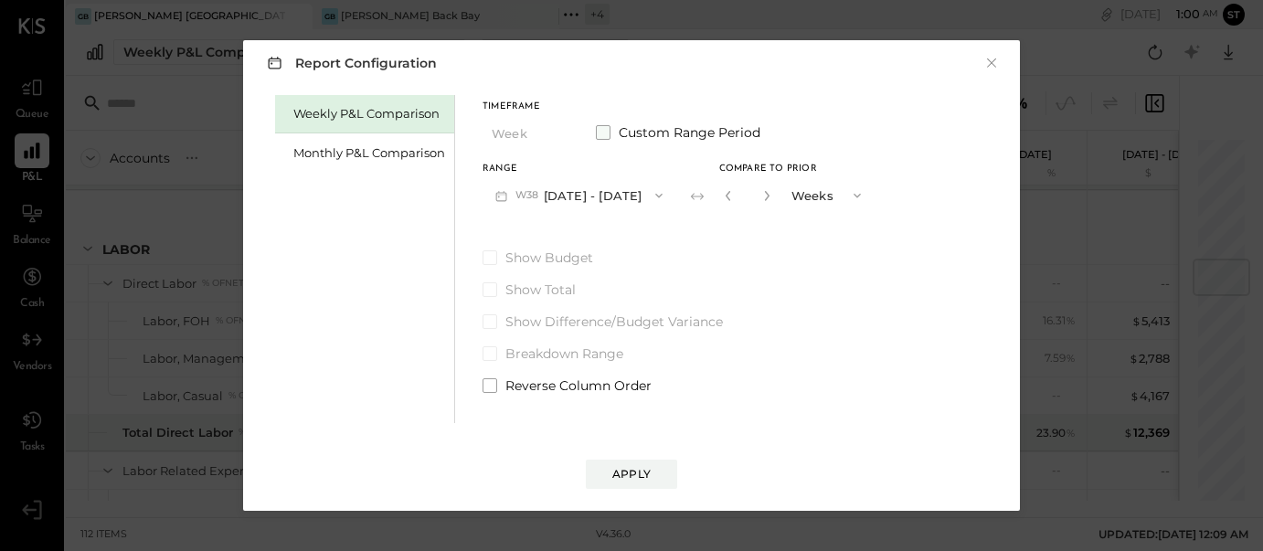
click at [599, 131] on span at bounding box center [603, 132] width 15 height 15
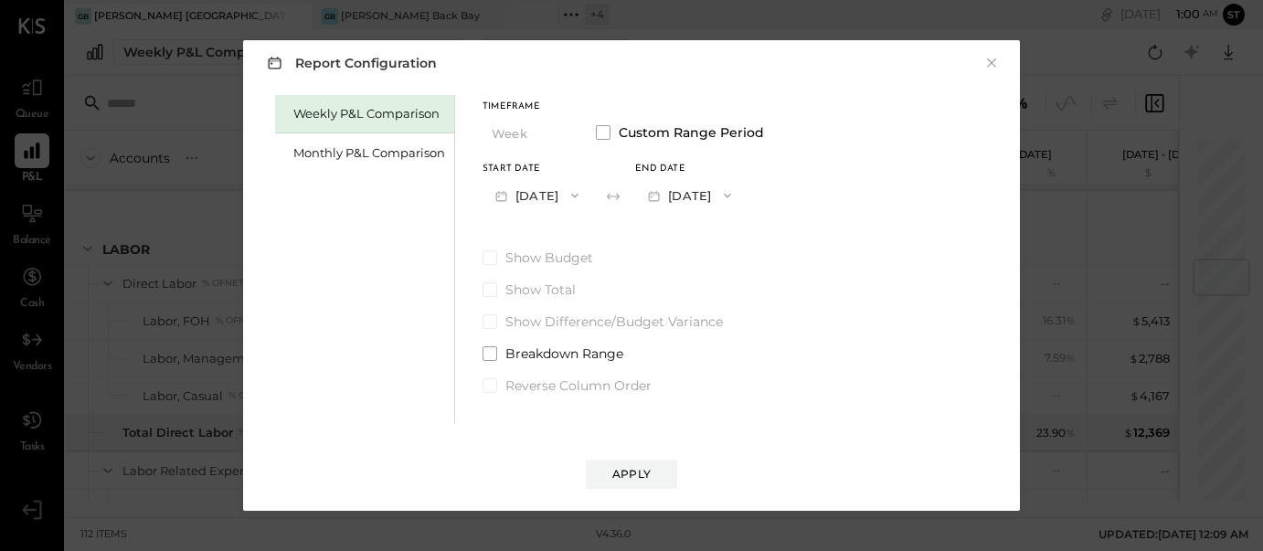
click at [581, 201] on button "[DATE]" at bounding box center [536, 195] width 109 height 34
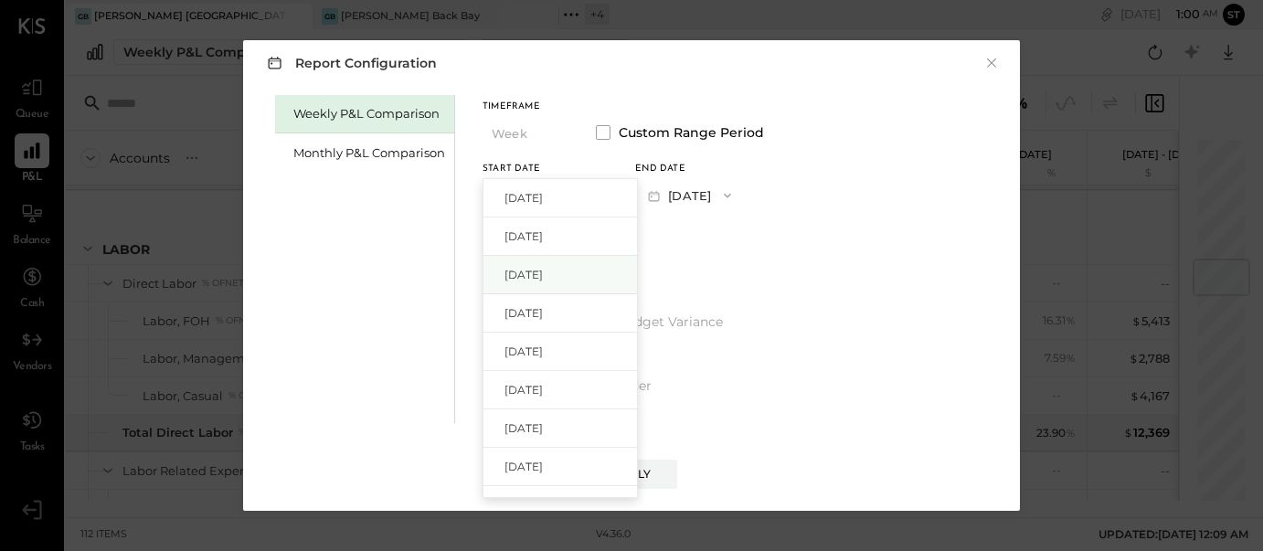
click at [543, 272] on span "[DATE]" at bounding box center [523, 275] width 38 height 16
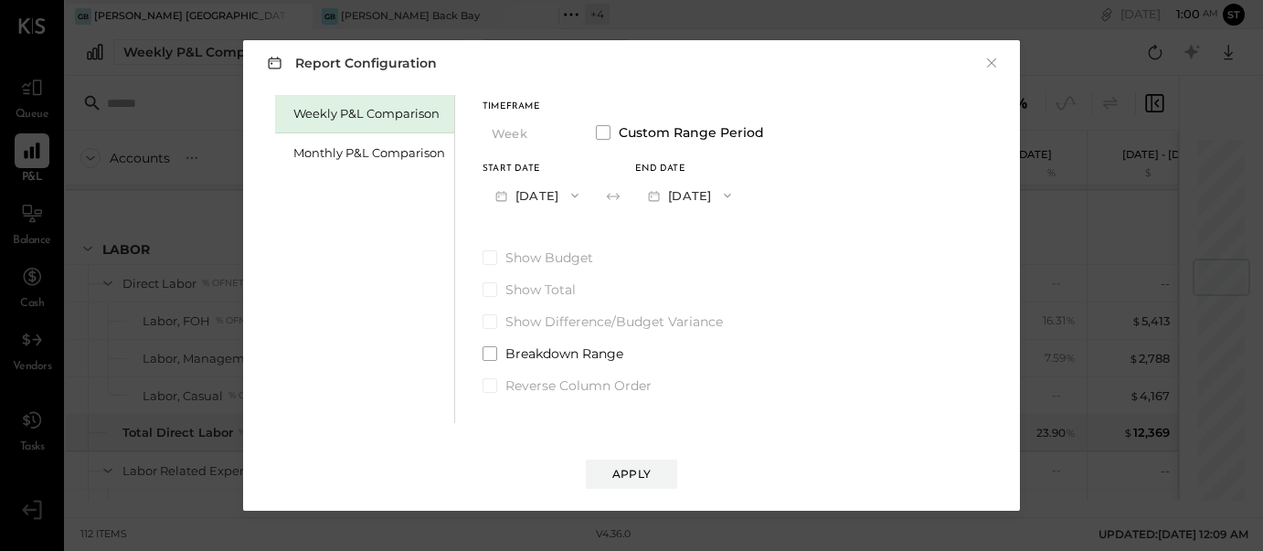
click at [744, 203] on button "[DATE]" at bounding box center [689, 195] width 109 height 34
click at [748, 245] on div "[DATE]" at bounding box center [712, 236] width 153 height 38
click at [641, 477] on div "Apply" at bounding box center [631, 474] width 38 height 16
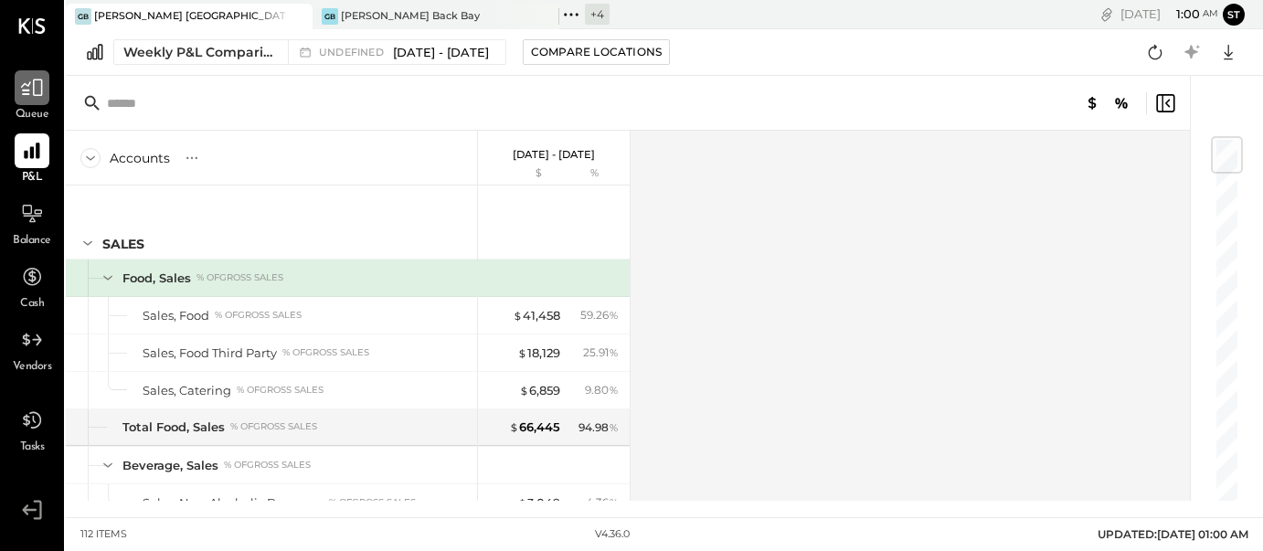
click at [43, 97] on icon at bounding box center [32, 88] width 24 height 24
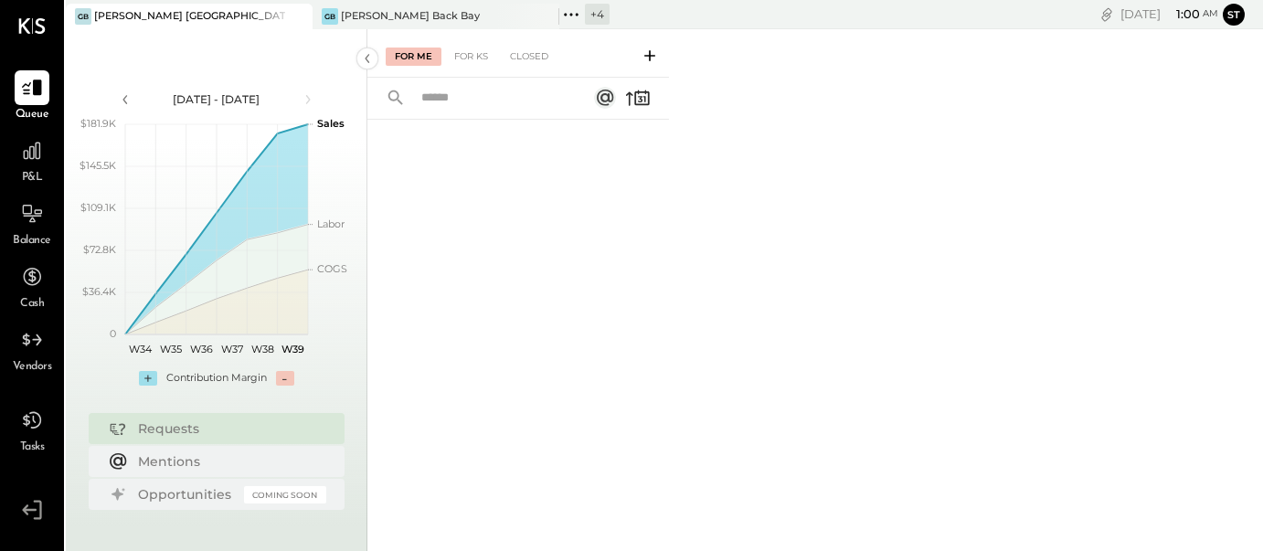
click at [488, 247] on div at bounding box center [517, 313] width 301 height 387
click at [30, 96] on icon at bounding box center [32, 88] width 24 height 24
click at [502, 323] on div at bounding box center [517, 313] width 301 height 387
click at [654, 51] on icon at bounding box center [649, 56] width 18 height 18
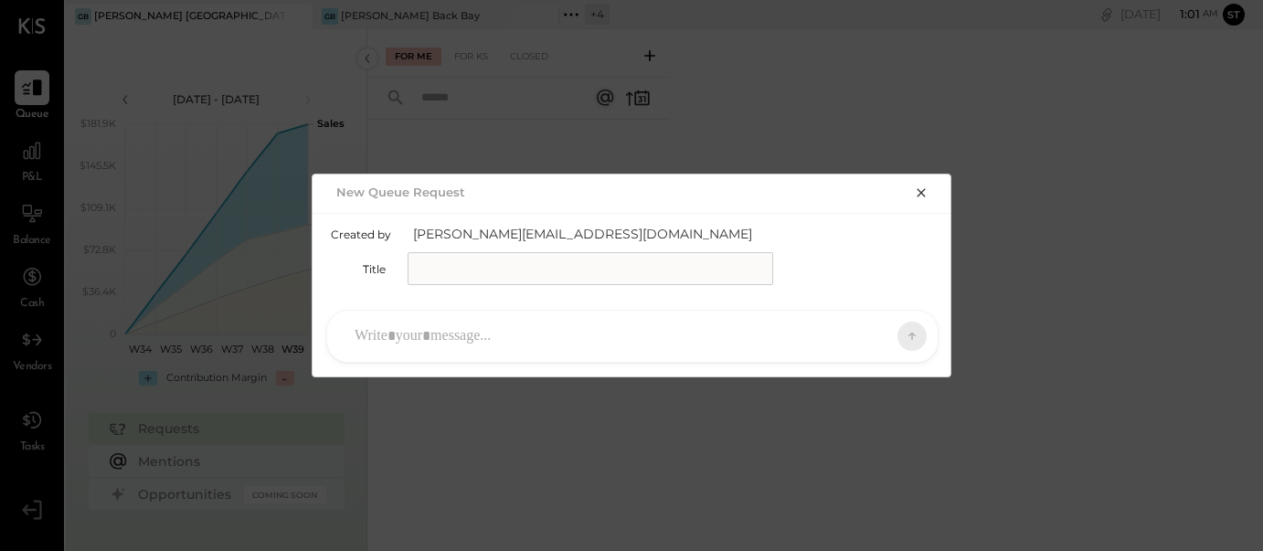
click at [512, 275] on input "text" at bounding box center [589, 268] width 365 height 33
type input "**********"
click at [480, 345] on div at bounding box center [615, 336] width 541 height 40
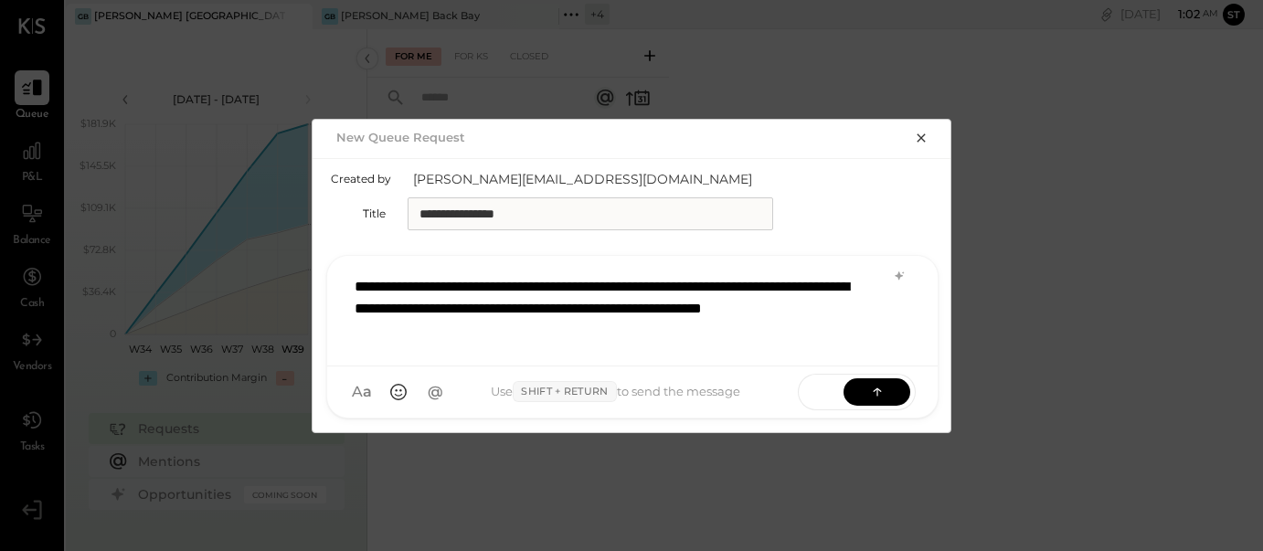
click at [487, 333] on div "**********" at bounding box center [632, 309] width 574 height 84
click at [661, 332] on div "**********" at bounding box center [632, 309] width 574 height 84
click at [866, 393] on button at bounding box center [876, 390] width 67 height 27
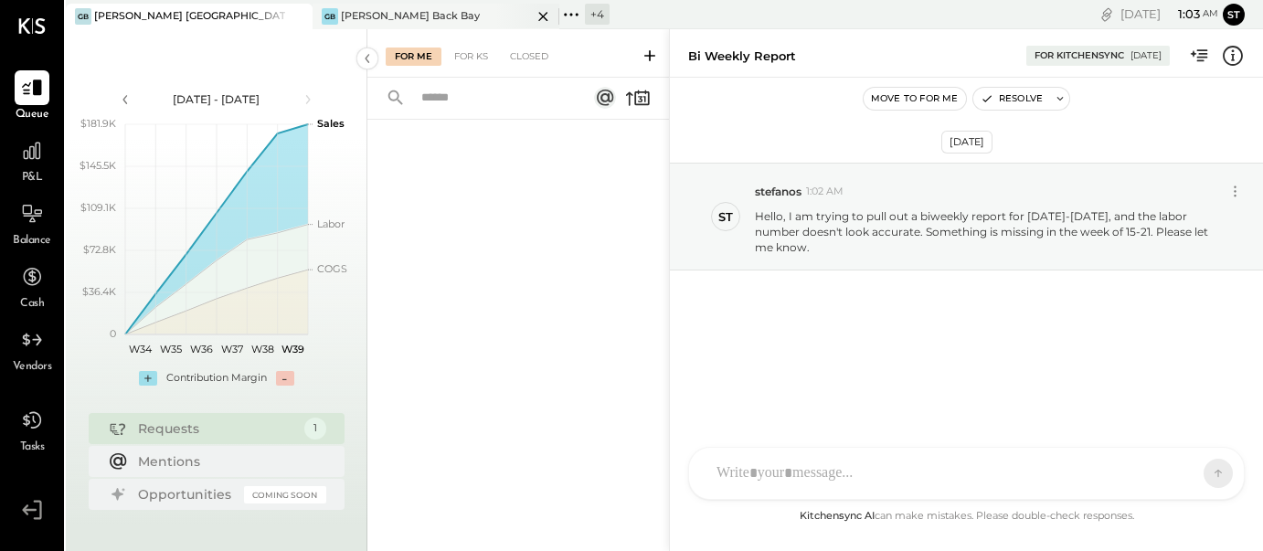
click at [409, 16] on div "[PERSON_NAME] Back Bay" at bounding box center [410, 16] width 139 height 15
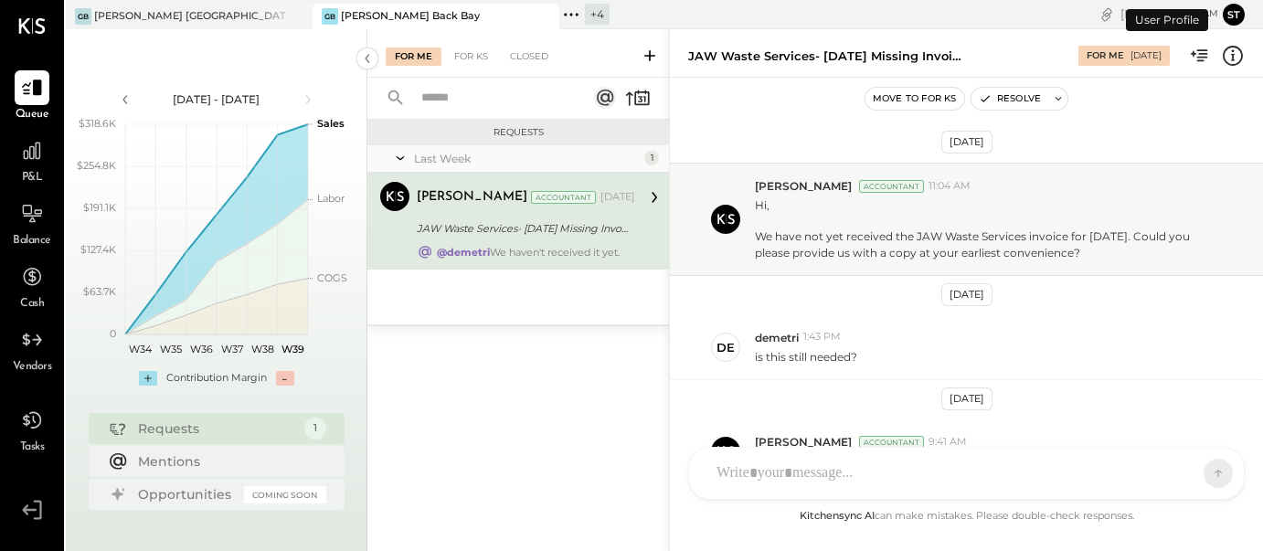
scroll to position [114, 0]
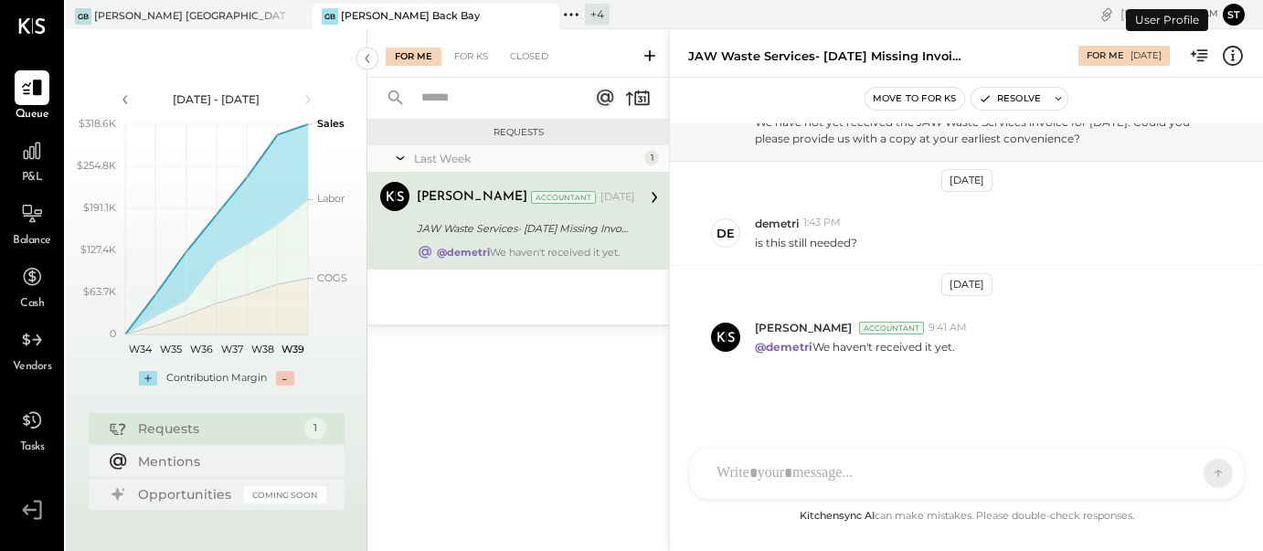
click at [572, 17] on icon at bounding box center [571, 15] width 24 height 24
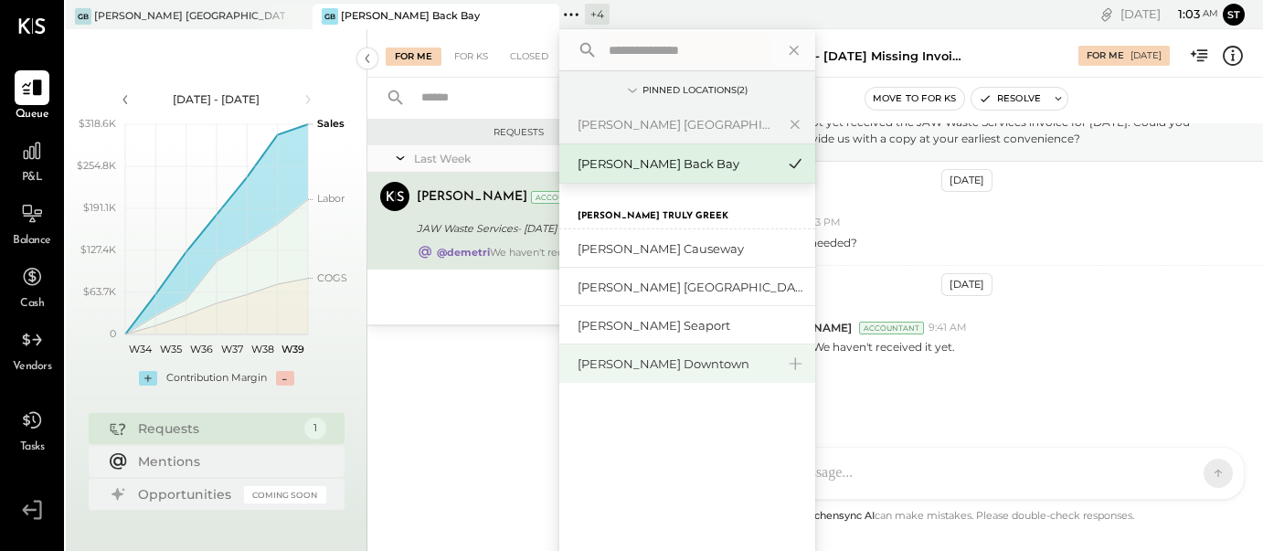
click at [670, 362] on div "[PERSON_NAME] Downtown" at bounding box center [675, 363] width 197 height 17
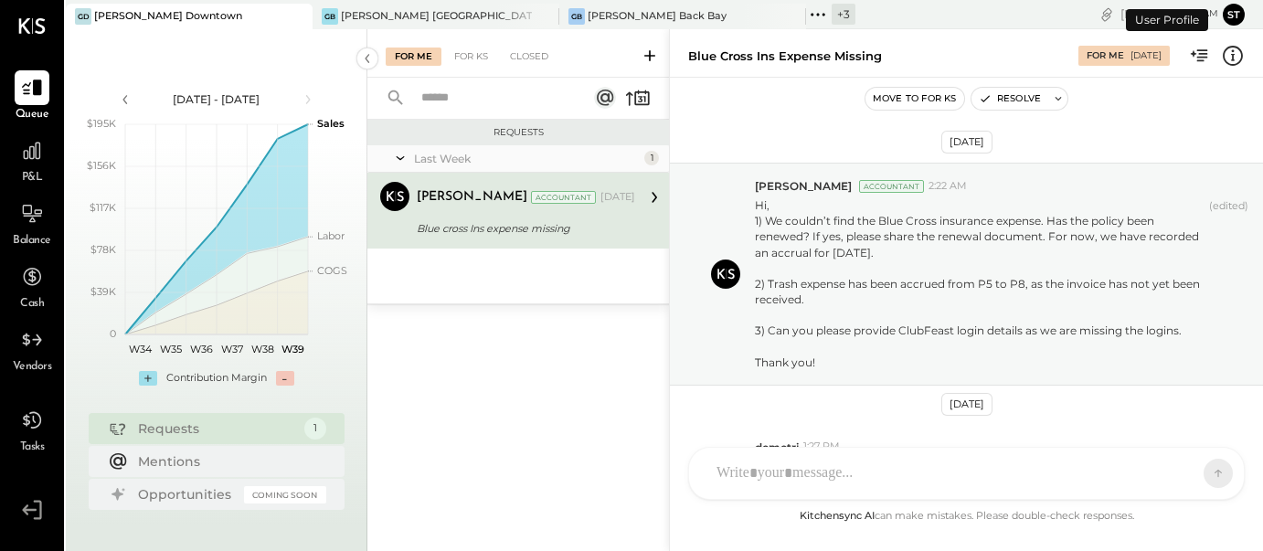
scroll to position [254, 0]
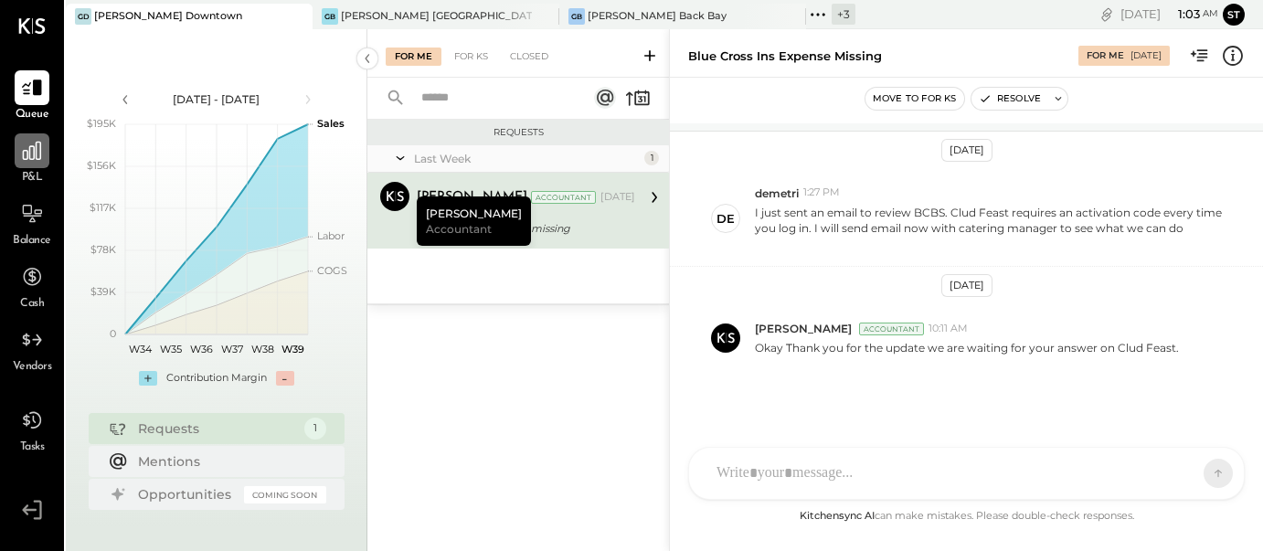
click at [37, 156] on icon at bounding box center [32, 151] width 24 height 24
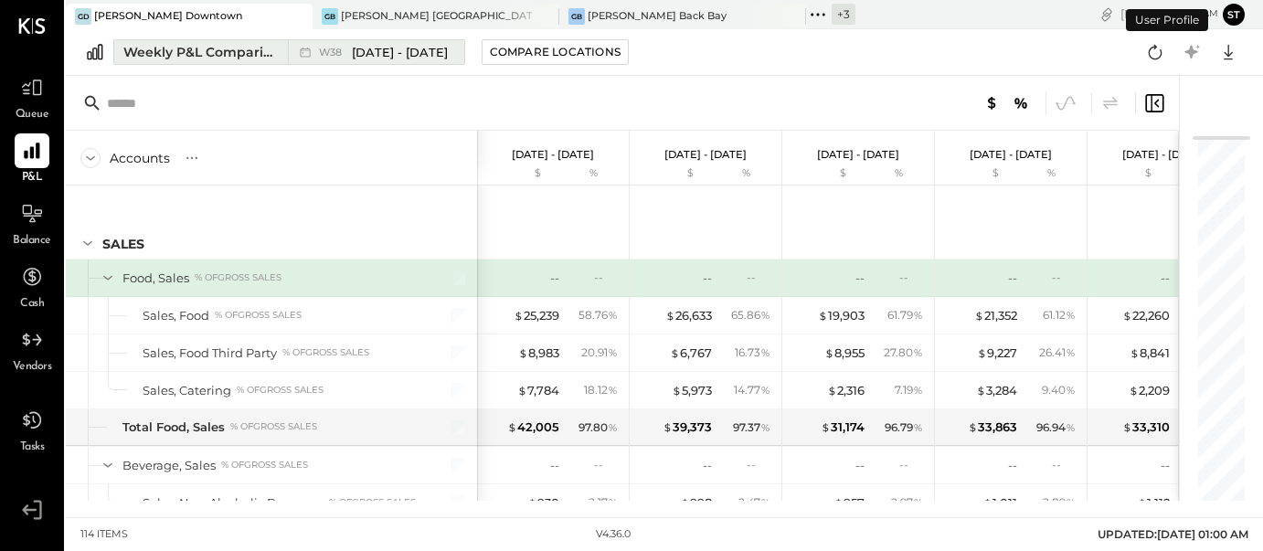
click at [397, 51] on span "[DATE] - [DATE]" at bounding box center [400, 52] width 96 height 17
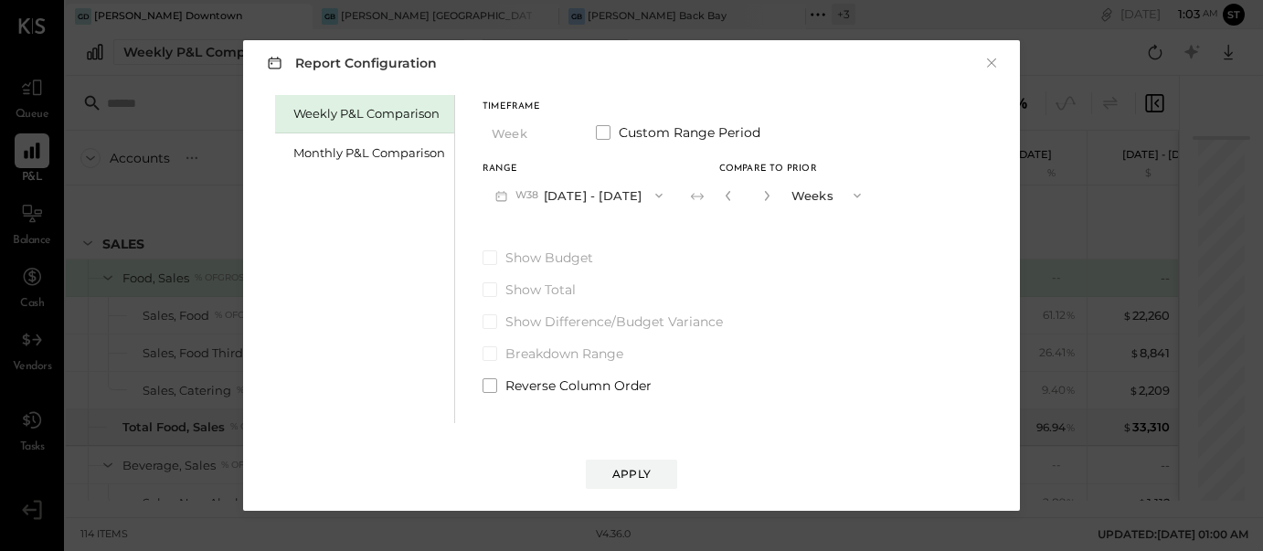
click at [648, 197] on span "button" at bounding box center [654, 195] width 24 height 15
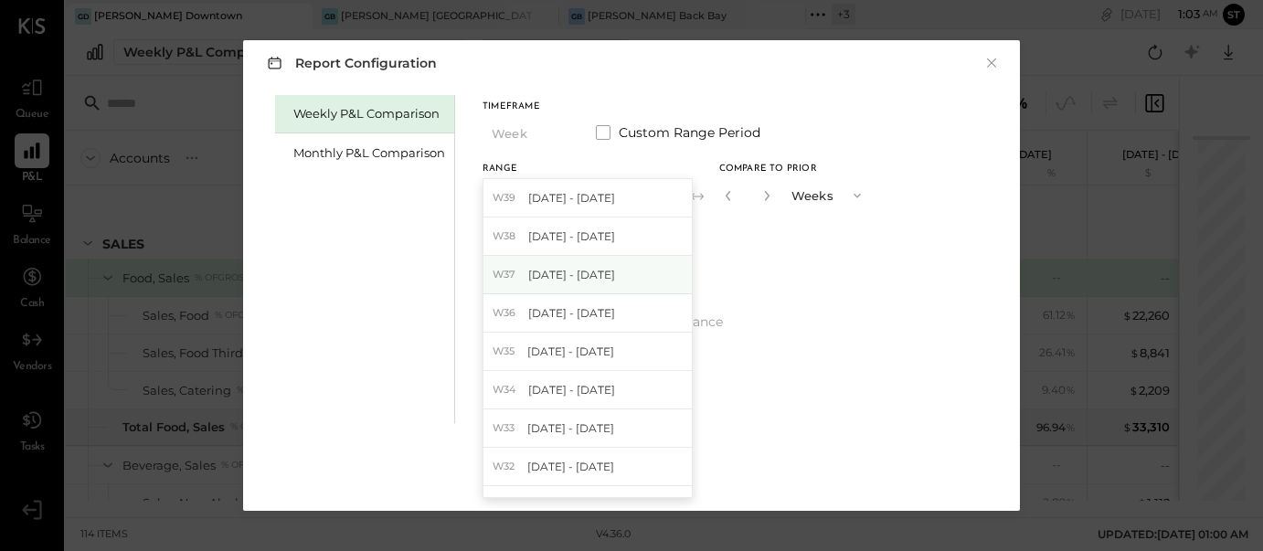
click at [590, 269] on span "[DATE] - [DATE]" at bounding box center [571, 275] width 87 height 16
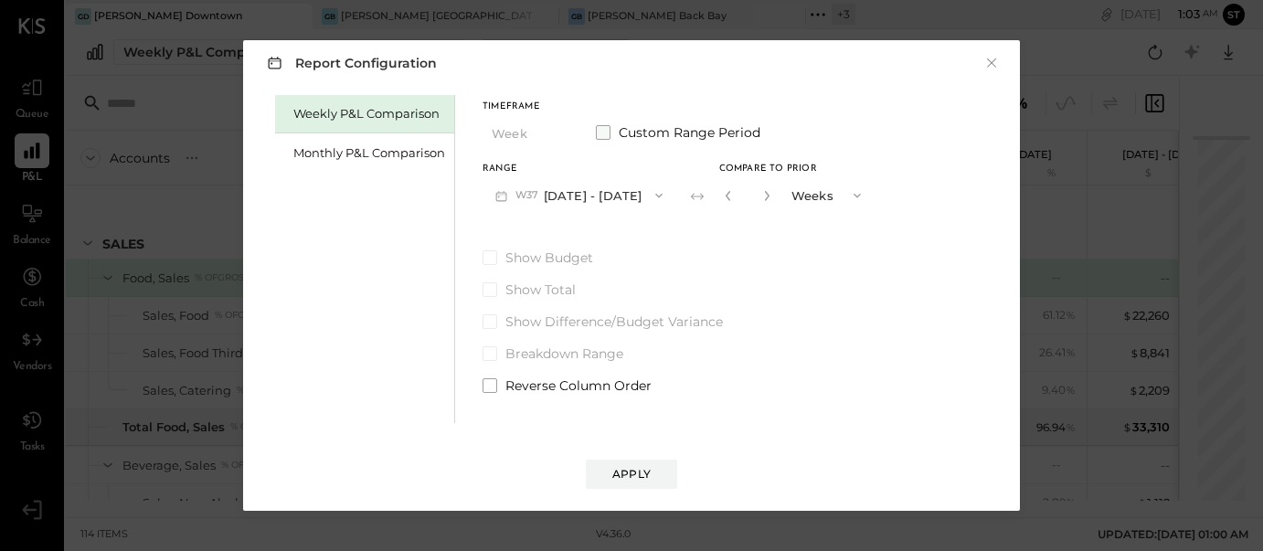
click at [600, 132] on span at bounding box center [603, 132] width 15 height 15
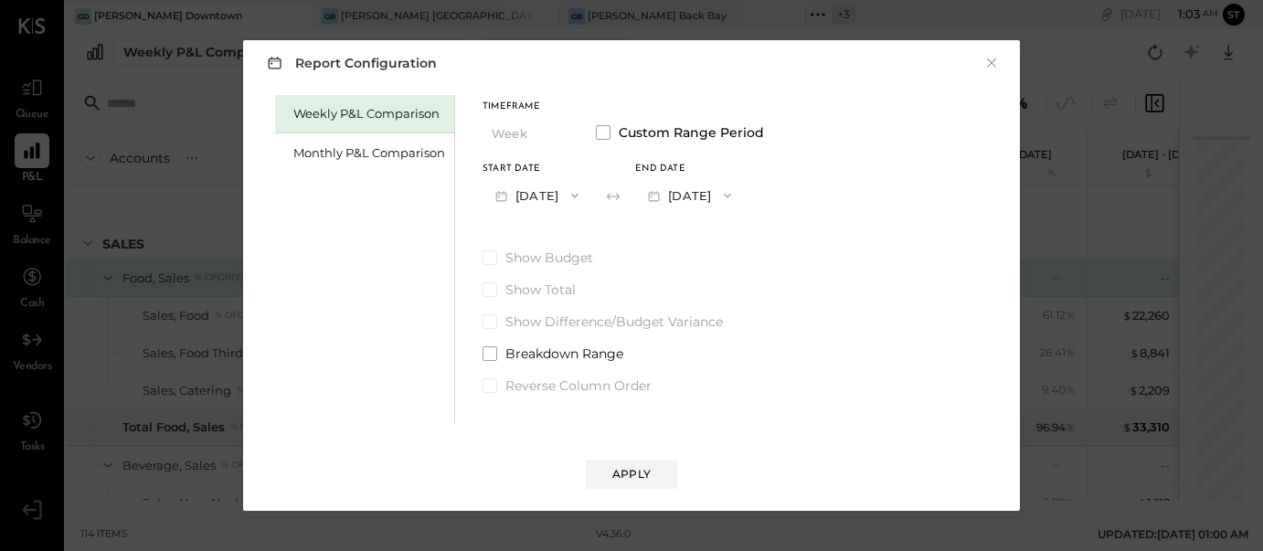
click at [577, 184] on button "[DATE]" at bounding box center [536, 195] width 109 height 34
click at [744, 193] on button "[DATE]" at bounding box center [689, 195] width 109 height 34
click at [695, 238] on span "[DATE]" at bounding box center [676, 236] width 38 height 16
click at [640, 476] on div "Apply" at bounding box center [631, 474] width 38 height 16
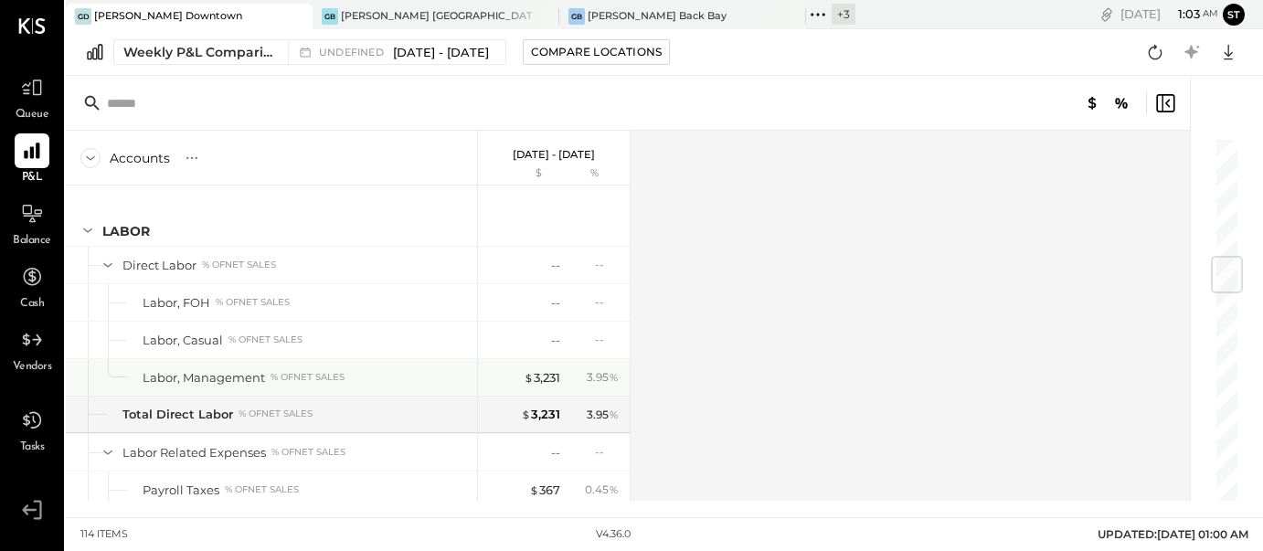
scroll to position [1020, 0]
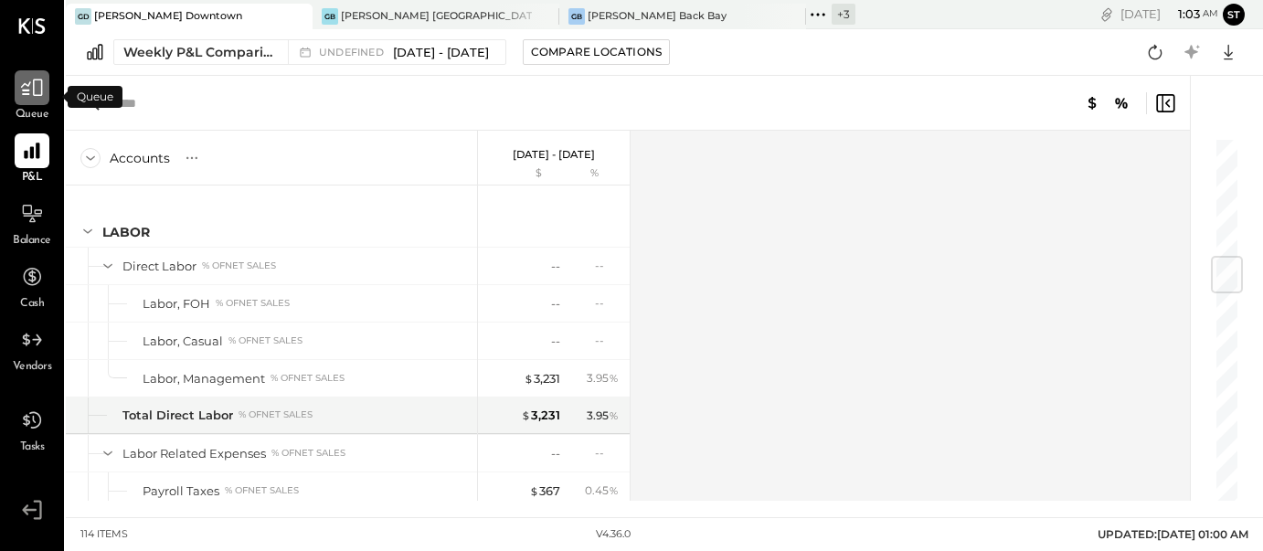
click at [36, 100] on icon at bounding box center [32, 88] width 24 height 24
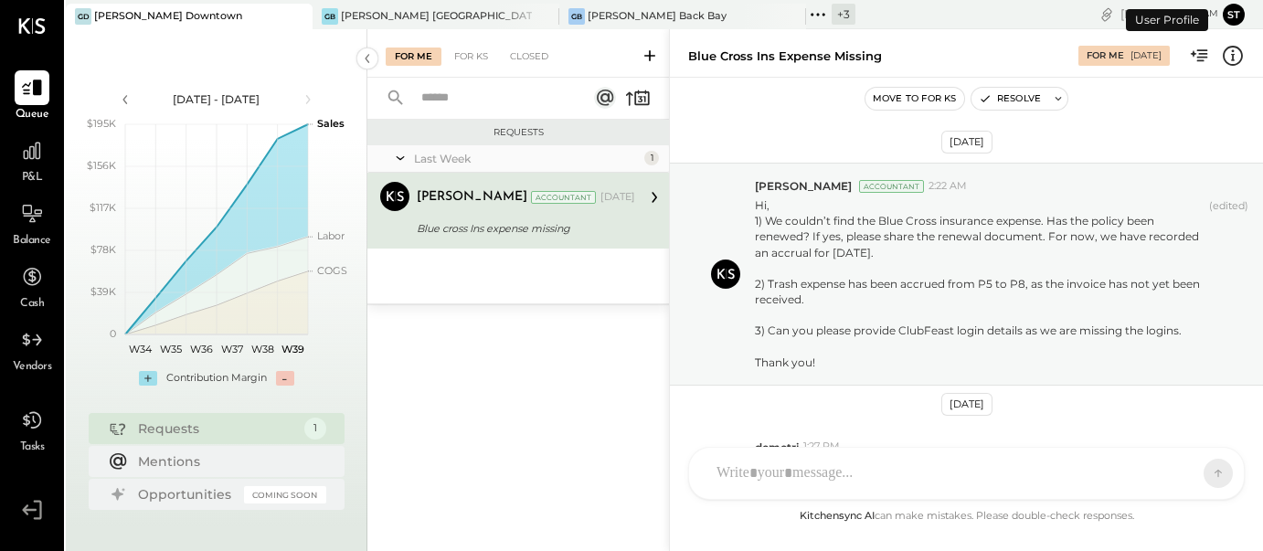
scroll to position [254, 0]
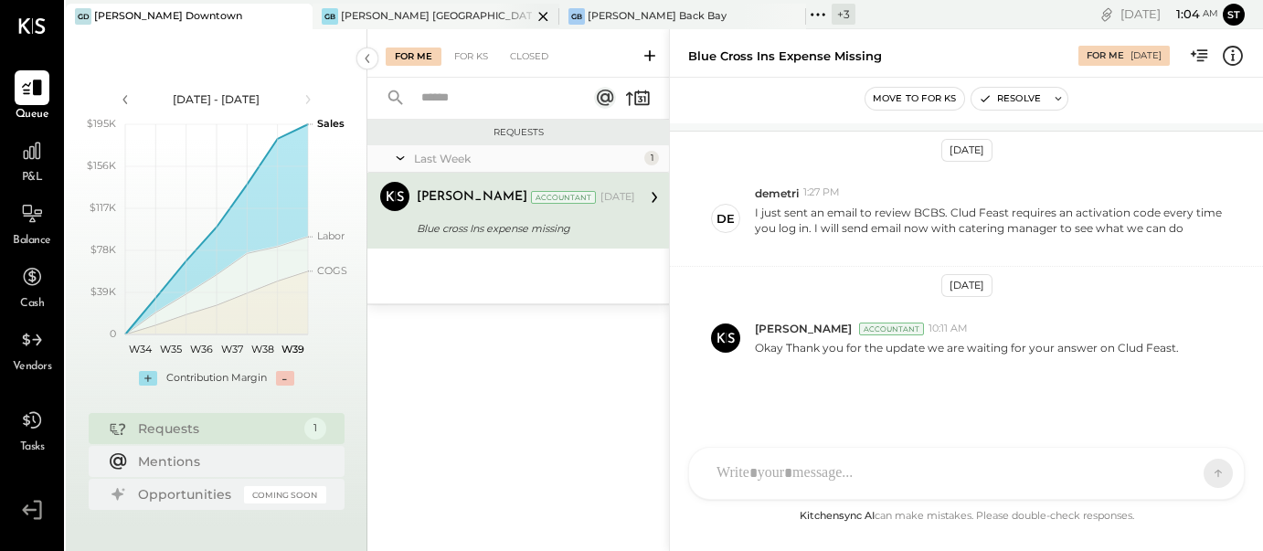
click at [390, 17] on div "[PERSON_NAME] [GEOGRAPHIC_DATA]" at bounding box center [436, 16] width 191 height 15
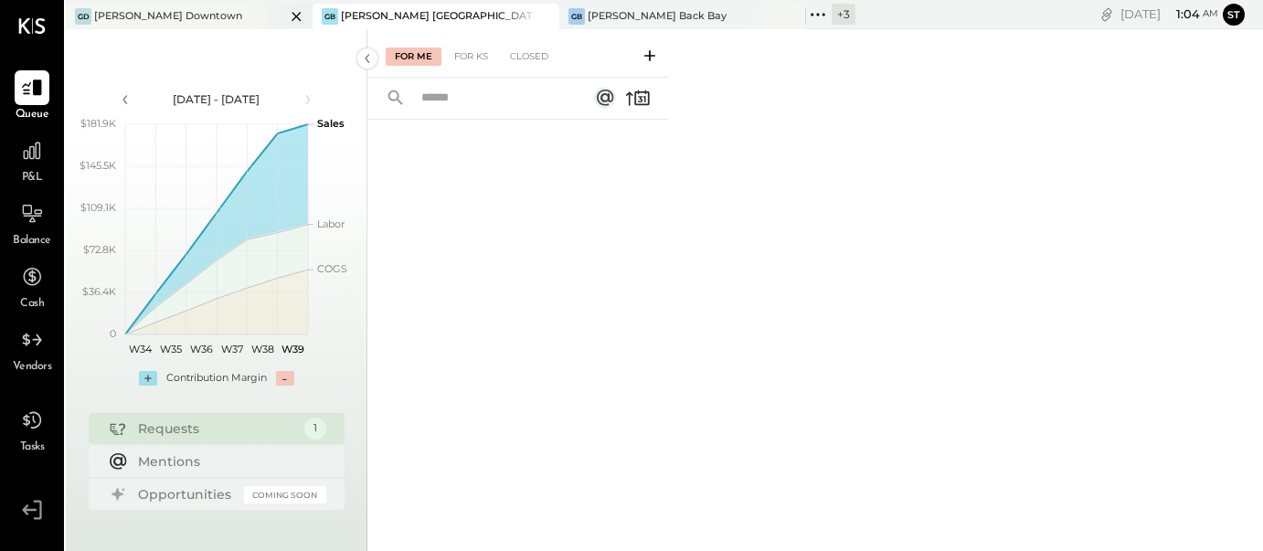
click at [291, 15] on icon at bounding box center [295, 16] width 9 height 9
click at [528, 302] on div at bounding box center [517, 313] width 301 height 387
click at [758, 137] on div "For Me For KS Closed" at bounding box center [814, 290] width 895 height 522
click at [478, 57] on div "For KS" at bounding box center [471, 57] width 52 height 18
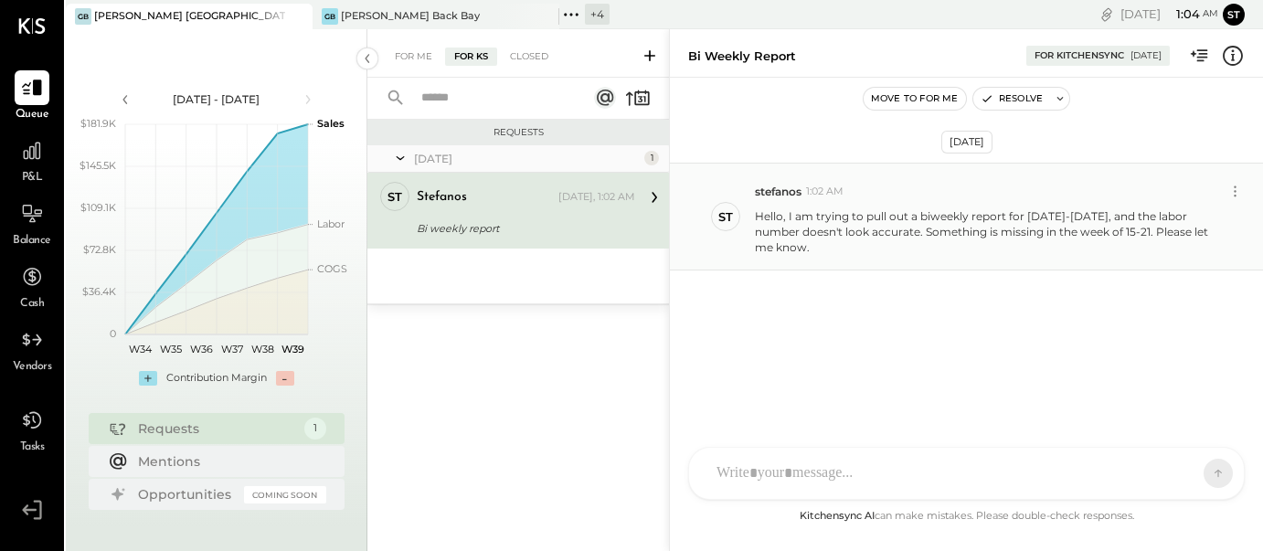
click at [785, 229] on p "Hello, I am trying to pull out a biweekly report for Sept 8-21, and the labor n…" at bounding box center [989, 231] width 469 height 47
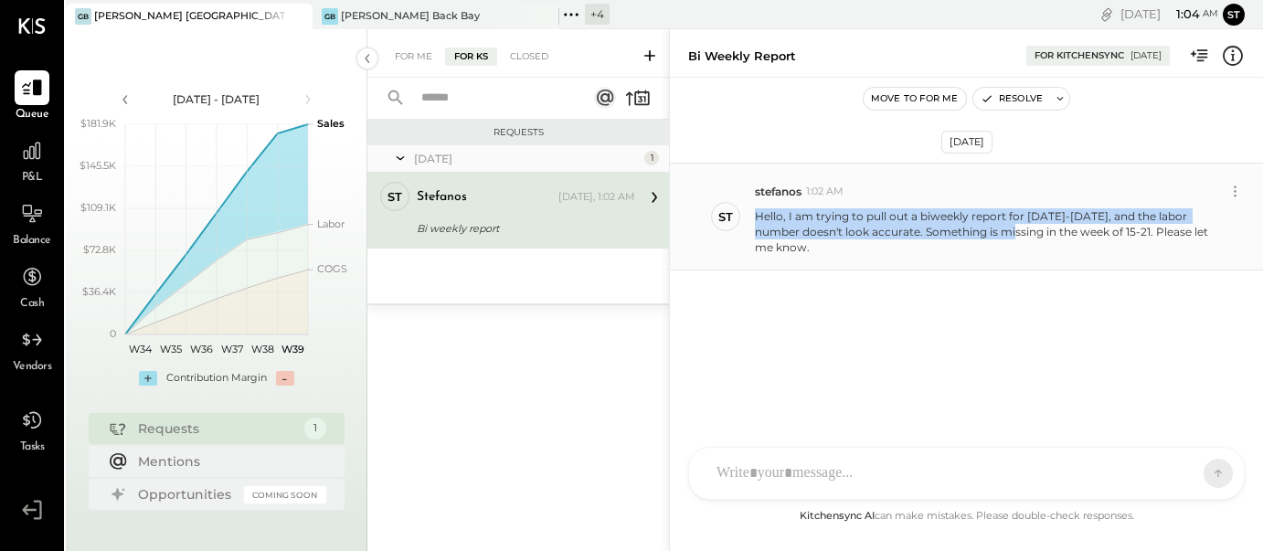
drag, startPoint x: 755, startPoint y: 213, endPoint x: 989, endPoint y: 238, distance: 235.2
click at [990, 238] on p "Hello, I am trying to pull out a biweekly report for Sept 8-21, and the labor n…" at bounding box center [989, 231] width 469 height 47
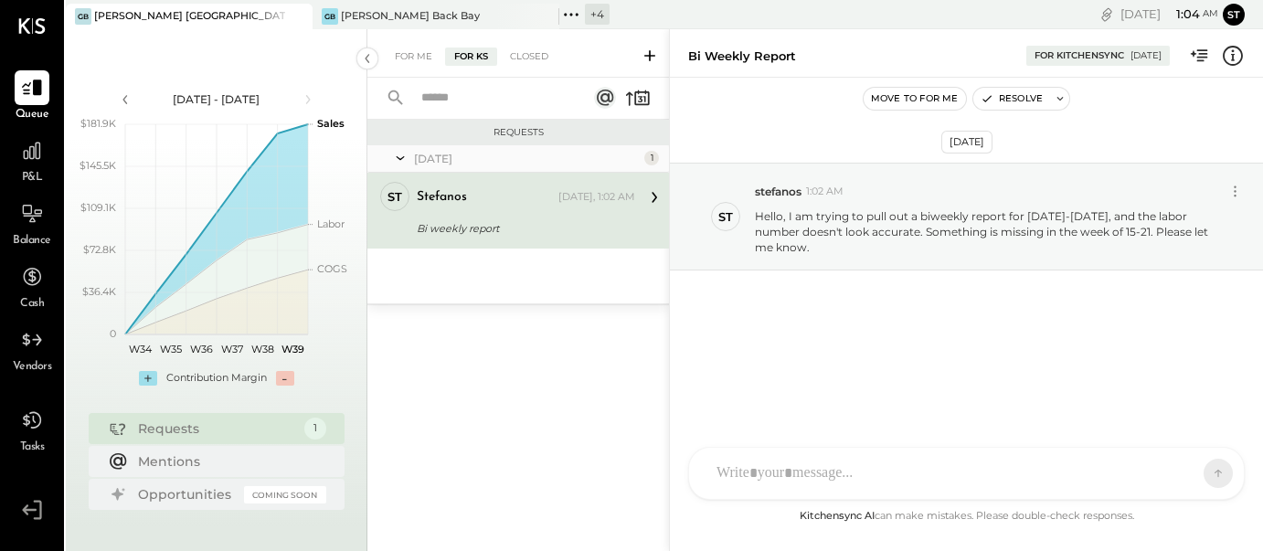
click at [977, 274] on div "Sep 26th, 2025 st stefanos 1:02 AM Hello, I am trying to pull out a biweekly re…" at bounding box center [966, 265] width 593 height 284
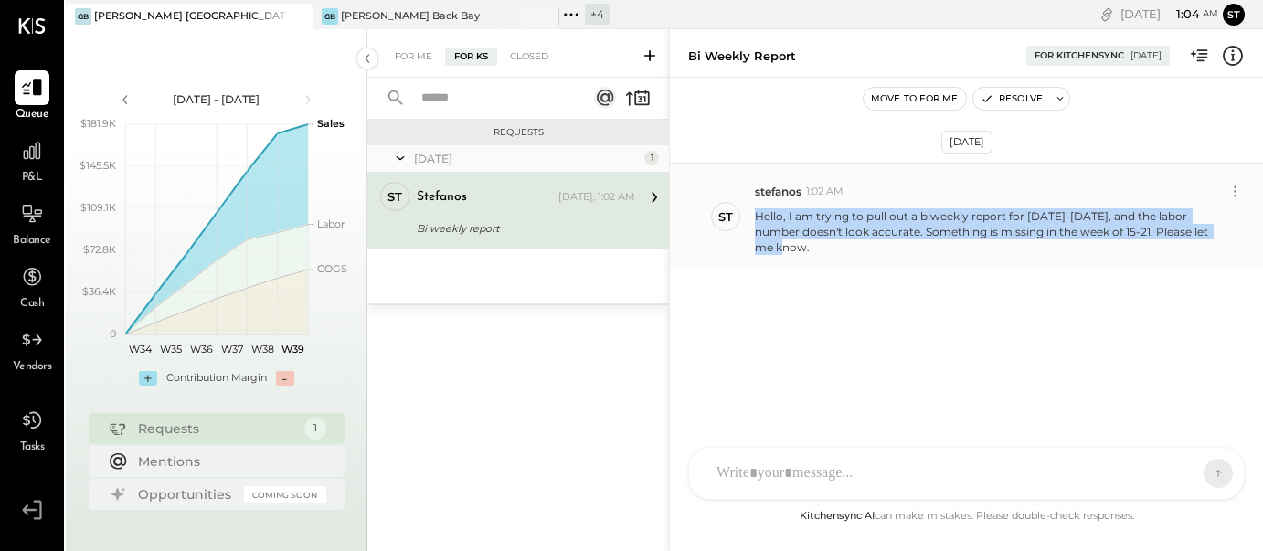
drag, startPoint x: 756, startPoint y: 216, endPoint x: 1225, endPoint y: 238, distance: 470.1
click at [1225, 238] on div "Hello, I am trying to pull out a biweekly report for Sept 8-21, and the labor n…" at bounding box center [1001, 230] width 493 height 50
copy p "Hello, I am trying to pull out a biweekly report for Sept 8-21, and the labor n…"
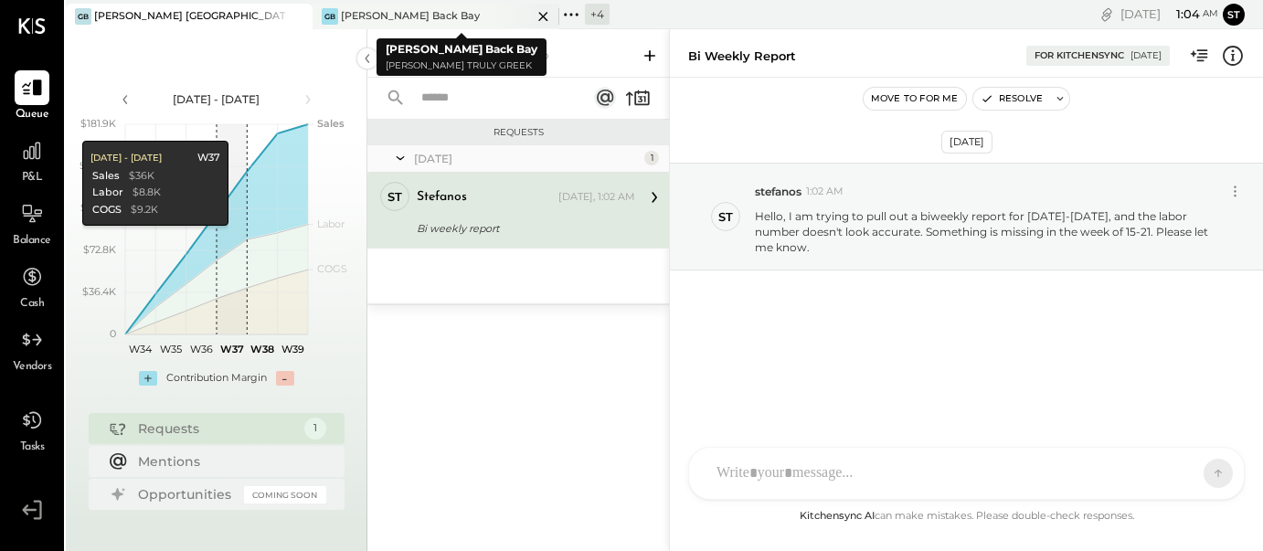
click at [408, 12] on div "[PERSON_NAME] Back Bay" at bounding box center [410, 16] width 139 height 15
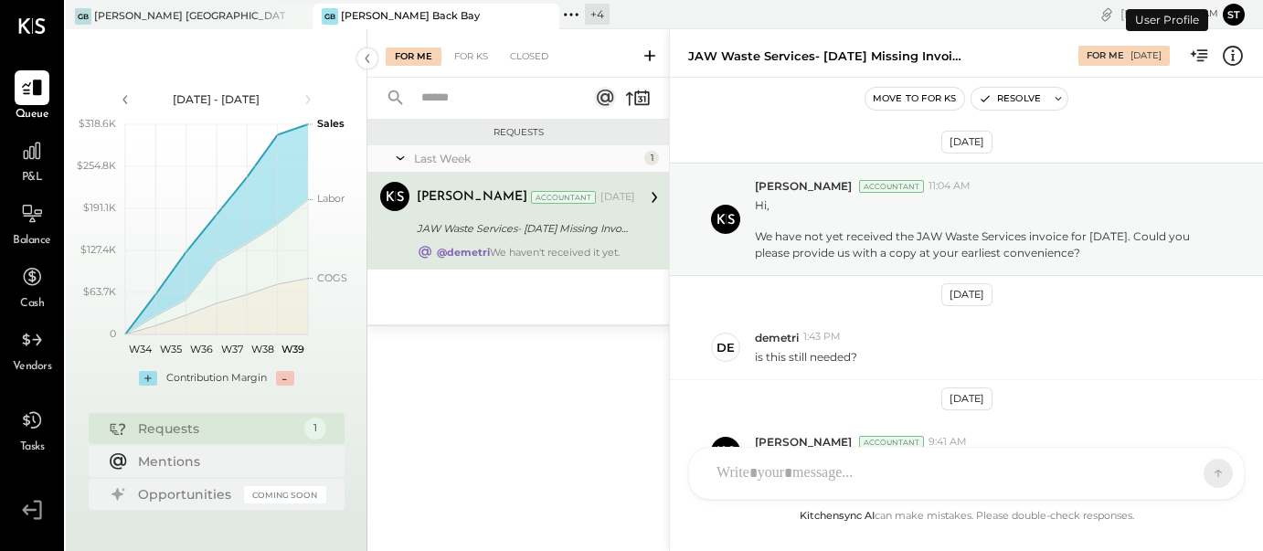
scroll to position [114, 0]
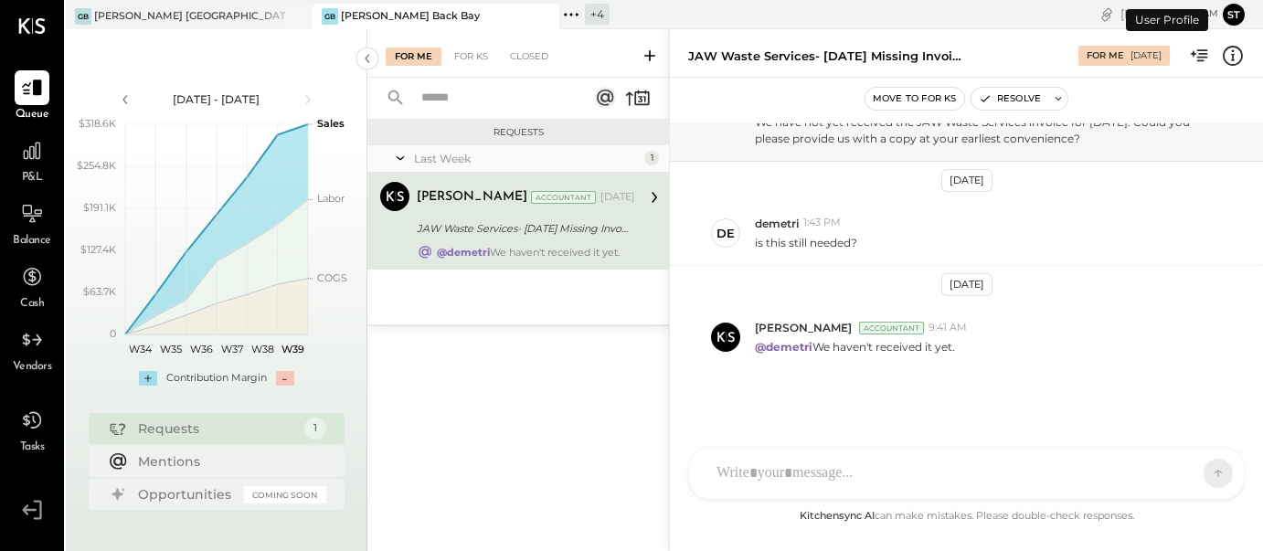
click at [574, 10] on icon at bounding box center [571, 15] width 24 height 24
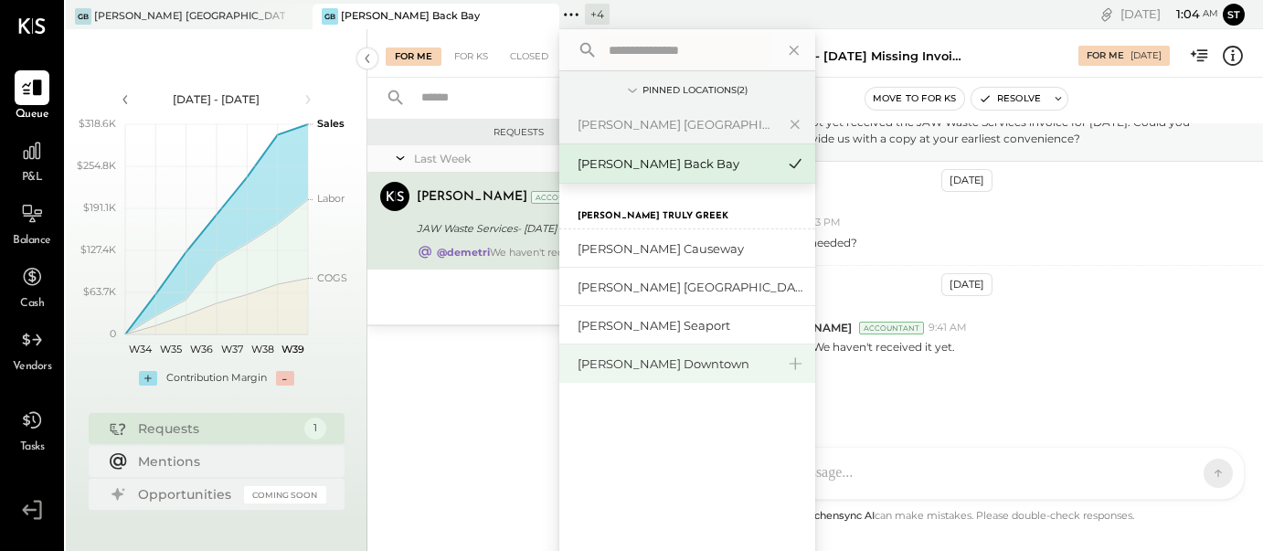
click at [663, 357] on div "[PERSON_NAME] Downtown" at bounding box center [675, 363] width 197 height 17
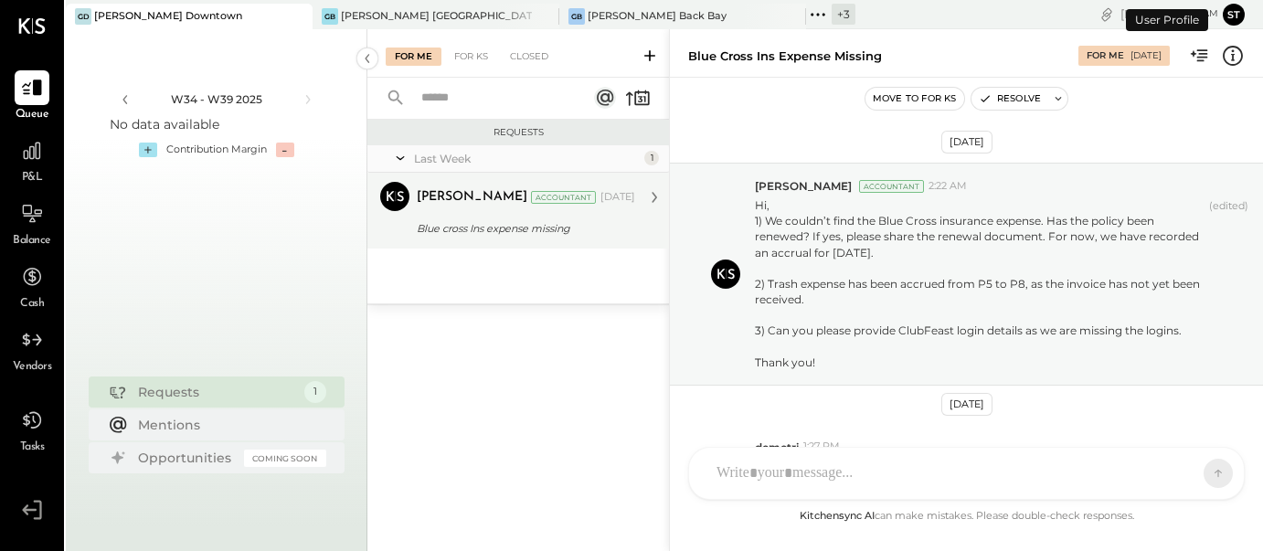
scroll to position [254, 0]
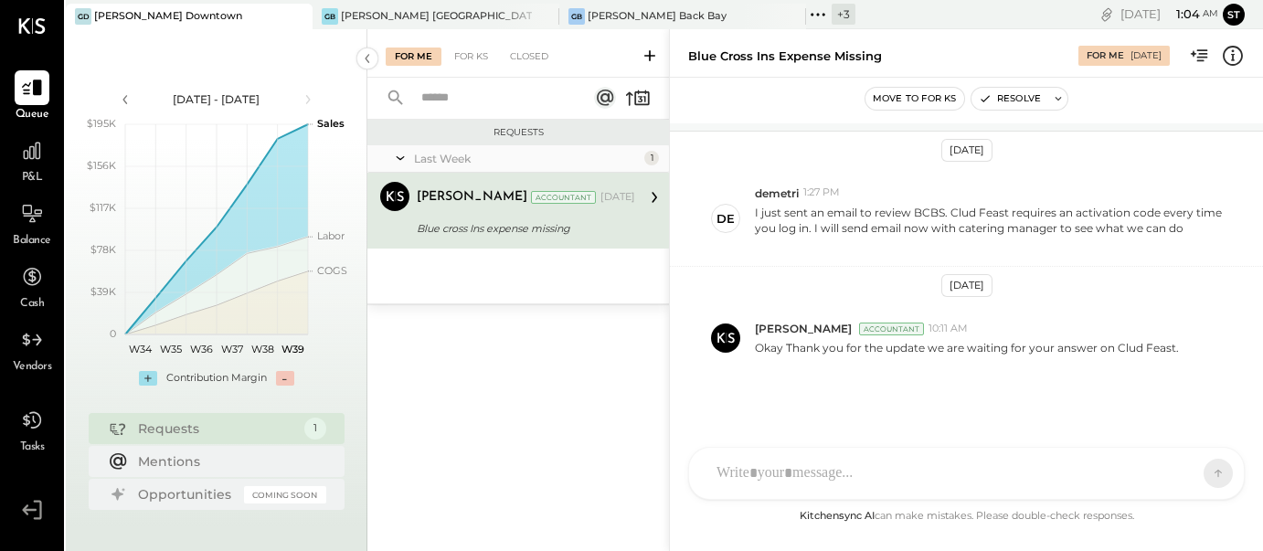
click at [649, 49] on icon at bounding box center [649, 56] width 18 height 18
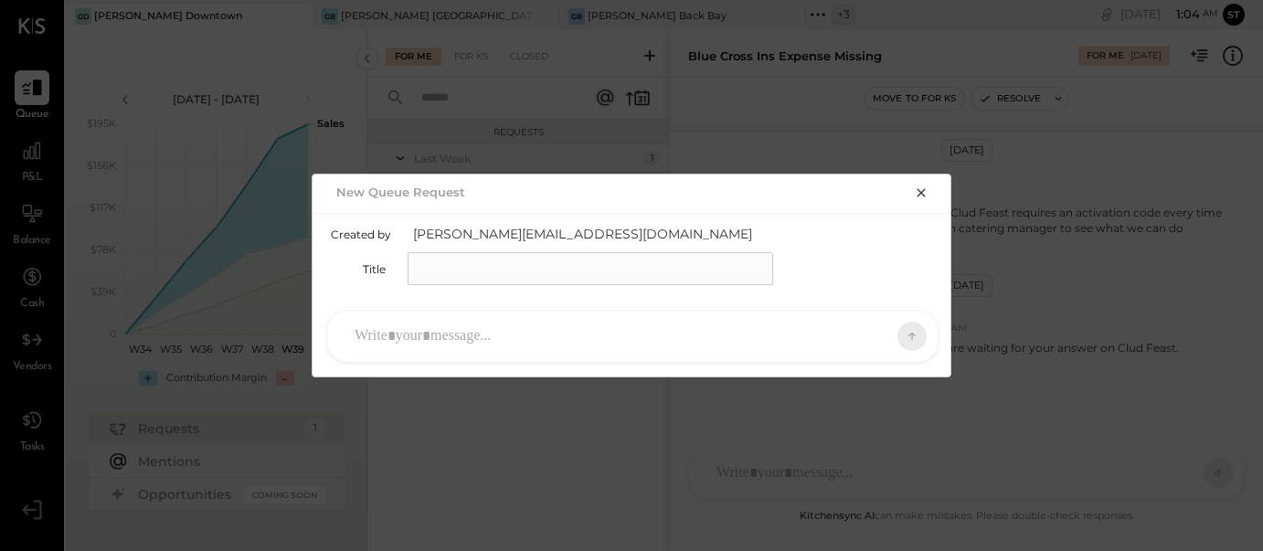
click at [474, 266] on input "text" at bounding box center [589, 268] width 365 height 33
type input "**********"
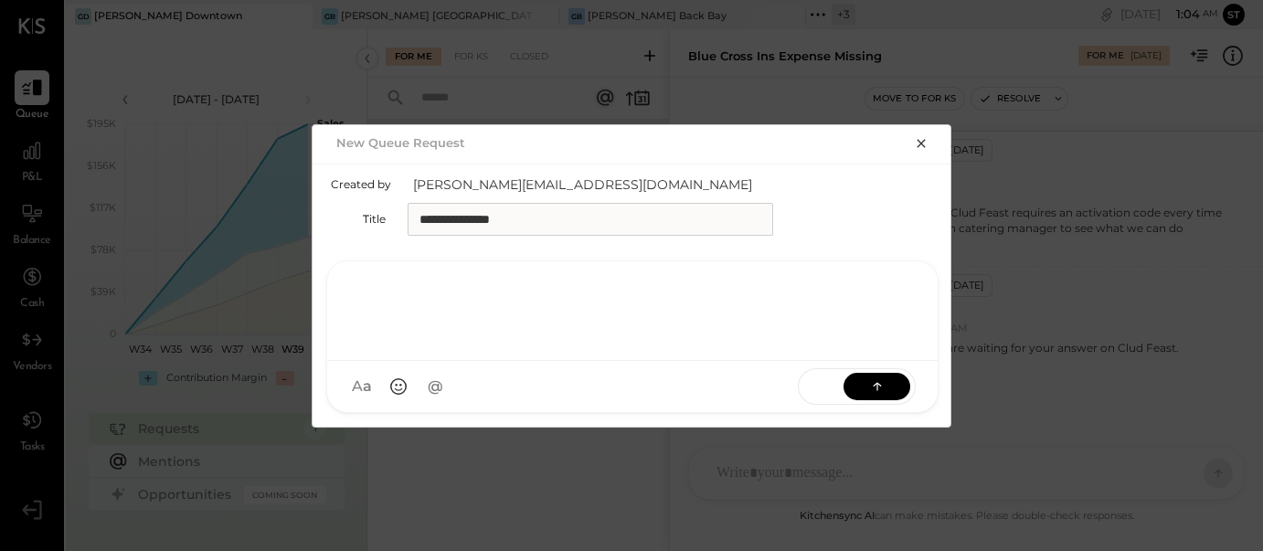
click at [601, 328] on div at bounding box center [632, 308] width 574 height 73
paste div
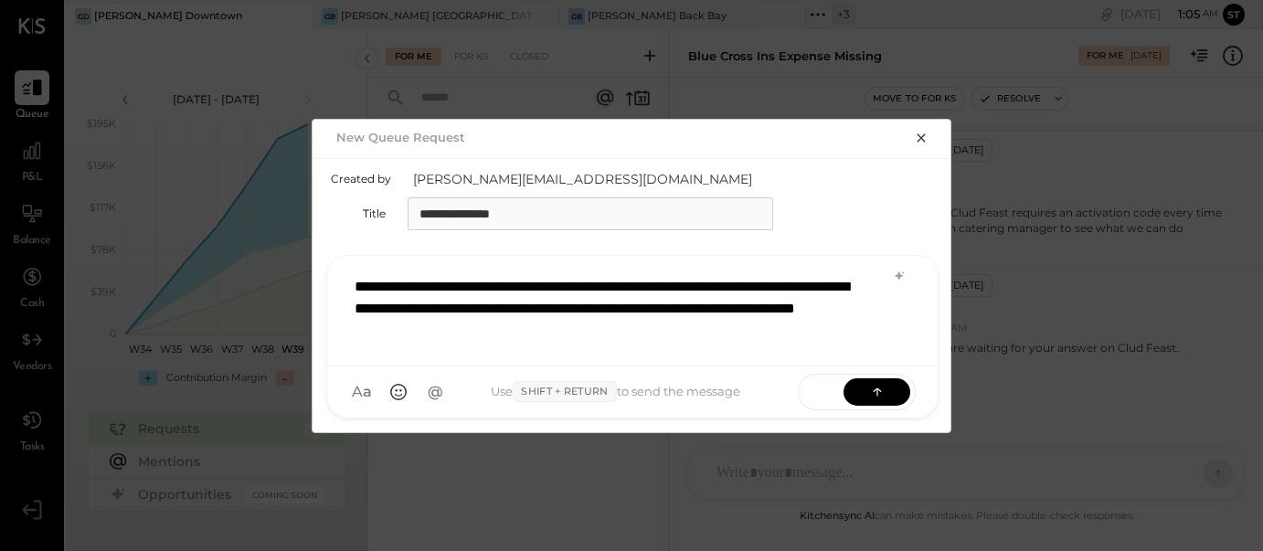
click at [32, 166] on div "**********" at bounding box center [631, 275] width 1263 height 551
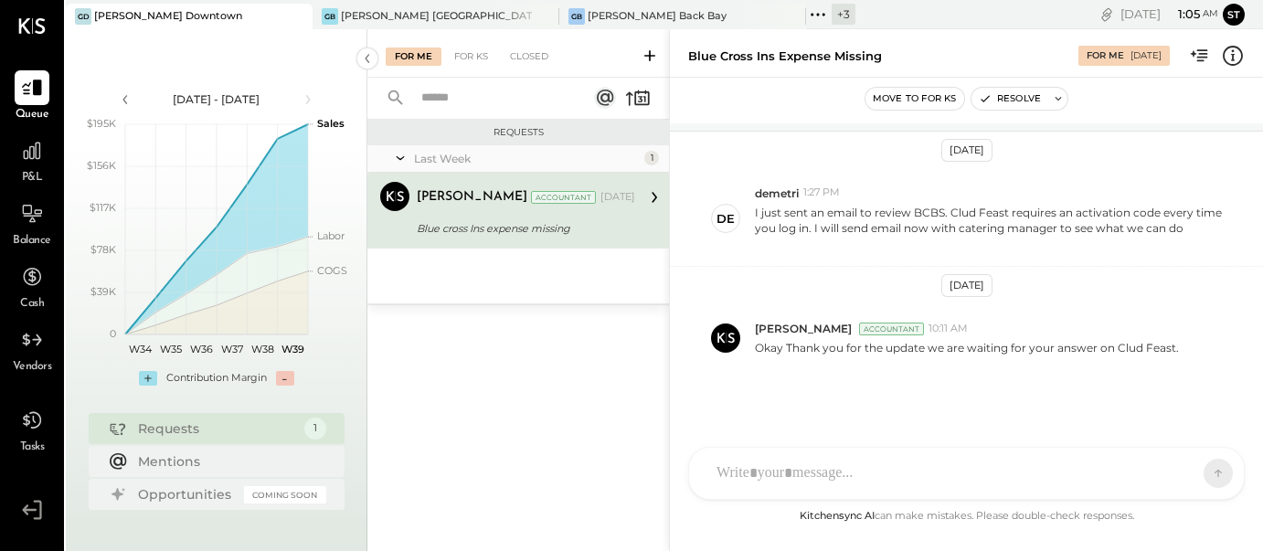
click at [32, 166] on div at bounding box center [32, 150] width 35 height 35
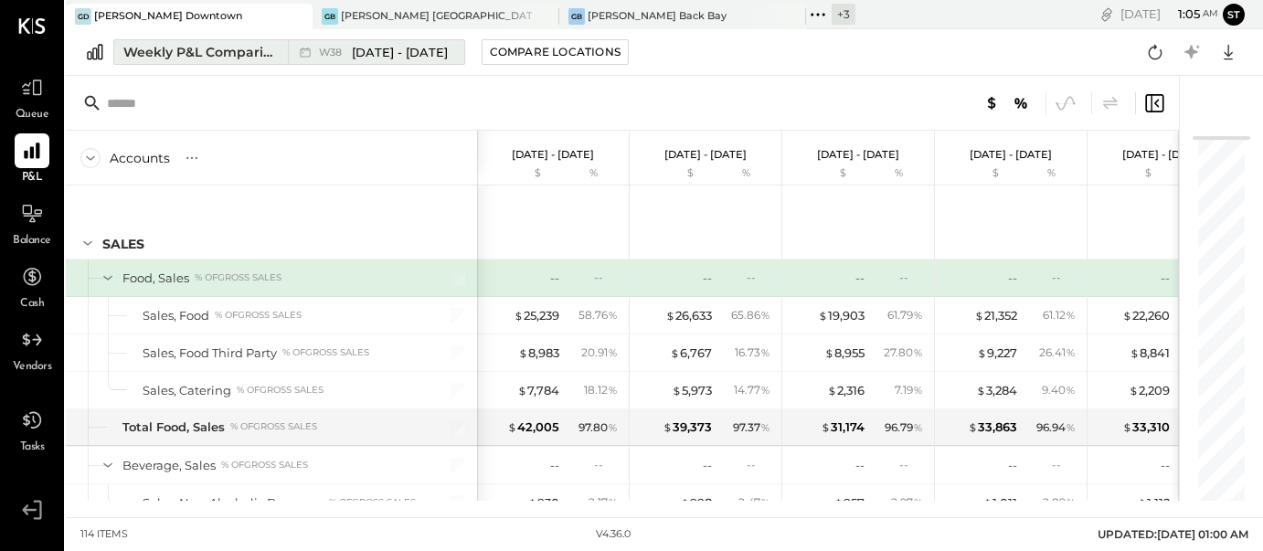
click at [392, 52] on span "[DATE] - [DATE]" at bounding box center [400, 52] width 96 height 17
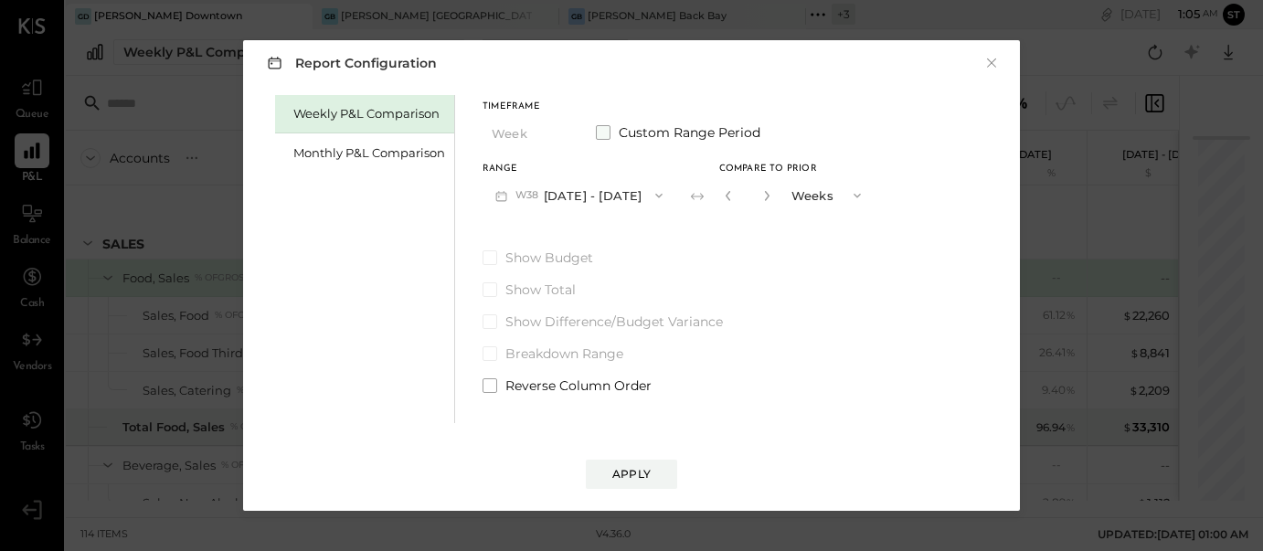
click at [601, 131] on span at bounding box center [603, 132] width 15 height 15
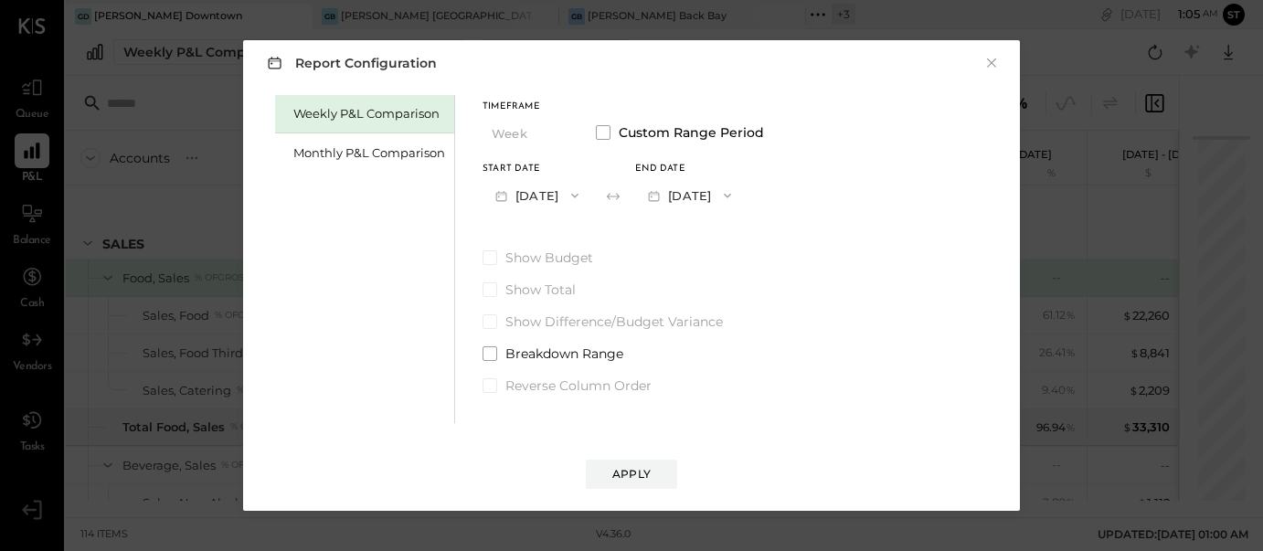
click at [571, 196] on button "[DATE]" at bounding box center [536, 195] width 109 height 34
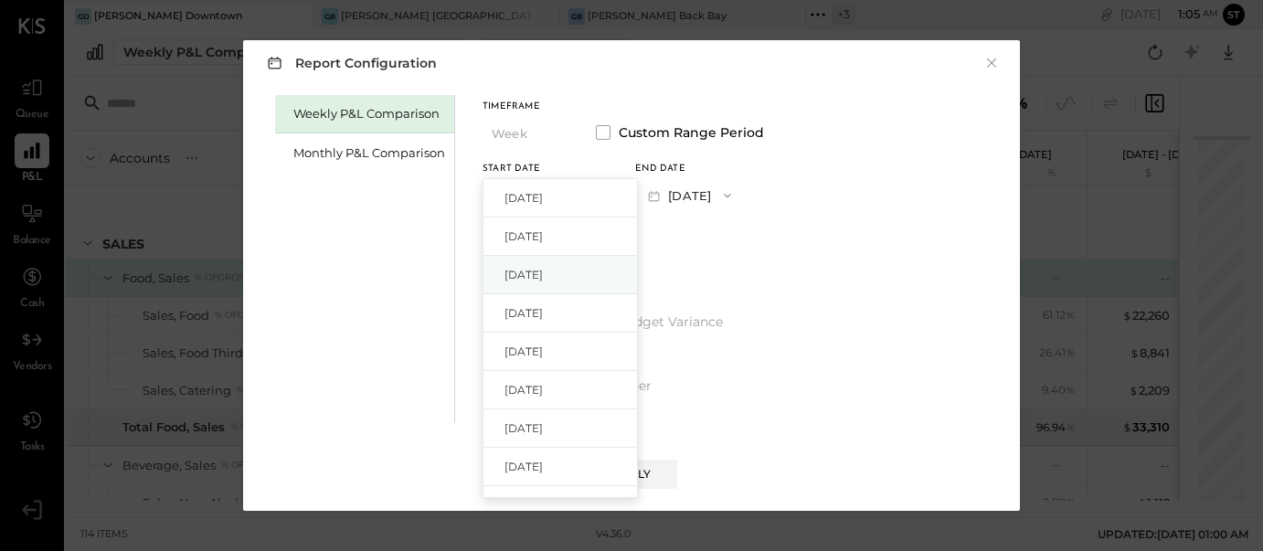
click at [543, 277] on span "[DATE]" at bounding box center [523, 275] width 38 height 16
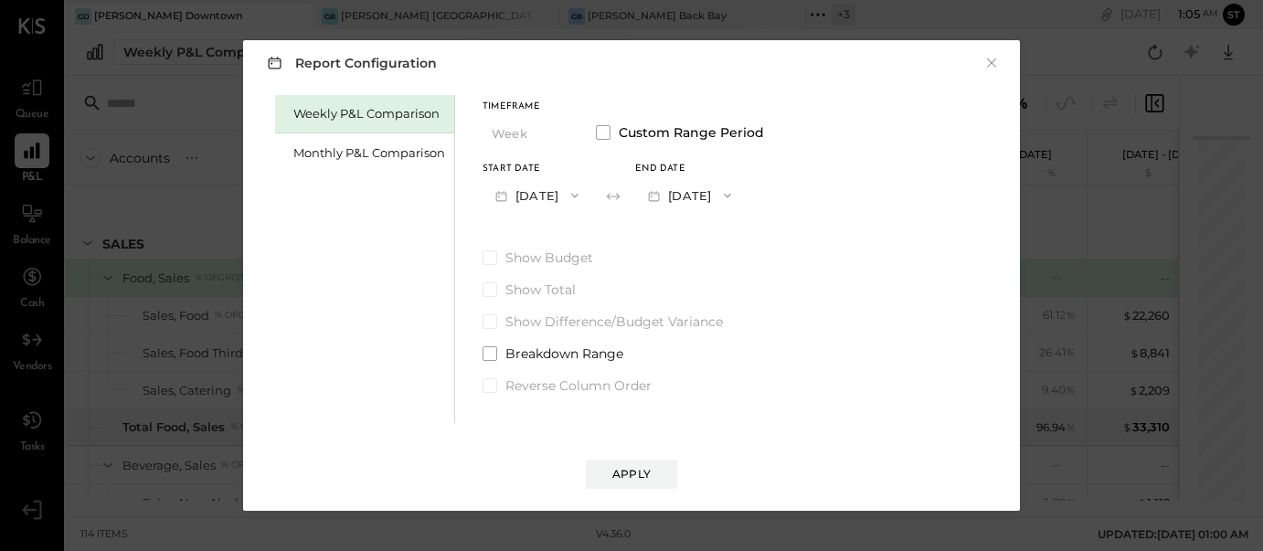
click at [731, 196] on icon "button" at bounding box center [727, 196] width 7 height 5
click at [750, 240] on div "[DATE]" at bounding box center [712, 236] width 153 height 38
click at [643, 472] on div "Apply" at bounding box center [631, 474] width 38 height 16
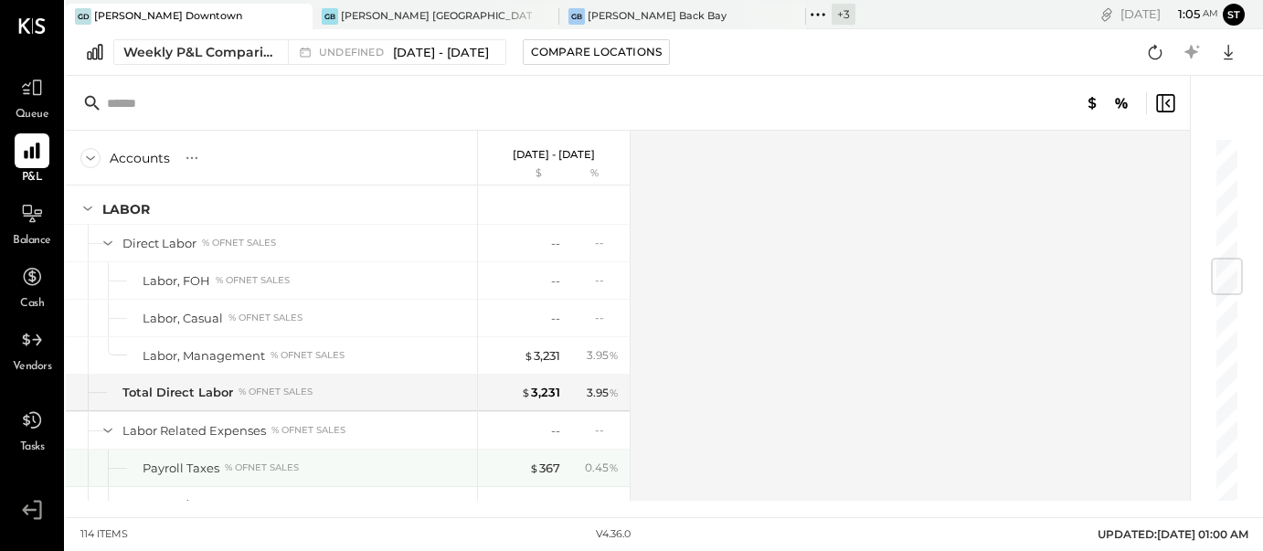
scroll to position [1039, 0]
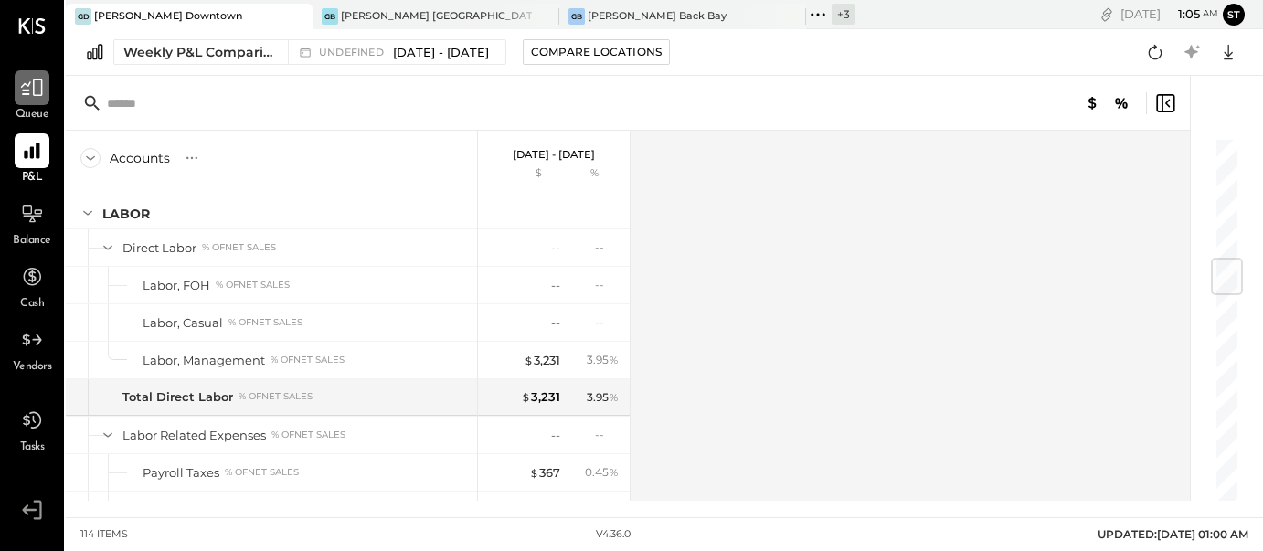
click at [36, 94] on icon at bounding box center [32, 88] width 24 height 24
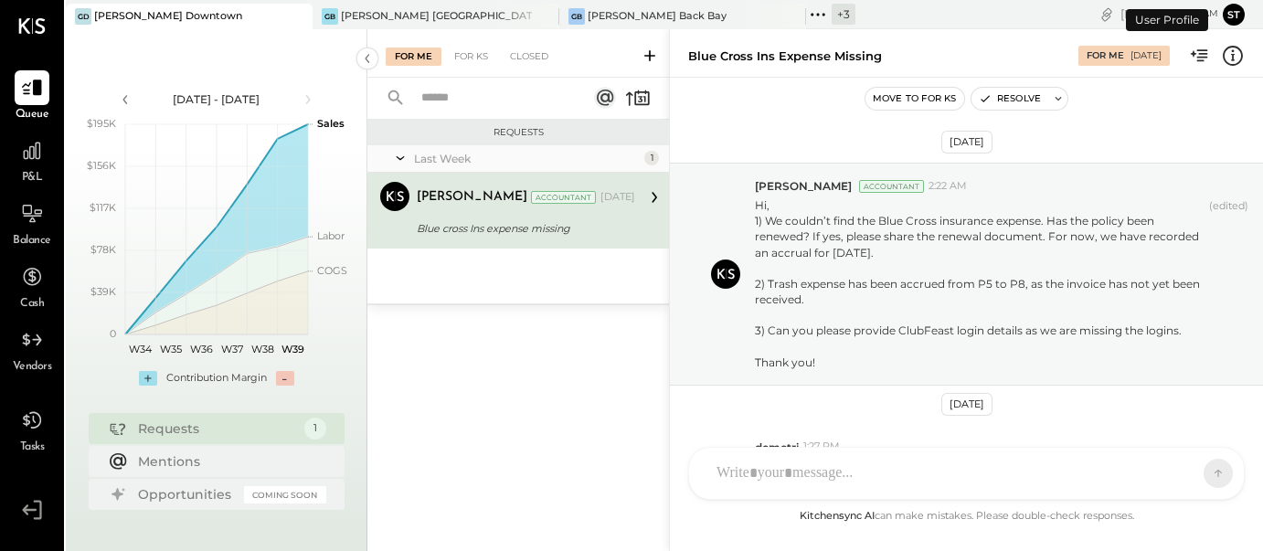
scroll to position [254, 0]
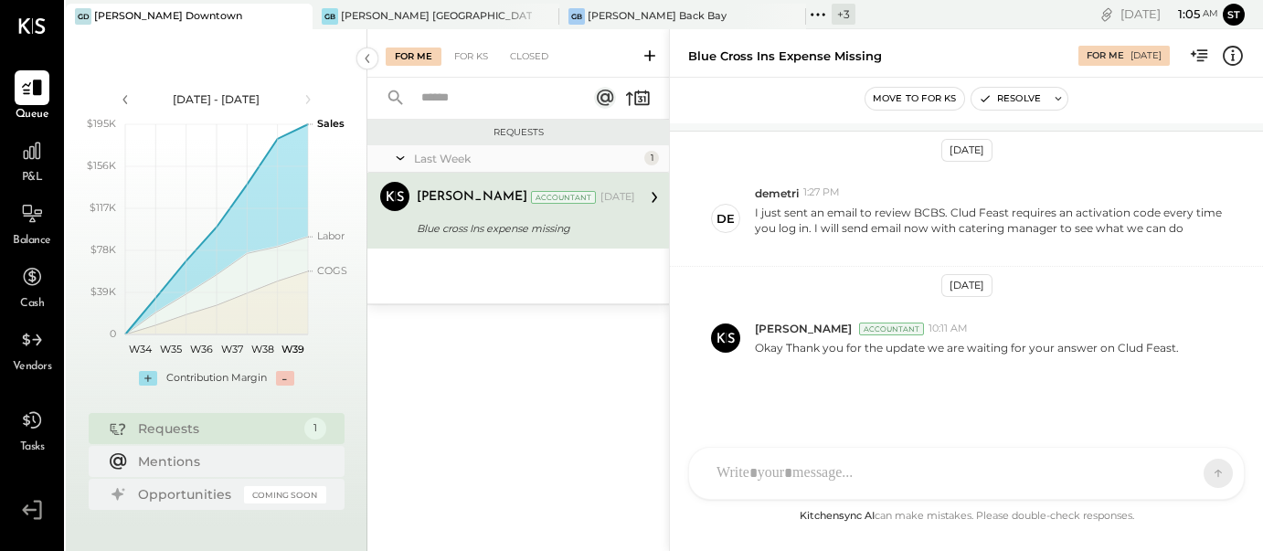
click at [650, 53] on icon at bounding box center [649, 55] width 11 height 11
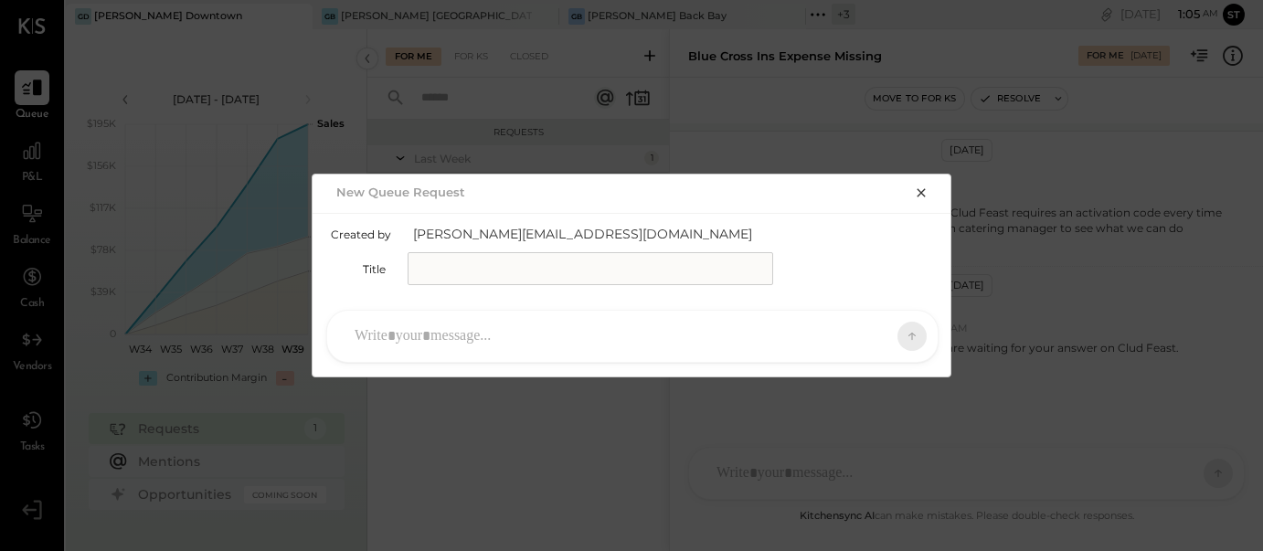
click at [553, 267] on input "text" at bounding box center [589, 268] width 365 height 33
type input "**********"
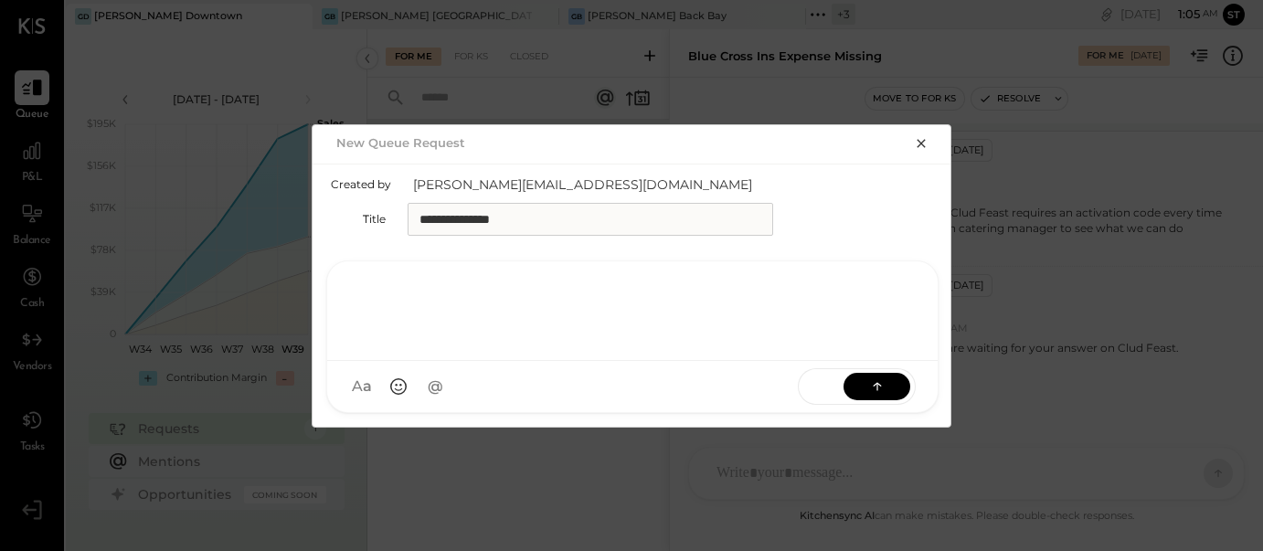
click at [514, 333] on div at bounding box center [632, 308] width 574 height 73
paste div
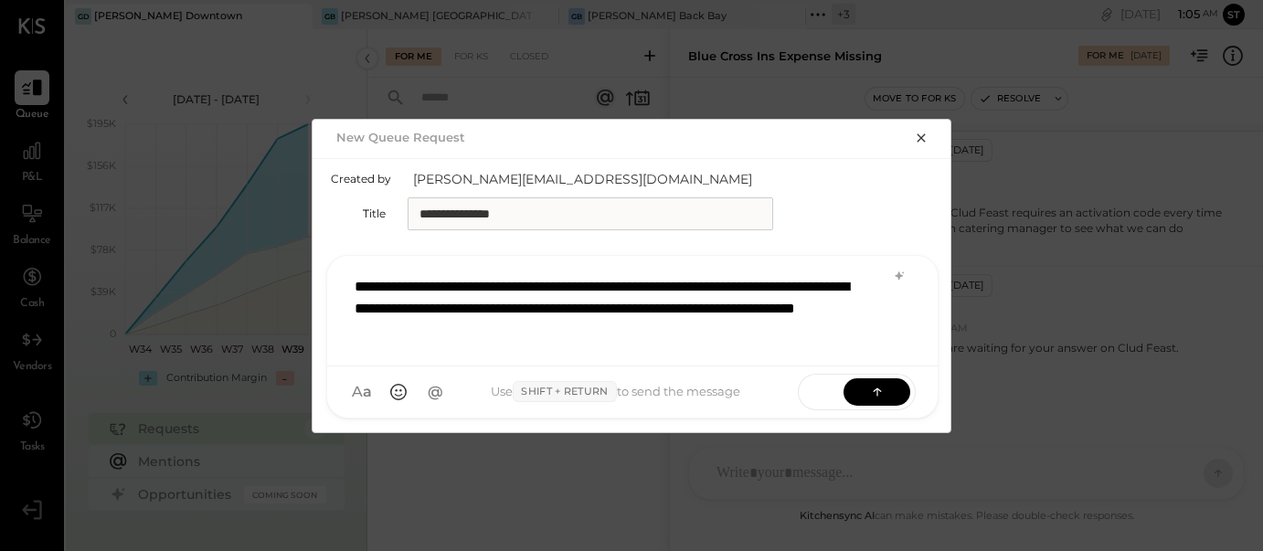
click at [447, 329] on div "**********" at bounding box center [632, 309] width 574 height 84
click at [868, 393] on icon at bounding box center [877, 391] width 18 height 18
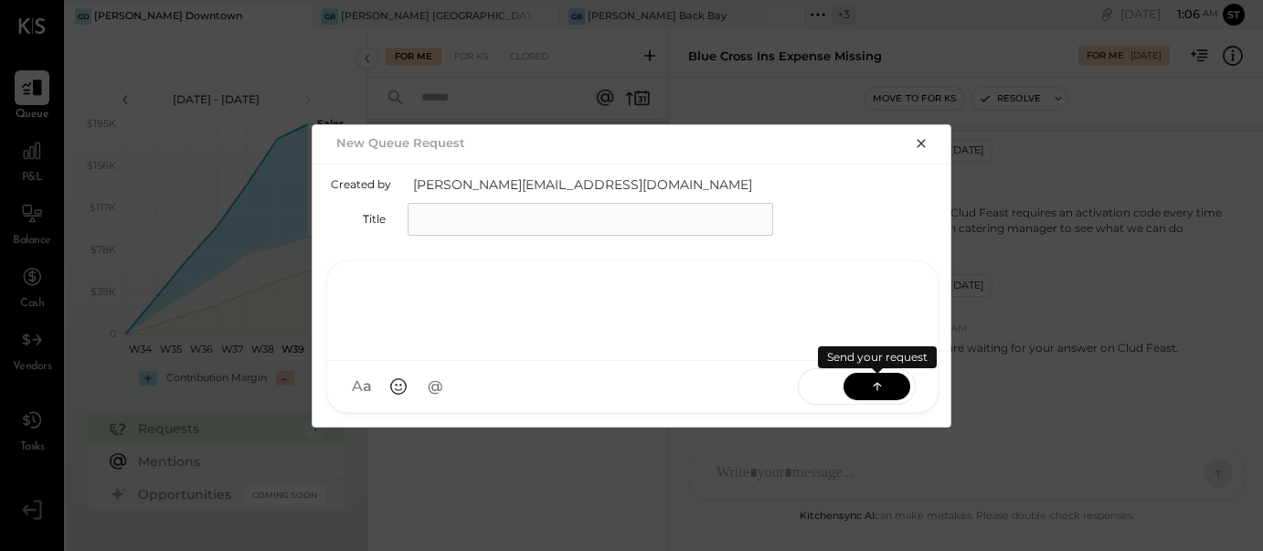
scroll to position [0, 0]
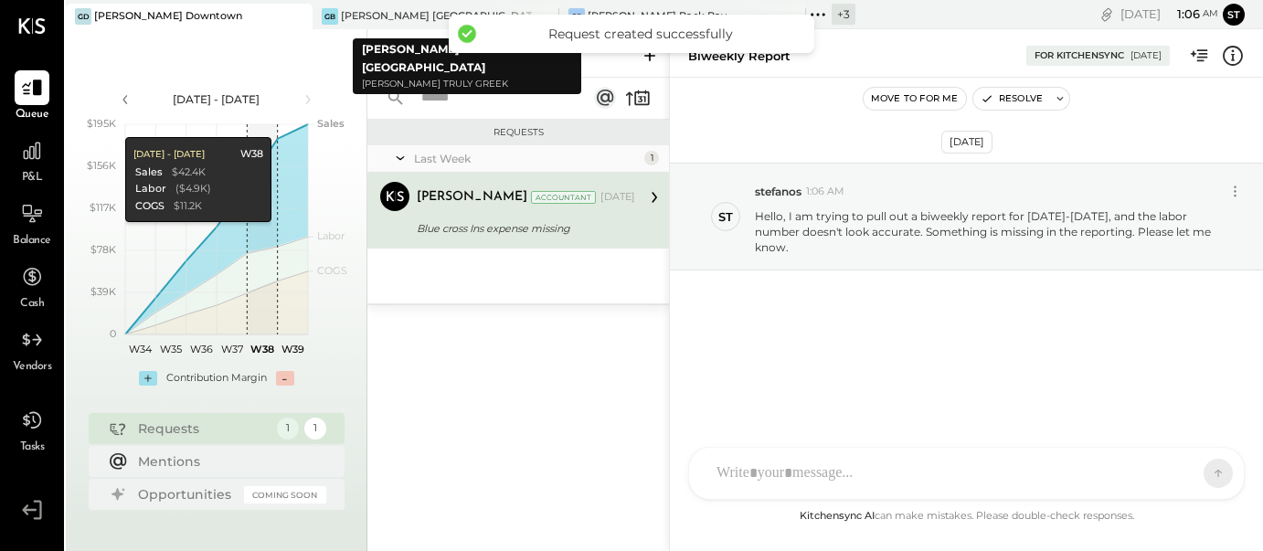
click at [482, 2] on div "GD Greco Downtown GB Greco Burlington GB Greco Back Bay + 3 Pinned Locations ( …" at bounding box center [497, 14] width 863 height 29
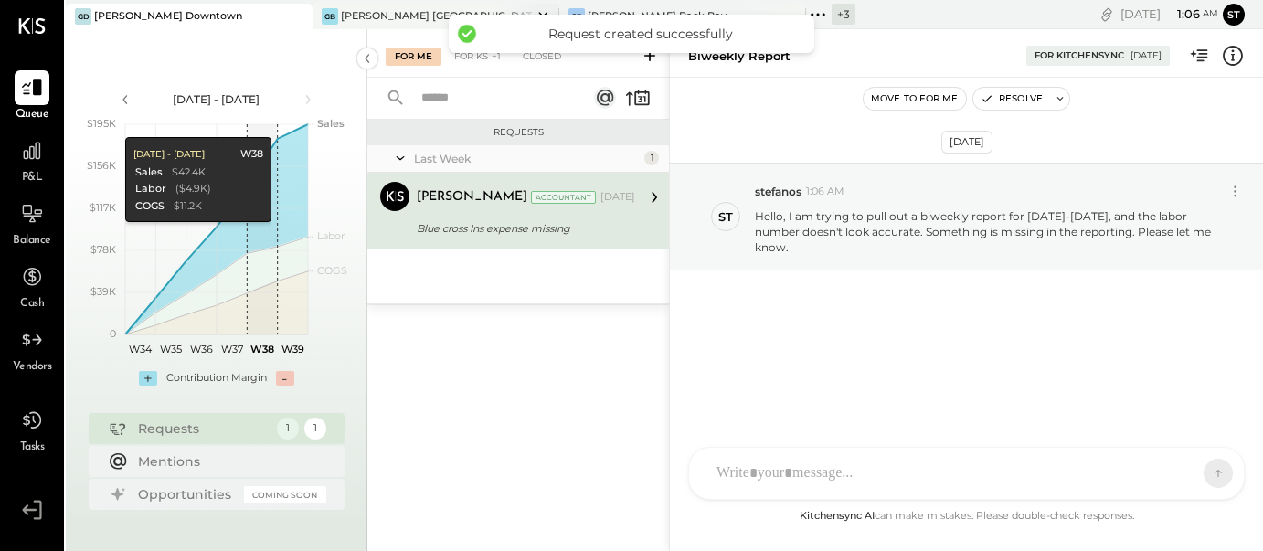
click at [419, 11] on div "GB Greco Burlington" at bounding box center [421, 16] width 219 height 16
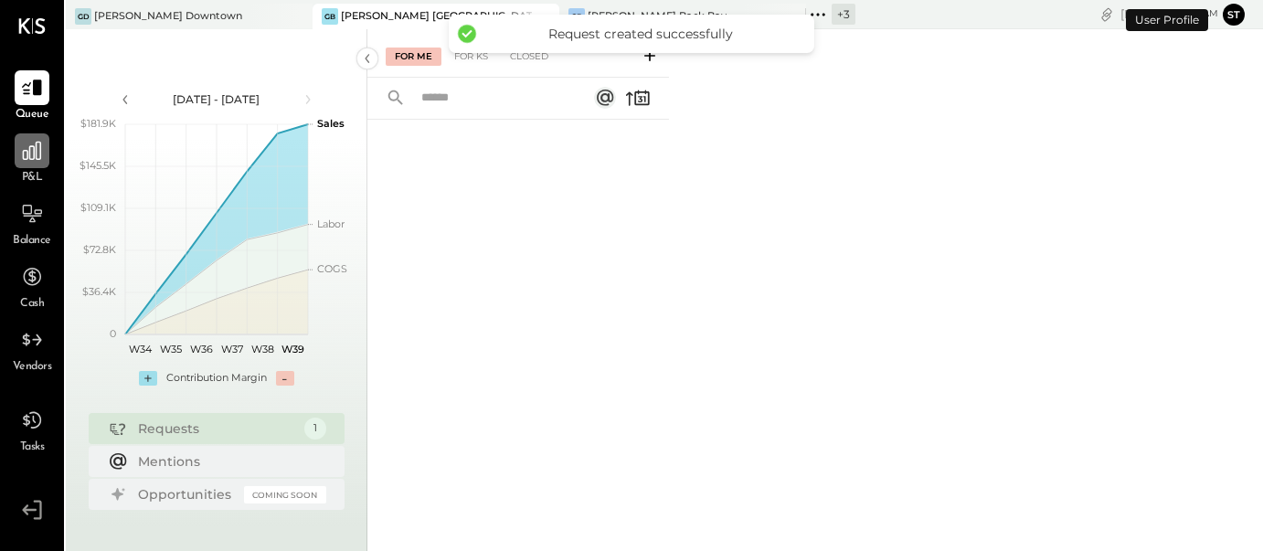
click at [32, 159] on icon at bounding box center [32, 151] width 18 height 18
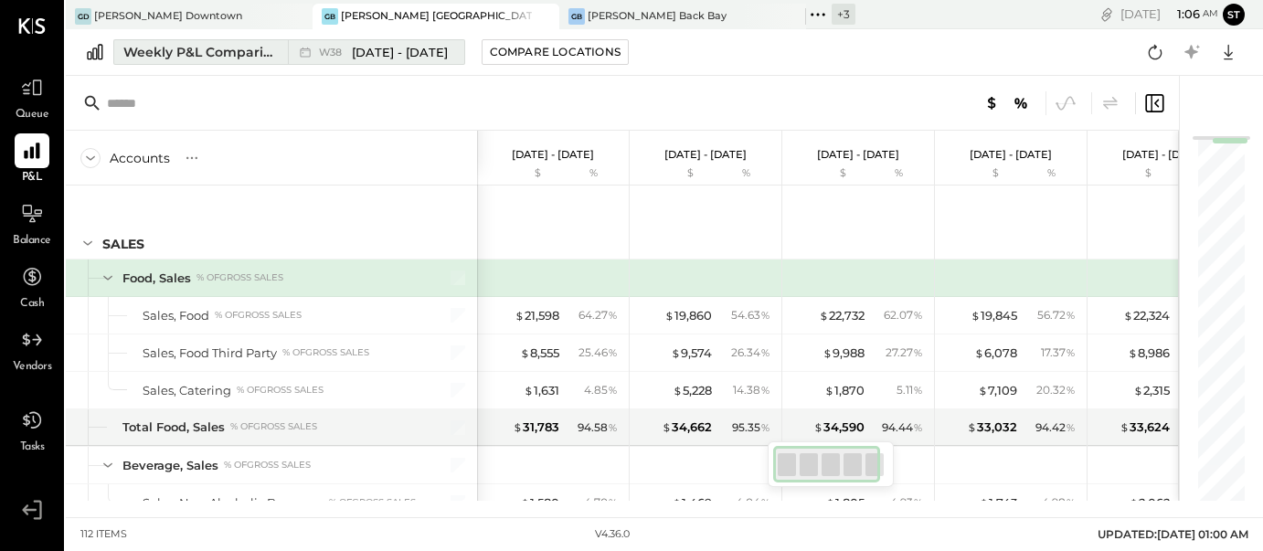
click at [405, 55] on span "[DATE] - [DATE]" at bounding box center [400, 52] width 96 height 17
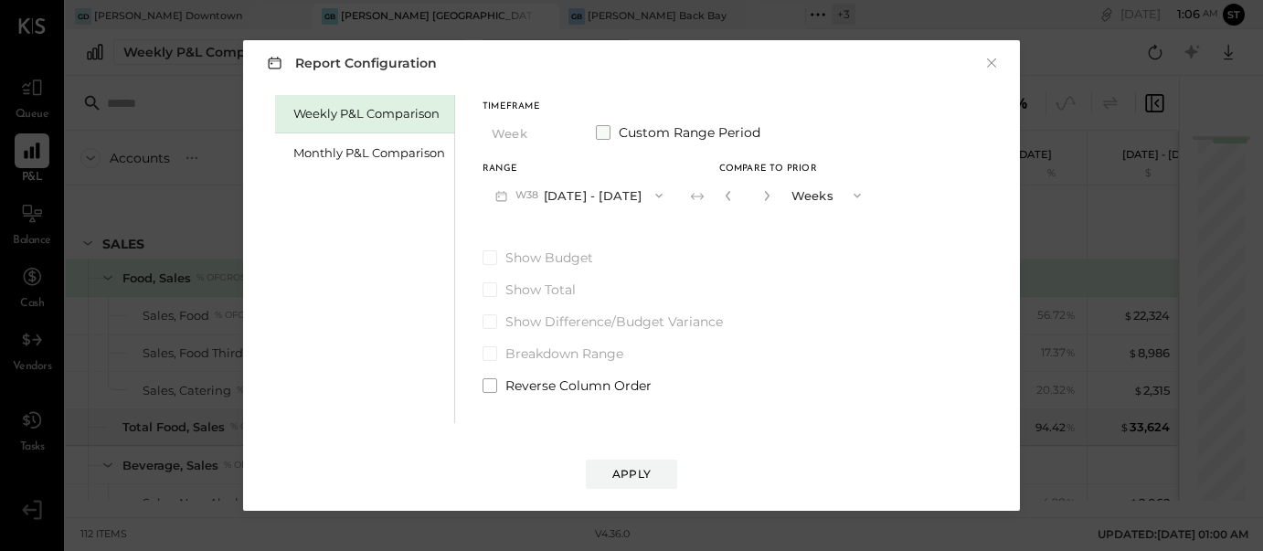
click at [600, 132] on span at bounding box center [603, 132] width 15 height 15
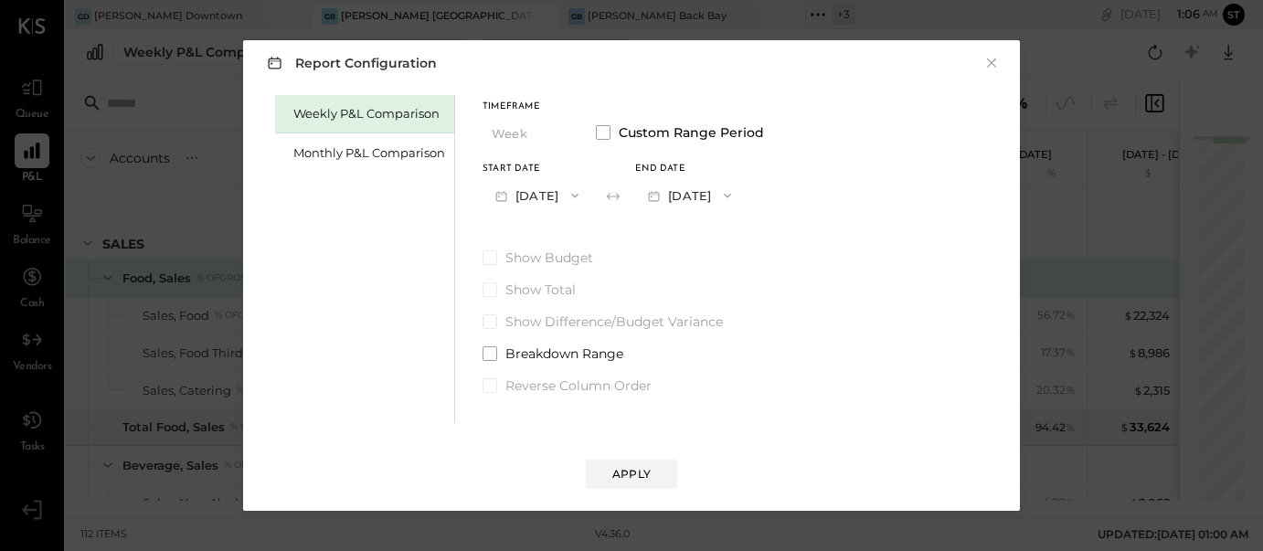
click at [554, 194] on button "[DATE]" at bounding box center [536, 195] width 109 height 34
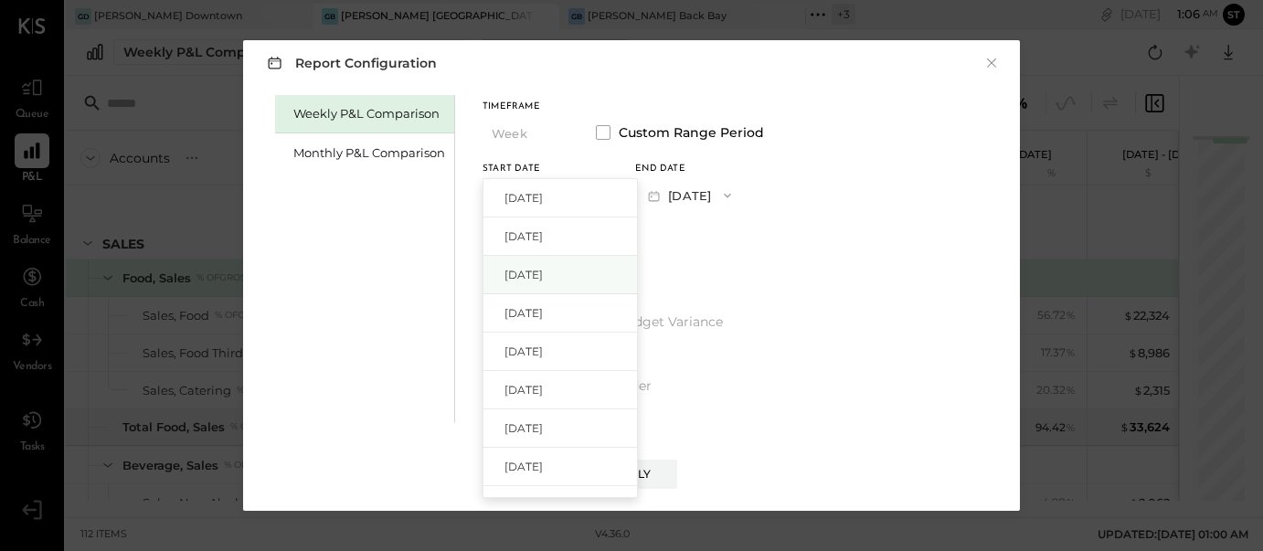
click at [543, 274] on span "[DATE]" at bounding box center [523, 275] width 38 height 16
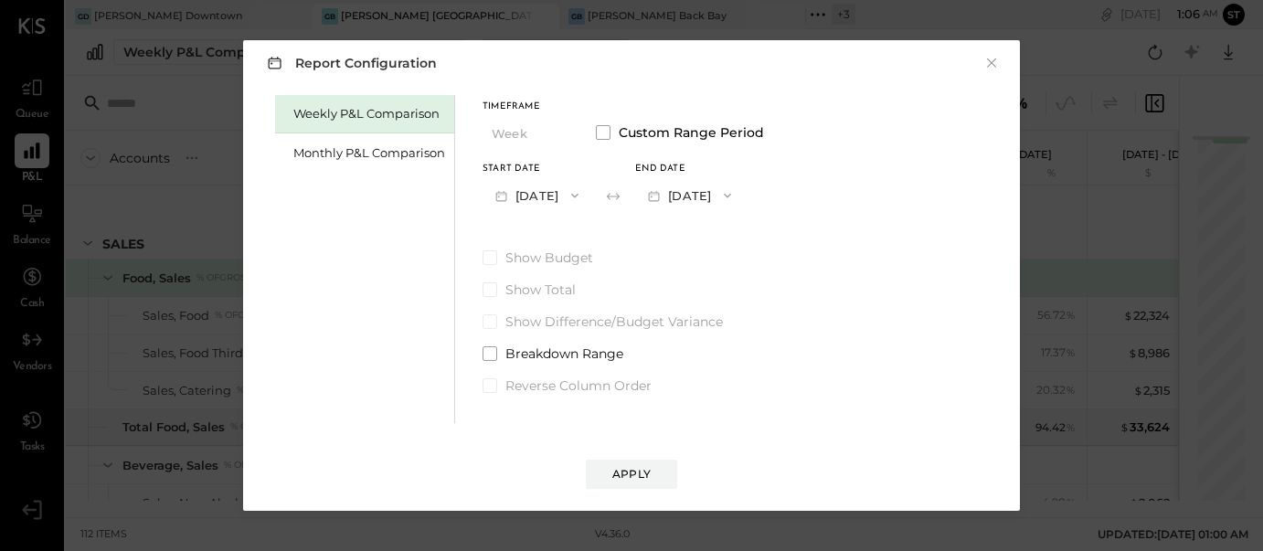
click at [744, 197] on button "[DATE]" at bounding box center [689, 195] width 109 height 34
click at [695, 241] on span "[DATE]" at bounding box center [676, 236] width 38 height 16
click at [631, 477] on div "Apply" at bounding box center [631, 474] width 38 height 16
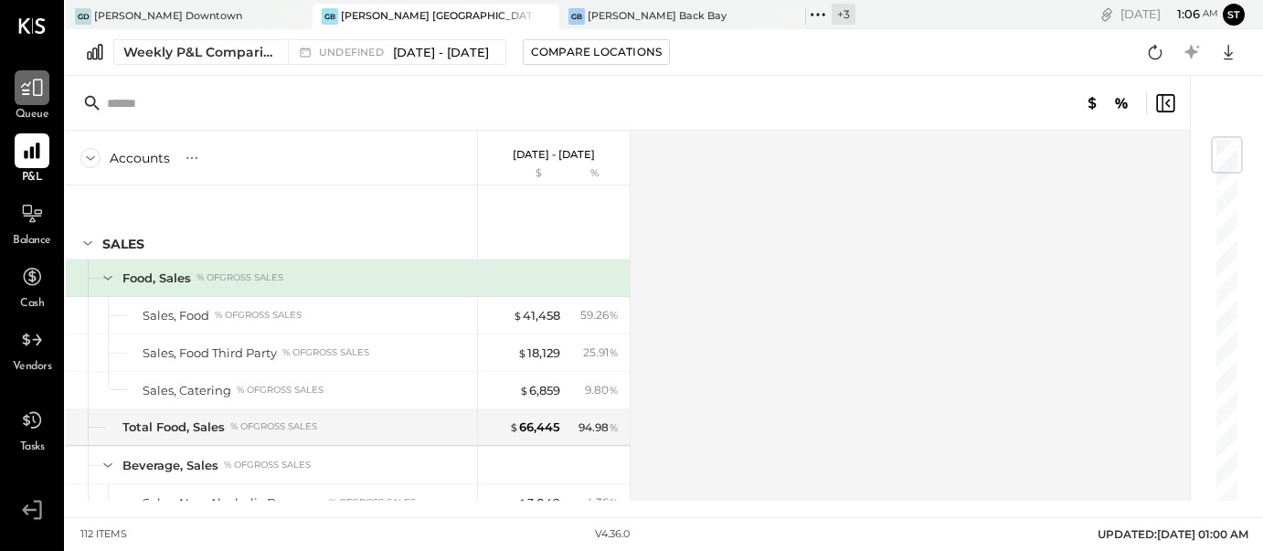
click at [40, 96] on icon at bounding box center [32, 87] width 22 height 17
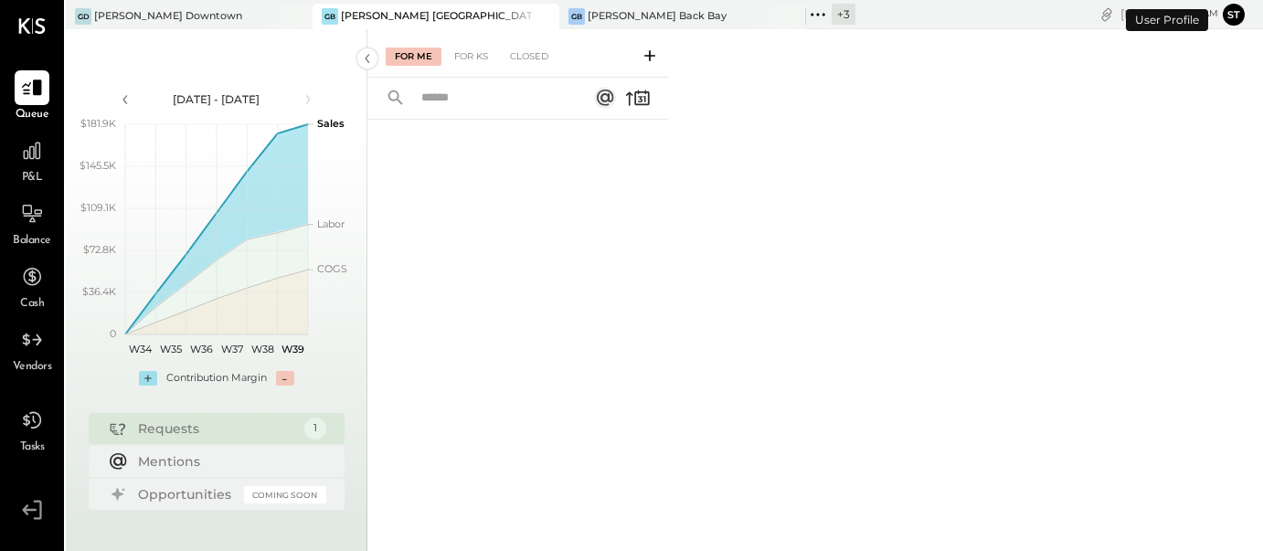
click at [648, 57] on icon at bounding box center [649, 56] width 18 height 18
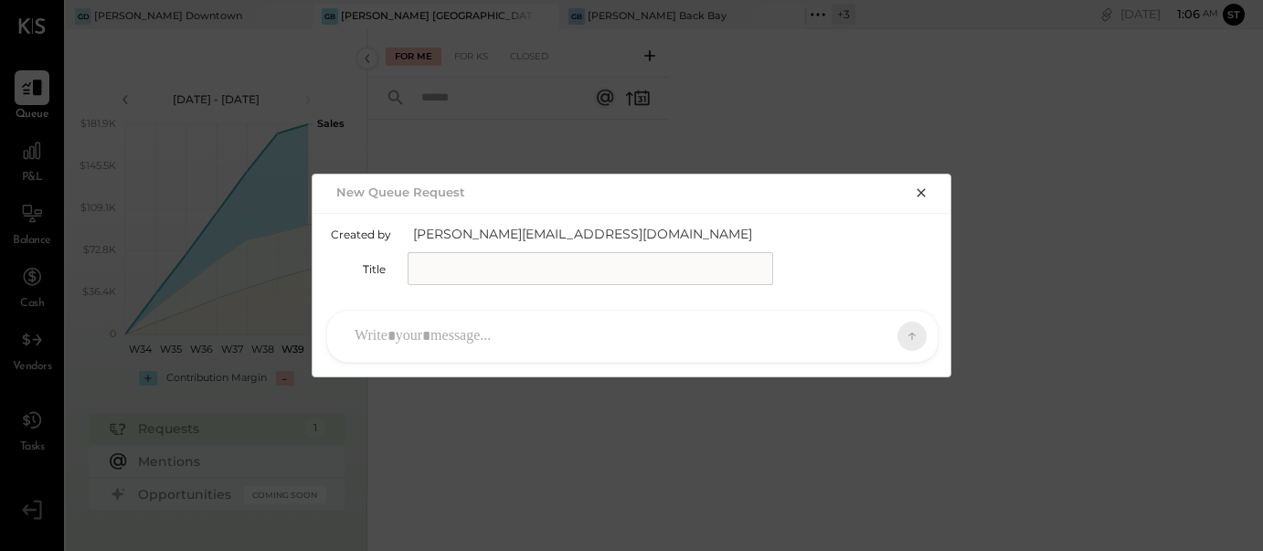
click at [526, 273] on input "text" at bounding box center [589, 268] width 365 height 33
click at [475, 56] on div "New Queue Request Created by stefanos@grecotrulygreek.com Title D demetri S ste…" at bounding box center [631, 275] width 1263 height 551
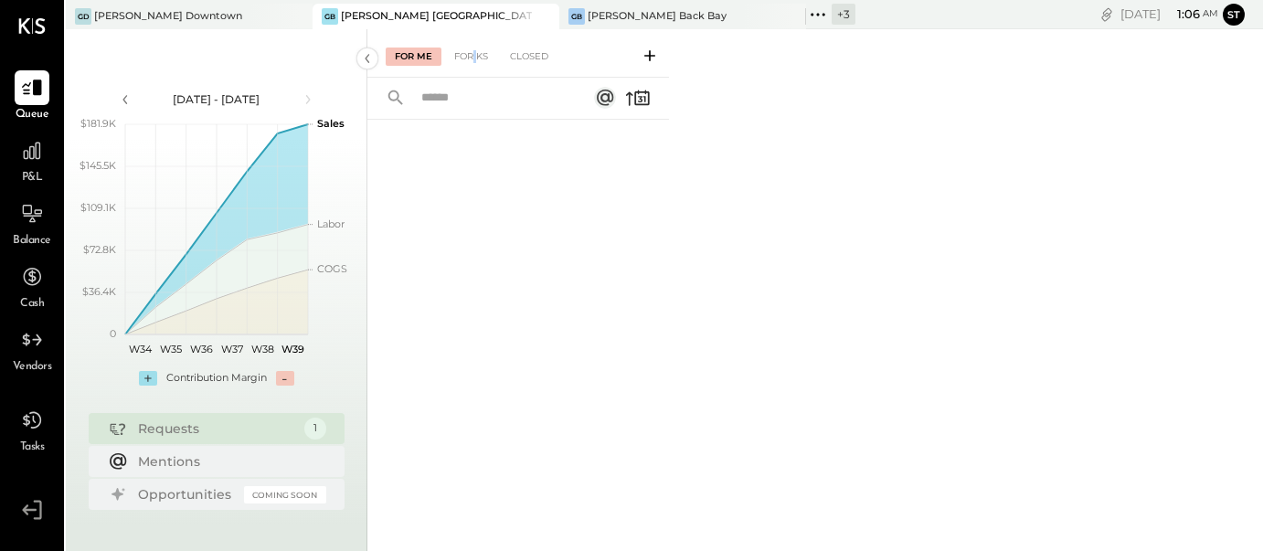
click at [475, 56] on div "For KS" at bounding box center [471, 57] width 52 height 18
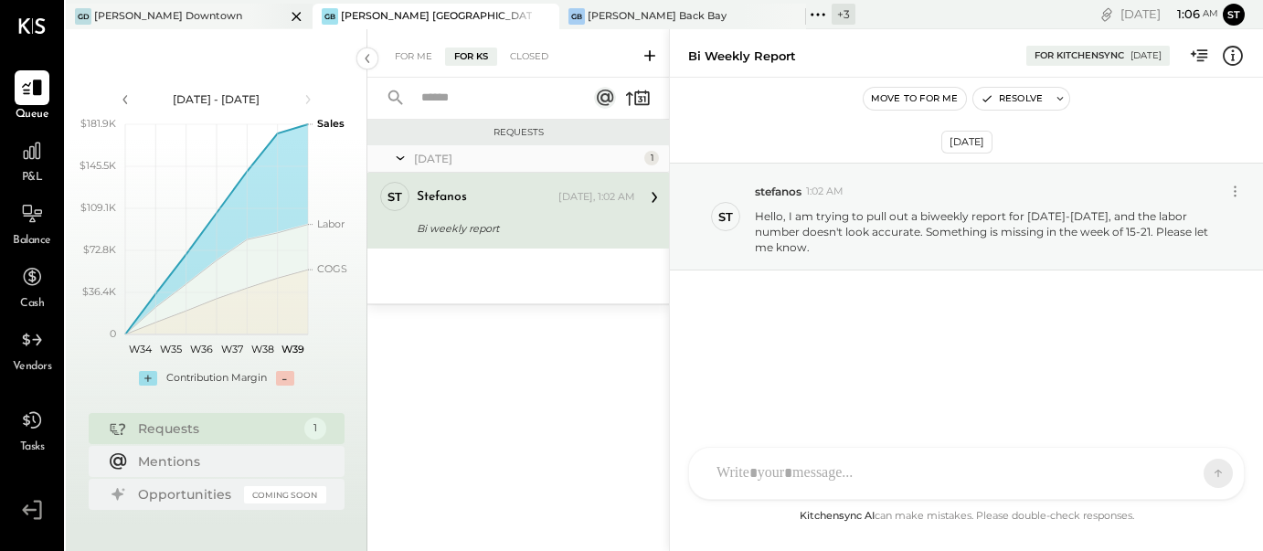
click at [285, 14] on icon at bounding box center [296, 16] width 23 height 22
click at [408, 18] on div "[PERSON_NAME] Back Bay" at bounding box center [410, 16] width 139 height 15
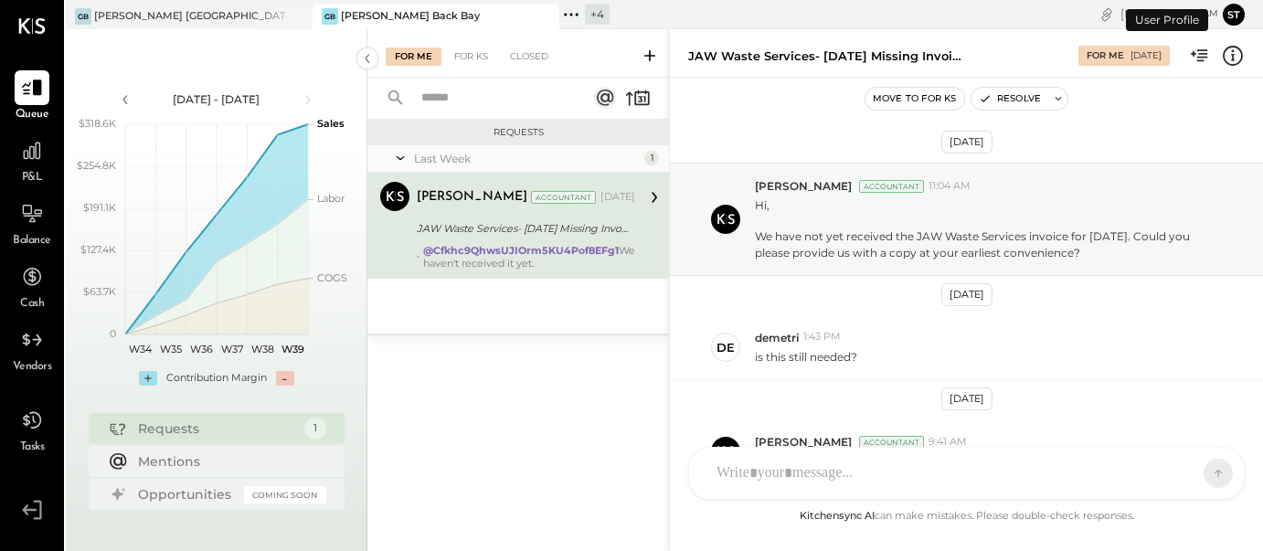
scroll to position [114, 0]
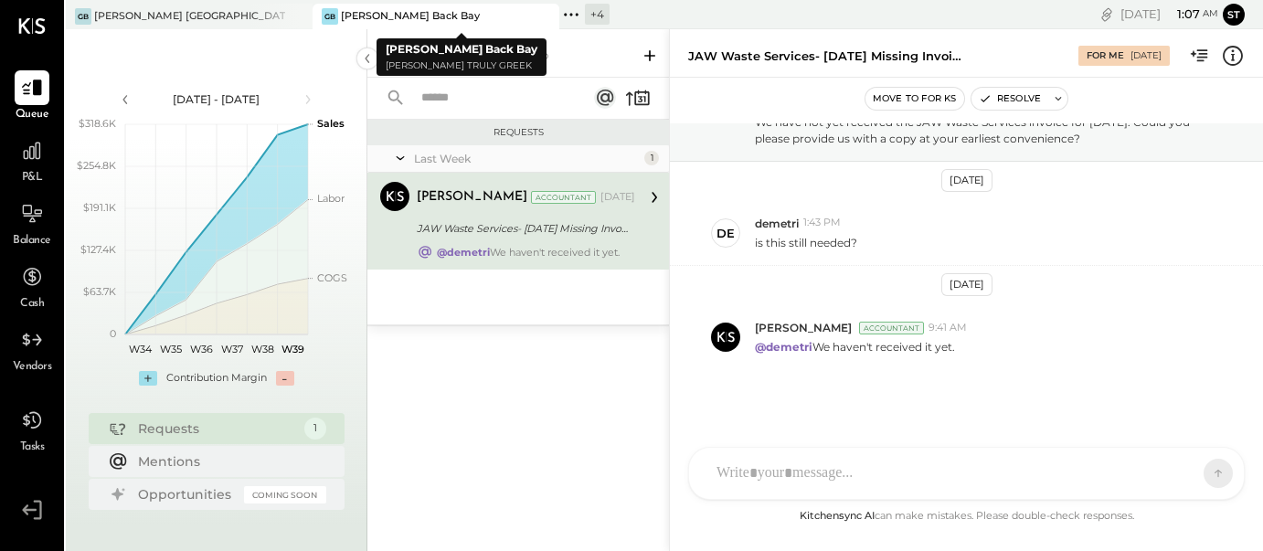
click at [544, 16] on icon at bounding box center [542, 16] width 9 height 9
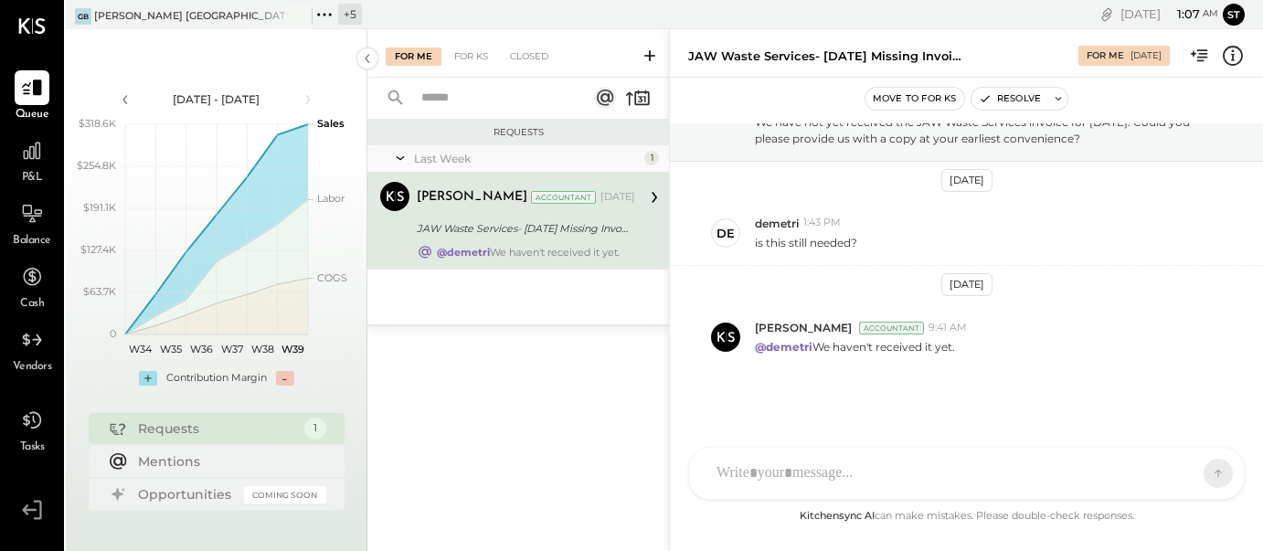
click at [352, 15] on div "+ 5" at bounding box center [350, 14] width 24 height 21
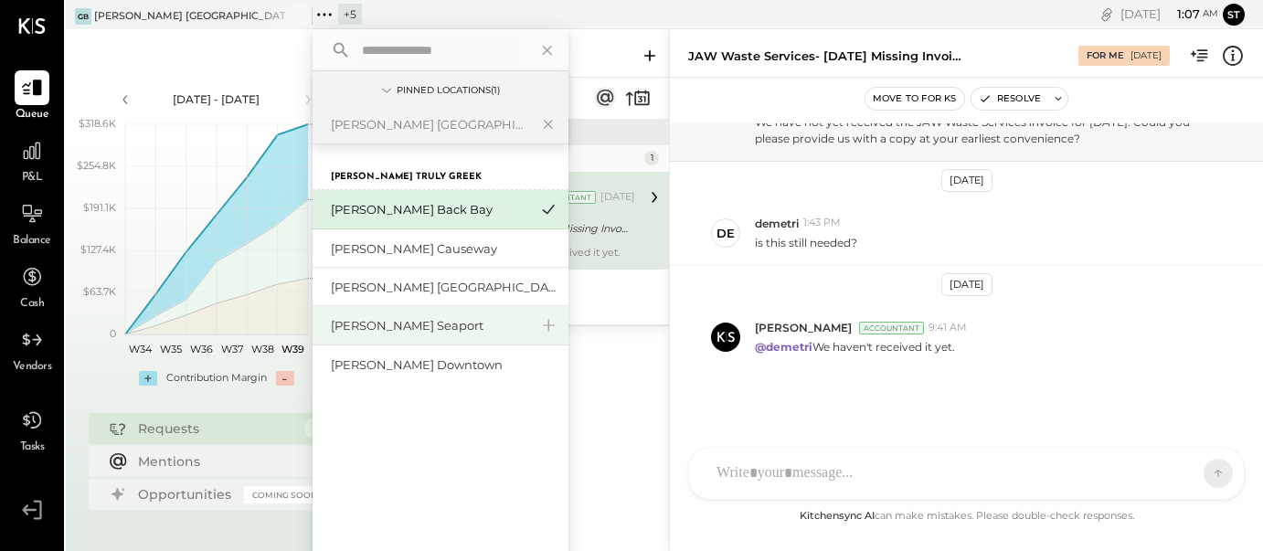
click at [412, 322] on div "[PERSON_NAME] Seaport" at bounding box center [429, 325] width 197 height 17
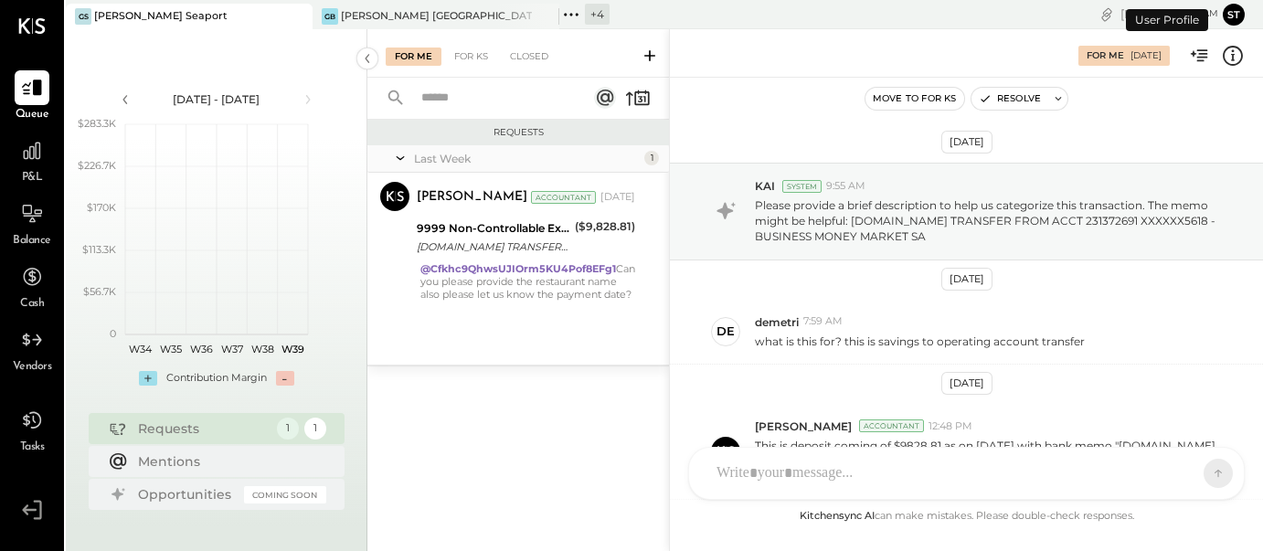
scroll to position [354, 0]
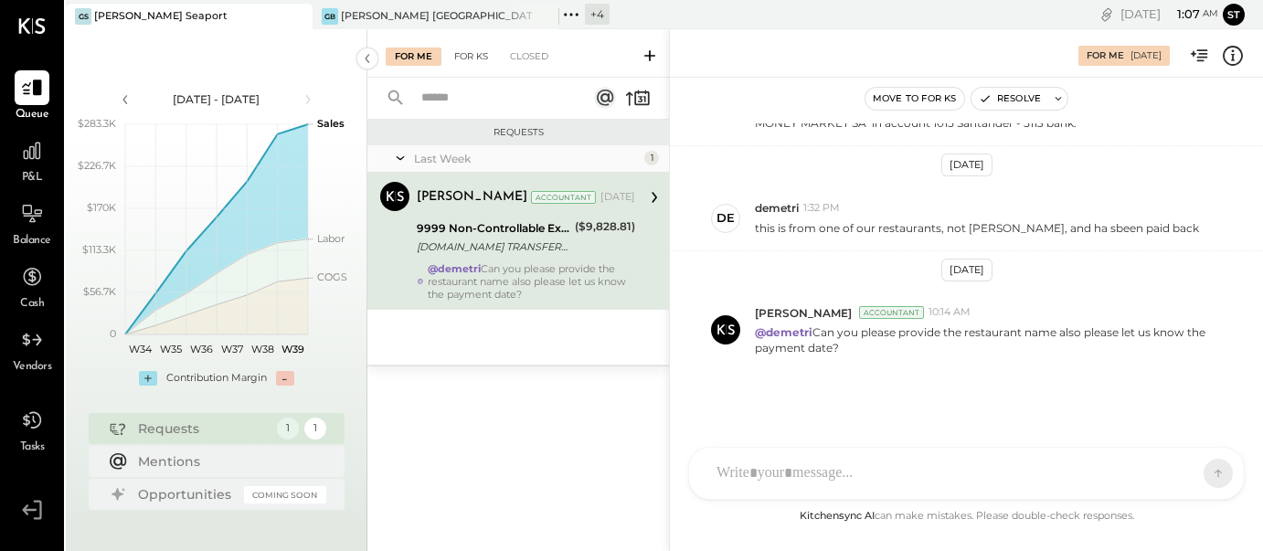
click at [466, 57] on div "For KS" at bounding box center [471, 57] width 52 height 18
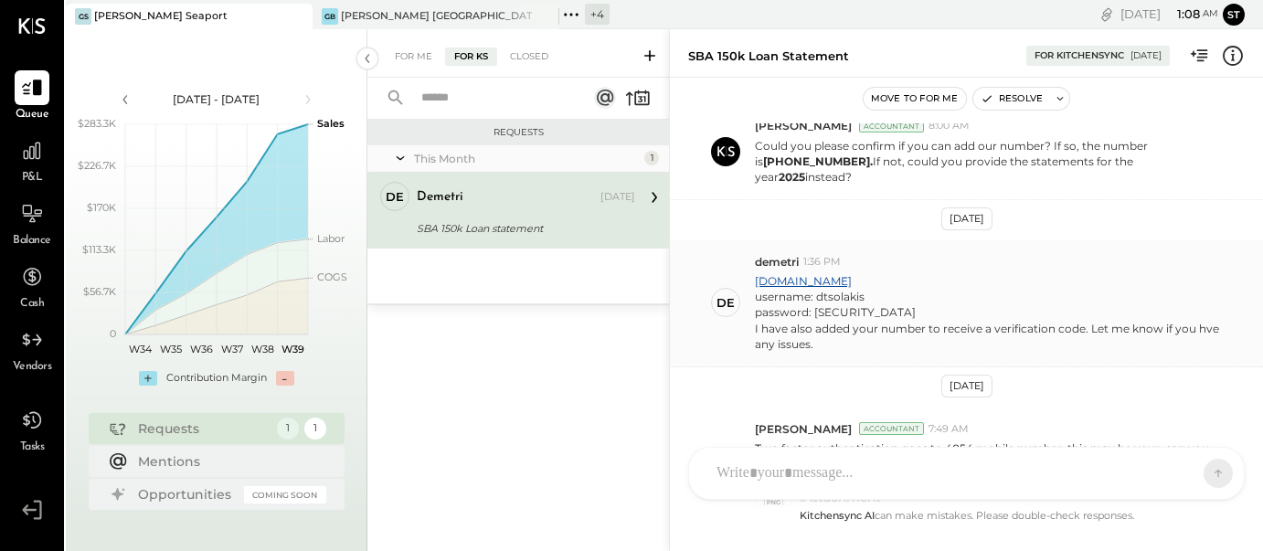
scroll to position [776, 0]
click at [832, 272] on link "oauth.cls.sba.gov" at bounding box center [803, 279] width 97 height 14
drag, startPoint x: 815, startPoint y: 278, endPoint x: 878, endPoint y: 276, distance: 63.1
click at [878, 287] on div "username: dtsolakis" at bounding box center [989, 295] width 469 height 16
copy div "dtsolakis"
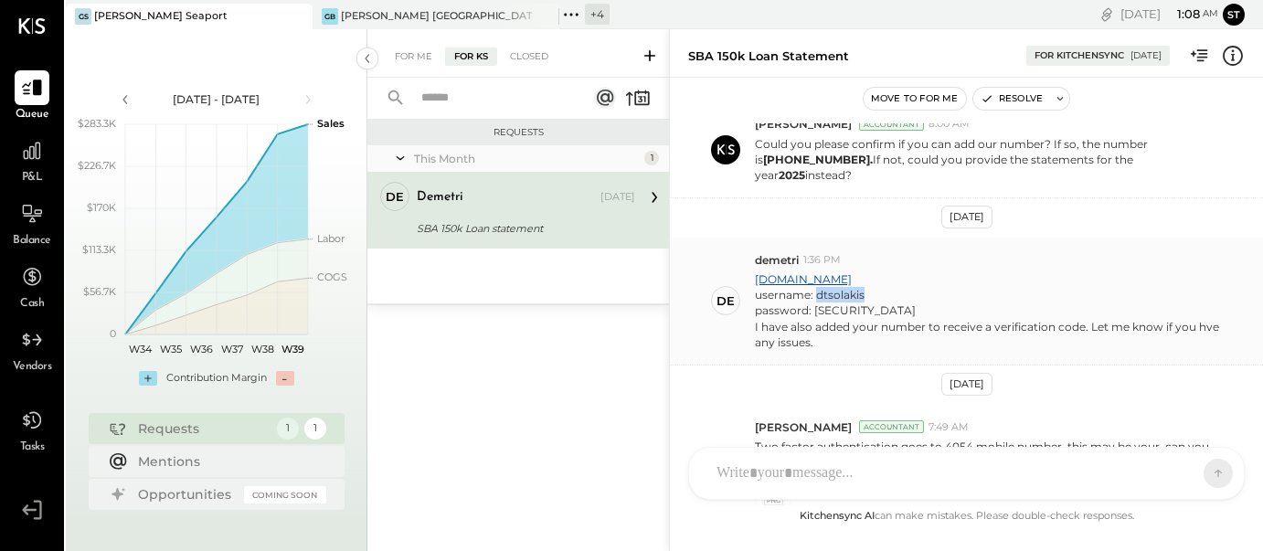
drag, startPoint x: 815, startPoint y: 291, endPoint x: 946, endPoint y: 291, distance: 130.6
click at [946, 302] on div "password: Erpeto617Erpeto@617" at bounding box center [989, 310] width 469 height 16
copy div "Erpeto617Erpeto@617"
click at [974, 287] on div "username: dtsolakis" at bounding box center [989, 295] width 469 height 16
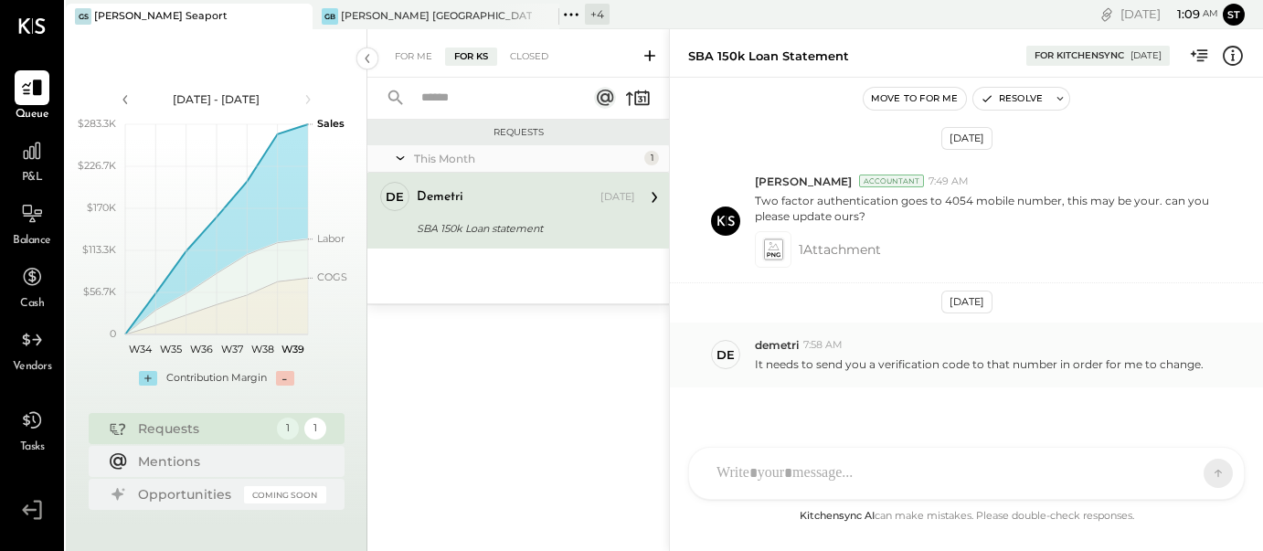
scroll to position [1020, 0]
click at [777, 240] on icon at bounding box center [772, 250] width 19 height 21
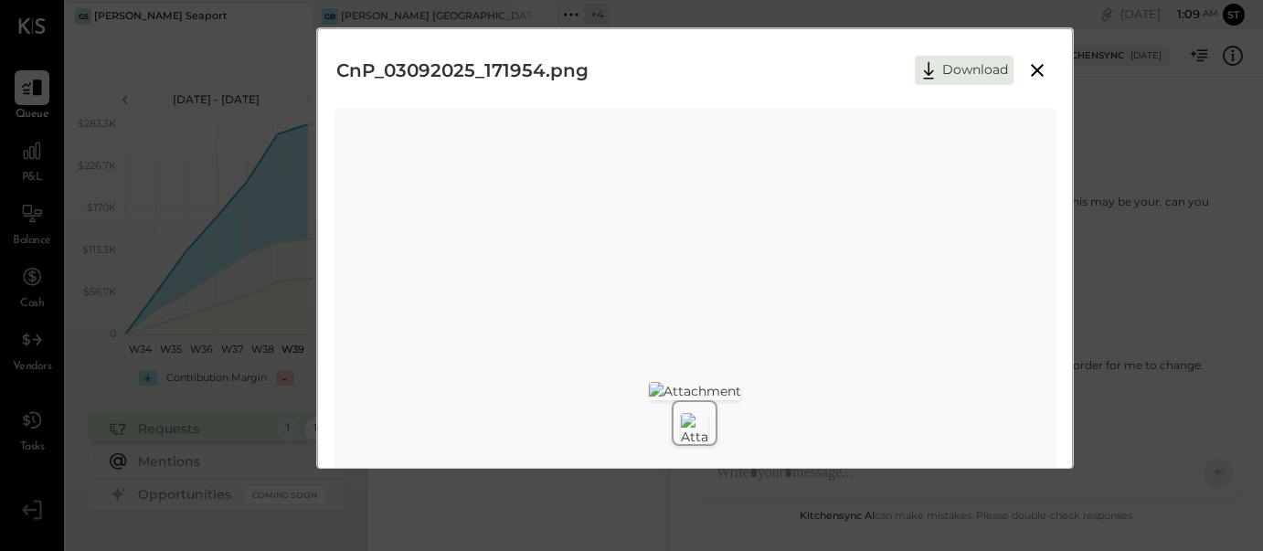
scroll to position [0, 0]
click at [1034, 71] on icon at bounding box center [1037, 70] width 13 height 13
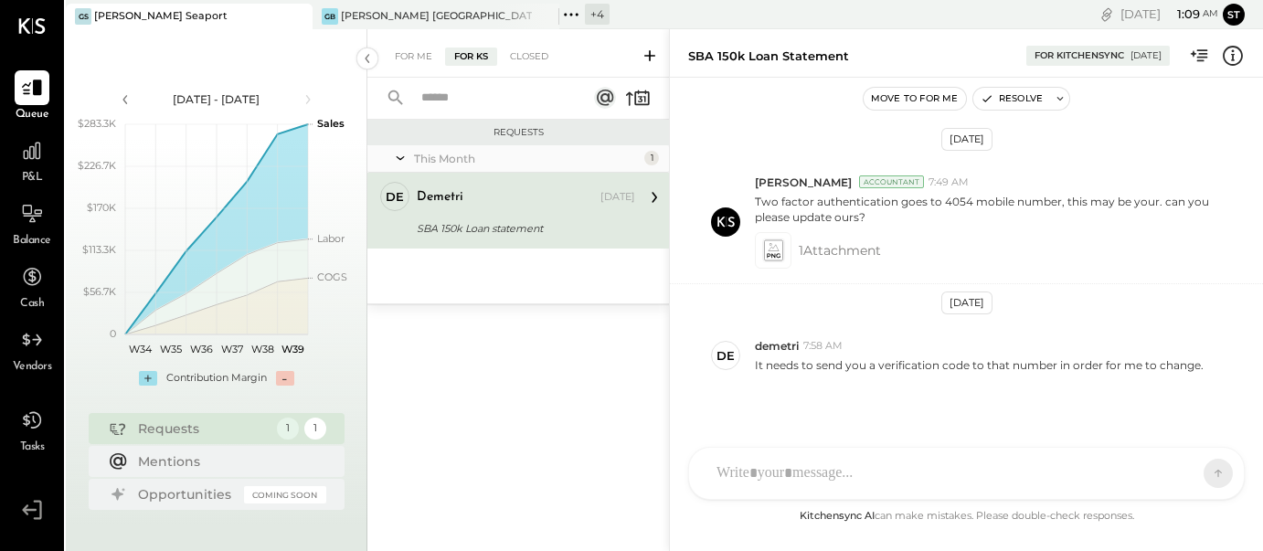
click at [596, 343] on div "Requests This Month 1 de demetri Owner demetri Sep 08, 2025 SBA 150k Loan state…" at bounding box center [517, 313] width 301 height 387
click at [819, 61] on div "SBA 150k Loan statement" at bounding box center [768, 56] width 161 height 17
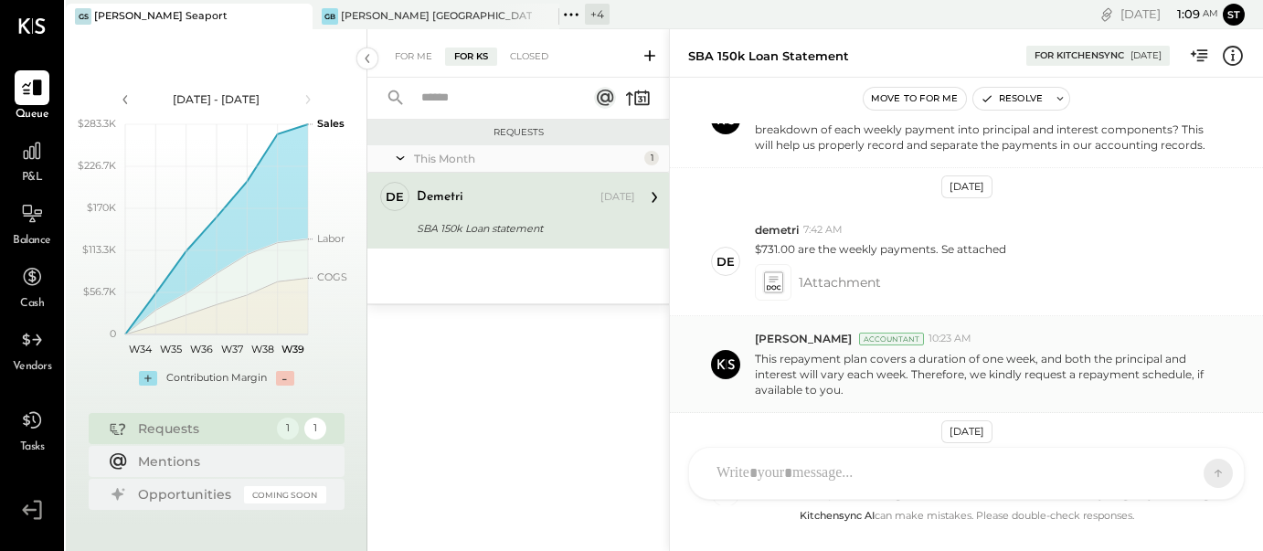
scroll to position [307, 0]
click at [777, 284] on icon at bounding box center [774, 286] width 14 height 5
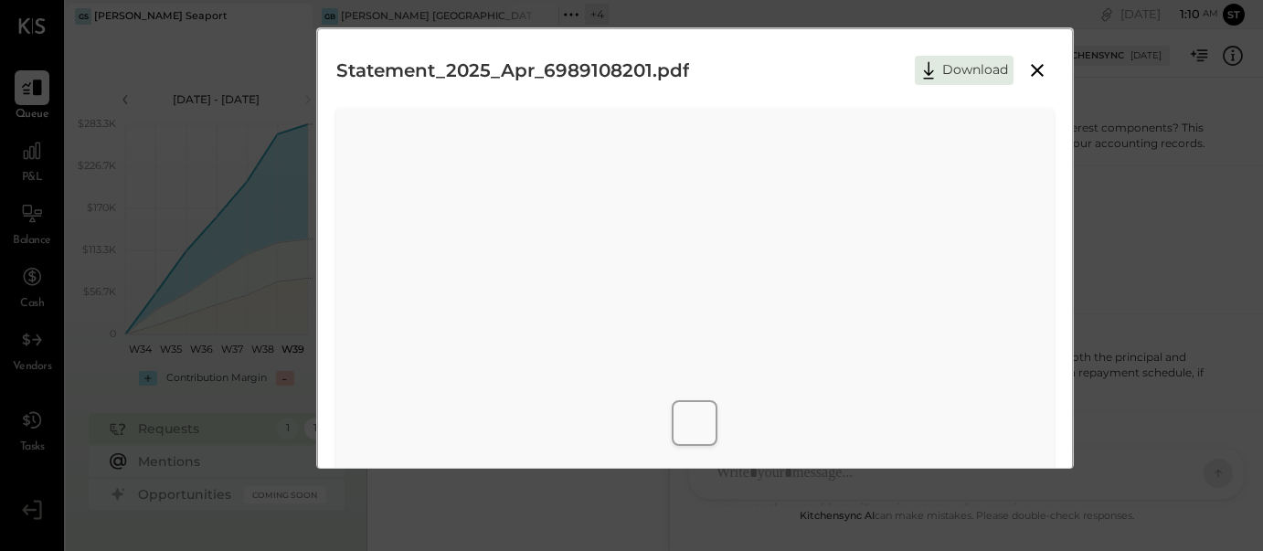
click at [1032, 68] on icon at bounding box center [1037, 70] width 13 height 13
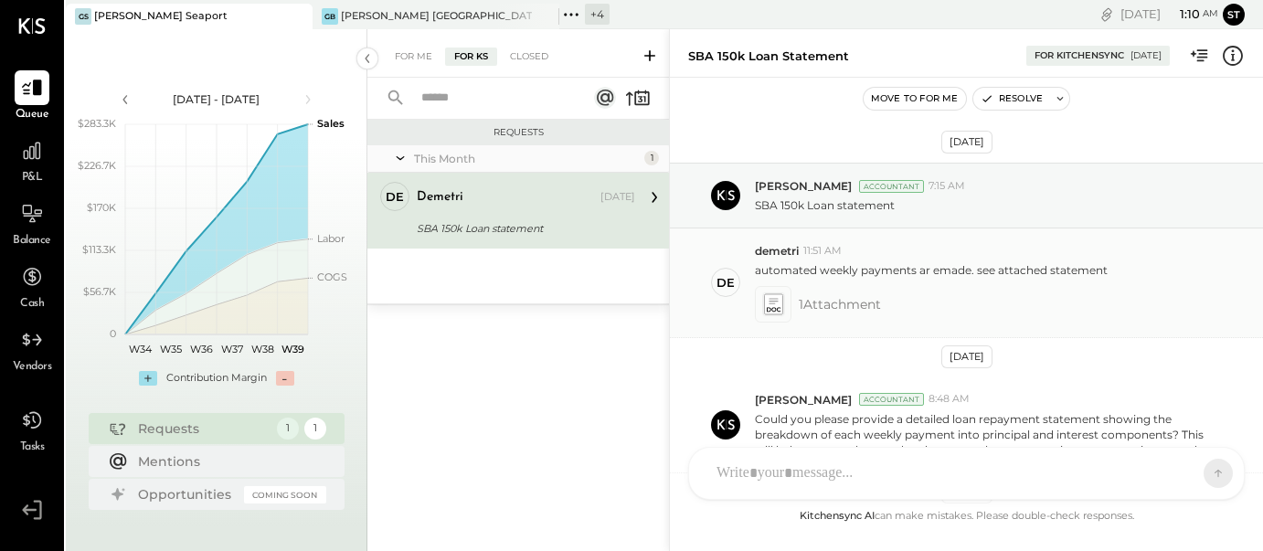
scroll to position [0, 0]
click at [630, 419] on div "Requests This Month 1 de demetri Owner demetri Sep 08, 2025 SBA 150k Loan state…" at bounding box center [517, 313] width 301 height 387
click at [28, 154] on icon at bounding box center [32, 151] width 24 height 24
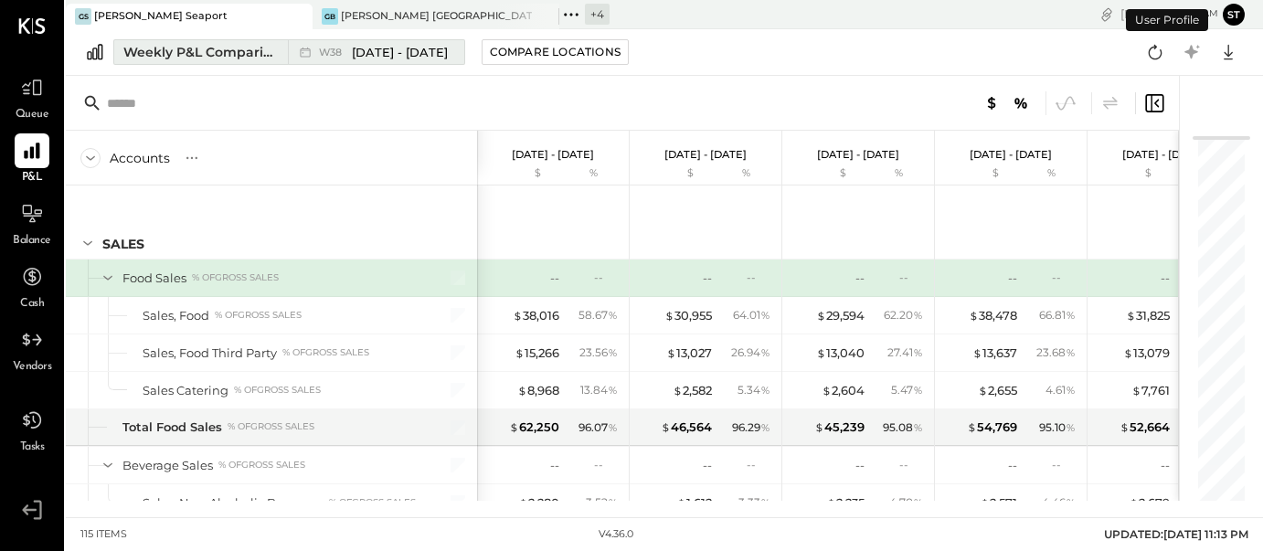
click at [386, 54] on span "[DATE] - [DATE]" at bounding box center [400, 52] width 96 height 17
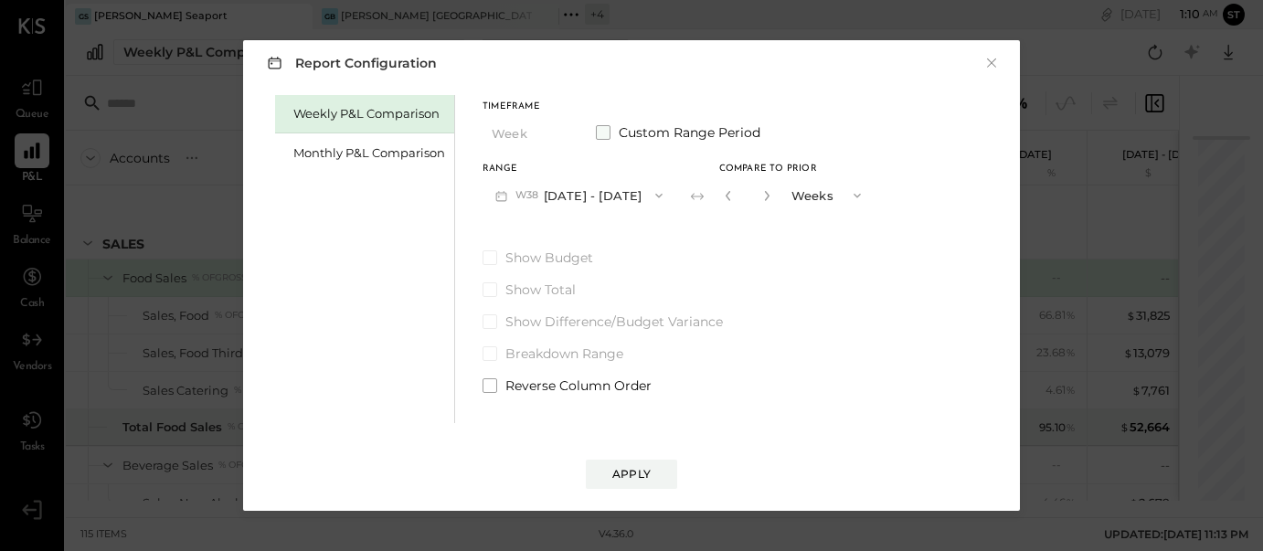
click at [601, 132] on span at bounding box center [603, 132] width 15 height 15
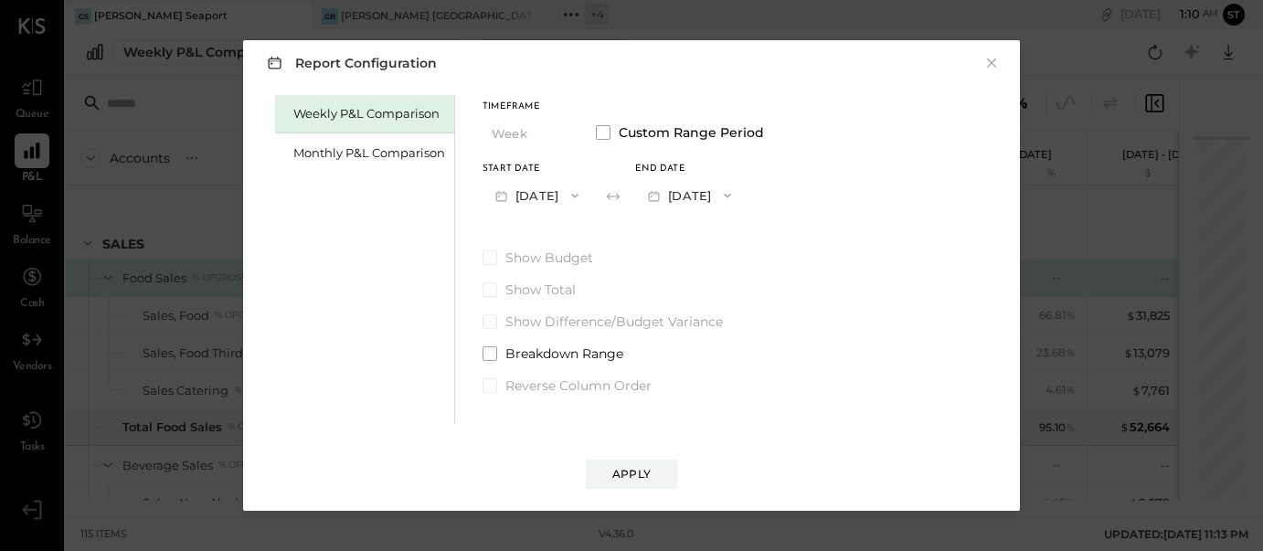
click at [569, 197] on button "[DATE]" at bounding box center [536, 195] width 109 height 34
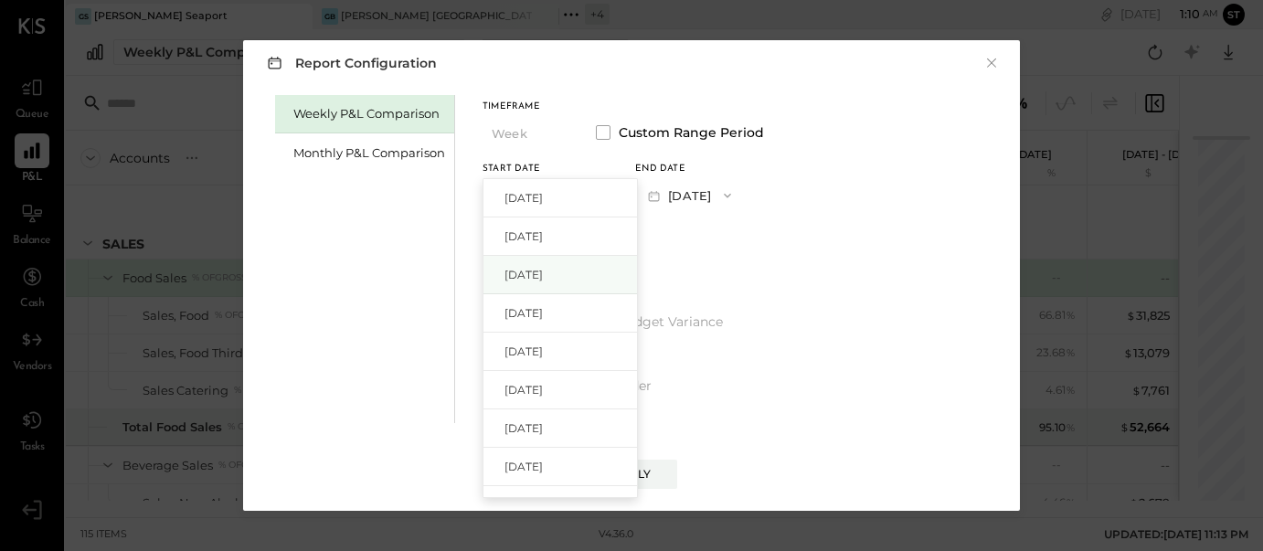
click at [543, 277] on span "[DATE]" at bounding box center [523, 275] width 38 height 16
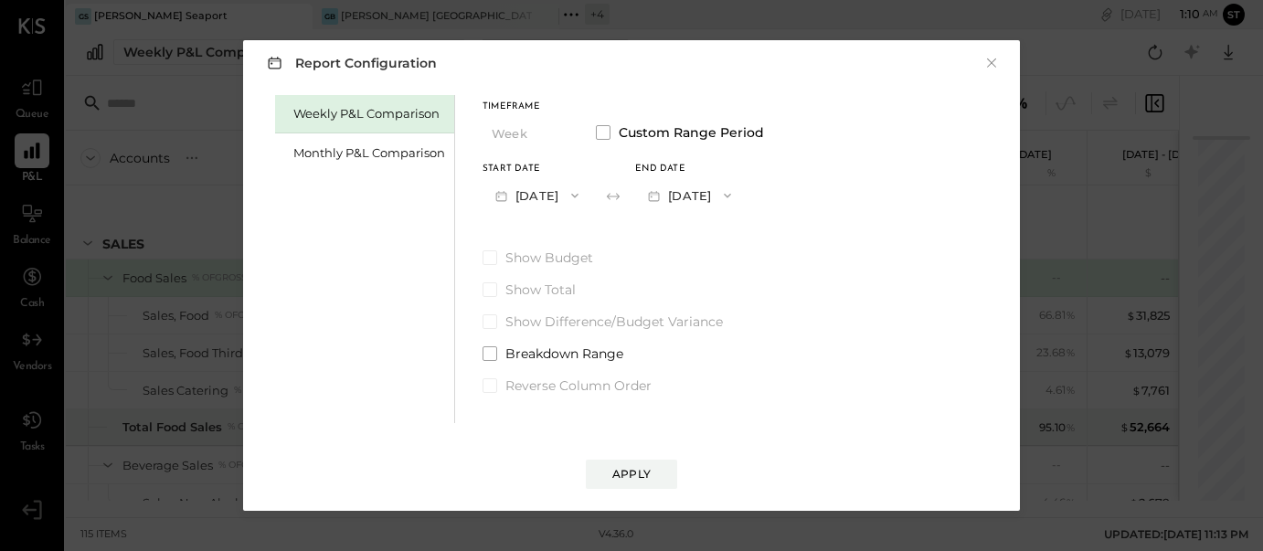
click at [735, 194] on icon "button" at bounding box center [727, 195] width 15 height 15
click at [744, 250] on div "[DATE]" at bounding box center [712, 236] width 153 height 38
click at [638, 485] on button "Apply" at bounding box center [631, 474] width 91 height 29
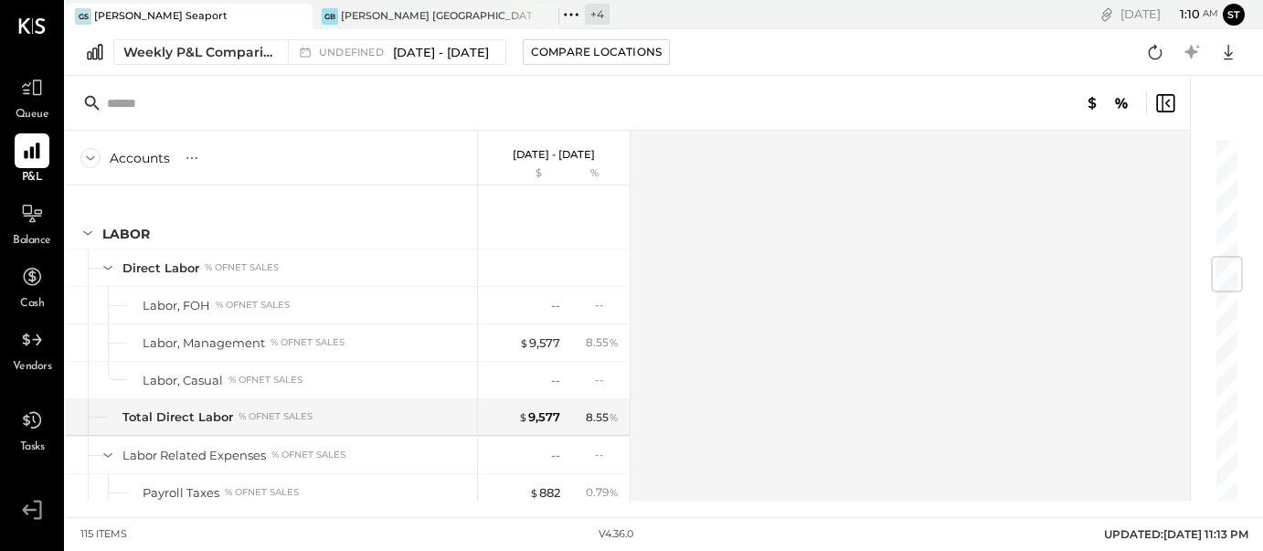
scroll to position [1041, 0]
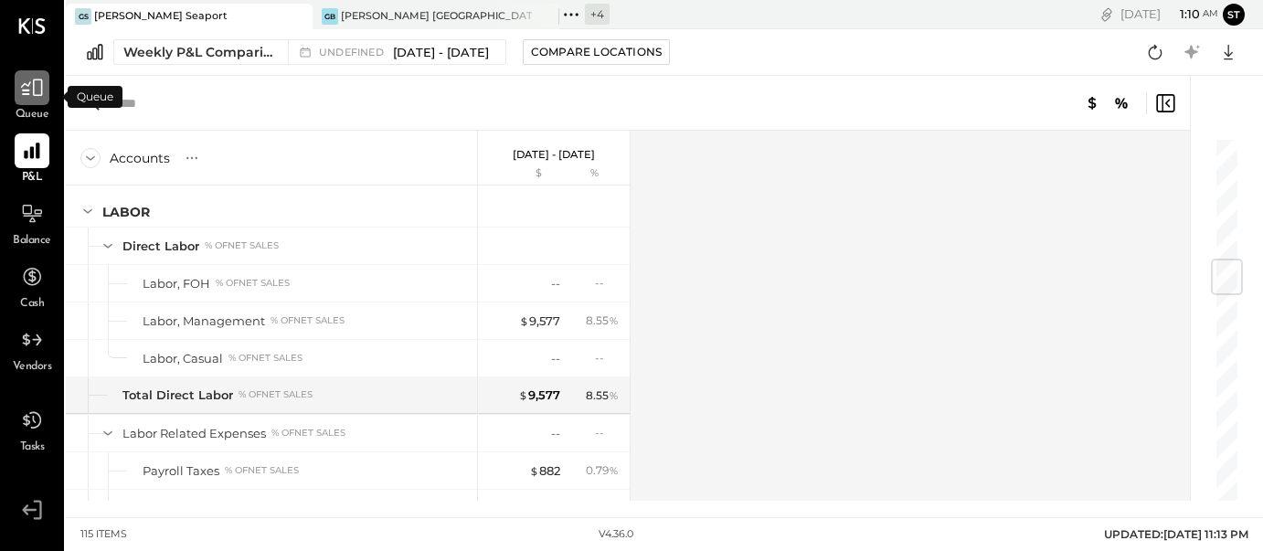
click at [38, 97] on icon at bounding box center [32, 88] width 24 height 24
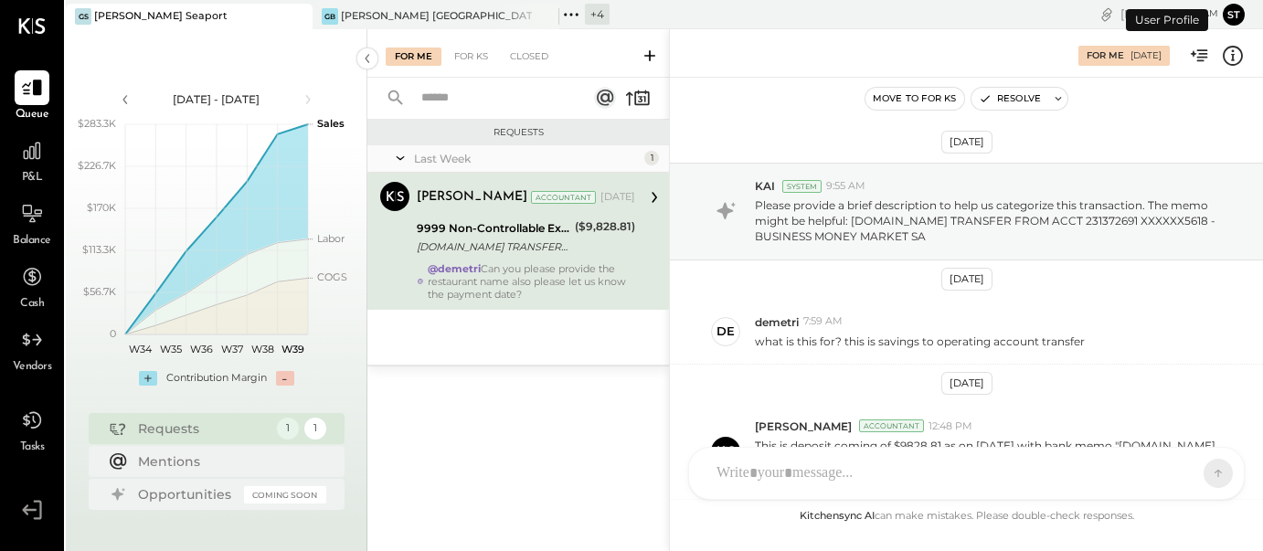
scroll to position [354, 0]
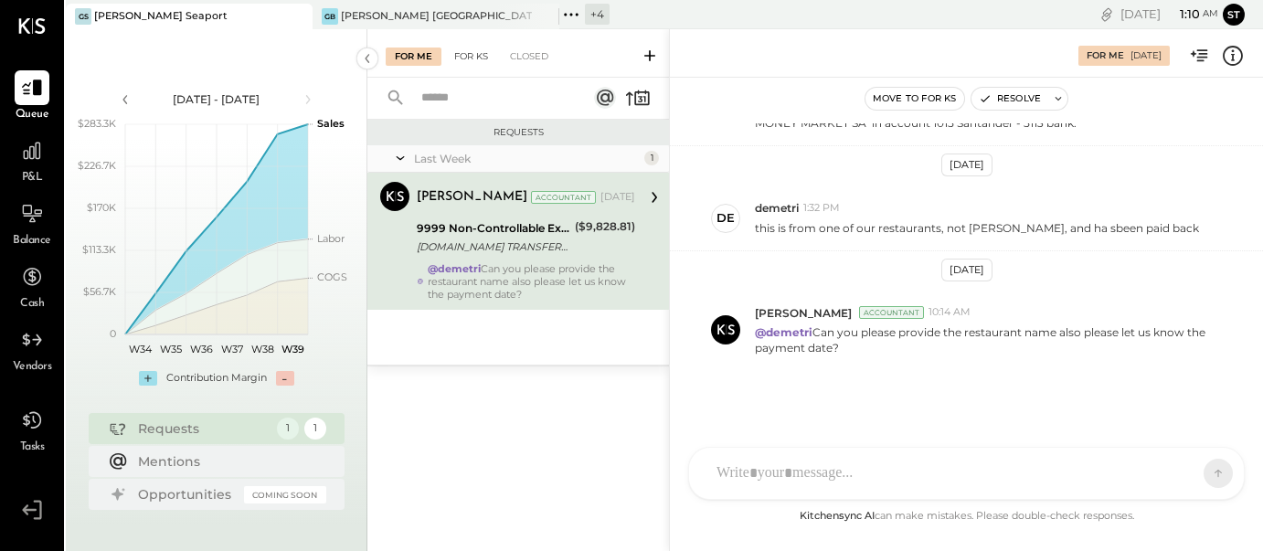
click at [474, 59] on div "For KS" at bounding box center [471, 57] width 52 height 18
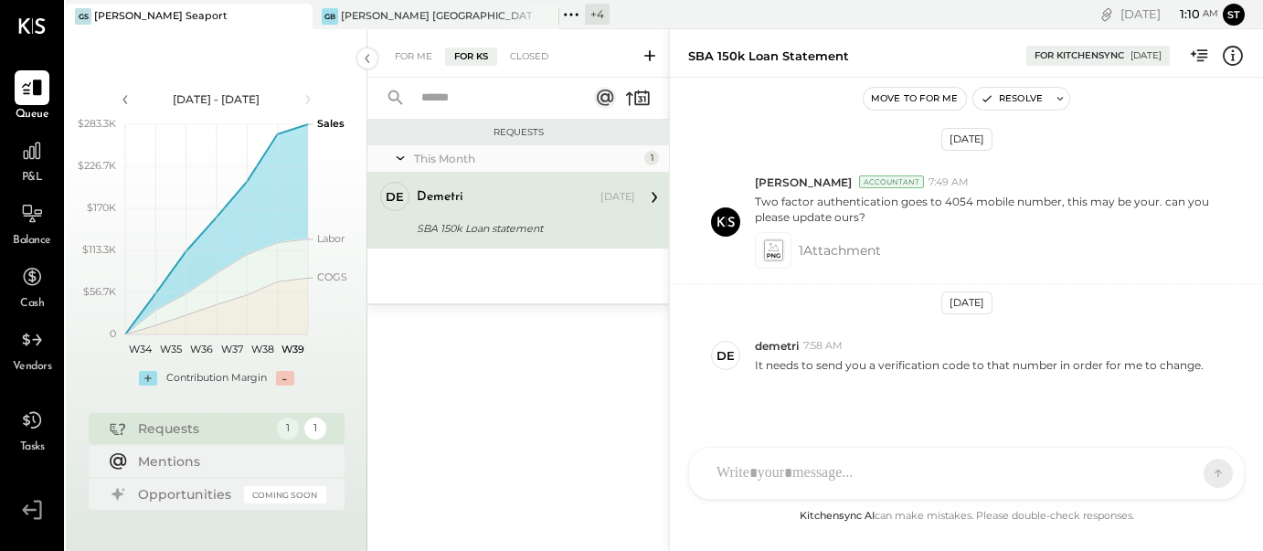
click at [658, 47] on icon at bounding box center [649, 56] width 18 height 18
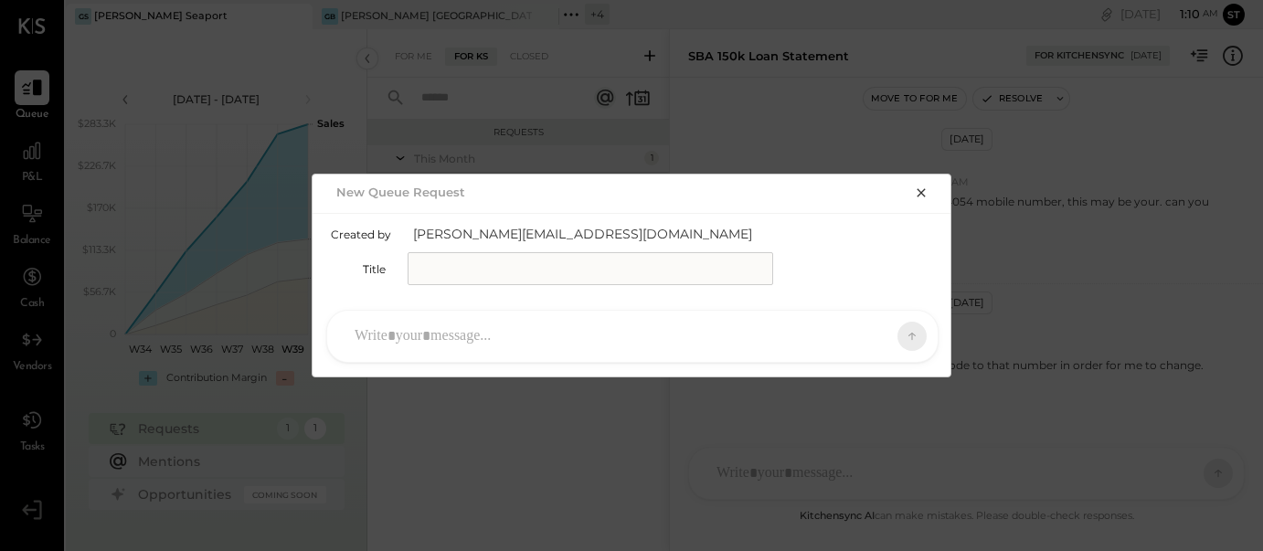
click at [493, 266] on input "text" at bounding box center [589, 268] width 365 height 33
type input "**********"
click at [448, 343] on div at bounding box center [615, 336] width 541 height 40
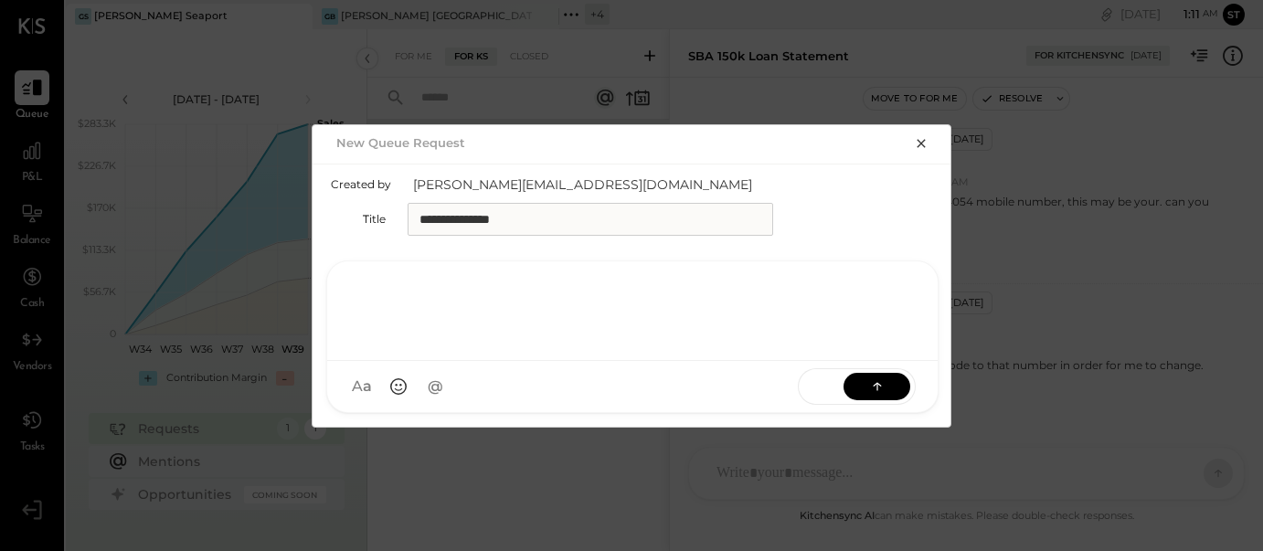
paste div
click at [919, 140] on icon "button" at bounding box center [921, 143] width 15 height 15
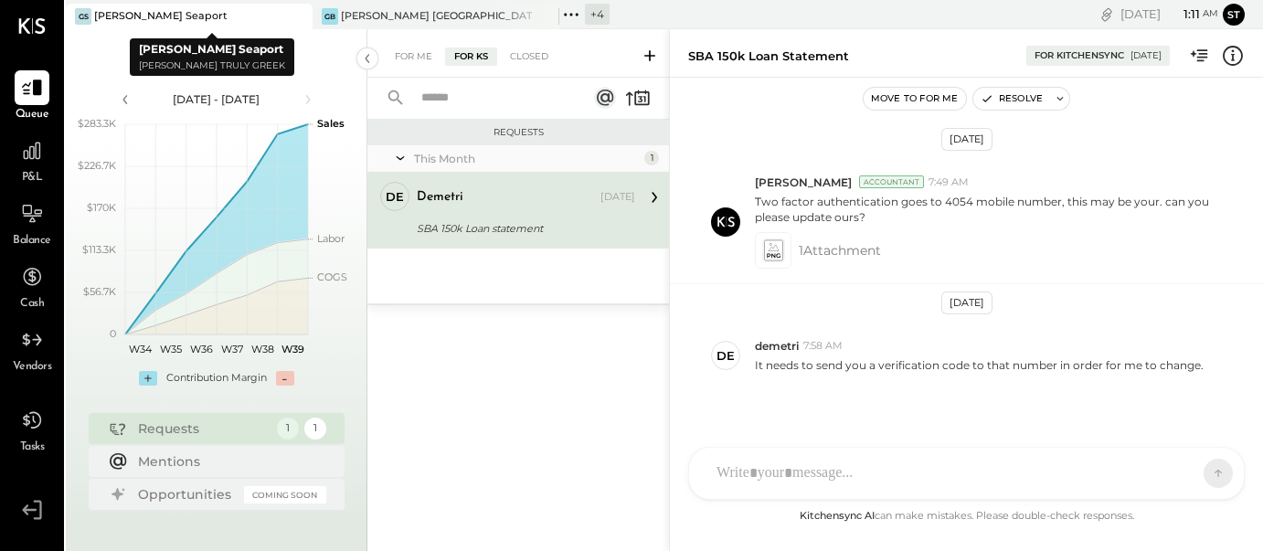
click at [301, 18] on icon at bounding box center [296, 16] width 23 height 22
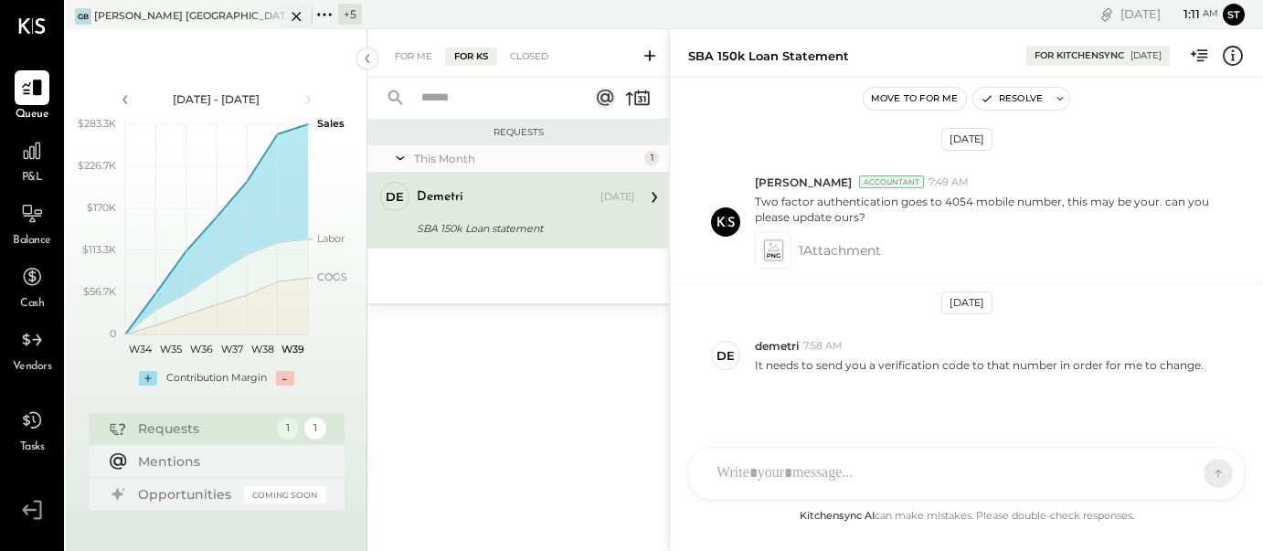
click at [225, 13] on div "GB Greco Burlington" at bounding box center [175, 16] width 219 height 16
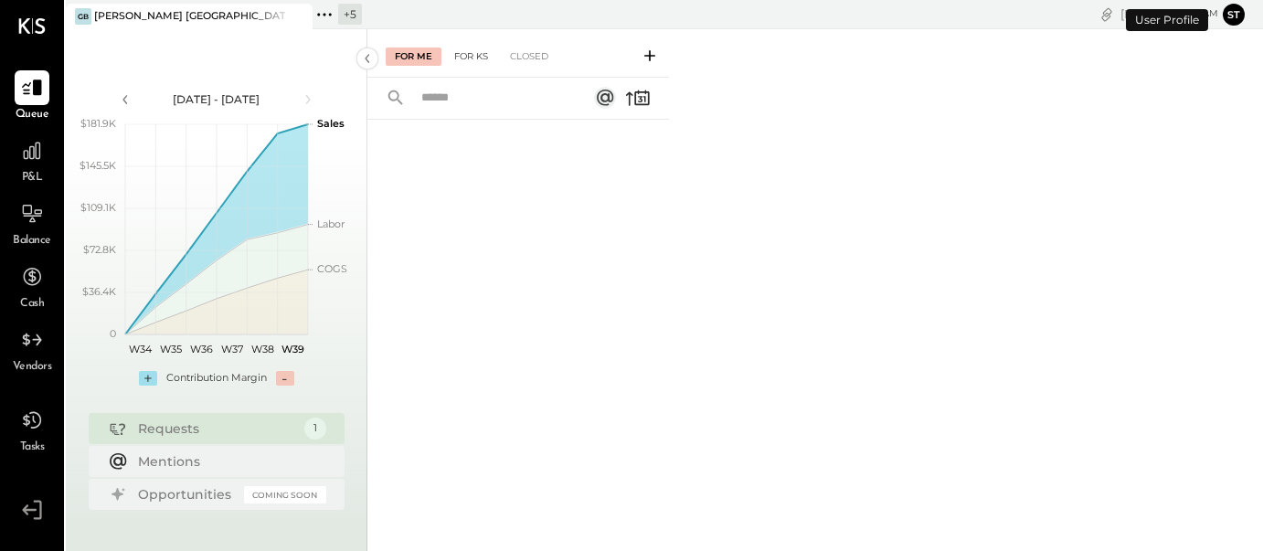
click at [474, 59] on div "For KS" at bounding box center [471, 57] width 52 height 18
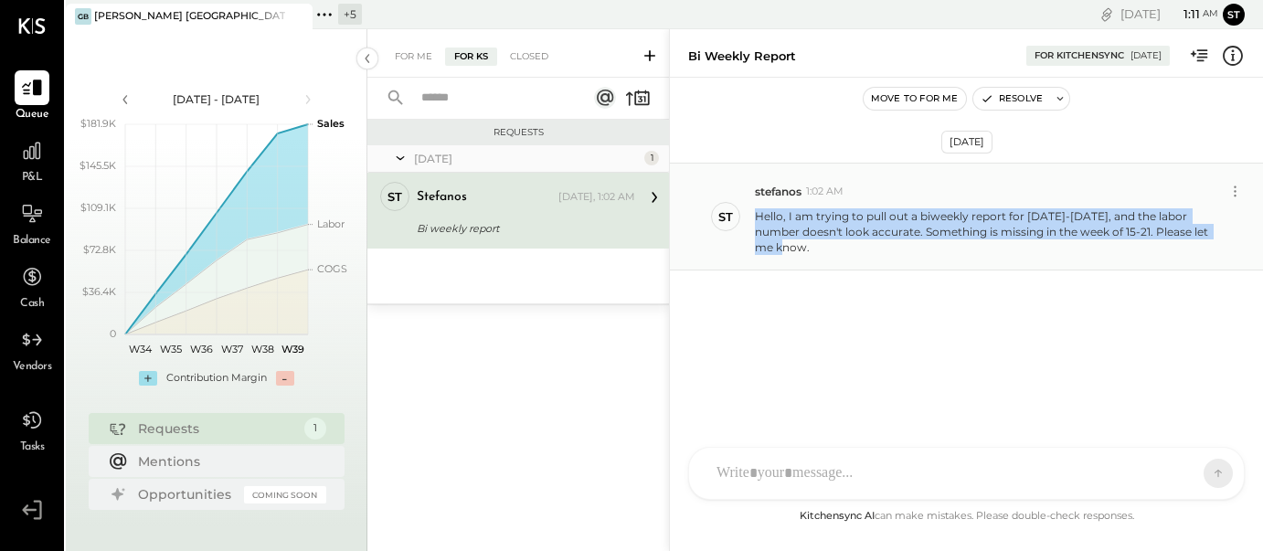
drag, startPoint x: 755, startPoint y: 213, endPoint x: 978, endPoint y: 247, distance: 226.4
click at [978, 247] on div "st stefanos 1:02 AM Hello, I am trying to pull out a biweekly report for Sept 8…" at bounding box center [966, 217] width 593 height 108
copy p "Hello, I am trying to pull out a biweekly report for Sept 8-21, and the labor n…"
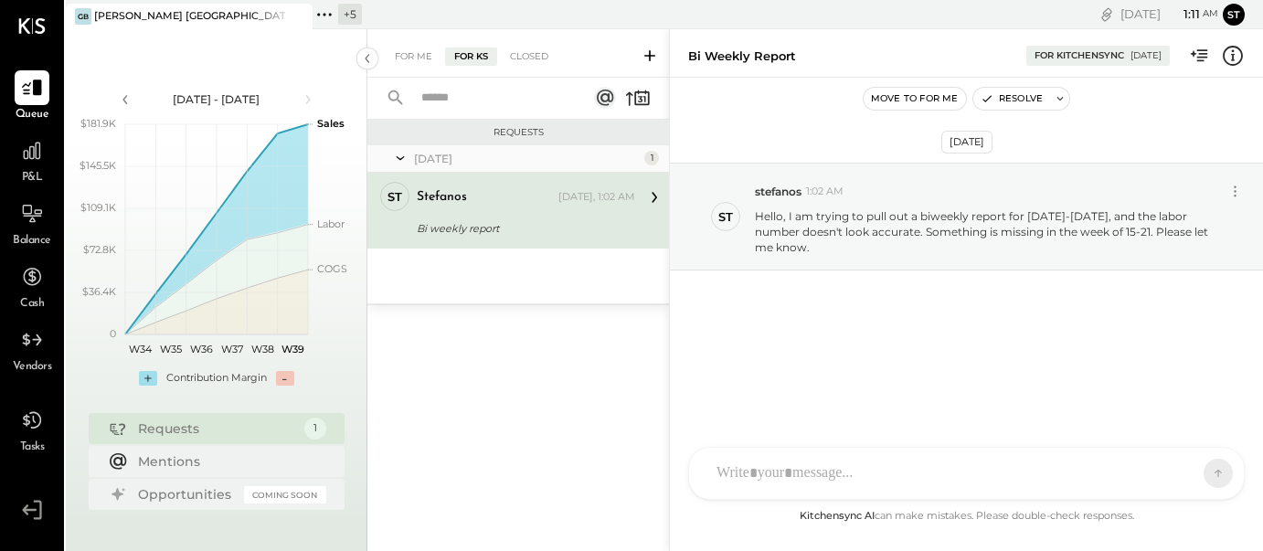
click at [348, 20] on div "+ 5" at bounding box center [350, 14] width 24 height 21
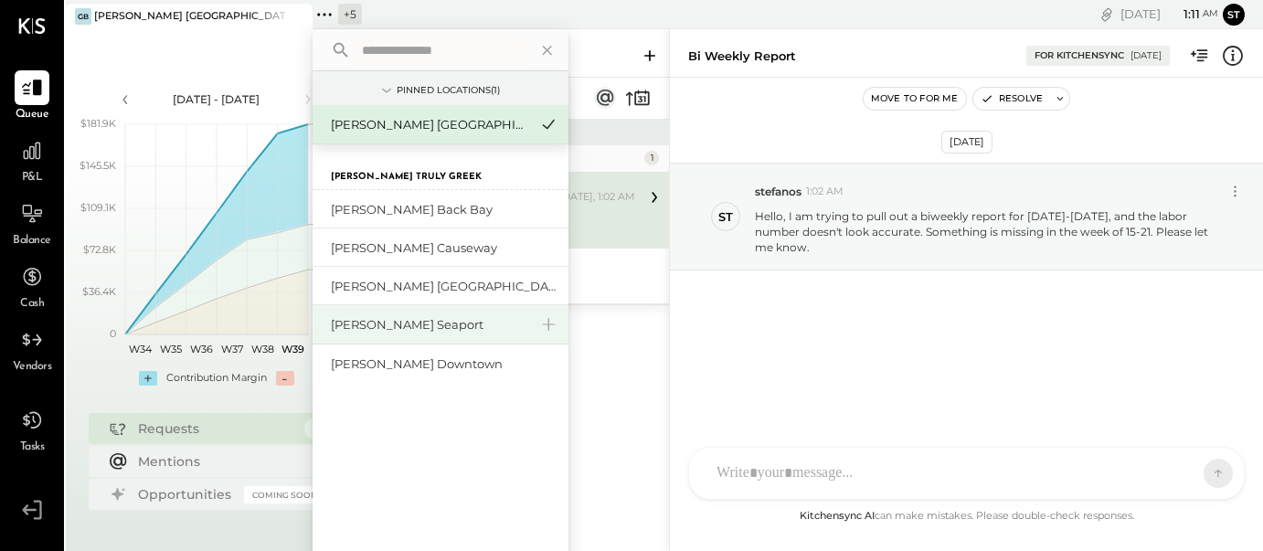
click at [420, 327] on div "[PERSON_NAME] Seaport" at bounding box center [429, 324] width 197 height 17
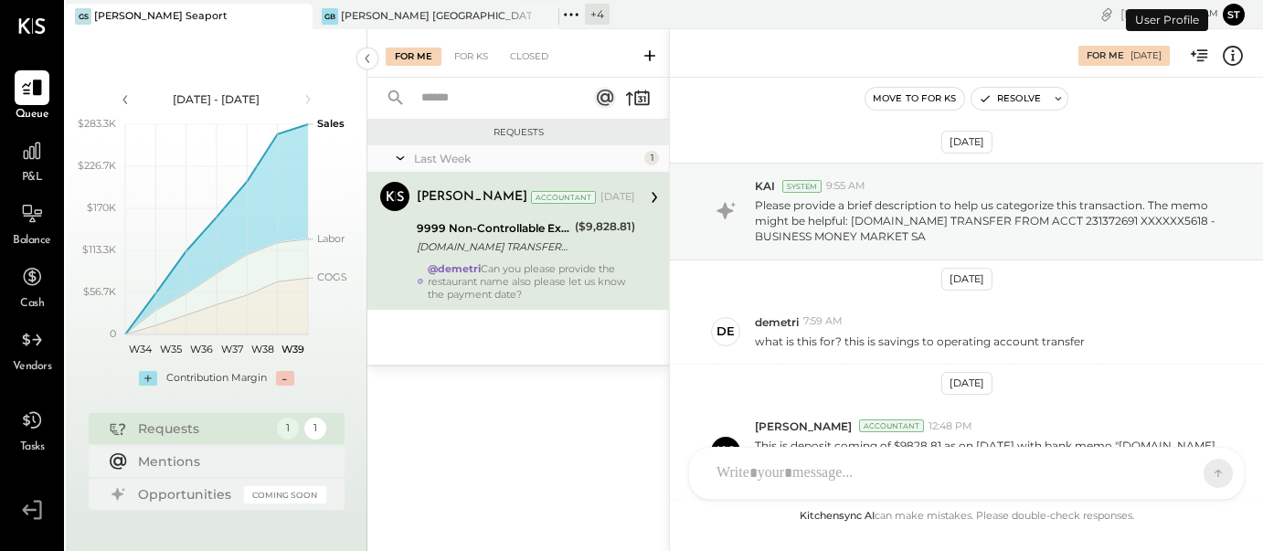
scroll to position [354, 0]
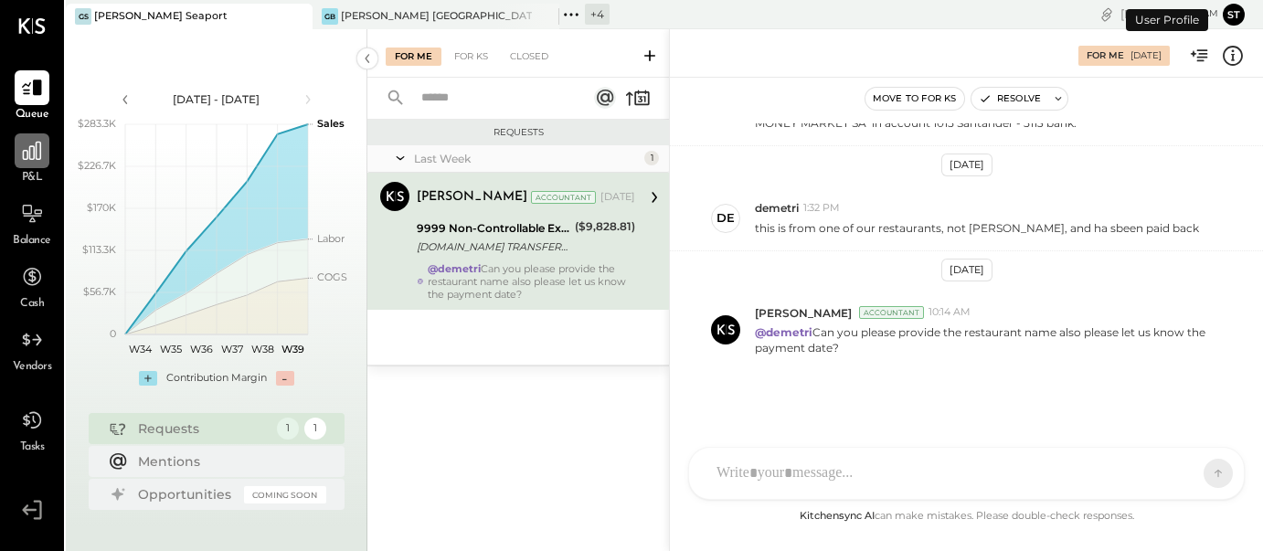
click at [33, 167] on div at bounding box center [32, 150] width 35 height 35
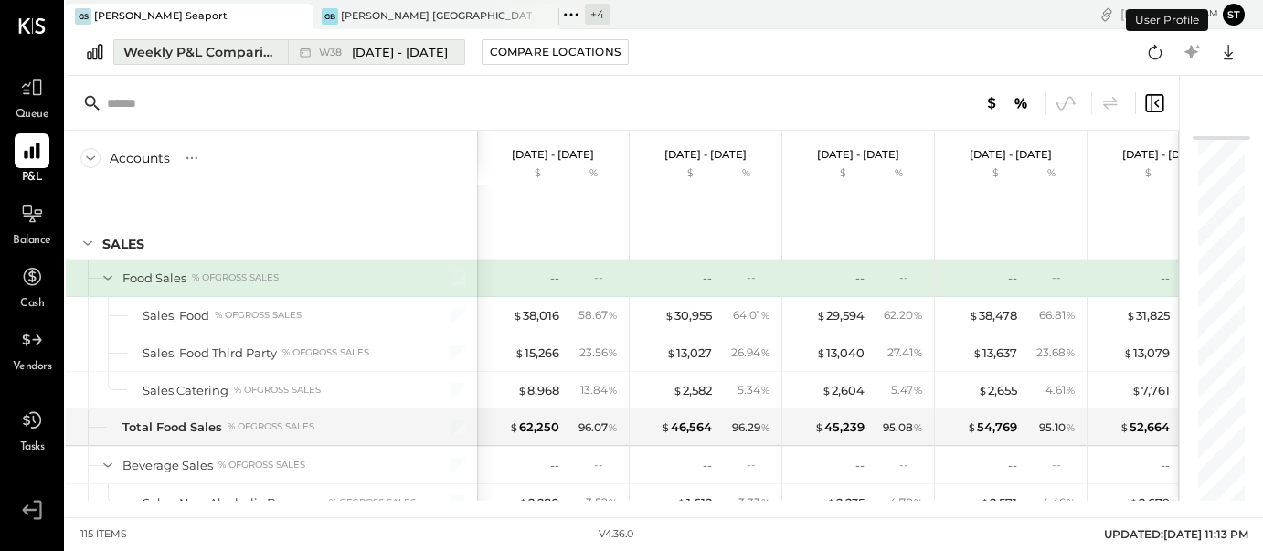
click at [390, 51] on span "[DATE] - [DATE]" at bounding box center [400, 52] width 96 height 17
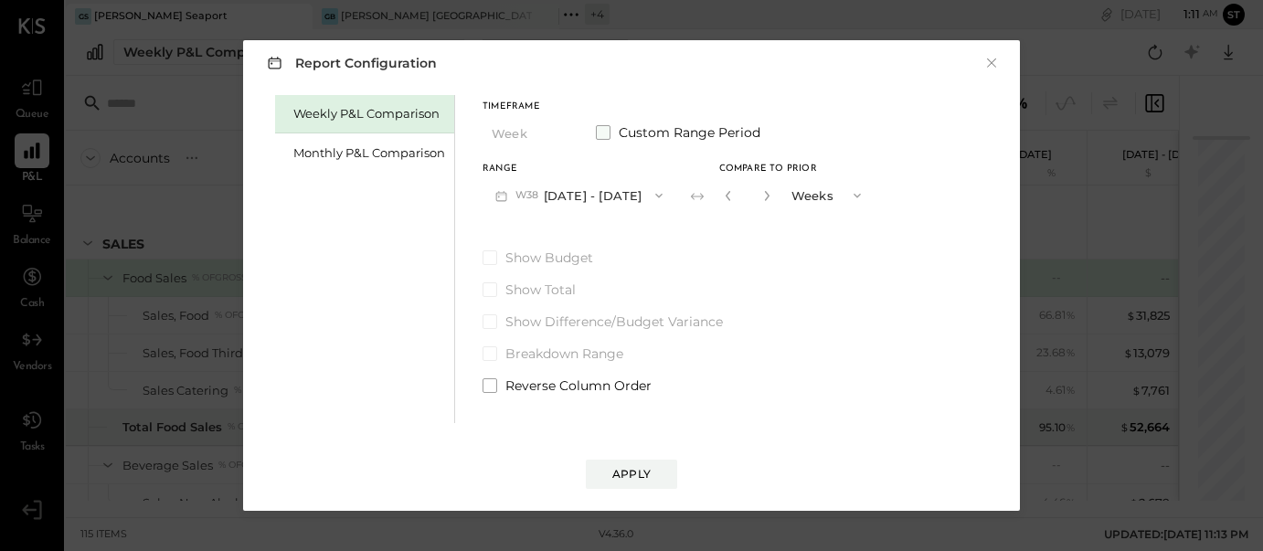
click at [604, 132] on span at bounding box center [603, 132] width 15 height 15
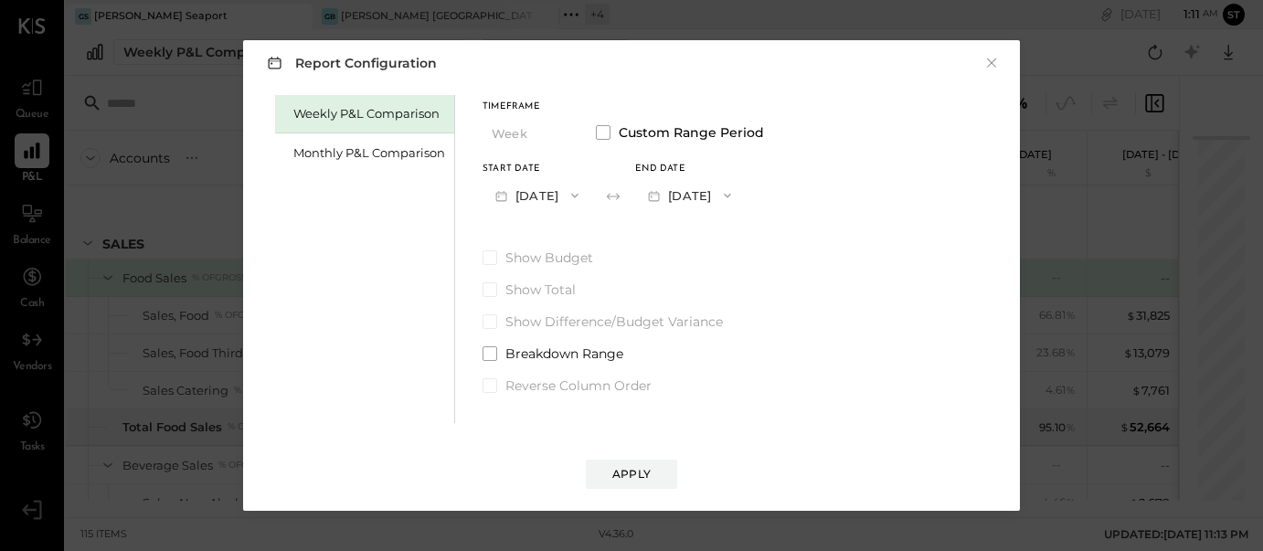
click at [568, 196] on button "[DATE]" at bounding box center [536, 195] width 109 height 34
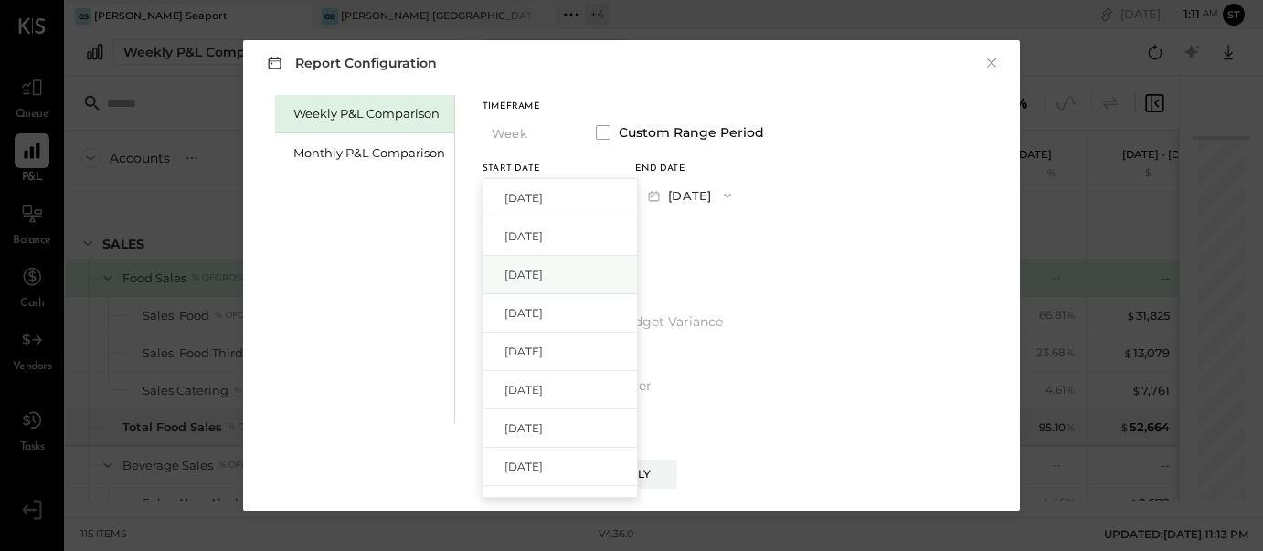
click at [543, 277] on span "[DATE]" at bounding box center [523, 275] width 38 height 16
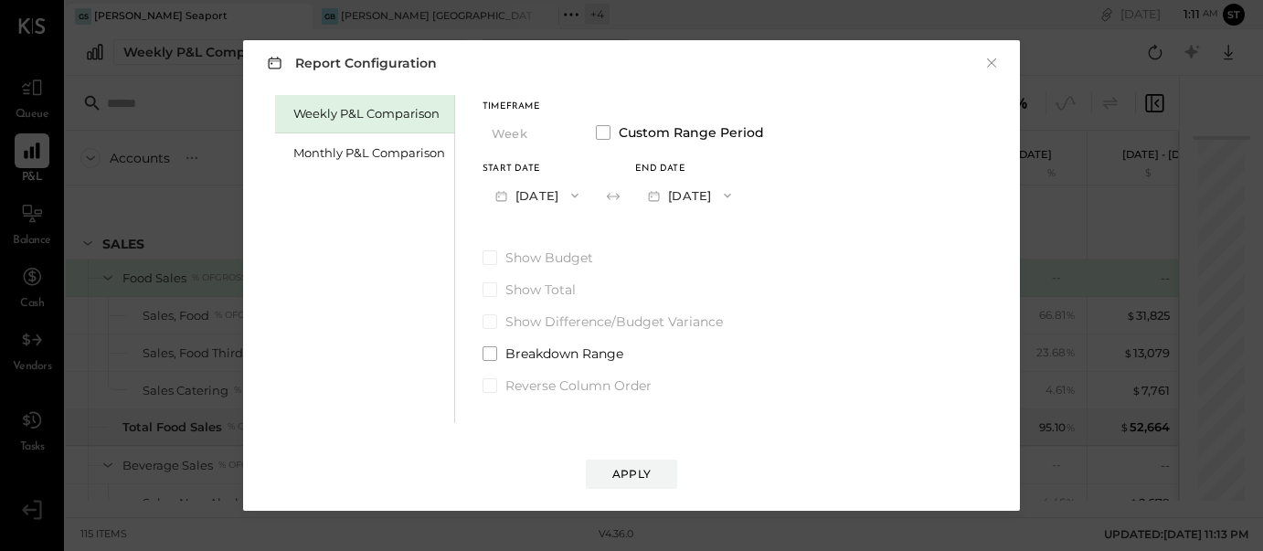
click at [735, 192] on span "button" at bounding box center [723, 195] width 24 height 15
click at [695, 238] on span "[DATE]" at bounding box center [676, 236] width 38 height 16
click at [642, 478] on div "Apply" at bounding box center [631, 474] width 38 height 16
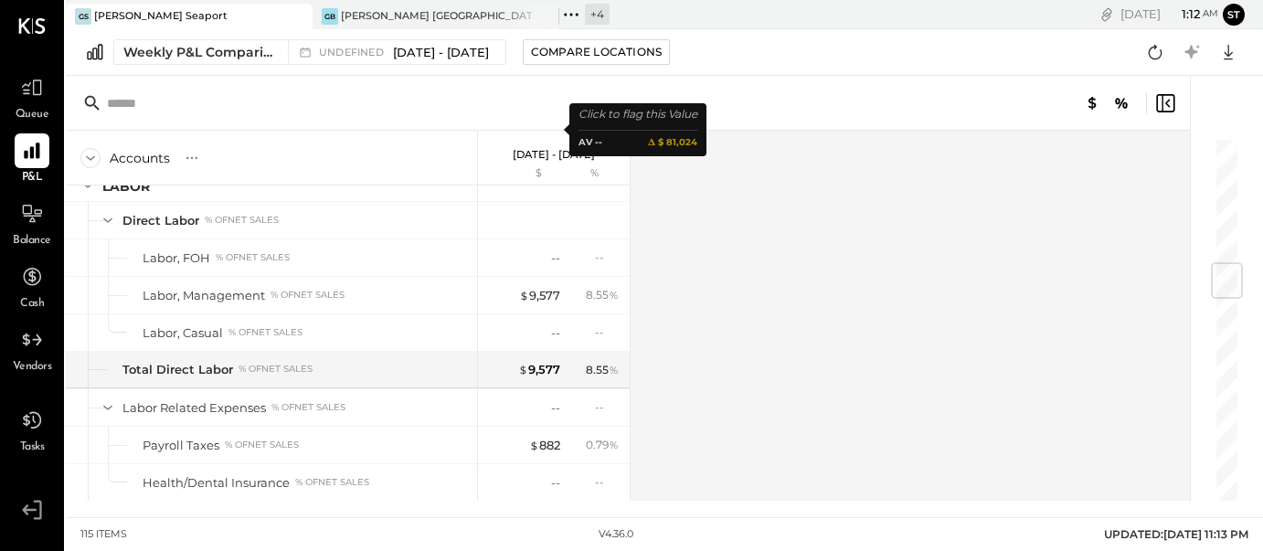
scroll to position [1050, 0]
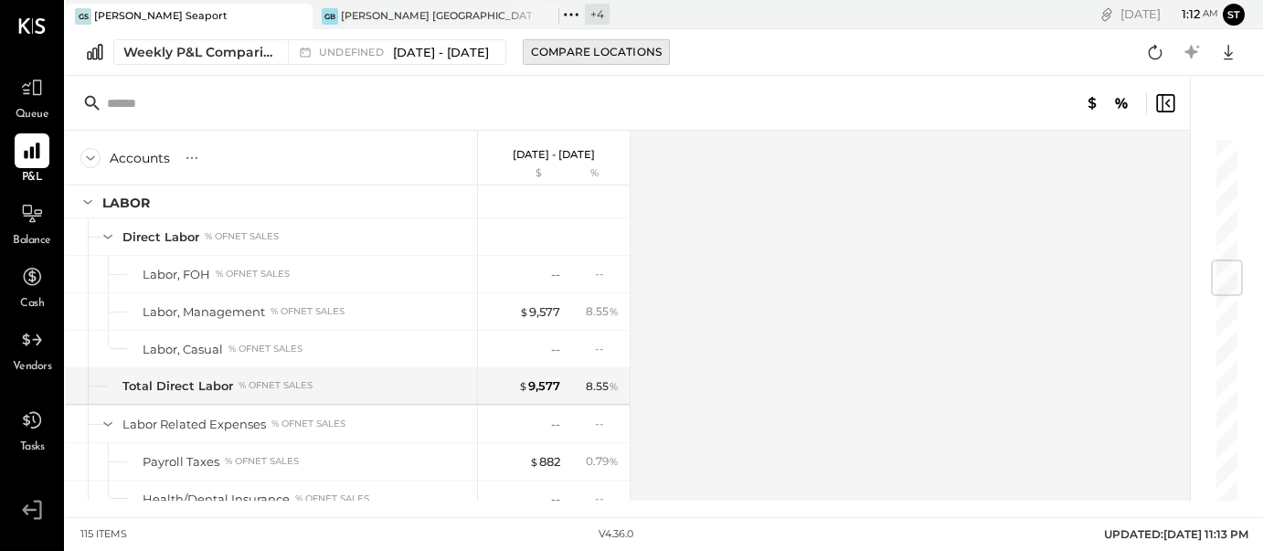
click at [600, 44] on div "Compare Locations" at bounding box center [596, 52] width 131 height 16
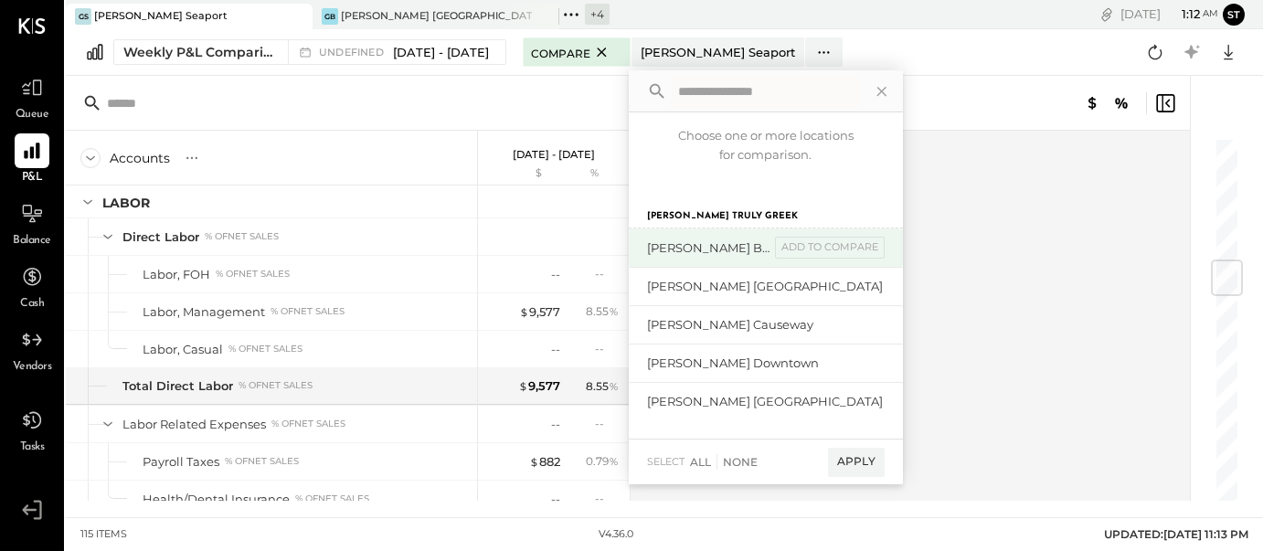
click at [710, 247] on div "[PERSON_NAME] Back Bay" at bounding box center [708, 247] width 122 height 17
click at [857, 465] on div "Apply" at bounding box center [856, 462] width 57 height 29
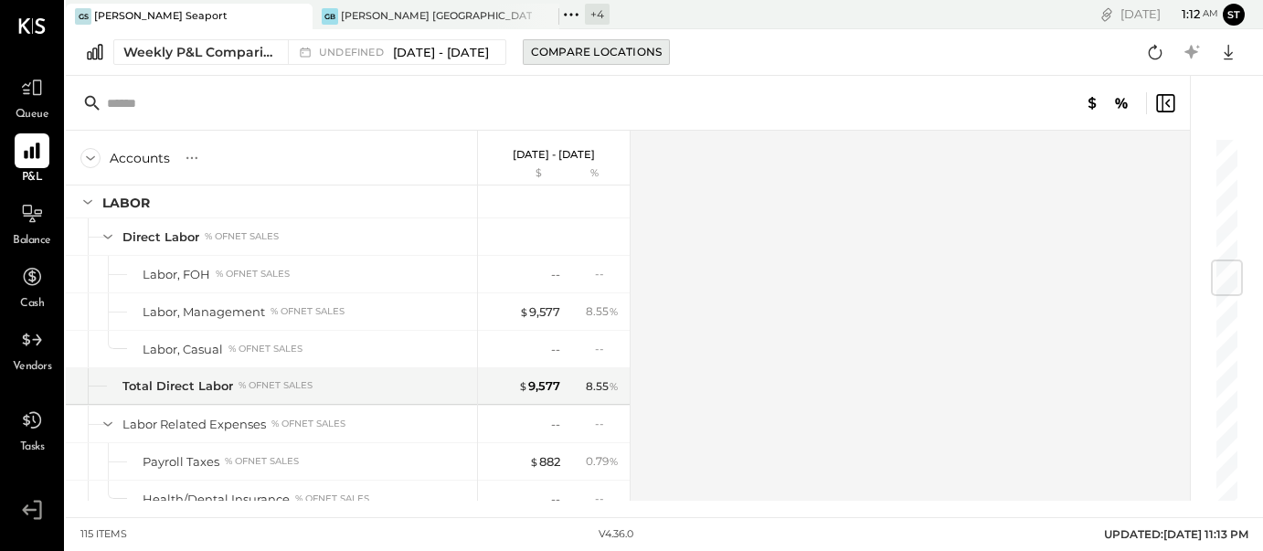
click at [600, 57] on div "Compare Locations" at bounding box center [596, 52] width 131 height 16
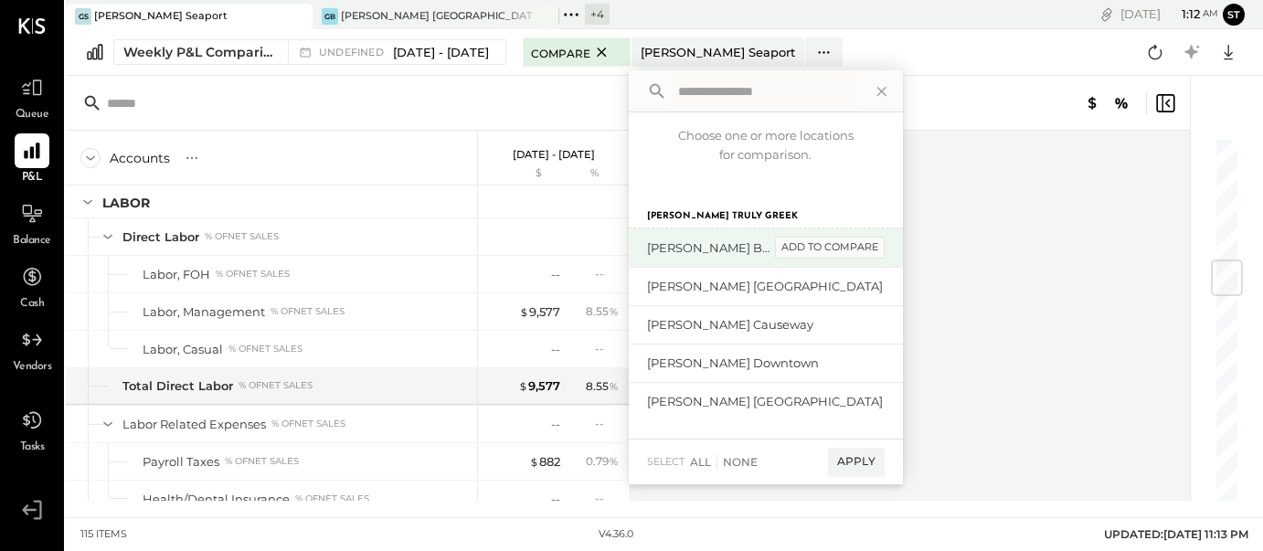
click at [784, 246] on div "add to compare" at bounding box center [830, 248] width 110 height 22
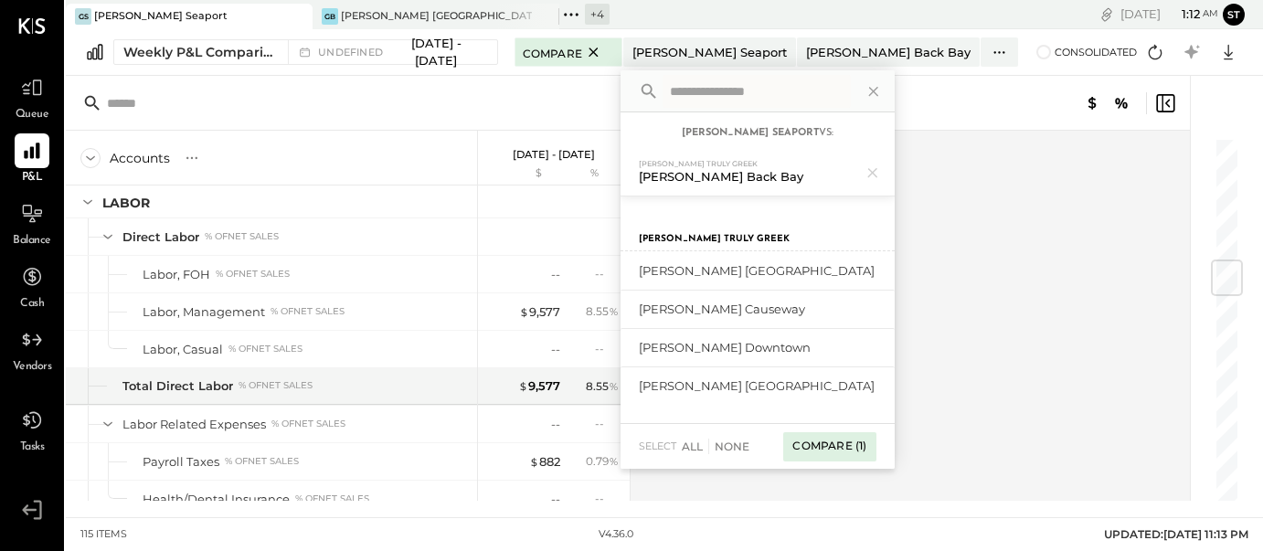
click at [859, 444] on div "Compare (1)" at bounding box center [829, 446] width 92 height 29
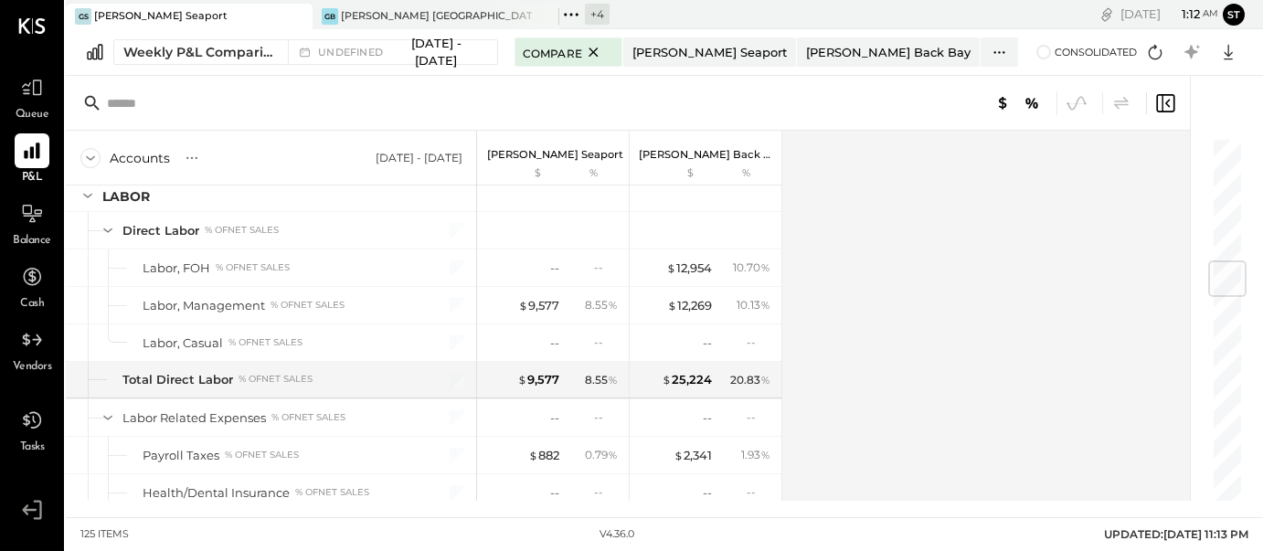
scroll to position [1069, 0]
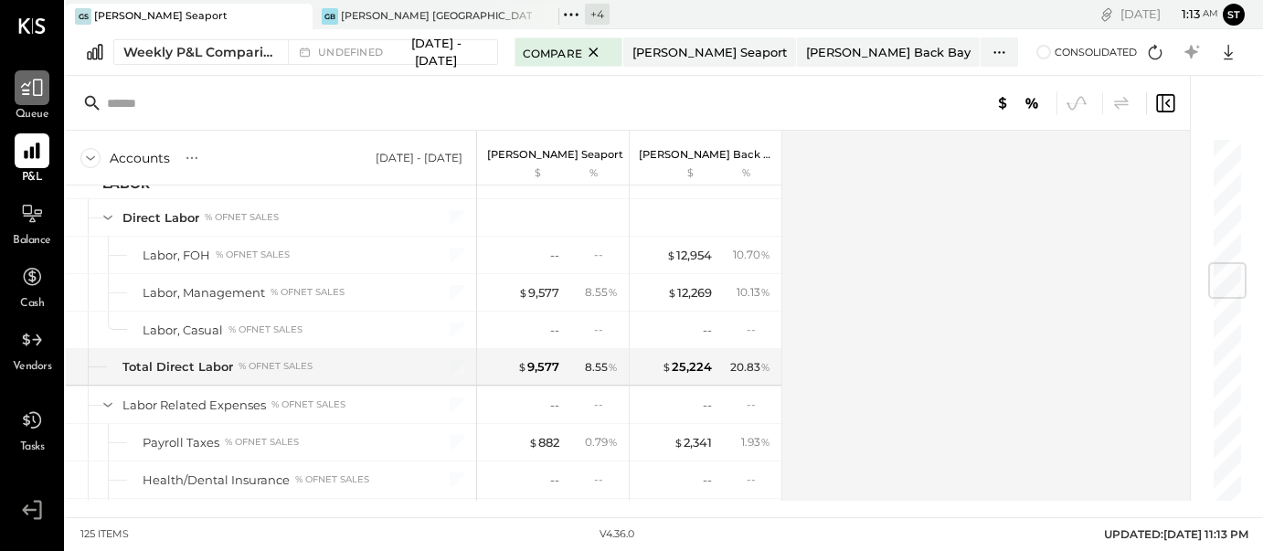
click at [33, 98] on icon at bounding box center [32, 88] width 24 height 24
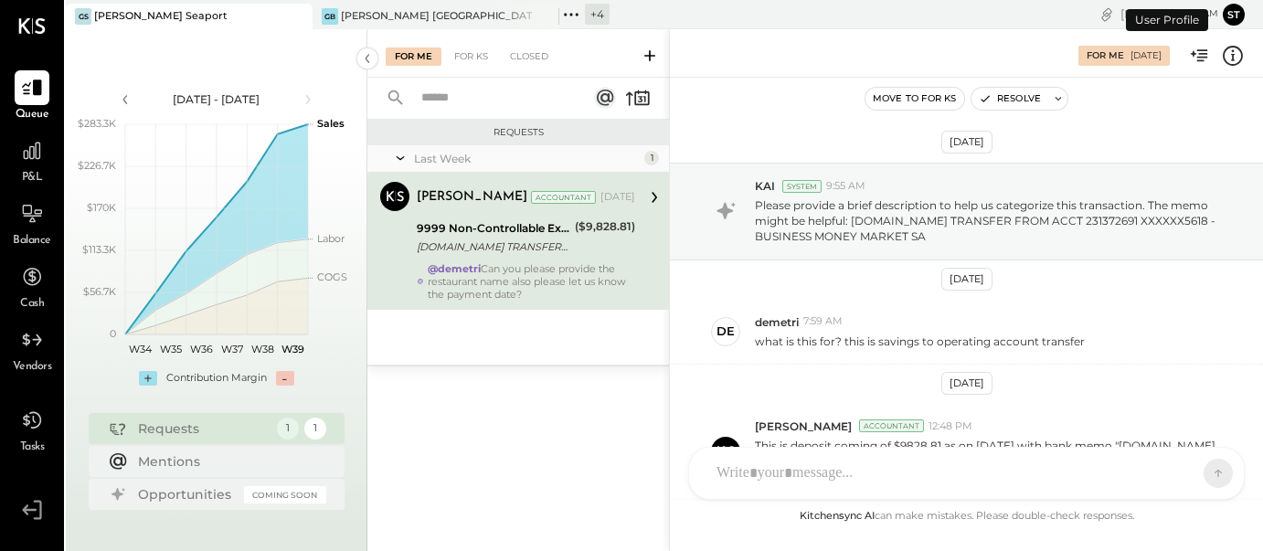
scroll to position [354, 0]
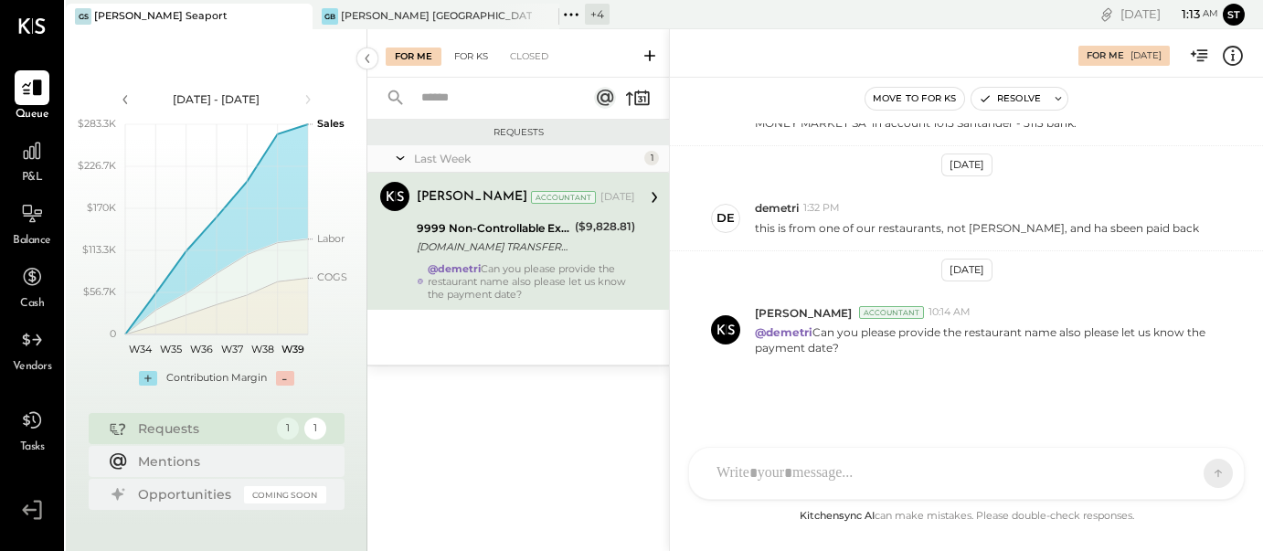
click at [475, 58] on div "For KS" at bounding box center [471, 57] width 52 height 18
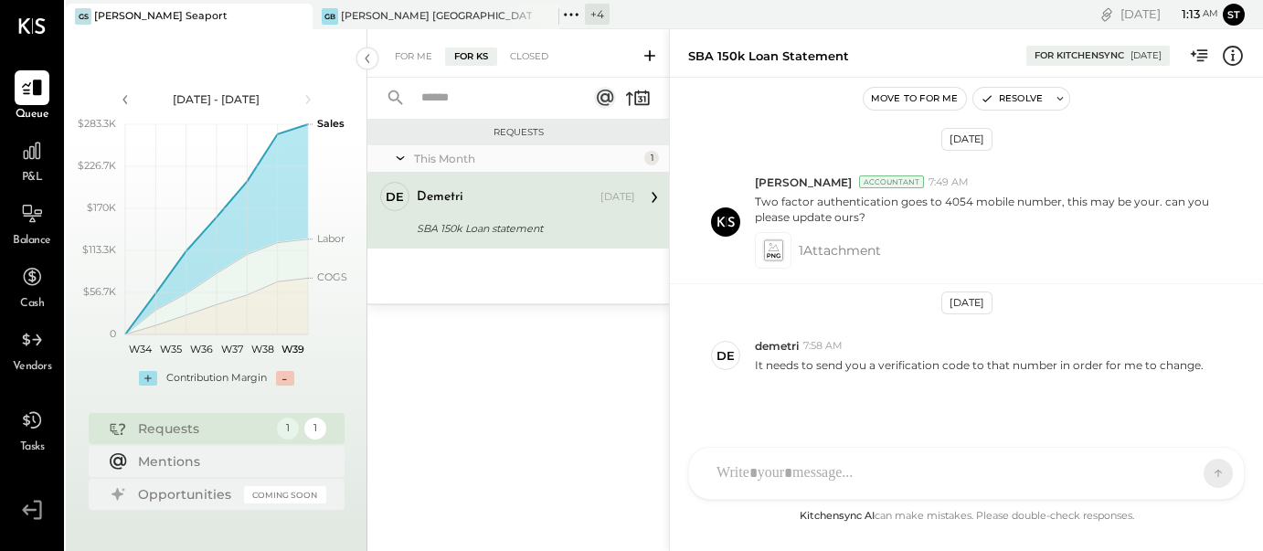
click at [646, 53] on icon at bounding box center [649, 55] width 11 height 11
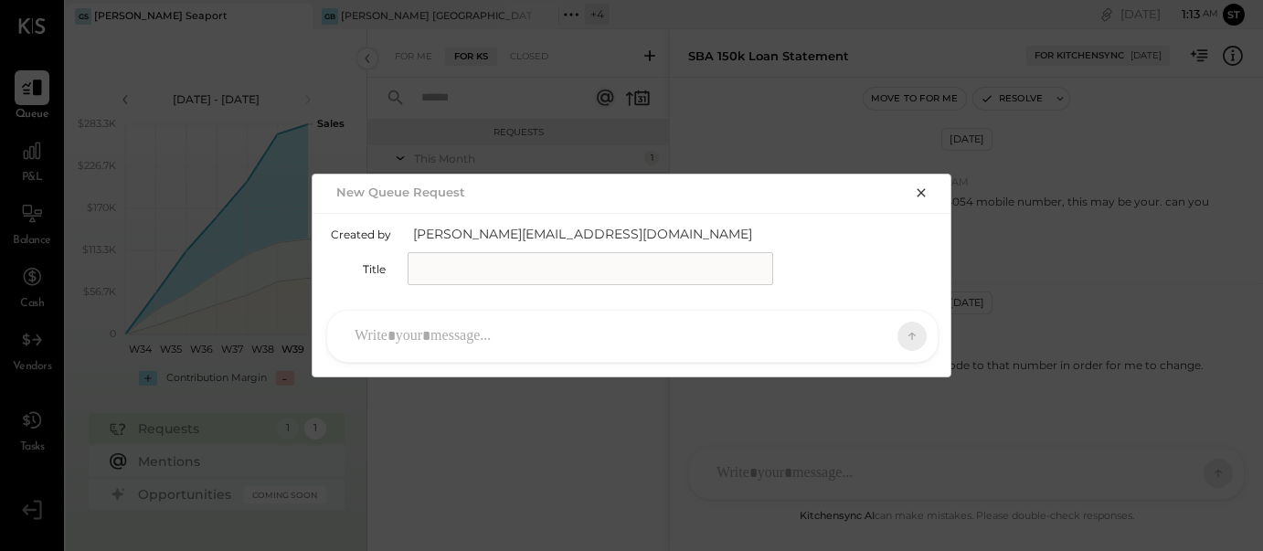
click at [535, 272] on input "text" at bounding box center [589, 268] width 365 height 33
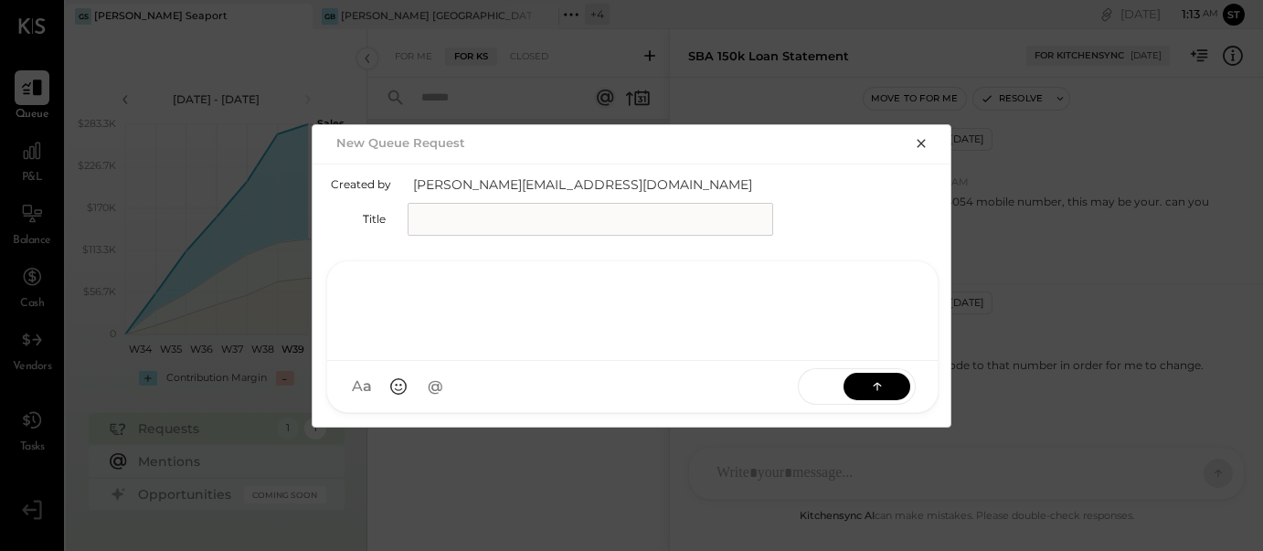
click at [450, 338] on div at bounding box center [632, 308] width 574 height 73
paste div
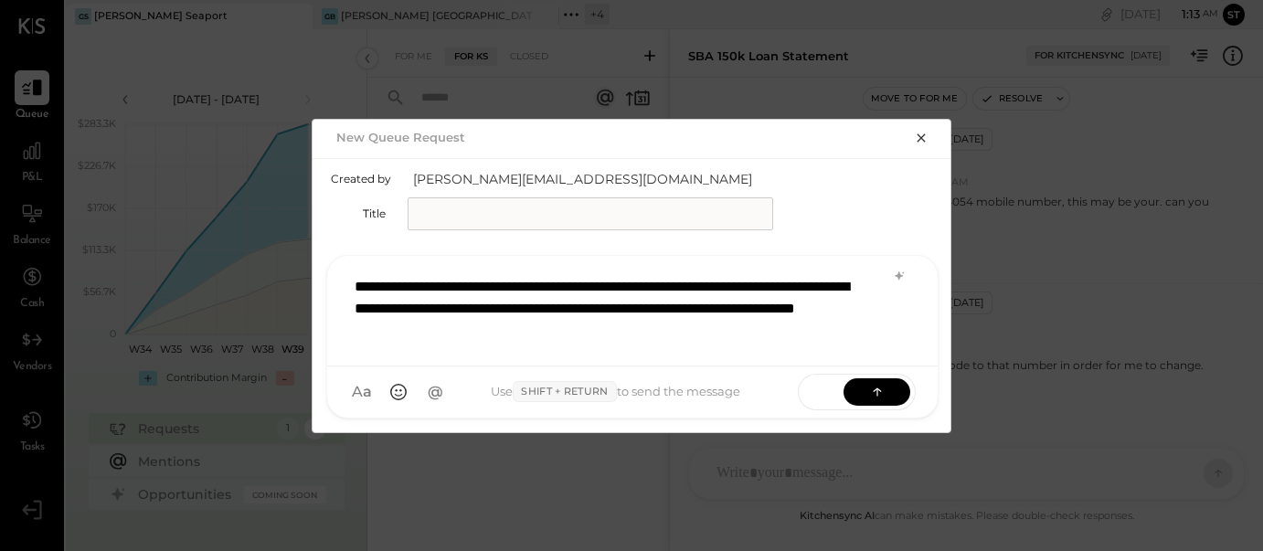
click at [447, 331] on div "**********" at bounding box center [632, 309] width 574 height 84
click at [628, 303] on div "**********" at bounding box center [632, 309] width 574 height 84
click at [539, 219] on input "text" at bounding box center [589, 213] width 365 height 33
type input "**********"
click at [877, 392] on icon at bounding box center [876, 390] width 1 height 7
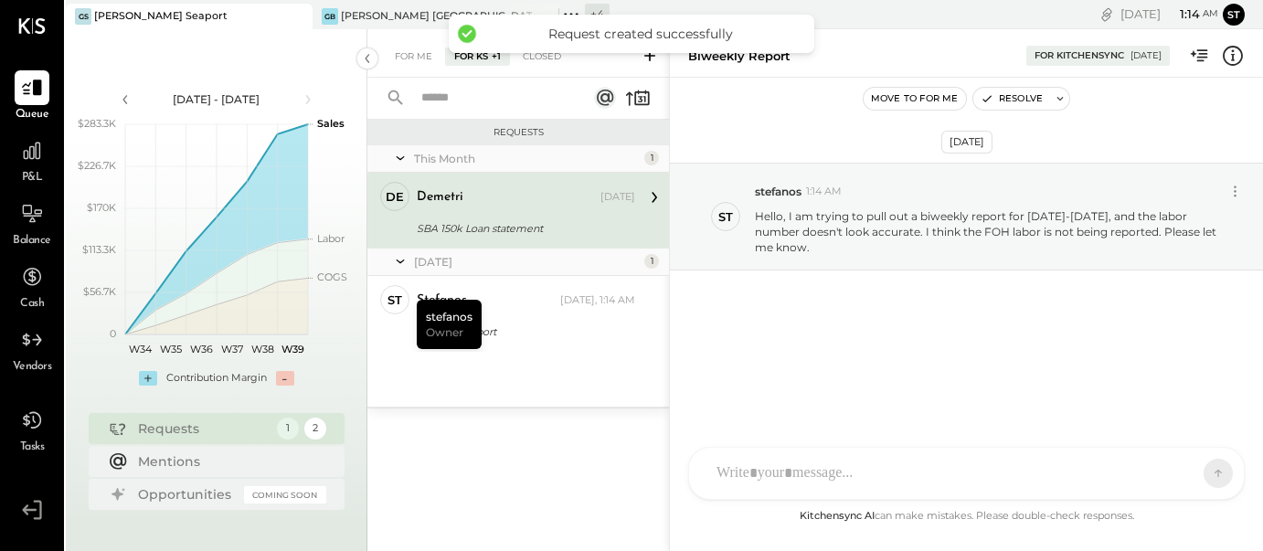
scroll to position [0, 0]
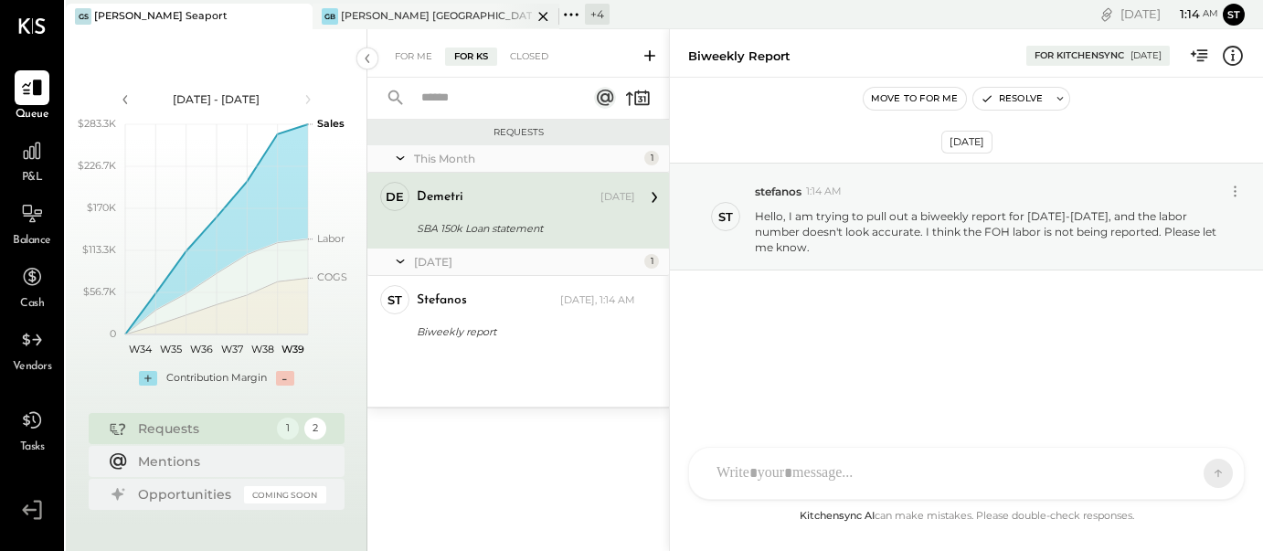
click at [352, 12] on div "[PERSON_NAME] [GEOGRAPHIC_DATA]" at bounding box center [436, 16] width 191 height 15
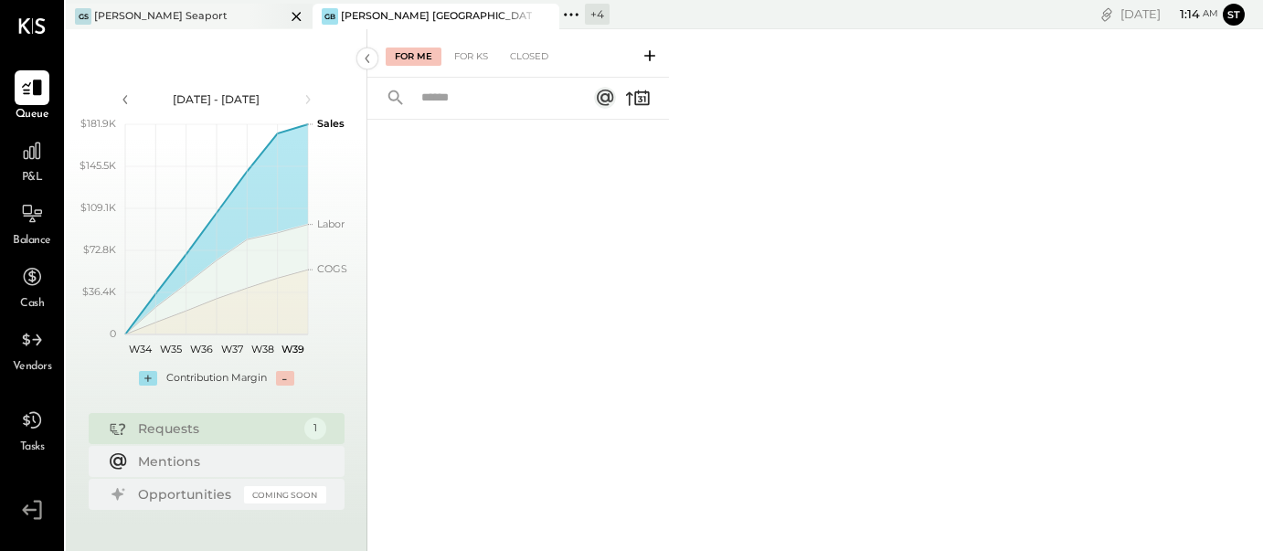
click at [298, 13] on icon at bounding box center [296, 16] width 23 height 22
click at [197, 15] on div "GB Greco Burlington" at bounding box center [175, 16] width 219 height 16
click at [474, 58] on div "For KS" at bounding box center [471, 57] width 52 height 18
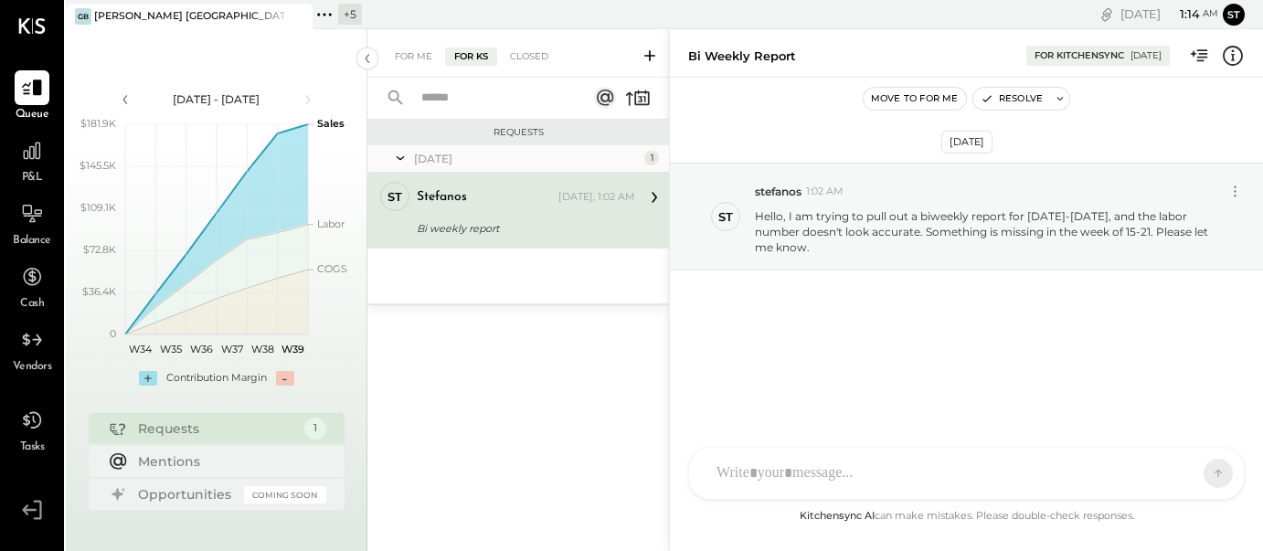
click at [326, 13] on icon at bounding box center [324, 15] width 24 height 24
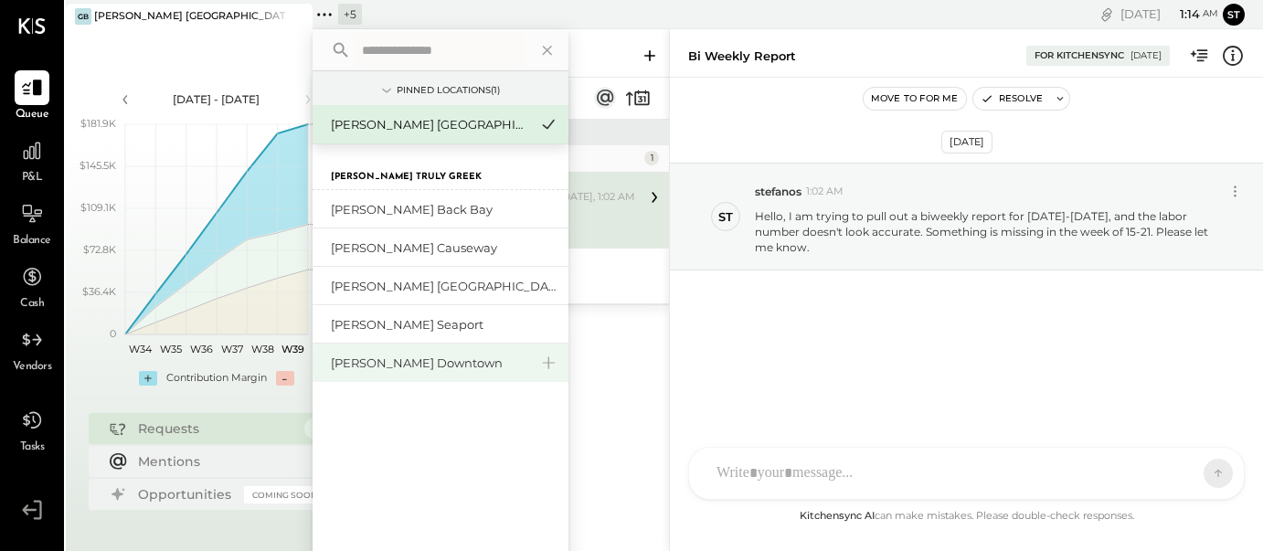
click at [430, 353] on div "[PERSON_NAME] Downtown" at bounding box center [440, 363] width 256 height 38
click at [400, 360] on div "[PERSON_NAME] Downtown" at bounding box center [429, 362] width 197 height 17
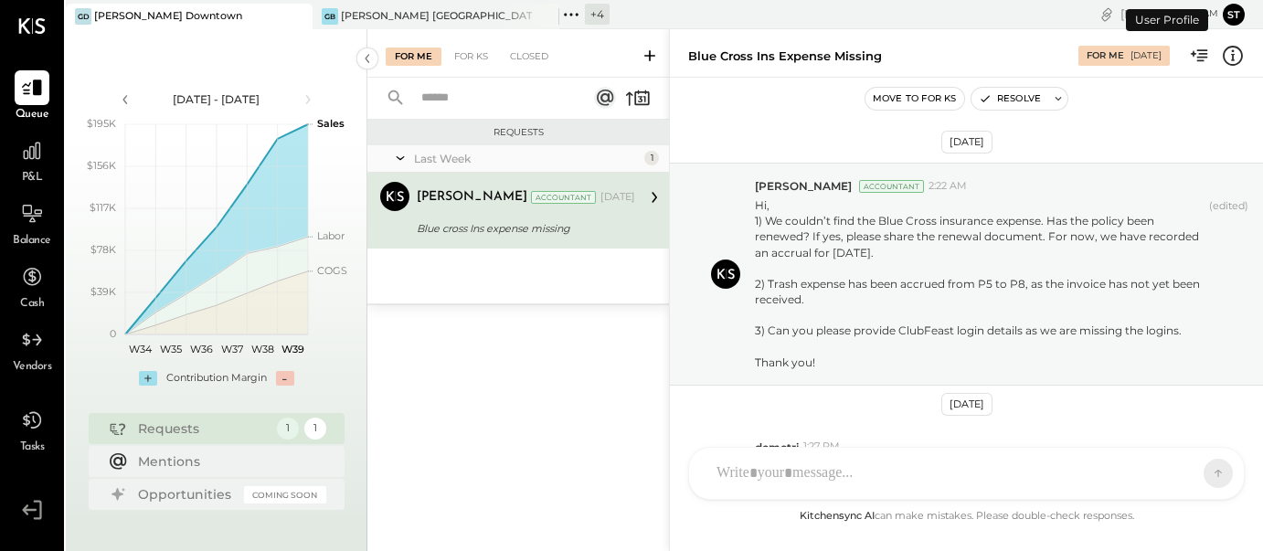
scroll to position [254, 0]
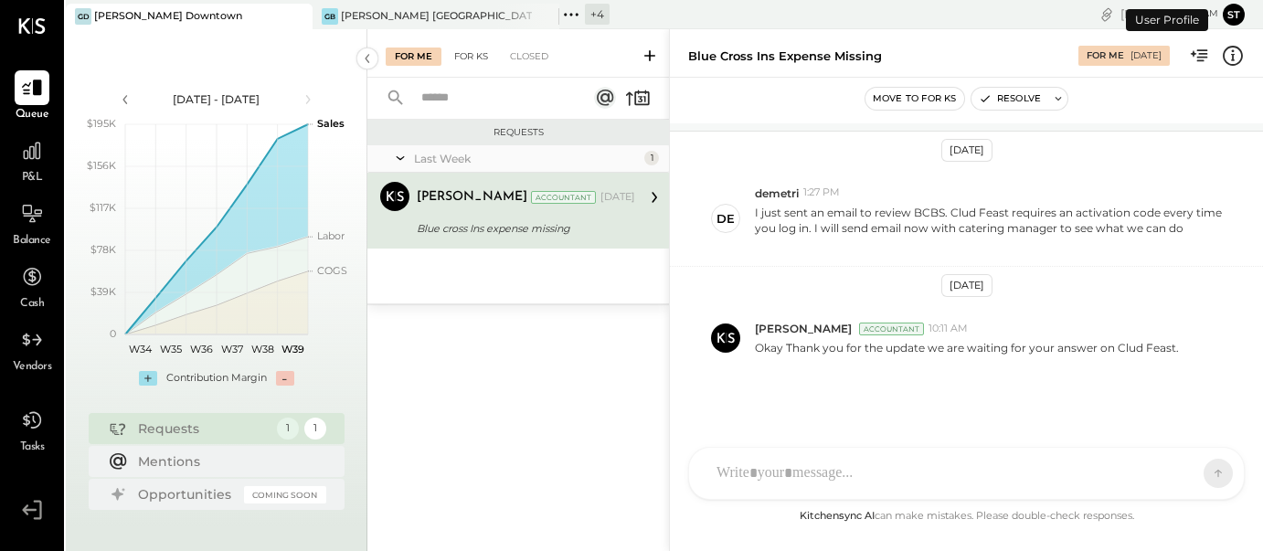
click at [473, 55] on div "For KS" at bounding box center [471, 57] width 52 height 18
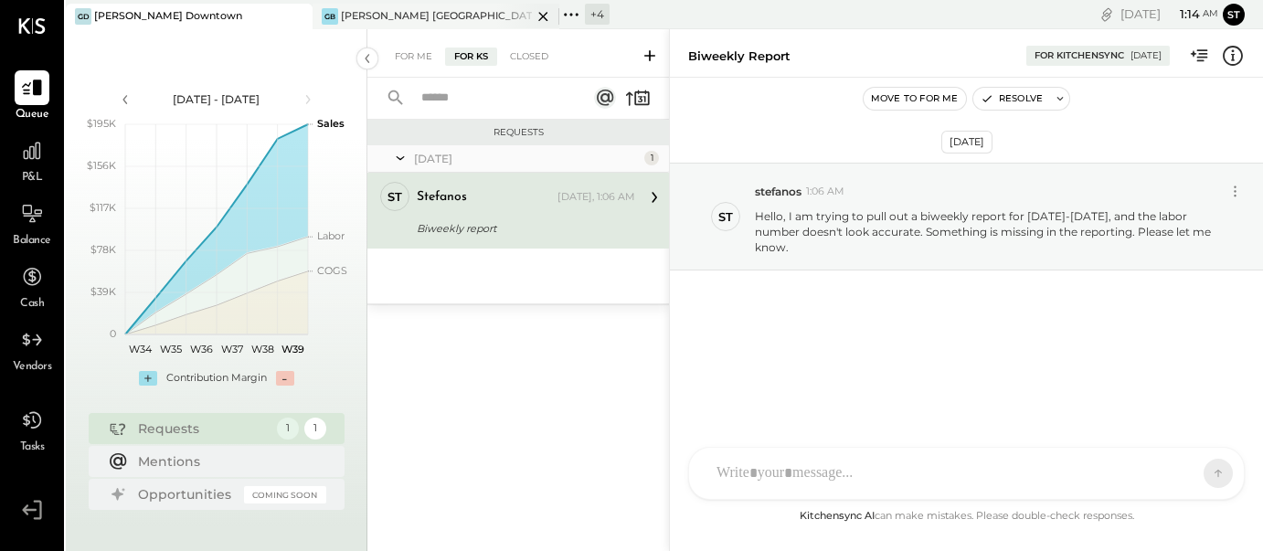
click at [390, 9] on div "[PERSON_NAME] [GEOGRAPHIC_DATA]" at bounding box center [436, 16] width 191 height 15
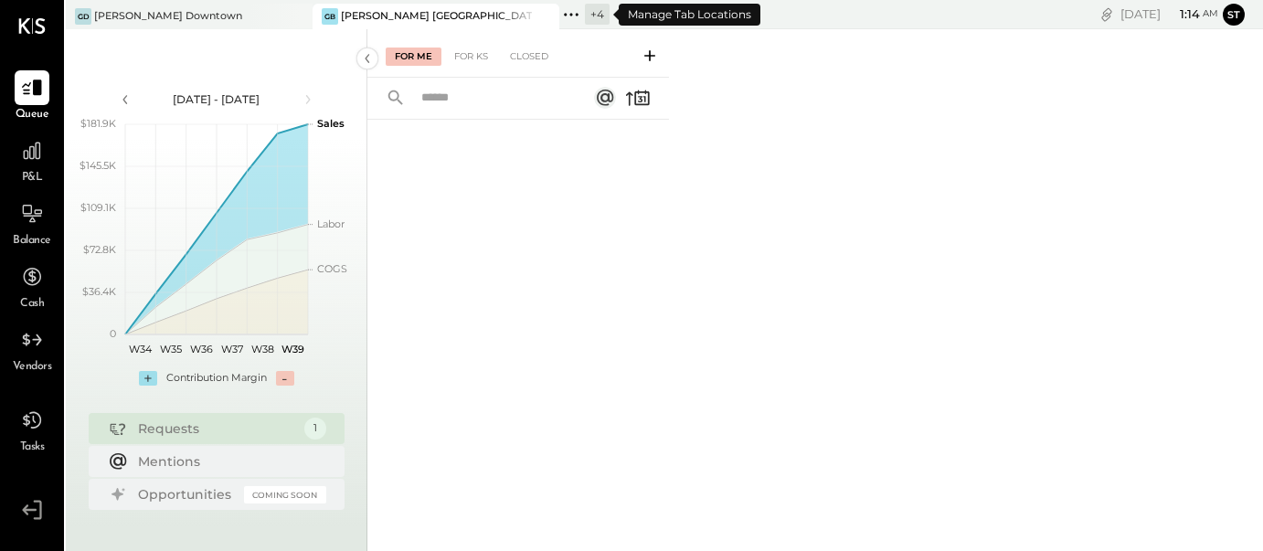
click at [577, 6] on icon at bounding box center [571, 15] width 24 height 24
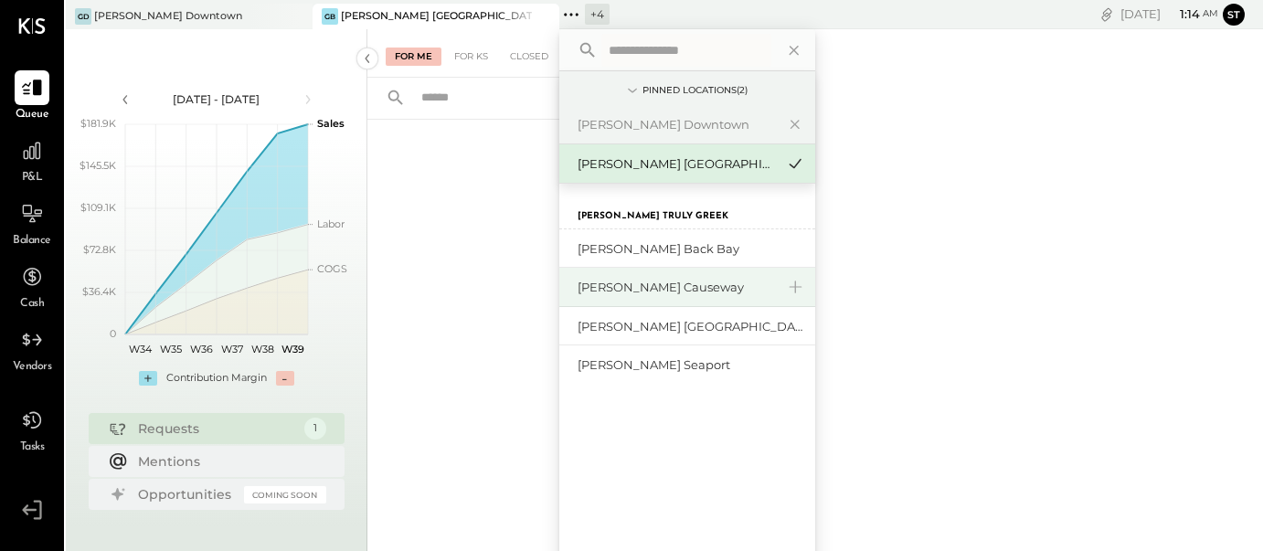
click at [660, 284] on div "[PERSON_NAME] Causeway" at bounding box center [675, 287] width 197 height 17
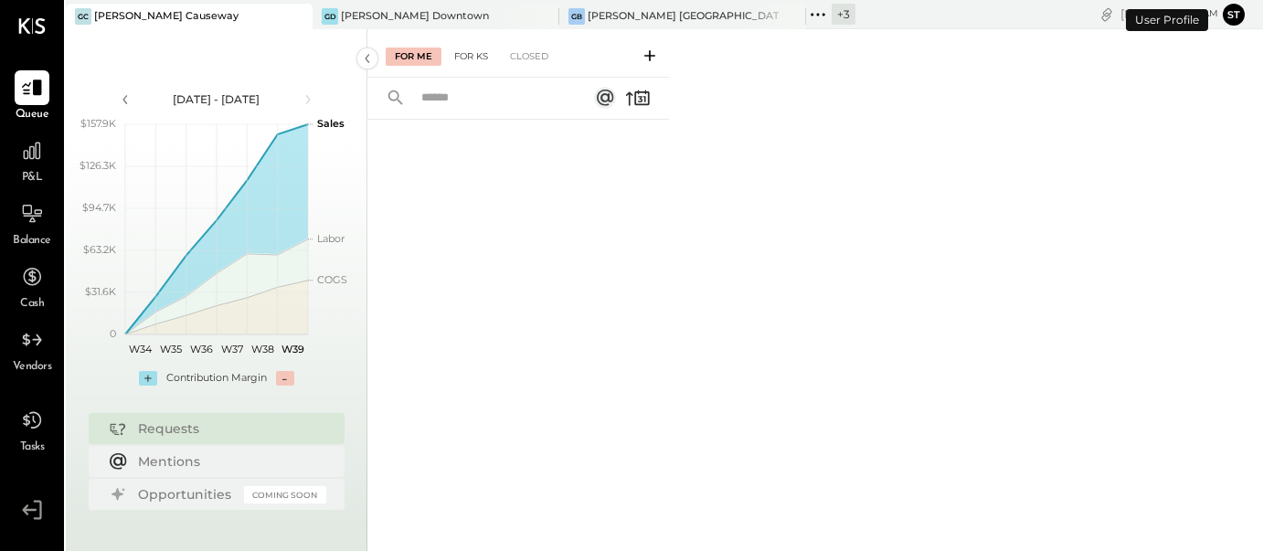
click at [473, 49] on div "For KS" at bounding box center [471, 57] width 52 height 18
click at [22, 158] on icon at bounding box center [32, 151] width 24 height 24
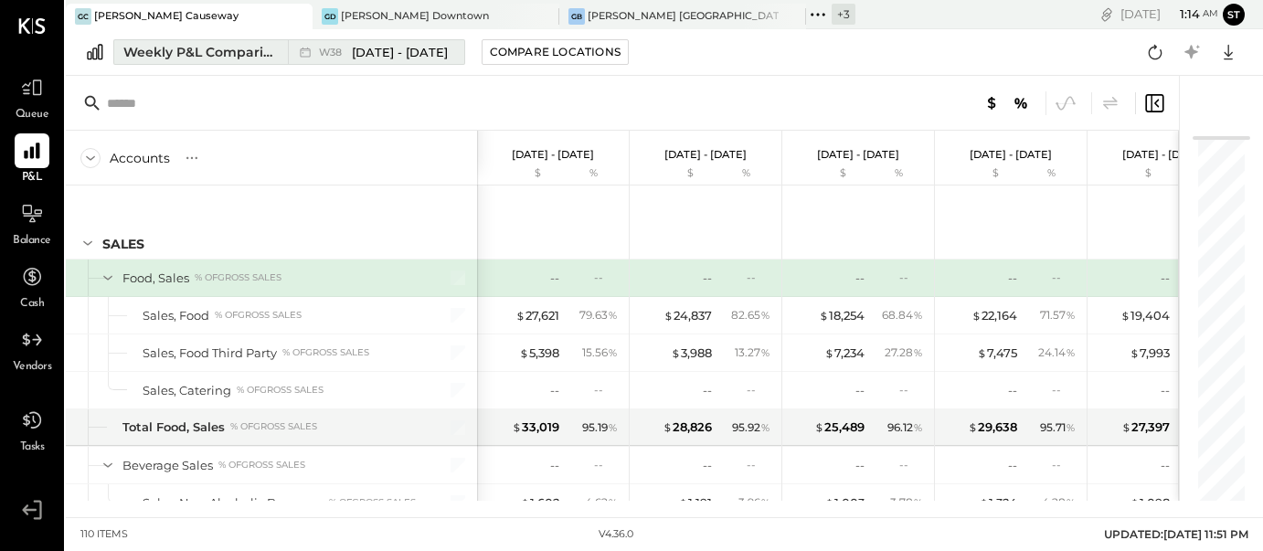
click at [394, 56] on span "[DATE] - [DATE]" at bounding box center [400, 52] width 96 height 17
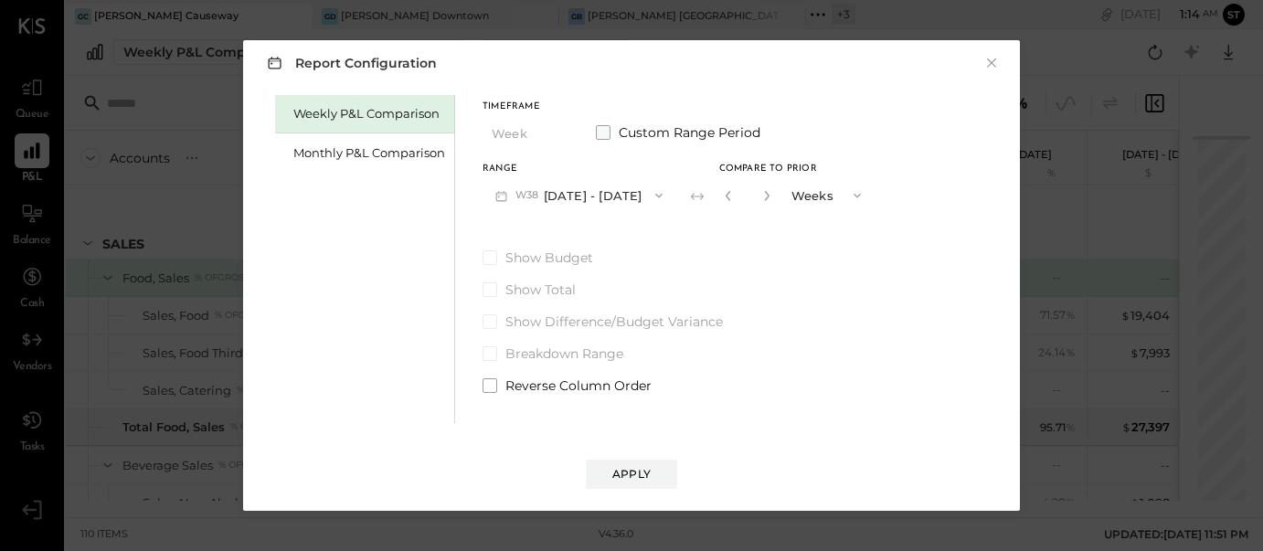
click at [601, 123] on label "Custom Range Period" at bounding box center [678, 132] width 164 height 18
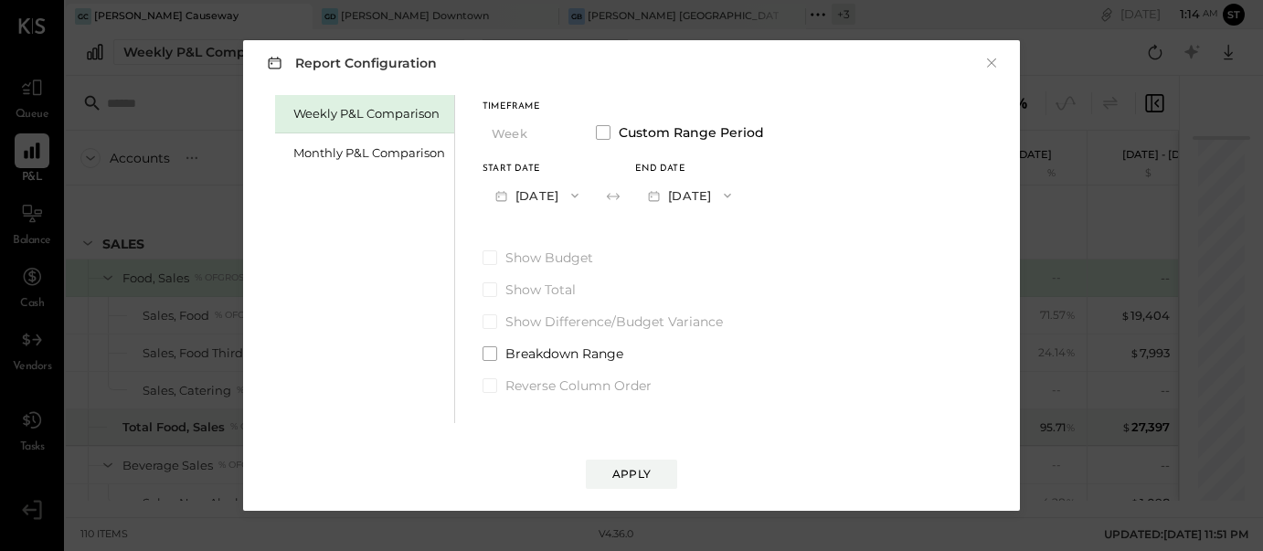
click at [537, 195] on button "[DATE]" at bounding box center [536, 195] width 109 height 34
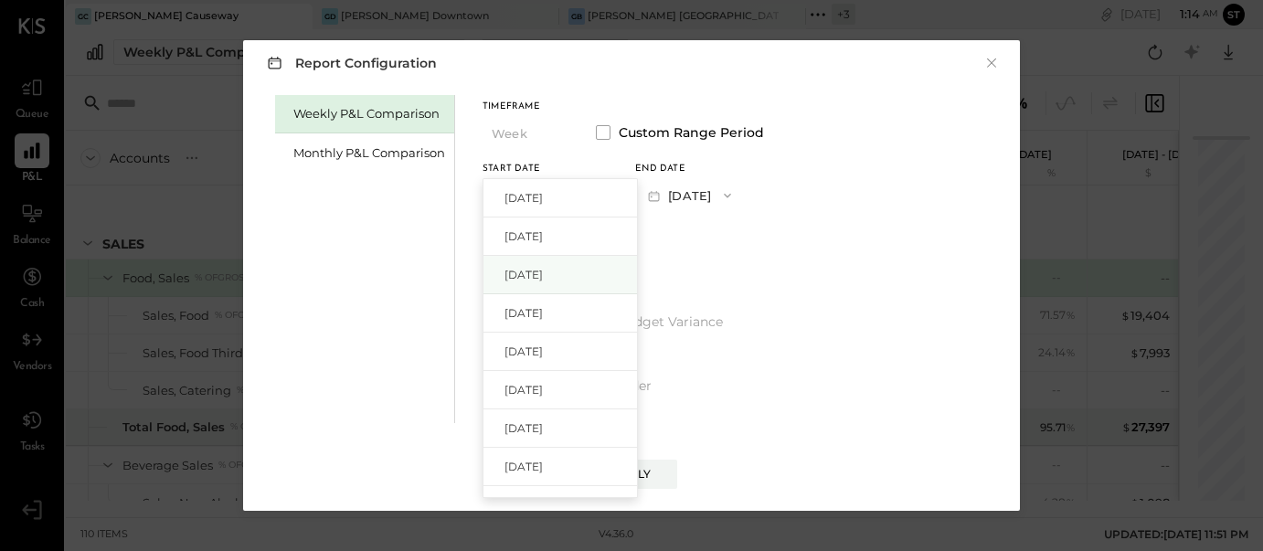
click at [533, 265] on div "[DATE]" at bounding box center [559, 275] width 153 height 38
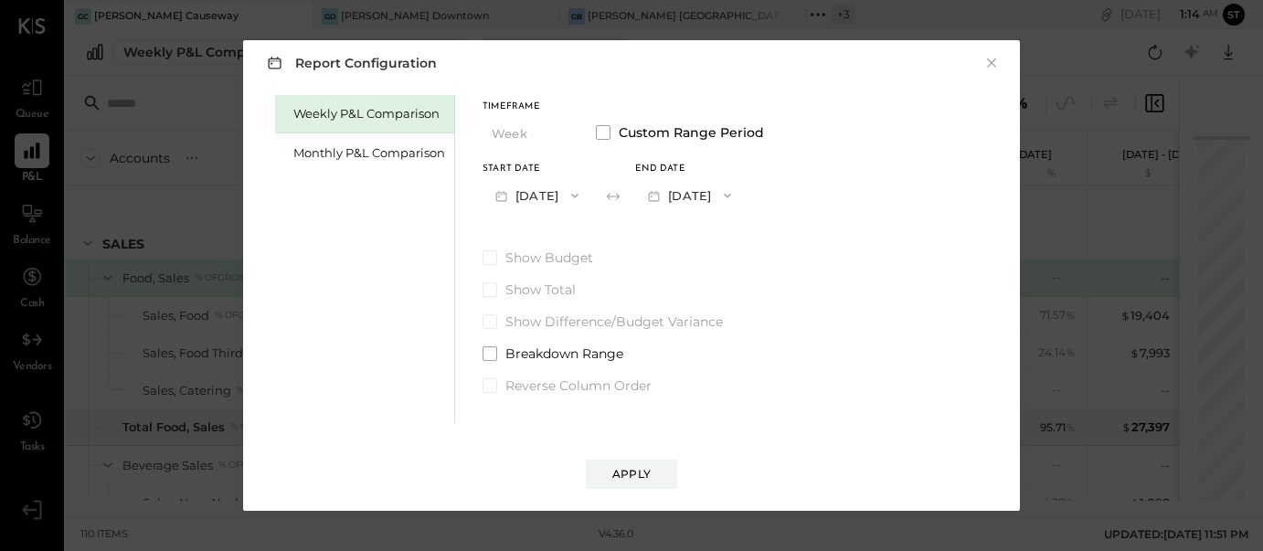
click at [744, 198] on button "[DATE]" at bounding box center [689, 195] width 109 height 34
click at [756, 240] on div "[DATE]" at bounding box center [712, 236] width 153 height 38
click at [638, 474] on div "Apply" at bounding box center [631, 474] width 38 height 16
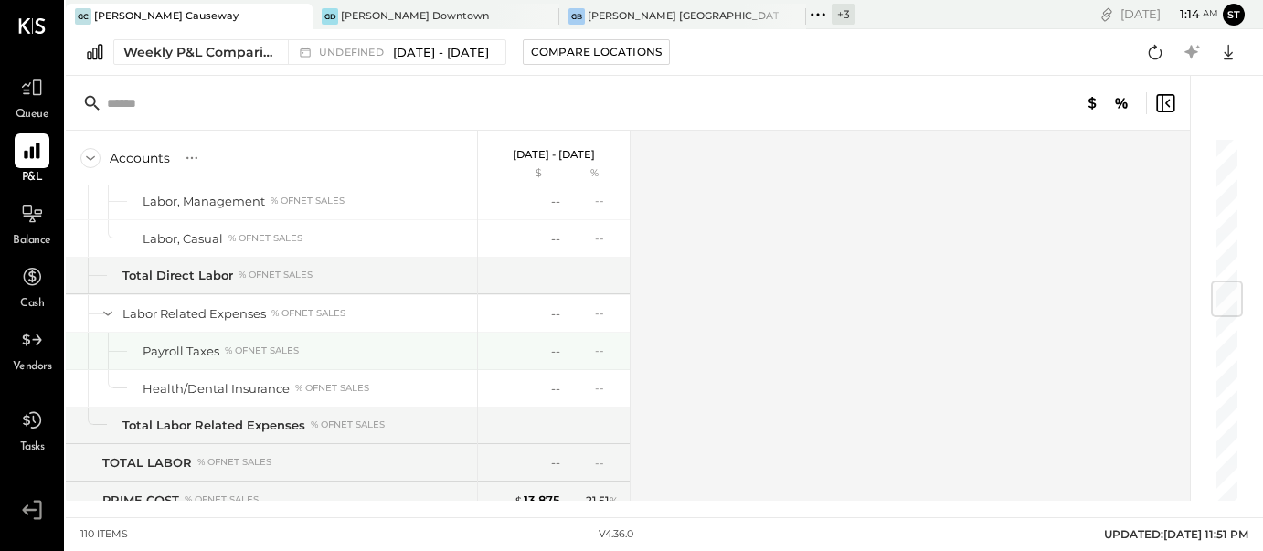
scroll to position [1185, 0]
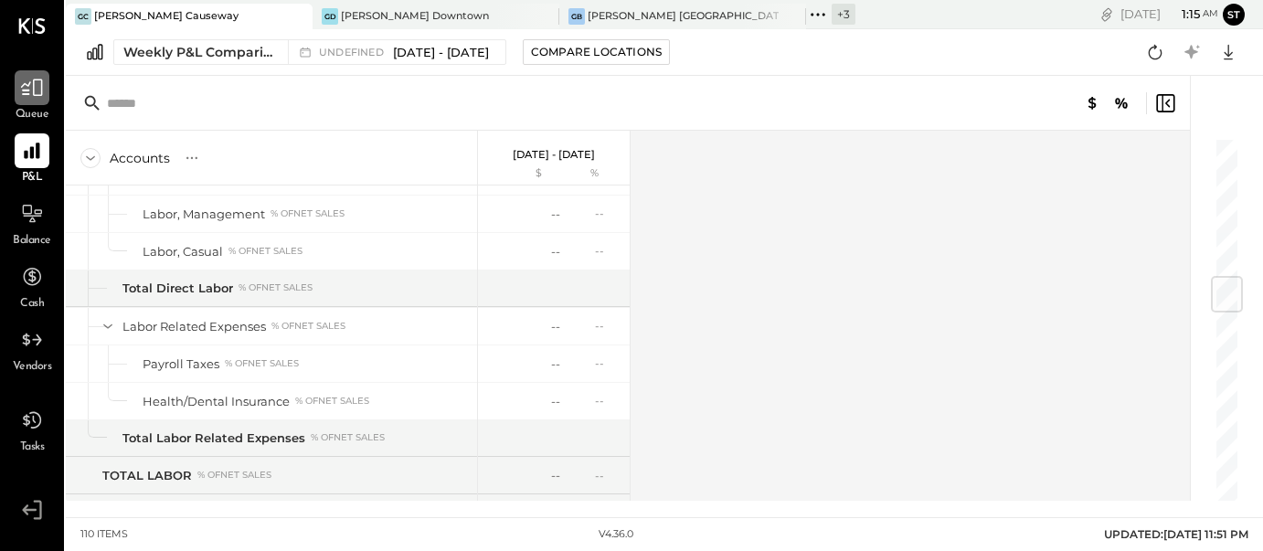
click at [35, 93] on icon at bounding box center [32, 88] width 24 height 24
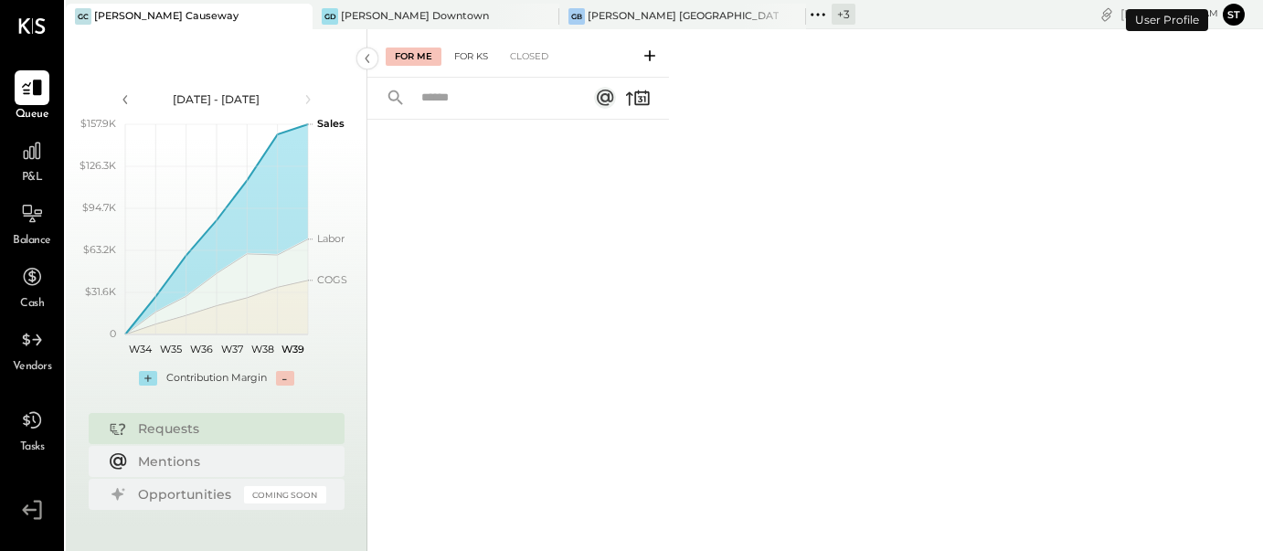
click at [476, 61] on div "For KS" at bounding box center [471, 57] width 52 height 18
click at [648, 52] on icon at bounding box center [649, 56] width 18 height 18
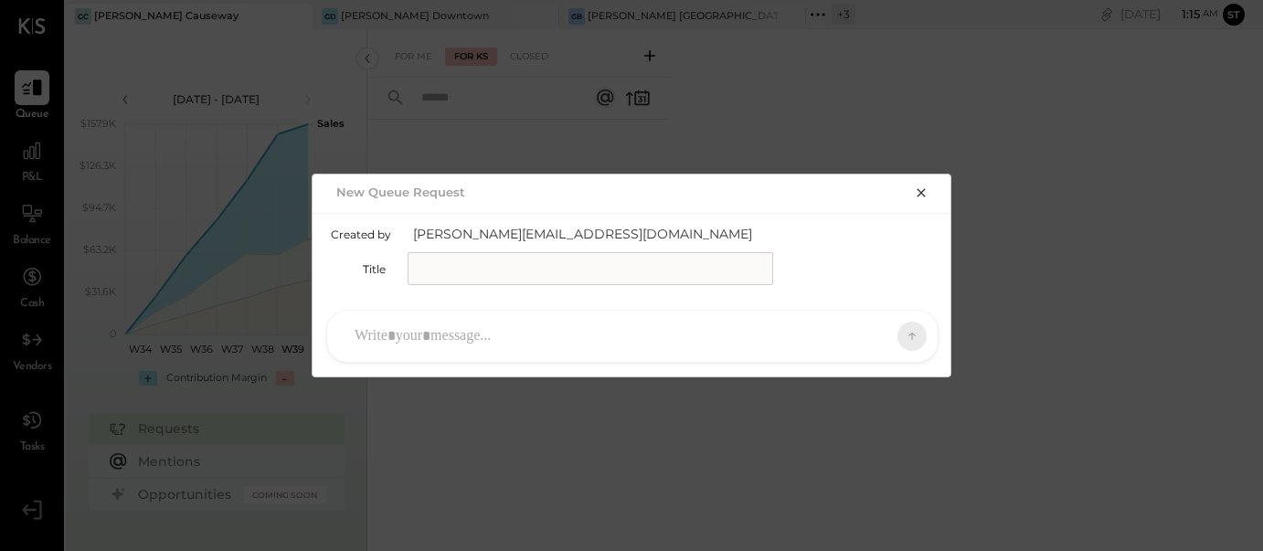
click at [534, 271] on input "text" at bounding box center [589, 268] width 365 height 33
type input "**********"
click at [480, 342] on div at bounding box center [615, 336] width 541 height 40
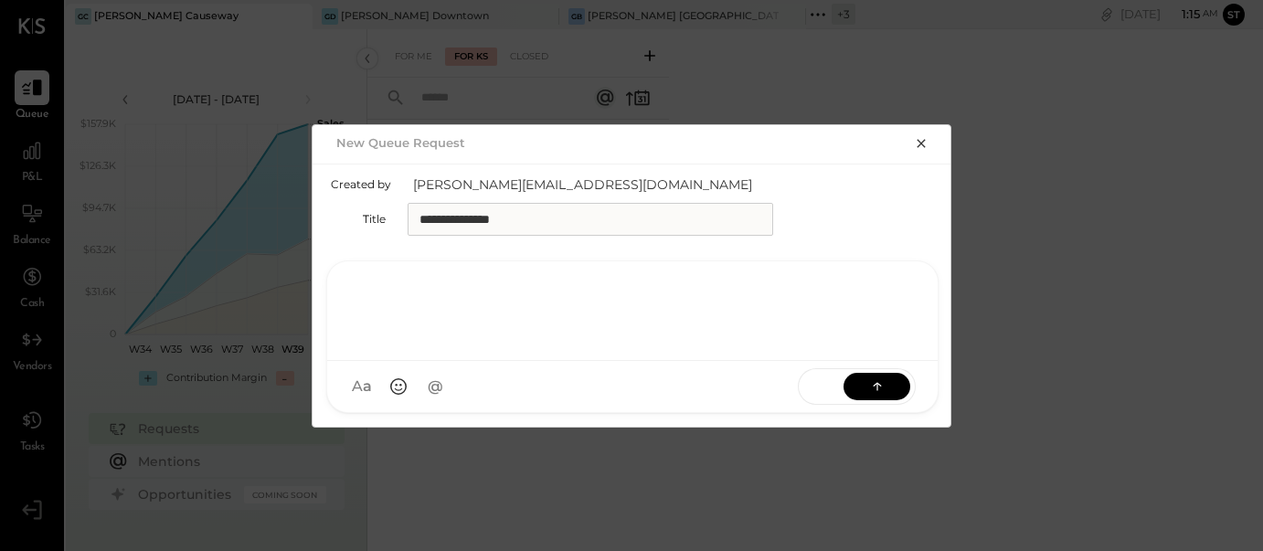
paste div
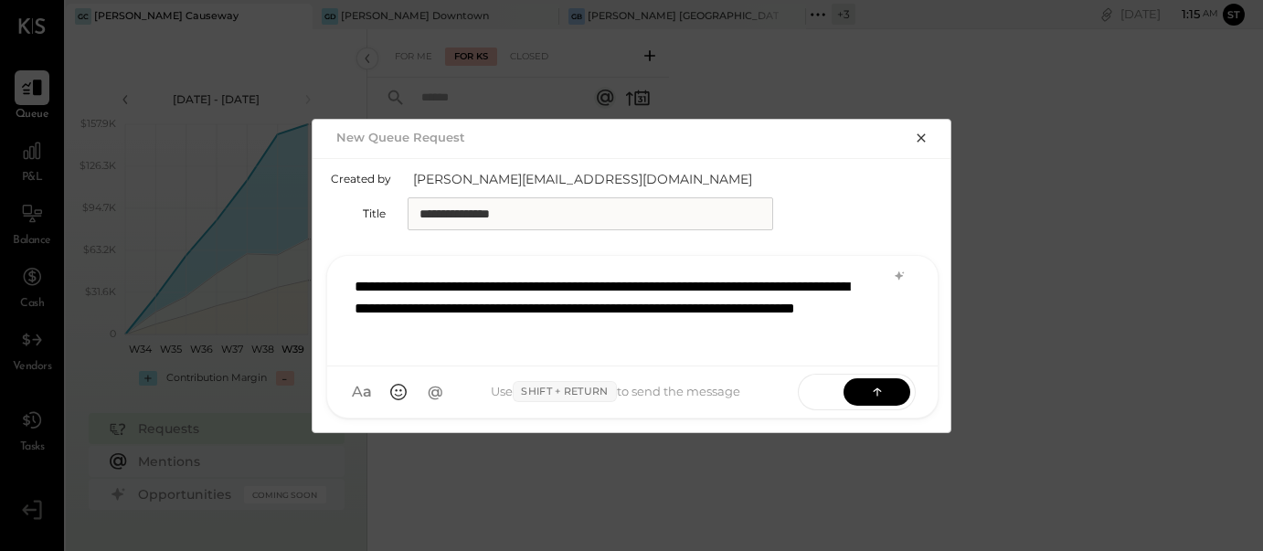
click at [448, 332] on div "**********" at bounding box center [632, 309] width 574 height 84
click at [537, 329] on div "**********" at bounding box center [632, 309] width 574 height 84
click at [875, 394] on icon at bounding box center [877, 391] width 18 height 18
